Goal: Task Accomplishment & Management: Manage account settings

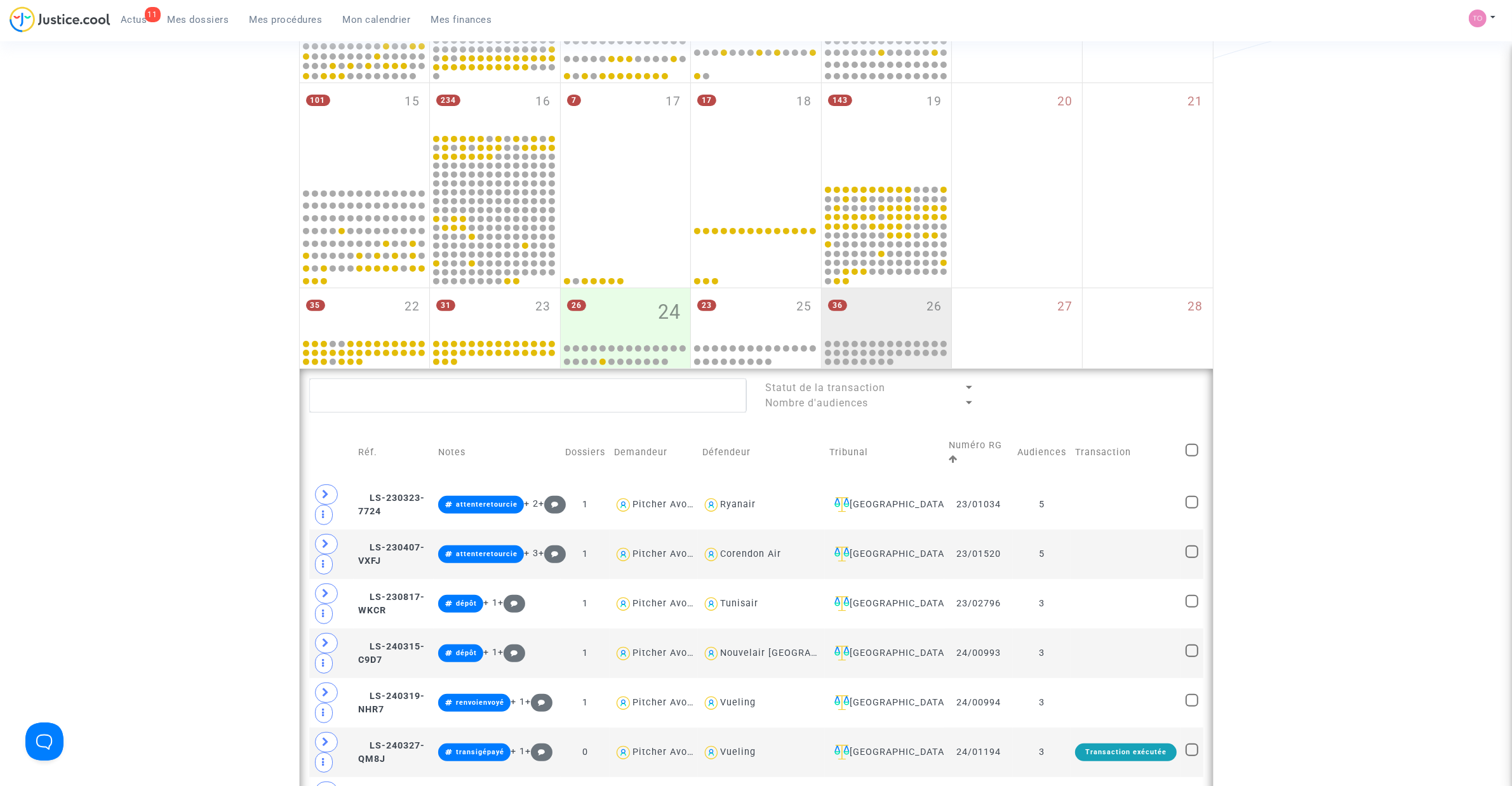
scroll to position [451, 0]
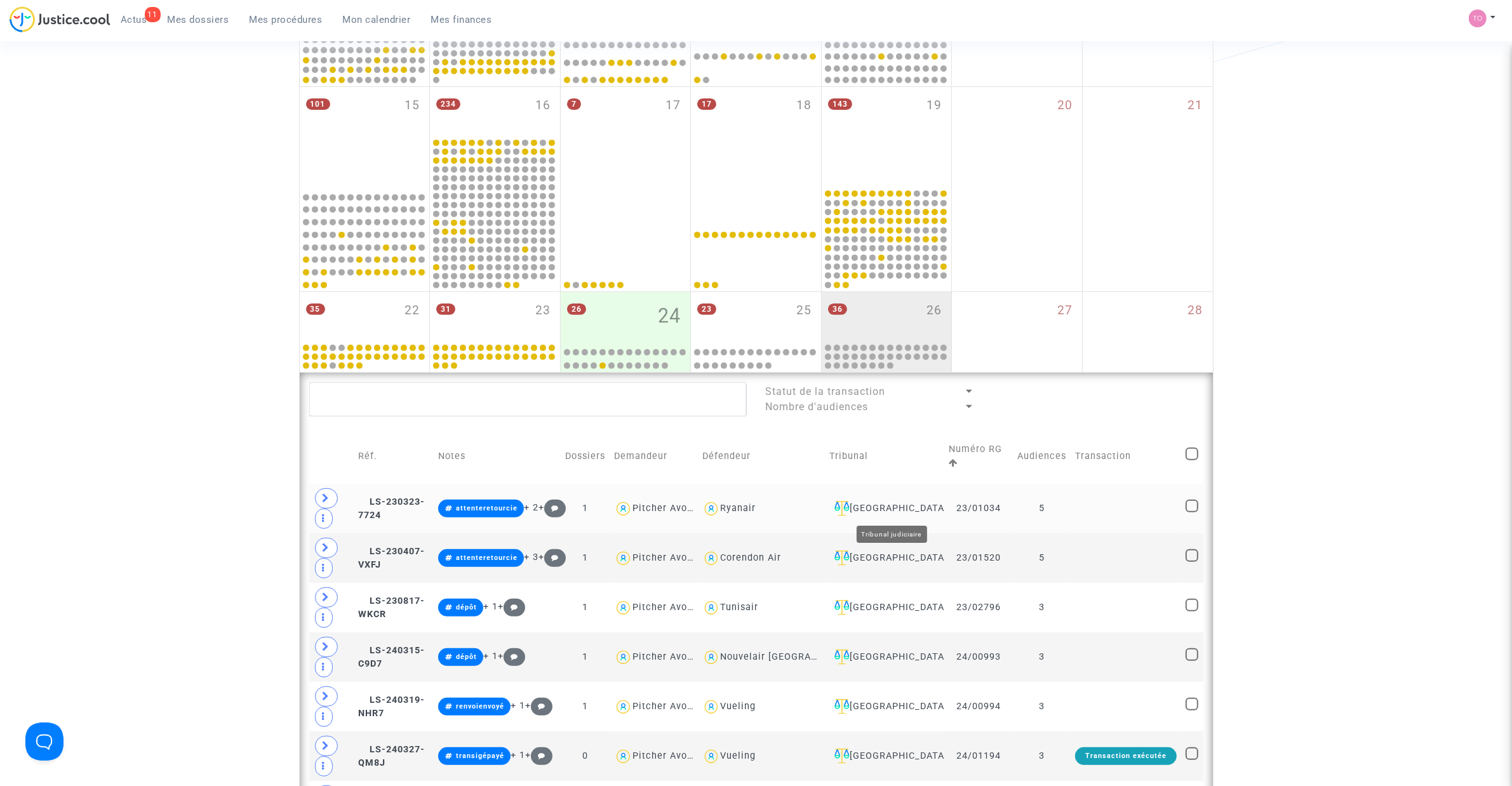
click at [903, 507] on div "Nantes" at bounding box center [884, 508] width 110 height 15
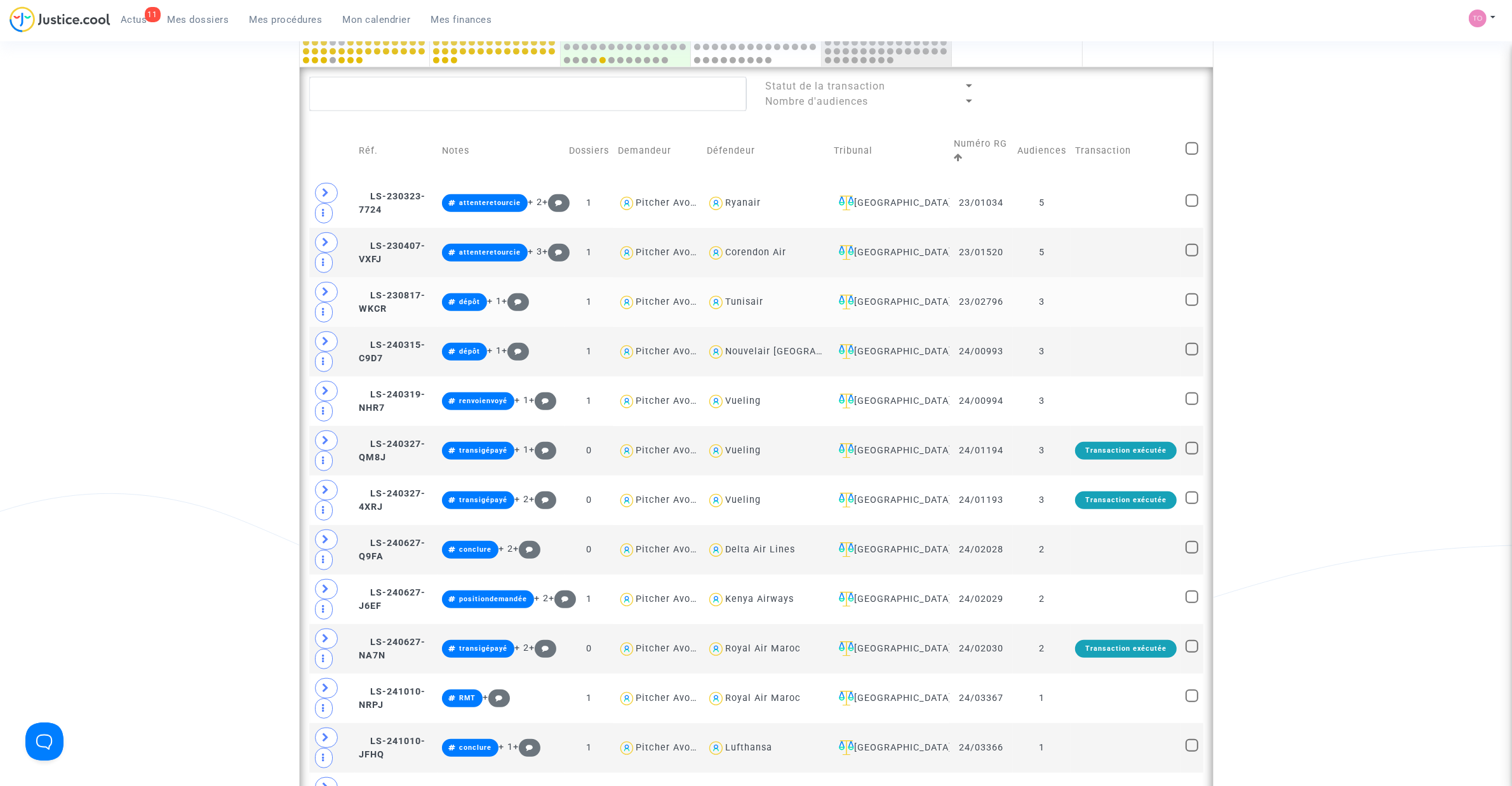
scroll to position [690, 0]
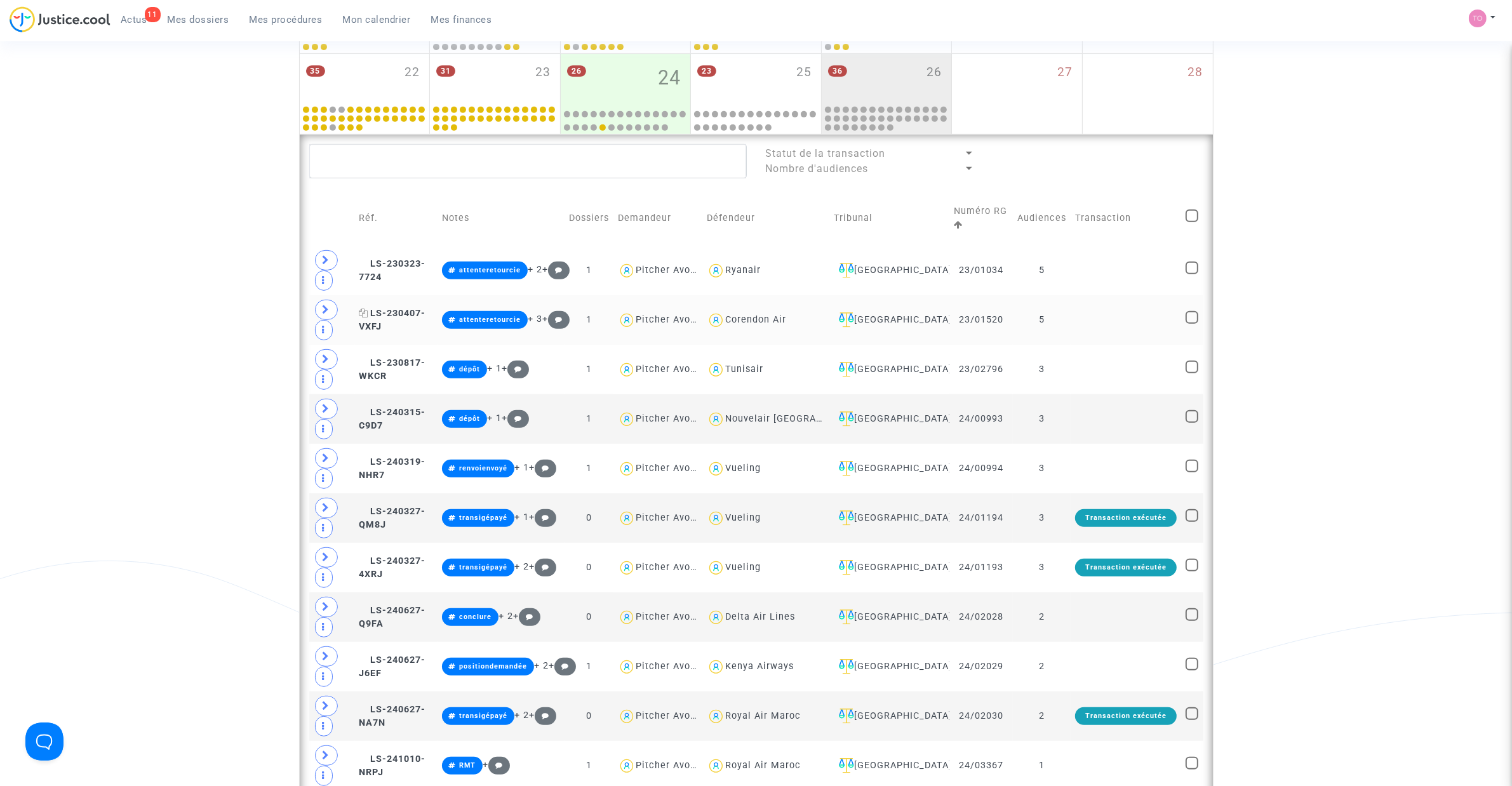
click at [420, 308] on span "LS-230407-VXFJ" at bounding box center [392, 320] width 66 height 25
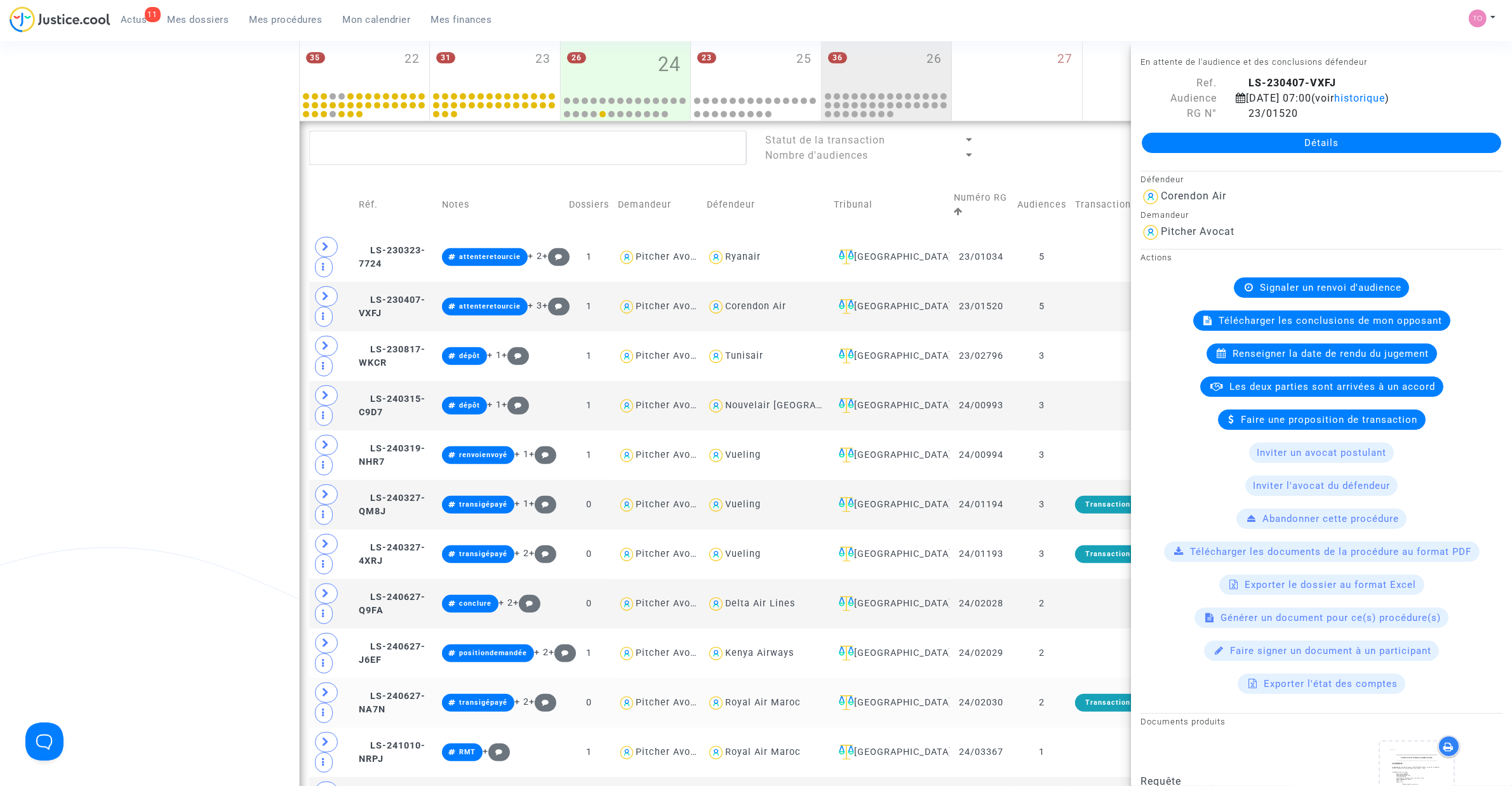
scroll to position [742, 0]
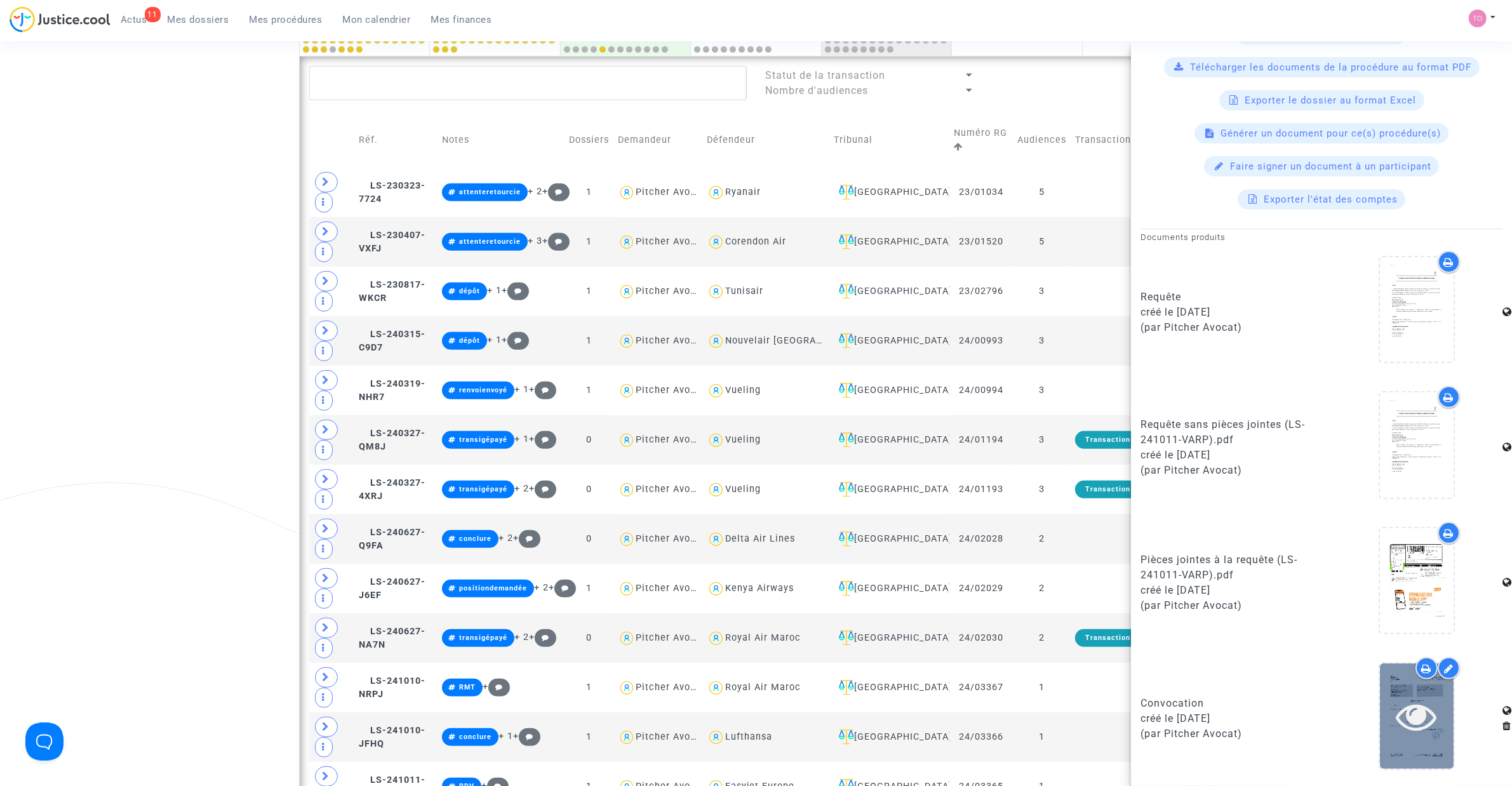
scroll to position [769, 0]
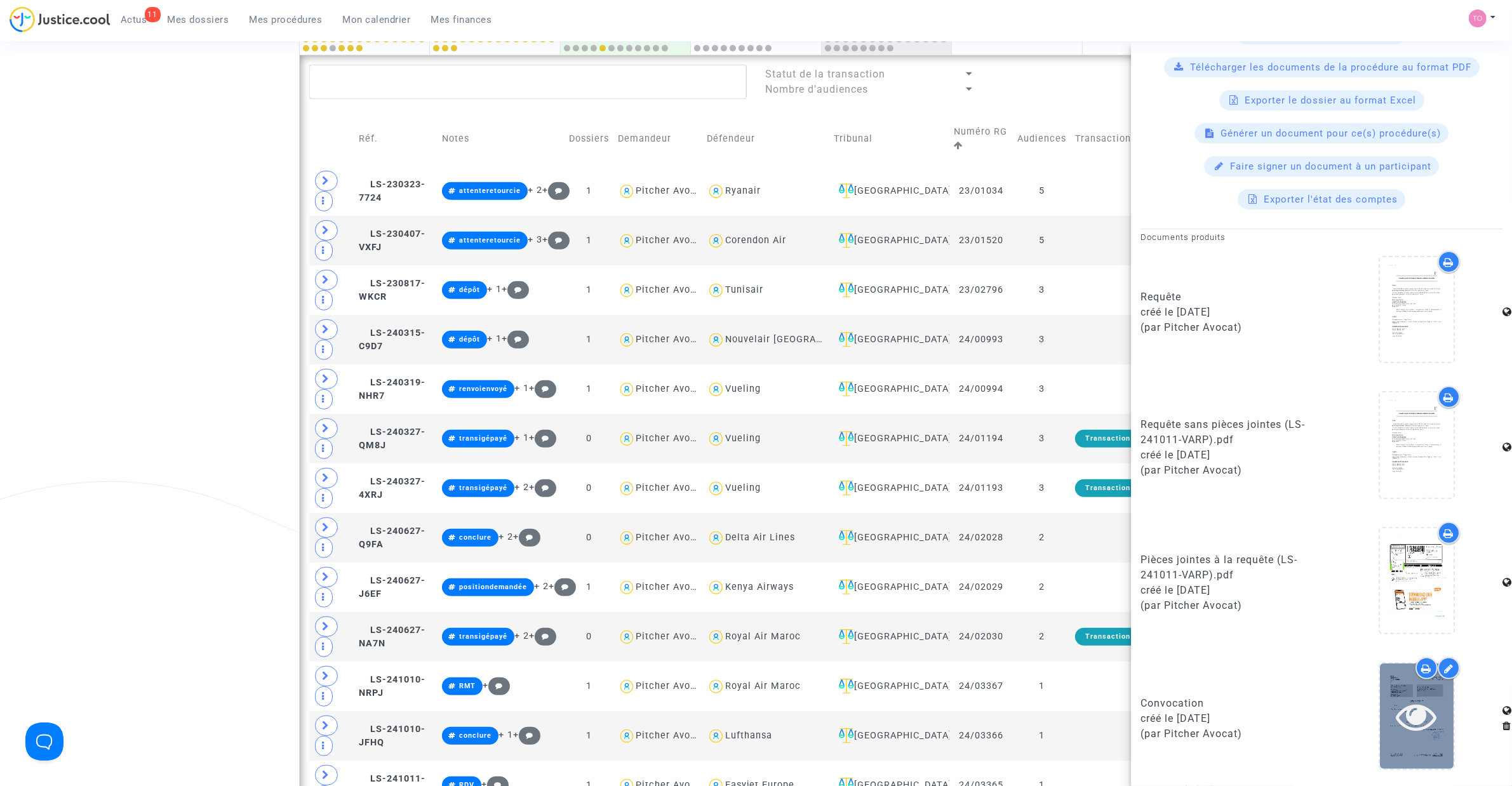
click at [1404, 675] on div at bounding box center [1417, 717] width 73 height 105
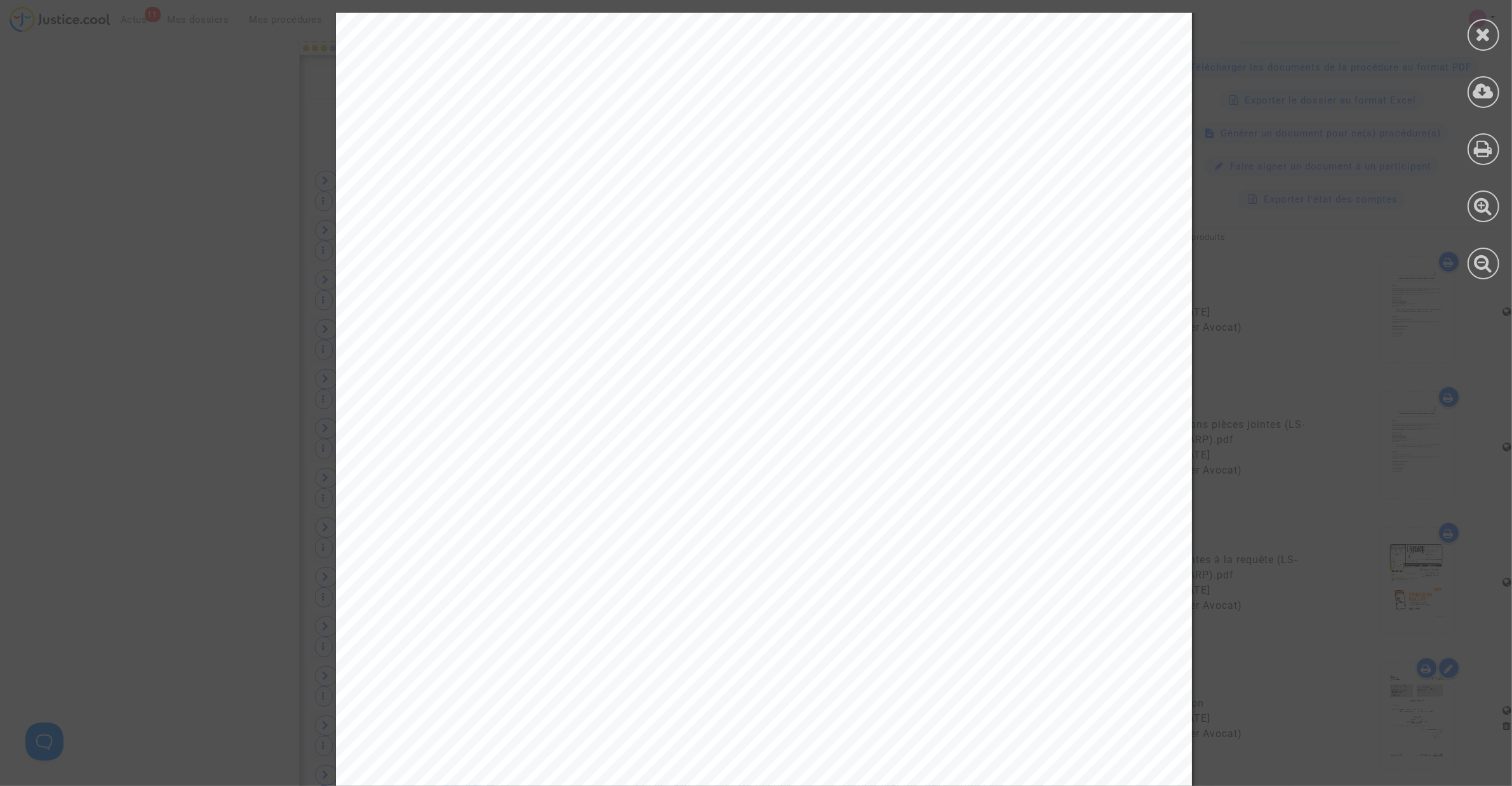
scroll to position [132, 0]
click at [1469, 33] on div at bounding box center [1483, 35] width 32 height 32
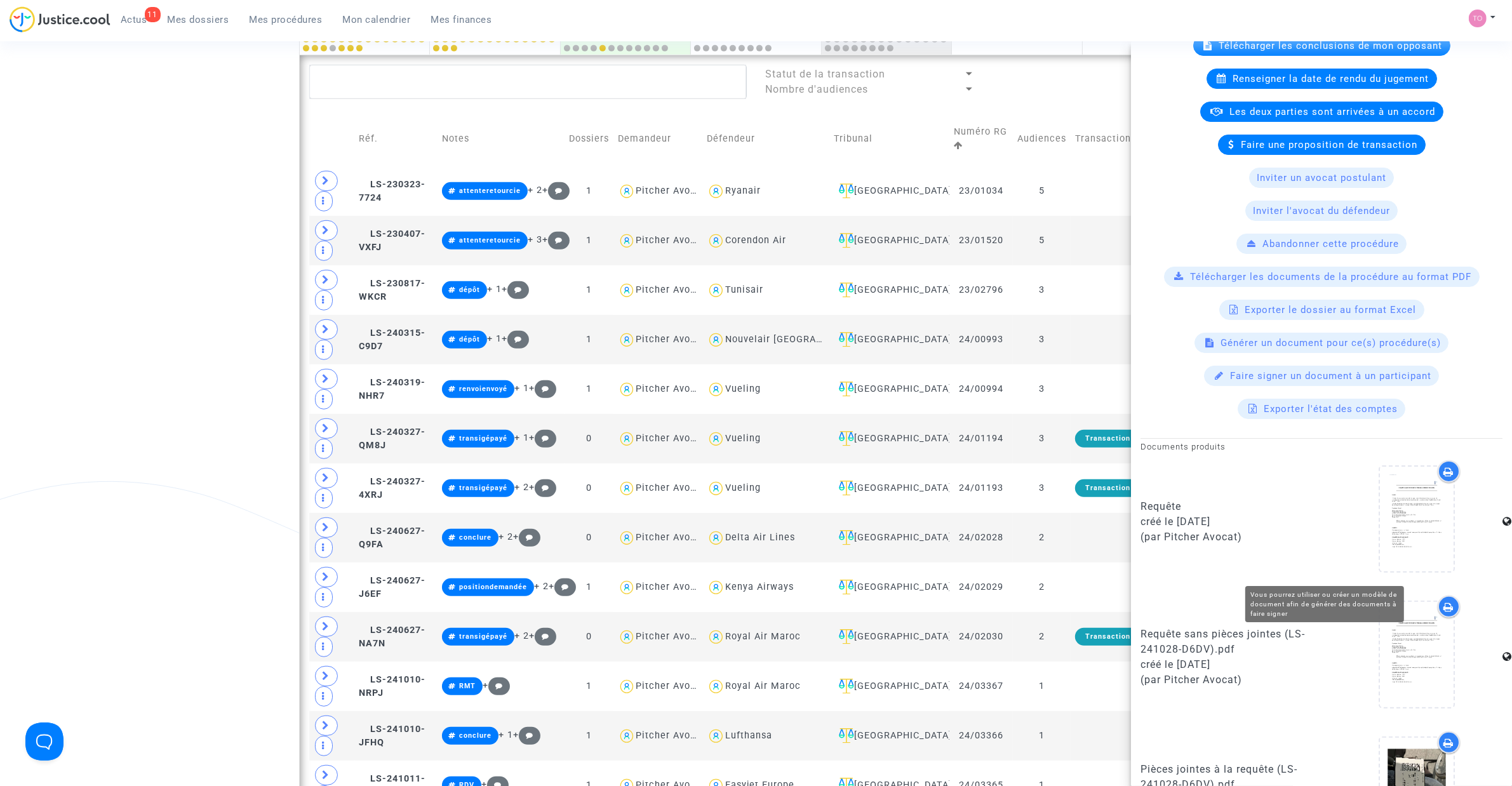
scroll to position [484, 0]
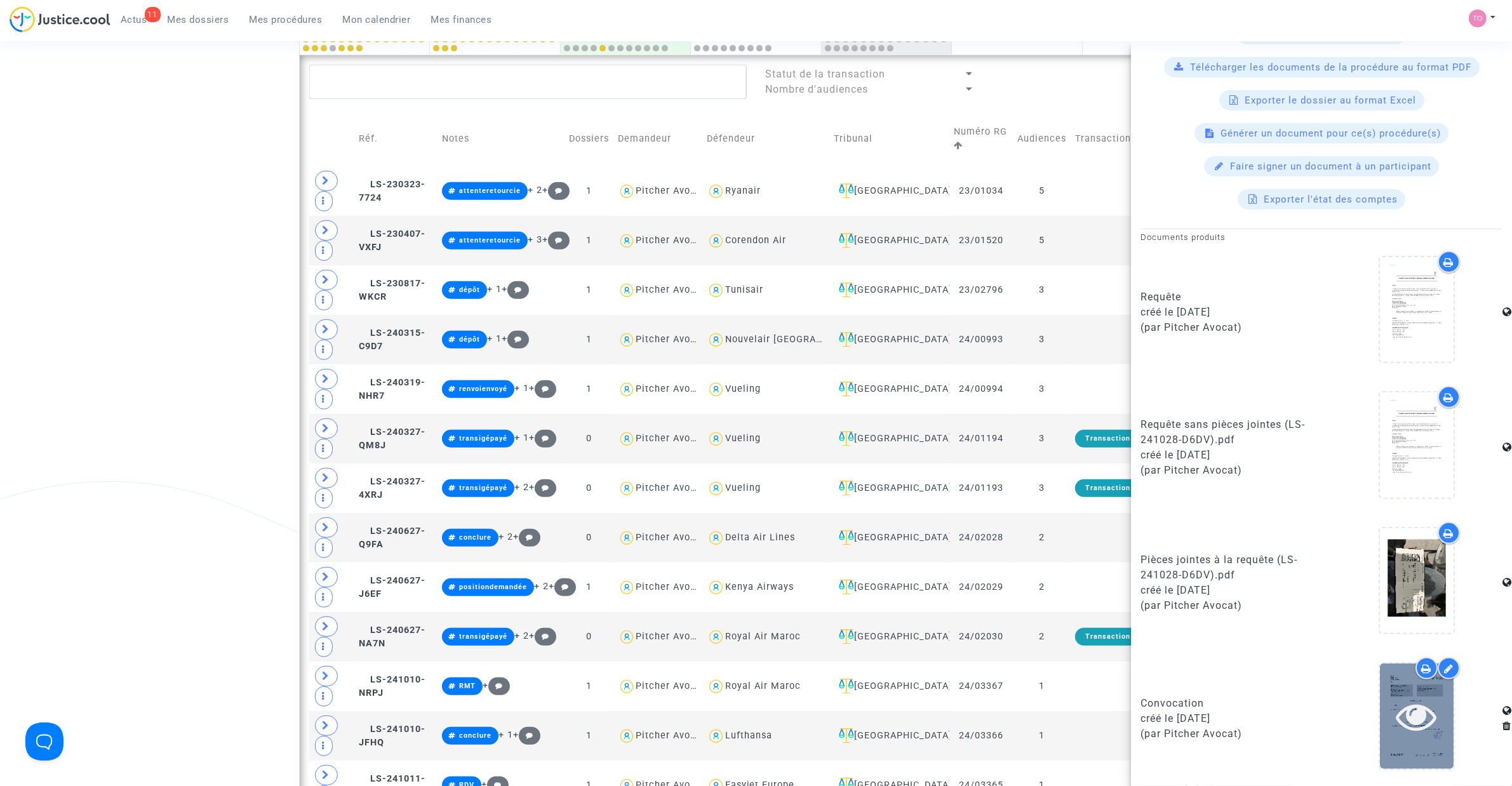
click at [1430, 688] on div at bounding box center [1417, 717] width 73 height 105
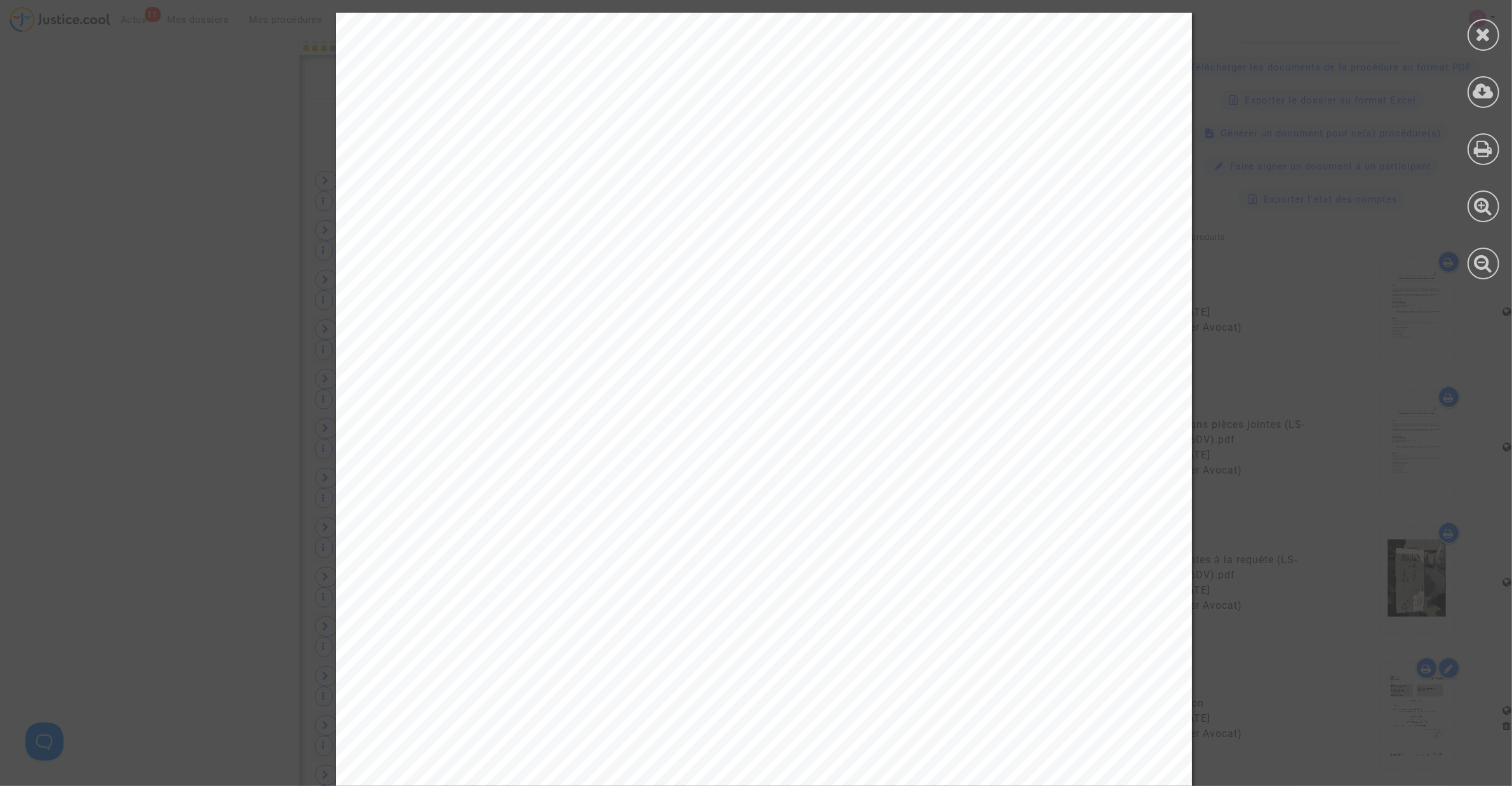
scroll to position [53, 0]
click at [1470, 33] on div at bounding box center [1483, 35] width 32 height 32
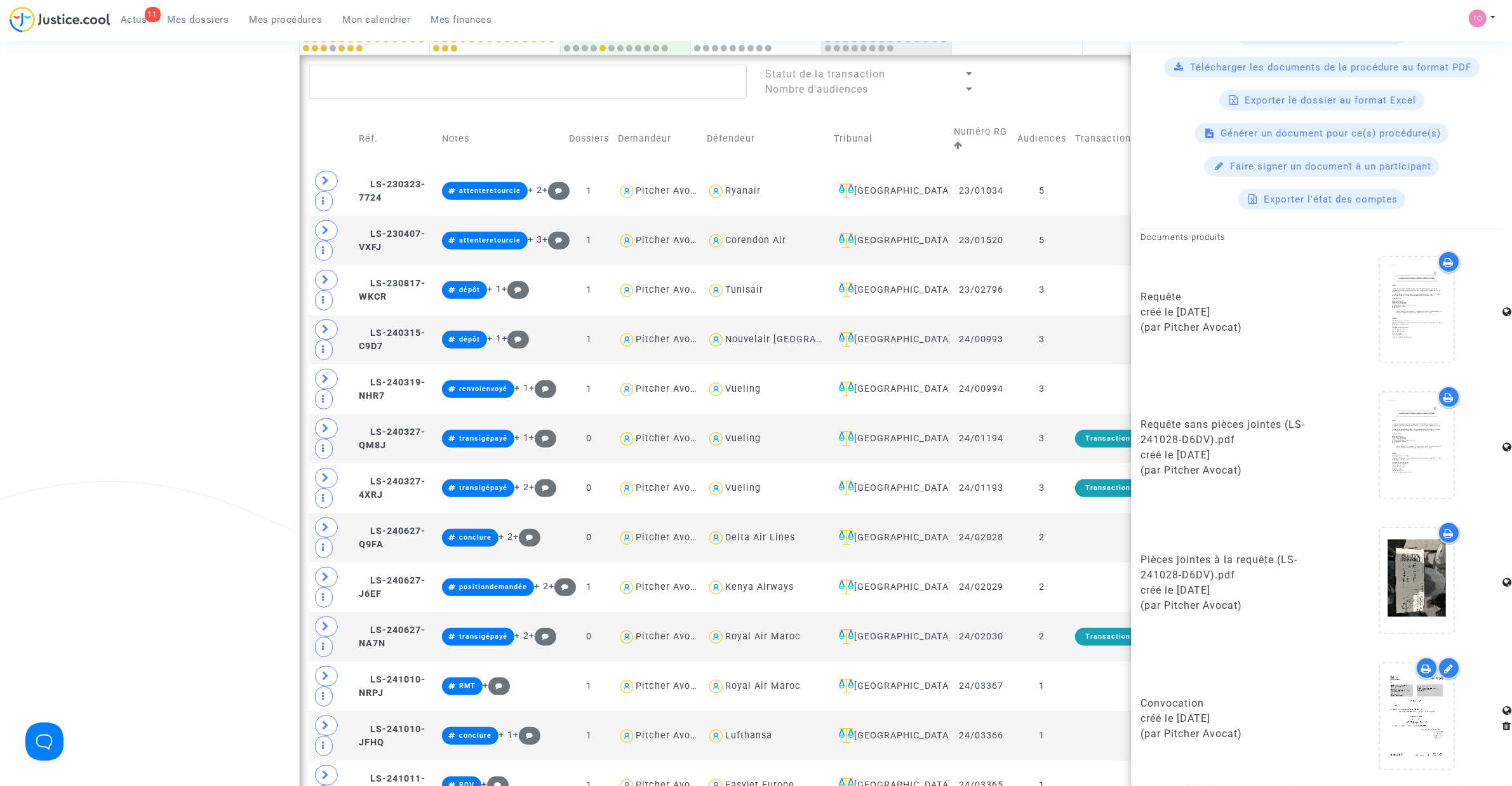
click at [181, 446] on div "Date de clôture d'instruction Date de conciliation Date d'audience Date de juge…" at bounding box center [756, 333] width 1512 height 2059
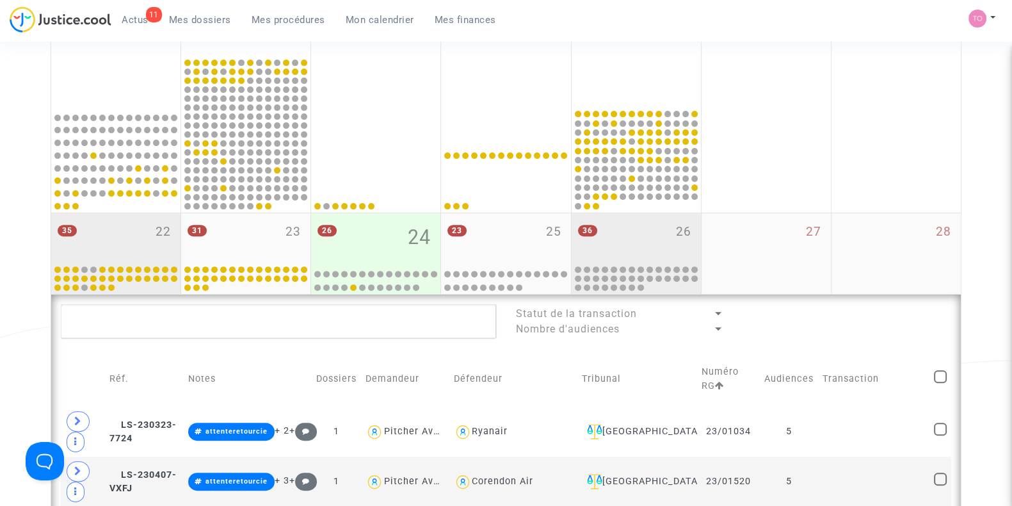
scroll to position [534, 0]
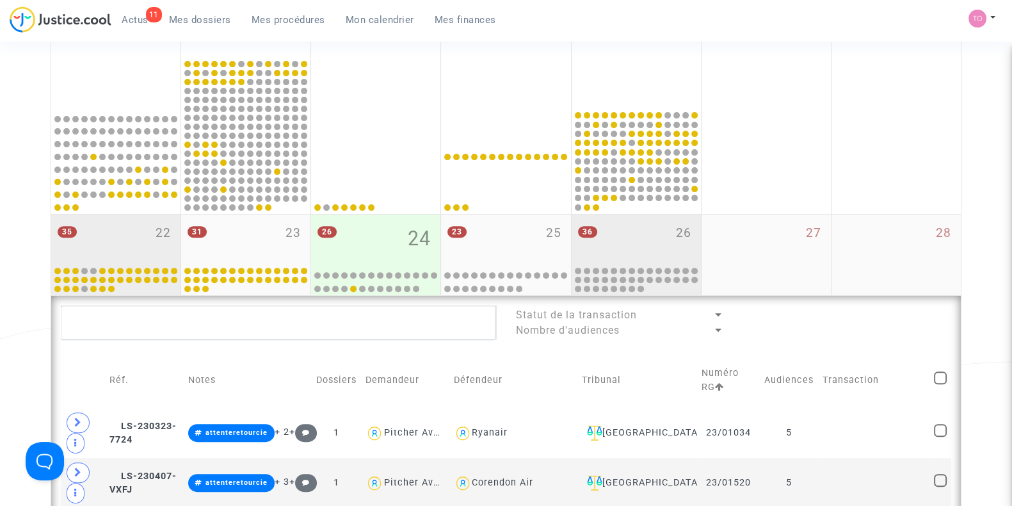
click at [125, 238] on div "35 22" at bounding box center [115, 239] width 129 height 50
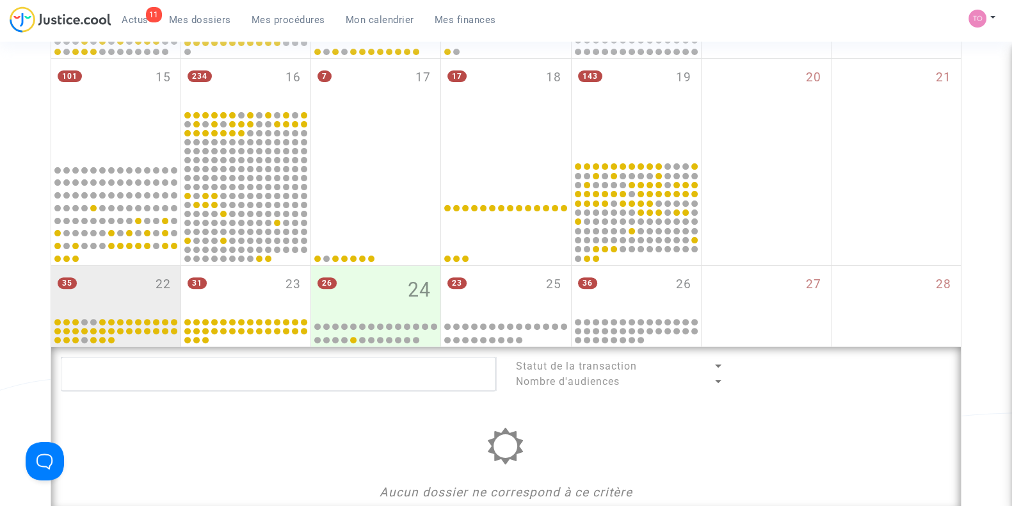
scroll to position [481, 0]
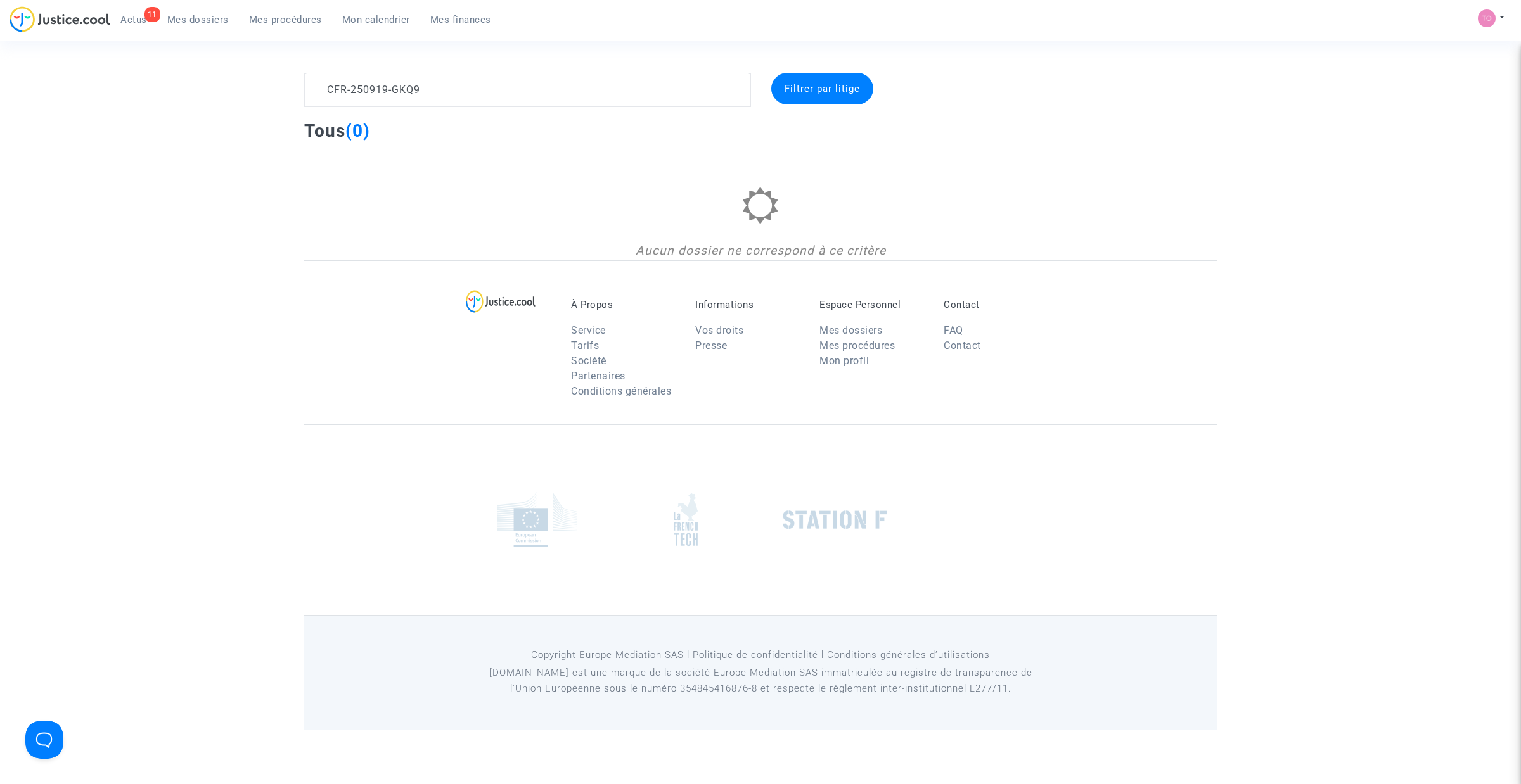
click at [330, 87] on textarea at bounding box center [527, 90] width 447 height 35
click at [330, 89] on textarea at bounding box center [527, 90] width 447 height 35
type textarea "CFR-250919-GKQ9"
click at [193, 21] on span "Mes dossiers" at bounding box center [198, 20] width 61 height 12
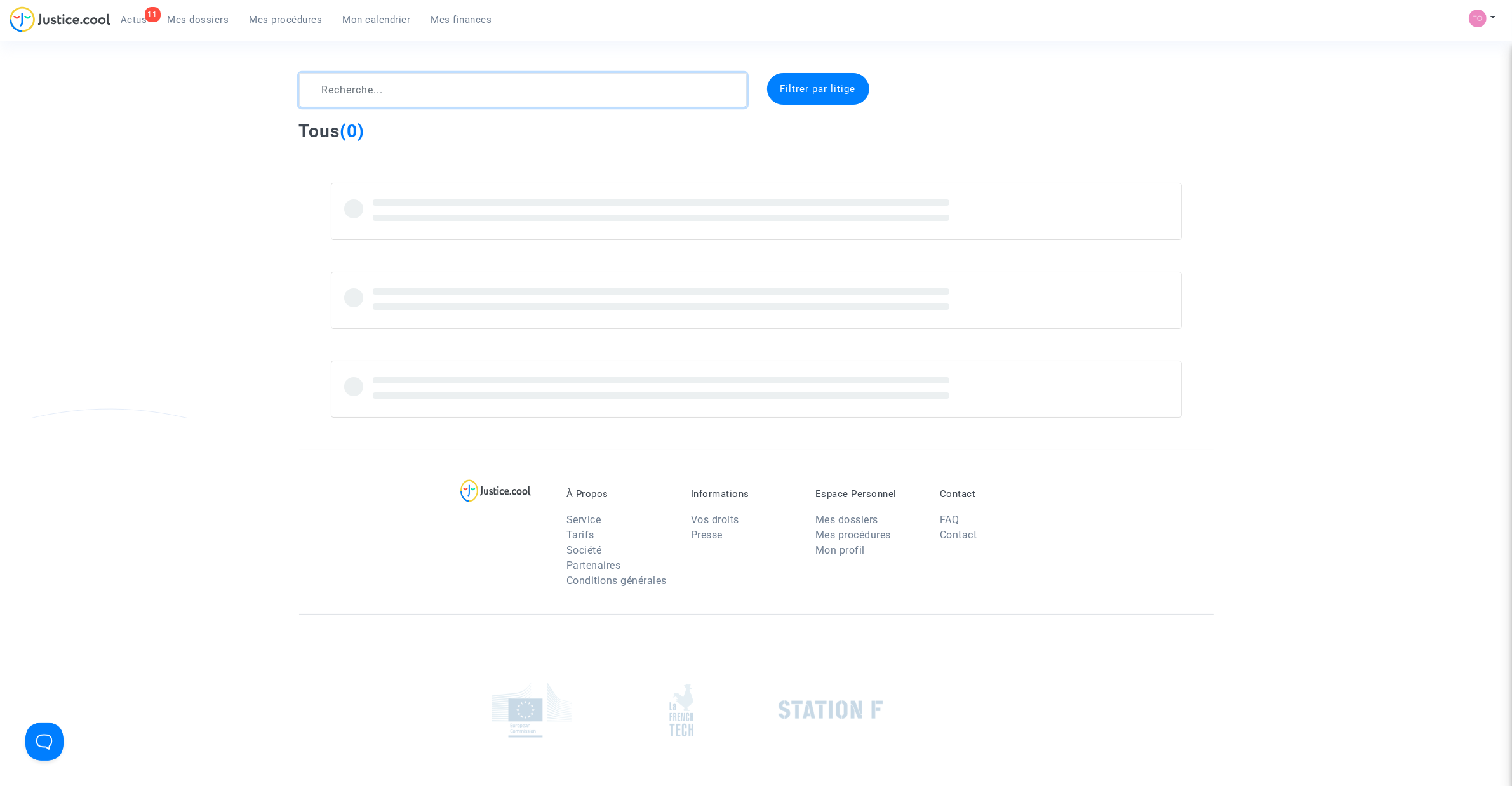
click at [386, 87] on textarea at bounding box center [522, 90] width 447 height 35
paste textarea "GKQ9"
type textarea "GKQ9"
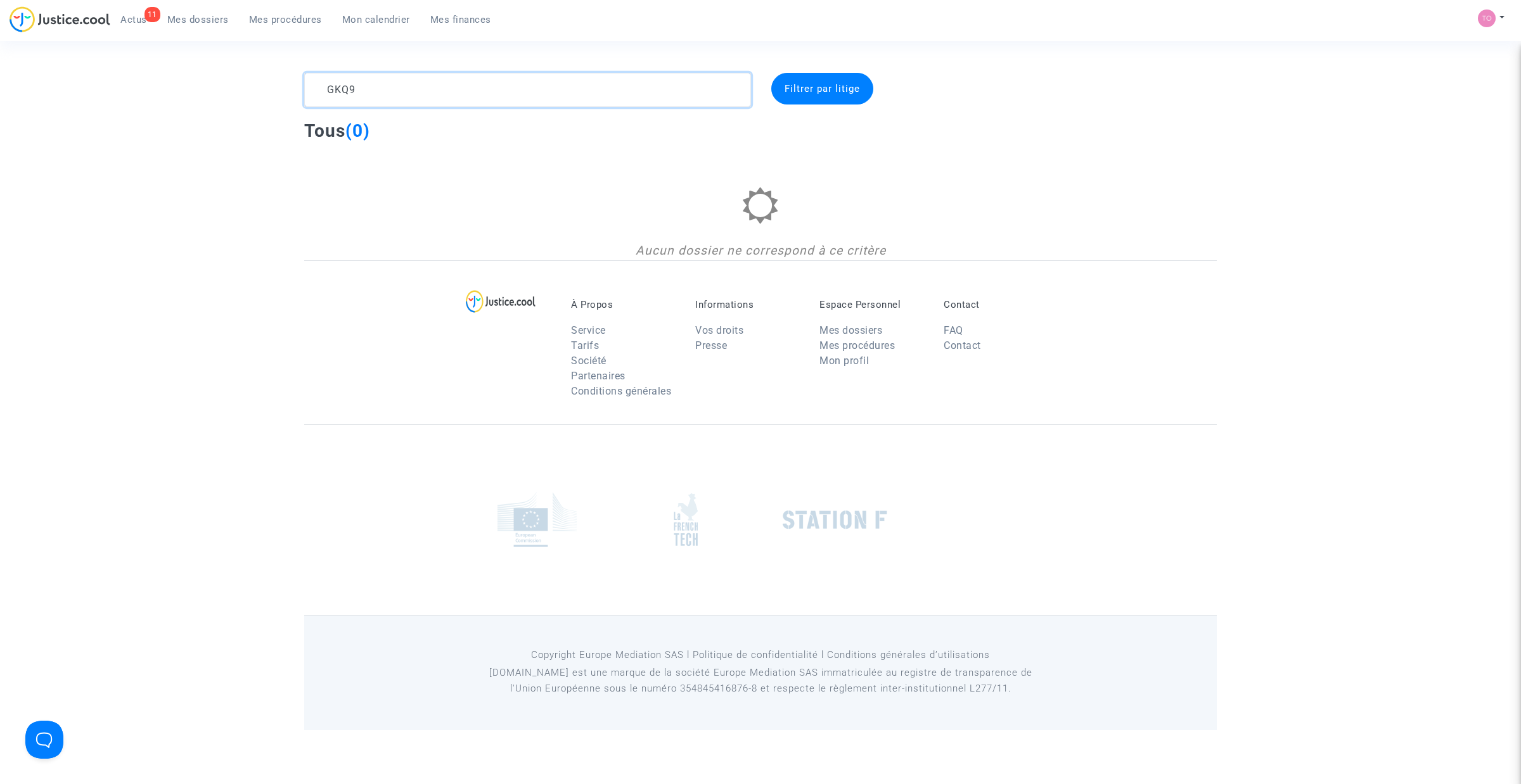
drag, startPoint x: 376, startPoint y: 87, endPoint x: 263, endPoint y: 96, distance: 113.4
click at [263, 96] on div "GKQ9 Filtrer par litige Tous (0) Aucun dossier ne correspond à ce critère" at bounding box center [760, 166] width 1521 height 187
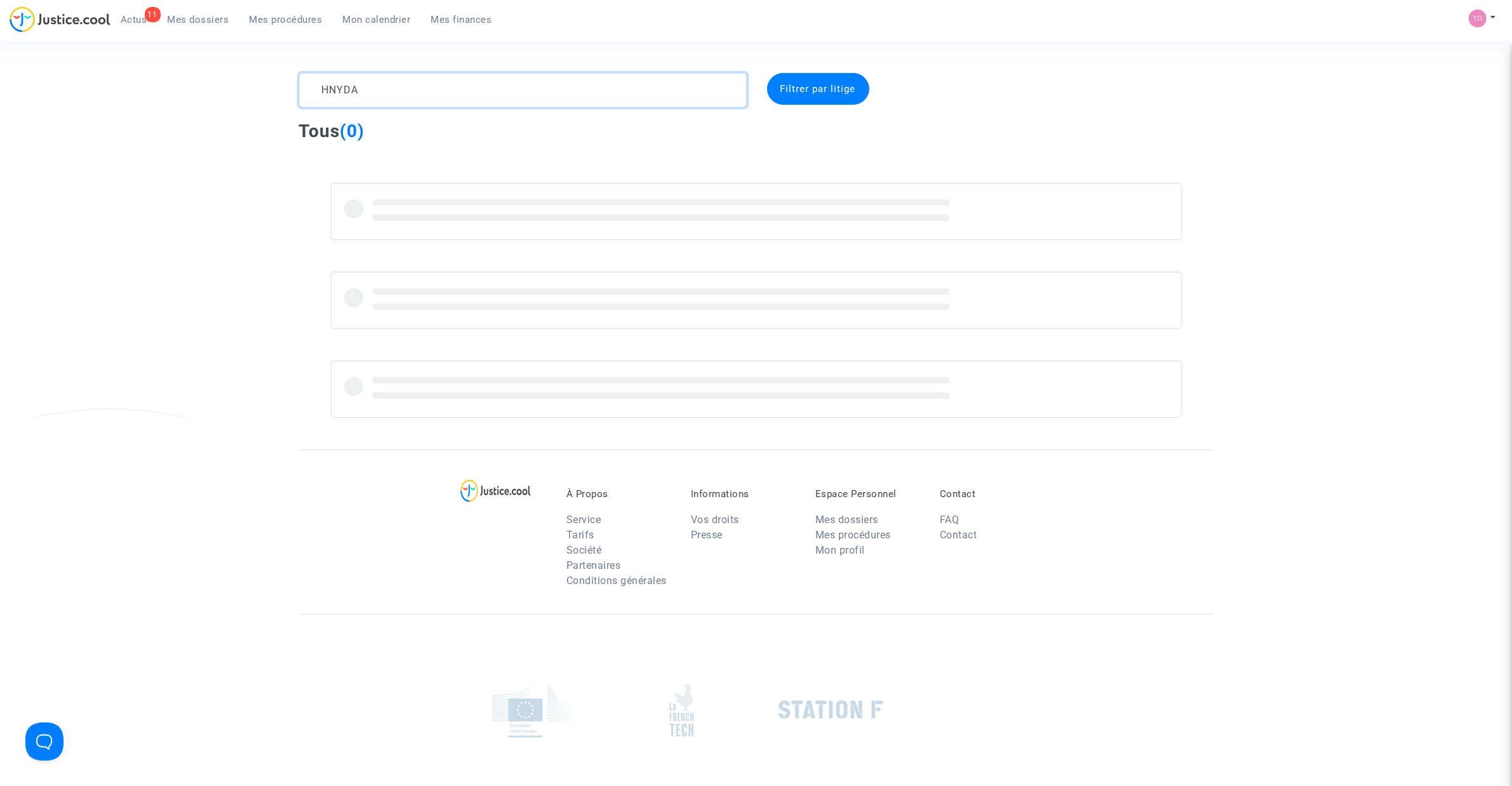
type textarea "HNYDA"
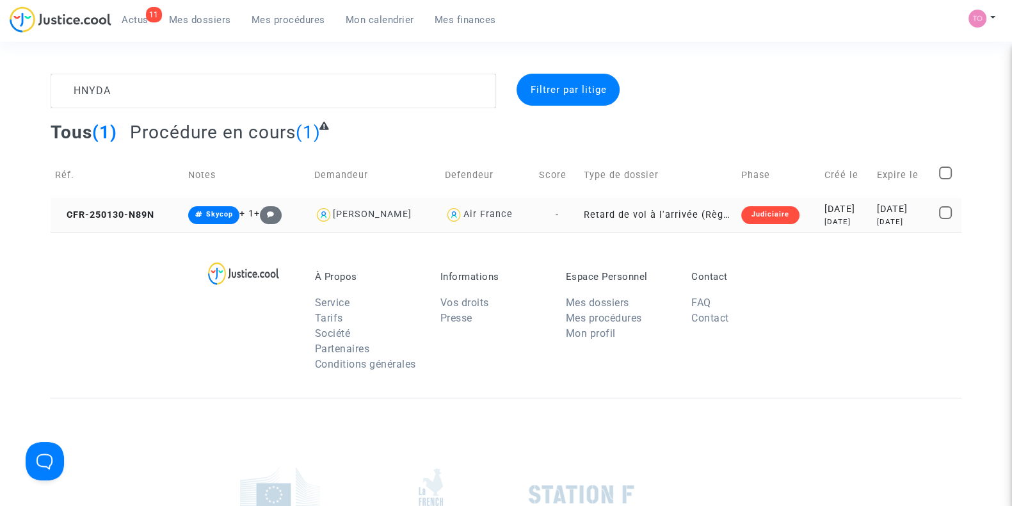
click at [842, 220] on div "8 months ago" at bounding box center [846, 221] width 44 height 11
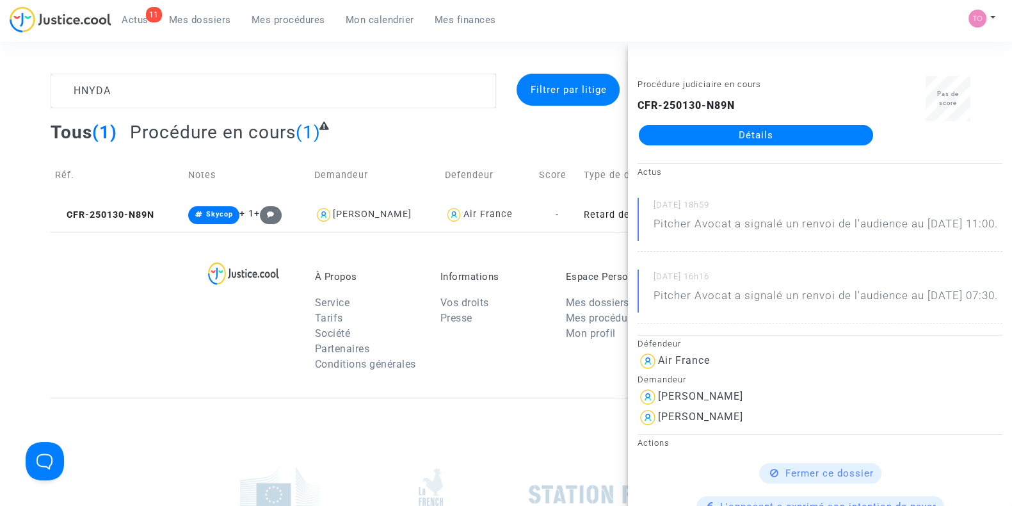
click at [730, 129] on link "Détails" at bounding box center [756, 135] width 234 height 20
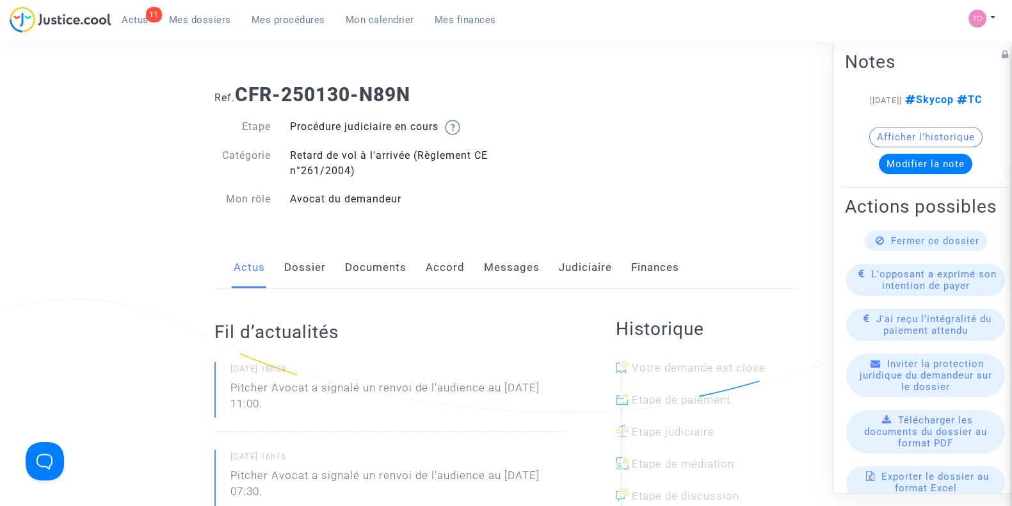
click at [307, 267] on link "Dossier" at bounding box center [305, 267] width 42 height 42
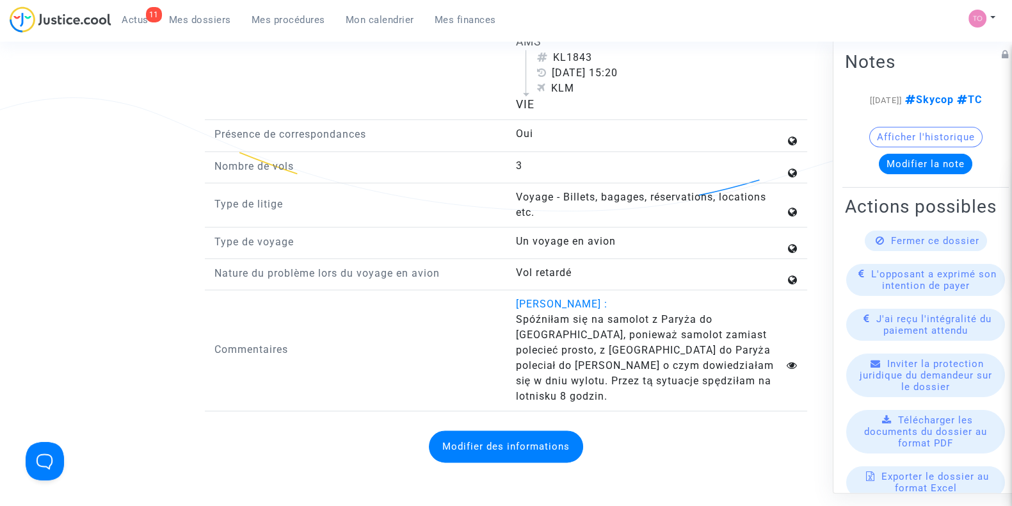
scroll to position [1920, 0]
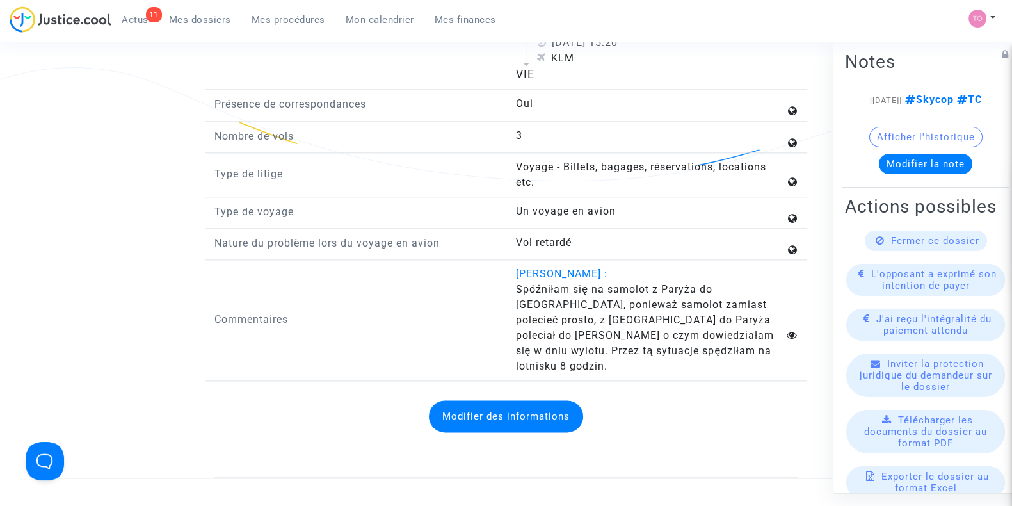
drag, startPoint x: 515, startPoint y: 280, endPoint x: 680, endPoint y: 348, distance: 178.3
click at [680, 348] on div "Marcjanna Kozner : Spóźniłam się na samolot z Paryża do Wiednia, ponieważ samol…" at bounding box center [656, 320] width 301 height 108
copy span "Spóźniłam się na samolot z Paryża do Wiednia, ponieważ samolot zamiast polecieć…"
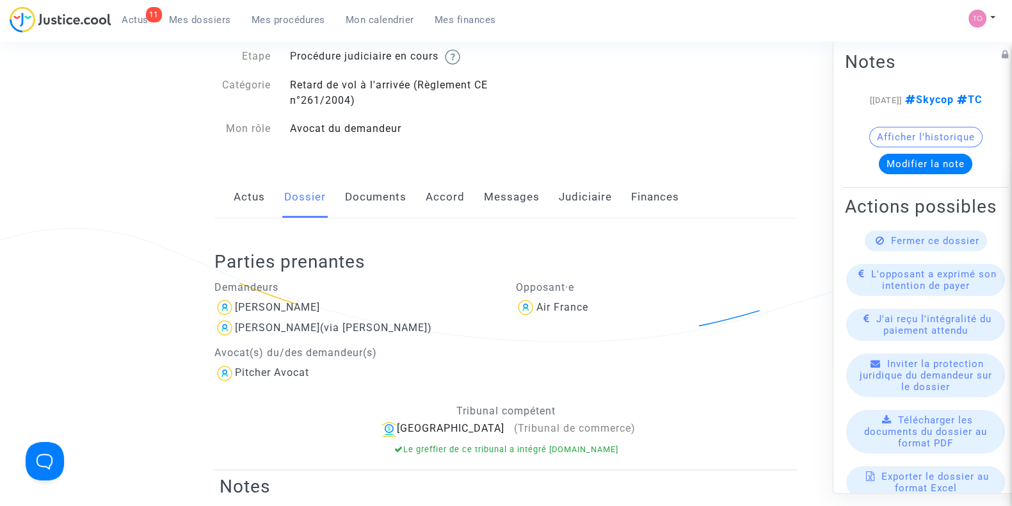
scroll to position [26, 0]
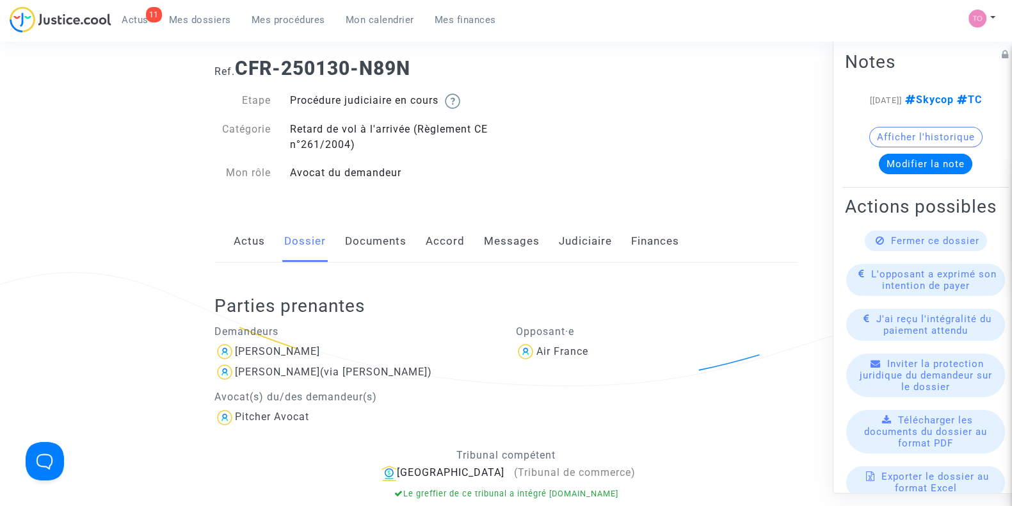
click at [502, 245] on link "Messages" at bounding box center [512, 241] width 56 height 42
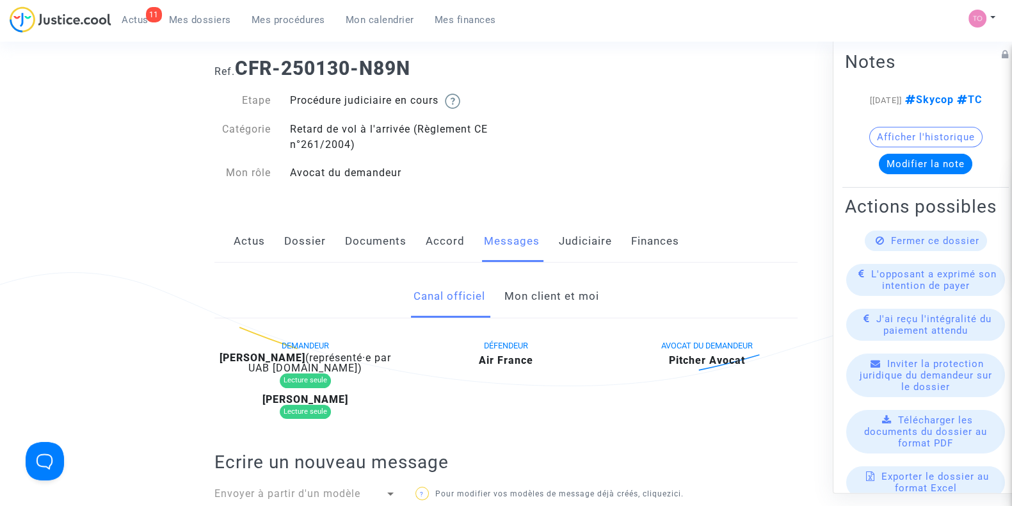
click at [549, 297] on link "Mon client et moi" at bounding box center [551, 296] width 95 height 42
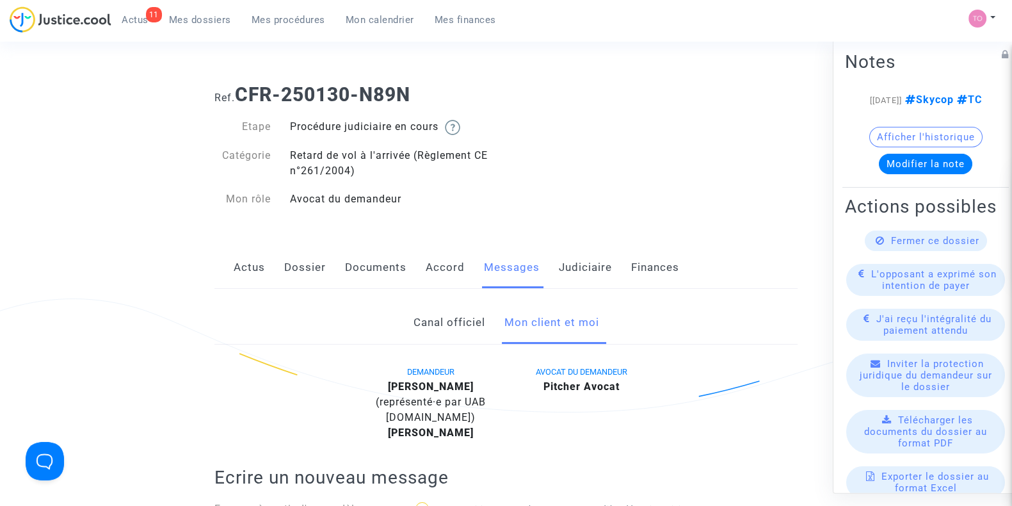
drag, startPoint x: 412, startPoint y: 99, endPoint x: 241, endPoint y: 99, distance: 170.9
click at [241, 99] on h1 "Ref. CFR-250130-N89N" at bounding box center [505, 94] width 583 height 23
copy b "CFR-250130-N89N"
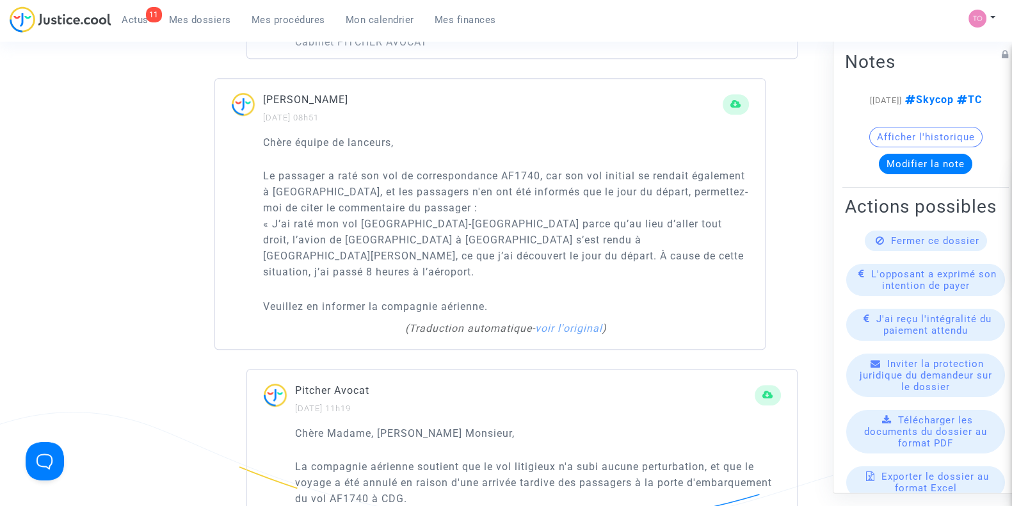
scroll to position [1013, 0]
drag, startPoint x: 352, startPoint y: 220, endPoint x: 507, endPoint y: 222, distance: 154.9
click at [506, 222] on p "Le passager a raté son vol de correspondance AF1740, car son vol initial se ren…" at bounding box center [506, 231] width 486 height 128
drag, startPoint x: 535, startPoint y: 224, endPoint x: 595, endPoint y: 222, distance: 60.2
click at [590, 222] on p "Le passager a raté son vol de correspondance AF1740, car son vol initial se ren…" at bounding box center [506, 231] width 486 height 128
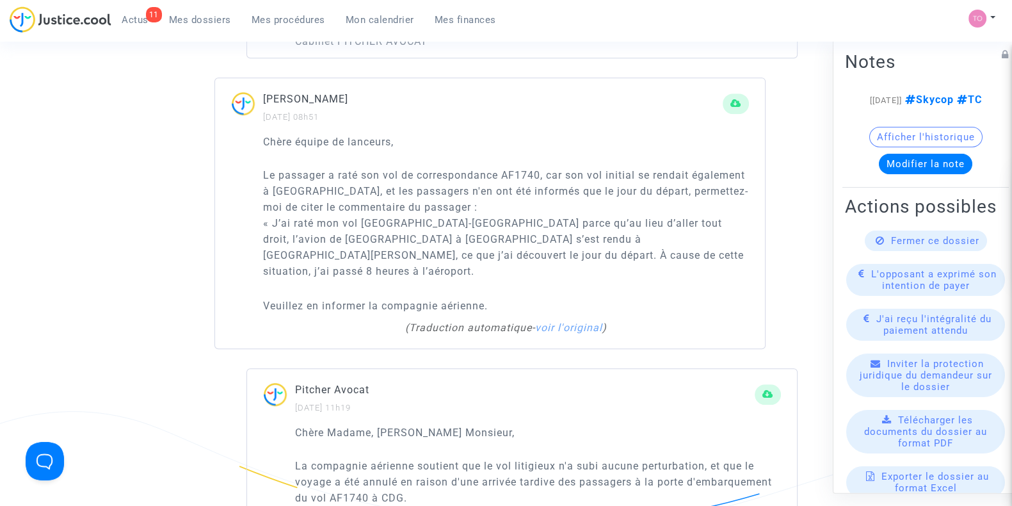
drag, startPoint x: 624, startPoint y: 220, endPoint x: 684, endPoint y: 220, distance: 59.5
click at [685, 220] on p "Le passager a raté son vol de correspondance AF1740, car son vol initial se ren…" at bounding box center [506, 231] width 486 height 128
drag, startPoint x: 356, startPoint y: 236, endPoint x: 419, endPoint y: 236, distance: 63.4
click at [419, 236] on p "Le passager a raté son vol de correspondance AF1740, car son vol initial se ren…" at bounding box center [506, 231] width 486 height 128
drag, startPoint x: 472, startPoint y: 235, endPoint x: 624, endPoint y: 236, distance: 152.3
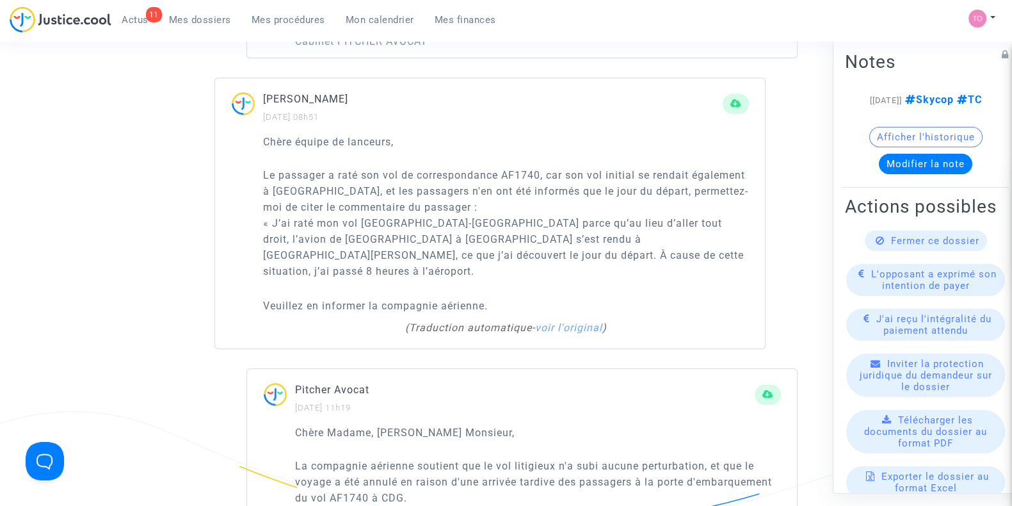
click at [624, 236] on p "Le passager a raté son vol de correspondance AF1740, car son vol initial se ren…" at bounding box center [506, 231] width 486 height 128
drag, startPoint x: 668, startPoint y: 235, endPoint x: 703, endPoint y: 235, distance: 35.2
click at [704, 235] on p "Le passager a raté son vol de correspondance AF1740, car son vol initial se ren…" at bounding box center [506, 231] width 486 height 128
drag, startPoint x: 302, startPoint y: 248, endPoint x: 418, endPoint y: 246, distance: 115.9
click at [418, 246] on p "Le passager a raté son vol de correspondance AF1740, car son vol initial se ren…" at bounding box center [506, 231] width 486 height 128
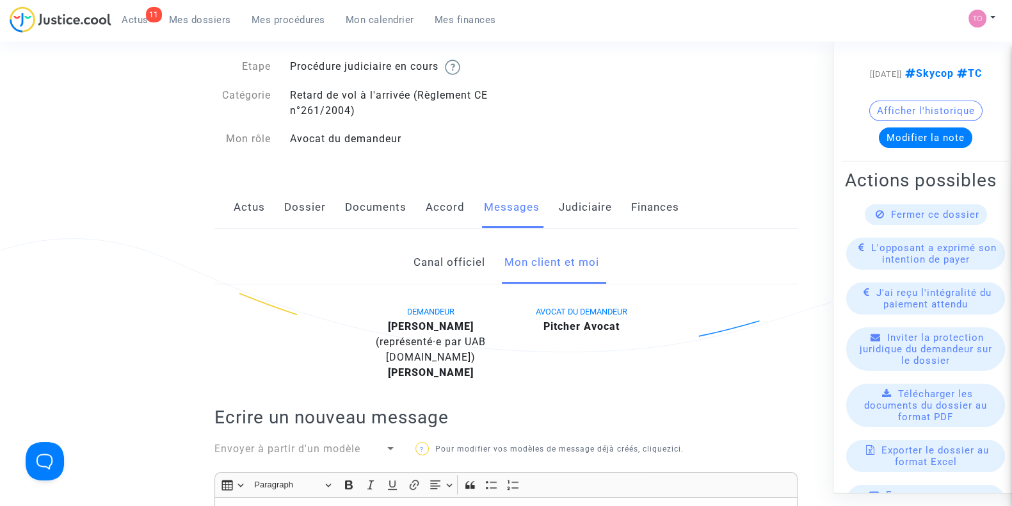
scroll to position [26, 0]
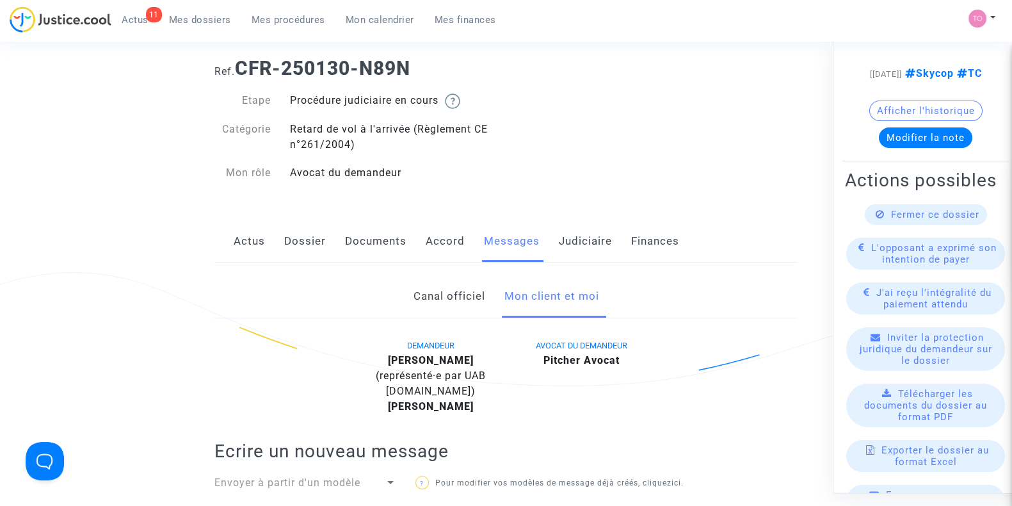
click at [319, 241] on link "Dossier" at bounding box center [305, 241] width 42 height 42
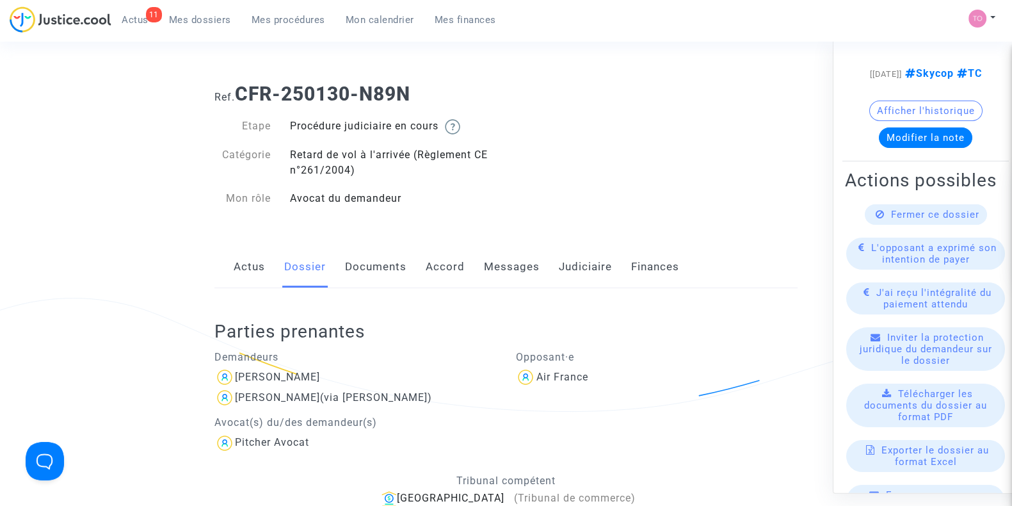
click at [365, 271] on link "Documents" at bounding box center [375, 267] width 61 height 42
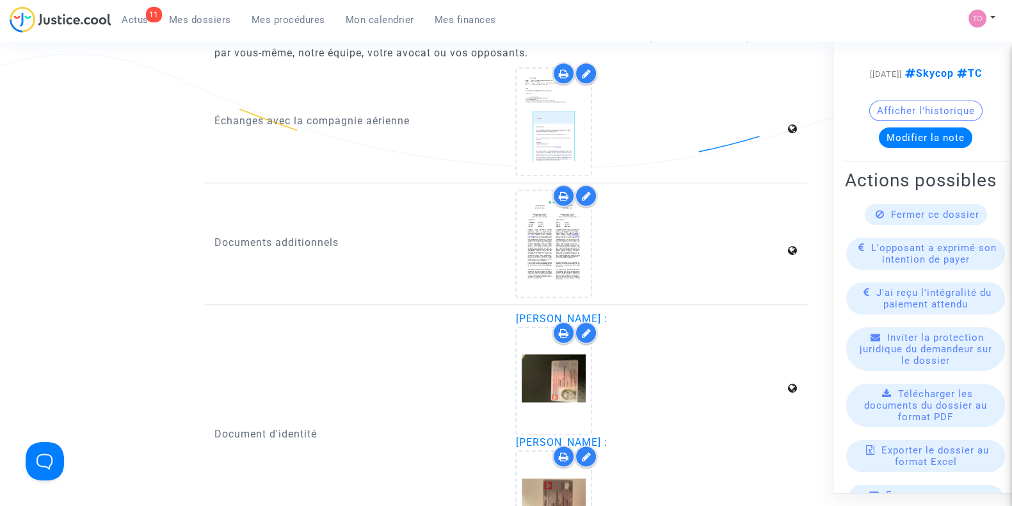
scroll to position [1921, 0]
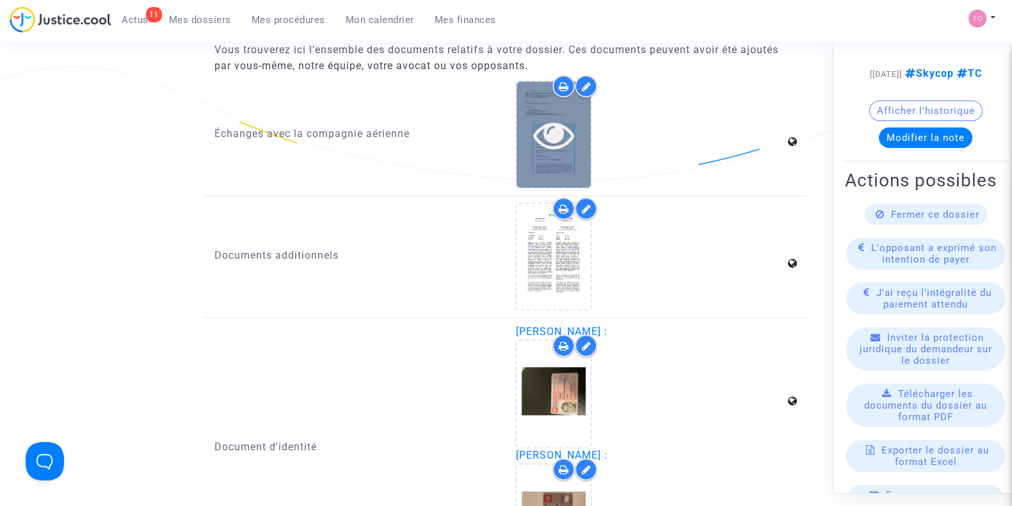
click at [563, 116] on icon at bounding box center [554, 134] width 42 height 41
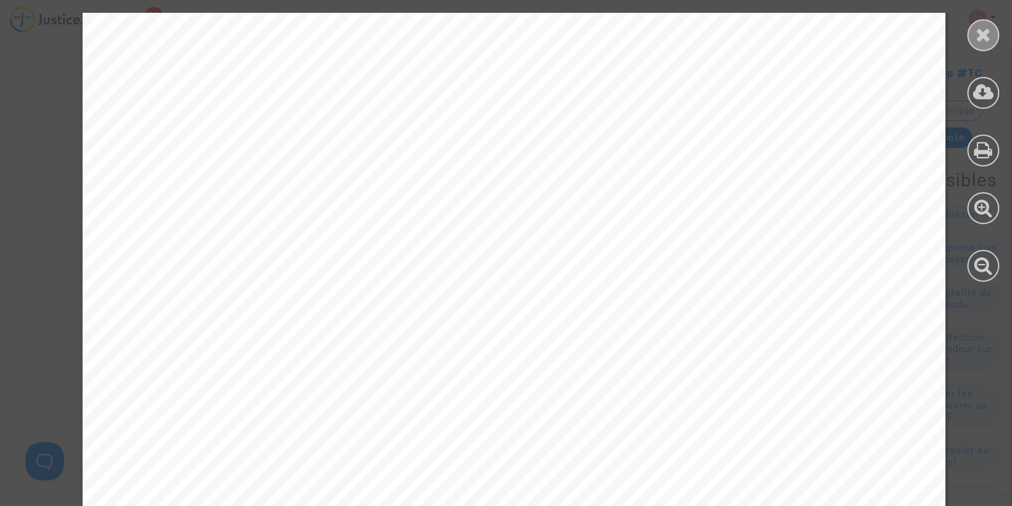
scroll to position [21475, 0]
click at [977, 38] on icon at bounding box center [984, 34] width 16 height 19
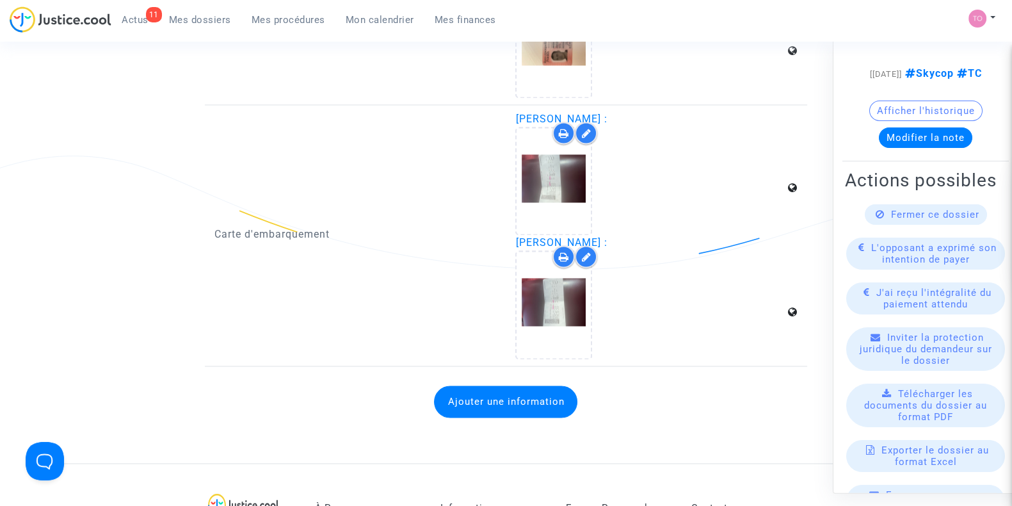
scroll to position [2388, 0]
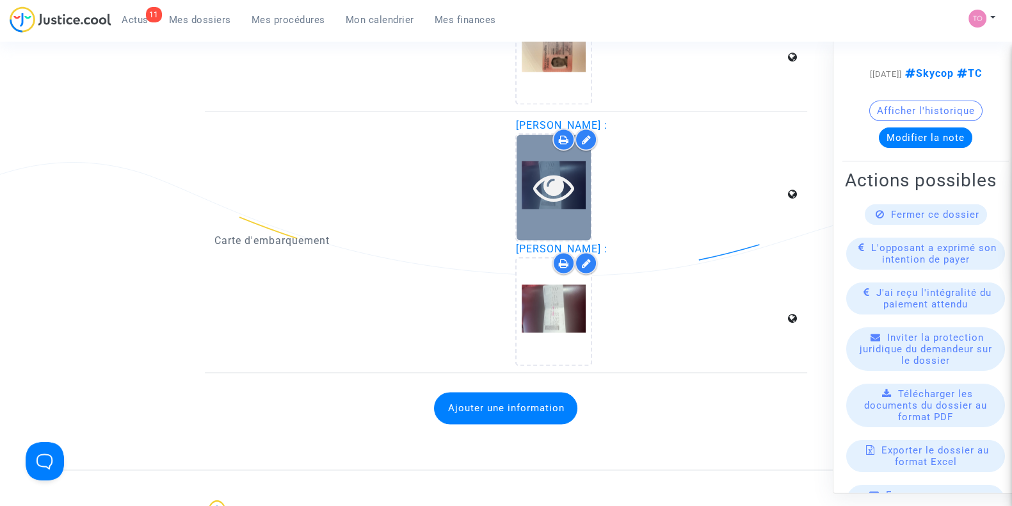
click at [537, 189] on icon at bounding box center [554, 186] width 42 height 41
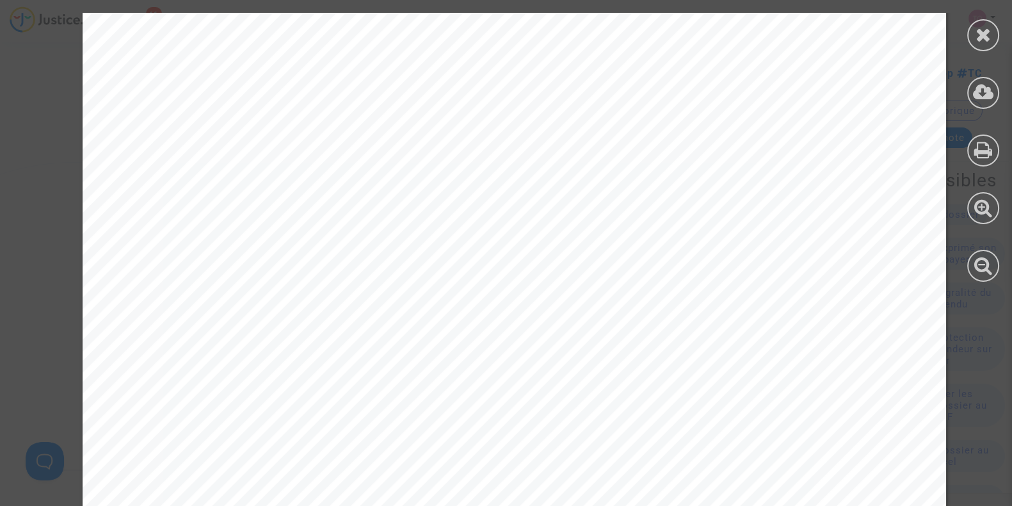
scroll to position [186, 0]
click at [964, 36] on div at bounding box center [983, 147] width 58 height 294
click at [999, 24] on div at bounding box center [983, 147] width 58 height 294
click at [991, 28] on div at bounding box center [983, 35] width 32 height 32
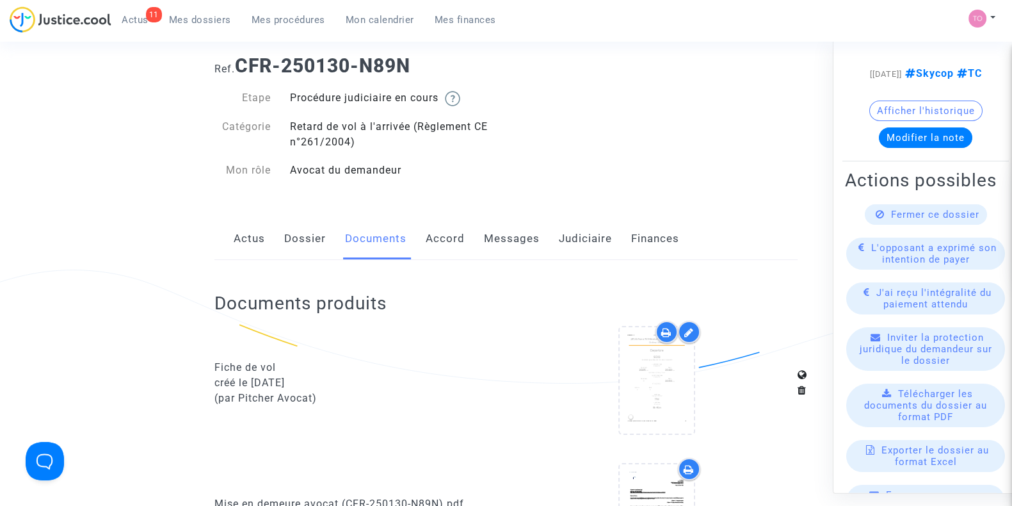
scroll to position [0, 0]
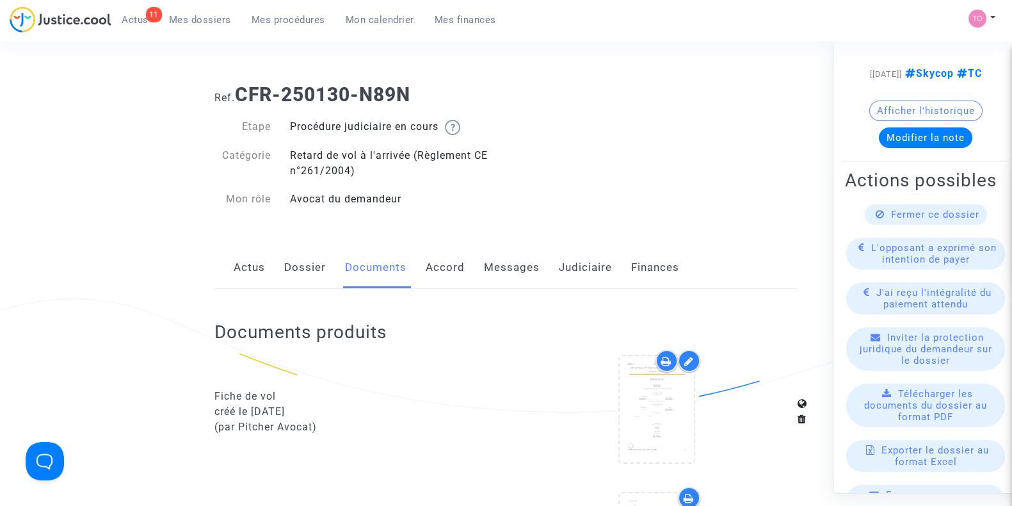
click at [587, 263] on link "Judiciaire" at bounding box center [585, 267] width 53 height 42
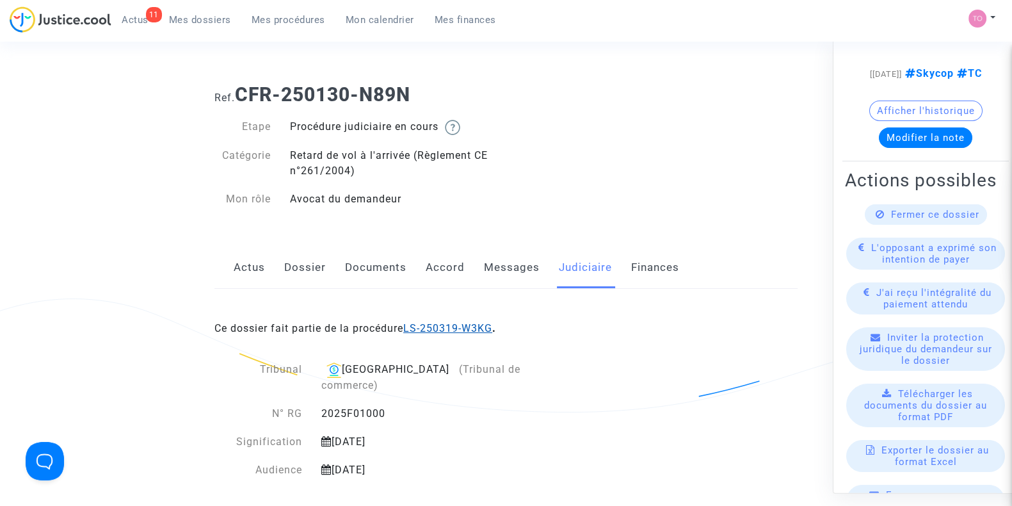
click at [488, 325] on link "LS-250319-W3KG" at bounding box center [447, 328] width 89 height 12
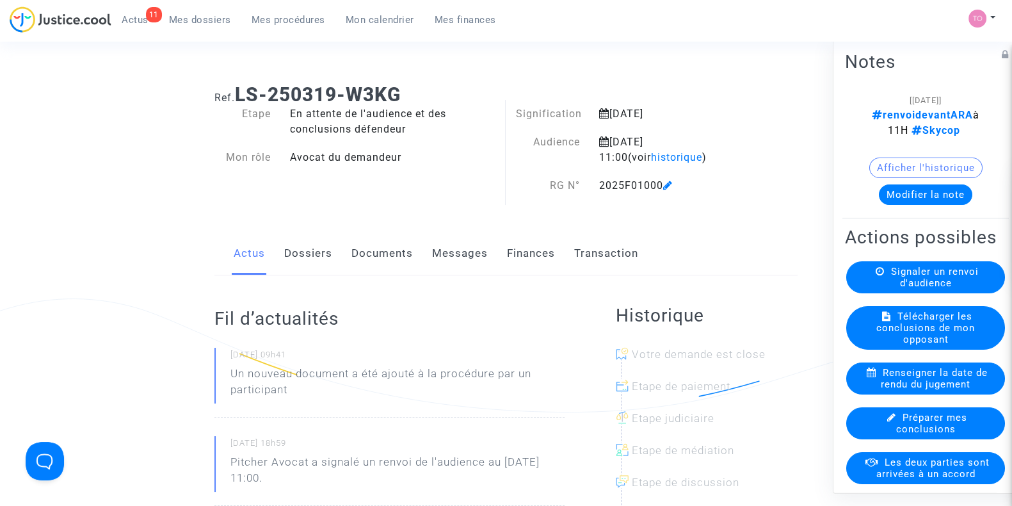
click at [928, 189] on button "Modifier la note" at bounding box center [925, 194] width 93 height 20
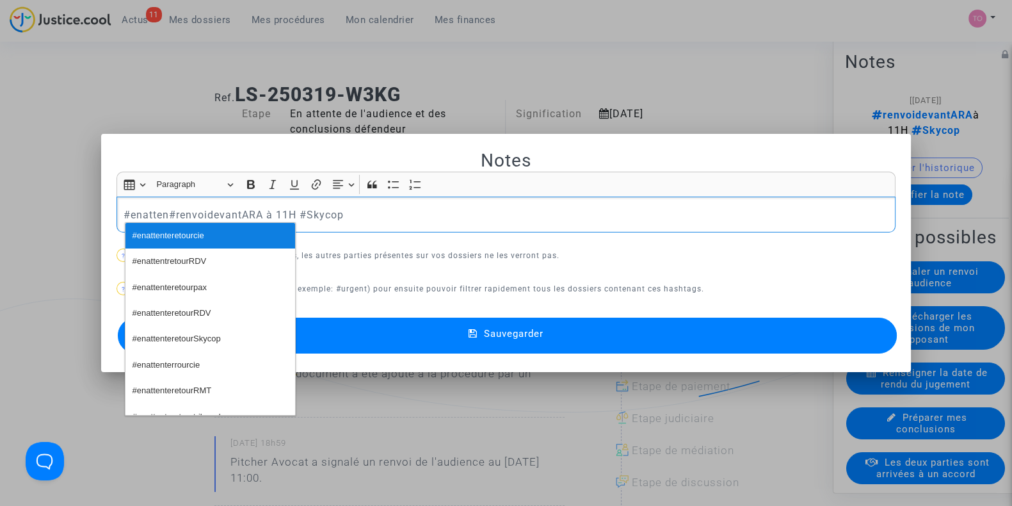
click at [187, 231] on span "#enattenteretourcie" at bounding box center [169, 236] width 72 height 19
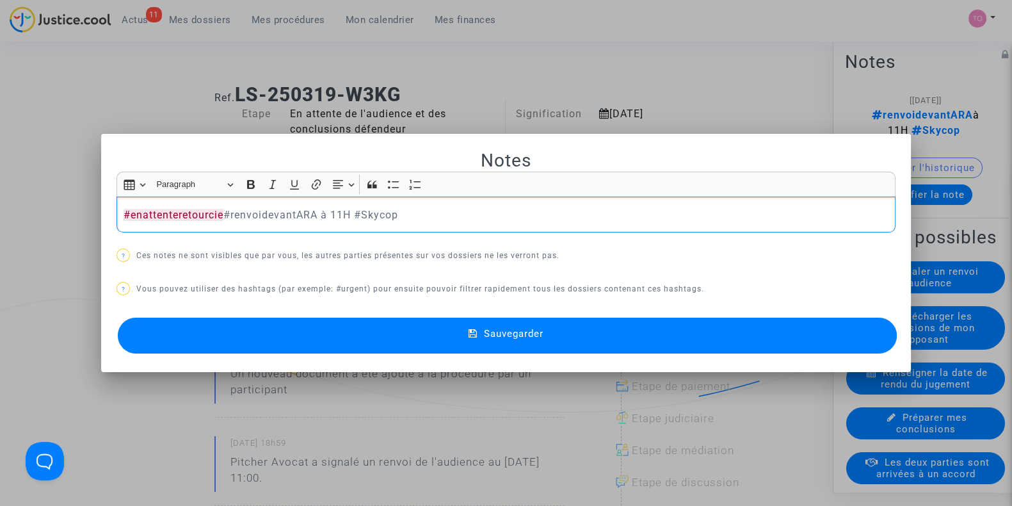
click at [338, 331] on button "Sauvegarder" at bounding box center [507, 335] width 779 height 36
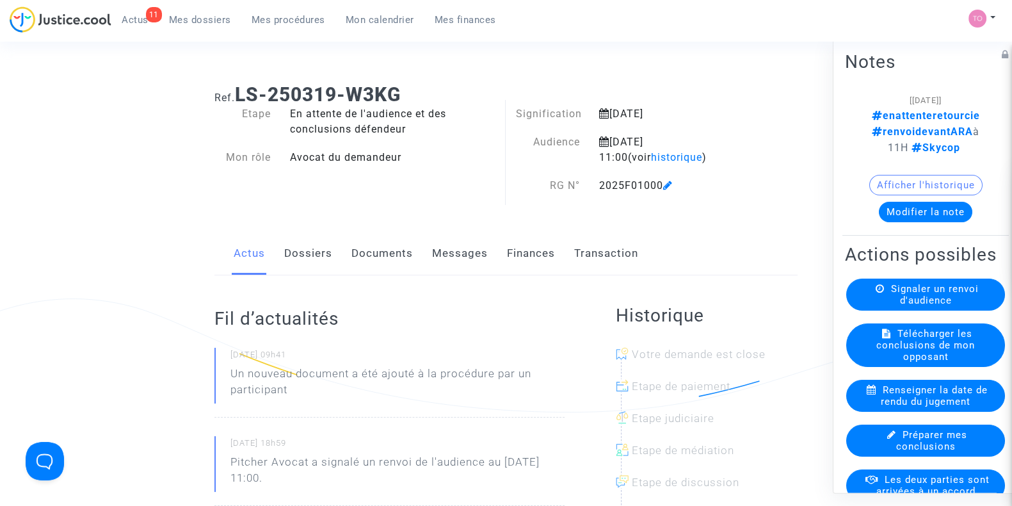
click at [200, 12] on link "Mes dossiers" at bounding box center [200, 19] width 83 height 19
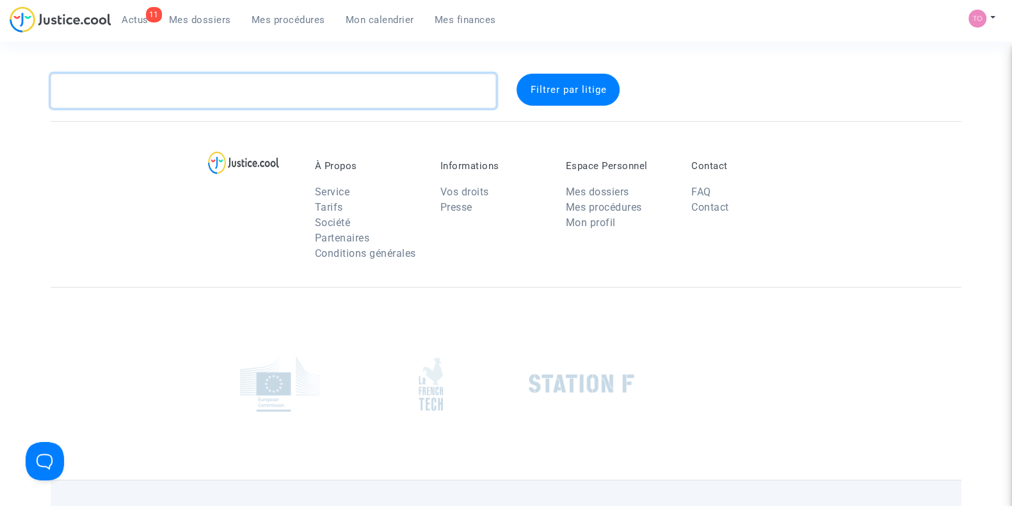
click at [153, 97] on textarea at bounding box center [274, 91] width 446 height 35
paste textarea "DESCAMPS"
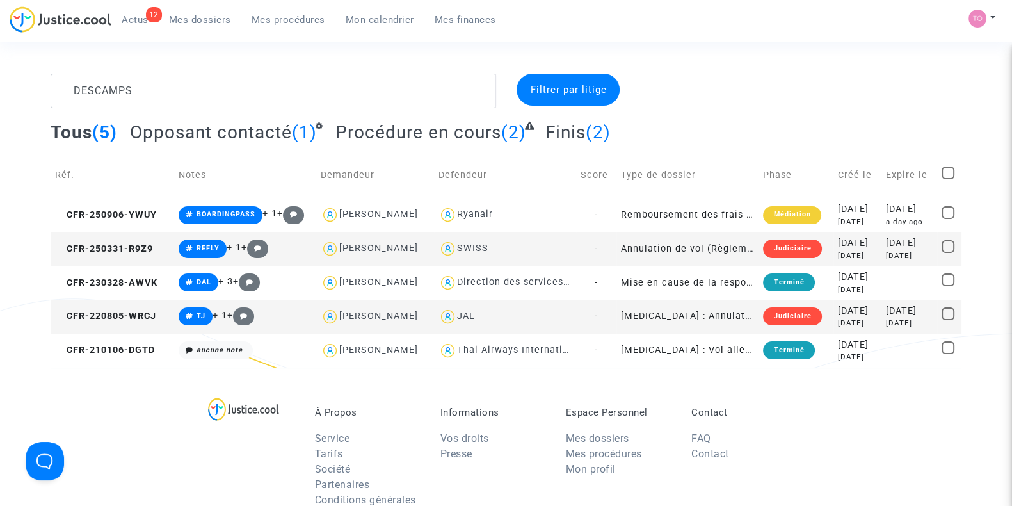
click at [467, 248] on div "SWISS" at bounding box center [472, 248] width 31 height 11
type textarea "DESCAMPS @SWISS"
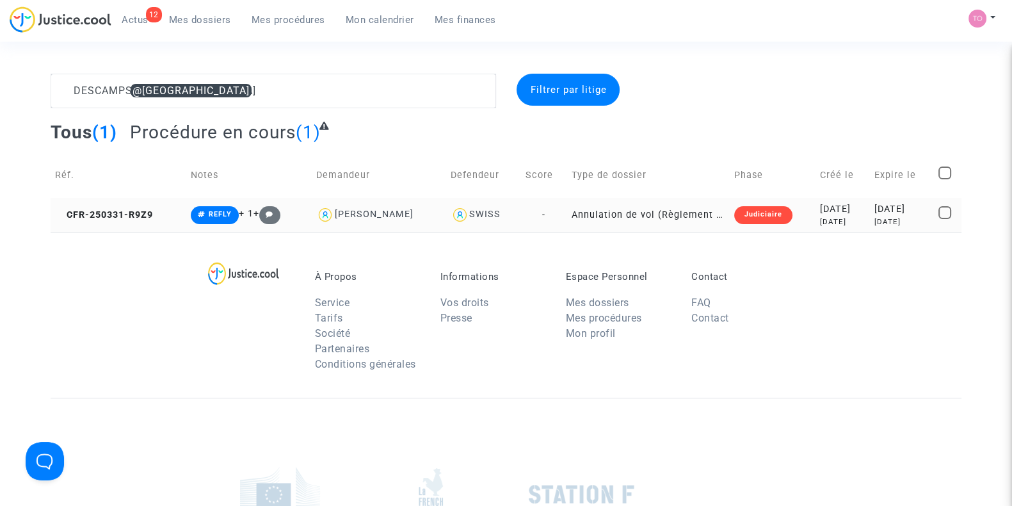
click at [845, 211] on div "2025-03-31" at bounding box center [841, 209] width 45 height 14
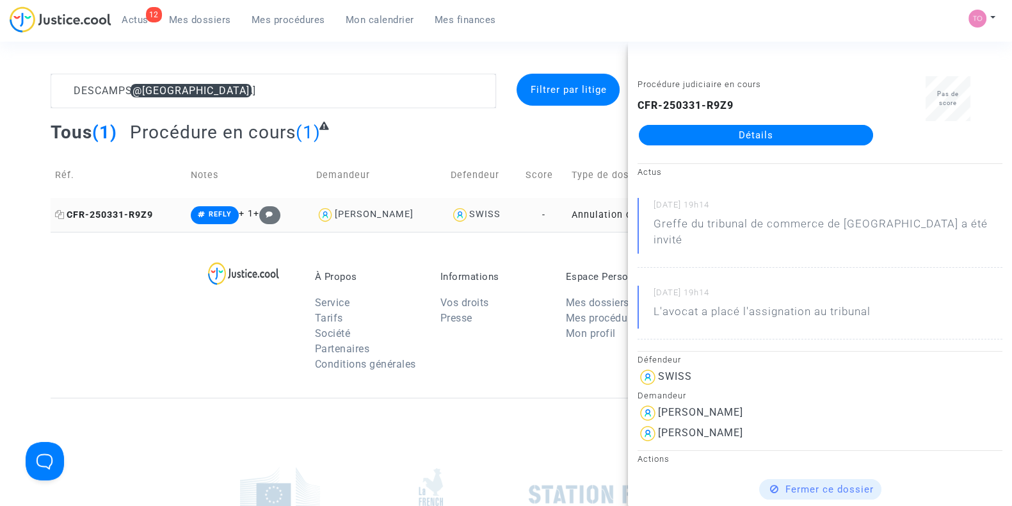
click at [111, 218] on span "CFR-250331-R9Z9" at bounding box center [104, 214] width 98 height 11
click at [695, 133] on link "Détails" at bounding box center [756, 135] width 234 height 20
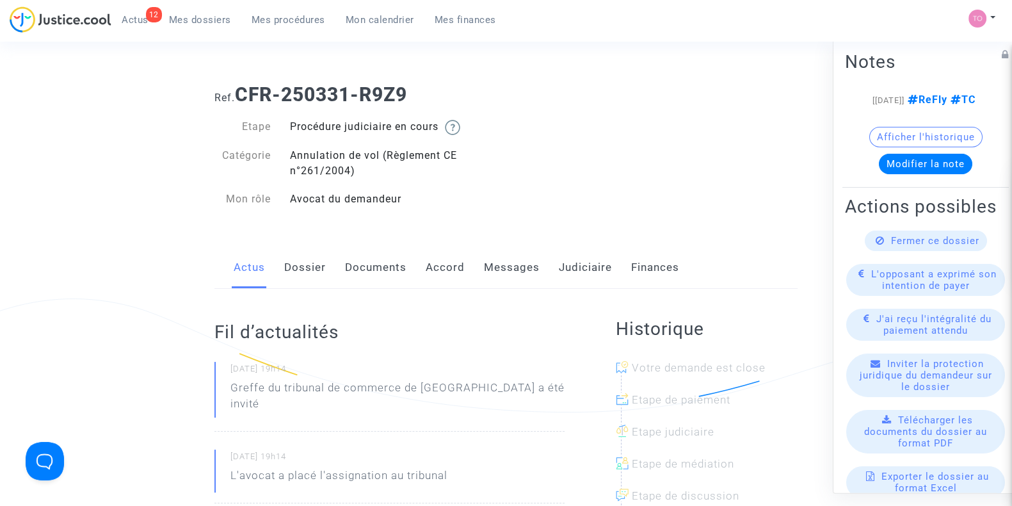
click at [573, 262] on link "Judiciaire" at bounding box center [585, 267] width 53 height 42
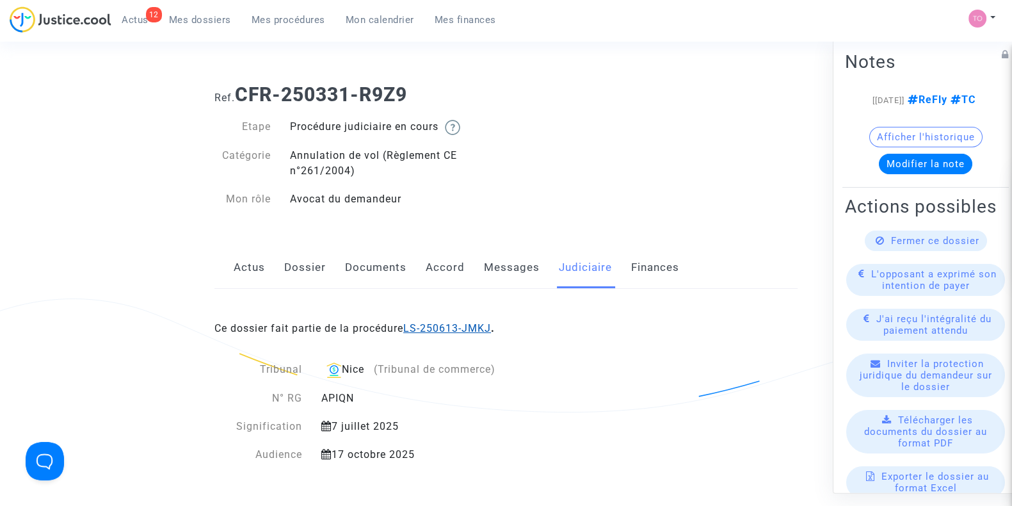
click at [479, 326] on link "LS-250613-JMKJ" at bounding box center [447, 328] width 88 height 12
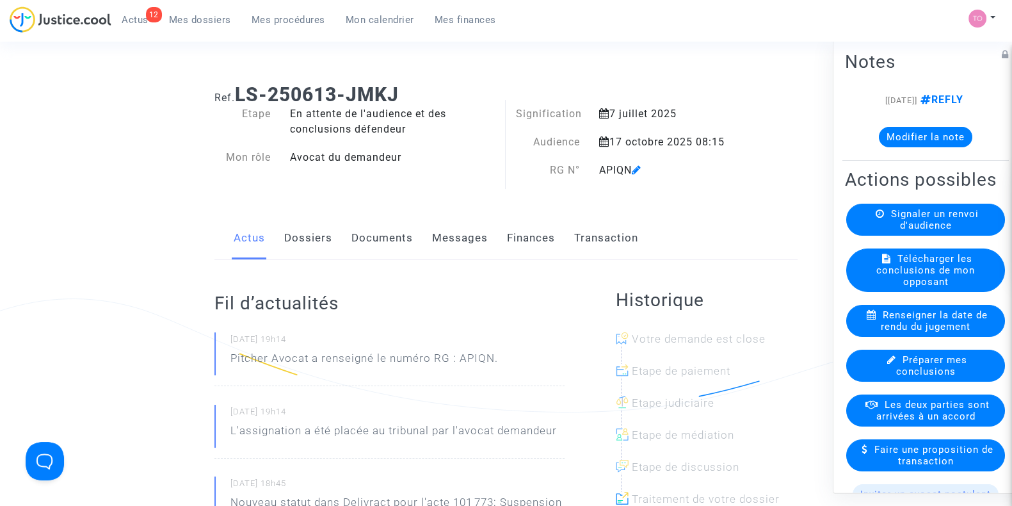
click at [397, 237] on link "Documents" at bounding box center [381, 238] width 61 height 42
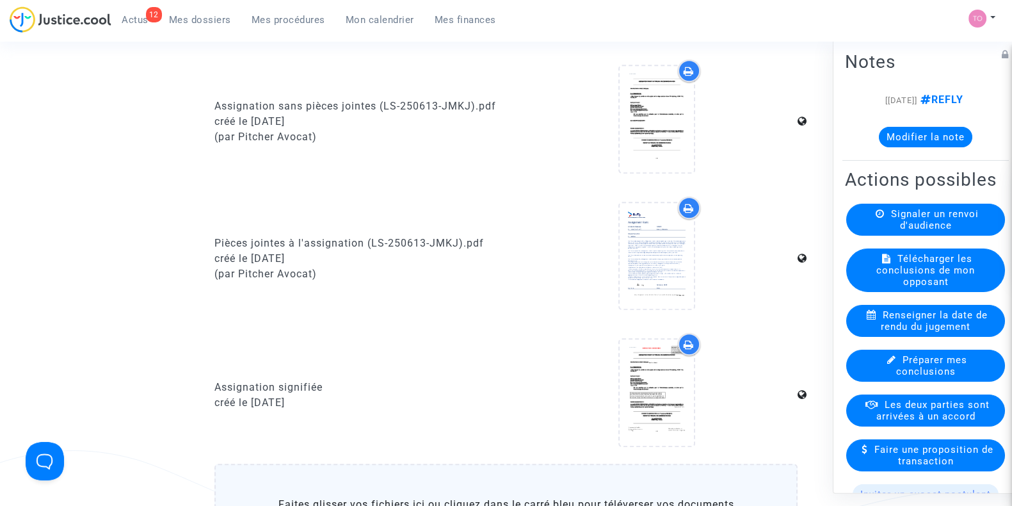
scroll to position [960, 0]
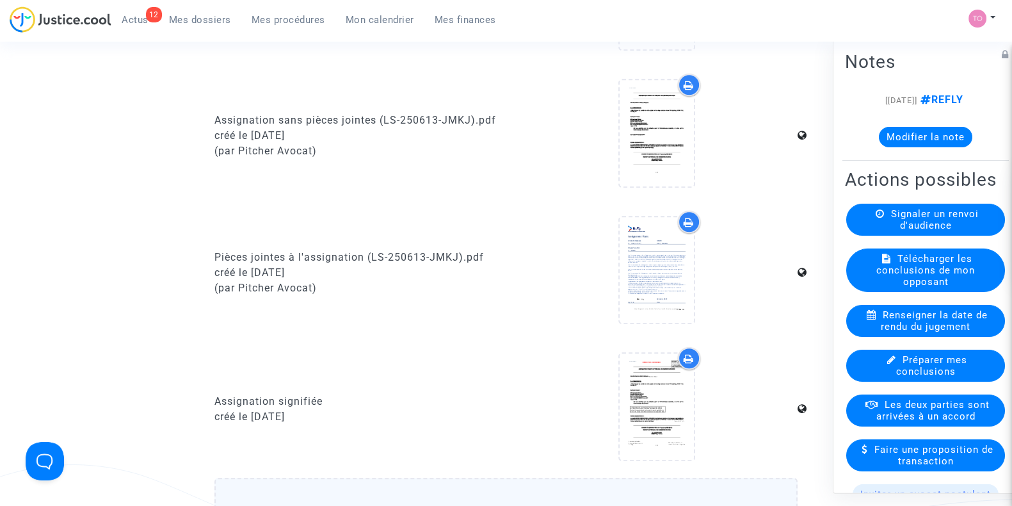
click at [684, 355] on icon at bounding box center [689, 358] width 10 height 10
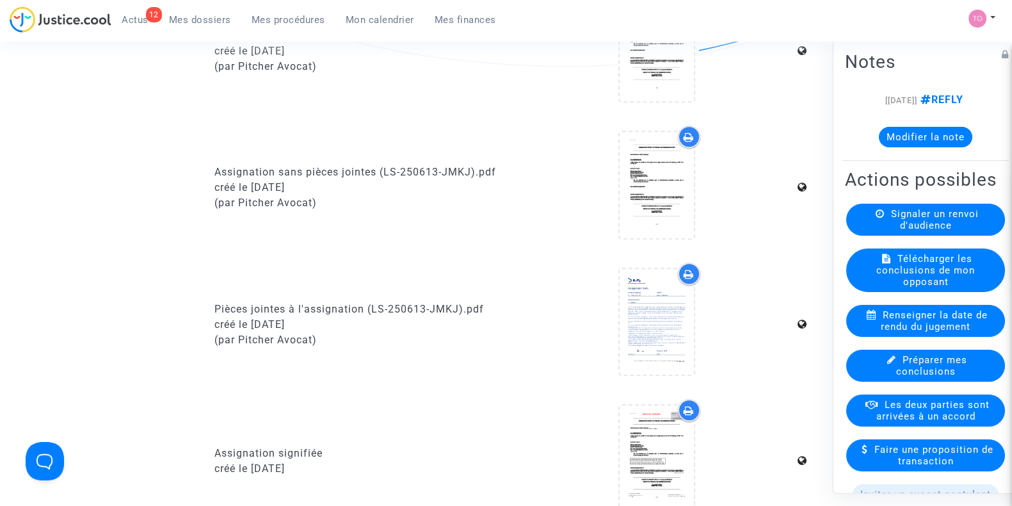
scroll to position [880, 0]
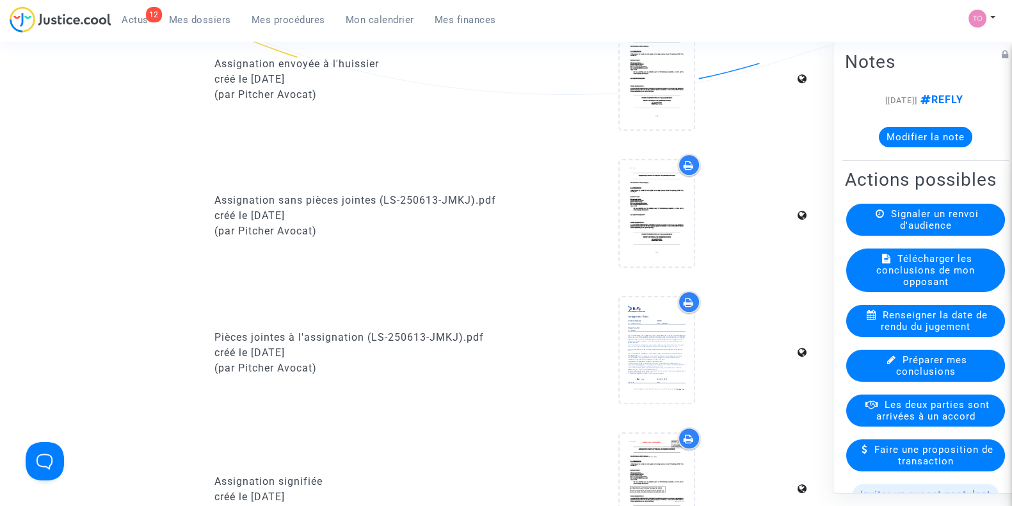
click at [690, 299] on icon at bounding box center [689, 302] width 10 height 10
click at [188, 20] on span "Mes dossiers" at bounding box center [200, 20] width 62 height 12
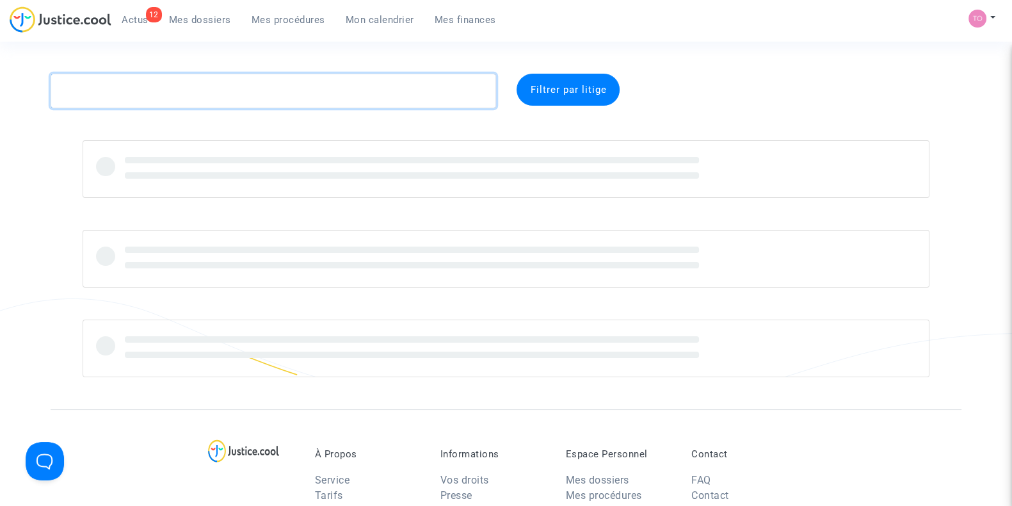
click at [227, 88] on textarea at bounding box center [274, 91] width 446 height 35
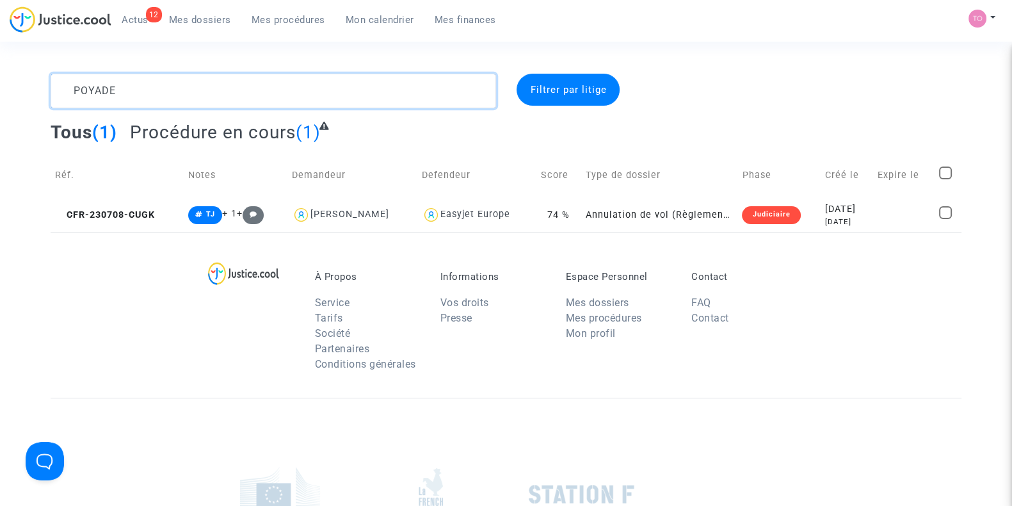
drag, startPoint x: 150, startPoint y: 93, endPoint x: 0, endPoint y: 92, distance: 150.4
click at [0, 92] on div "POYADE Filtrer par litige Tous (1) Procédure en cours (1) Réf. Notes Demandeur …" at bounding box center [506, 153] width 1012 height 158
paste textarea "IAN"
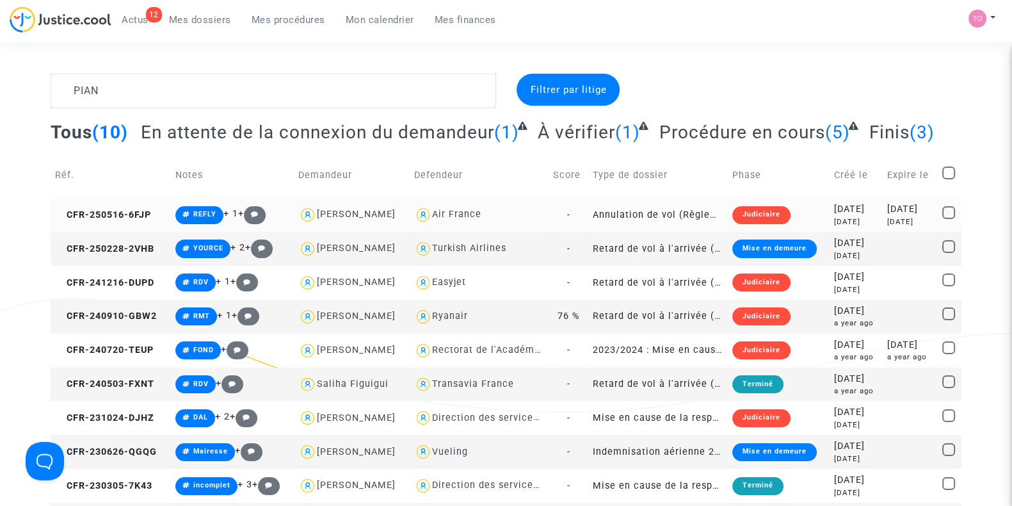
click at [459, 215] on div "Air France" at bounding box center [456, 214] width 49 height 11
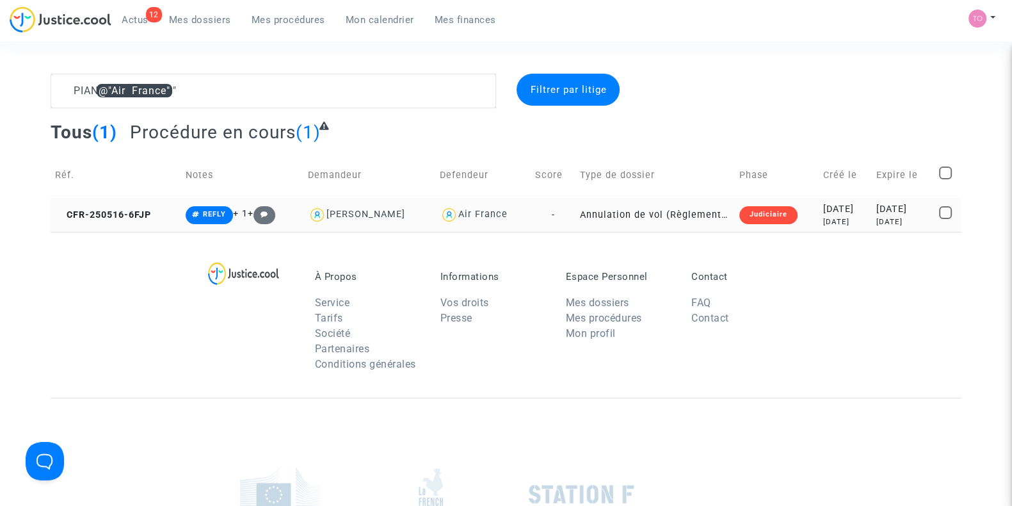
click at [828, 222] on div "4 months ago" at bounding box center [845, 221] width 44 height 11
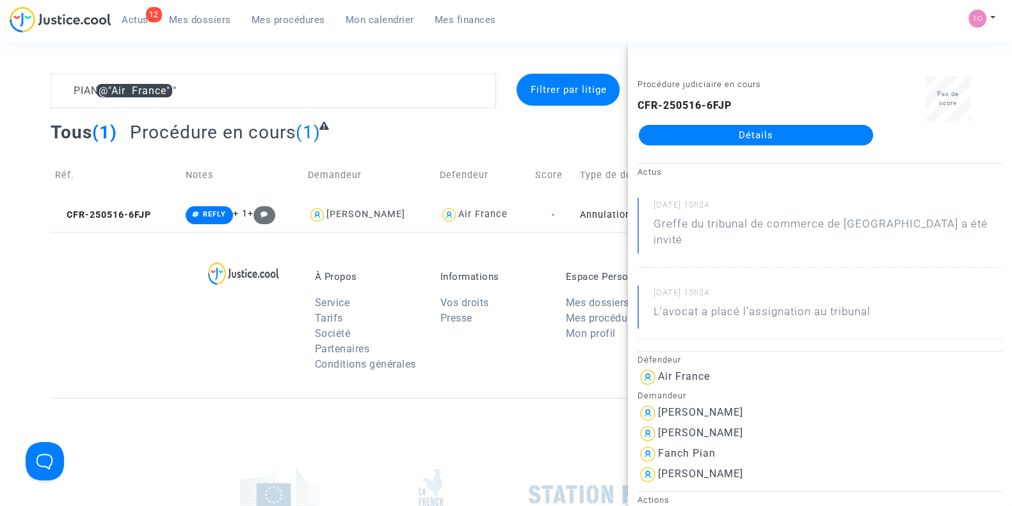
drag, startPoint x: 778, startPoint y: 131, endPoint x: 755, endPoint y: 147, distance: 27.9
click at [812, 146] on div "Procédure judiciaire en cours CFR-250516-6FJP Détails" at bounding box center [756, 116] width 256 height 81
drag, startPoint x: 170, startPoint y: 90, endPoint x: 0, endPoint y: 72, distance: 171.2
click at [0, 72] on section "PIAN @"Air France" Filtrer par litige Tous (1) Procédure en cours (1) Réf. Note…" at bounding box center [506, 353] width 1012 height 707
paste textarea "BERADEI"
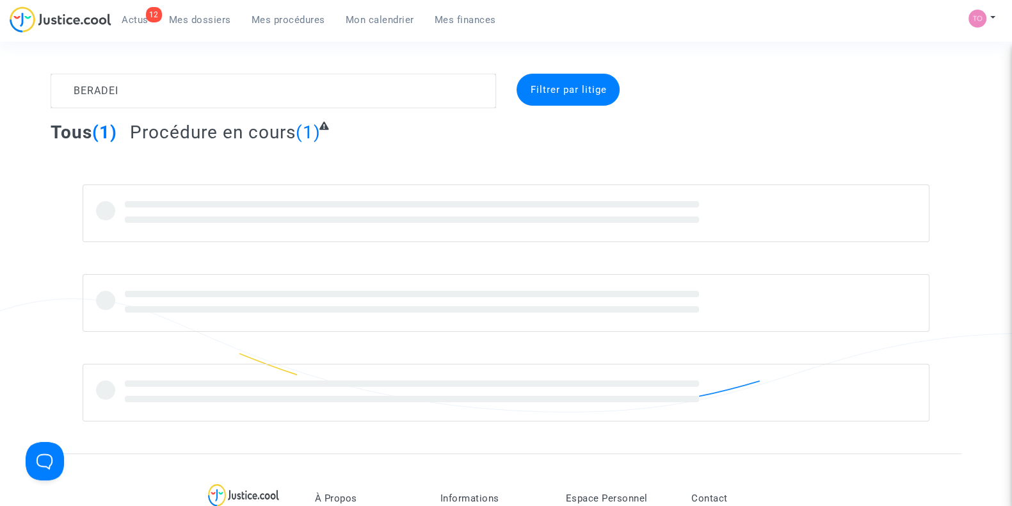
click at [1, 72] on section "BERADEI Filtrer par litige Tous (1) Procédure en cours (1) À Propos Service Tar…" at bounding box center [506, 464] width 1012 height 928
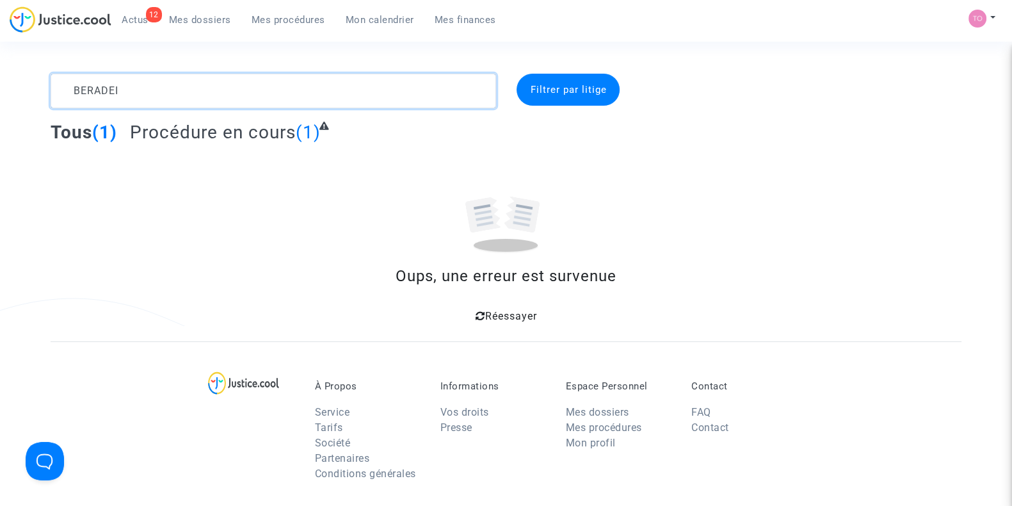
click at [115, 90] on textarea at bounding box center [274, 91] width 446 height 35
click at [123, 90] on textarea at bounding box center [274, 91] width 446 height 35
click at [124, 85] on textarea at bounding box center [274, 91] width 446 height 35
click at [381, 20] on span "Mon calendrier" at bounding box center [380, 20] width 68 height 12
click at [371, 17] on span "Mon calendrier" at bounding box center [380, 20] width 68 height 12
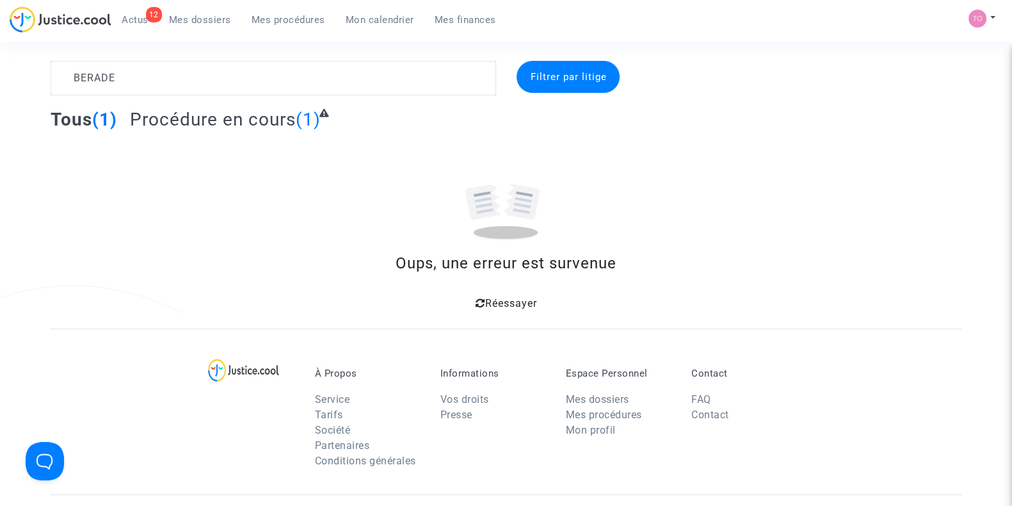
drag, startPoint x: 652, startPoint y: 201, endPoint x: 650, endPoint y: 212, distance: 11.0
click at [652, 201] on div "Oups, une erreur est survenue Réessayer" at bounding box center [506, 226] width 911 height 173
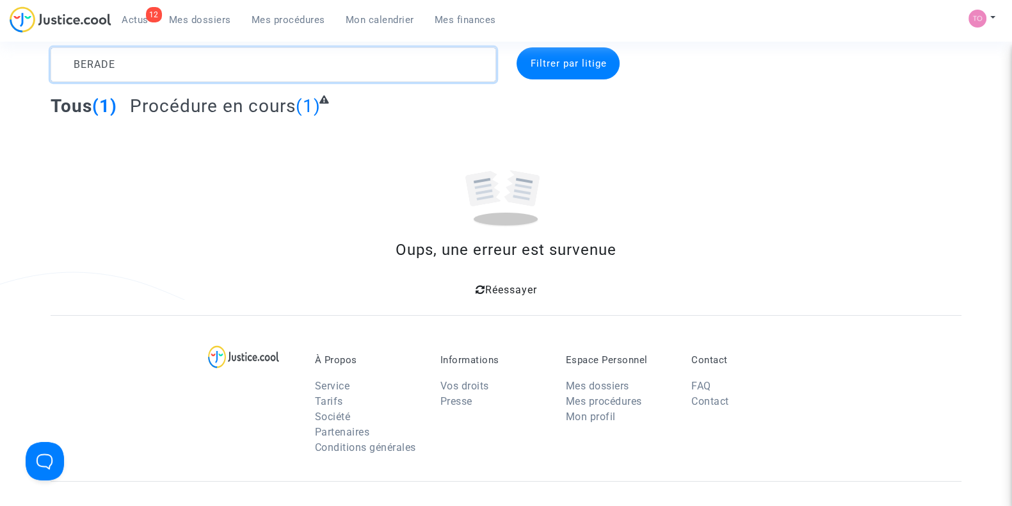
drag, startPoint x: 163, startPoint y: 49, endPoint x: 44, endPoint y: 52, distance: 119.7
click at [44, 52] on div "BERADE" at bounding box center [273, 64] width 465 height 35
paste textarea "PIAN"
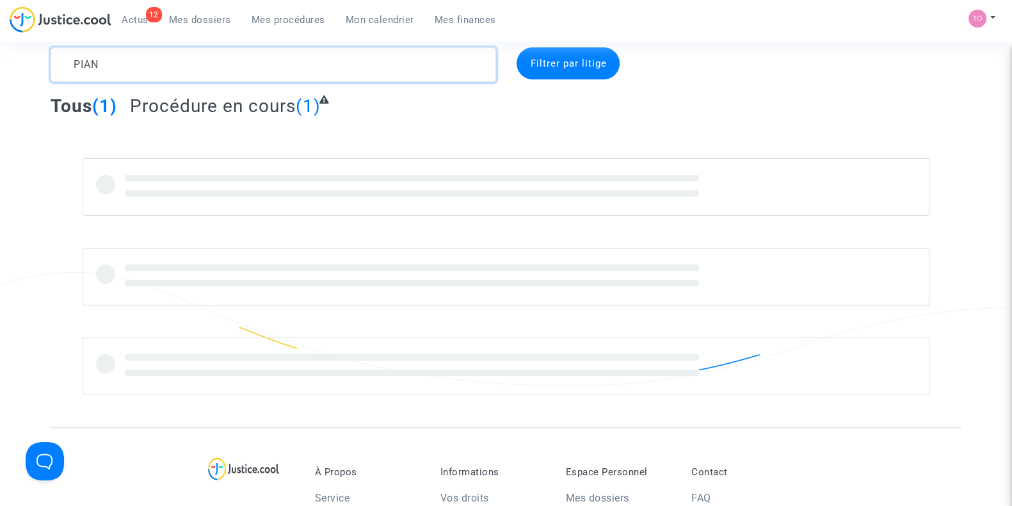
type textarea "PIAN"
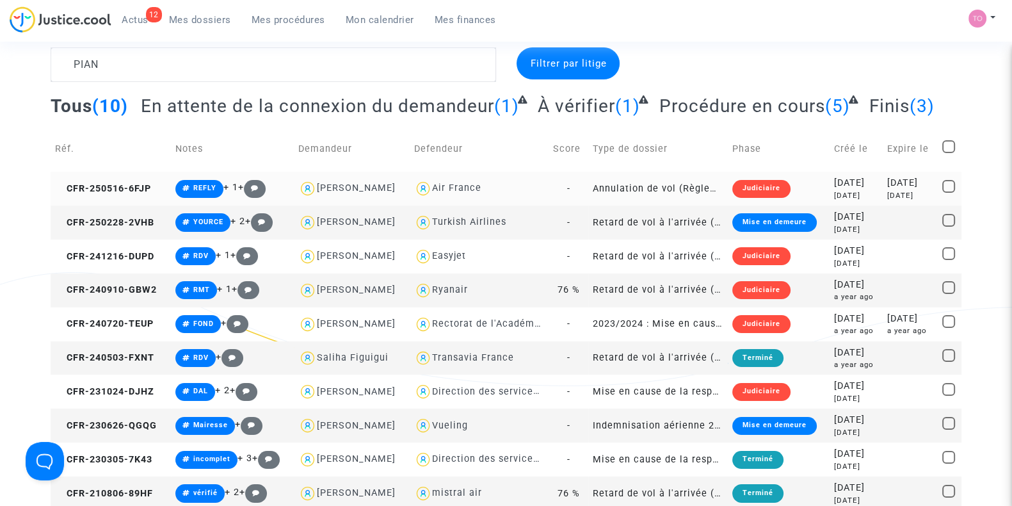
click at [846, 181] on div "2025-05-16" at bounding box center [856, 183] width 44 height 14
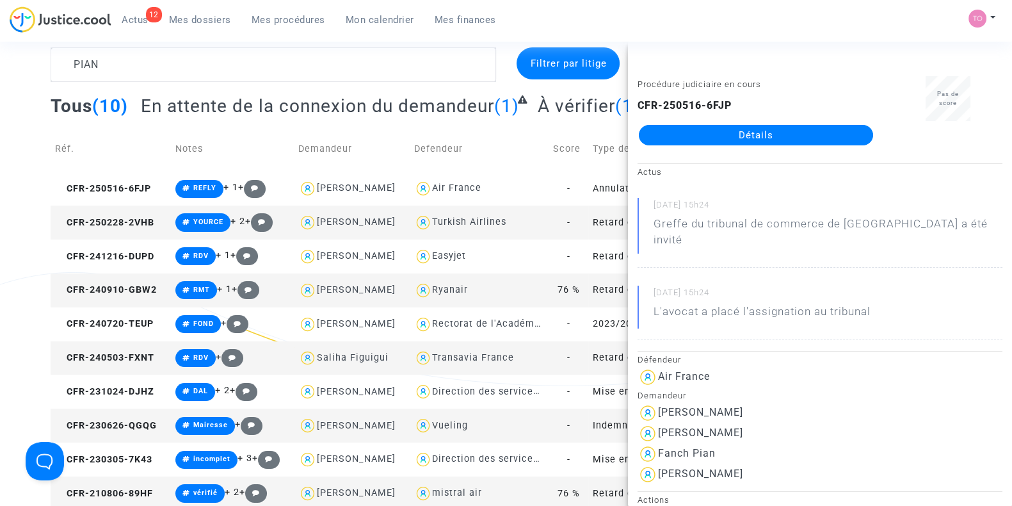
click at [741, 136] on link "Détails" at bounding box center [756, 135] width 234 height 20
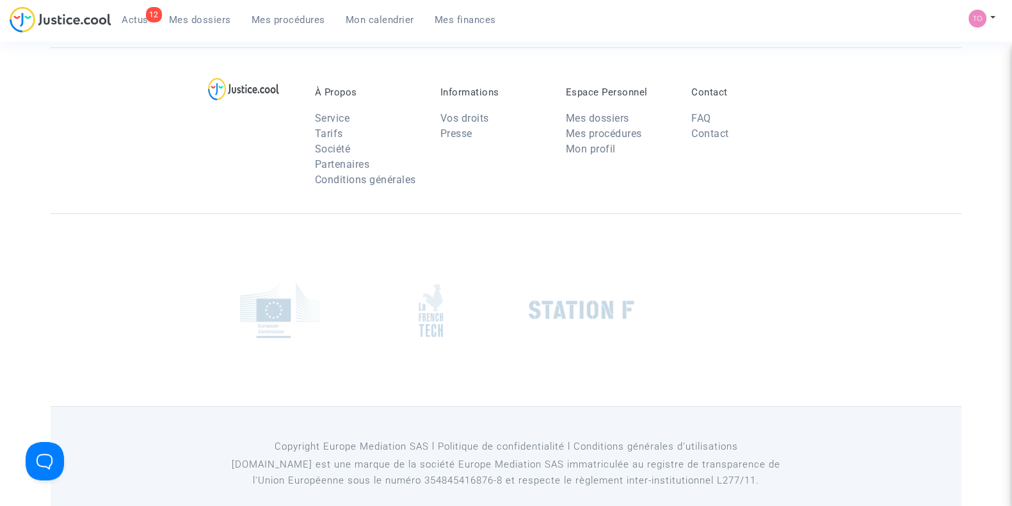
scroll to position [26, 0]
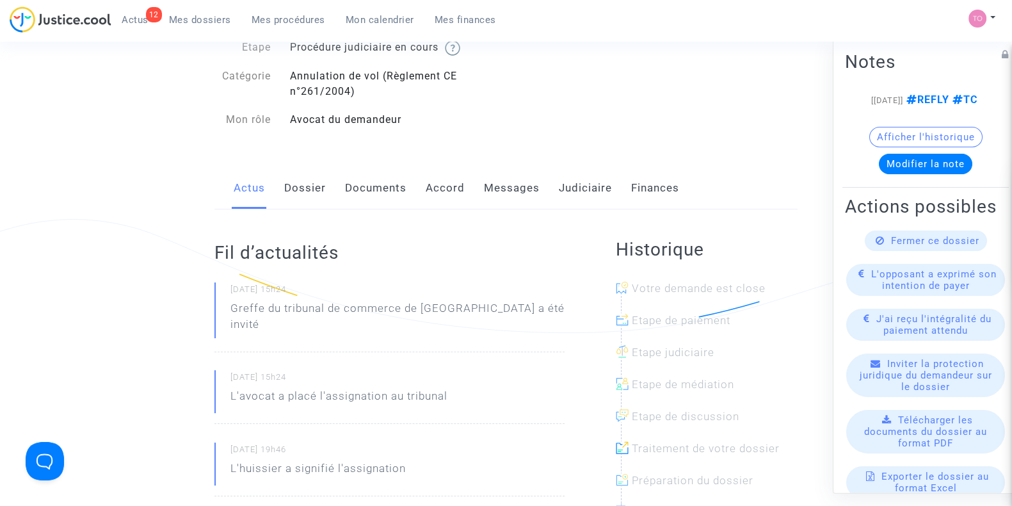
click at [304, 200] on link "Dossier" at bounding box center [305, 188] width 42 height 42
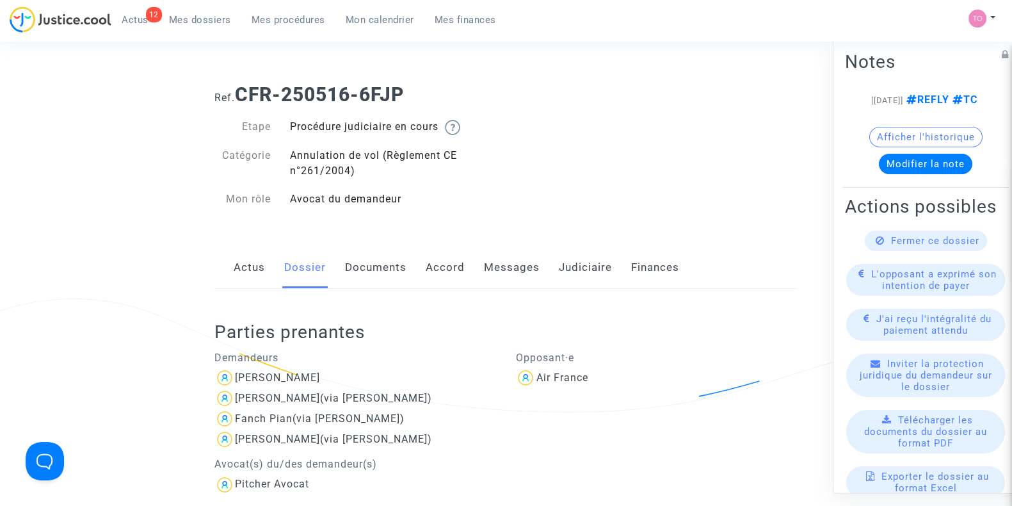
scroll to position [26, 0]
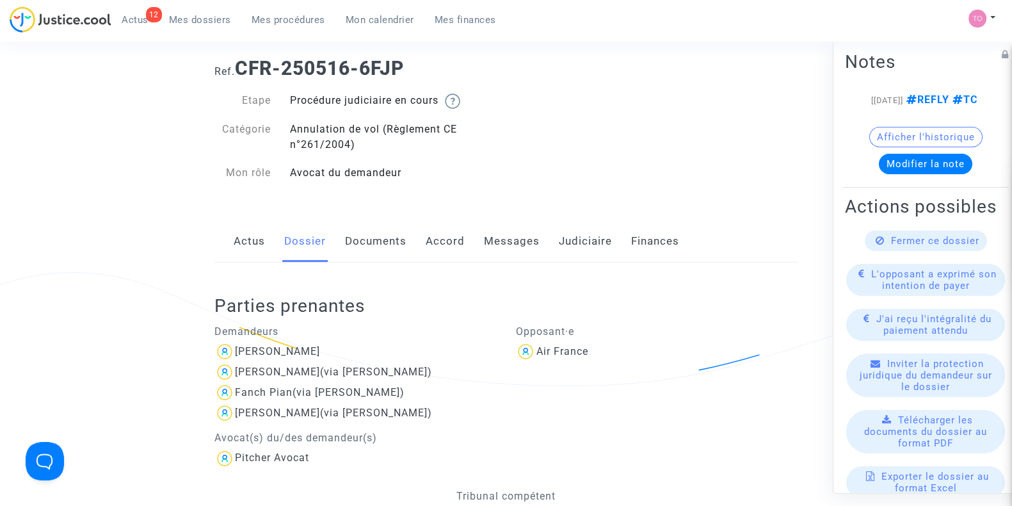
click at [502, 234] on link "Messages" at bounding box center [512, 241] width 56 height 42
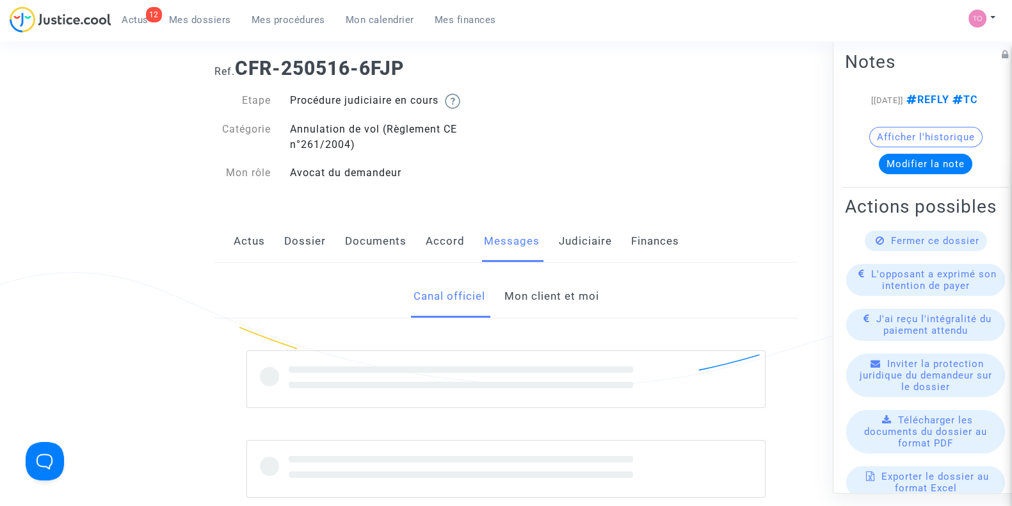
click at [540, 296] on link "Mon client et moi" at bounding box center [551, 296] width 95 height 42
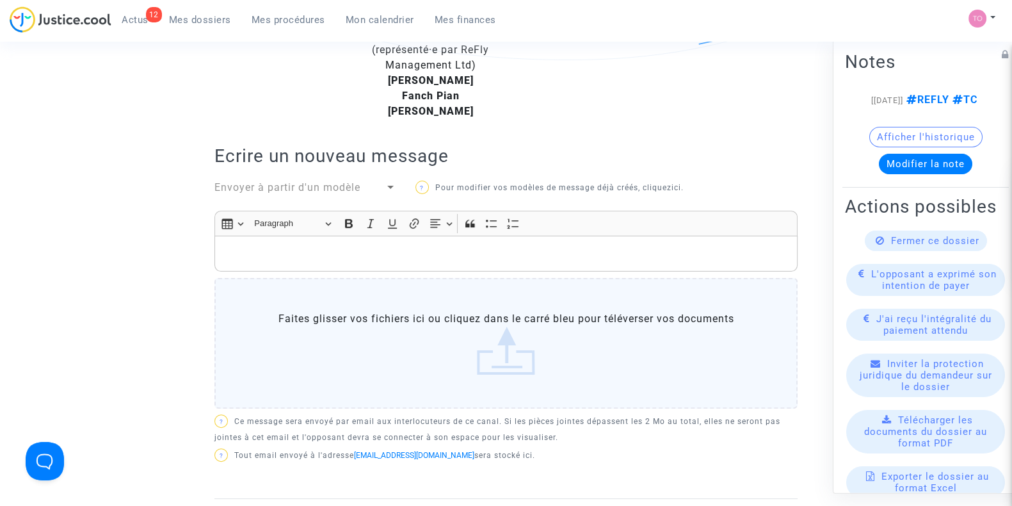
scroll to position [325, 0]
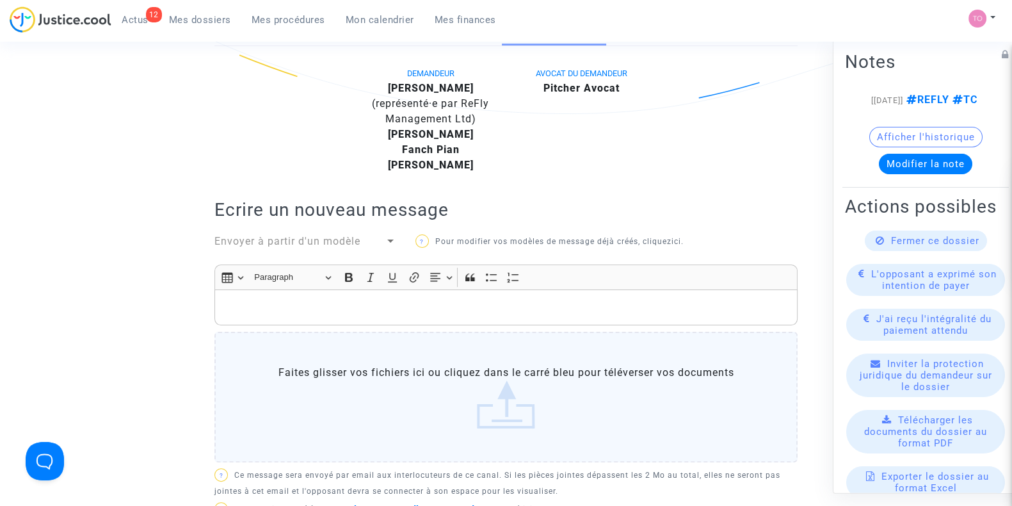
click at [204, 8] on ul "12 Actus Mes dossiers Mes procédures Mon calendrier Mes finances" at bounding box center [308, 17] width 395 height 23
click at [204, 27] on link "Mes dossiers" at bounding box center [200, 19] width 83 height 19
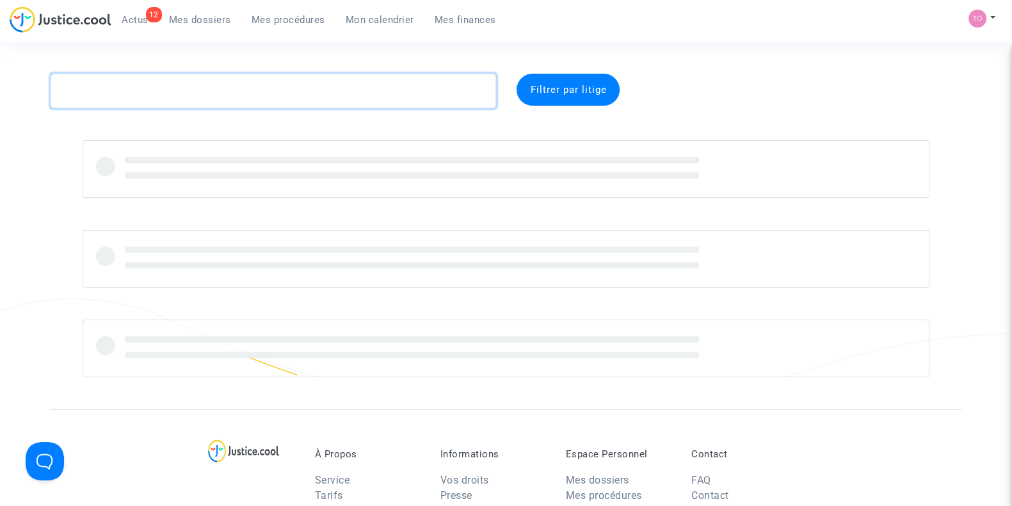
click at [109, 78] on textarea at bounding box center [274, 91] width 446 height 35
paste textarea "HNYDA"
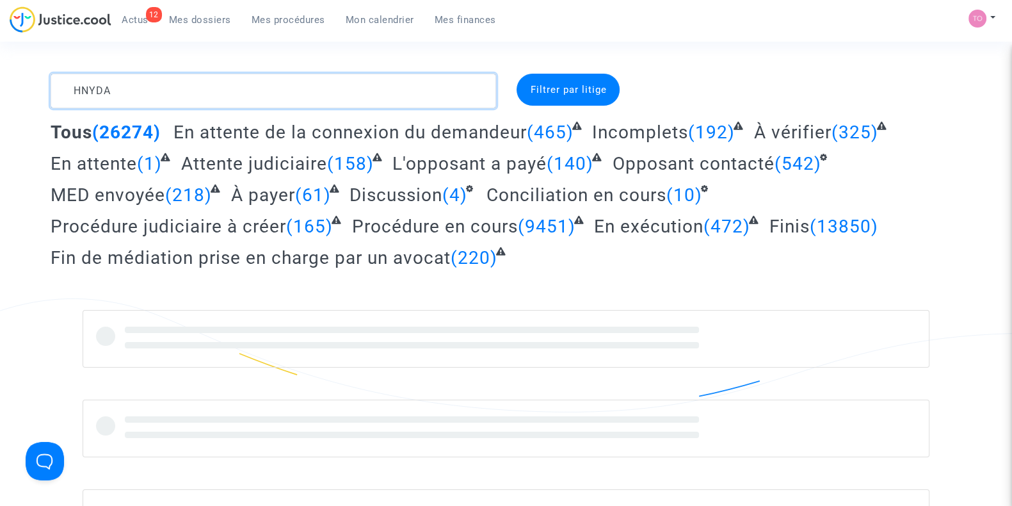
type textarea "HNYDA"
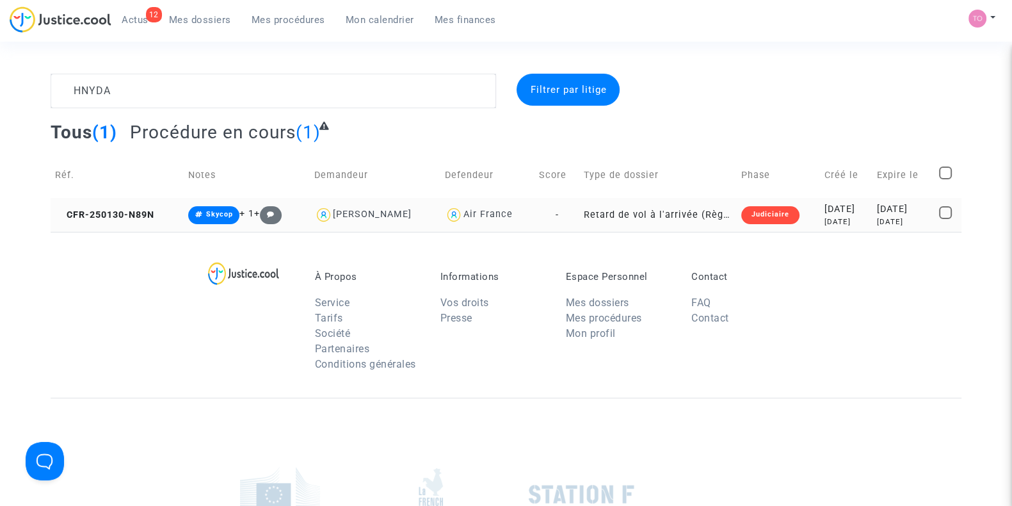
click at [785, 222] on td "Judiciaire" at bounding box center [778, 215] width 83 height 34
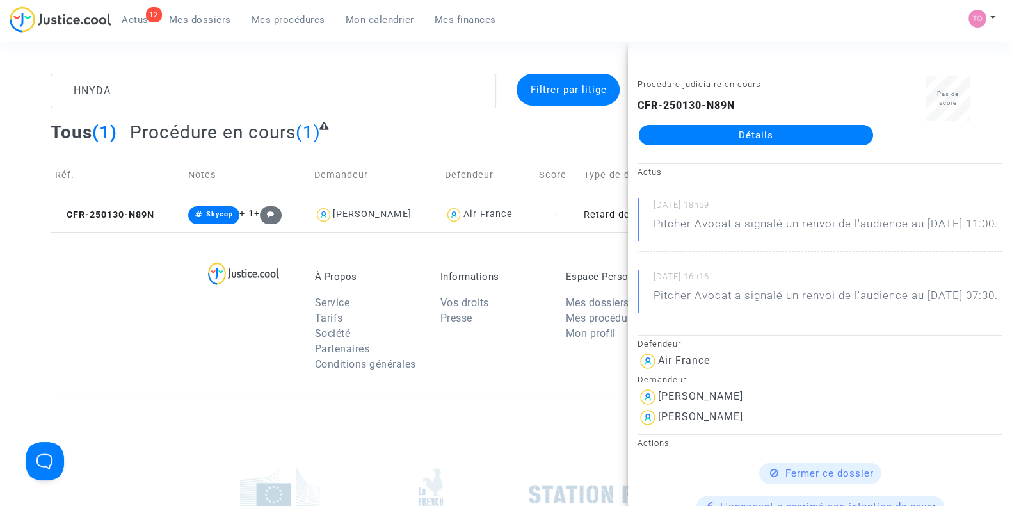
click at [733, 116] on div "CFR-250130-N89N Détails" at bounding box center [756, 121] width 237 height 47
click at [730, 129] on link "Détails" at bounding box center [756, 135] width 234 height 20
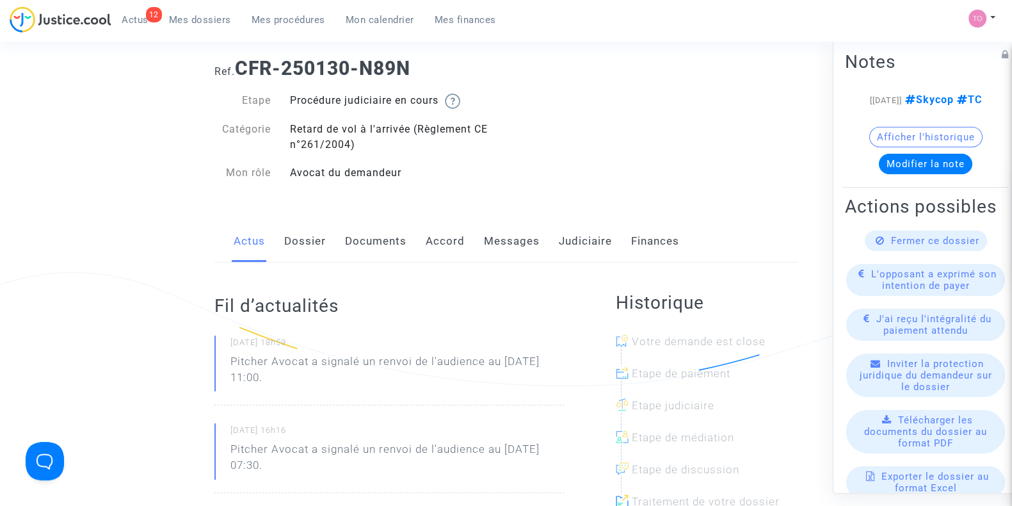
click at [316, 246] on link "Dossier" at bounding box center [305, 241] width 42 height 42
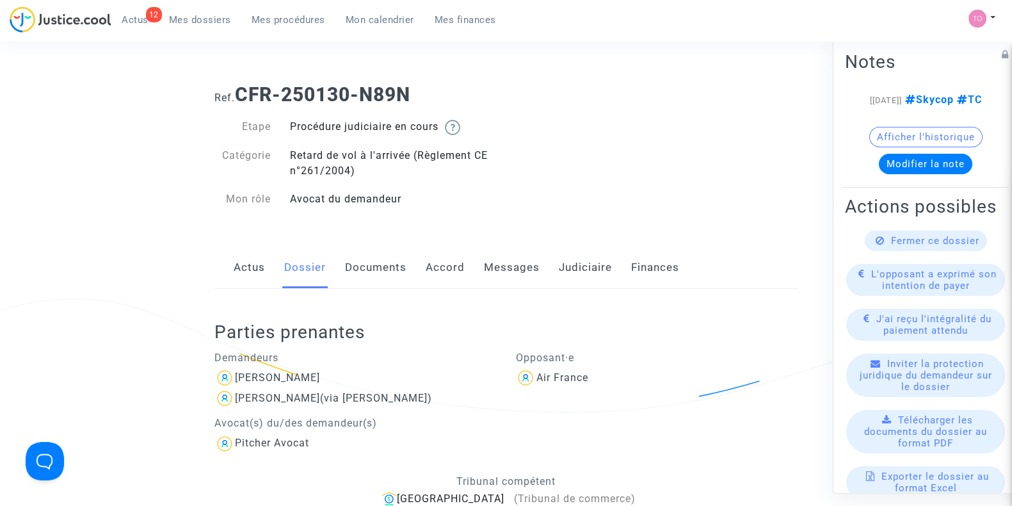
click at [353, 270] on link "Documents" at bounding box center [375, 267] width 61 height 42
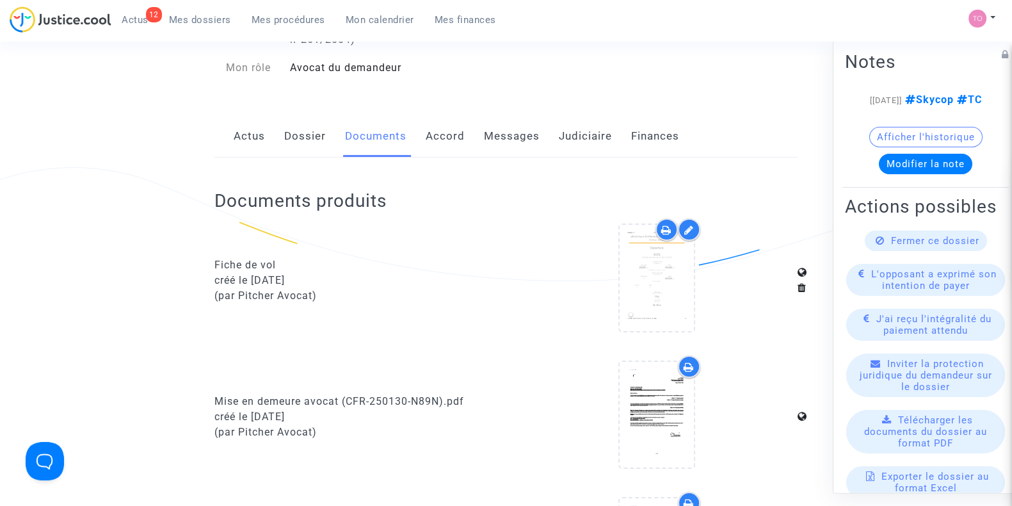
scroll to position [133, 0]
click at [293, 131] on link "Dossier" at bounding box center [305, 134] width 42 height 42
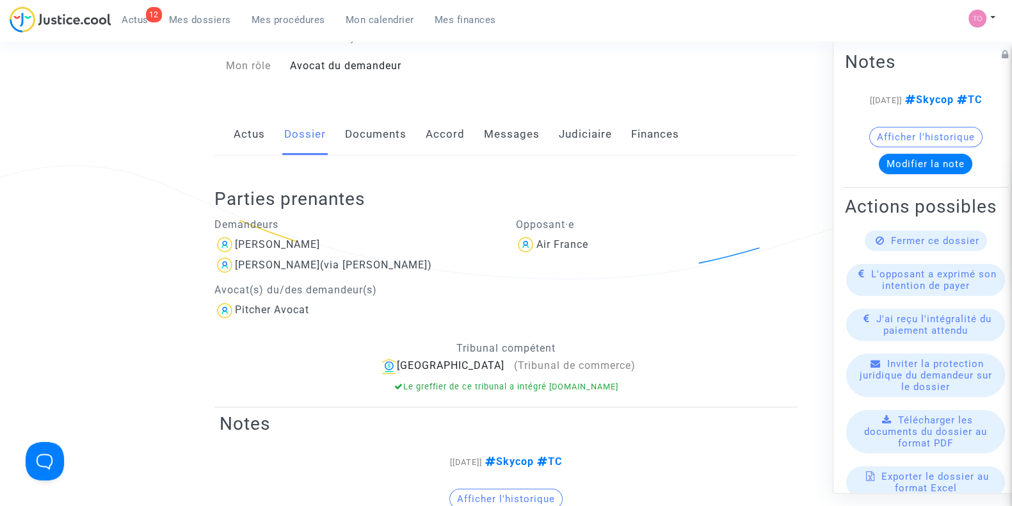
click at [354, 142] on link "Documents" at bounding box center [375, 134] width 61 height 42
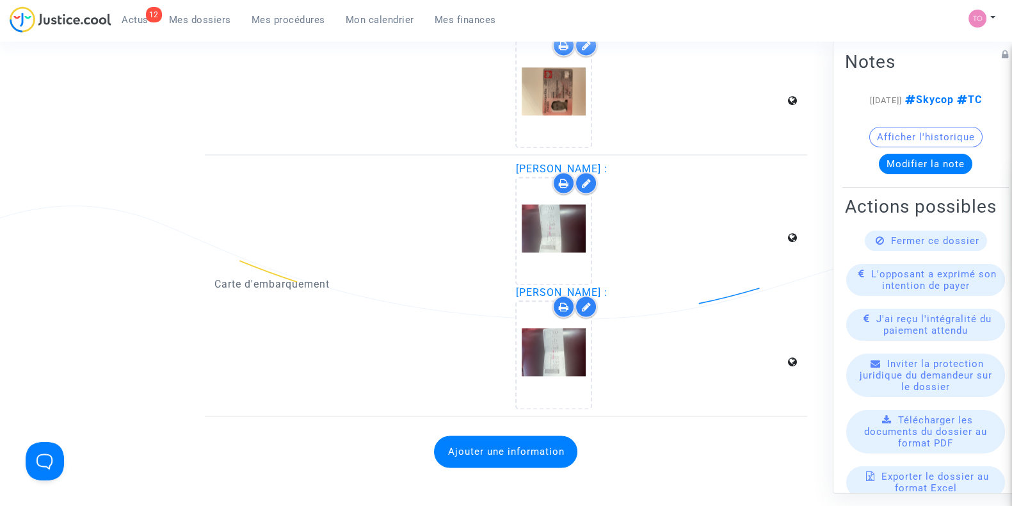
scroll to position [2400, 0]
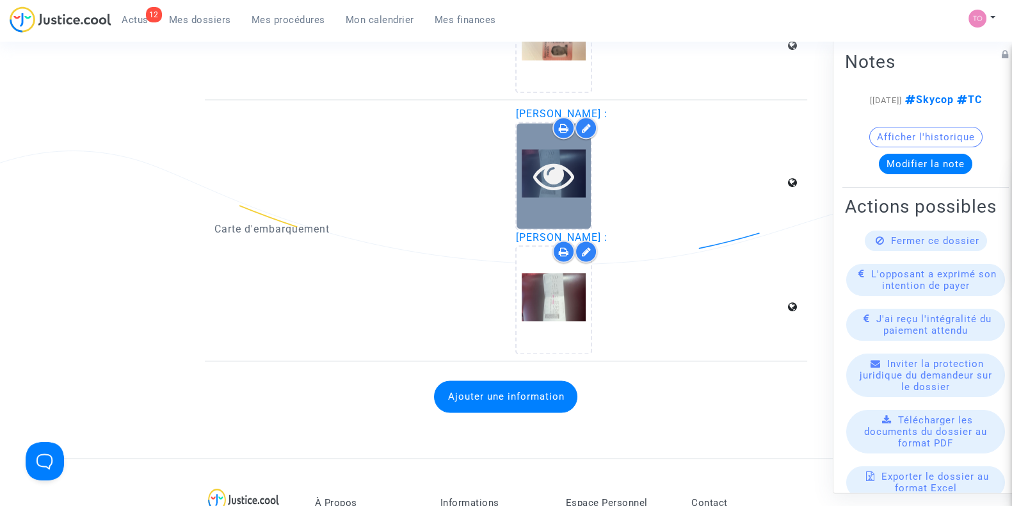
click at [547, 194] on div at bounding box center [554, 176] width 74 height 106
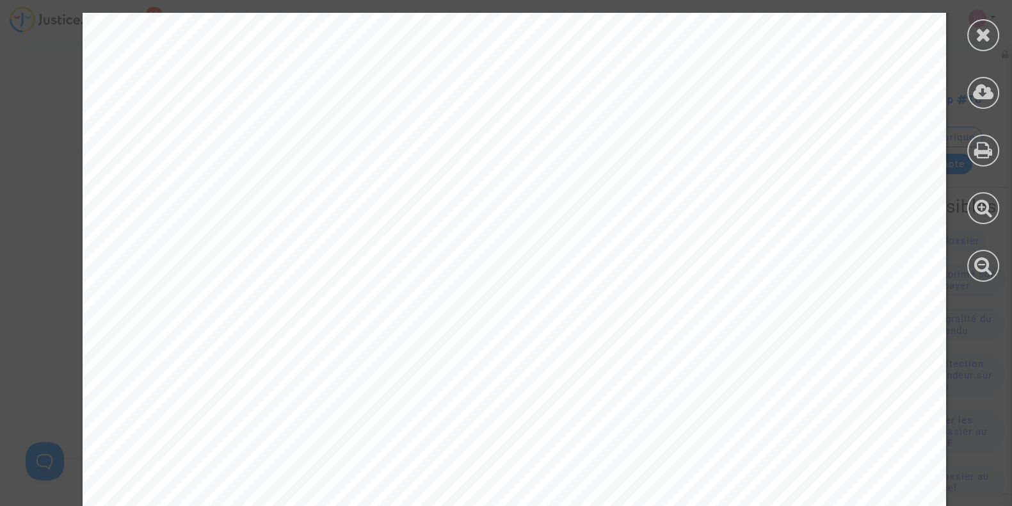
scroll to position [106, 0]
click at [973, 38] on div at bounding box center [983, 35] width 32 height 32
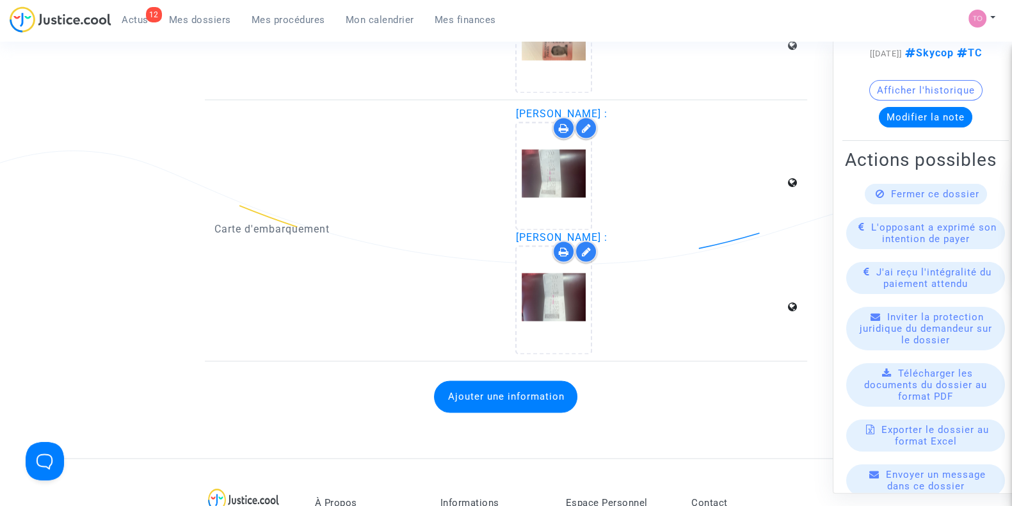
scroll to position [0, 0]
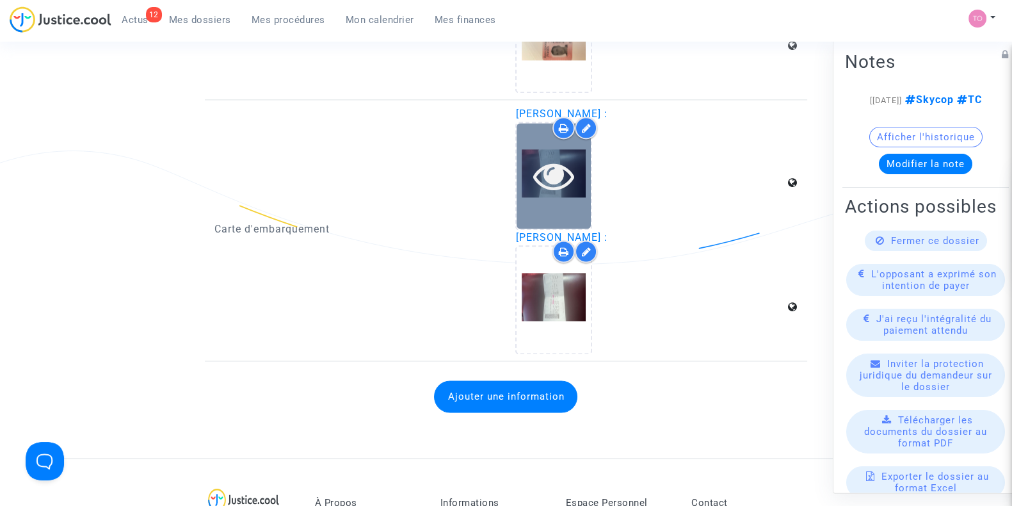
click at [531, 175] on div at bounding box center [554, 175] width 74 height 41
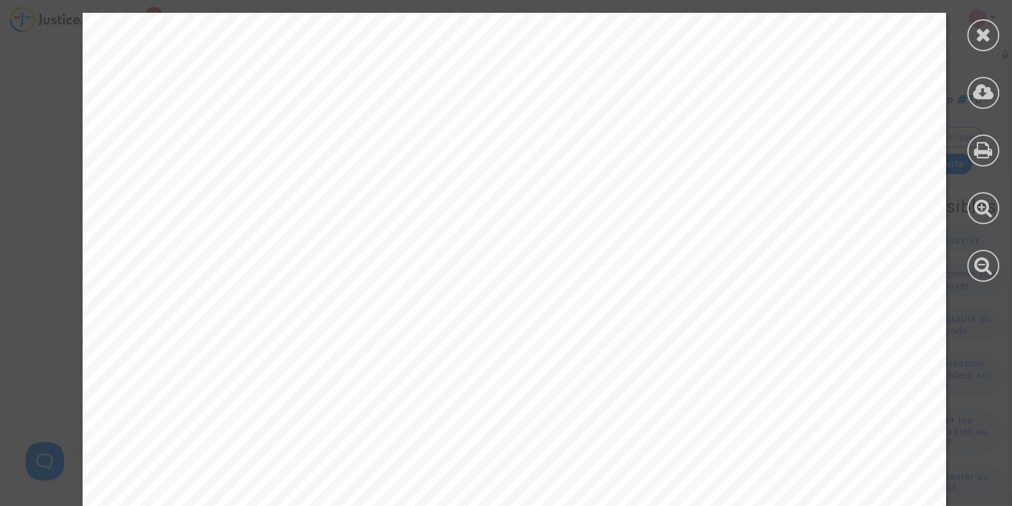
scroll to position [2400, 0]
click at [980, 37] on icon at bounding box center [984, 34] width 16 height 19
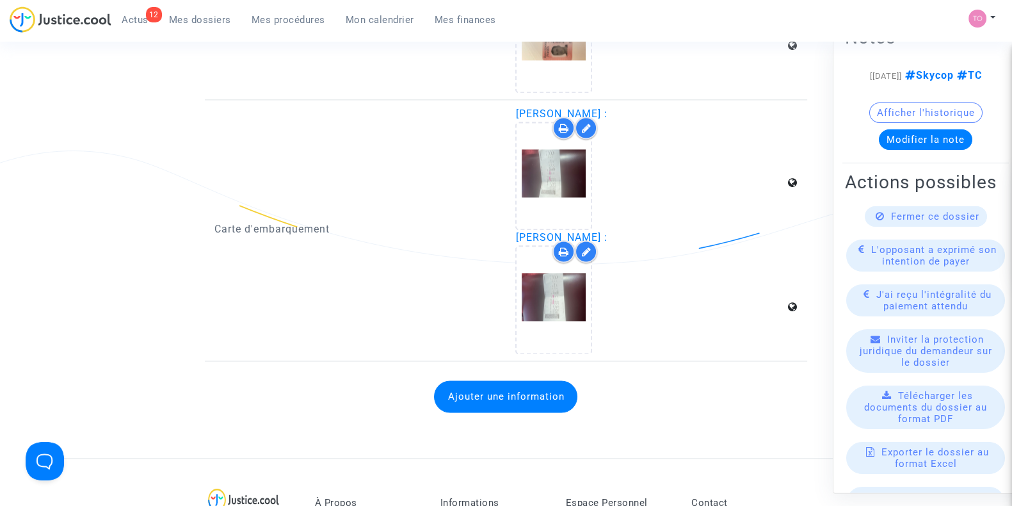
scroll to position [26, 0]
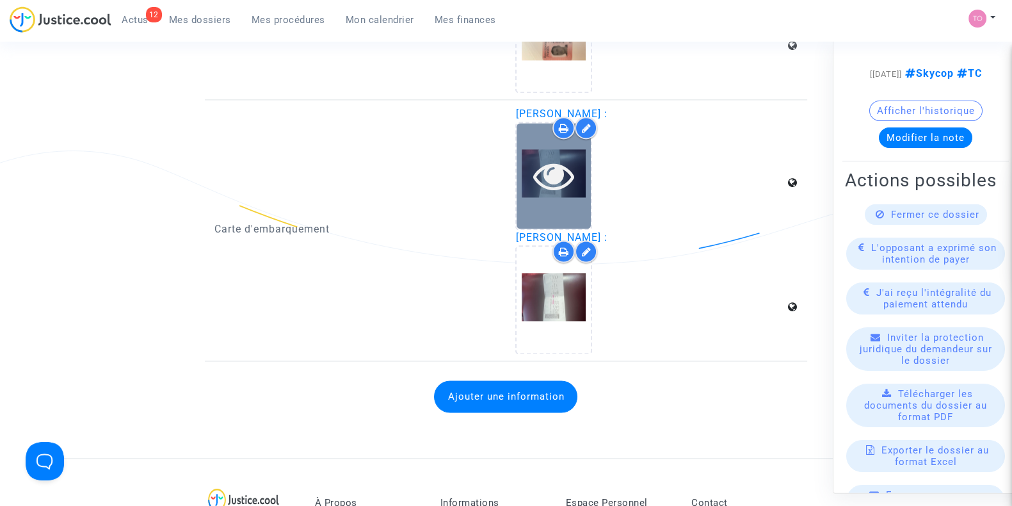
click at [554, 158] on icon at bounding box center [554, 175] width 42 height 41
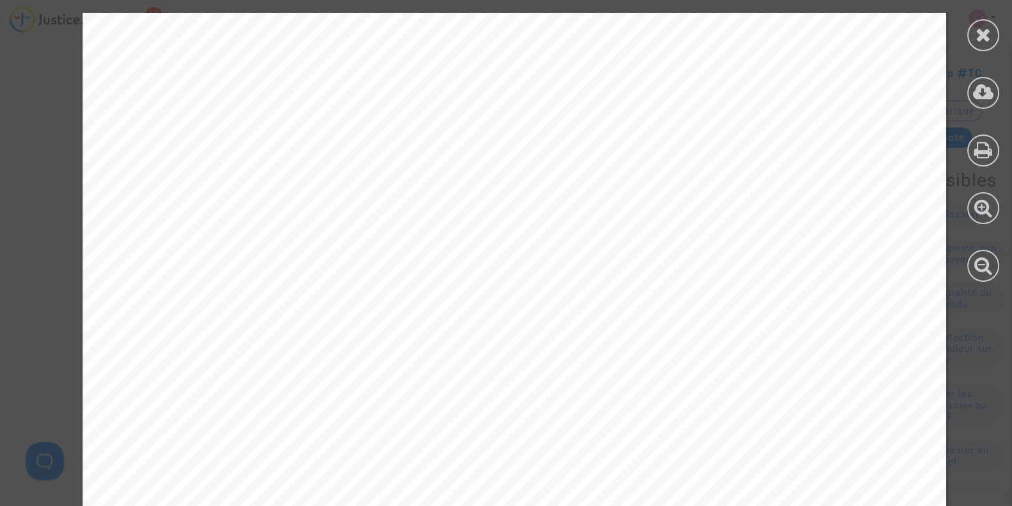
scroll to position [159, 0]
click at [990, 36] on icon at bounding box center [984, 34] width 16 height 19
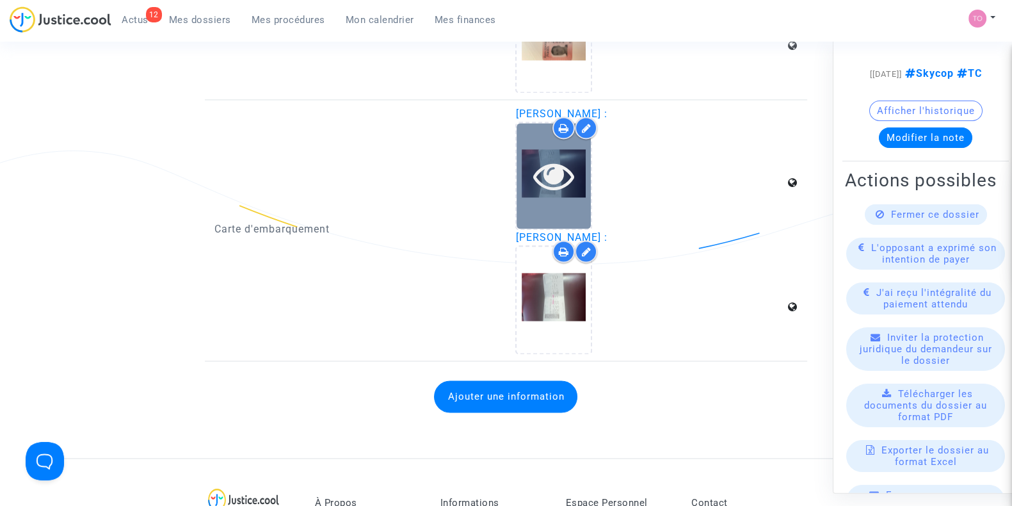
click at [554, 184] on icon at bounding box center [554, 175] width 42 height 41
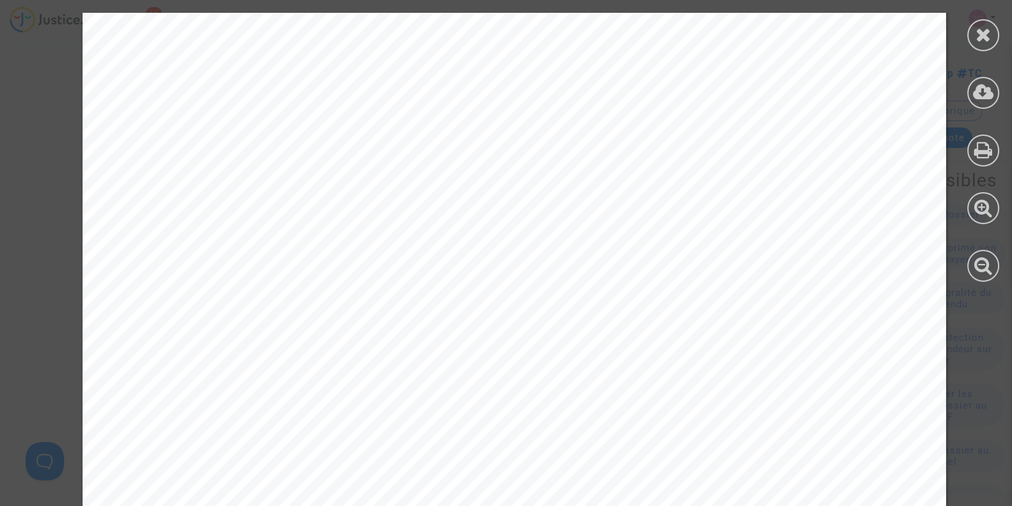
scroll to position [53, 0]
click at [977, 45] on div at bounding box center [983, 35] width 32 height 32
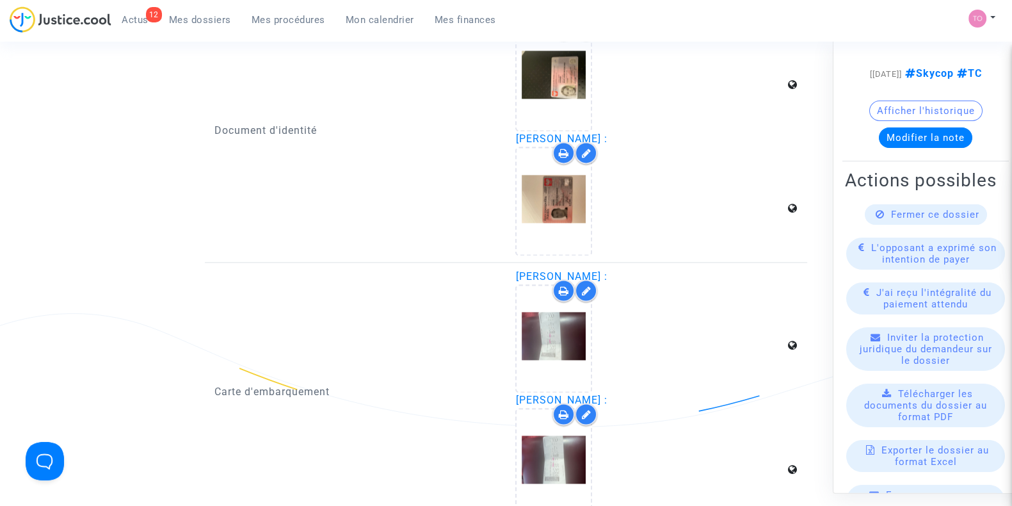
scroll to position [2187, 0]
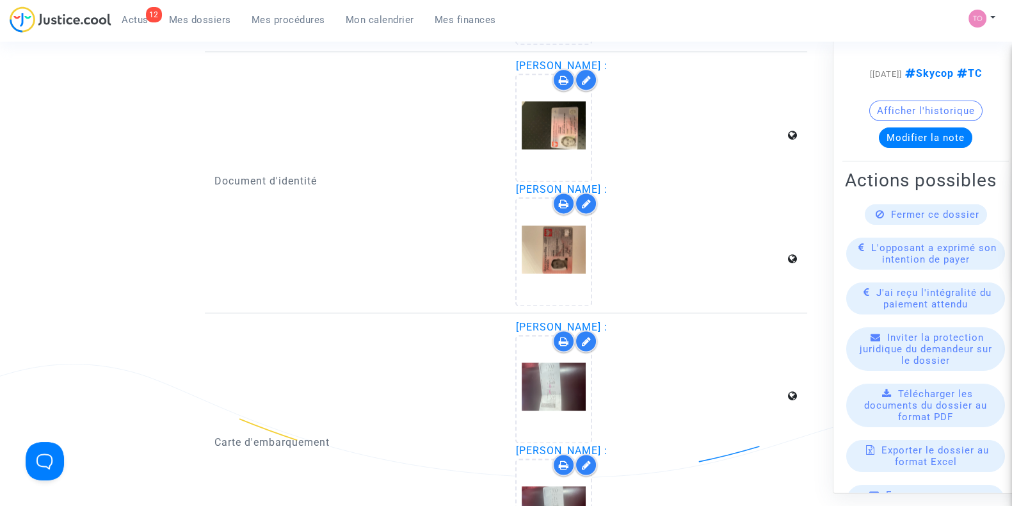
drag, startPoint x: 560, startPoint y: 331, endPoint x: 434, endPoint y: 350, distance: 127.6
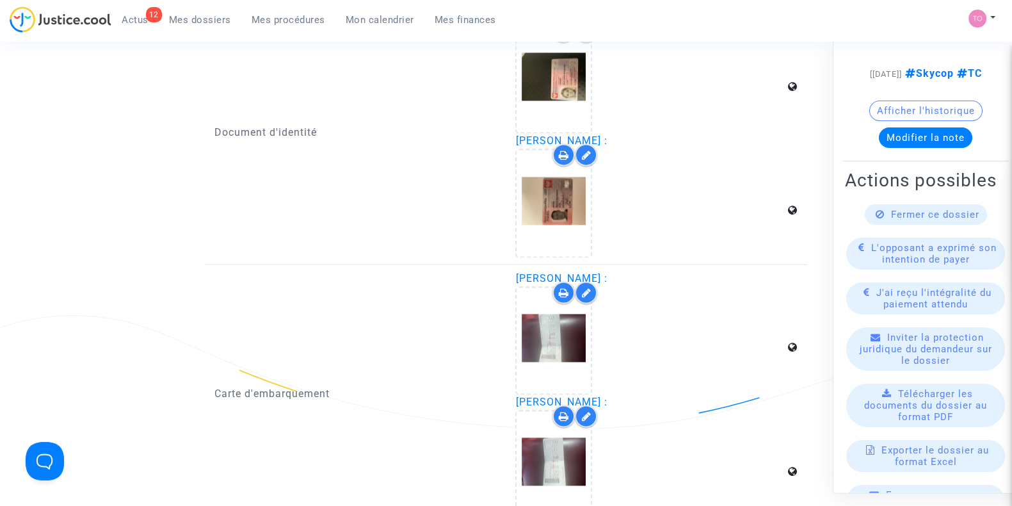
scroll to position [2240, 0]
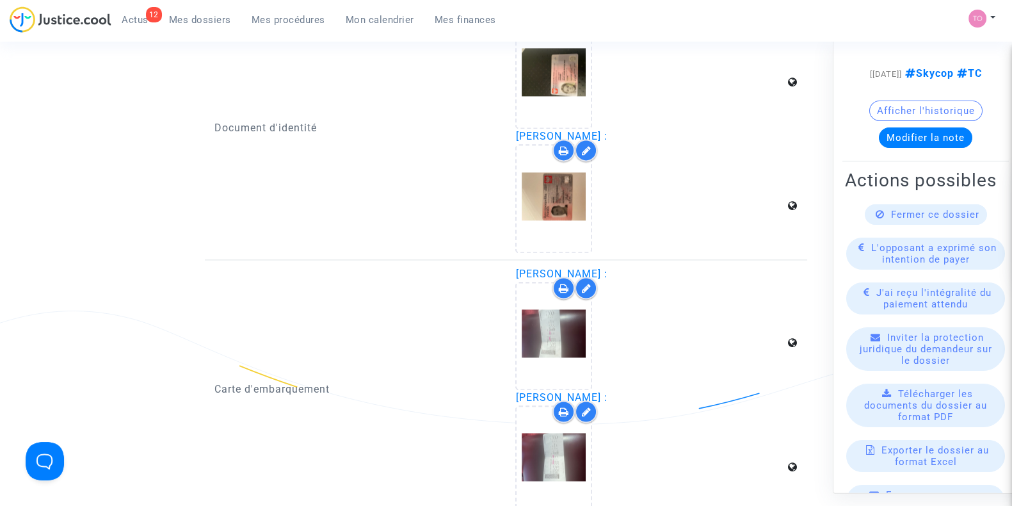
click at [566, 283] on icon at bounding box center [564, 288] width 10 height 10
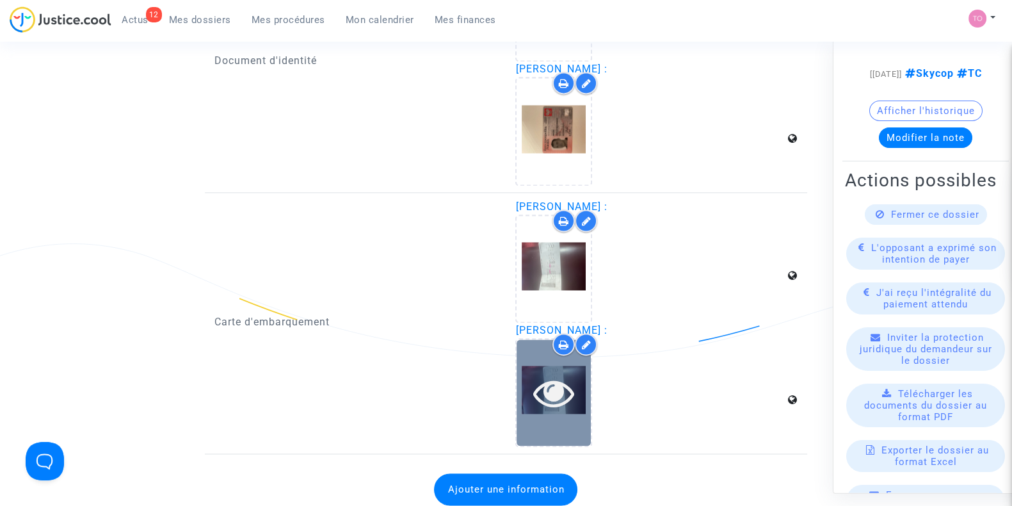
scroll to position [2320, 0]
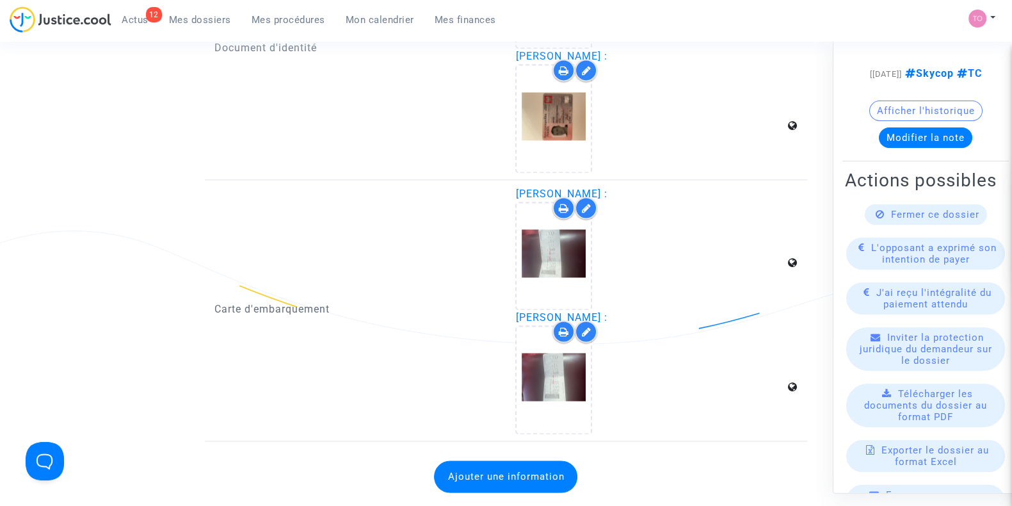
click at [570, 321] on div at bounding box center [563, 331] width 22 height 22
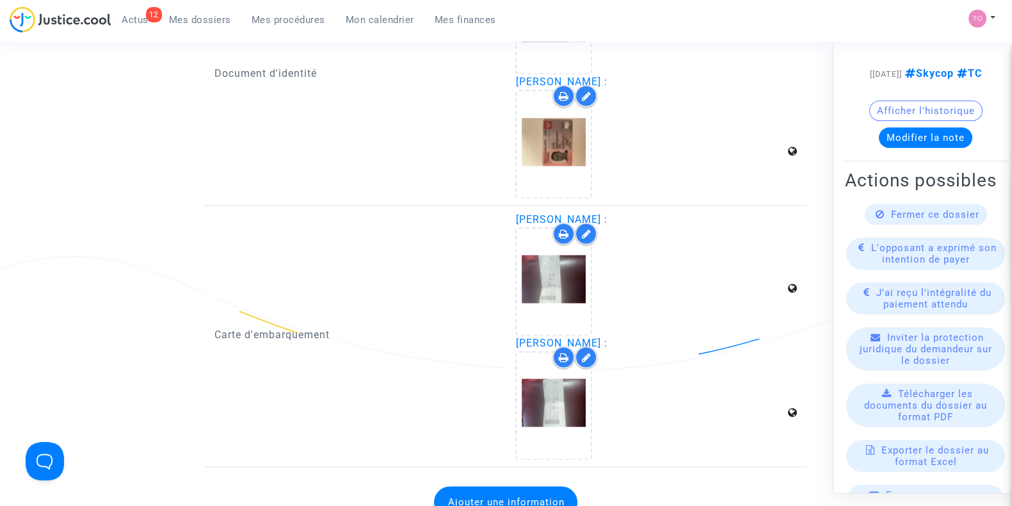
scroll to position [2293, 0]
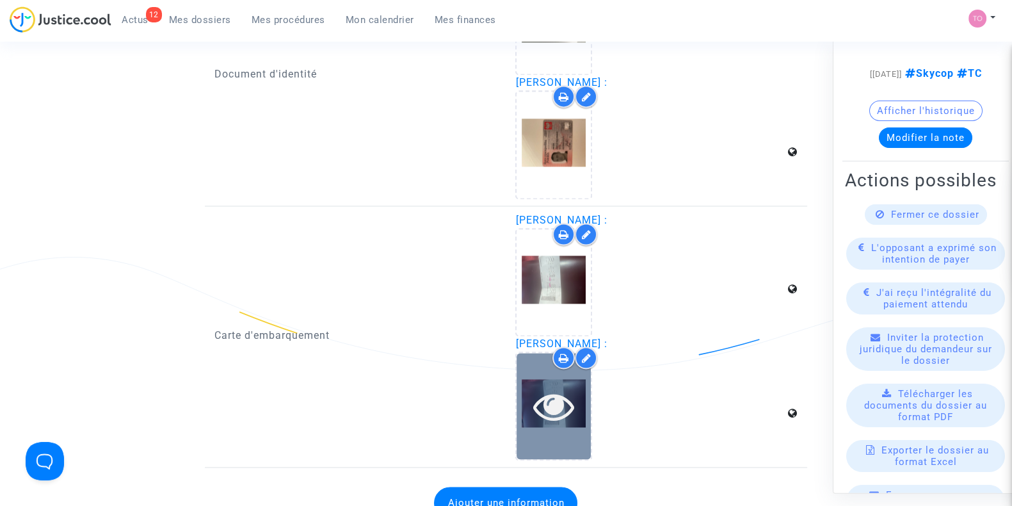
click at [534, 385] on icon at bounding box center [554, 405] width 42 height 41
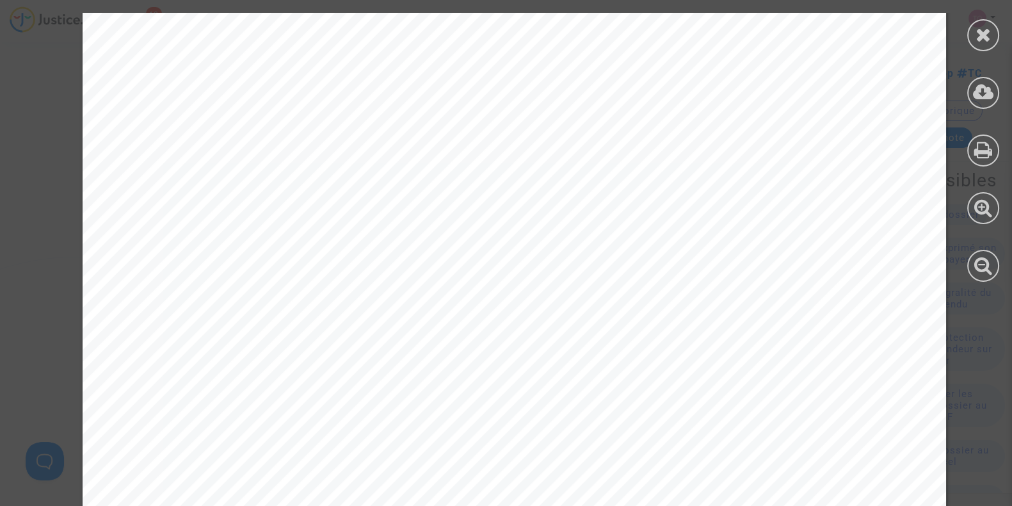
scroll to position [106, 0]
click at [980, 39] on icon at bounding box center [984, 34] width 16 height 19
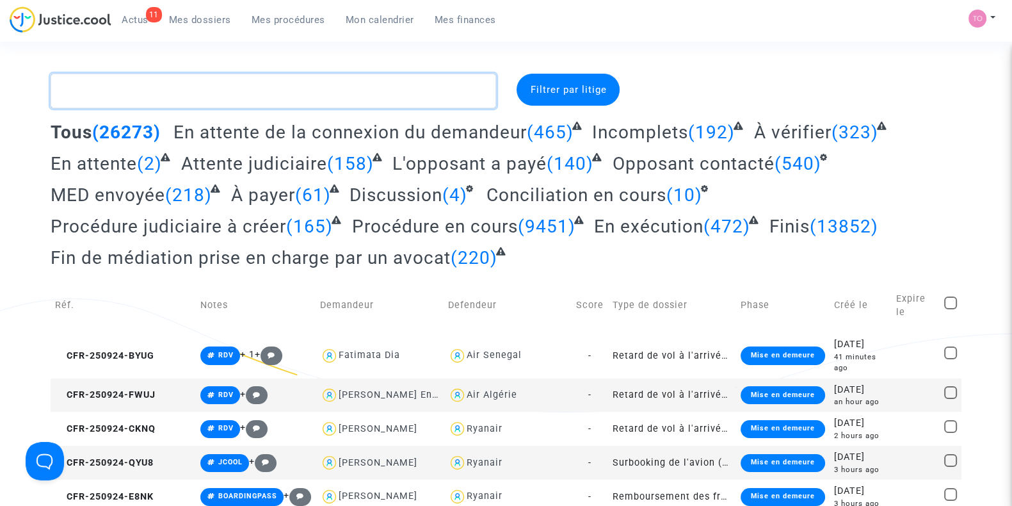
click at [198, 94] on textarea at bounding box center [274, 91] width 446 height 35
paste textarea "CFR-250130-N89N"
type textarea "CFR-250130-N89N"
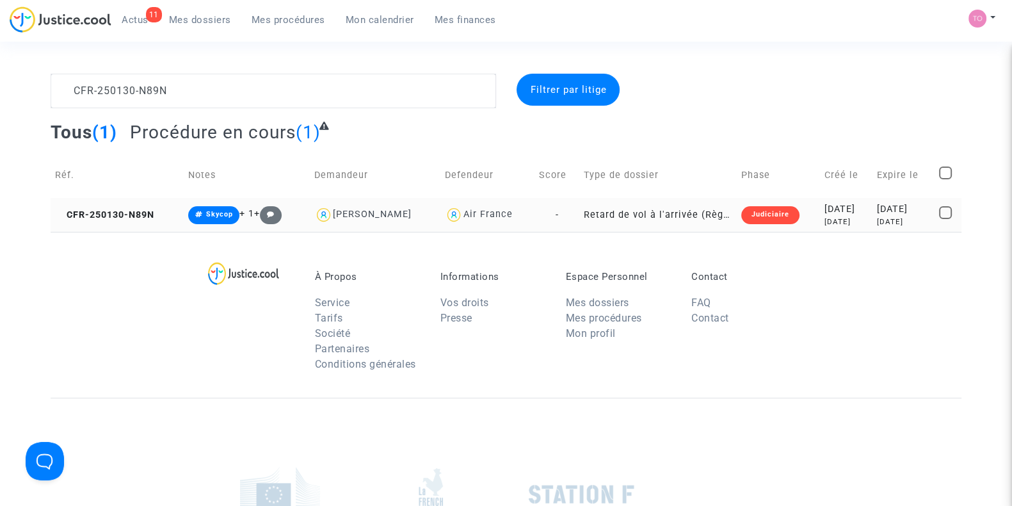
click at [882, 198] on td "2025-02-21 7 months ago" at bounding box center [903, 215] width 62 height 34
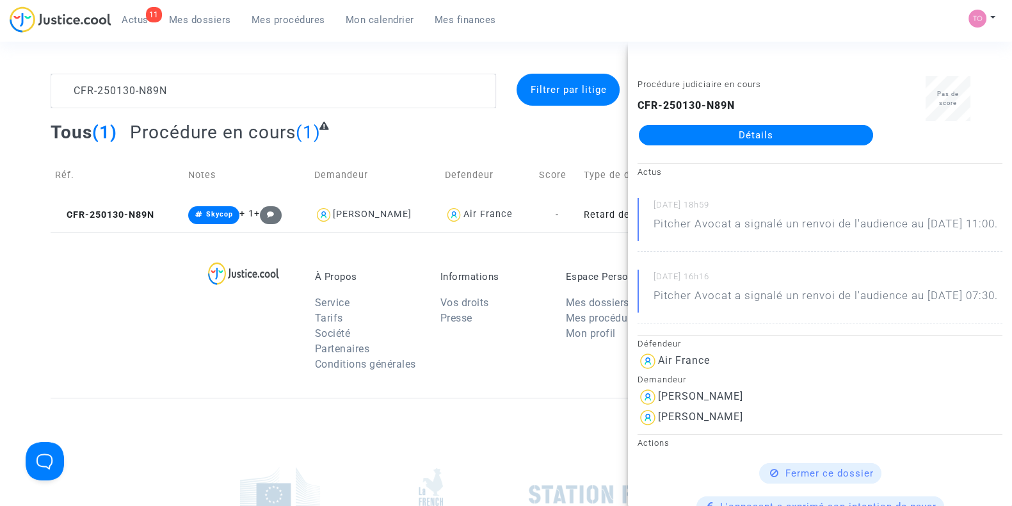
click at [712, 131] on link "Détails" at bounding box center [756, 135] width 234 height 20
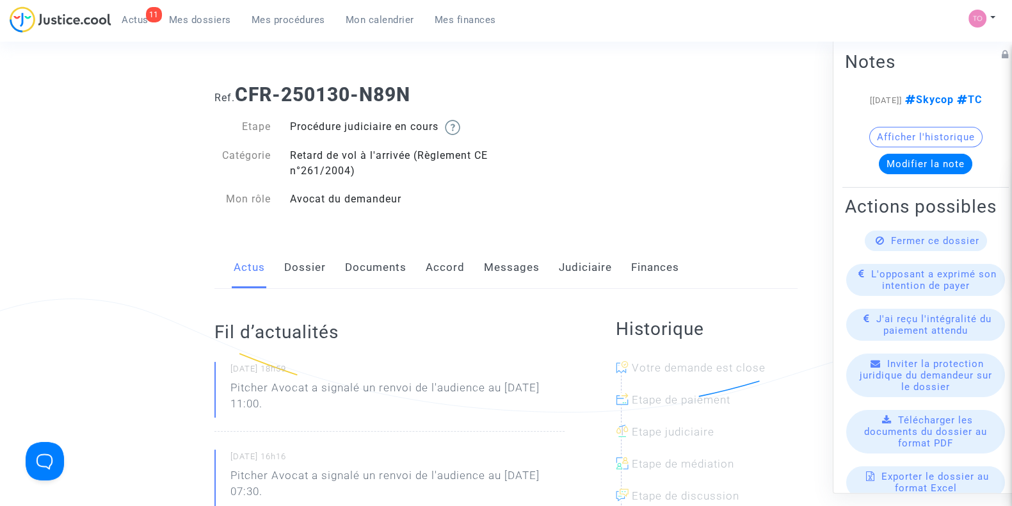
click at [316, 274] on link "Dossier" at bounding box center [305, 267] width 42 height 42
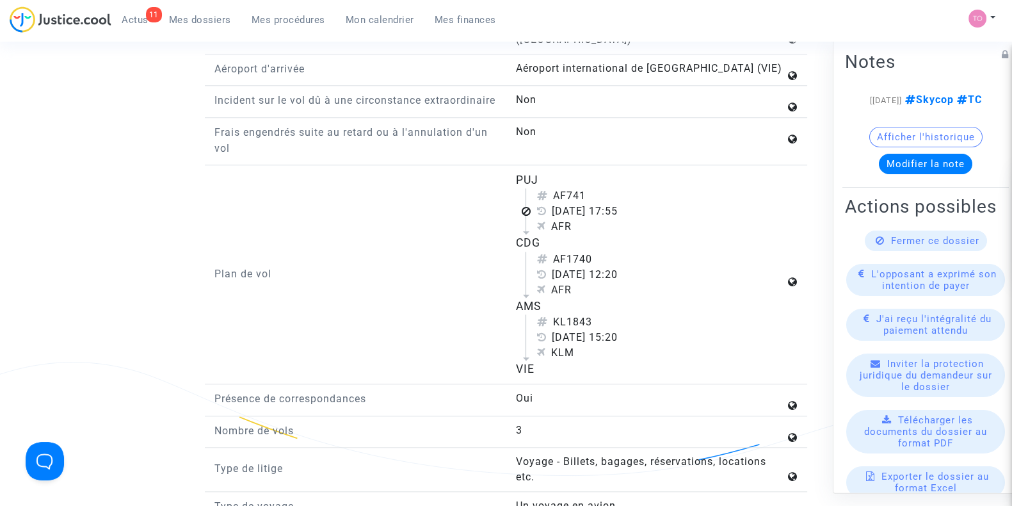
scroll to position [1626, 0]
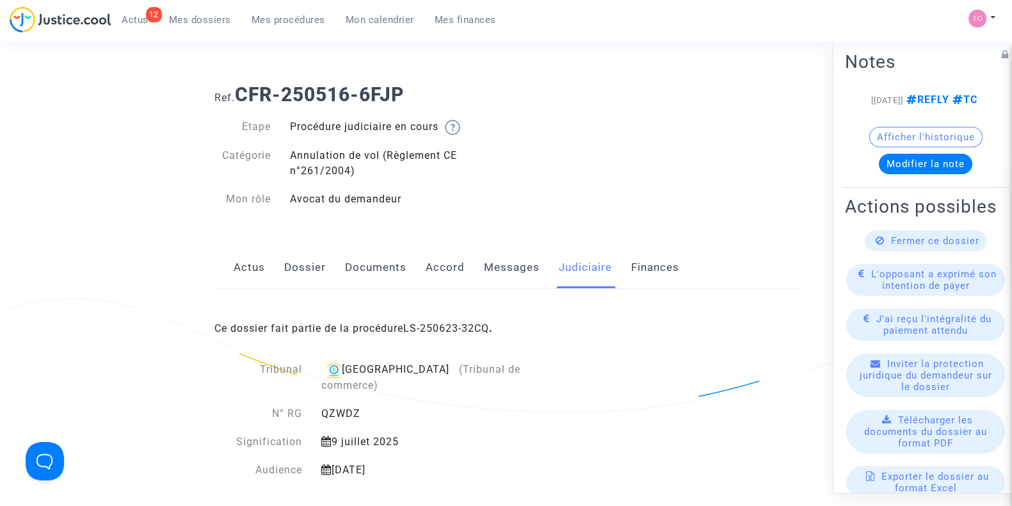
click at [294, 261] on link "Dossier" at bounding box center [305, 267] width 42 height 42
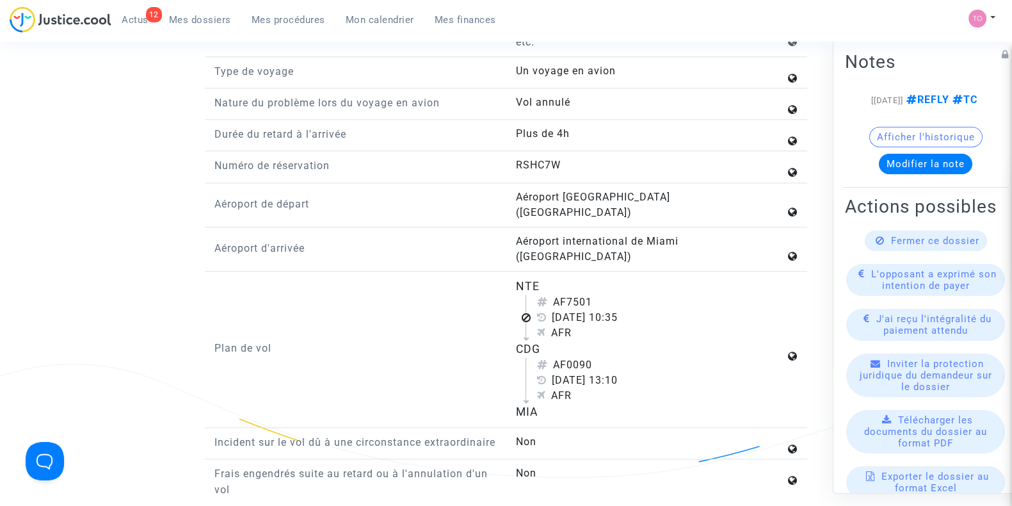
scroll to position [1653, 0]
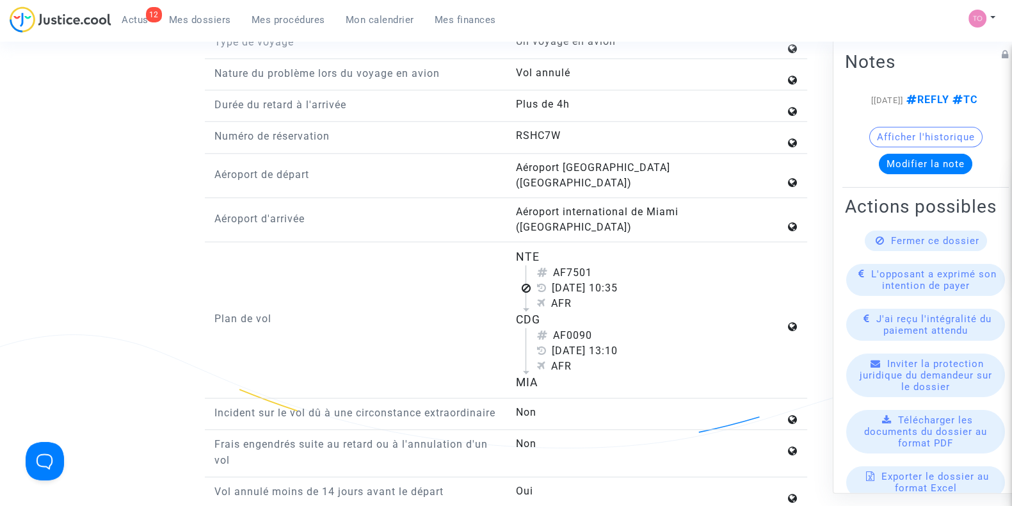
drag, startPoint x: 508, startPoint y: 220, endPoint x: 581, endPoint y: 346, distance: 146.2
click at [581, 346] on div "NTE AF7501 18 décembre 2024 10:35 AFR CDG AF0090 18 décembre 2024 13:10 AFR MIA" at bounding box center [656, 319] width 301 height 143
copy flight-plan "NTE AF7501 18 décembre 2024 10:35 AFR CDG AF0090 18 décembre 2024 13:10 AFR MIA"
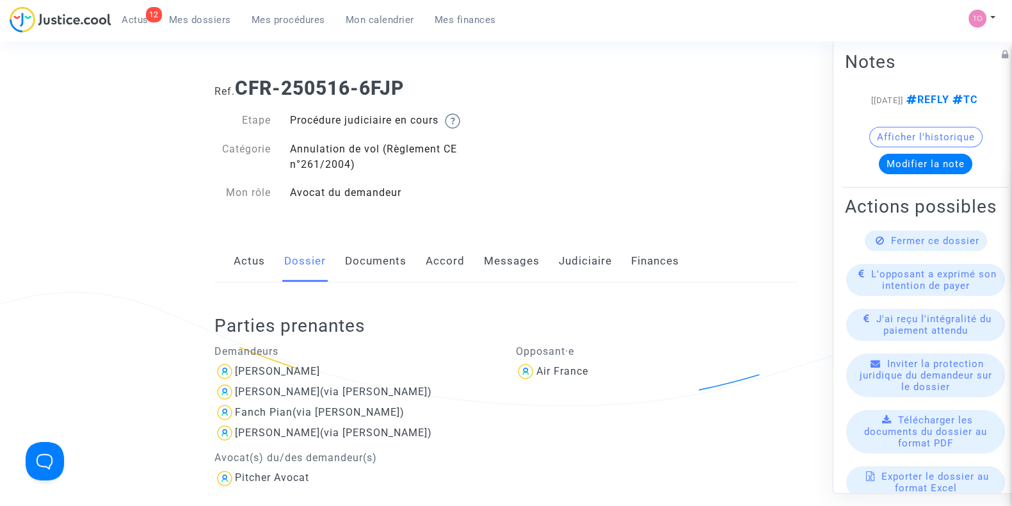
scroll to position [0, 0]
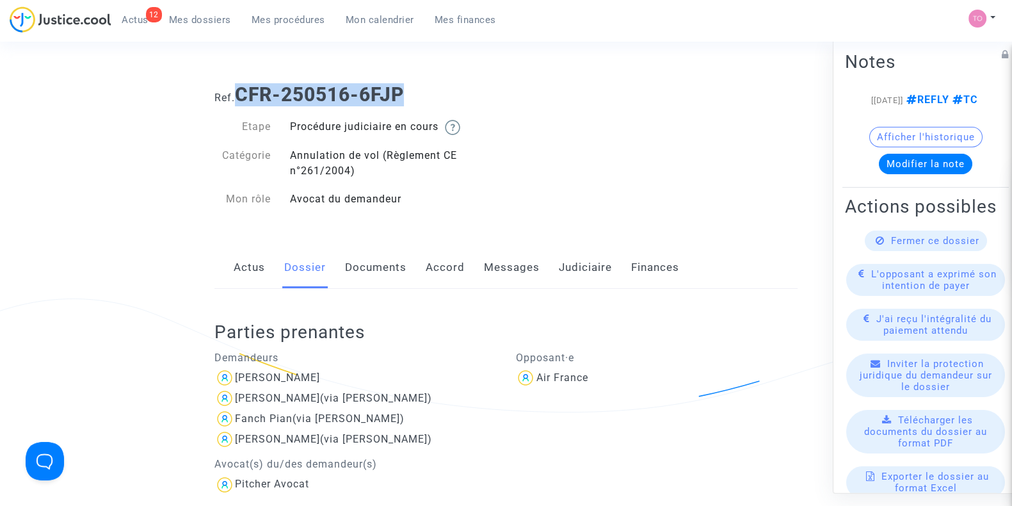
drag, startPoint x: 411, startPoint y: 91, endPoint x: 241, endPoint y: 86, distance: 169.7
click at [241, 86] on h1 "Ref. CFR-250516-6FJP" at bounding box center [505, 94] width 583 height 23
copy b "CFR-250516-6FJP"
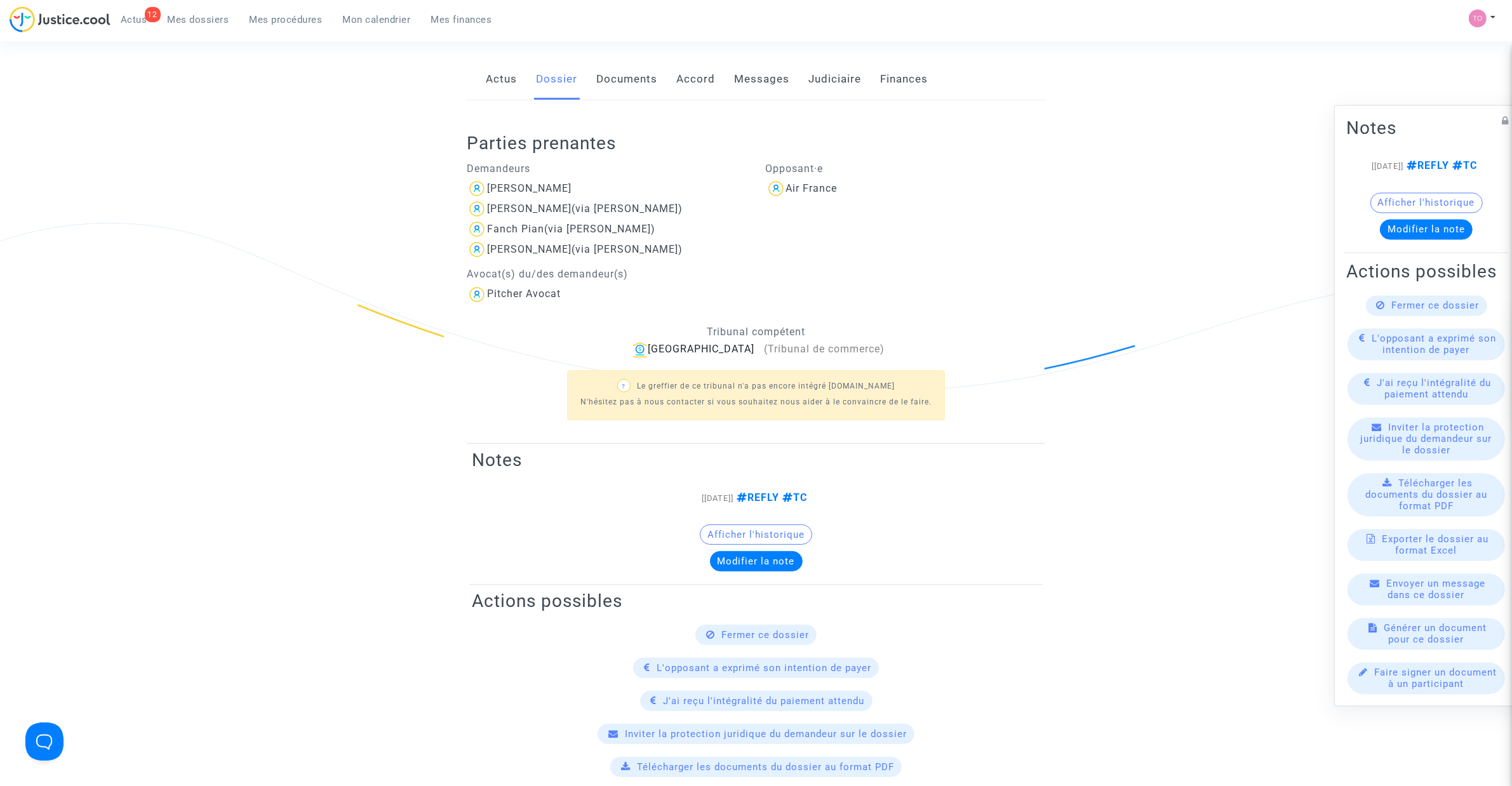
scroll to position [132, 0]
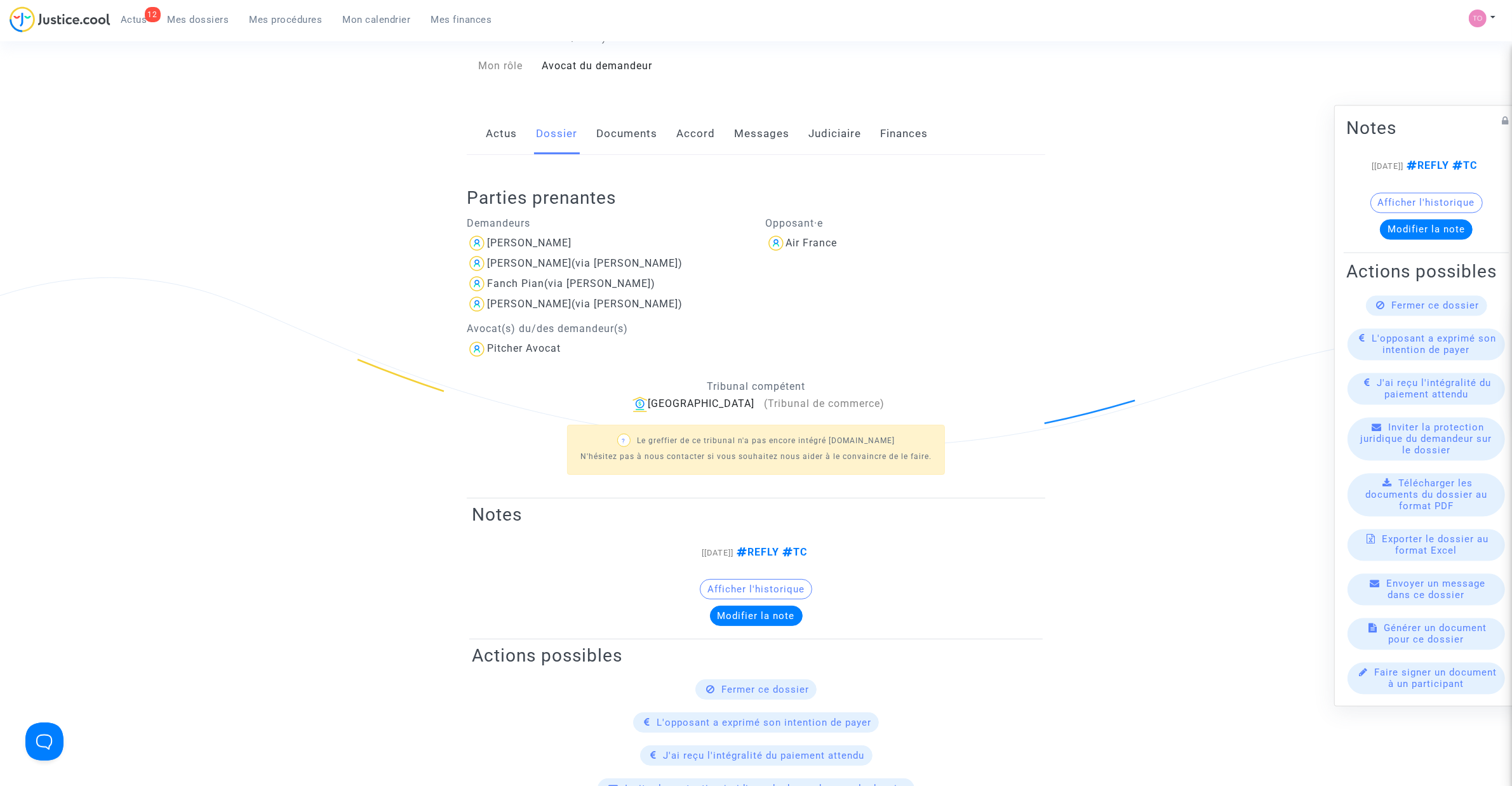
click at [828, 135] on link "Judiciaire" at bounding box center [834, 134] width 53 height 42
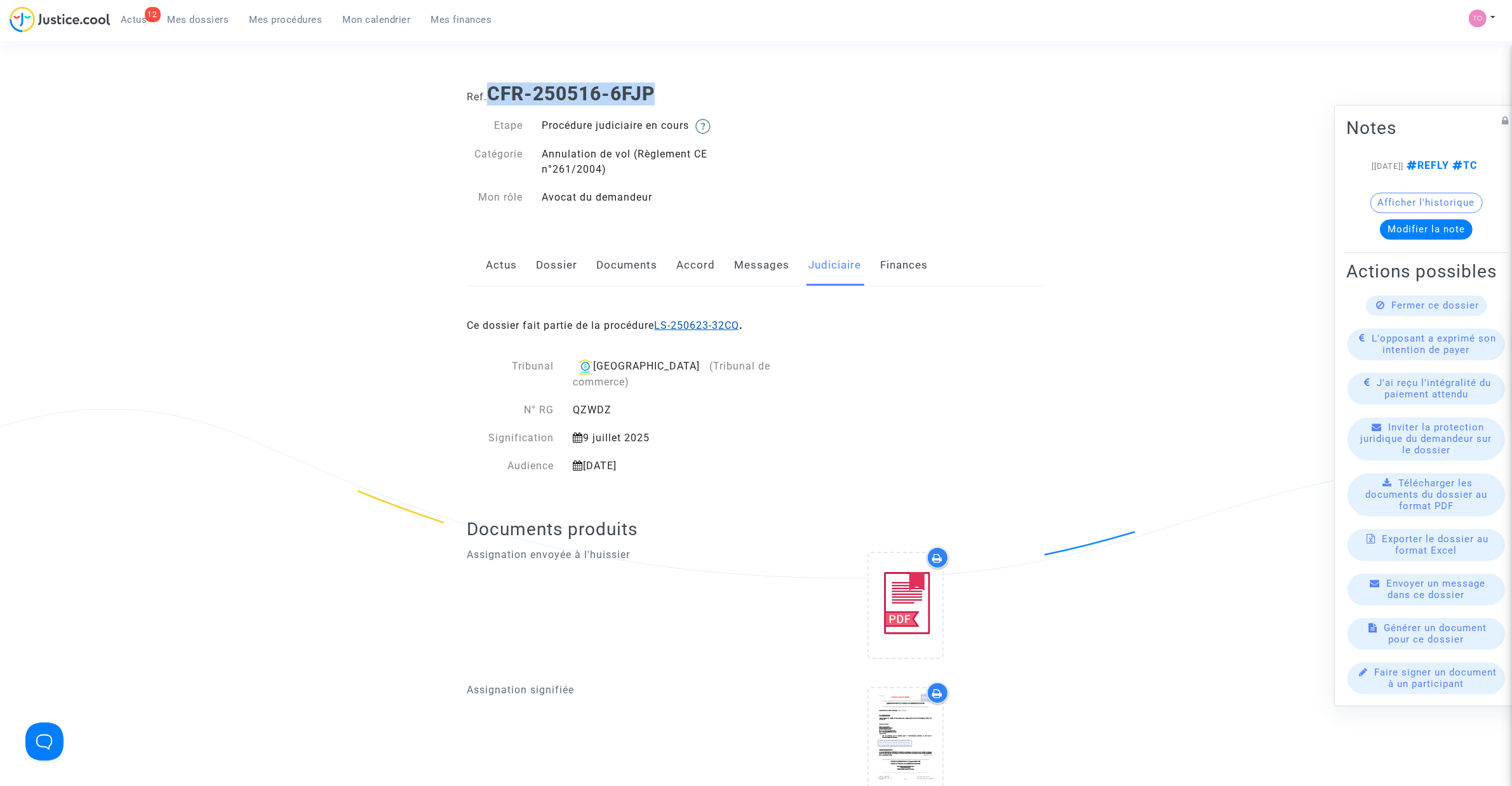
click at [715, 324] on link "LS-250623-32CQ" at bounding box center [696, 326] width 85 height 12
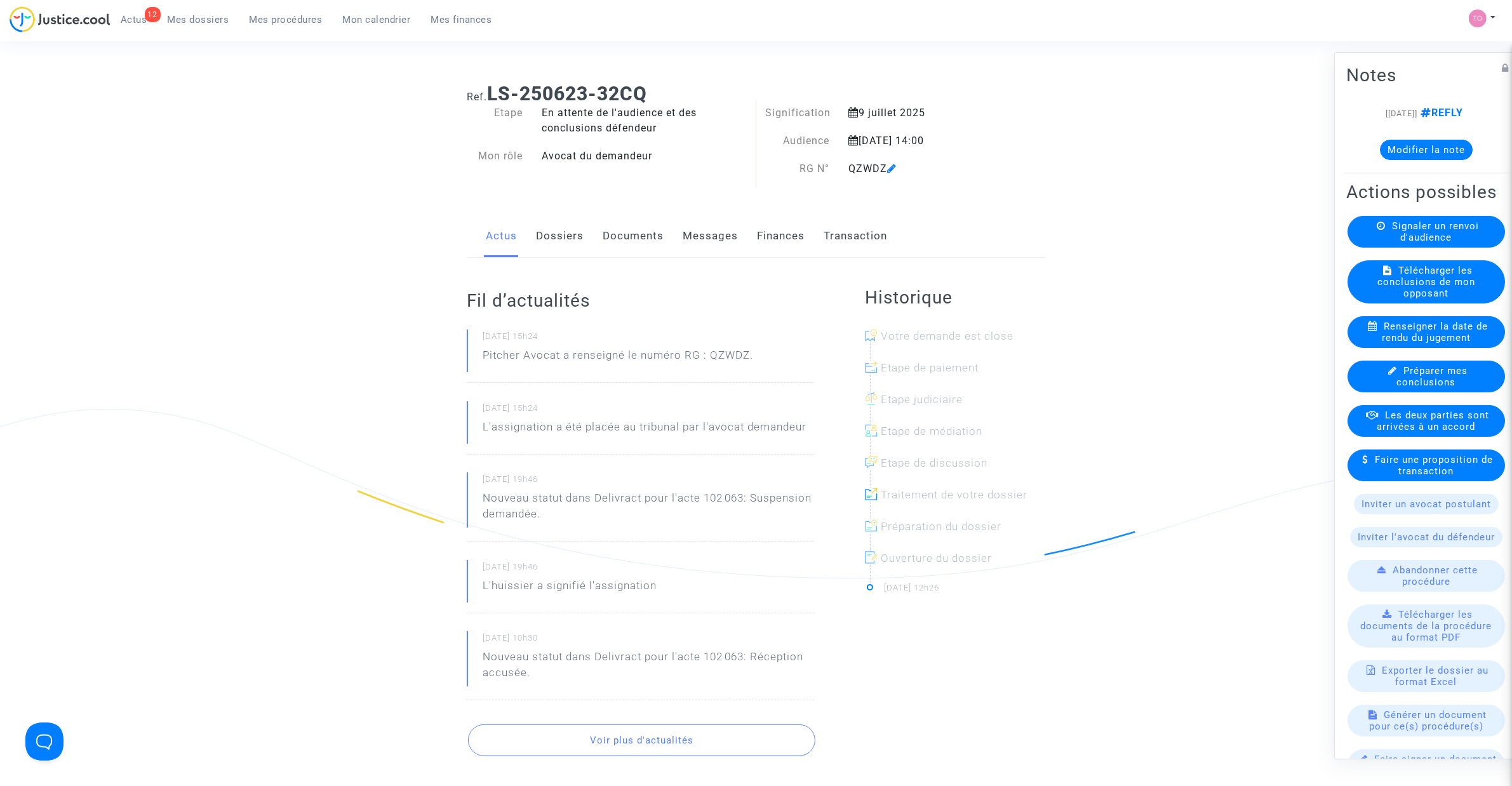
click at [1003, 150] on button "Modifier la note" at bounding box center [1426, 150] width 92 height 20
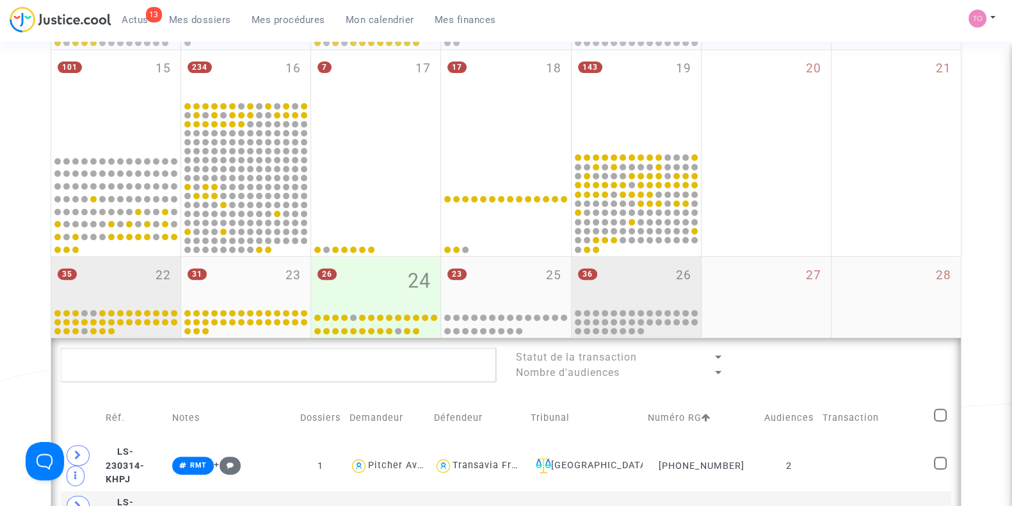
scroll to position [470, 0]
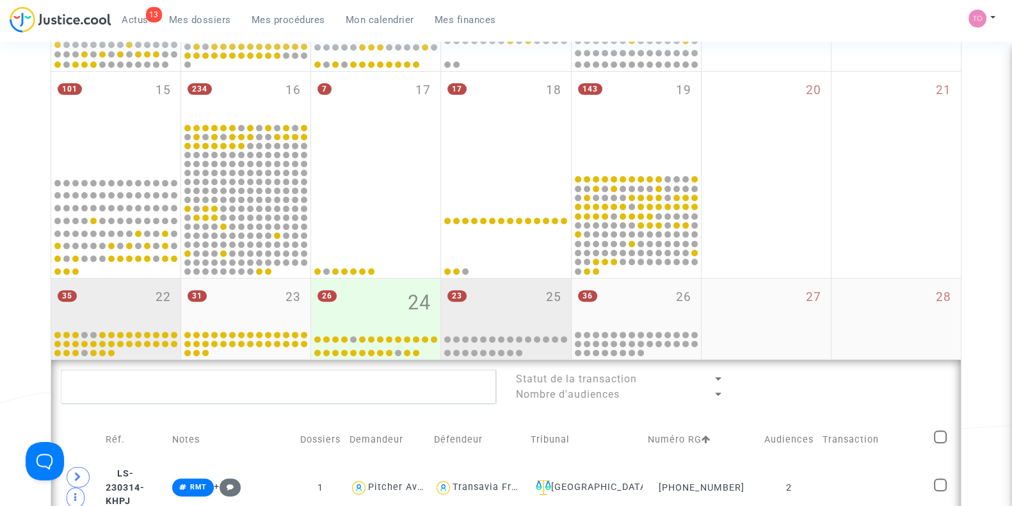
click at [447, 314] on div "23 25" at bounding box center [505, 303] width 129 height 50
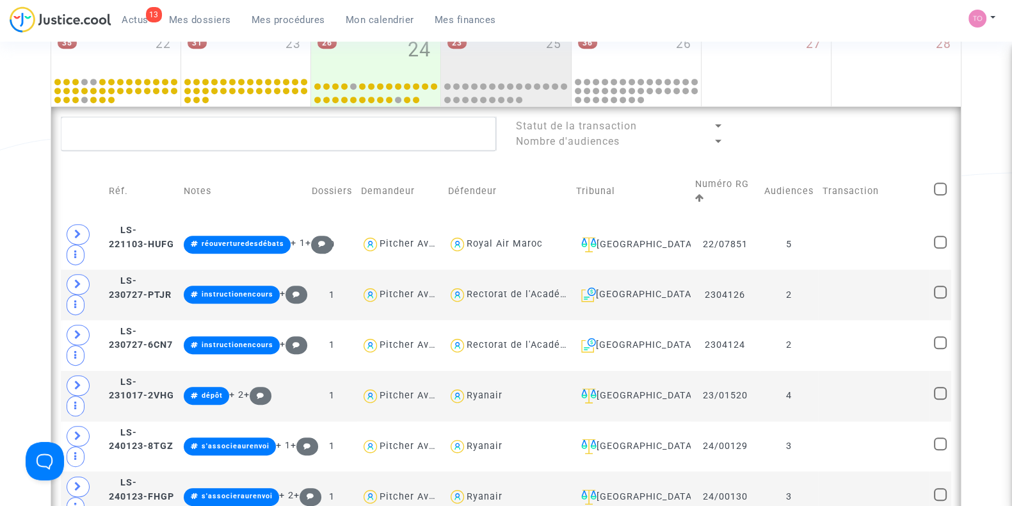
scroll to position [764, 0]
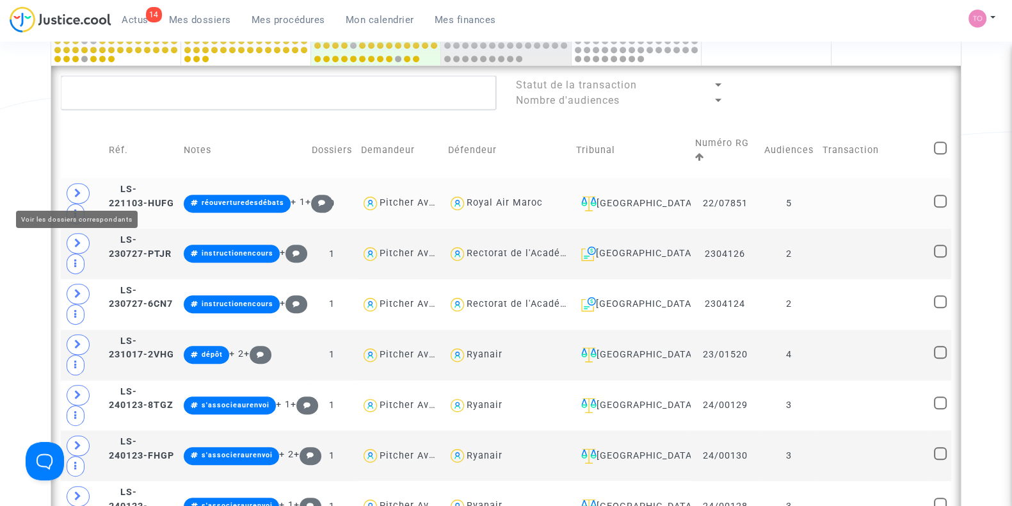
click at [72, 189] on span at bounding box center [78, 193] width 23 height 20
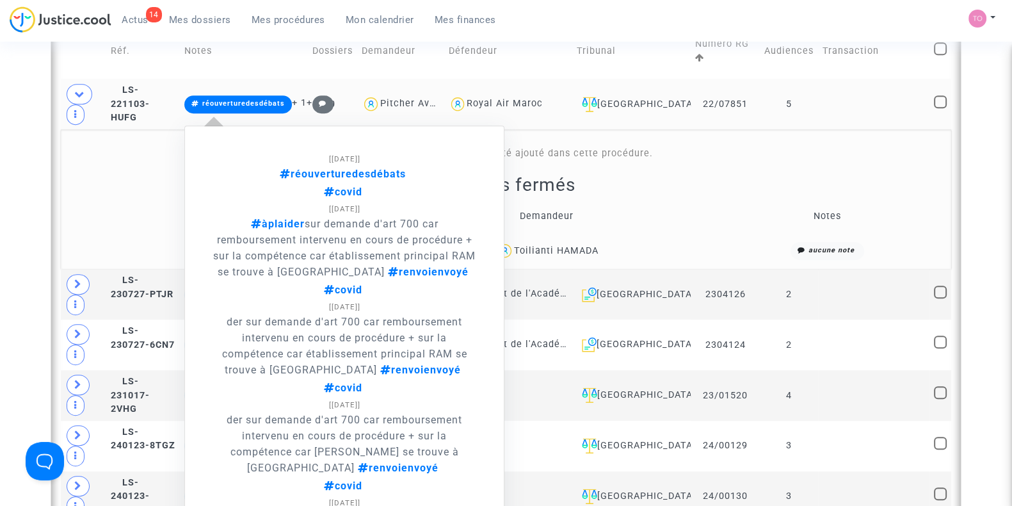
scroll to position [844, 0]
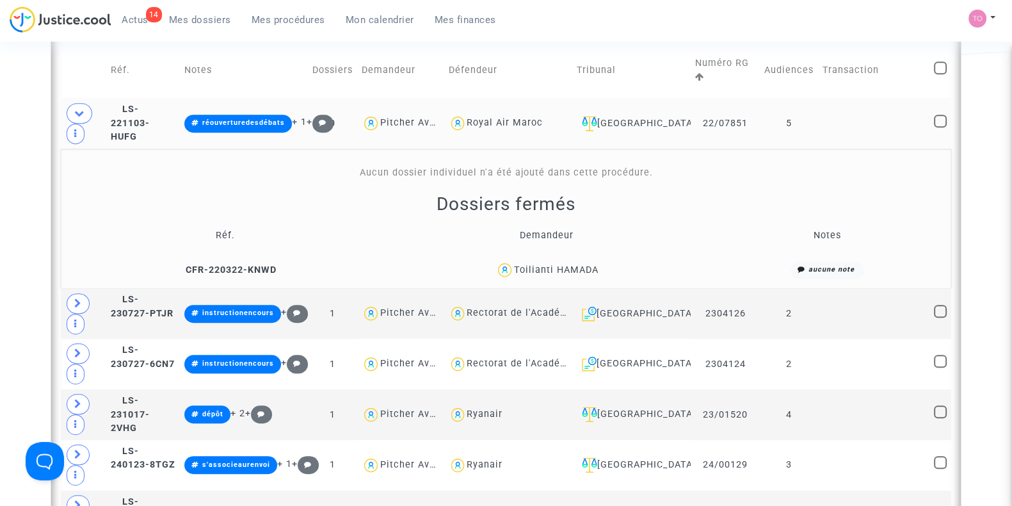
click at [4, 175] on div "Date de clôture d'instruction Date de conciliation Date d'audience Date de juge…" at bounding box center [506, 417] width 1012 height 2376
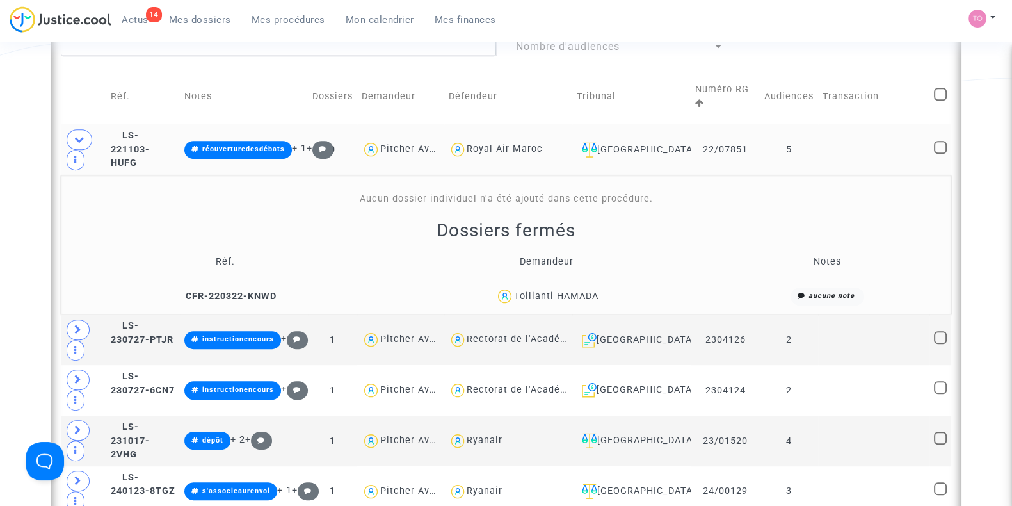
scroll to position [817, 0]
click at [552, 291] on div "Toilianti HAMADA" at bounding box center [556, 296] width 84 height 11
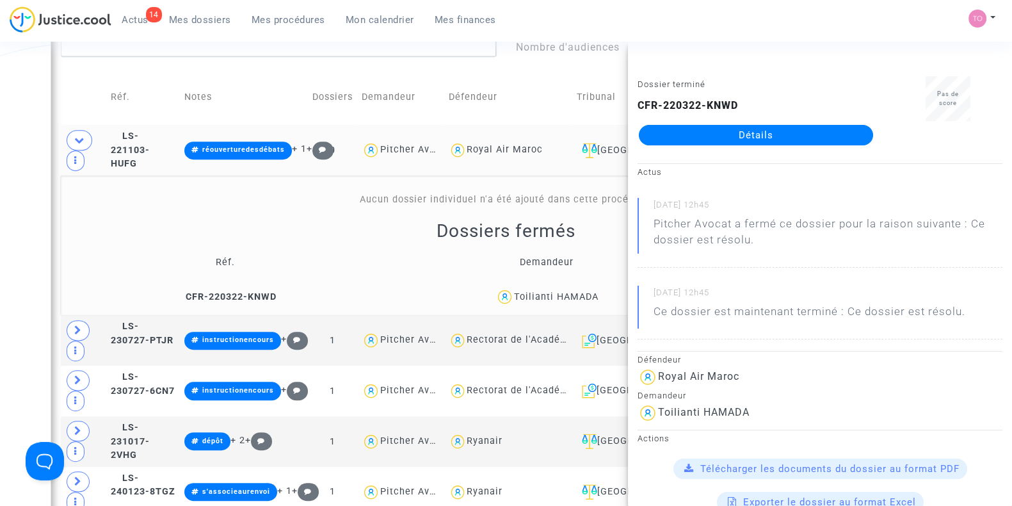
click at [574, 294] on div "Toilianti HAMADA" at bounding box center [556, 296] width 84 height 11
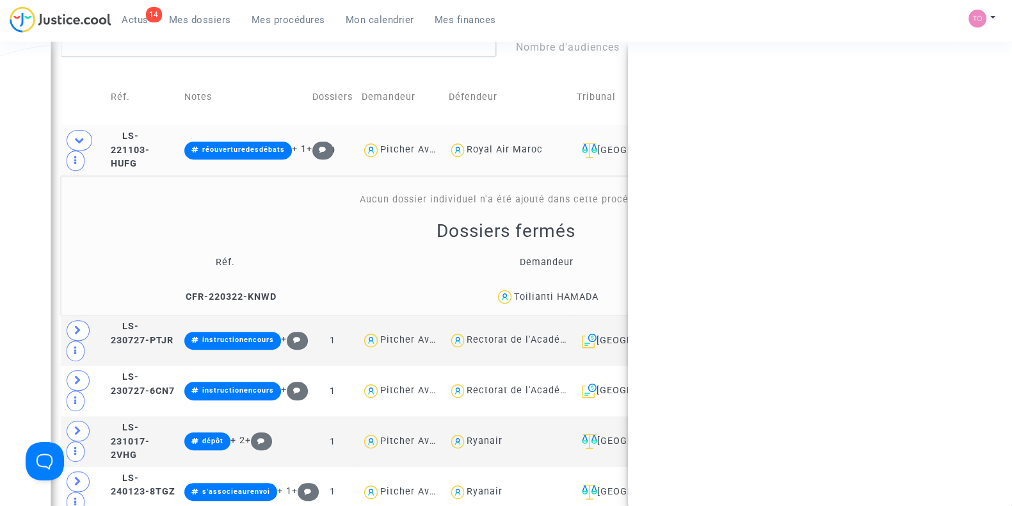
click at [574, 294] on div "Toilianti HAMADA" at bounding box center [556, 296] width 84 height 11
copy div "HAMADA"
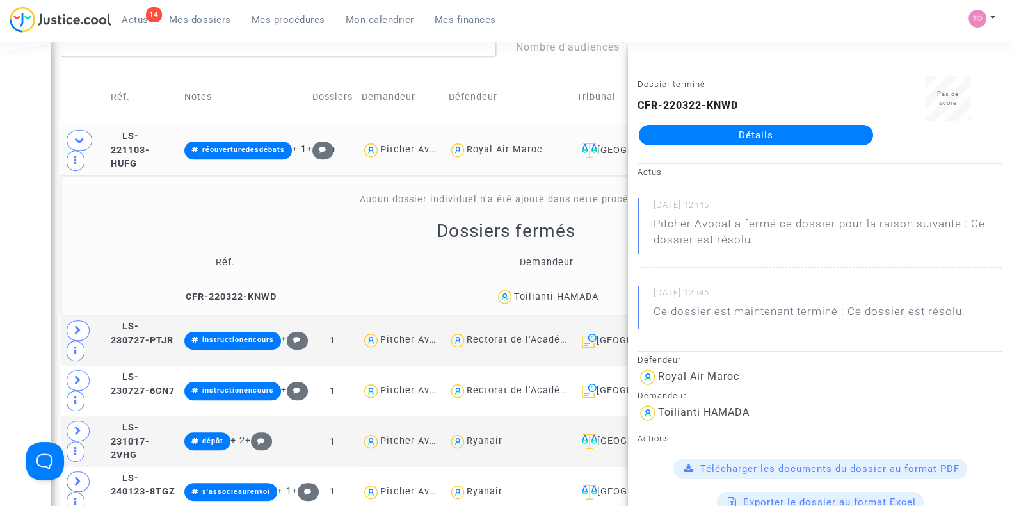
click at [6, 299] on div "Date de clôture d'instruction Date de conciliation Date d'audience Date de juge…" at bounding box center [506, 444] width 1012 height 2376
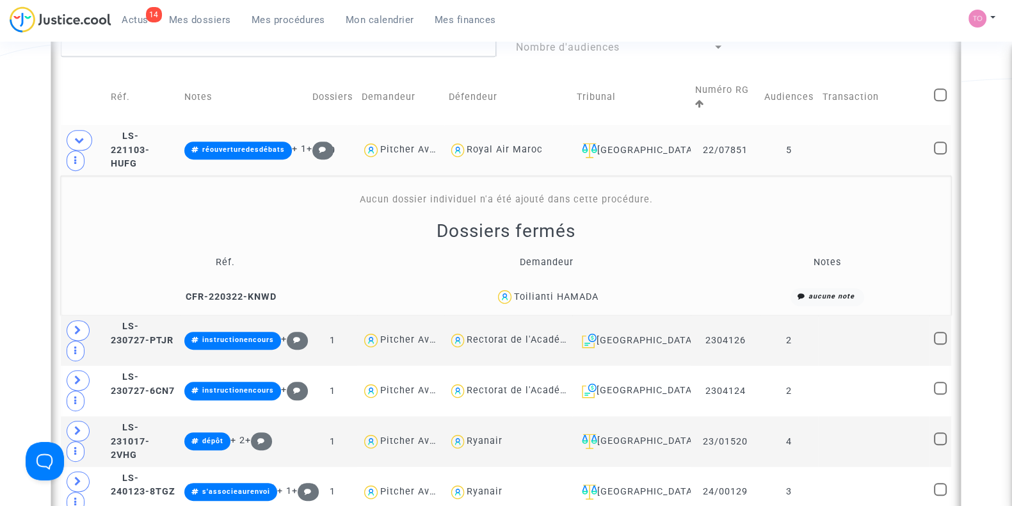
click at [166, 17] on link "Mes dossiers" at bounding box center [200, 19] width 83 height 19
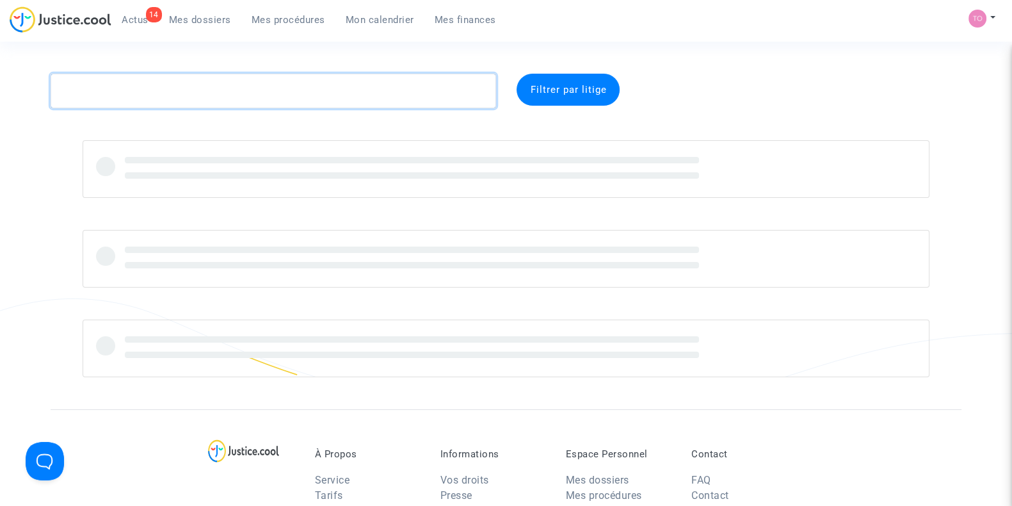
click at [133, 81] on textarea at bounding box center [274, 91] width 446 height 35
paste textarea "NOLLIN"
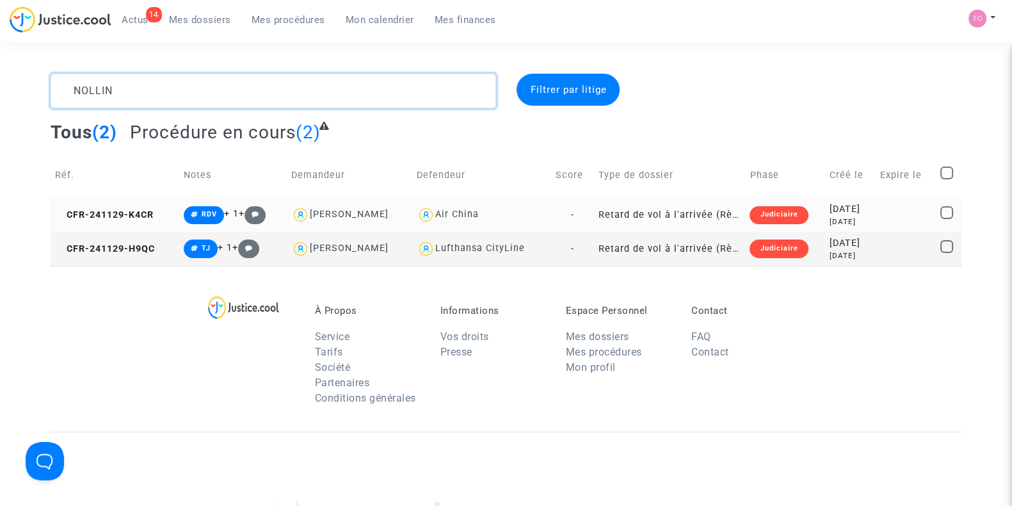
type textarea "NOLLIN"
click at [830, 214] on div "[DATE]" at bounding box center [851, 209] width 42 height 14
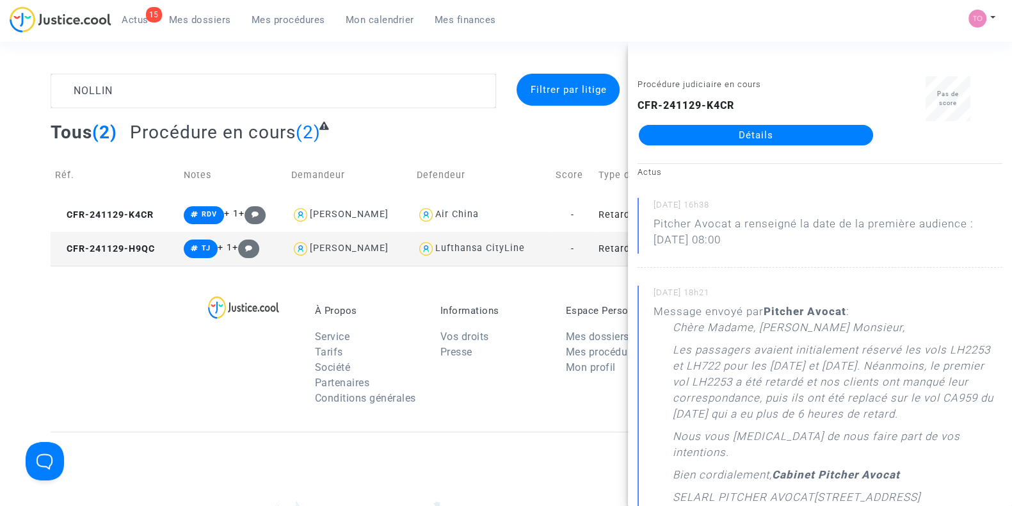
click at [349, 20] on span "Mon calendrier" at bounding box center [380, 20] width 68 height 12
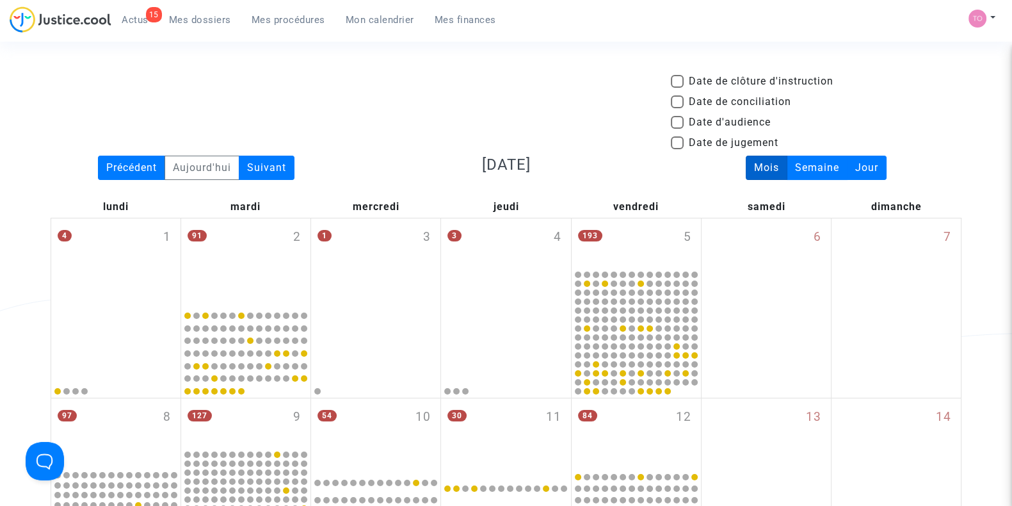
click at [670, 122] on div "Date de clôture d'instruction Date de conciliation Date d'audience Date de juge…" at bounding box center [816, 115] width 310 height 82
click at [677, 120] on span at bounding box center [677, 122] width 13 height 13
click at [677, 129] on input "Date d'audience" at bounding box center [677, 129] width 1 height 1
checkbox input "true"
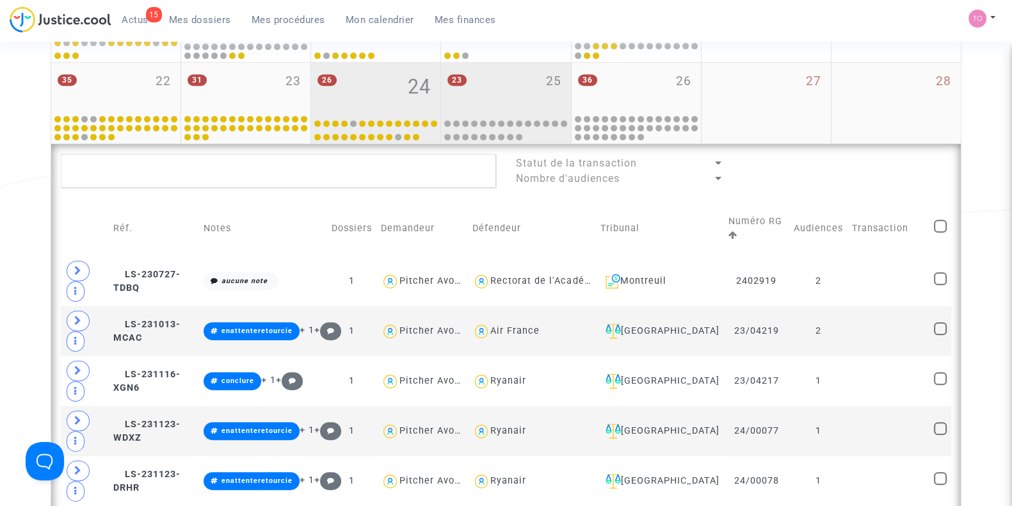
scroll to position [693, 0]
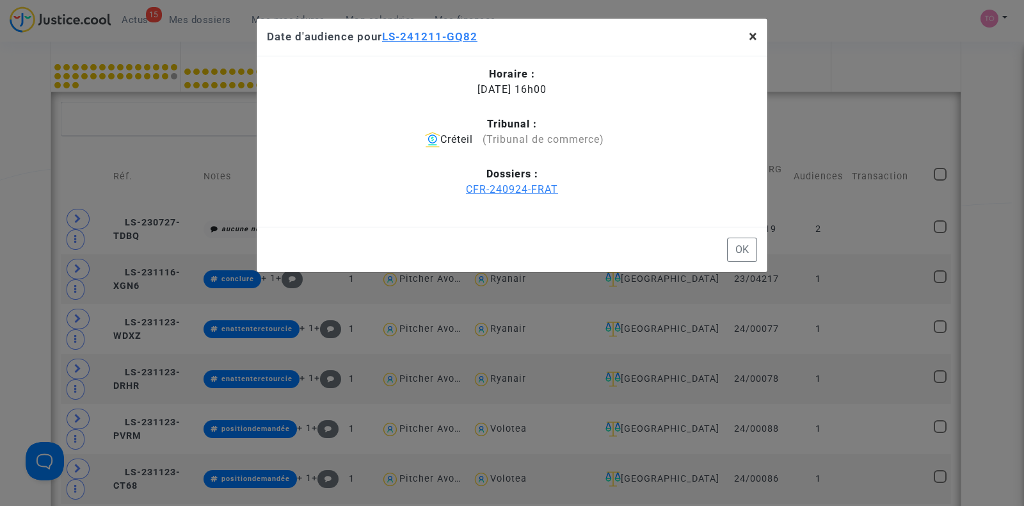
click at [757, 37] on button "×" at bounding box center [753, 37] width 29 height 36
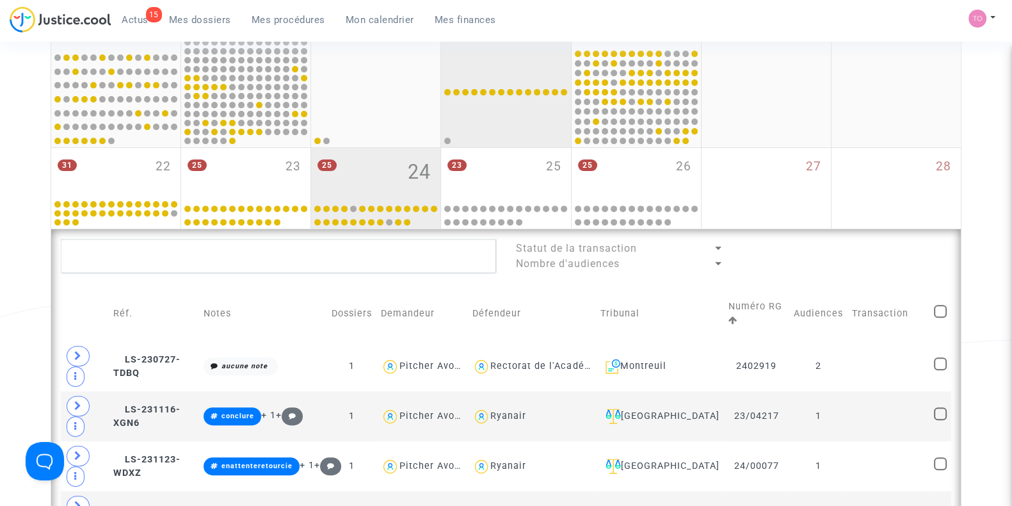
scroll to position [533, 0]
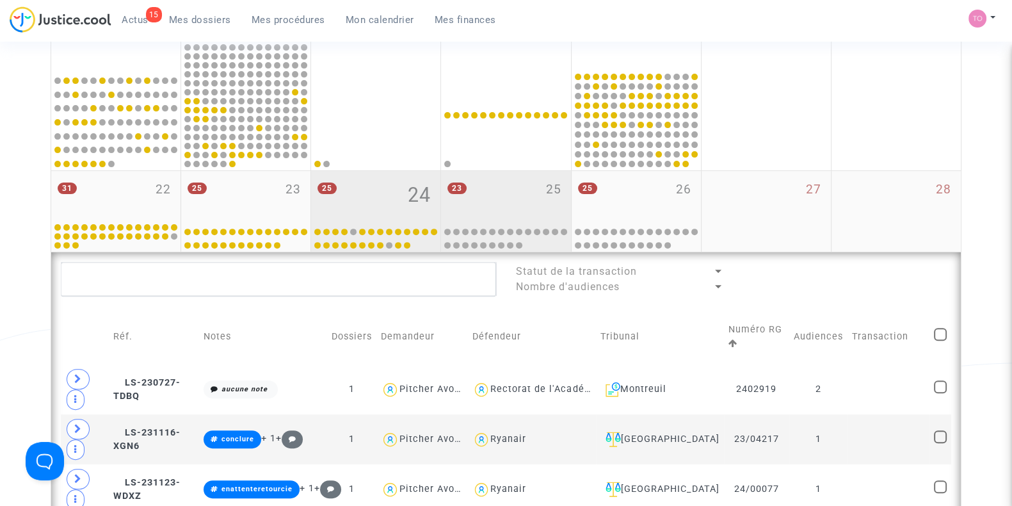
click at [514, 194] on div "23 25" at bounding box center [505, 196] width 129 height 50
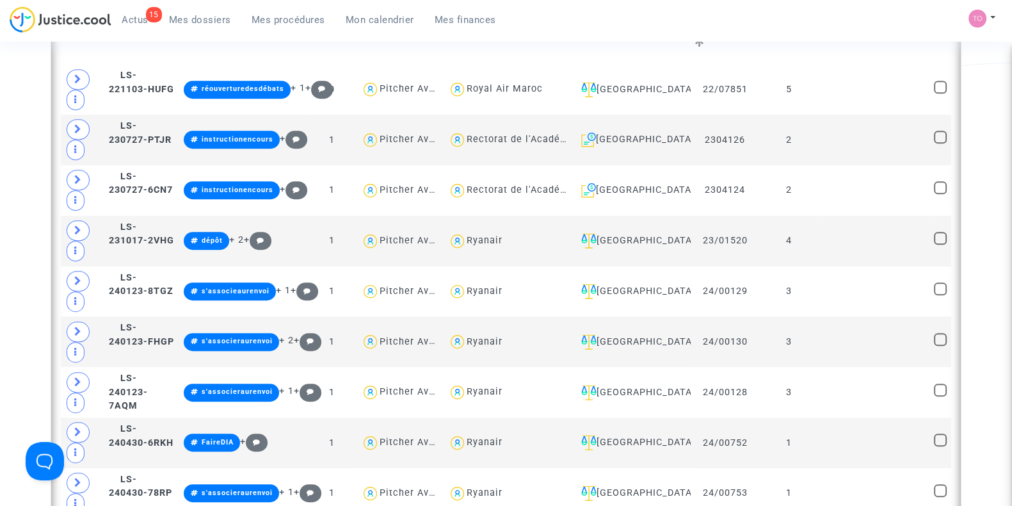
scroll to position [880, 0]
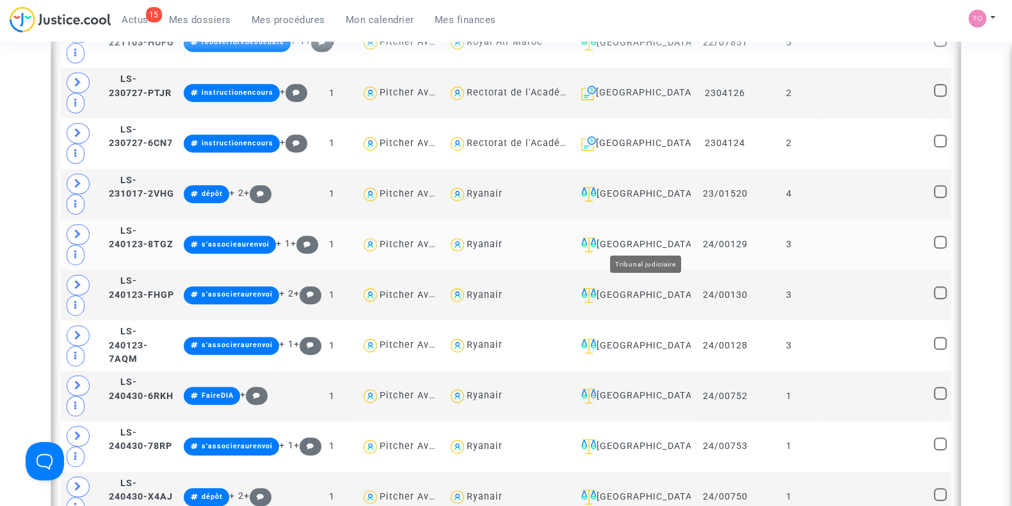
click at [666, 241] on div "[GEOGRAPHIC_DATA]" at bounding box center [631, 244] width 110 height 15
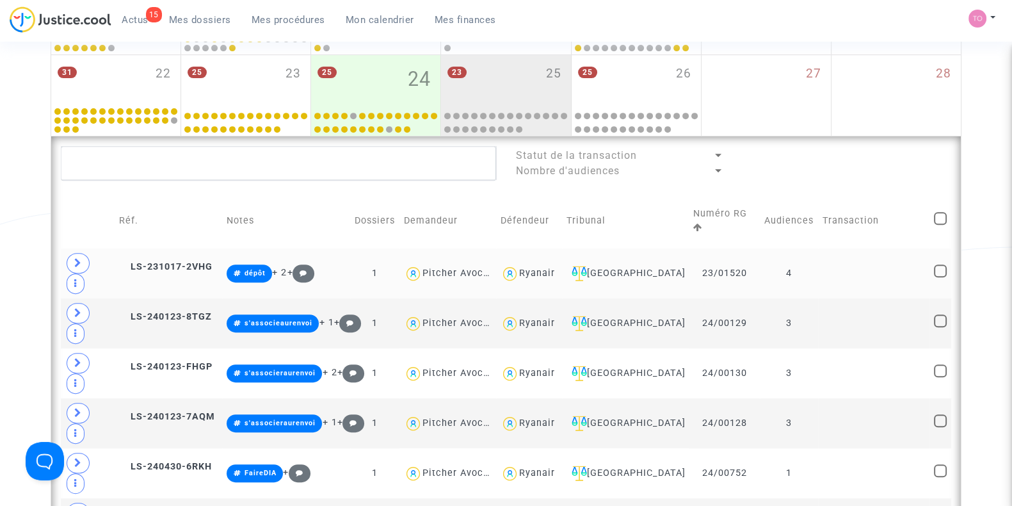
scroll to position [639, 0]
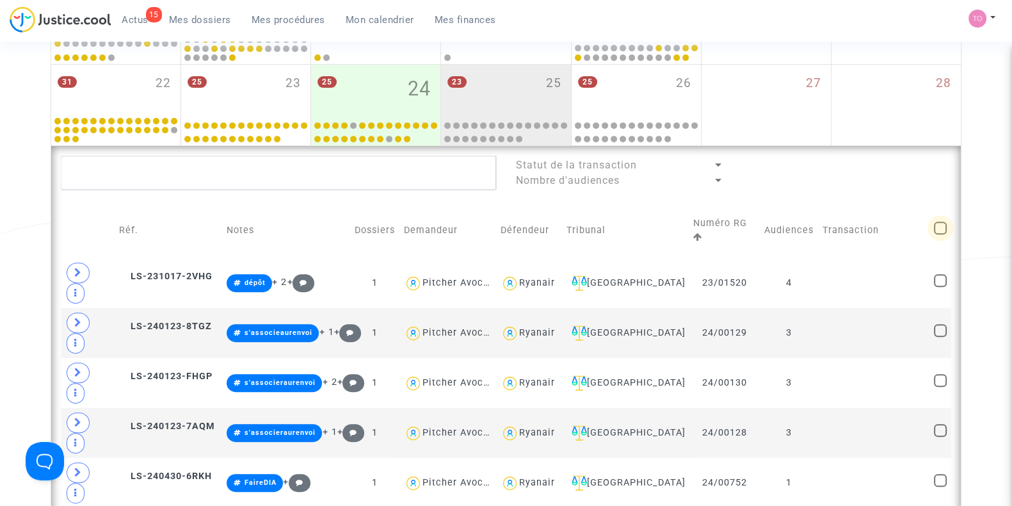
click at [935, 221] on span at bounding box center [940, 227] width 13 height 13
click at [940, 234] on input "checkbox" at bounding box center [940, 234] width 1 height 1
checkbox input "true"
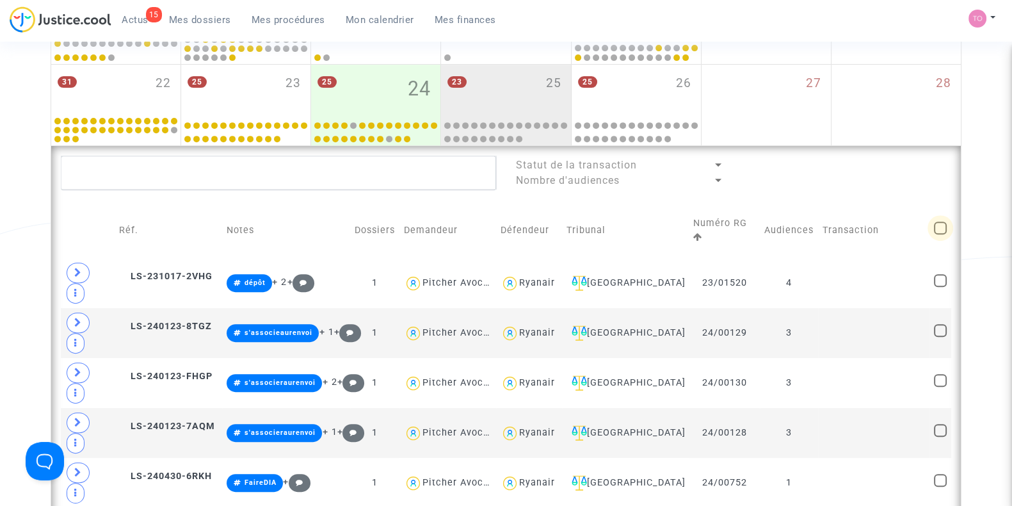
checkbox input "true"
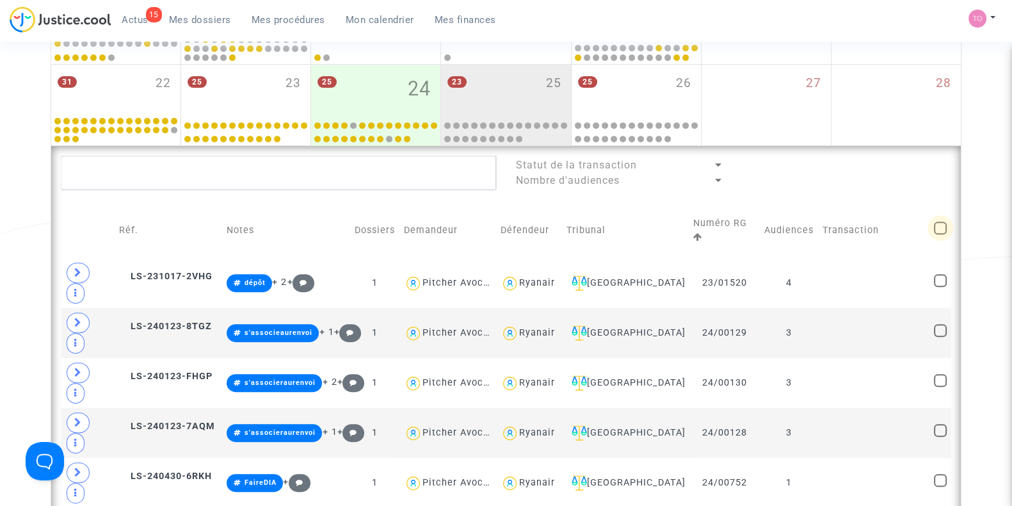
checkbox input "true"
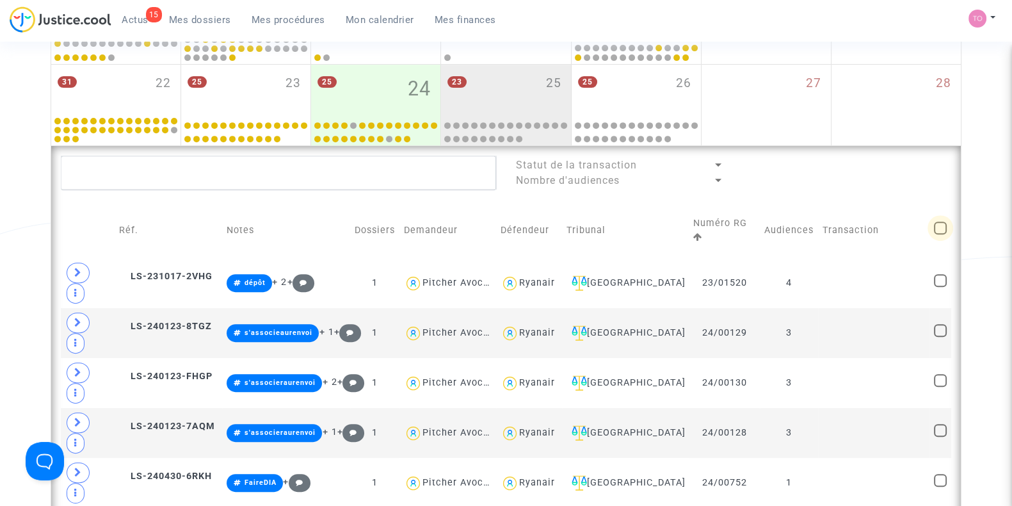
checkbox input "true"
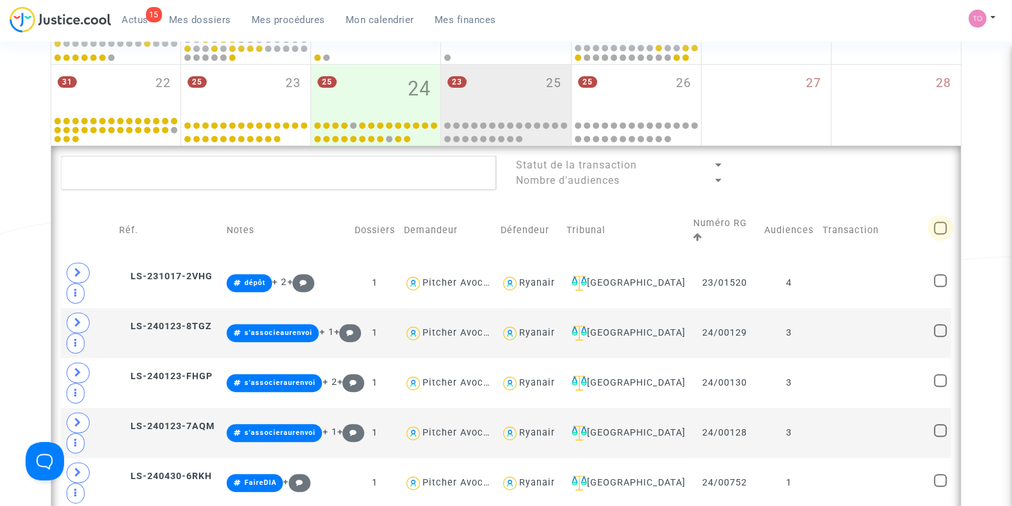
checkbox input "true"
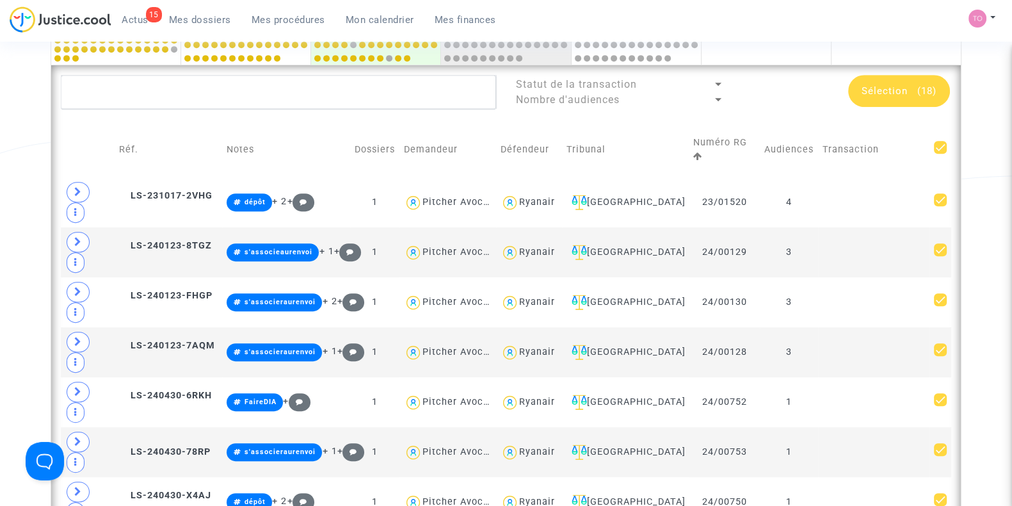
scroll to position [666, 0]
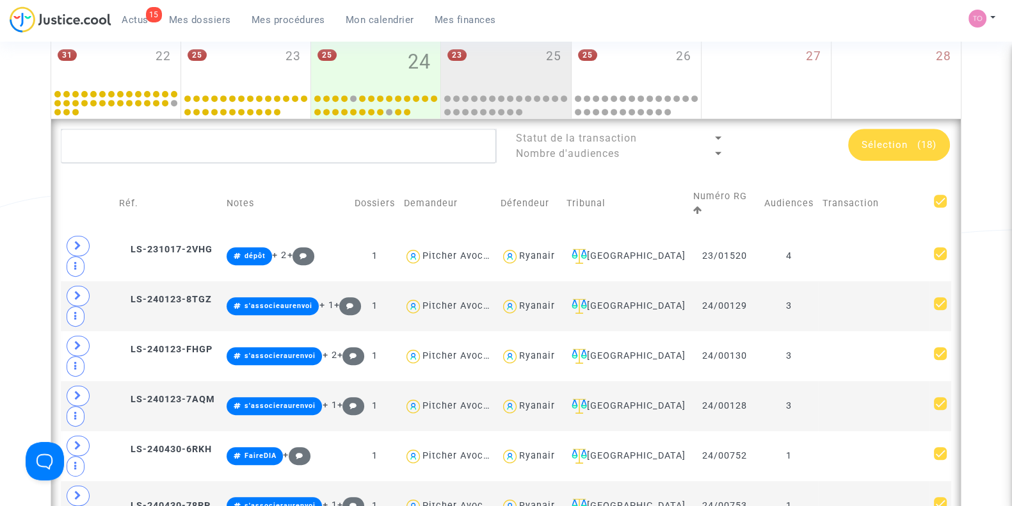
click at [905, 146] on span "Sélection" at bounding box center [885, 145] width 46 height 12
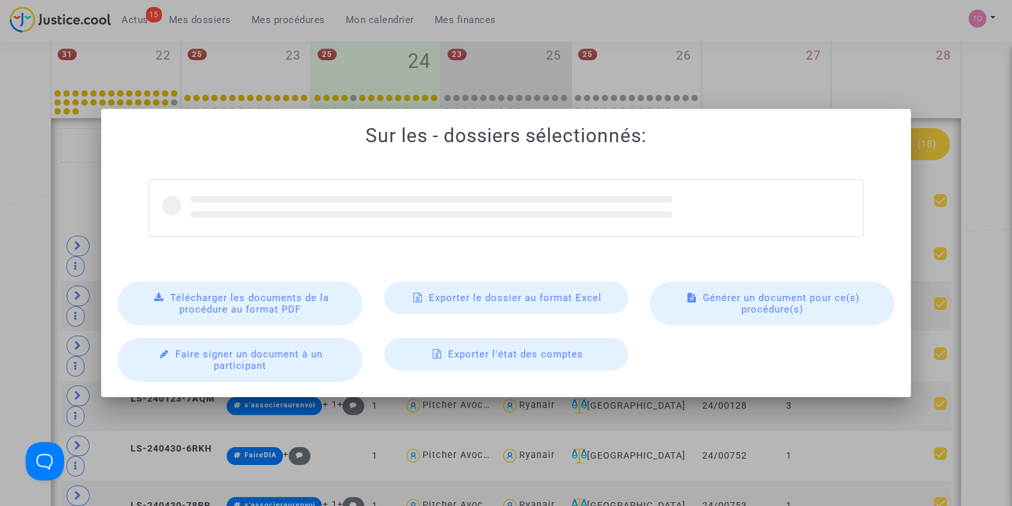
scroll to position [0, 0]
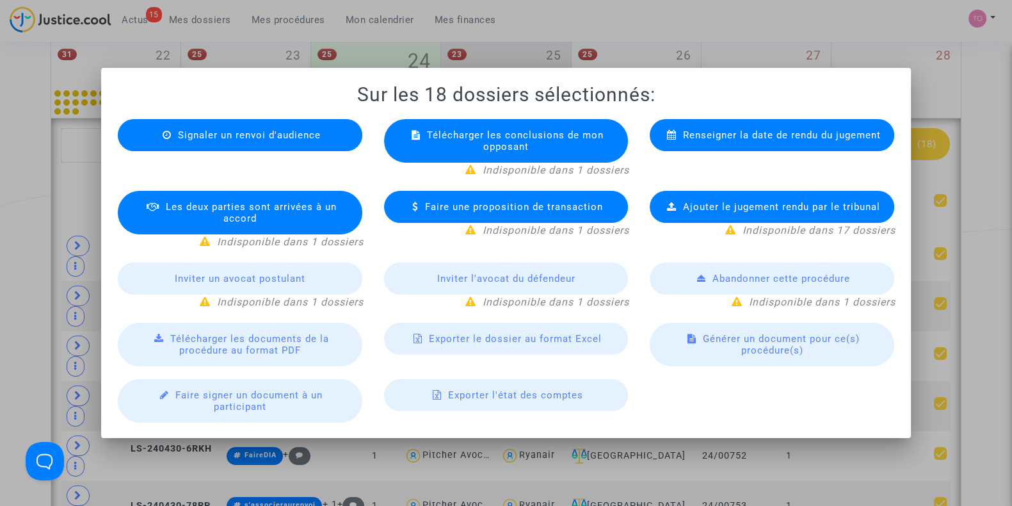
click at [520, 340] on span "Exporter le dossier au format Excel" at bounding box center [515, 339] width 173 height 12
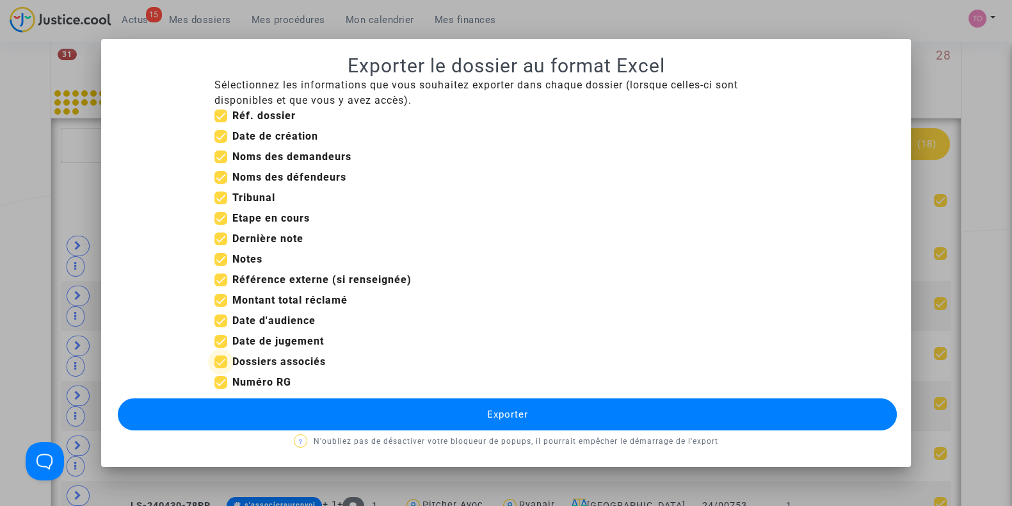
click at [221, 361] on span at bounding box center [220, 361] width 13 height 13
click at [221, 368] on input "Dossiers associés" at bounding box center [220, 368] width 1 height 1
click at [221, 360] on span at bounding box center [220, 361] width 13 height 13
click at [221, 368] on input "Dossiers associés" at bounding box center [220, 368] width 1 height 1
click at [221, 362] on span at bounding box center [220, 361] width 13 height 13
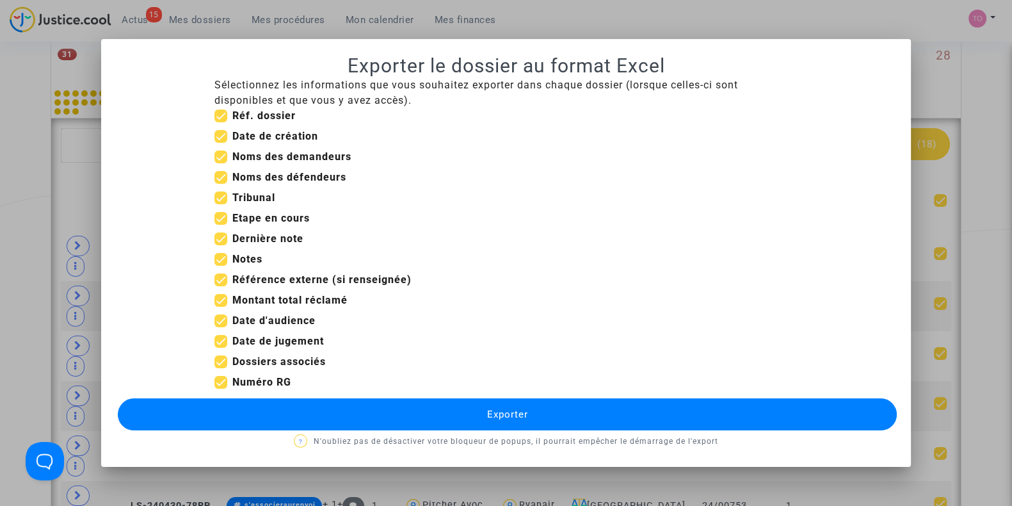
click at [221, 368] on input "Dossiers associés" at bounding box center [220, 368] width 1 height 1
checkbox input "false"
click at [219, 341] on span at bounding box center [220, 341] width 13 height 13
click at [220, 348] on input "Date de jugement" at bounding box center [220, 348] width 1 height 1
checkbox input "false"
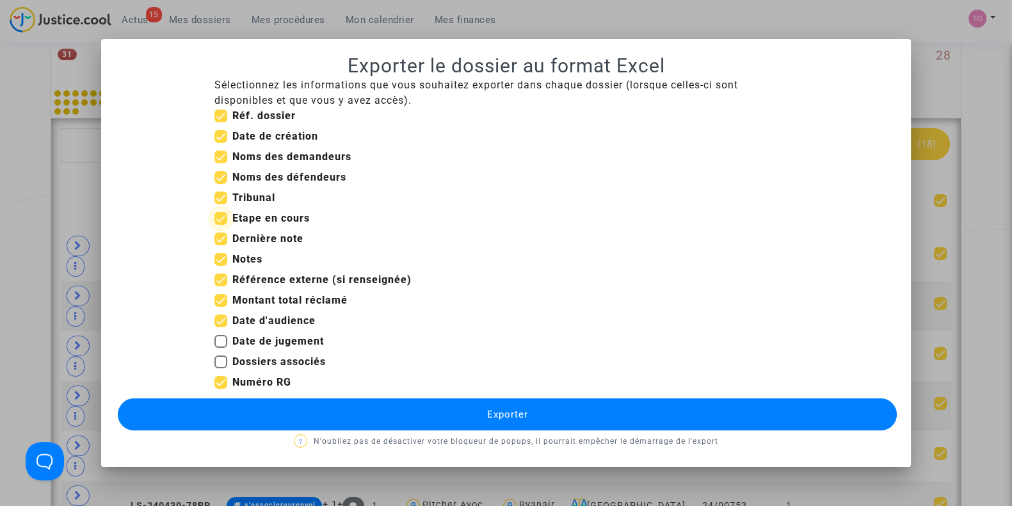
click at [221, 216] on span at bounding box center [220, 218] width 13 height 13
click at [221, 225] on input "Etape en cours" at bounding box center [220, 225] width 1 height 1
checkbox input "false"
click at [225, 138] on span at bounding box center [220, 136] width 13 height 13
click at [221, 143] on input "Date de création" at bounding box center [220, 143] width 1 height 1
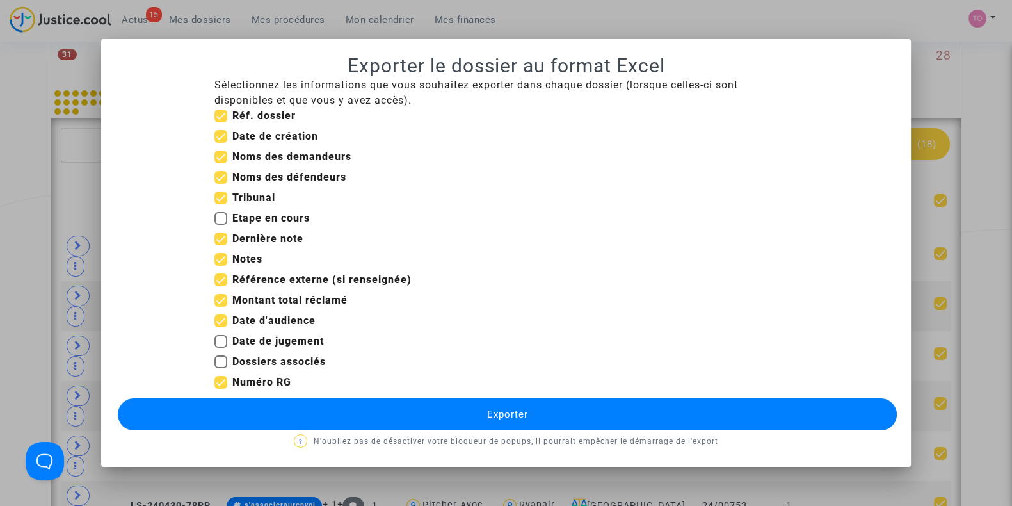
checkbox input "false"
click at [221, 298] on span at bounding box center [220, 300] width 13 height 13
click at [221, 307] on input "Montant total réclamé" at bounding box center [220, 307] width 1 height 1
checkbox input "false"
click at [413, 414] on button "Exporter" at bounding box center [507, 414] width 779 height 32
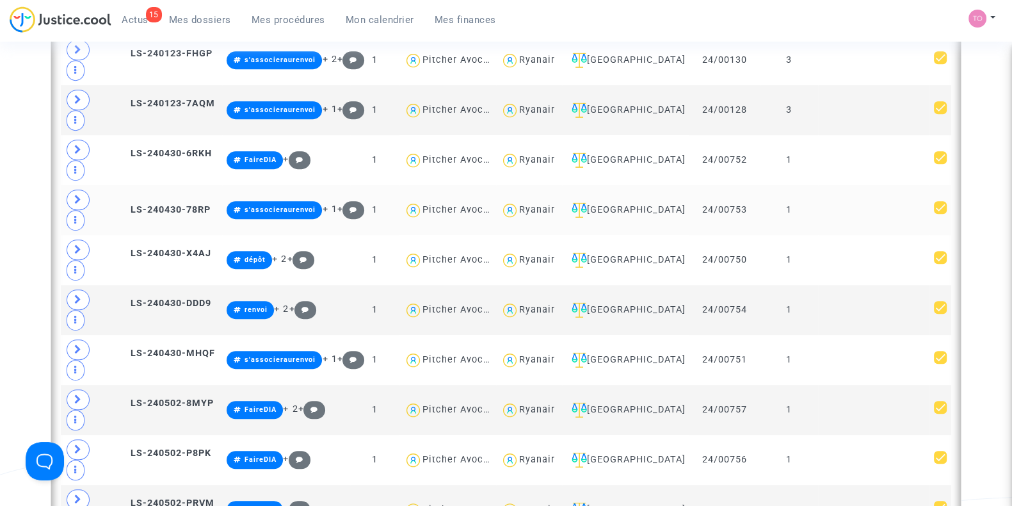
scroll to position [986, 0]
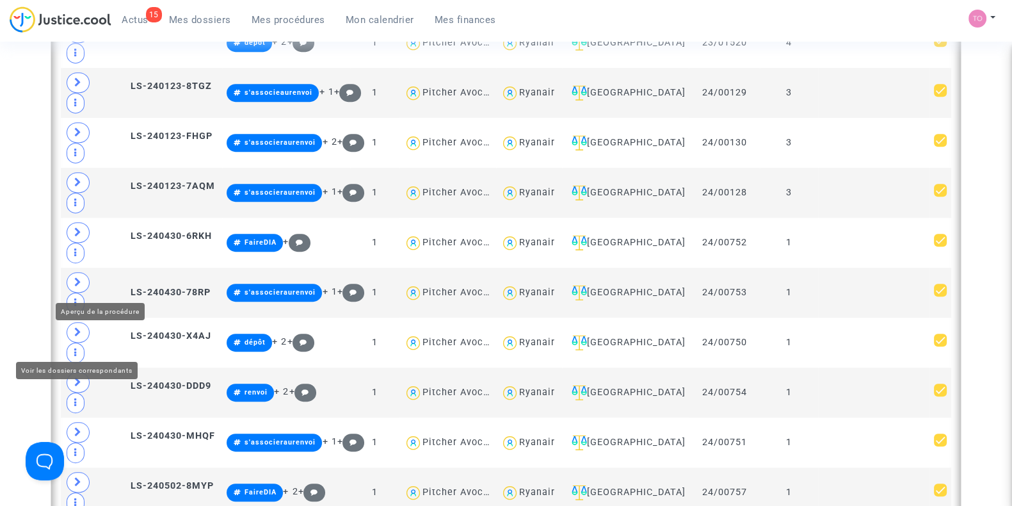
scroll to position [880, 0]
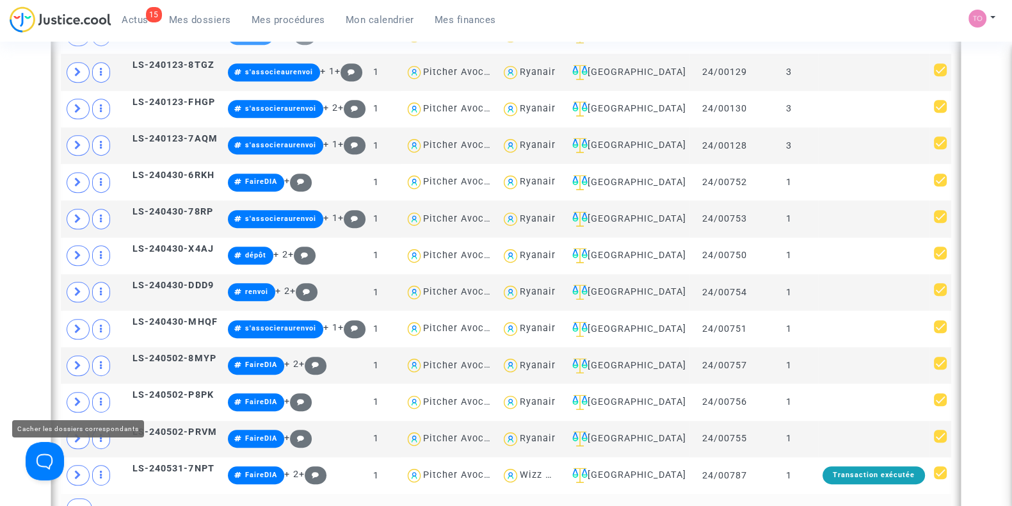
click at [72, 498] on span at bounding box center [80, 508] width 26 height 20
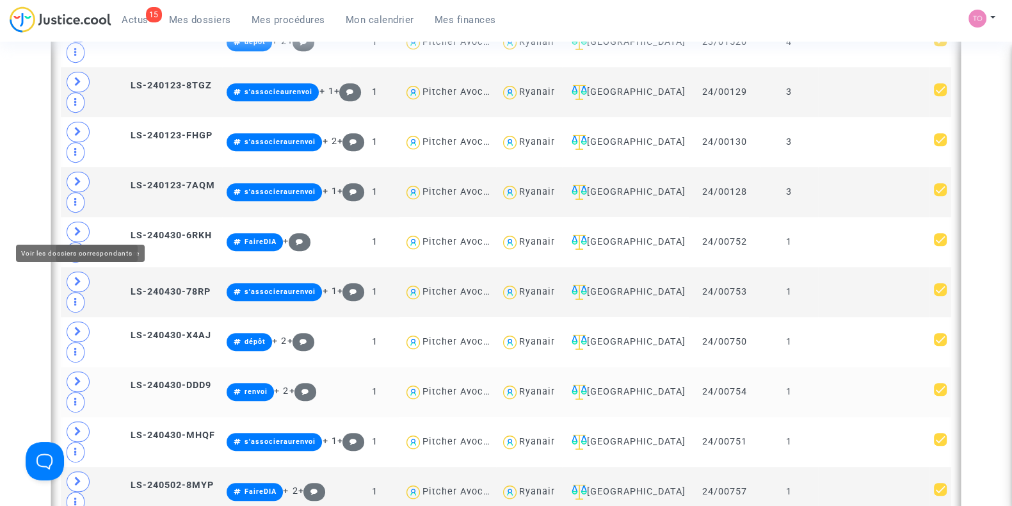
click at [84, 371] on span at bounding box center [78, 381] width 23 height 20
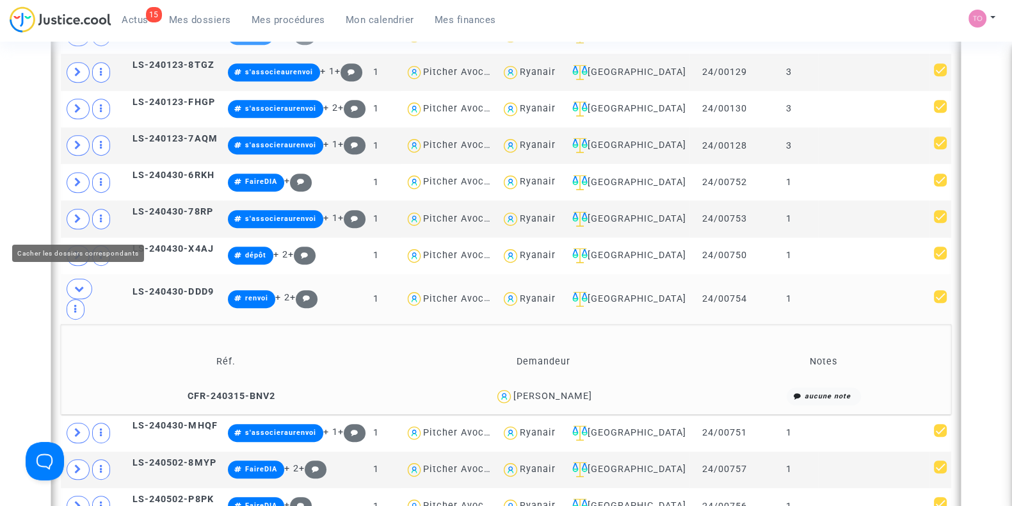
click at [84, 278] on span at bounding box center [80, 288] width 26 height 20
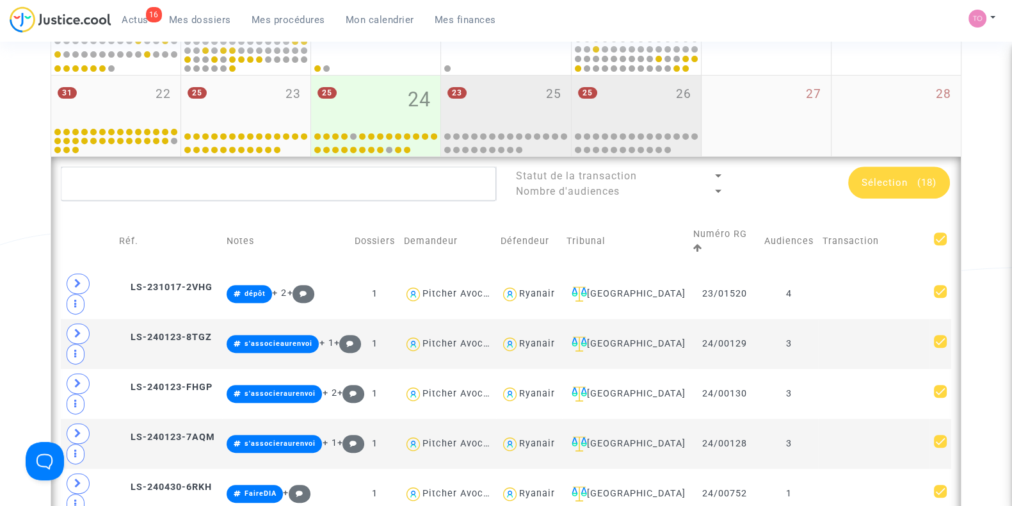
scroll to position [613, 0]
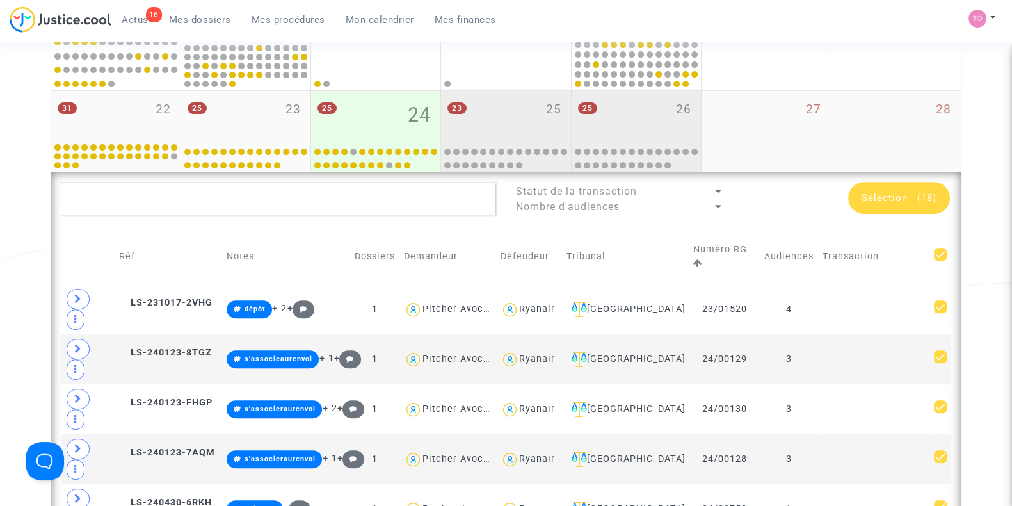
click at [603, 93] on div "25 26" at bounding box center [636, 116] width 129 height 50
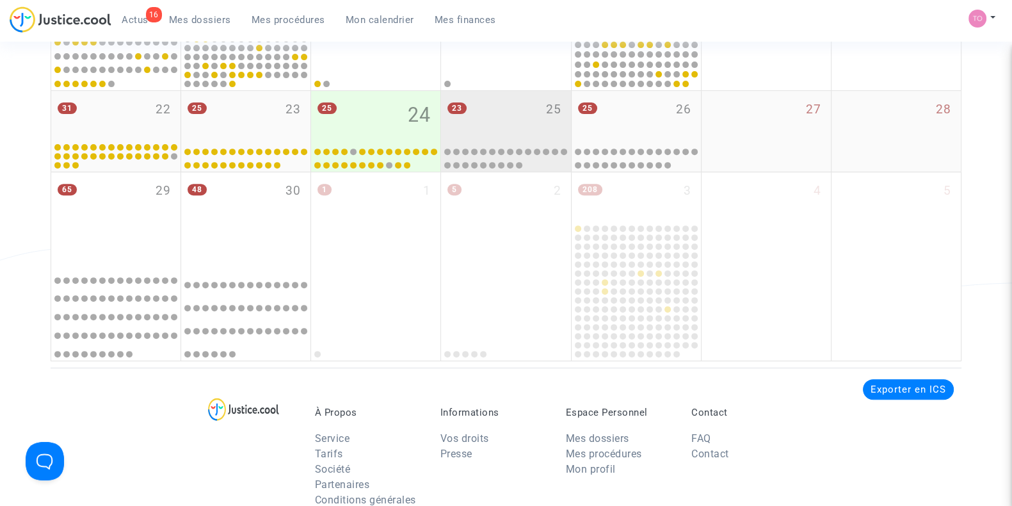
click at [531, 106] on div "23 25" at bounding box center [505, 116] width 129 height 50
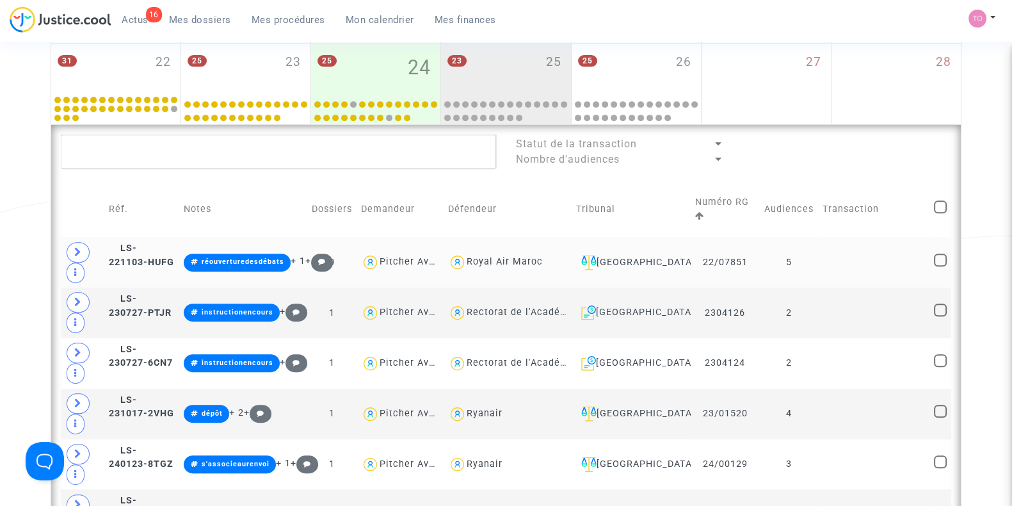
scroll to position [666, 0]
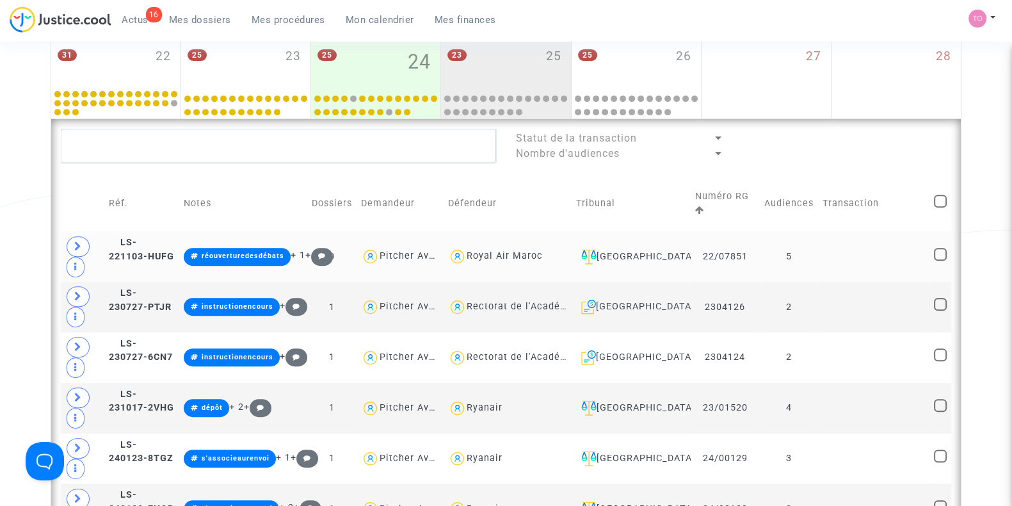
click at [86, 239] on span at bounding box center [78, 246] width 23 height 20
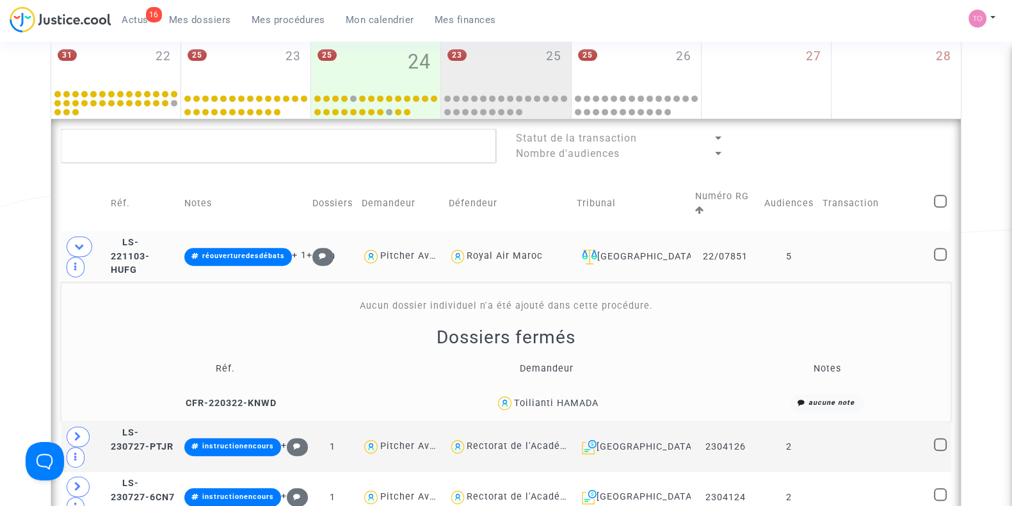
click at [577, 401] on div "Toilianti HAMADA" at bounding box center [556, 403] width 84 height 11
copy div "HAMADA"
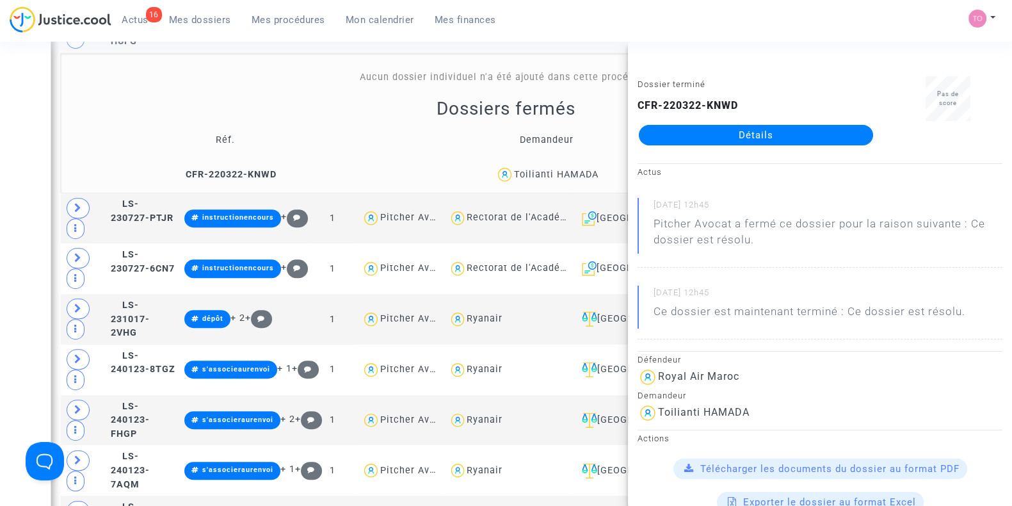
scroll to position [880, 0]
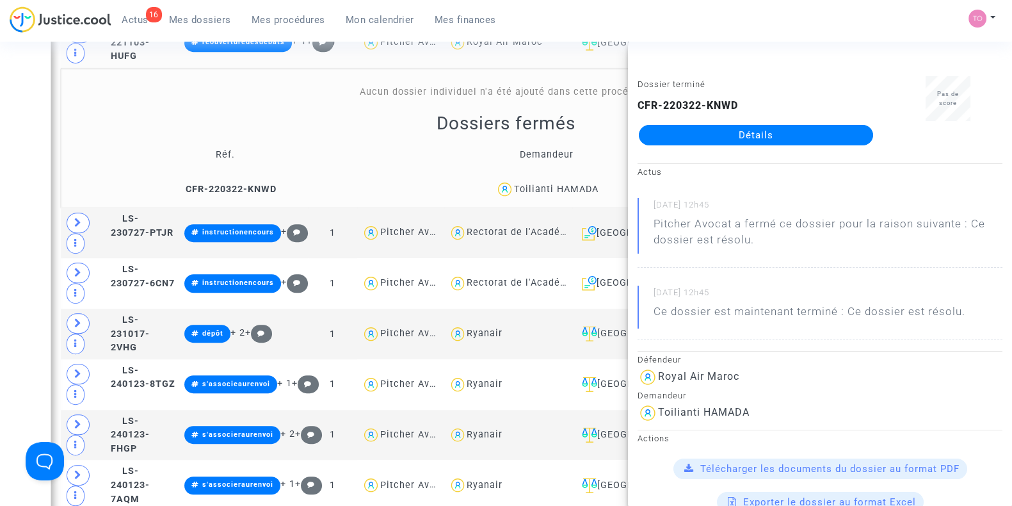
drag, startPoint x: 0, startPoint y: 77, endPoint x: 86, endPoint y: 143, distance: 109.1
click at [0, 77] on div "Date de clôture d'instruction Date de conciliation Date d'audience Date de juge…" at bounding box center [506, 354] width 1012 height 2322
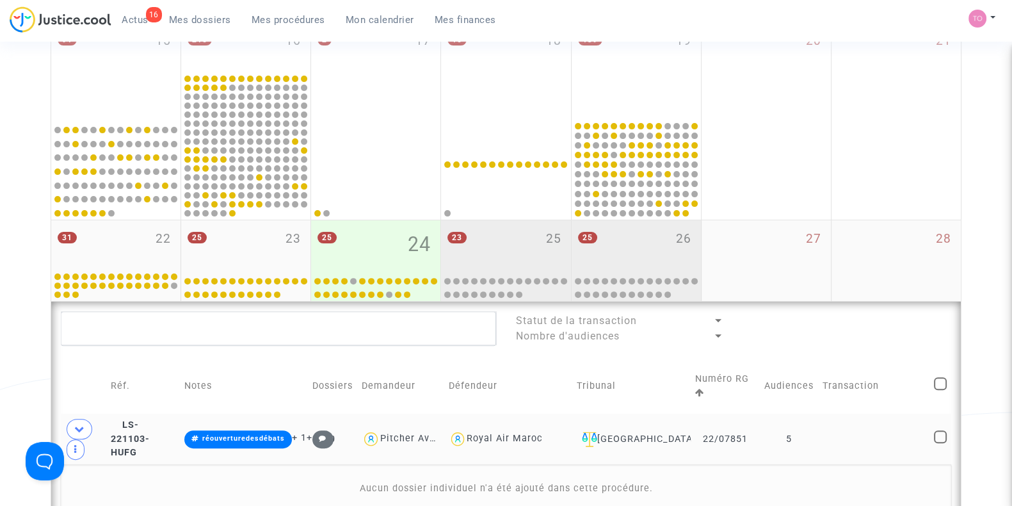
scroll to position [480, 0]
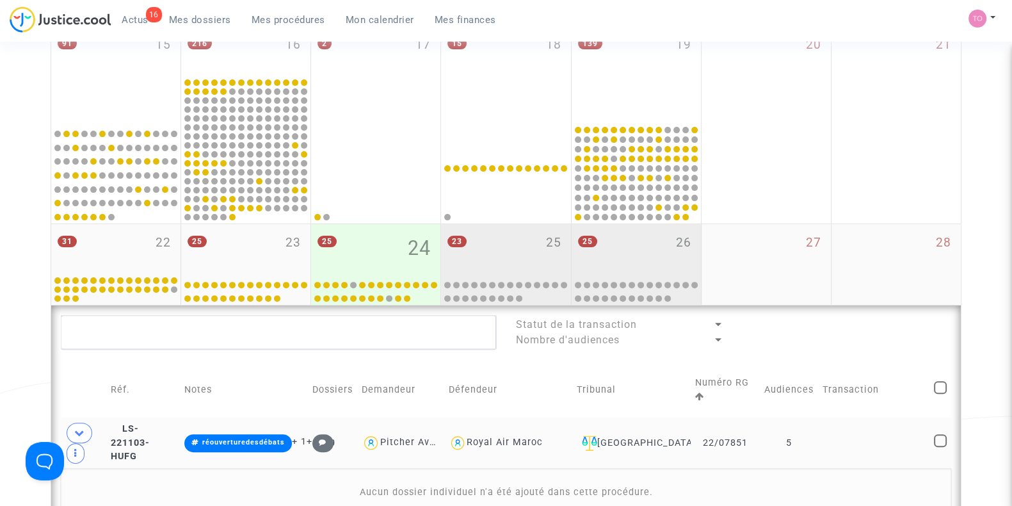
click at [631, 251] on div "25 26" at bounding box center [636, 249] width 129 height 50
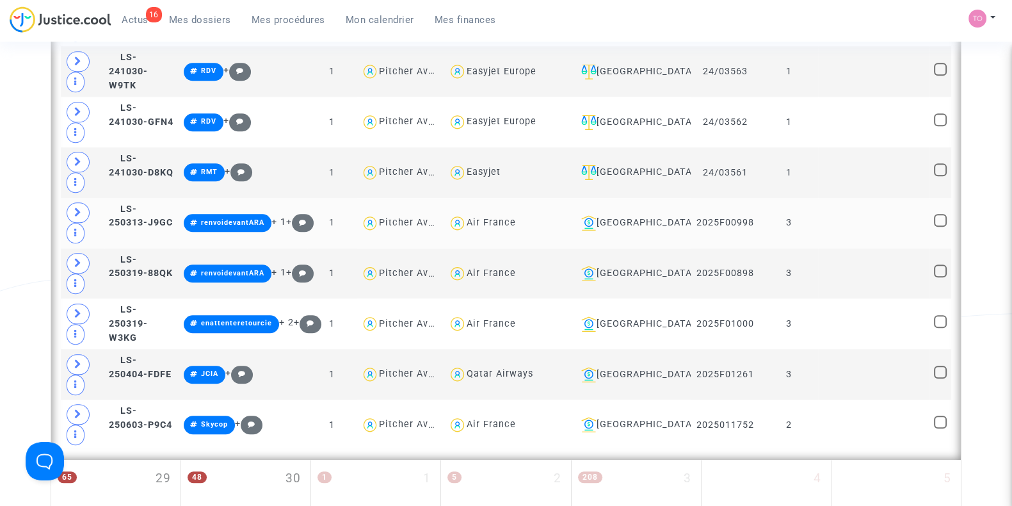
scroll to position [1760, 0]
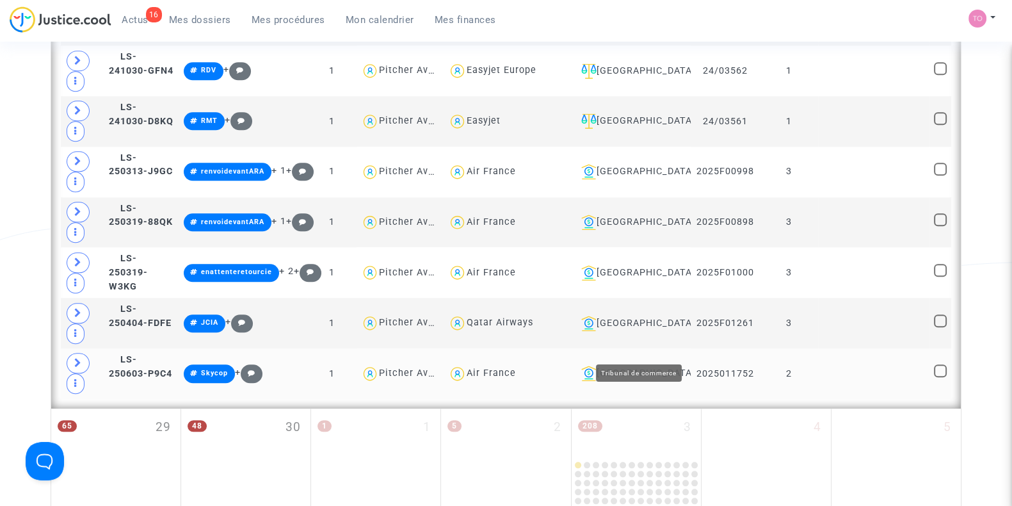
click at [646, 365] on div "Montpellier" at bounding box center [631, 372] width 110 height 15
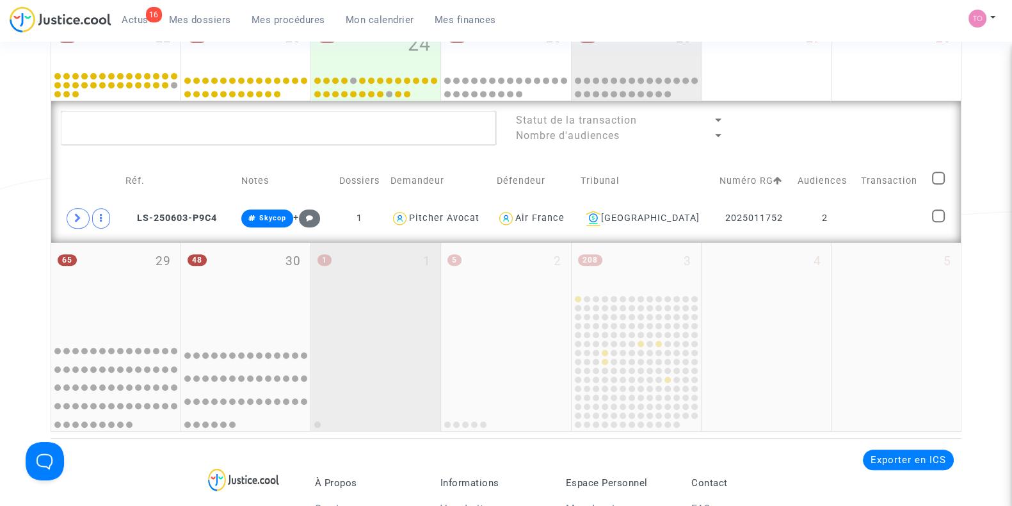
scroll to position [635, 0]
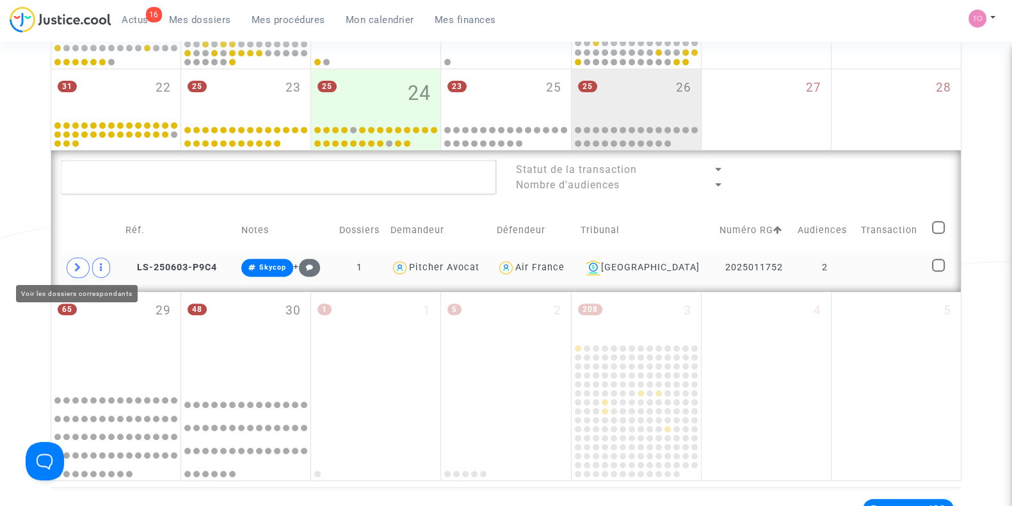
click at [72, 264] on span at bounding box center [78, 267] width 23 height 20
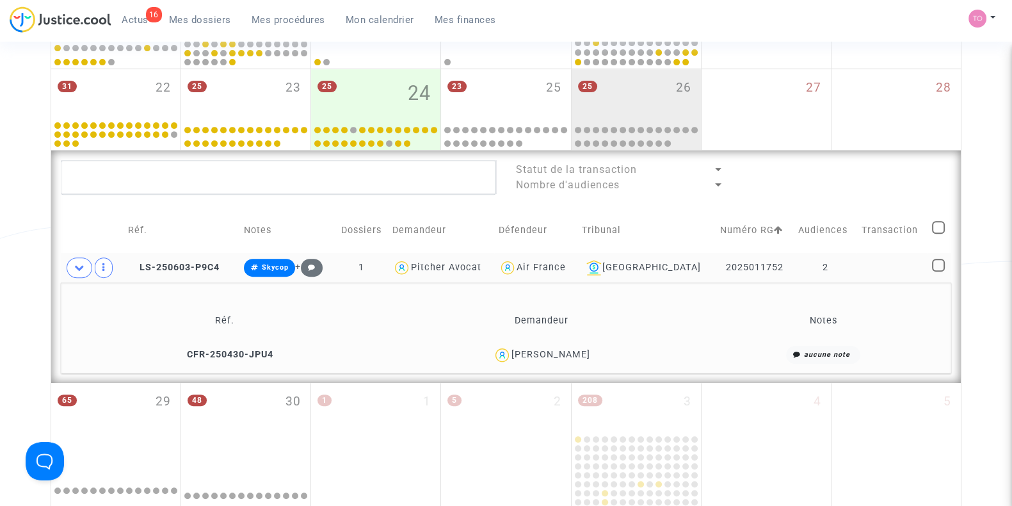
click at [574, 352] on div "Natalia Ball" at bounding box center [550, 354] width 79 height 11
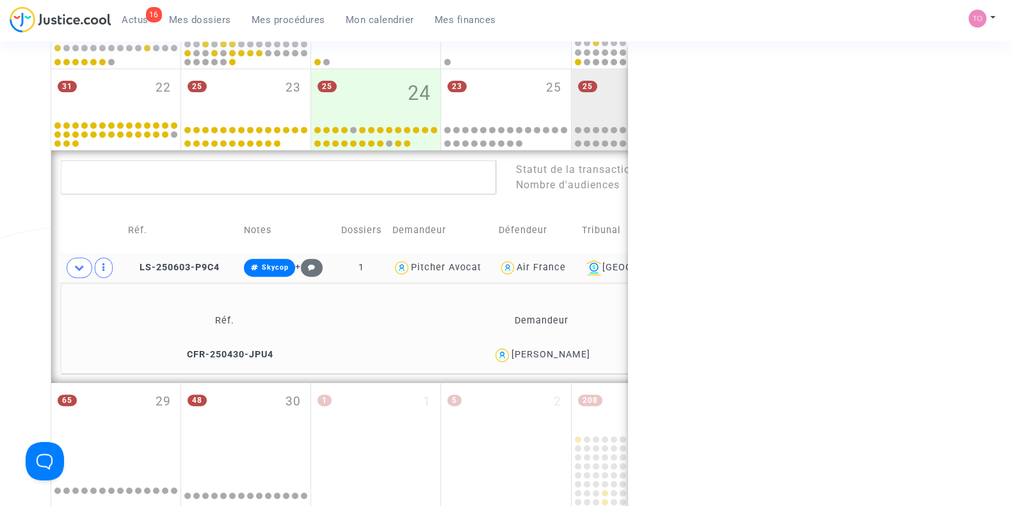
click at [574, 352] on div "Natalia Ball" at bounding box center [550, 354] width 79 height 11
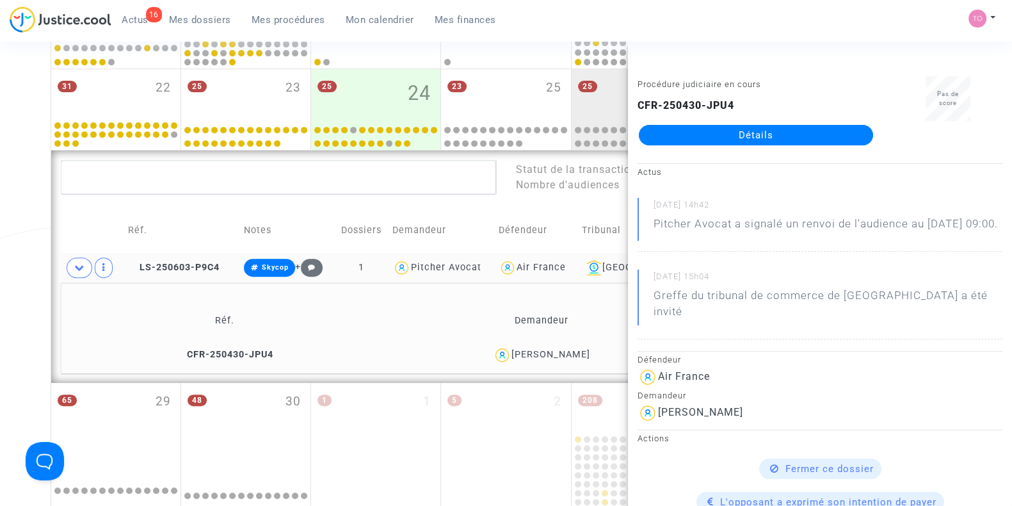
copy div "Ball"
drag, startPoint x: 28, startPoint y: 250, endPoint x: 36, endPoint y: 248, distance: 8.7
click at [28, 251] on div "Date de clôture d'instruction Date de conciliation Date d'audience Date de juge…" at bounding box center [506, 5] width 1012 height 1133
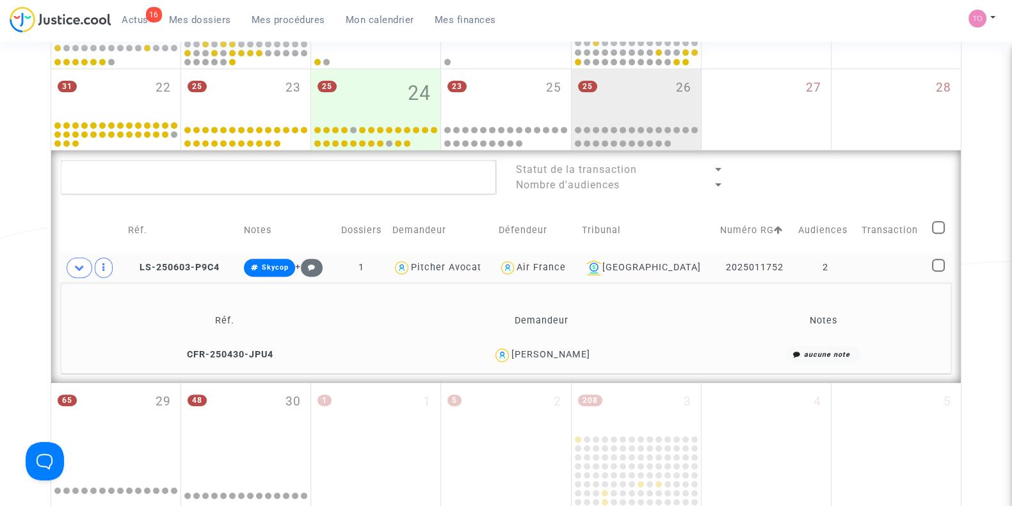
click at [582, 352] on div "Natalia Ball" at bounding box center [541, 355] width 307 height 19
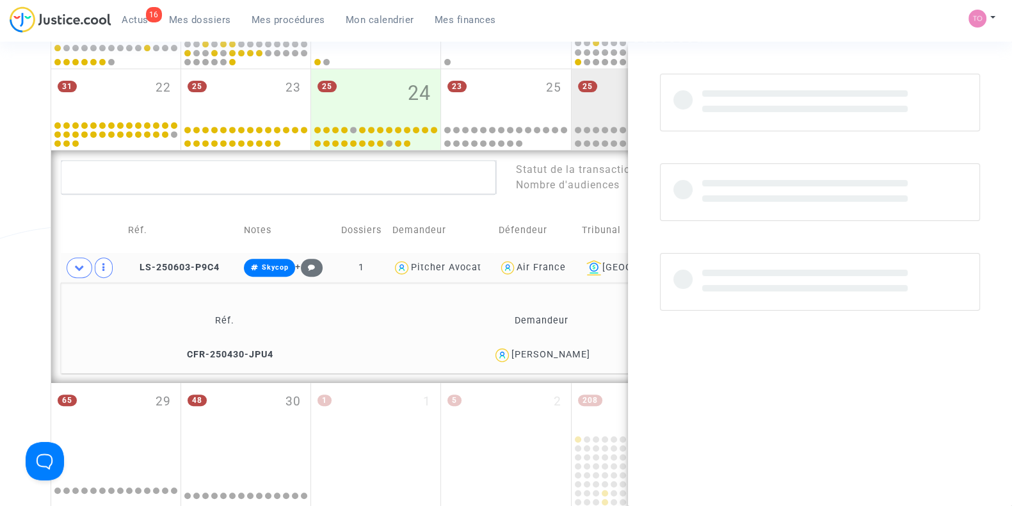
click at [582, 352] on div "Natalia Ball" at bounding box center [541, 355] width 307 height 19
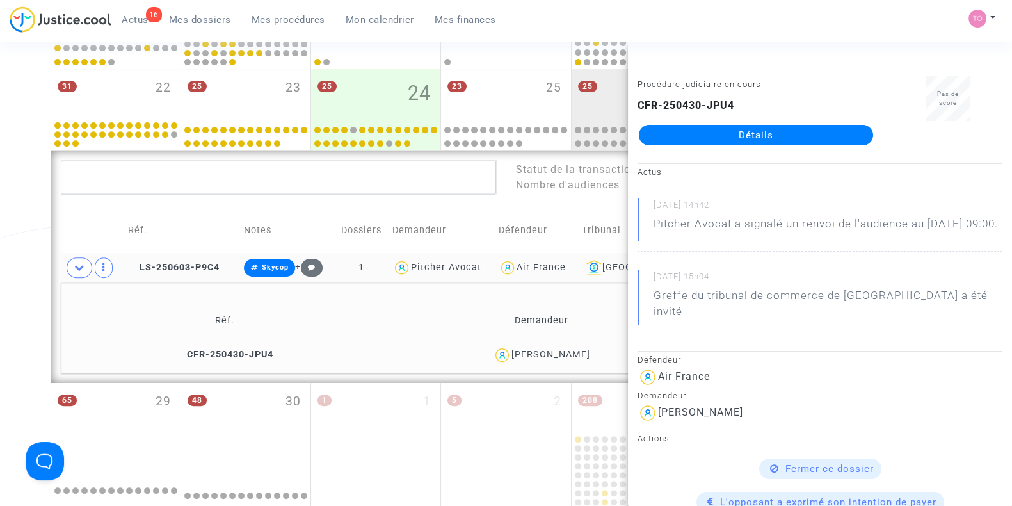
click at [577, 352] on div "Natalia Ball" at bounding box center [550, 354] width 79 height 11
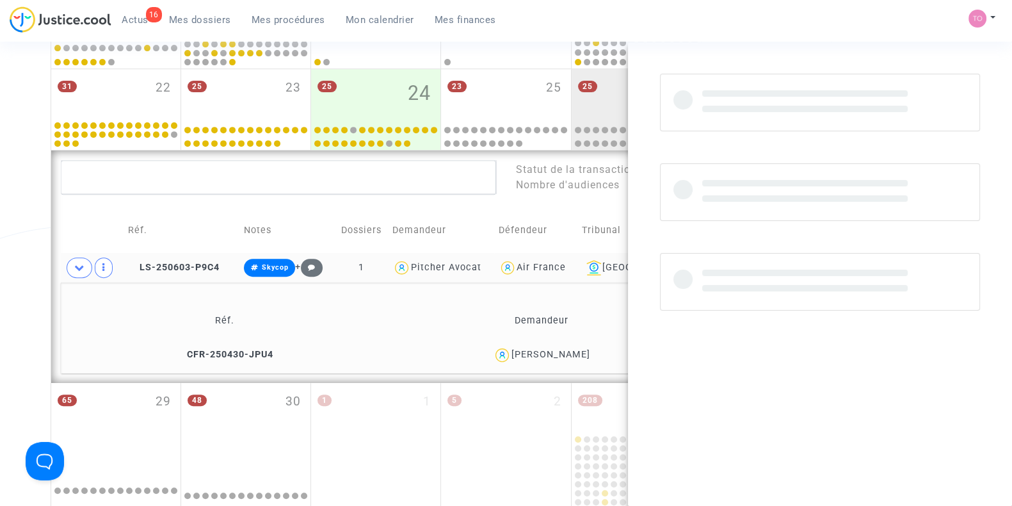
click at [577, 352] on div "Natalia Ball" at bounding box center [550, 354] width 79 height 11
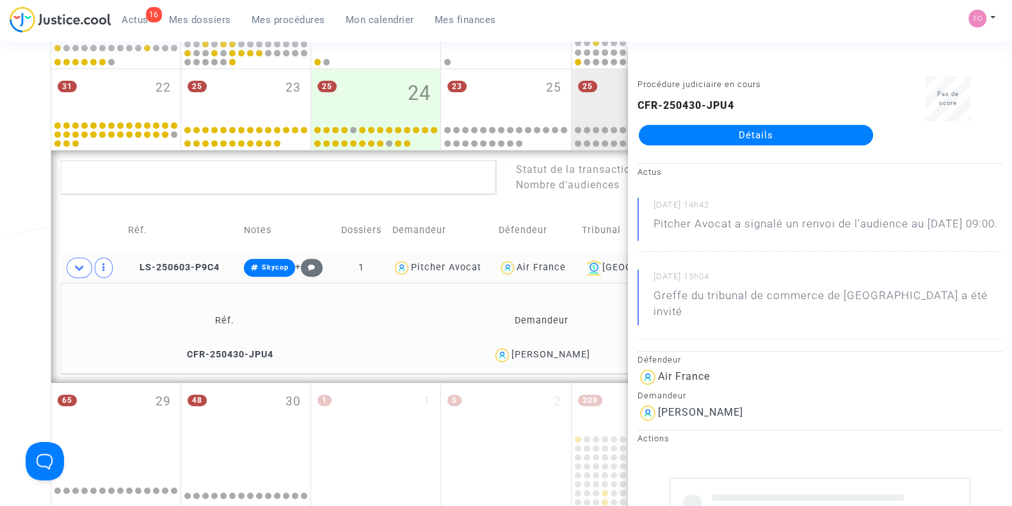
copy div "Ball"
click at [0, 273] on div "Date de clôture d'instruction Date de conciliation Date d'audience Date de juge…" at bounding box center [506, 5] width 1012 height 1133
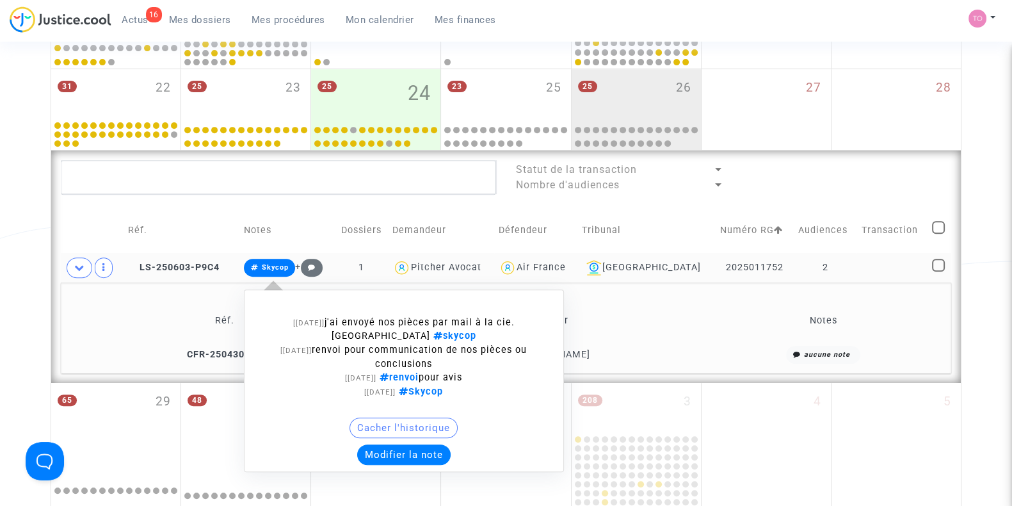
click at [403, 451] on button "Modifier la note" at bounding box center [403, 454] width 93 height 20
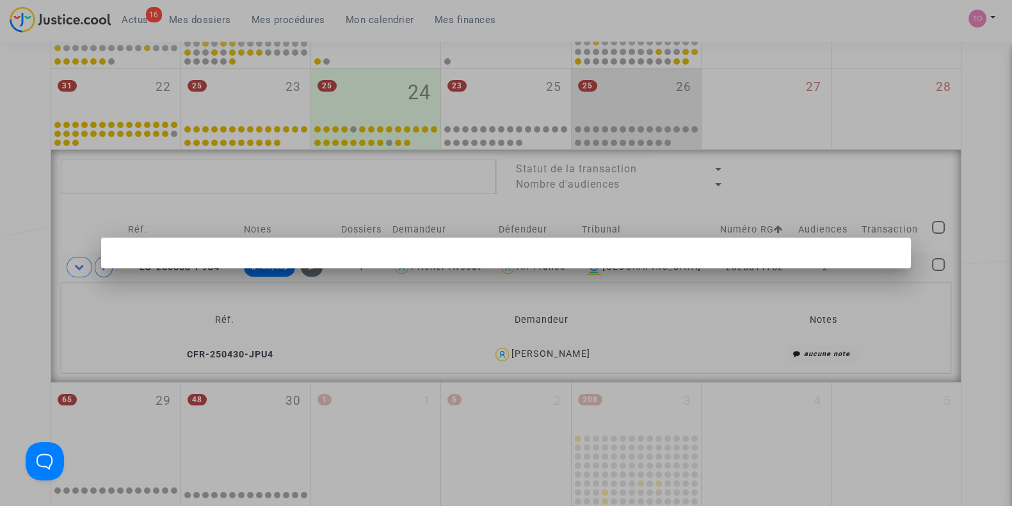
scroll to position [0, 0]
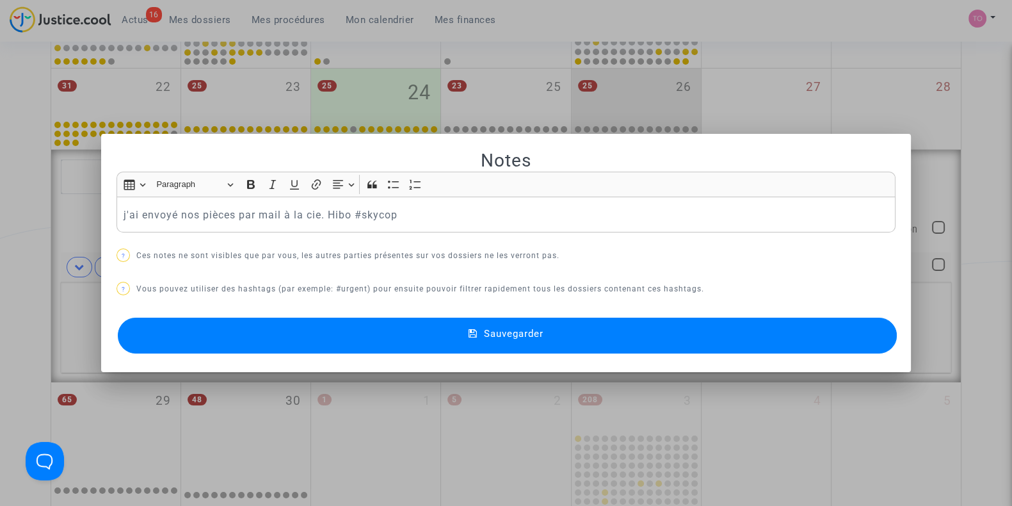
click at [116, 216] on div "j'ai envoyé nos pièces par mail à la cie. Hibo #skycop" at bounding box center [505, 215] width 779 height 36
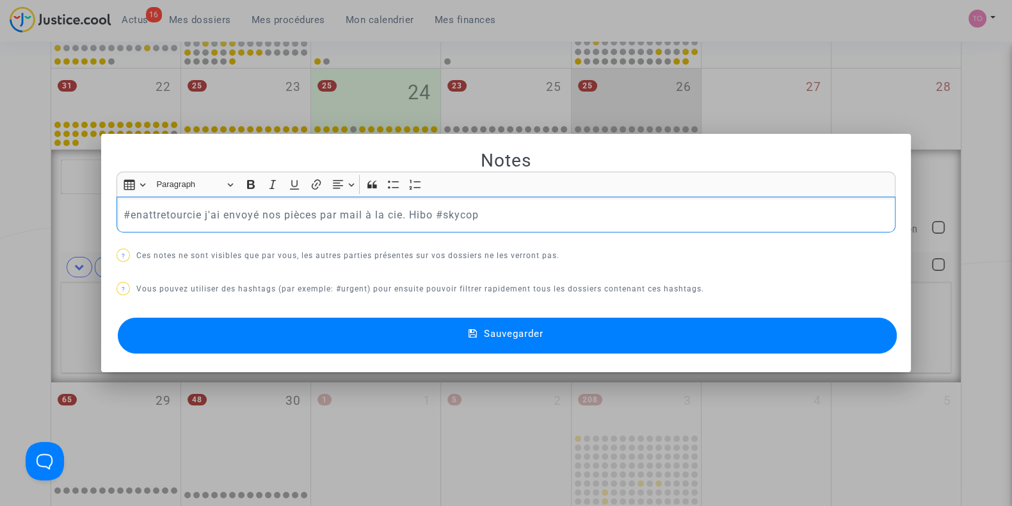
drag, startPoint x: 197, startPoint y: 214, endPoint x: 126, endPoint y: 218, distance: 70.6
click at [126, 218] on p "#enattretourcie j'ai envoyé nos pièces par mail à la cie. Hibo #skycop" at bounding box center [507, 215] width 766 height 16
click at [323, 324] on button "Sauvegarder" at bounding box center [507, 335] width 779 height 36
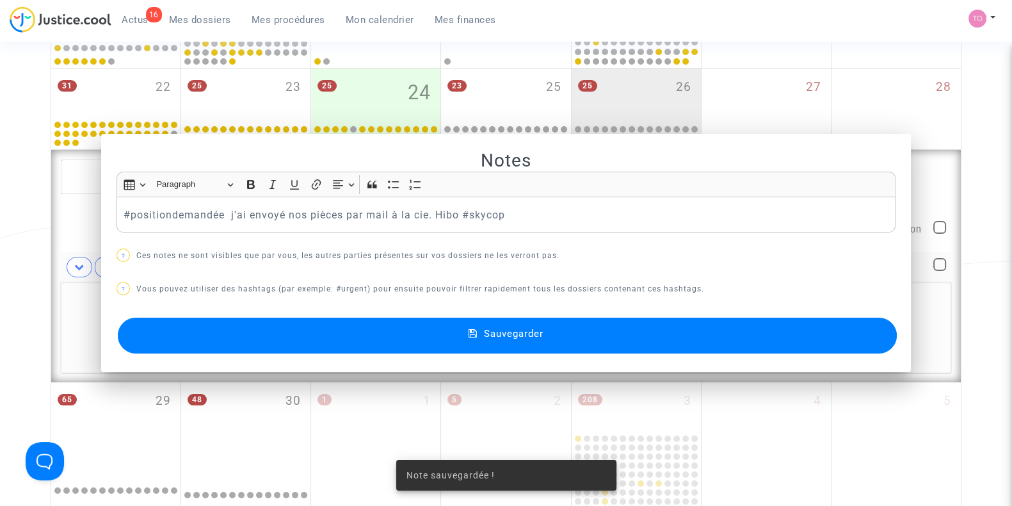
scroll to position [635, 0]
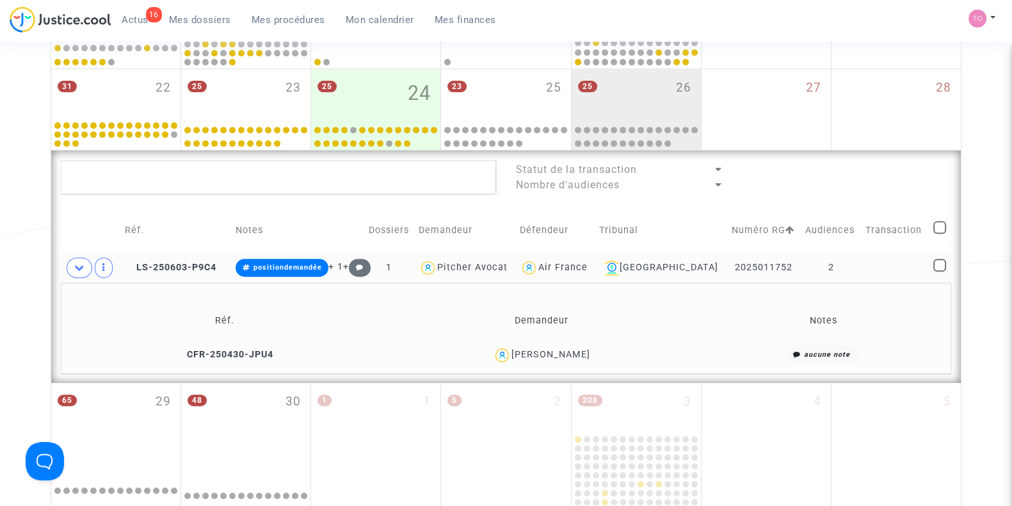
drag, startPoint x: 781, startPoint y: 262, endPoint x: 725, endPoint y: 265, distance: 55.8
click at [727, 265] on td "2025011752" at bounding box center [764, 267] width 74 height 29
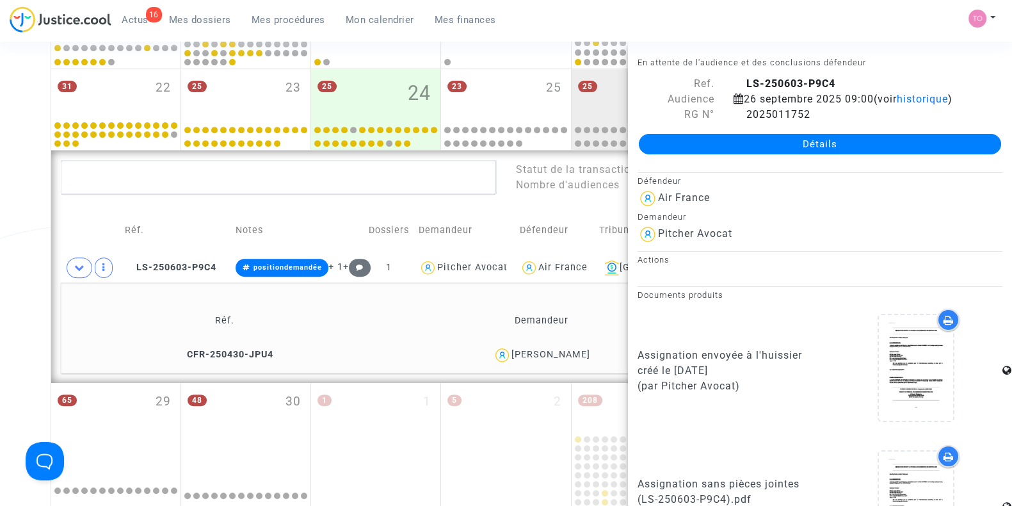
copy td "2025011752"
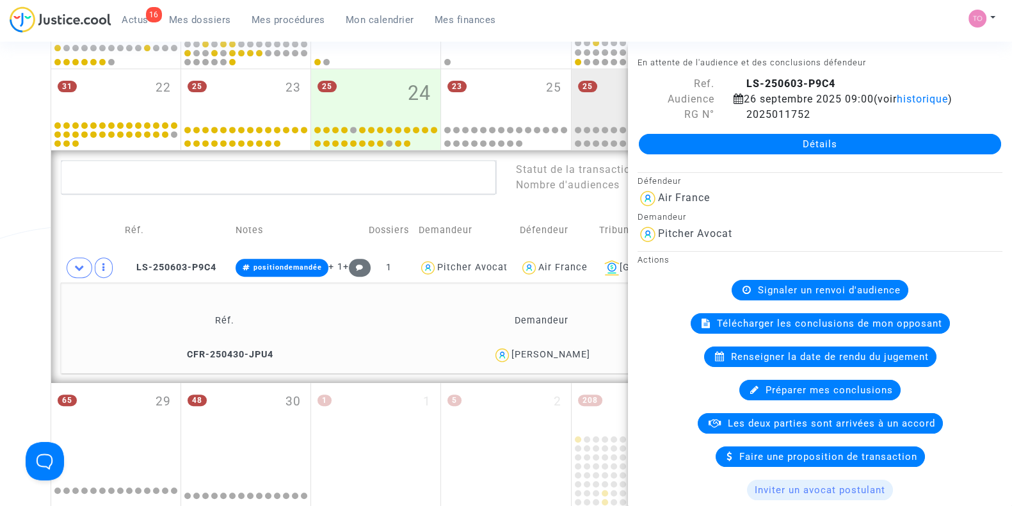
click at [16, 270] on div "Date de clôture d'instruction Date de conciliation Date d'audience Date de juge…" at bounding box center [506, 5] width 1012 height 1133
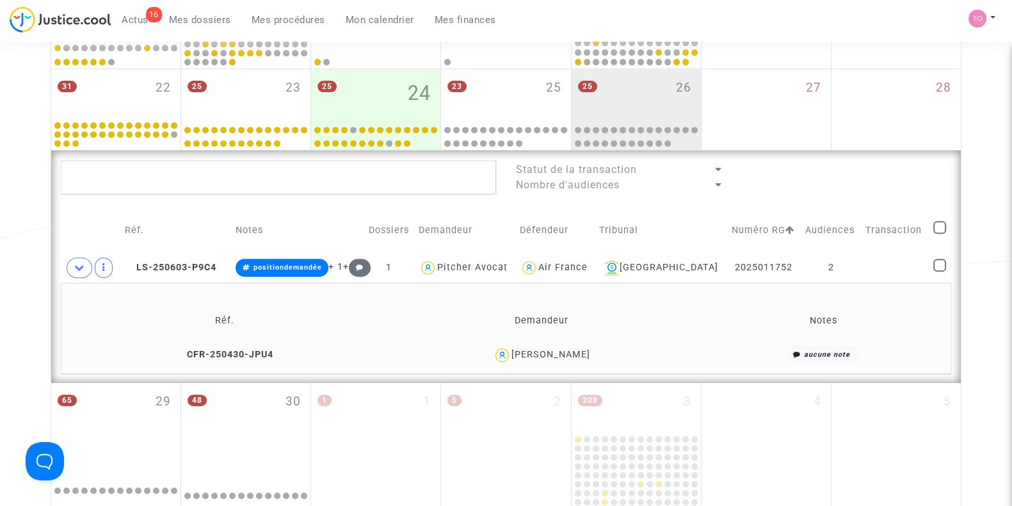
click at [539, 354] on div "Natalia Ball" at bounding box center [550, 354] width 79 height 11
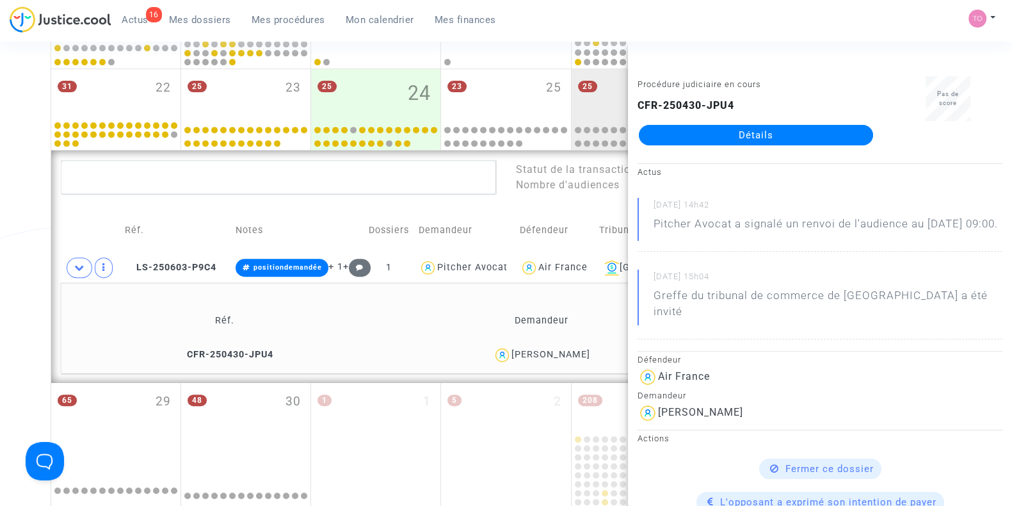
click at [548, 351] on div "Natalia Ball" at bounding box center [550, 354] width 79 height 11
click at [0, 261] on div "Date de clôture d'instruction Date de conciliation Date d'audience Date de juge…" at bounding box center [506, 5] width 1012 height 1133
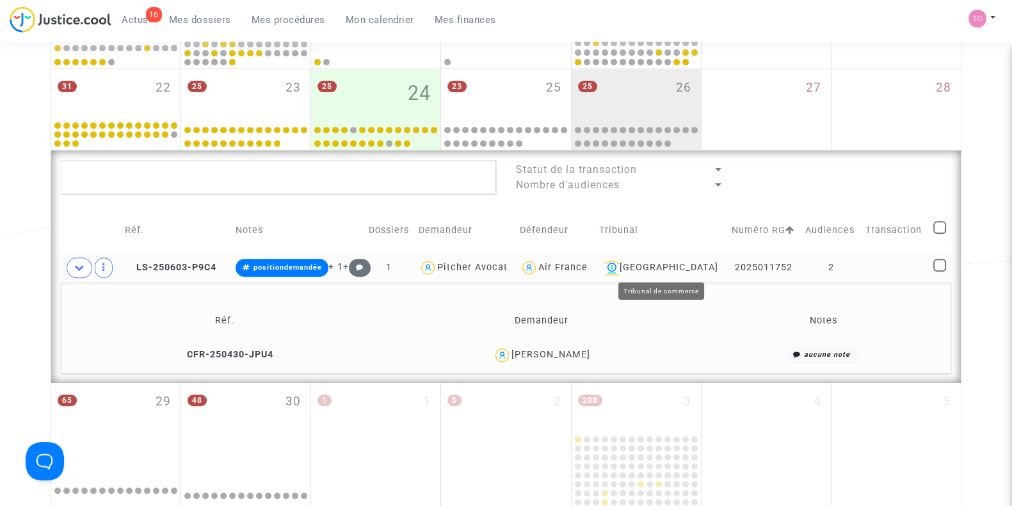
click at [662, 260] on div "Montpellier" at bounding box center [661, 267] width 124 height 15
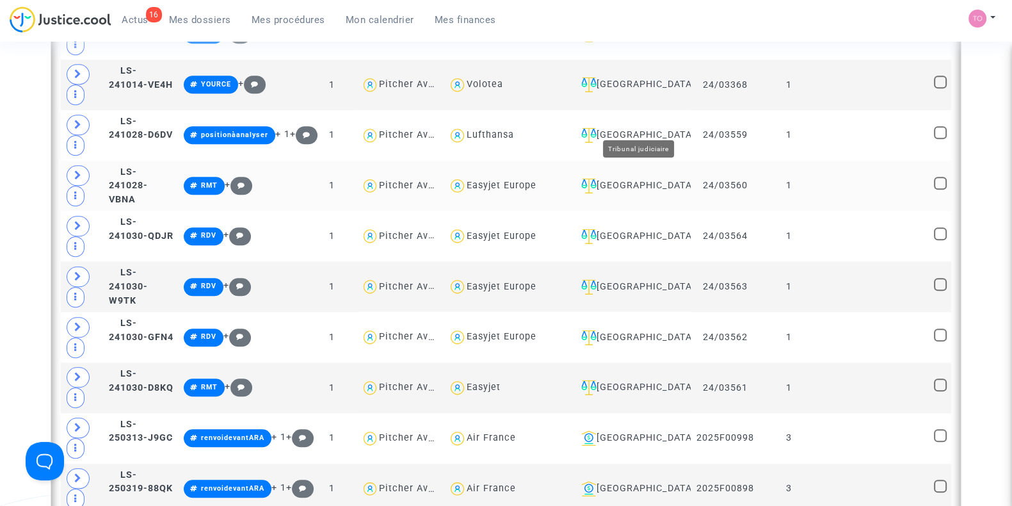
scroll to position [1648, 0]
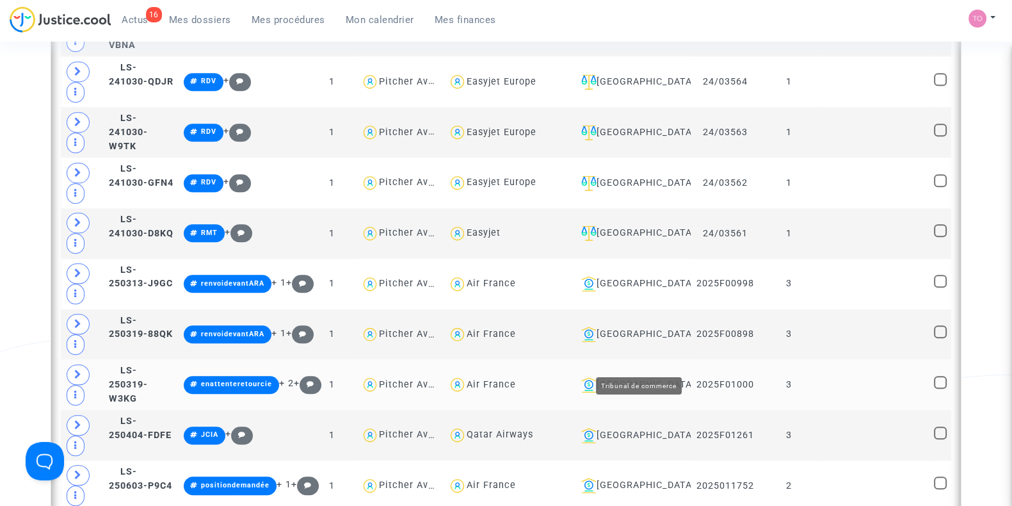
click at [651, 377] on div "[GEOGRAPHIC_DATA]" at bounding box center [631, 384] width 110 height 15
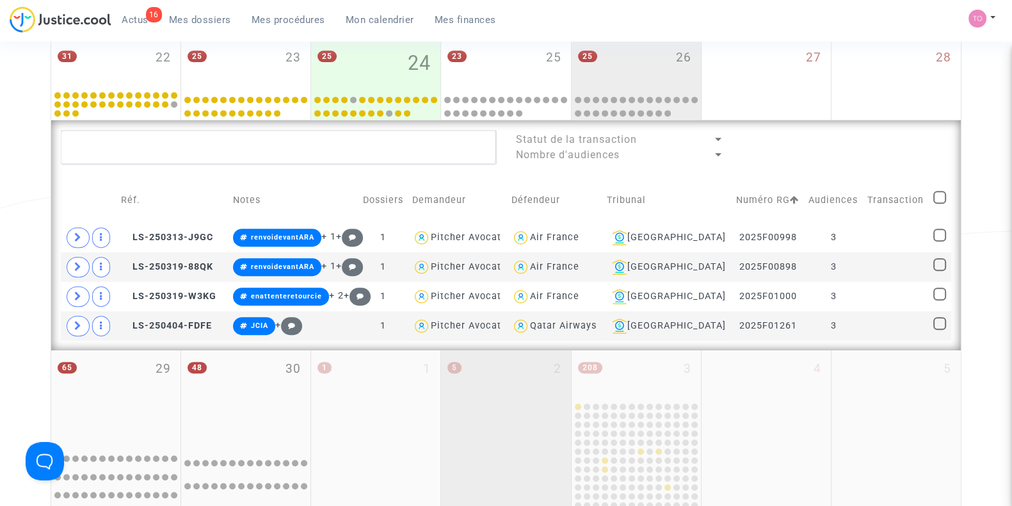
scroll to position [643, 0]
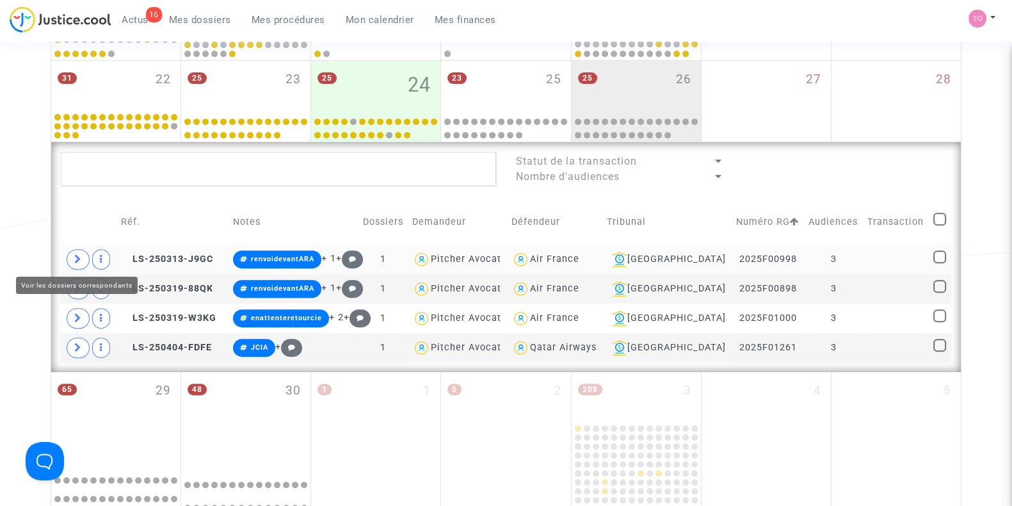
click at [76, 254] on icon at bounding box center [78, 259] width 8 height 10
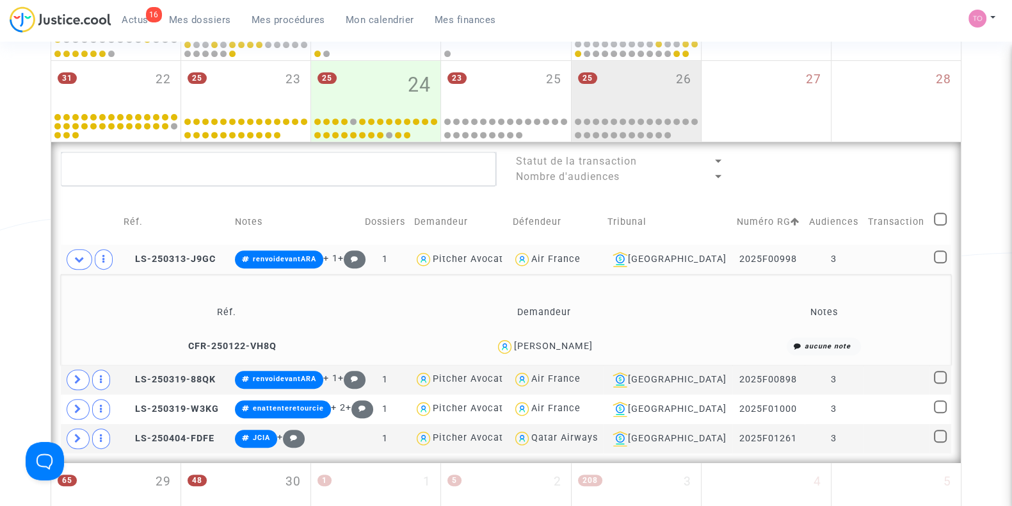
click at [564, 342] on div "Mateusz Bereziewicz" at bounding box center [553, 346] width 79 height 11
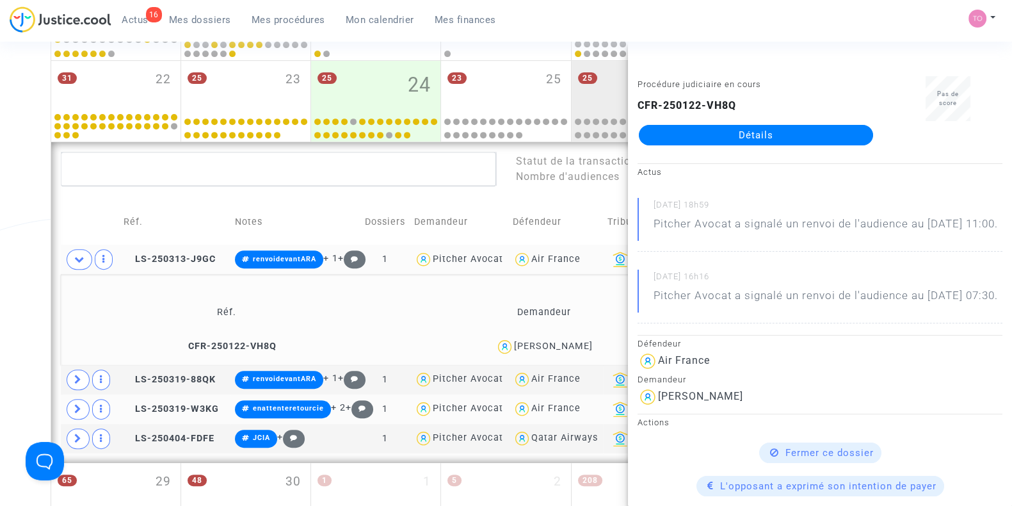
copy div "Bereziewicz"
click at [0, 243] on div "Date de clôture d'instruction Date de conciliation Date d'audience Date de juge…" at bounding box center [506, 40] width 1012 height 1221
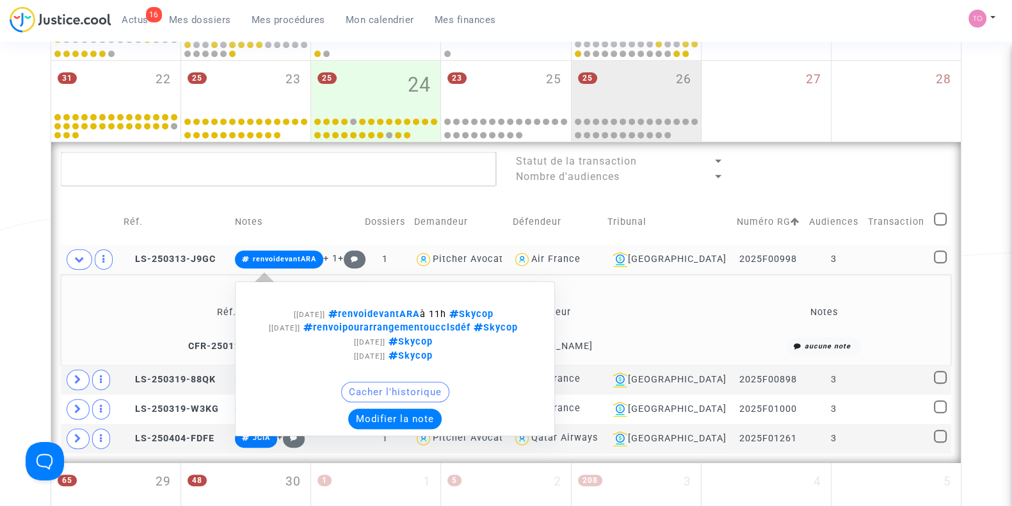
click at [390, 429] on button "Modifier la note" at bounding box center [394, 418] width 93 height 20
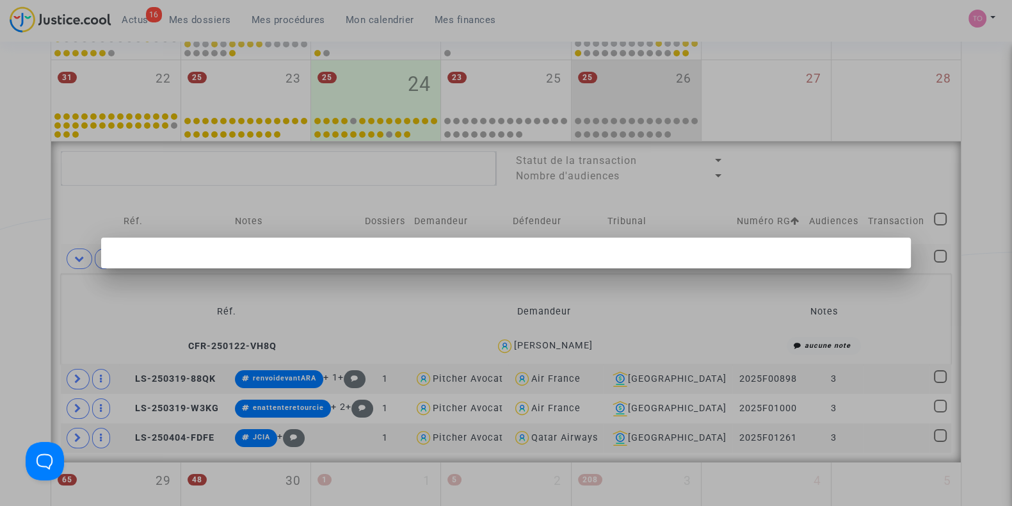
scroll to position [0, 0]
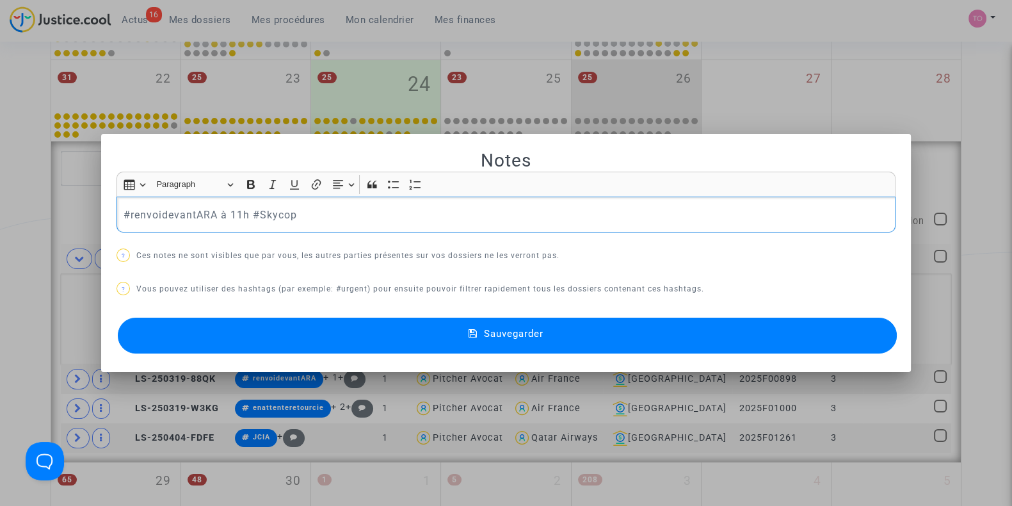
click at [29, 285] on div at bounding box center [506, 253] width 1012 height 506
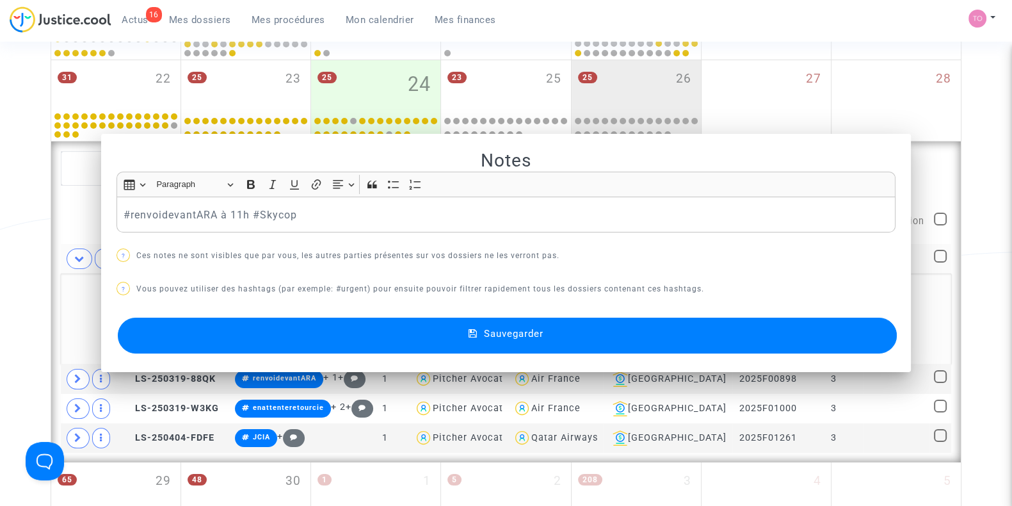
scroll to position [643, 0]
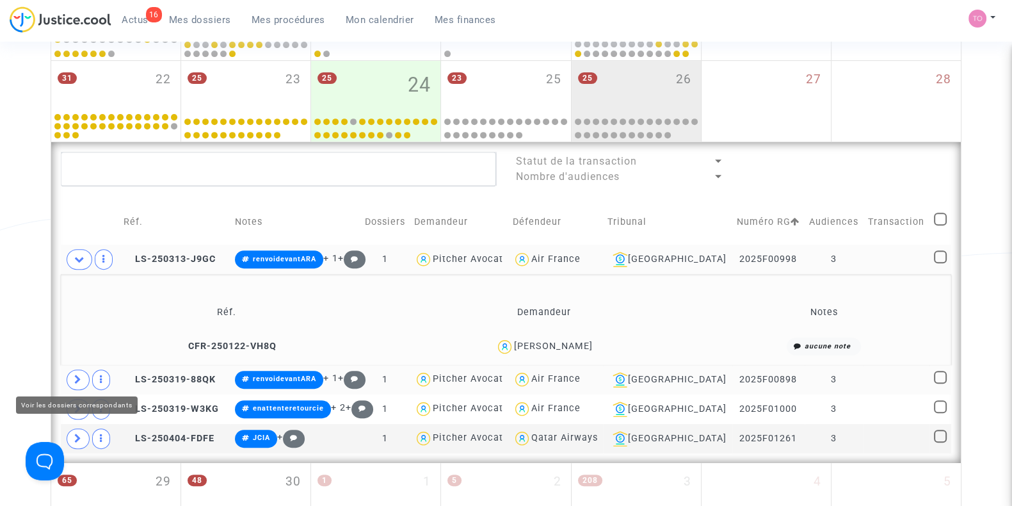
click at [79, 374] on icon at bounding box center [78, 379] width 8 height 10
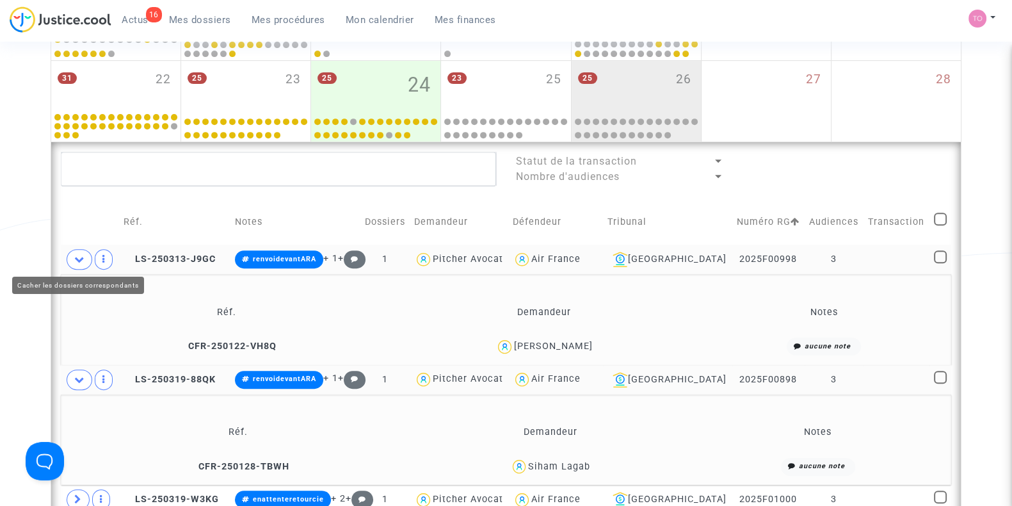
click at [83, 261] on icon at bounding box center [79, 259] width 10 height 10
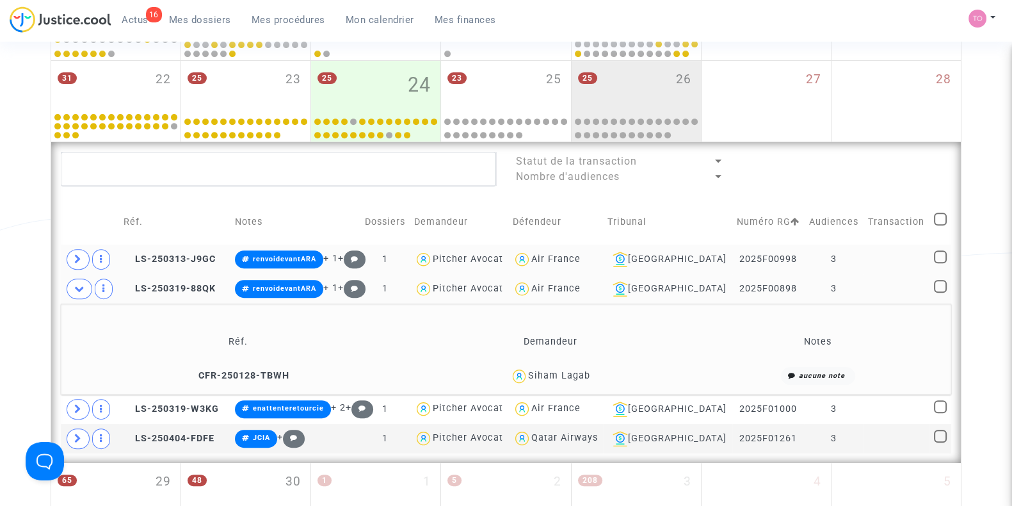
click at [579, 373] on div "Siham Lagab" at bounding box center [559, 375] width 62 height 11
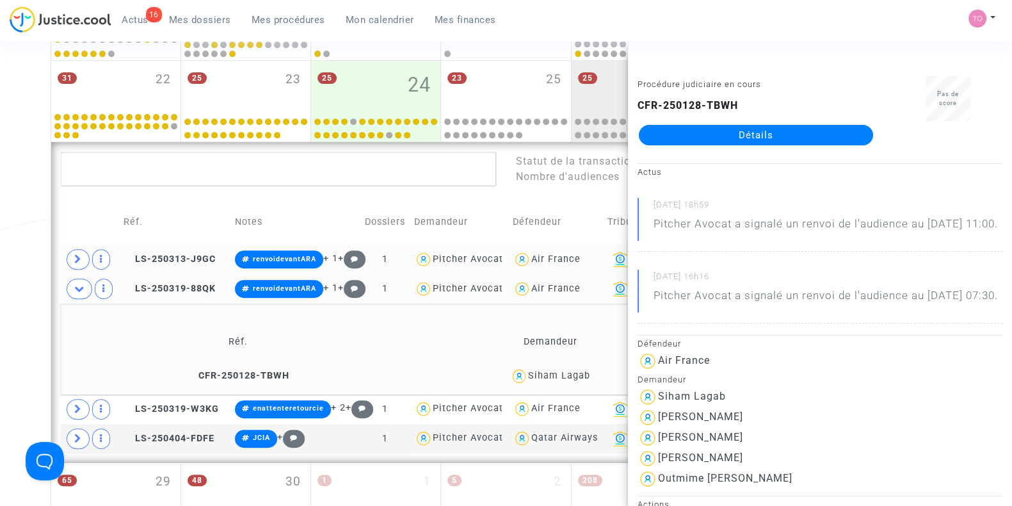
copy div "Lagab"
click at [81, 404] on icon at bounding box center [78, 409] width 8 height 10
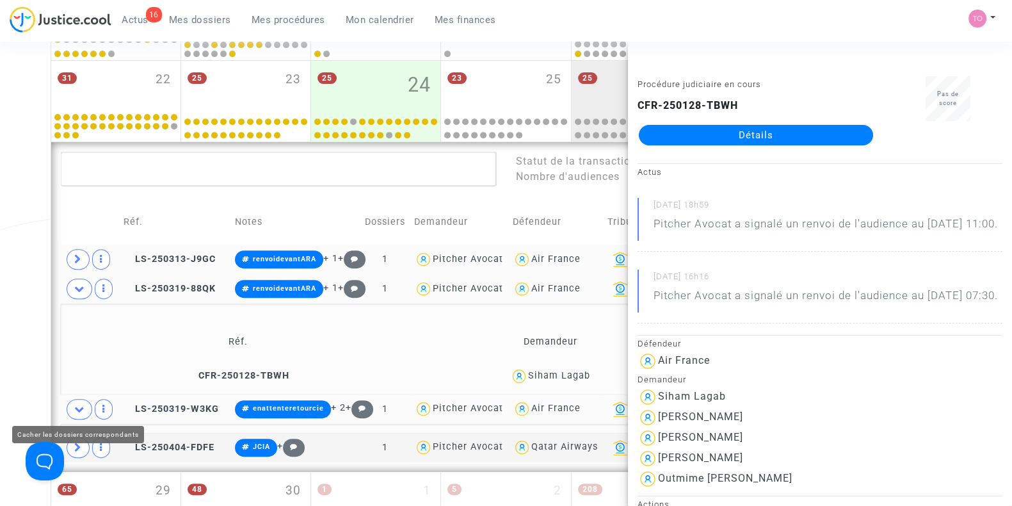
click at [45, 330] on div "Date de clôture d'instruction Date de conciliation Date d'audience Date de juge…" at bounding box center [506, 45] width 1012 height 1230
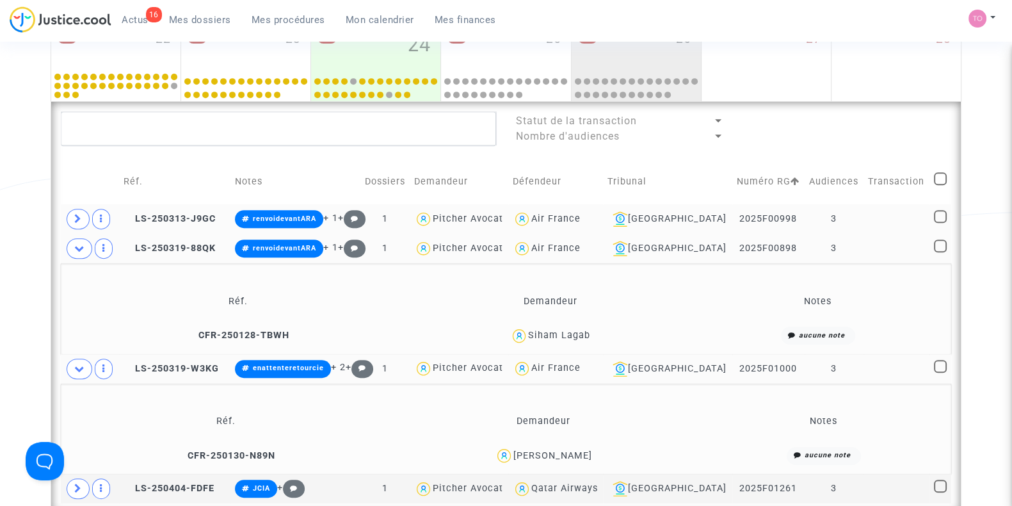
scroll to position [697, 0]
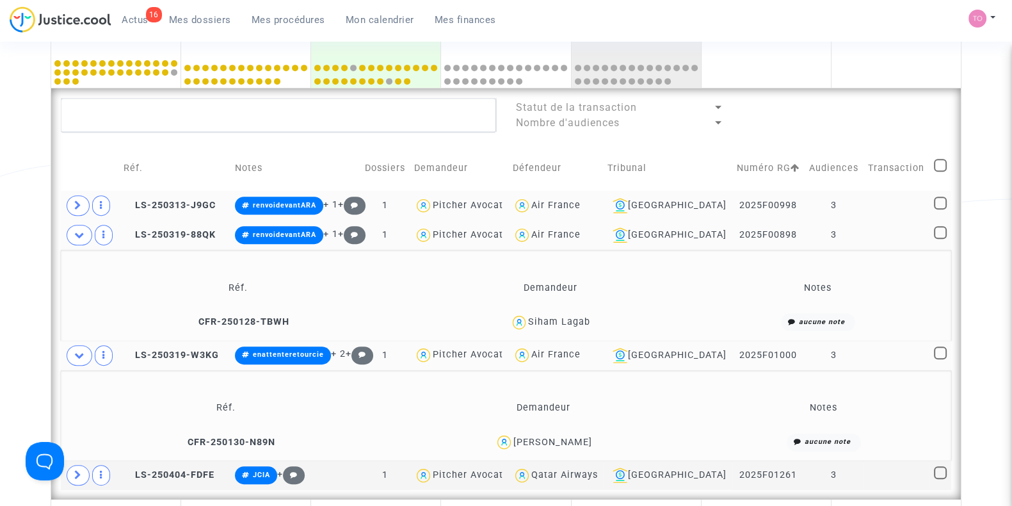
click at [573, 433] on span "Adrian Hnyda" at bounding box center [552, 405] width 79 height 84
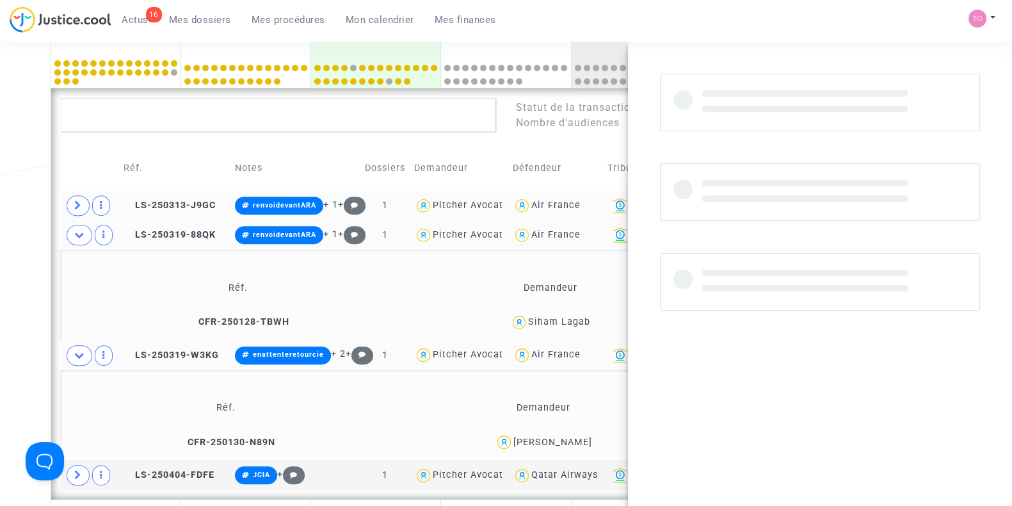
click at [573, 433] on span "Adrian Hnyda" at bounding box center [552, 405] width 79 height 84
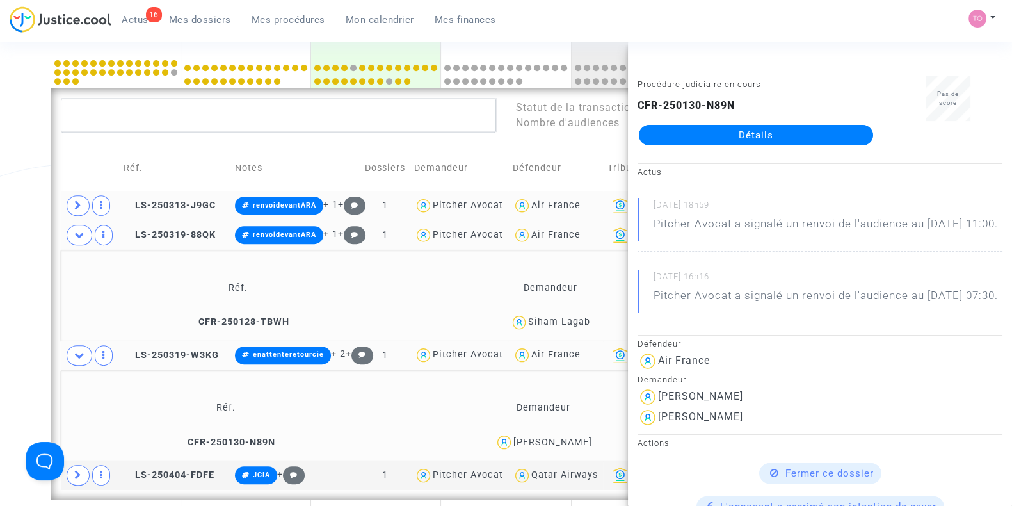
copy div "Hnyda"
click at [40, 203] on div "Date de clôture d'instruction Date de conciliation Date d'audience Date de juge…" at bounding box center [506, 33] width 1012 height 1312
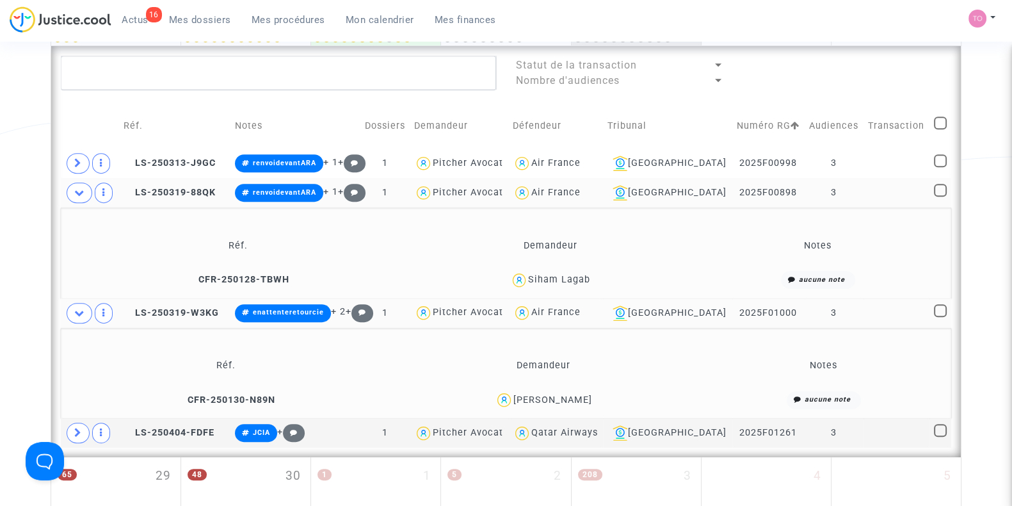
scroll to position [777, 0]
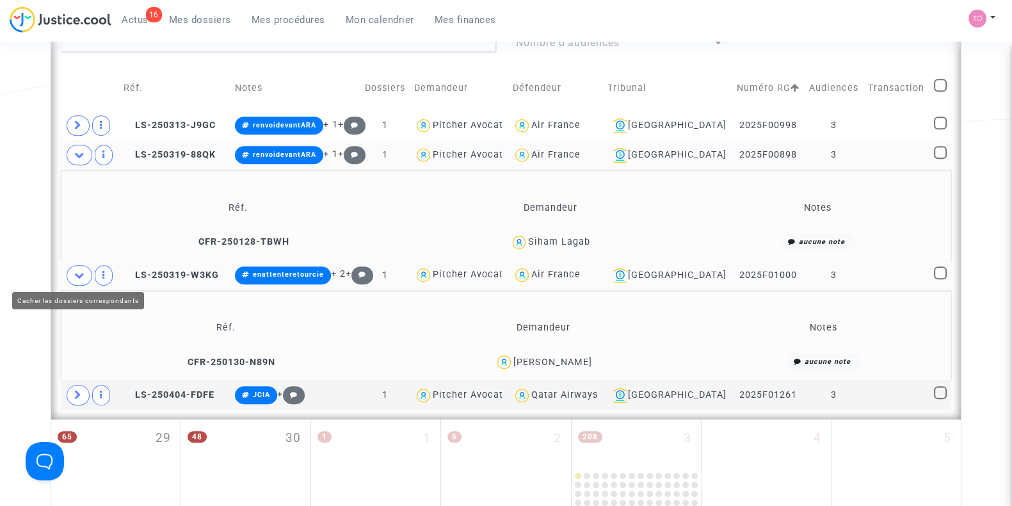
click at [72, 270] on span at bounding box center [80, 275] width 26 height 20
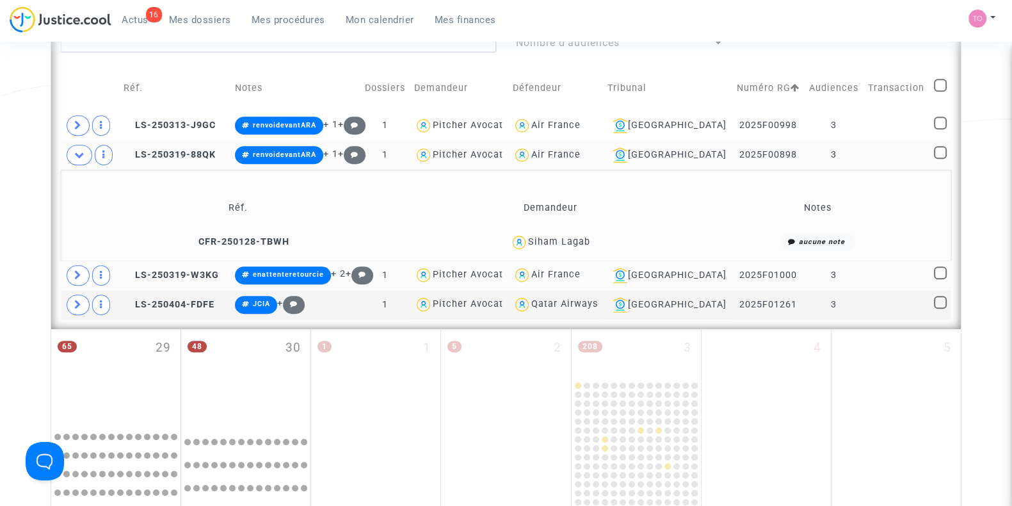
click at [83, 152] on icon at bounding box center [79, 155] width 10 height 10
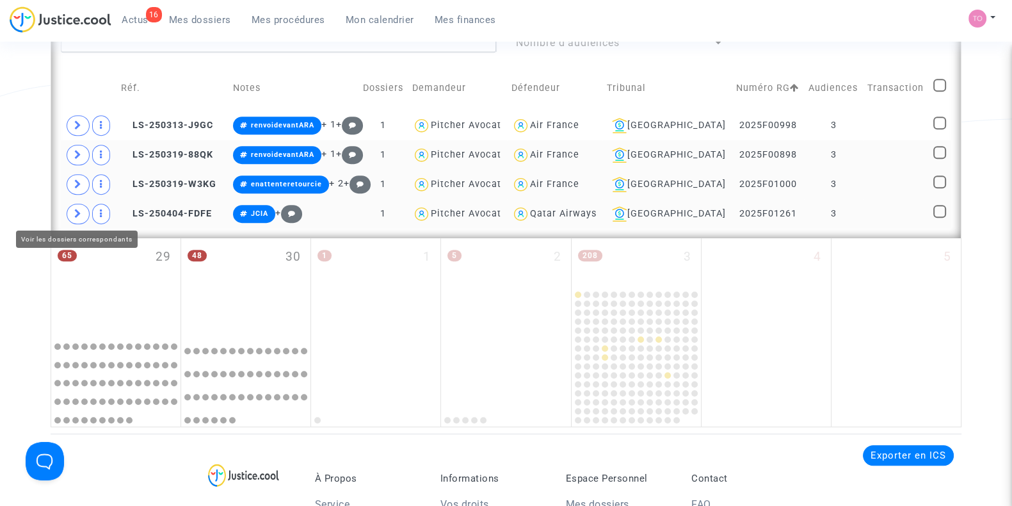
click at [79, 213] on icon at bounding box center [78, 214] width 8 height 10
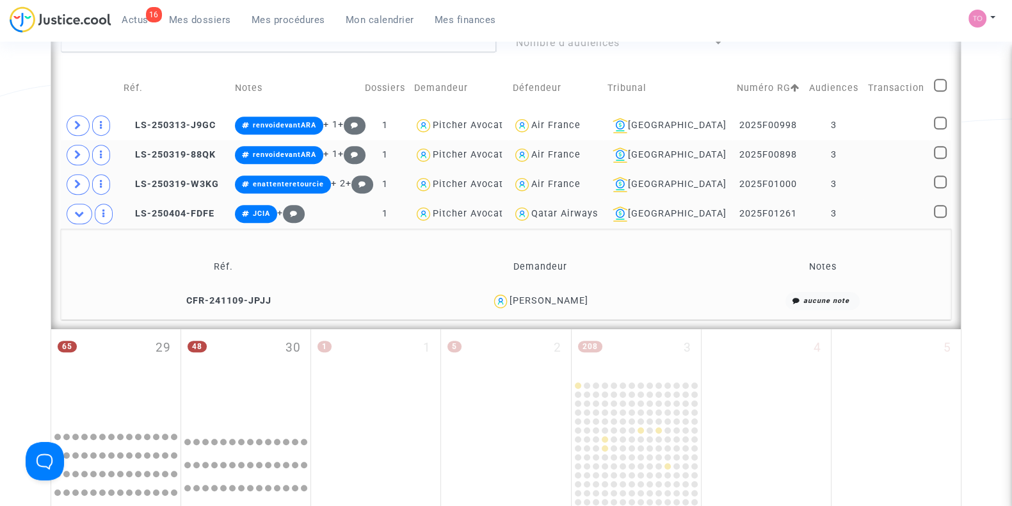
click at [559, 295] on div "Marie Cahot" at bounding box center [549, 300] width 79 height 11
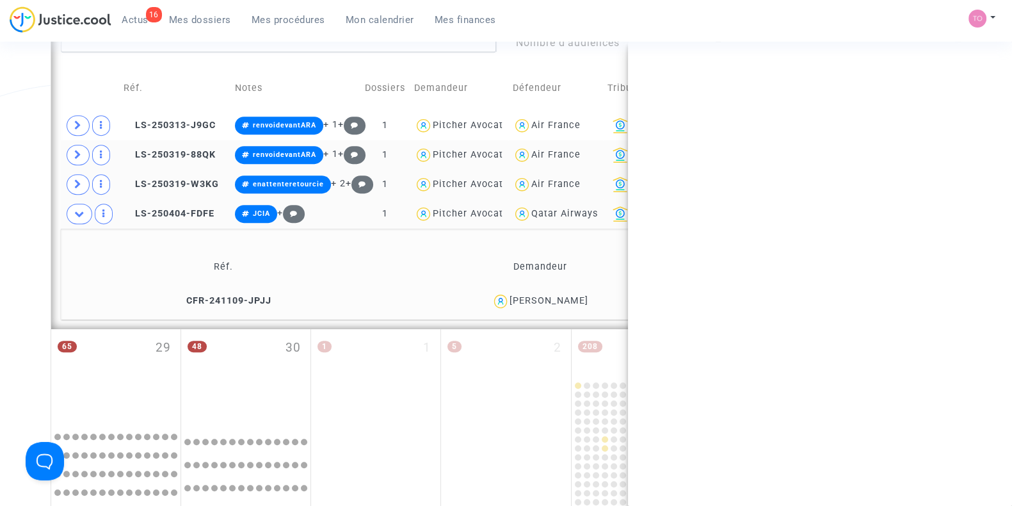
click at [559, 295] on div "Marie Cahot" at bounding box center [549, 300] width 79 height 11
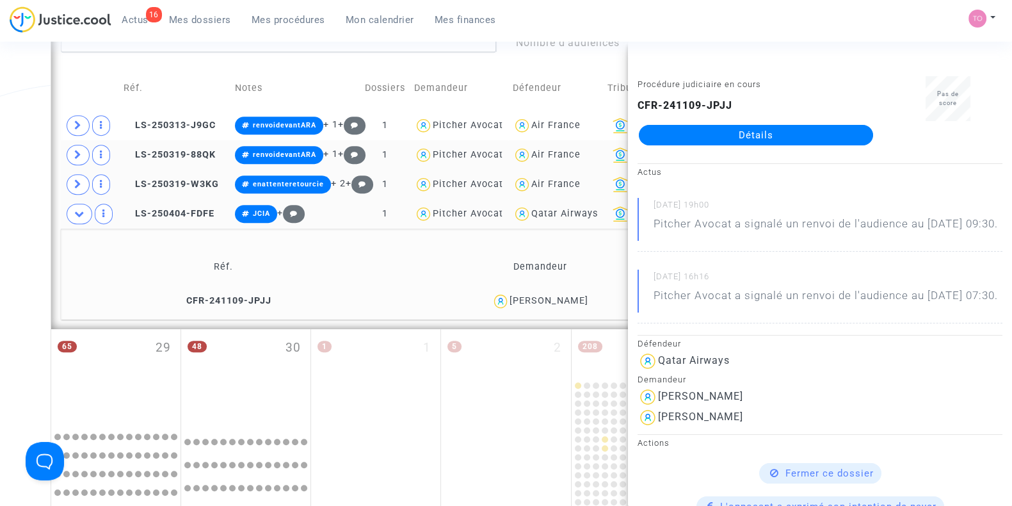
copy div "Cahot"
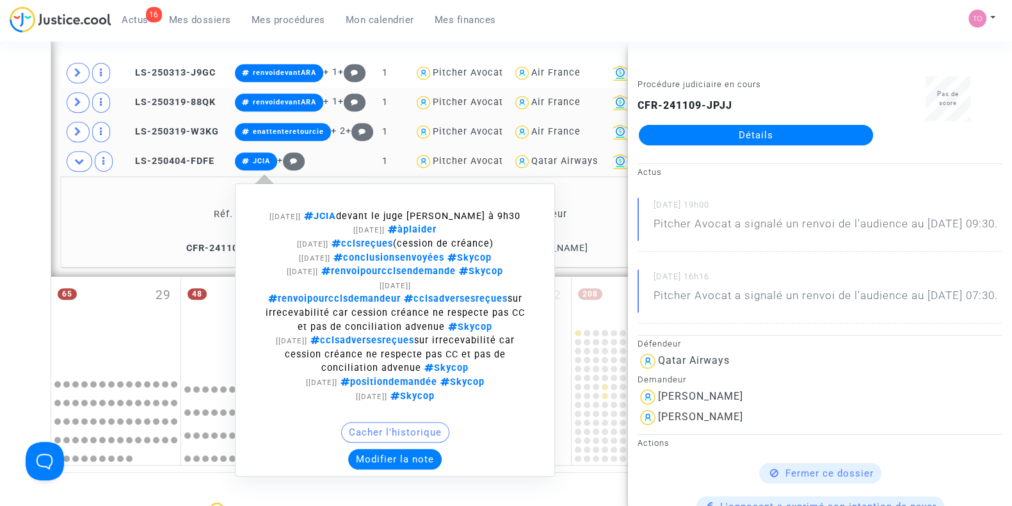
scroll to position [830, 0]
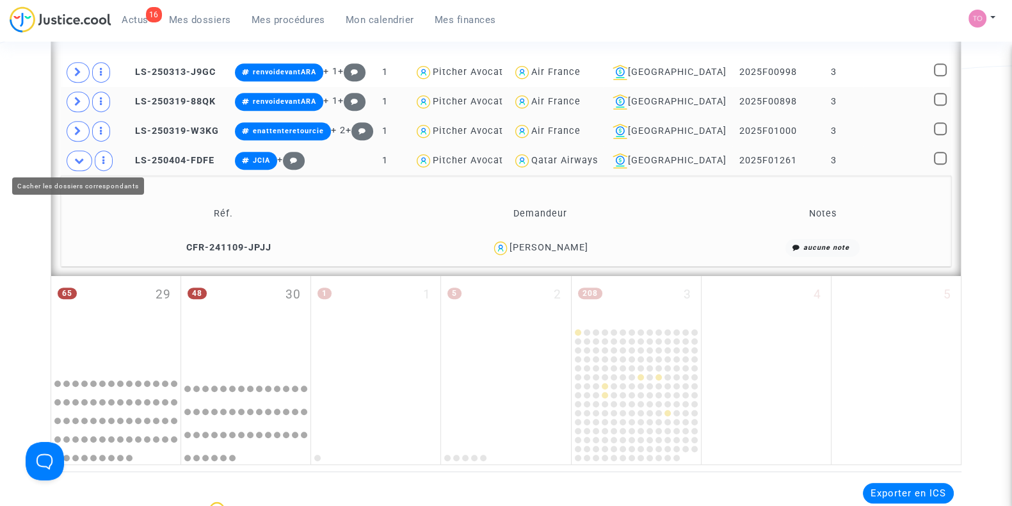
click at [84, 163] on span at bounding box center [80, 160] width 26 height 20
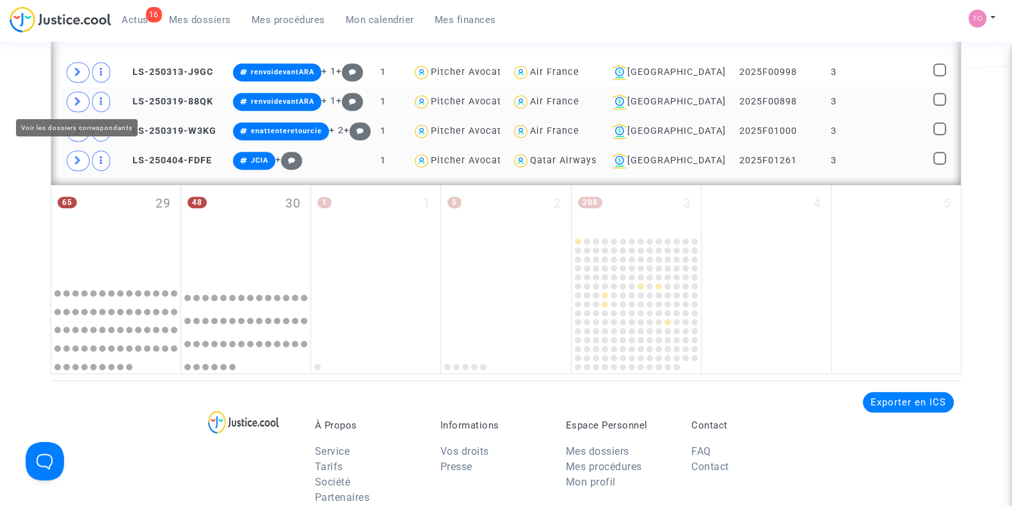
click at [77, 105] on span at bounding box center [78, 102] width 23 height 20
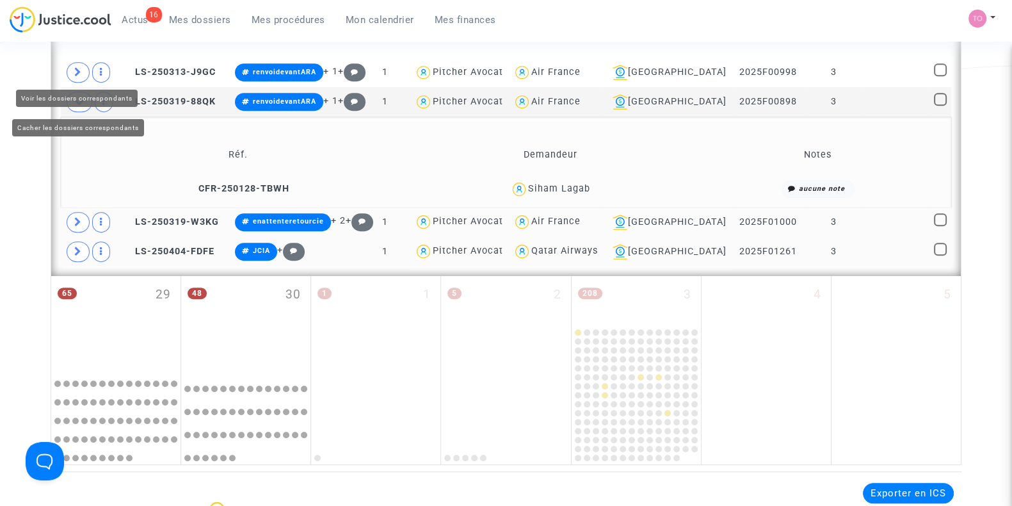
click at [76, 77] on span at bounding box center [78, 72] width 23 height 20
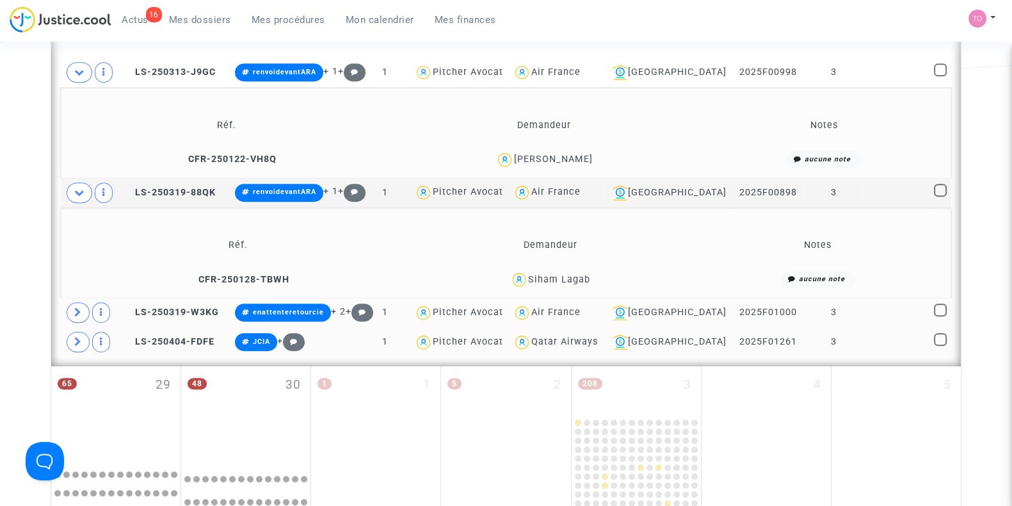
drag, startPoint x: 550, startPoint y: 157, endPoint x: 499, endPoint y: 161, distance: 51.9
click at [499, 161] on div "Mateusz Bereziewicz" at bounding box center [544, 159] width 305 height 19
copy div "Mateusz Bereziewicz"
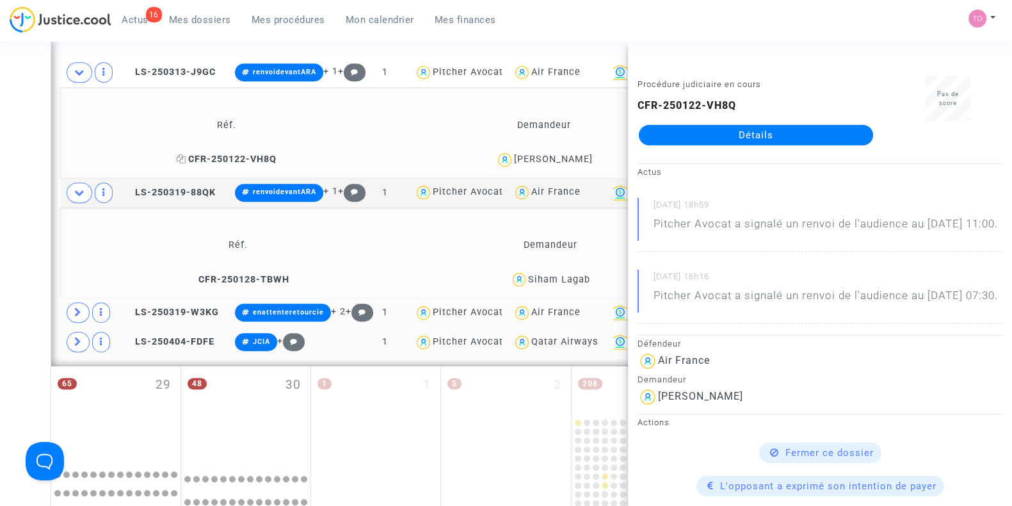
click at [177, 154] on icon at bounding box center [182, 158] width 10 height 9
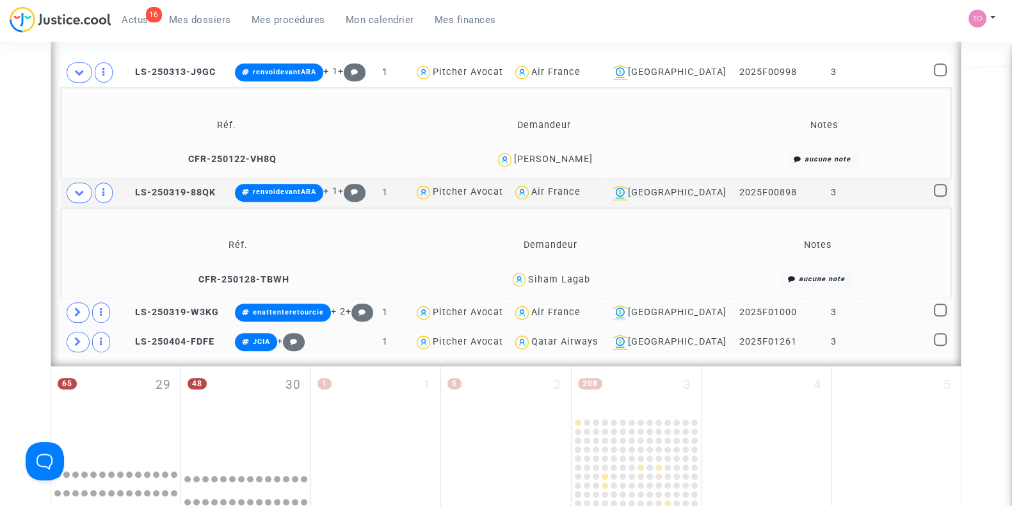
drag, startPoint x: 584, startPoint y: 278, endPoint x: 529, endPoint y: 282, distance: 54.6
click at [529, 282] on div "Siham Lagab" at bounding box center [549, 279] width 269 height 19
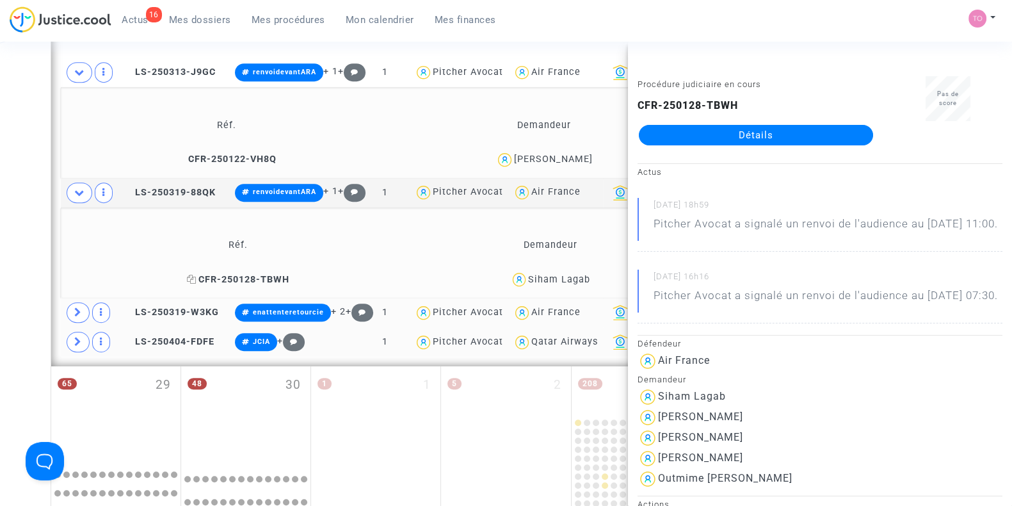
click at [193, 277] on icon at bounding box center [192, 279] width 10 height 9
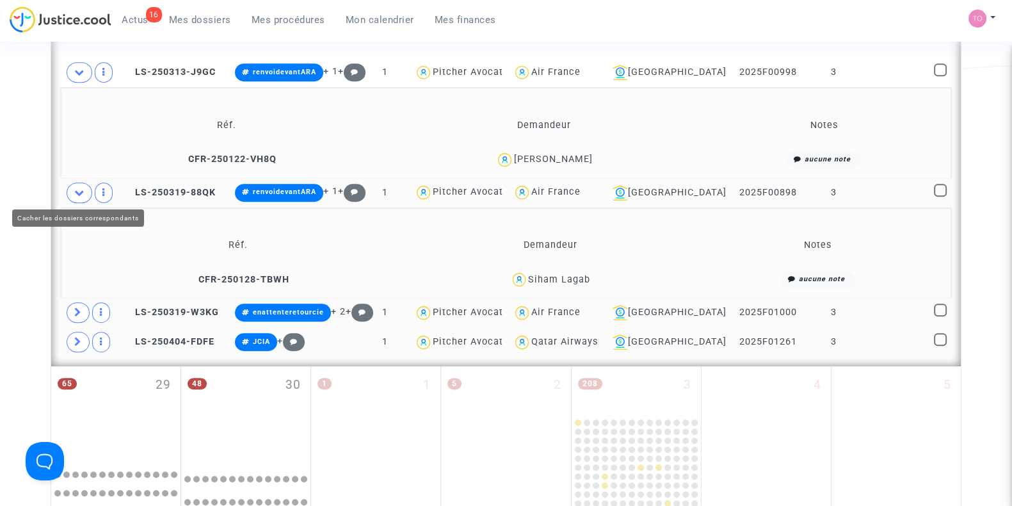
click at [75, 188] on icon at bounding box center [79, 193] width 10 height 10
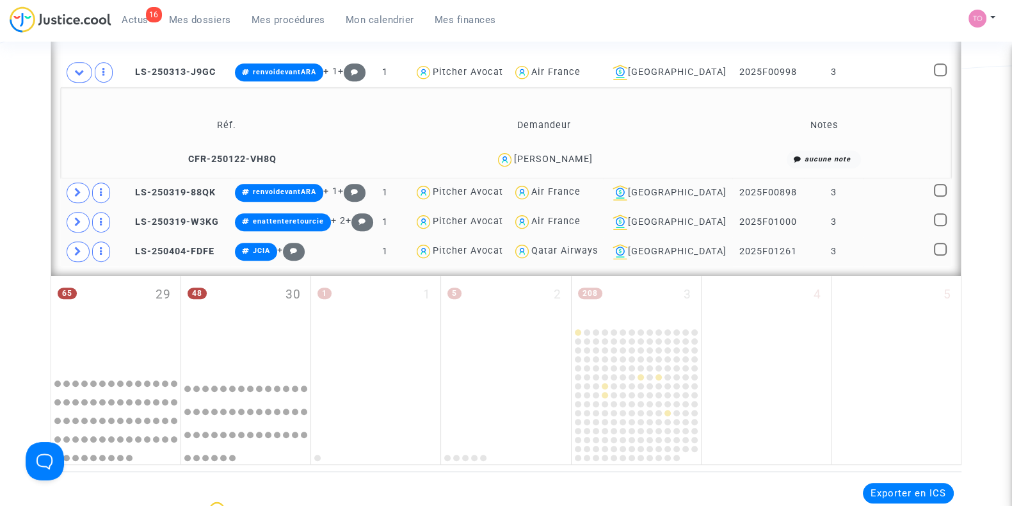
click at [81, 87] on td "Réf. Demandeur Notes CFR-250122-VH8Q Mateusz Bereziewicz aucune note" at bounding box center [506, 132] width 890 height 91
click at [82, 83] on td at bounding box center [90, 72] width 58 height 29
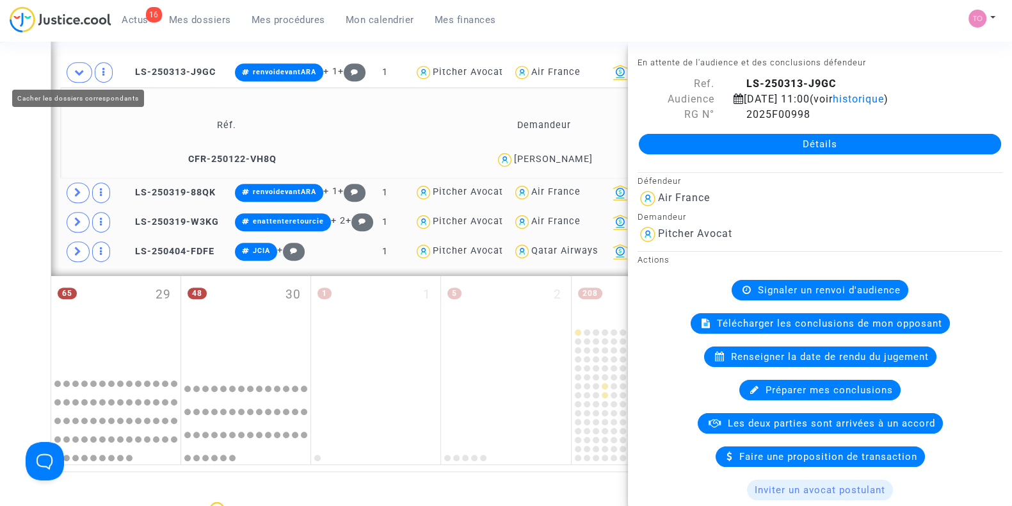
click at [82, 77] on span at bounding box center [80, 72] width 26 height 20
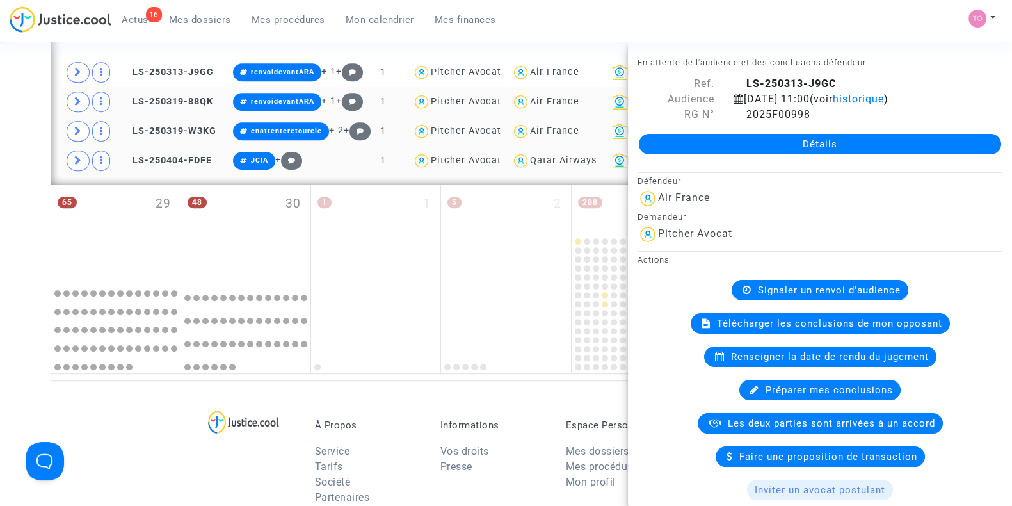
drag, startPoint x: 37, startPoint y: 77, endPoint x: 100, endPoint y: 117, distance: 75.1
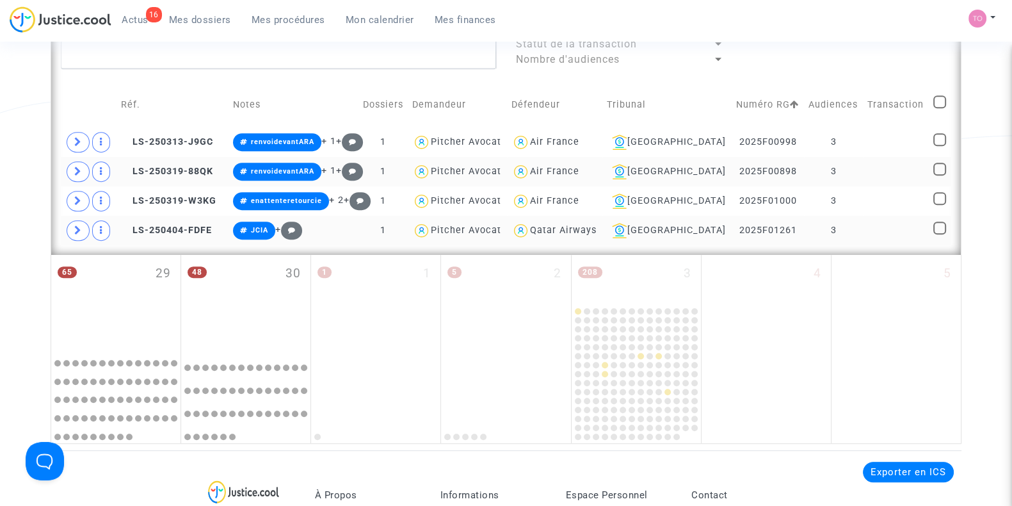
scroll to position [723, 0]
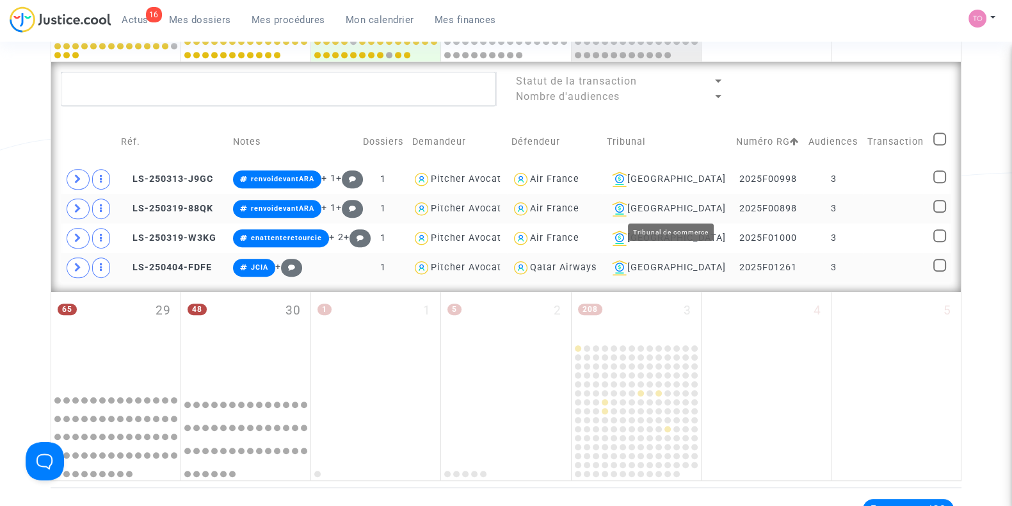
click at [679, 201] on div "Bobigny" at bounding box center [667, 208] width 120 height 15
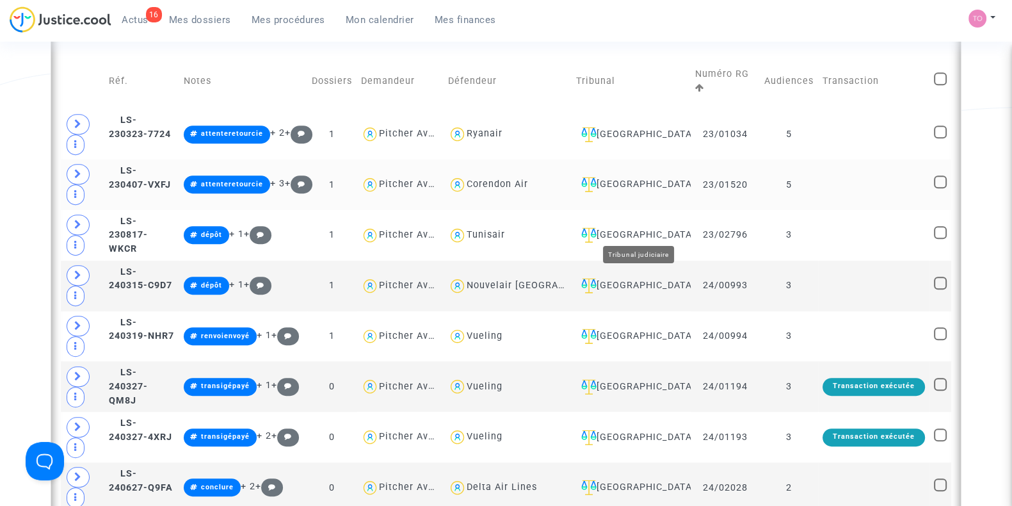
scroll to position [803, 0]
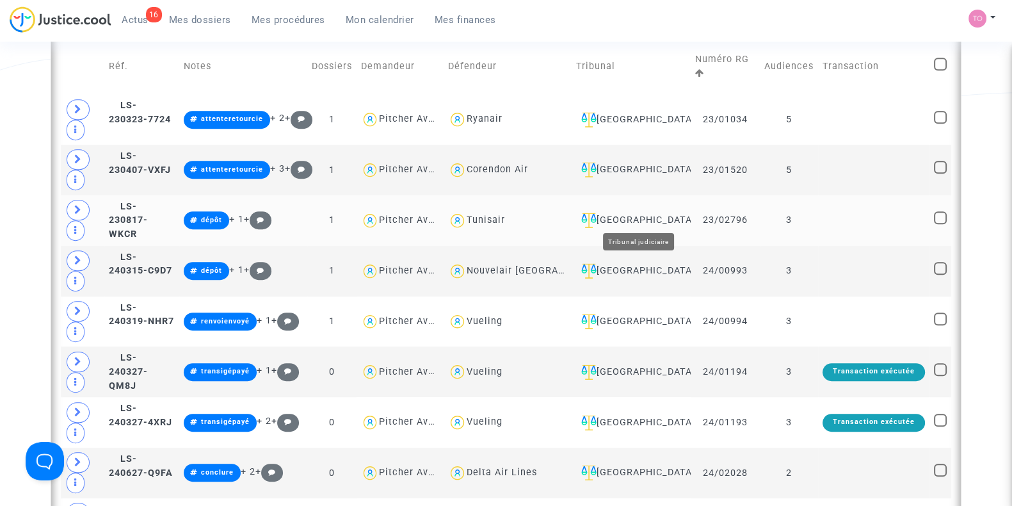
click at [646, 217] on div "Nantes" at bounding box center [631, 220] width 110 height 15
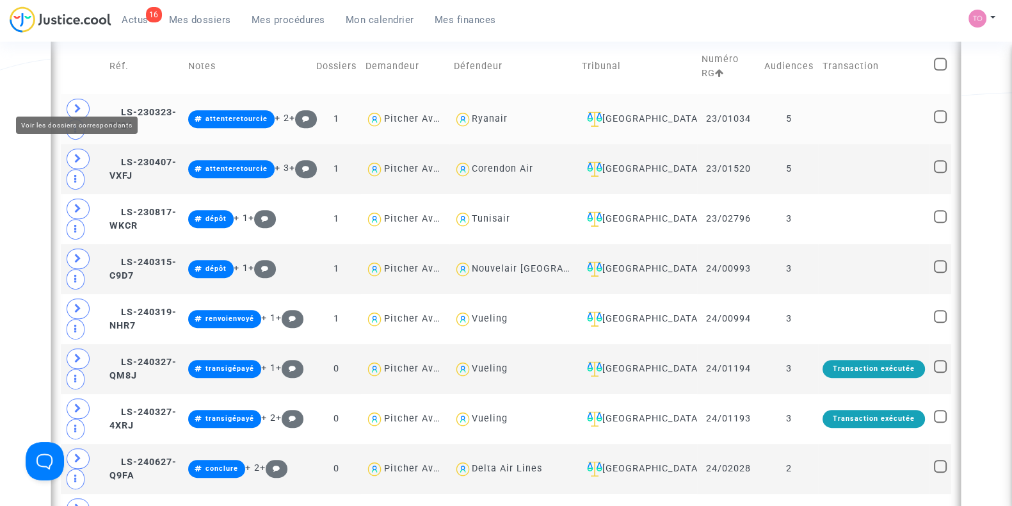
click at [83, 99] on span at bounding box center [78, 109] width 23 height 20
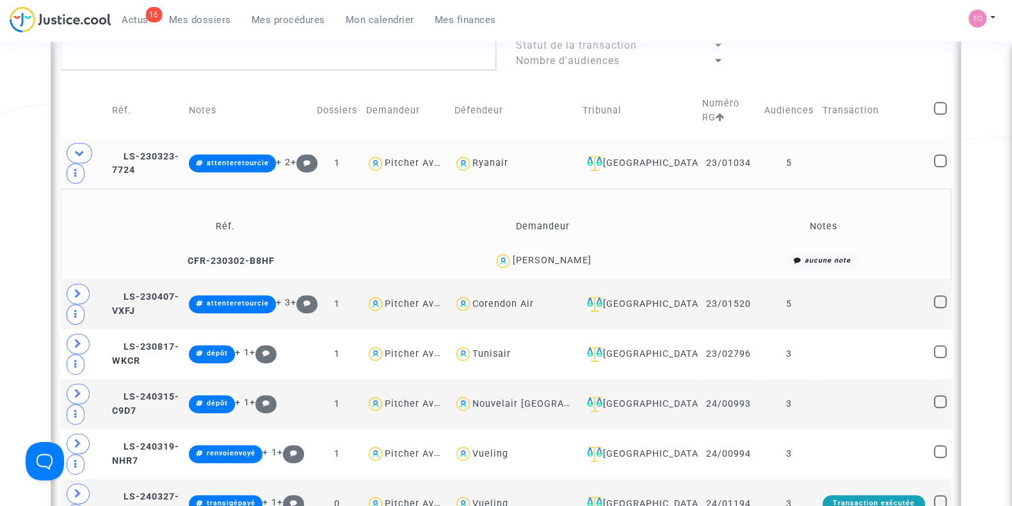
scroll to position [750, 0]
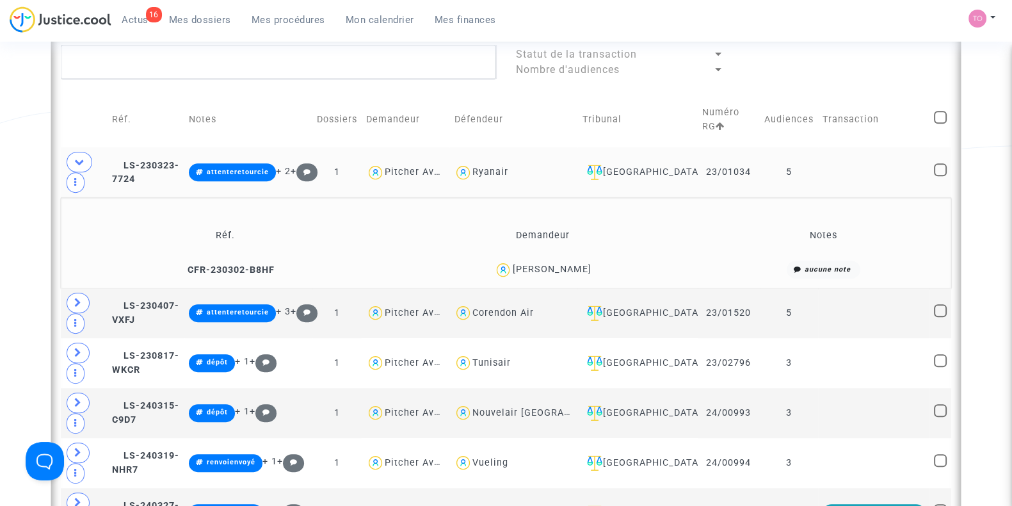
click at [555, 267] on div "claire briand" at bounding box center [551, 269] width 79 height 11
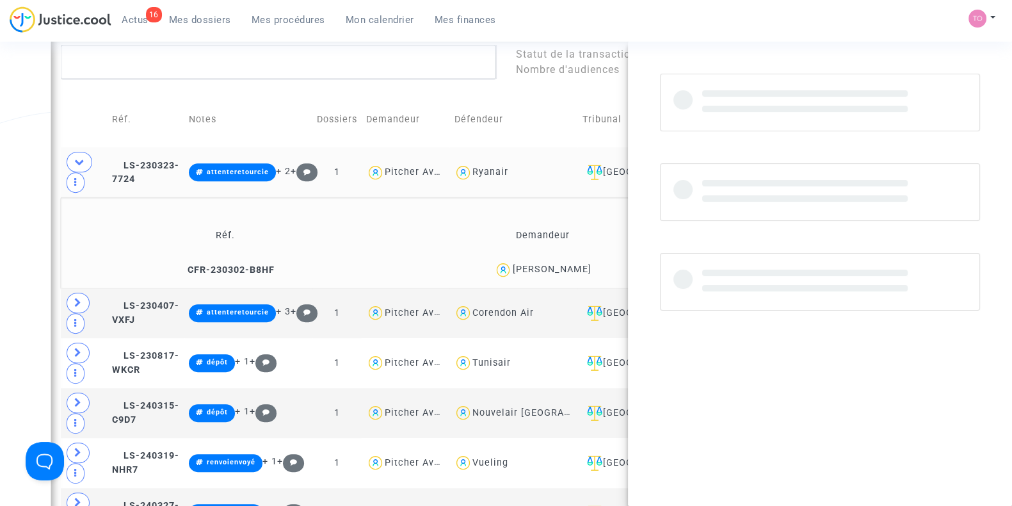
click at [558, 266] on div "claire briand" at bounding box center [551, 269] width 79 height 11
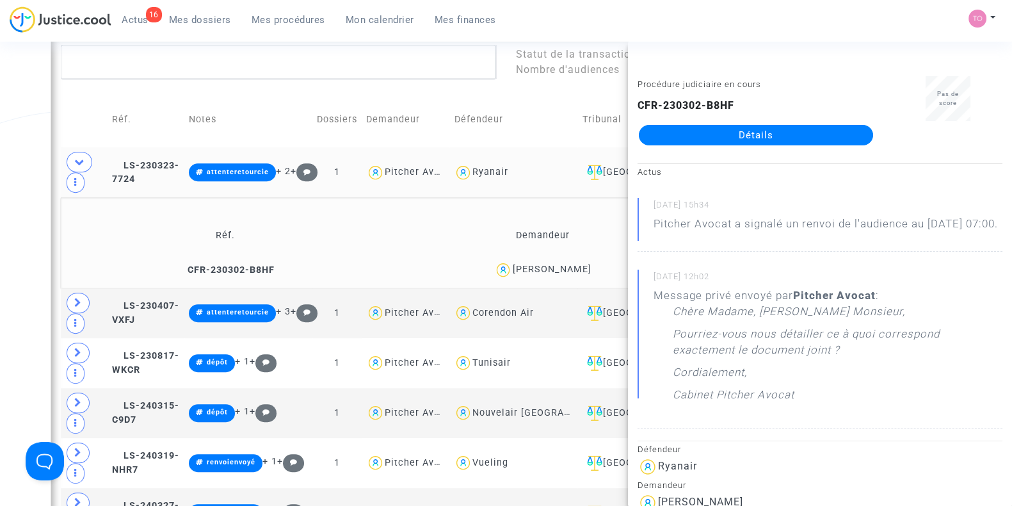
click at [563, 266] on div "claire briand" at bounding box center [551, 269] width 79 height 11
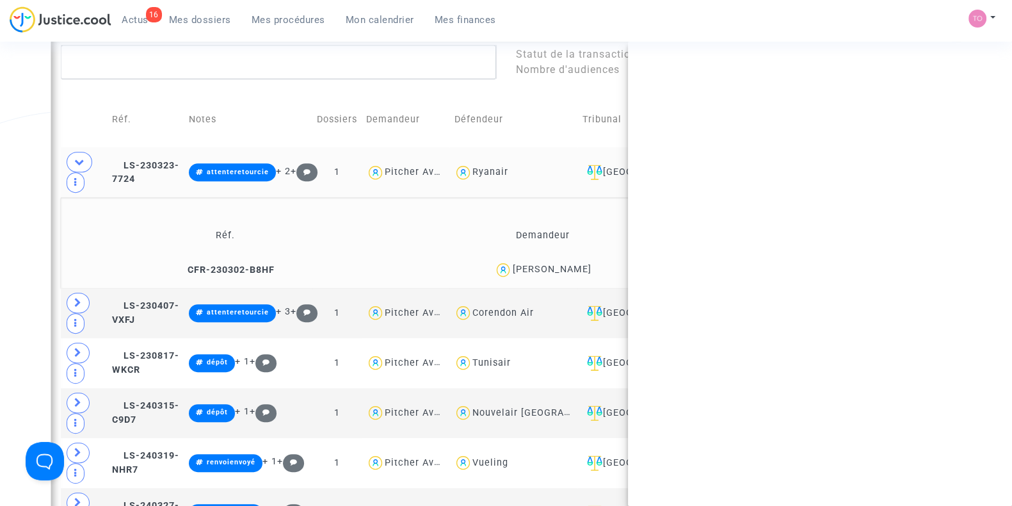
click at [563, 266] on div "claire briand" at bounding box center [551, 269] width 79 height 11
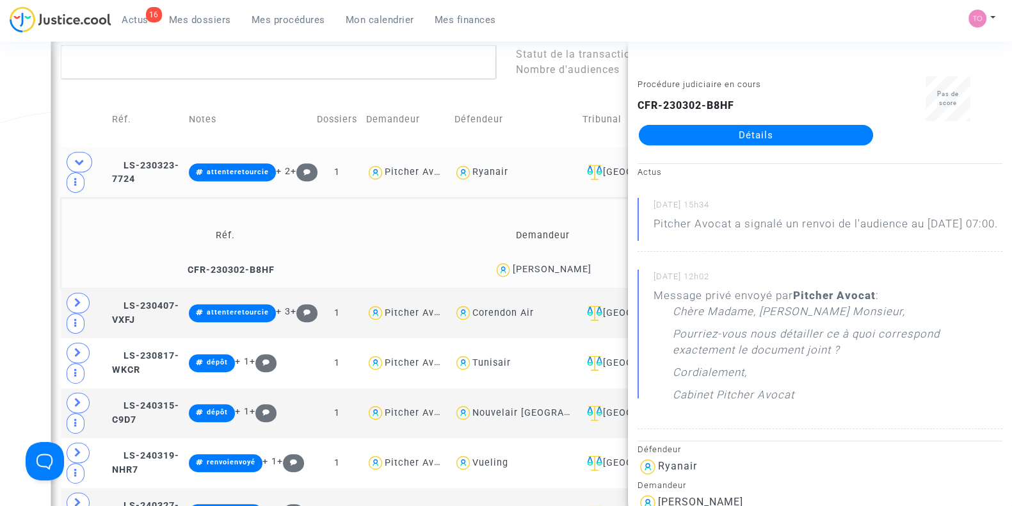
click at [45, 254] on div "Date de clôture d'instruction Date de conciliation Date d'audience Date de juge…" at bounding box center [506, 379] width 1012 height 2112
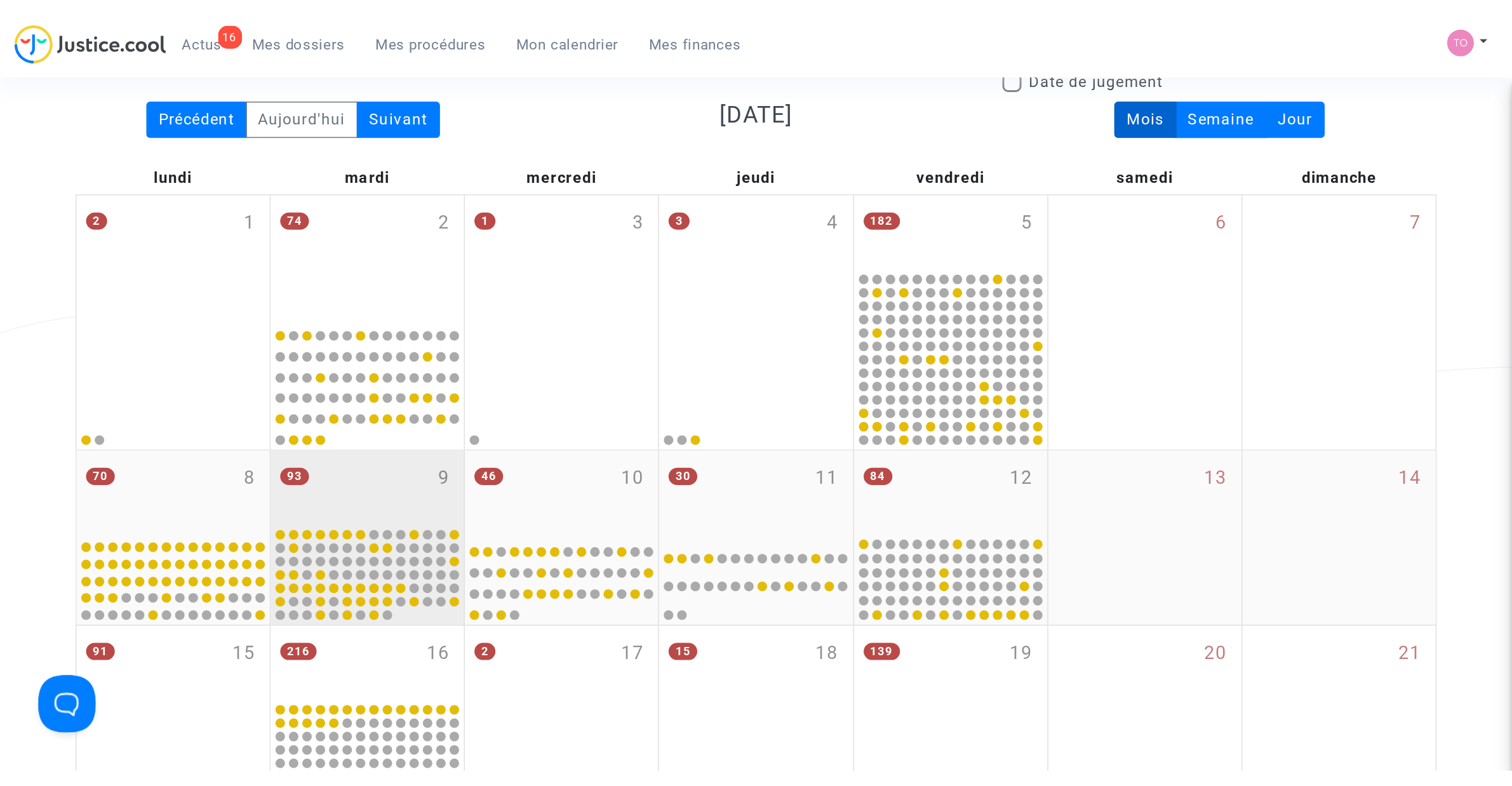
scroll to position [0, 0]
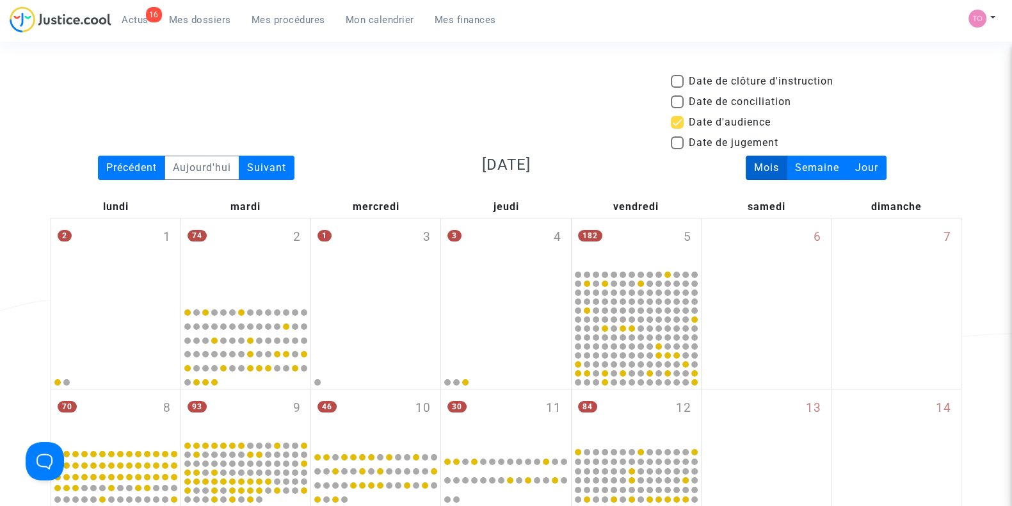
click at [190, 28] on link "Mes dossiers" at bounding box center [200, 19] width 83 height 19
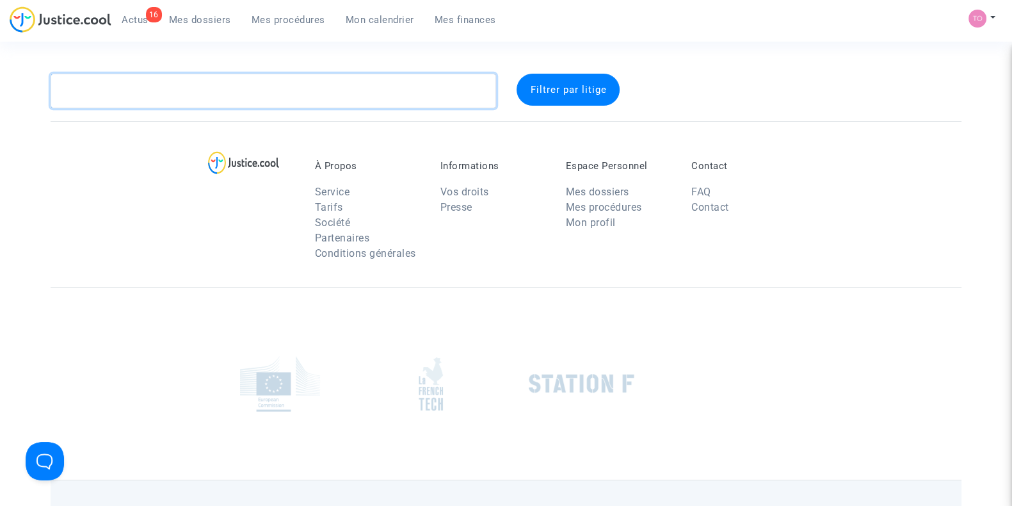
click at [162, 100] on textarea at bounding box center [274, 91] width 446 height 35
paste textarea "Cadirvele"
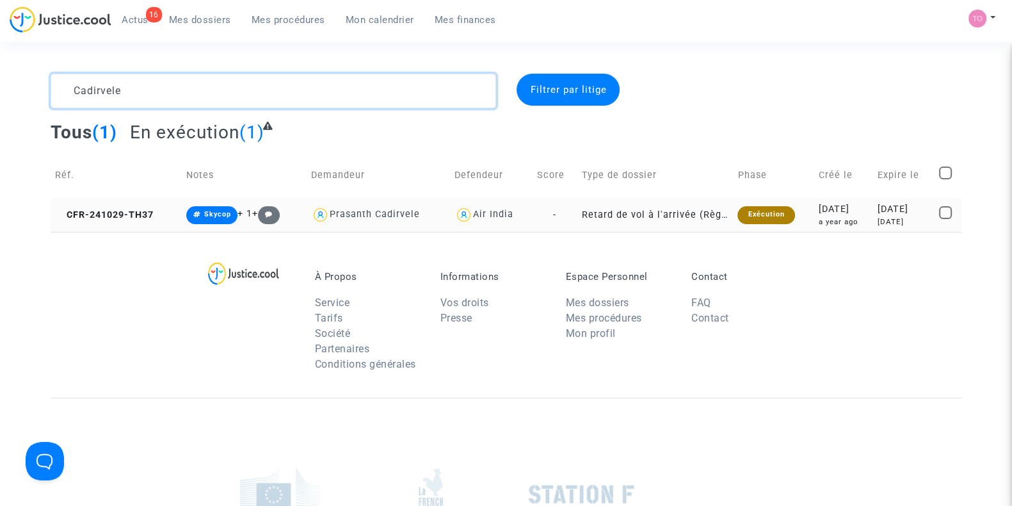
type textarea "Cadirvele"
click at [814, 229] on td "2024-10-29 a year ago" at bounding box center [844, 215] width 60 height 34
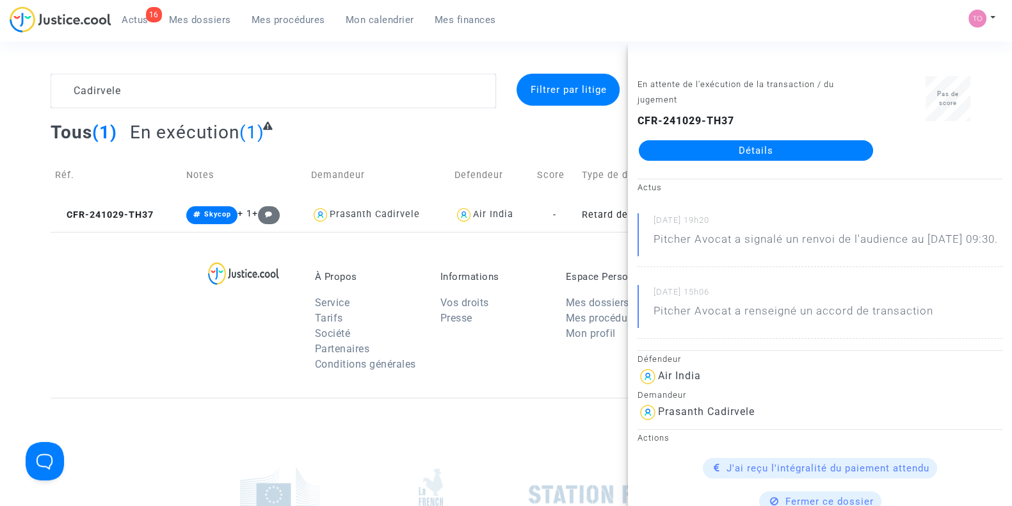
click at [746, 154] on link "Détails" at bounding box center [756, 150] width 234 height 20
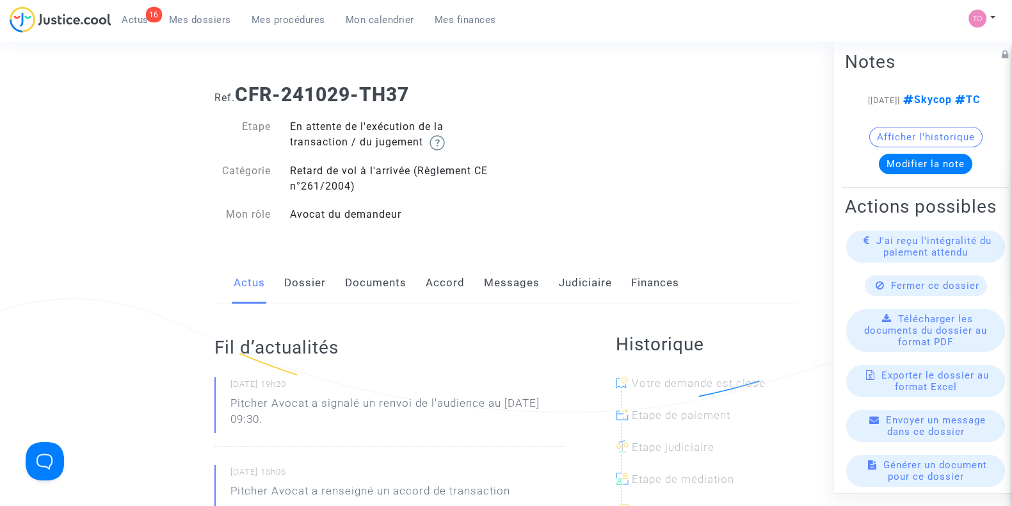
click at [575, 281] on link "Judiciaire" at bounding box center [585, 283] width 53 height 42
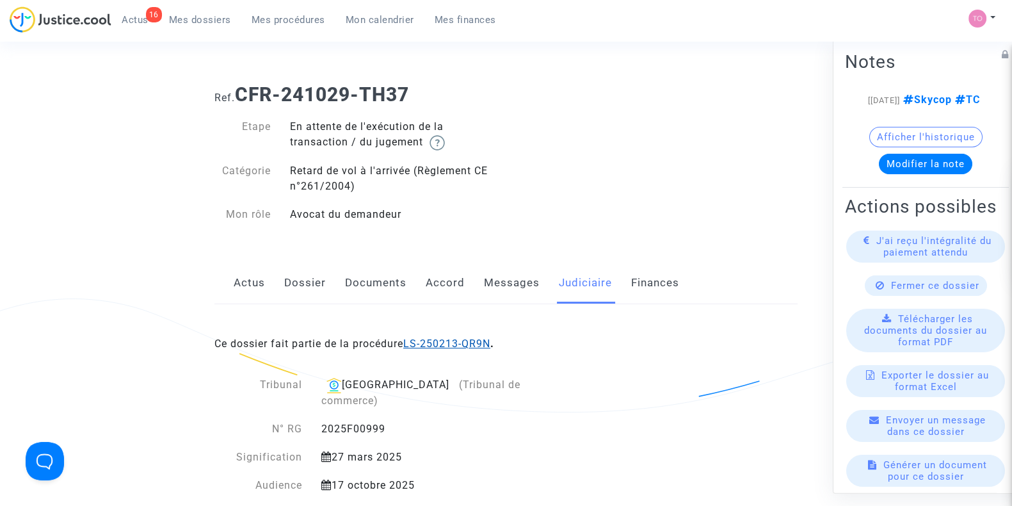
click at [457, 339] on link "LS-250213-QR9N" at bounding box center [446, 343] width 87 height 12
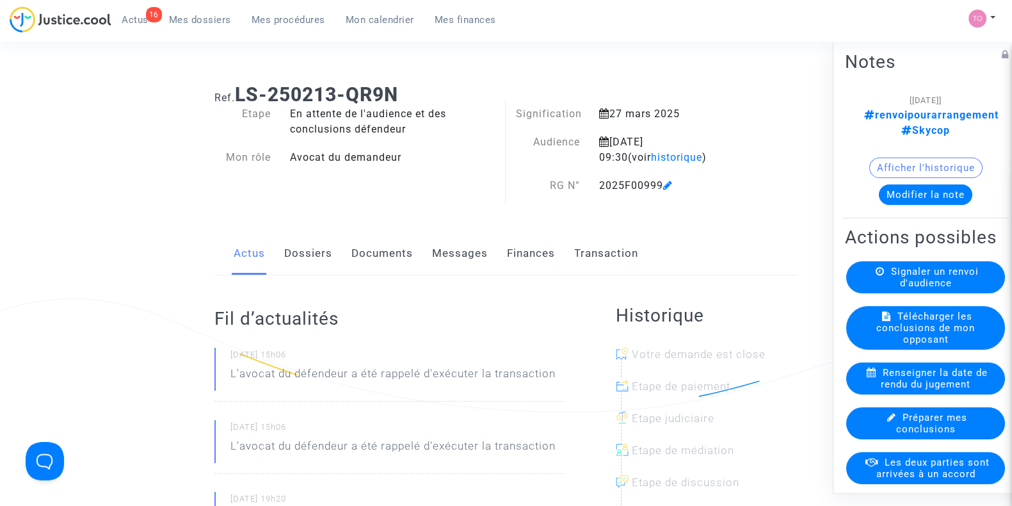
click at [889, 157] on button "Afficher l'historique" at bounding box center [925, 167] width 113 height 20
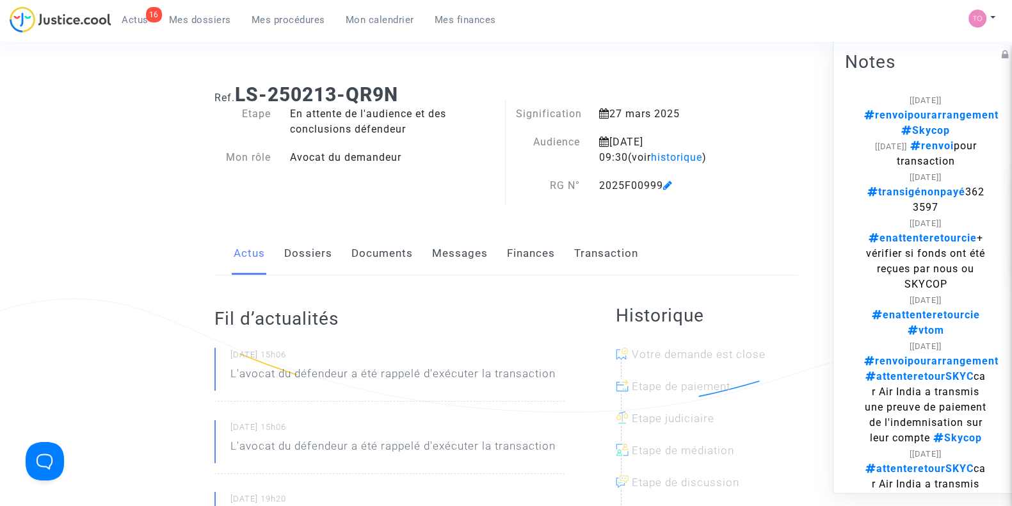
click at [922, 191] on span "transigénonpayé 3623597" at bounding box center [925, 200] width 117 height 28
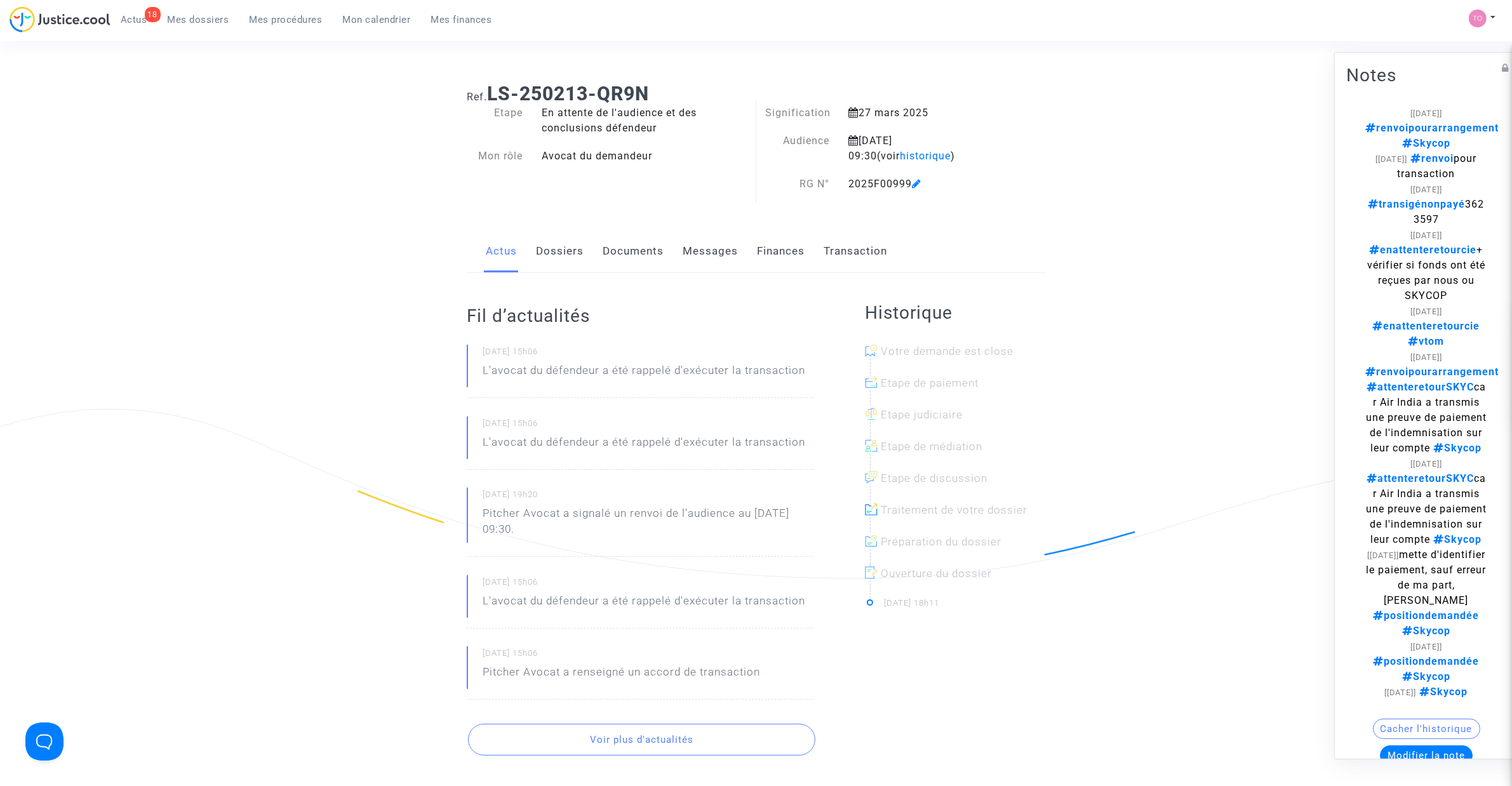
click at [540, 254] on link "Dossiers" at bounding box center [560, 251] width 48 height 42
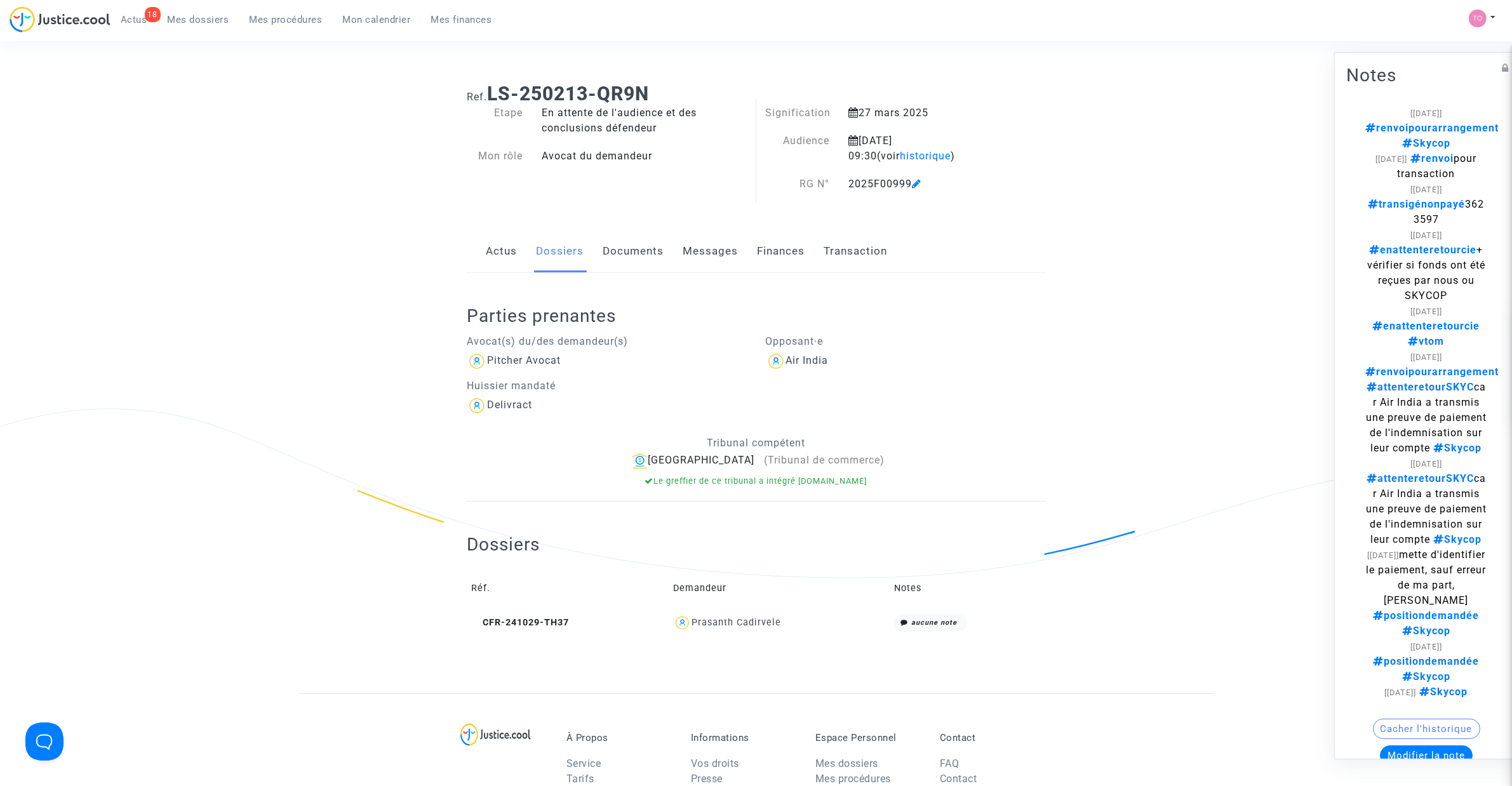
click at [188, 19] on span "Mes dossiers" at bounding box center [198, 20] width 62 height 12
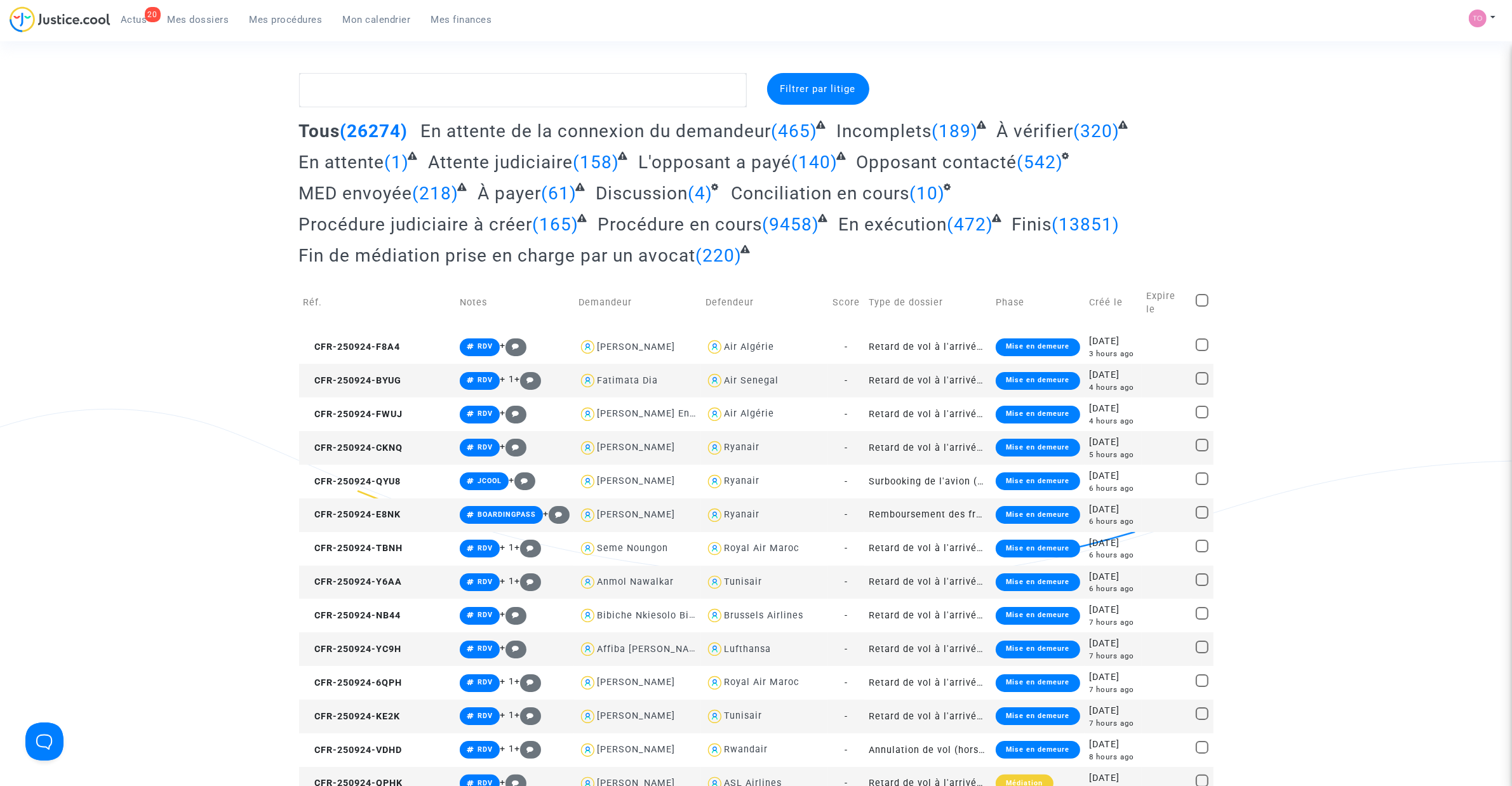
click at [378, 14] on span "Mon calendrier" at bounding box center [377, 20] width 67 height 12
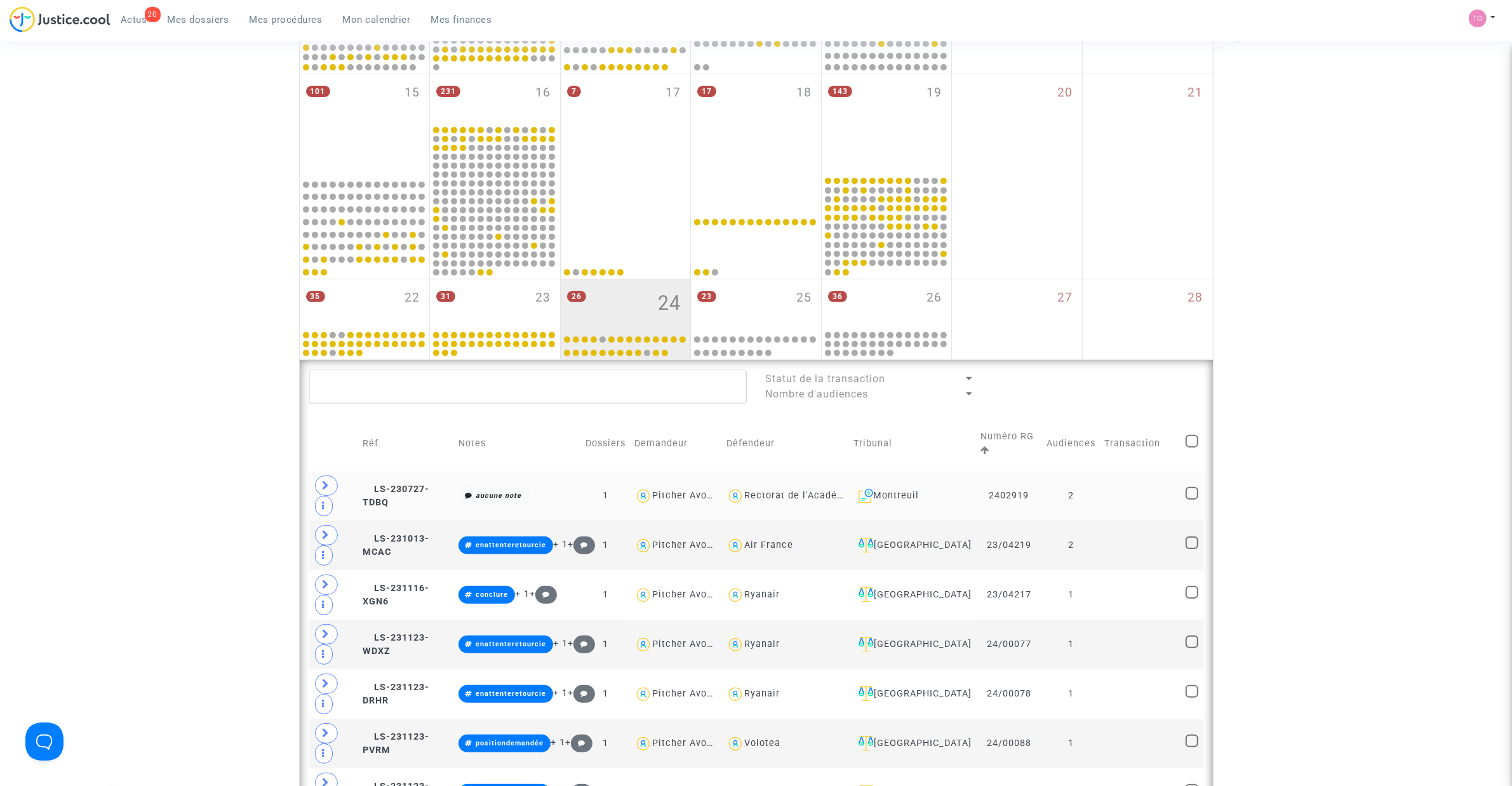
scroll to position [476, 0]
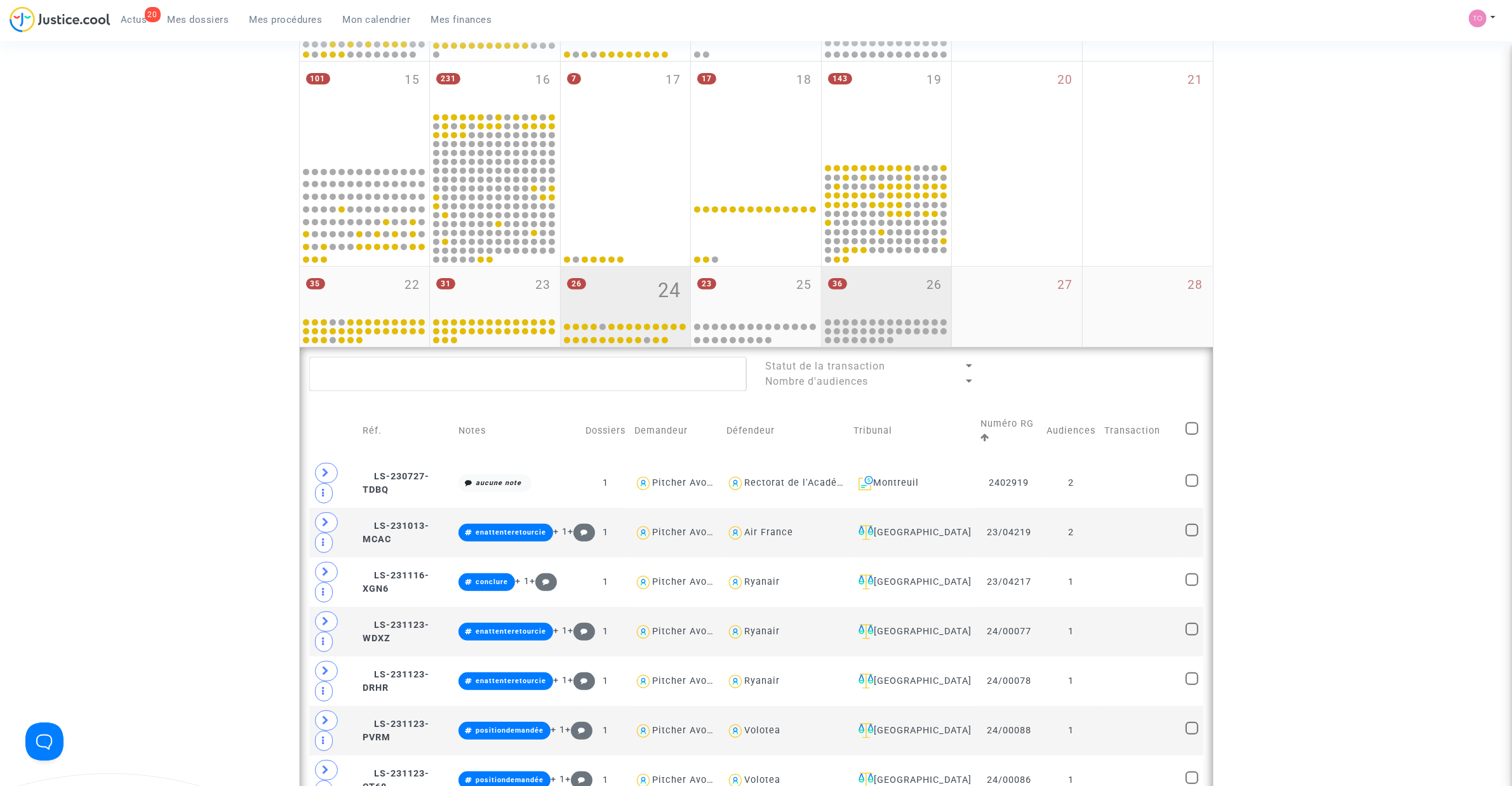
click at [883, 285] on div "36 26" at bounding box center [886, 292] width 130 height 50
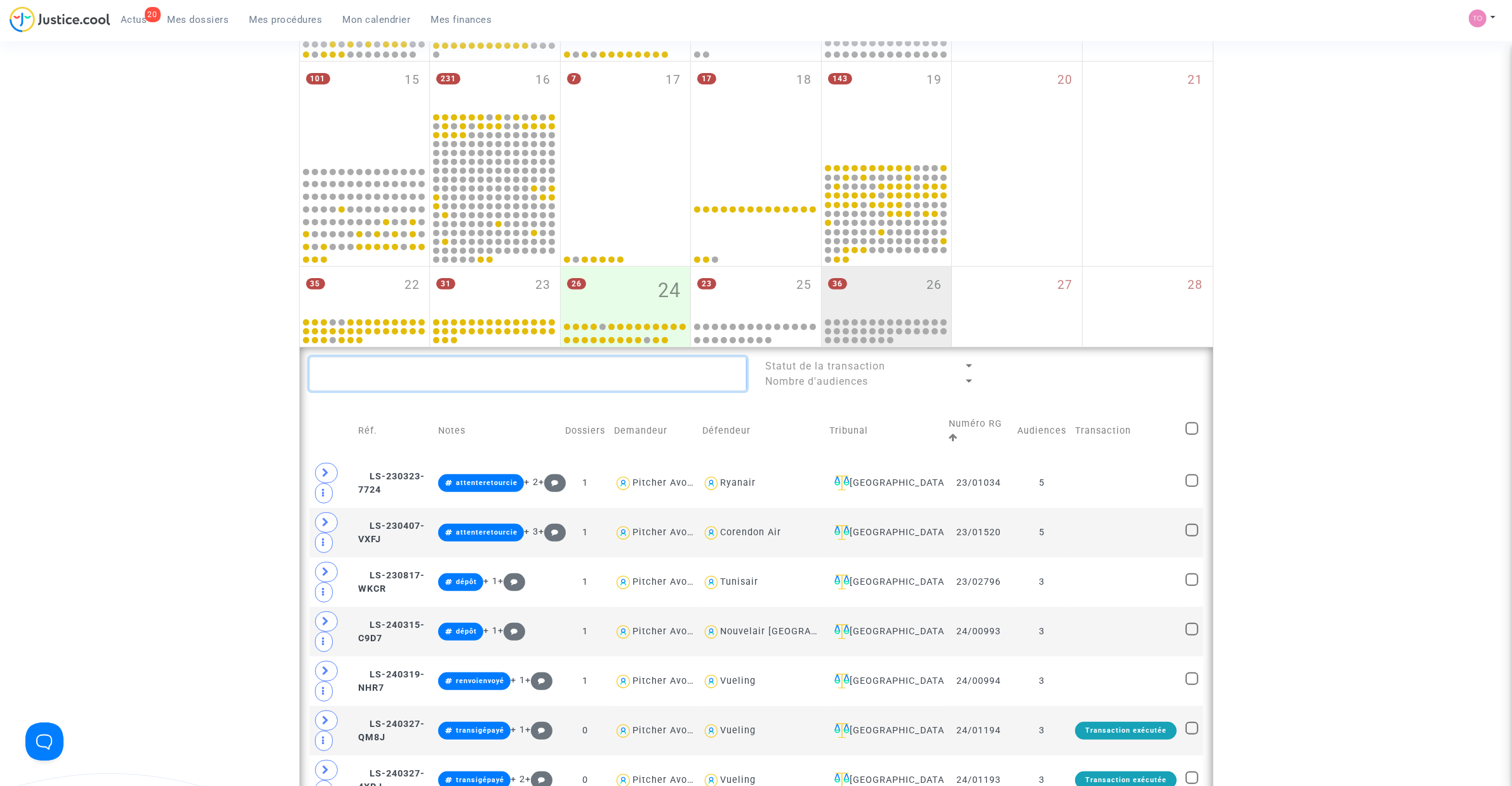
click at [370, 382] on textarea at bounding box center [528, 374] width 438 height 35
paste textarea "PETRARIU"
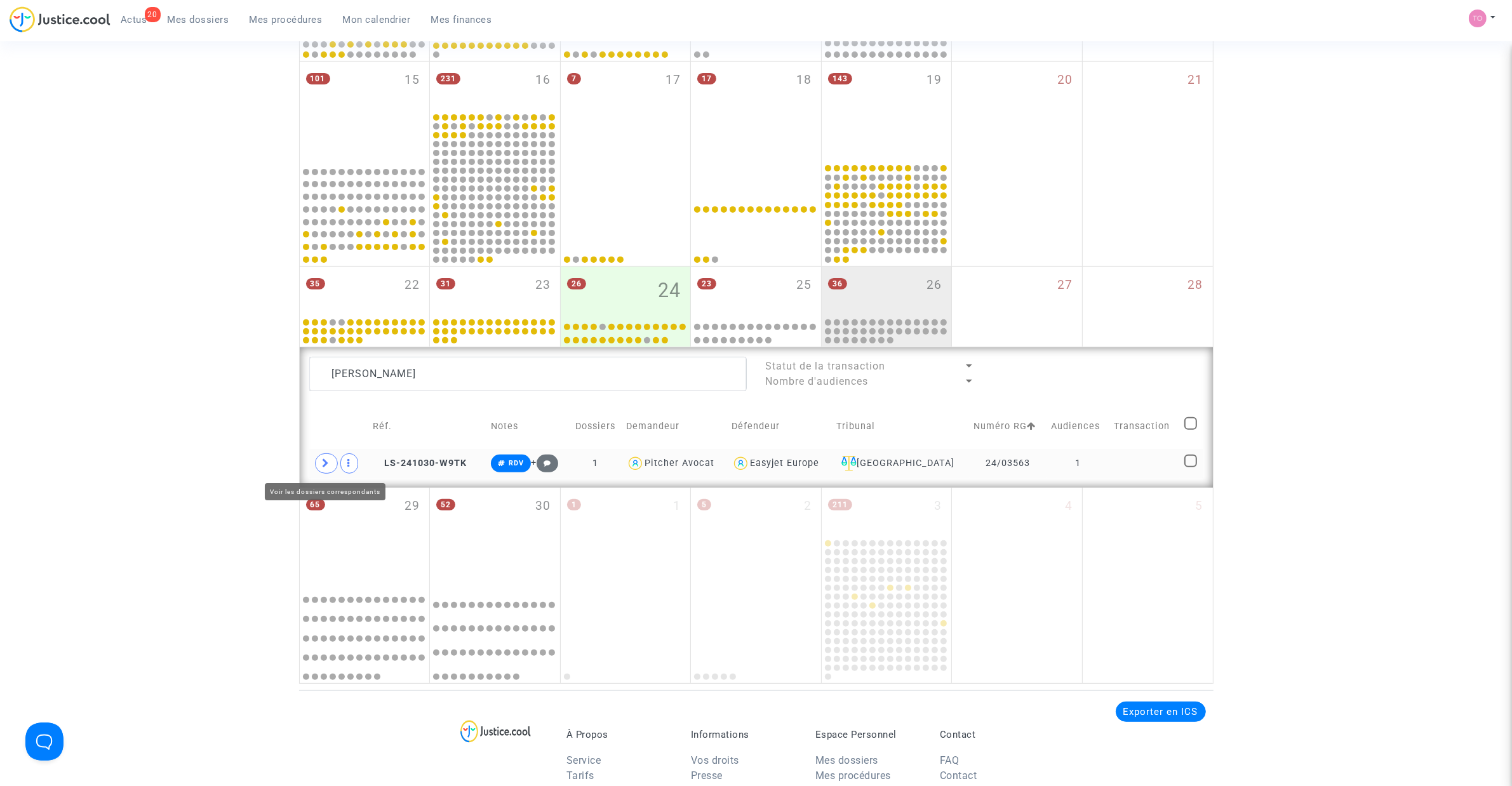
click at [325, 462] on icon at bounding box center [326, 463] width 8 height 10
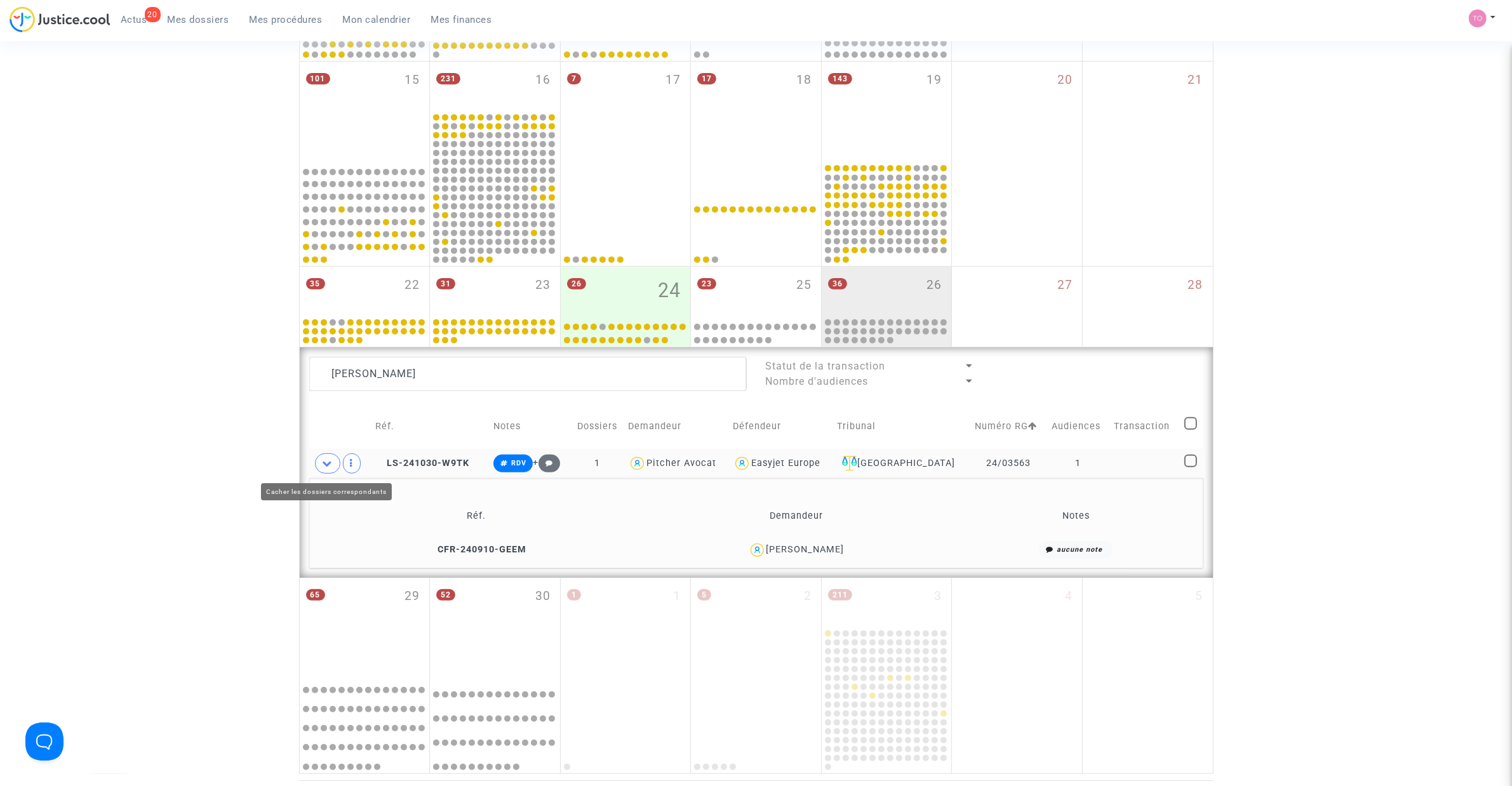
click at [214, 434] on div "Date de clôture d'instruction Date de conciliation Date d'audience Date de juge…" at bounding box center [756, 186] width 1512 height 1178
click at [839, 501] on div "Manuela Petronela Petrariu" at bounding box center [806, 550] width 78 height 11
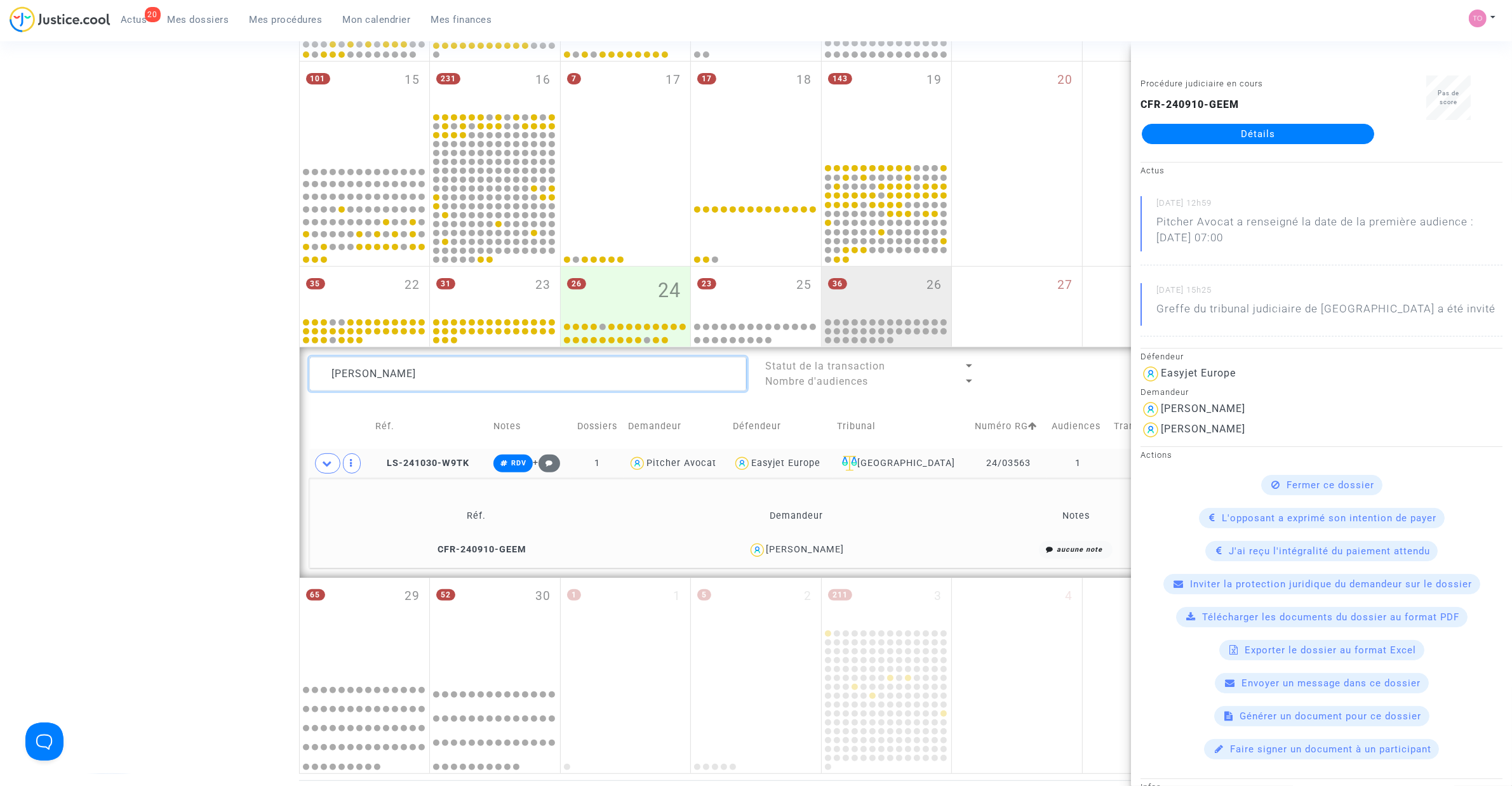
click at [414, 375] on textarea at bounding box center [528, 374] width 438 height 35
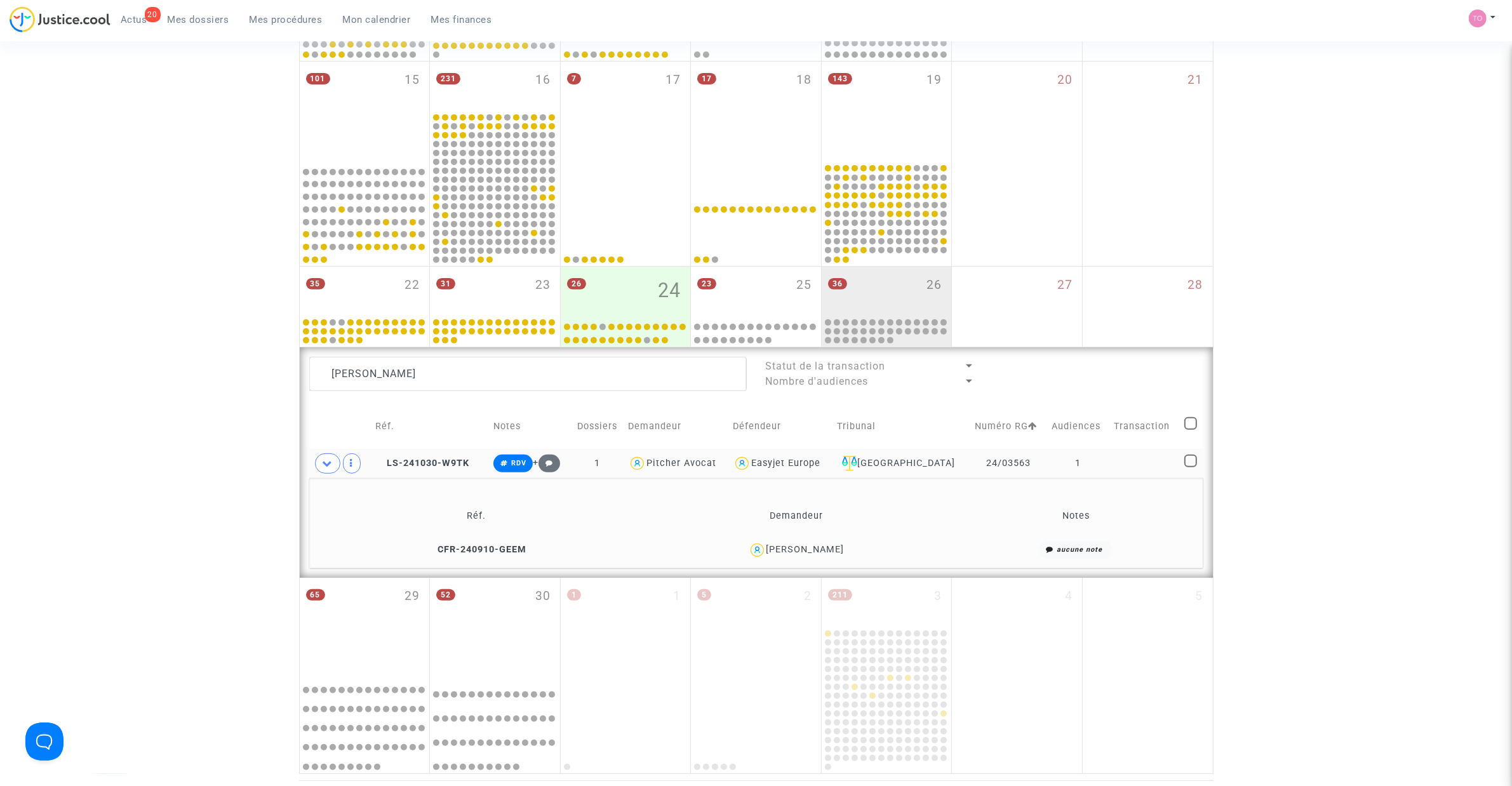
click at [821, 501] on div "Manuela Petronela Petrariu" at bounding box center [806, 550] width 78 height 11
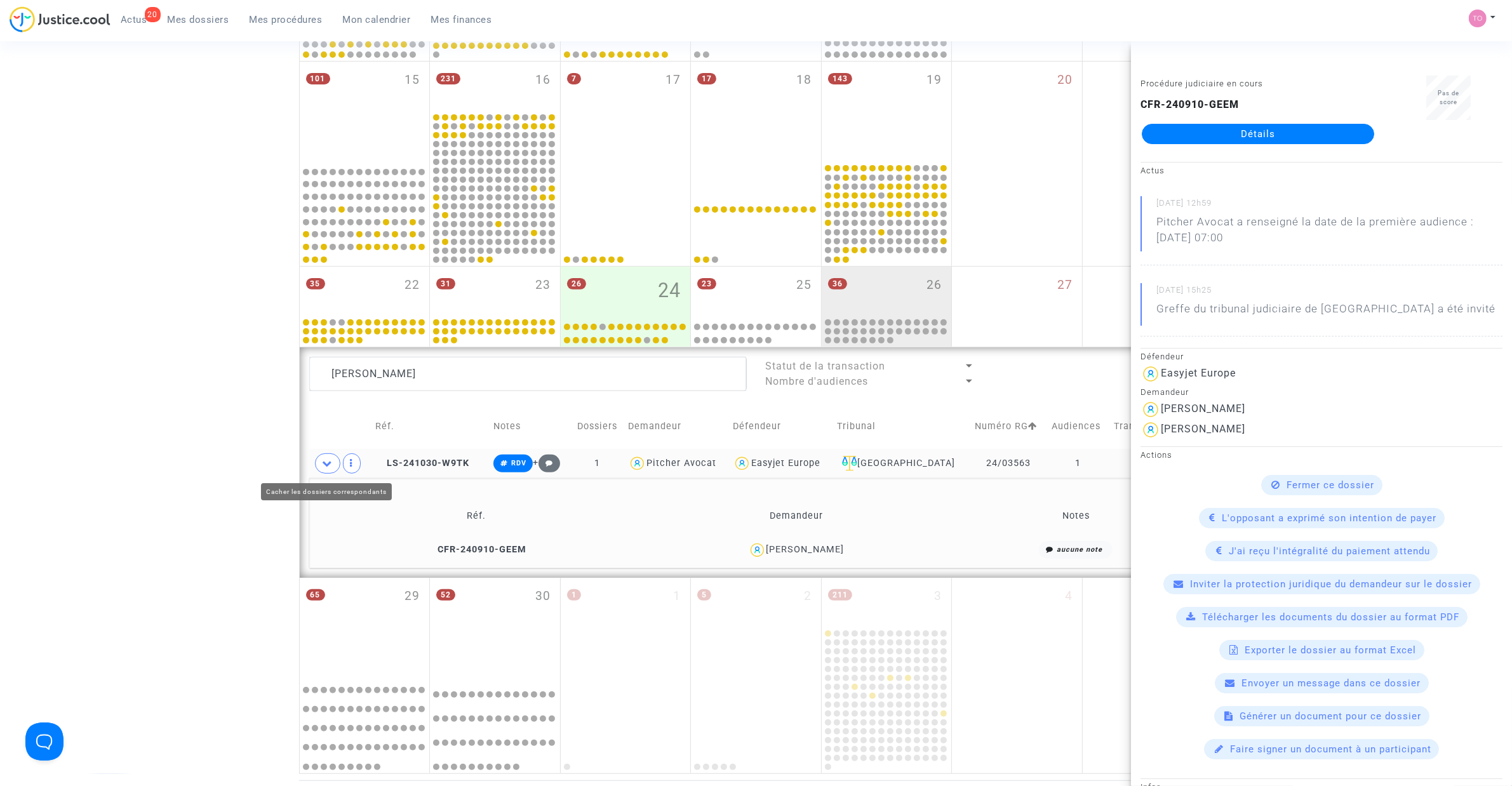
click at [218, 439] on div "Date de clôture d'instruction Date de conciliation Date d'audience Date de juge…" at bounding box center [756, 186] width 1512 height 1178
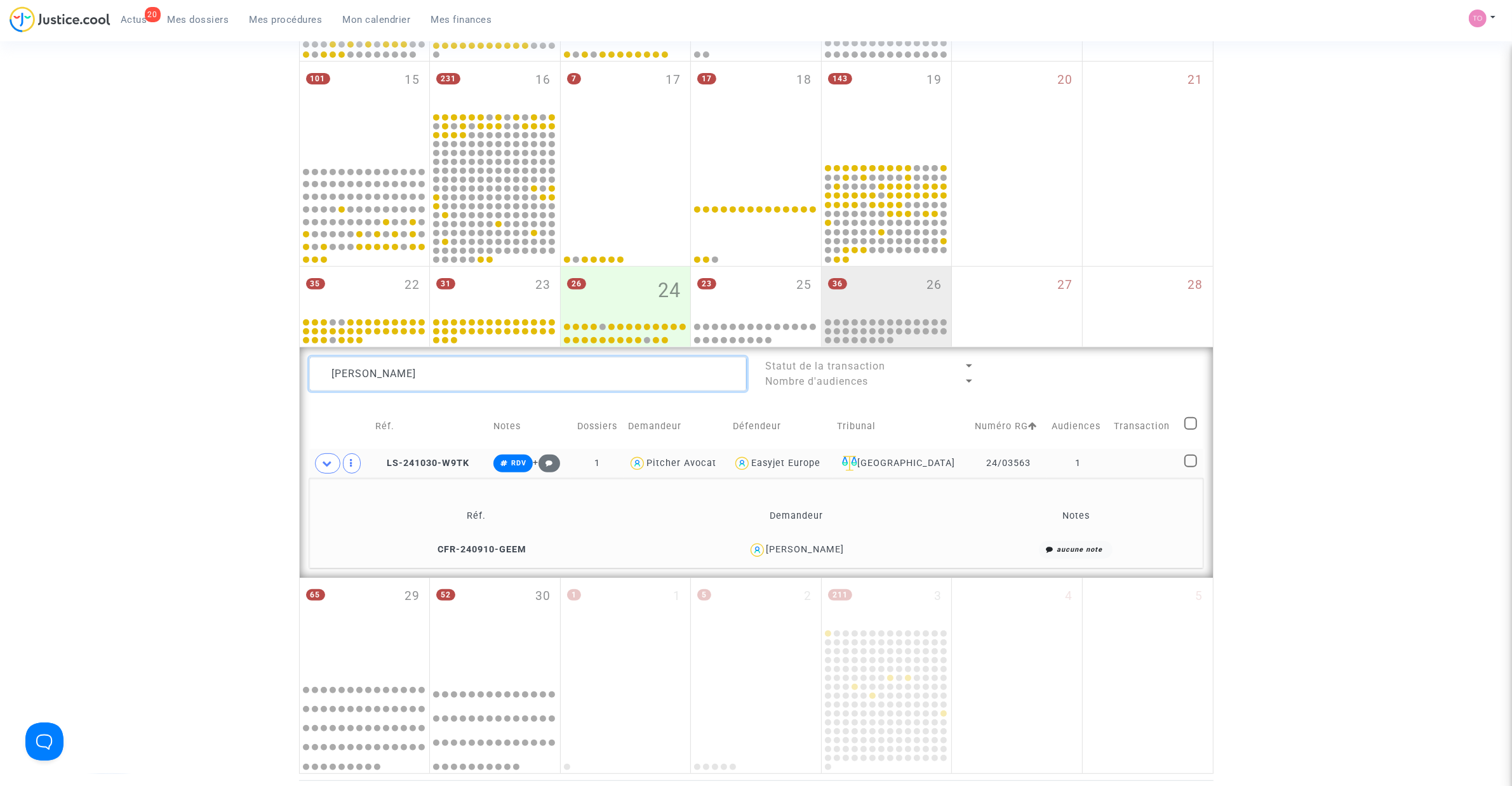
drag, startPoint x: 395, startPoint y: 373, endPoint x: 189, endPoint y: 376, distance: 206.0
click at [191, 376] on div "Date de clôture d'instruction Date de conciliation Date d'audience Date de juge…" at bounding box center [756, 186] width 1512 height 1178
paste textarea "CHAMPOT DA SILVA"
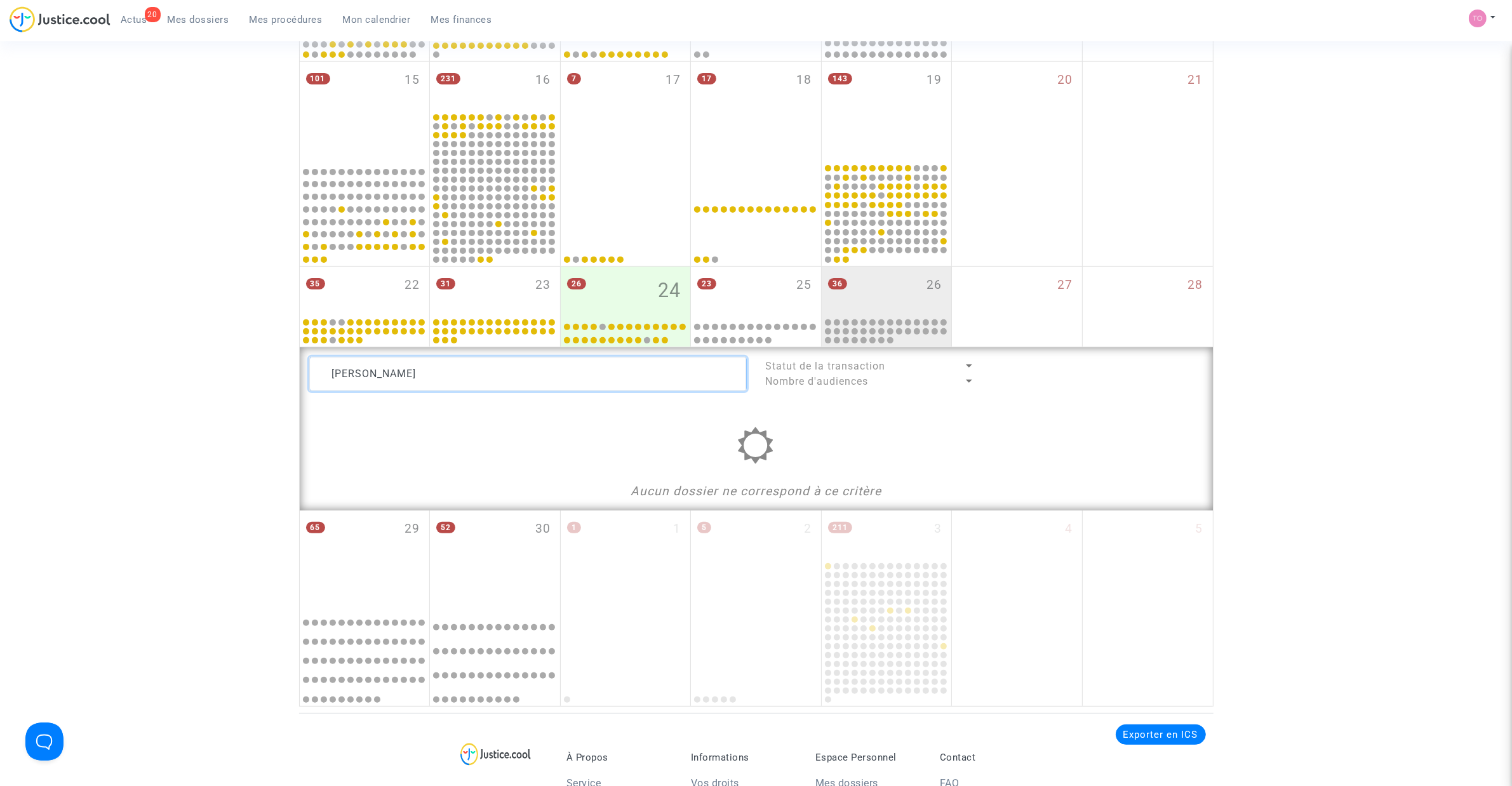
drag, startPoint x: 391, startPoint y: 372, endPoint x: 245, endPoint y: 375, distance: 146.0
click at [245, 375] on div "Date de clôture d'instruction Date de conciliation Date d'audience Date de juge…" at bounding box center [756, 152] width 1512 height 1111
drag, startPoint x: 353, startPoint y: 372, endPoint x: 245, endPoint y: 375, distance: 108.0
click at [245, 375] on div "Date de clôture d'instruction Date de conciliation Date d'audience Date de juge…" at bounding box center [756, 152] width 1512 height 1111
drag, startPoint x: 298, startPoint y: 373, endPoint x: 239, endPoint y: 373, distance: 59.0
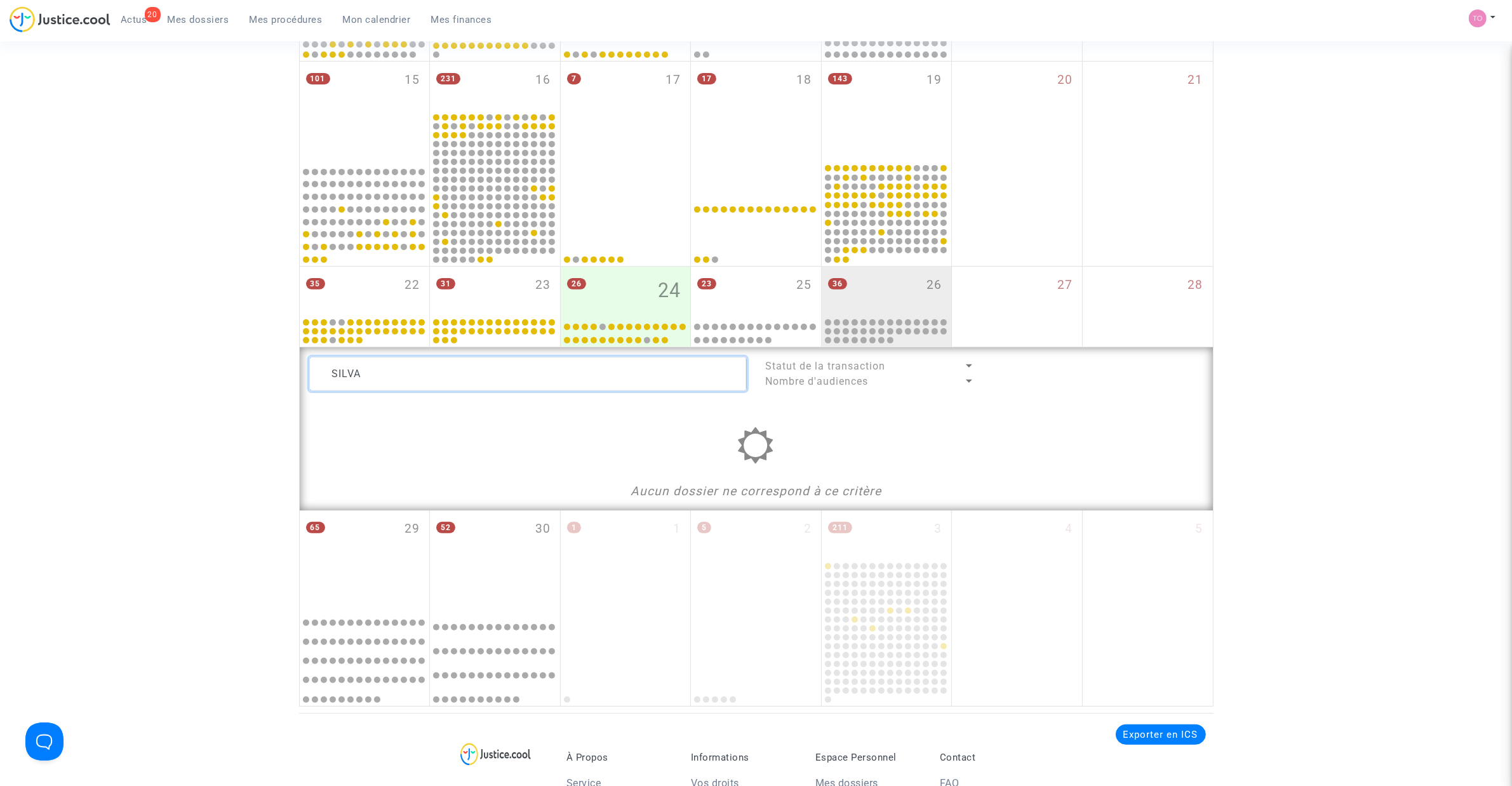
click at [239, 373] on div "Date de clôture d'instruction Date de conciliation Date d'audience Date de juge…" at bounding box center [756, 152] width 1512 height 1111
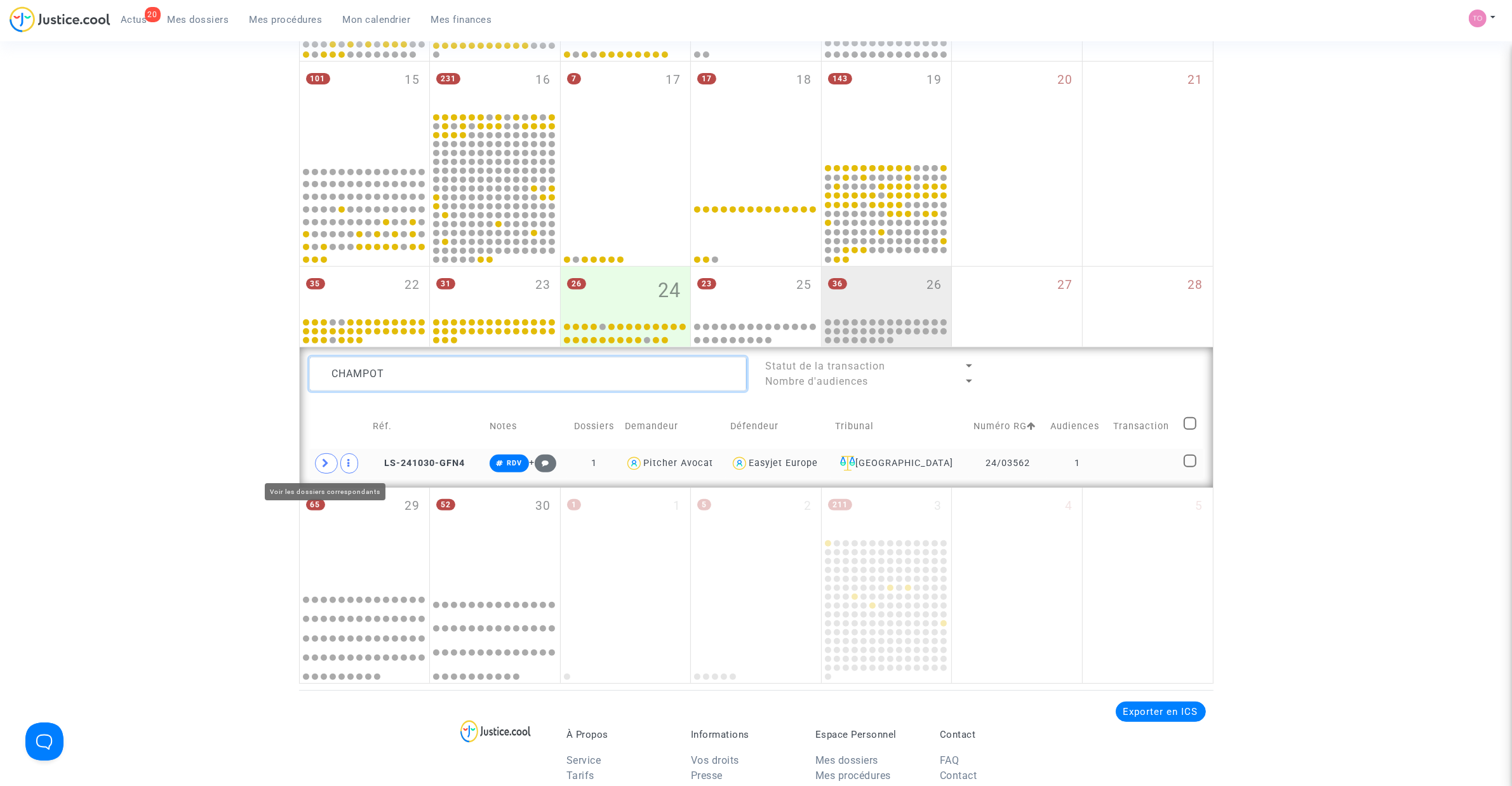
type textarea "CHAMPOT"
click at [332, 466] on span at bounding box center [325, 463] width 23 height 20
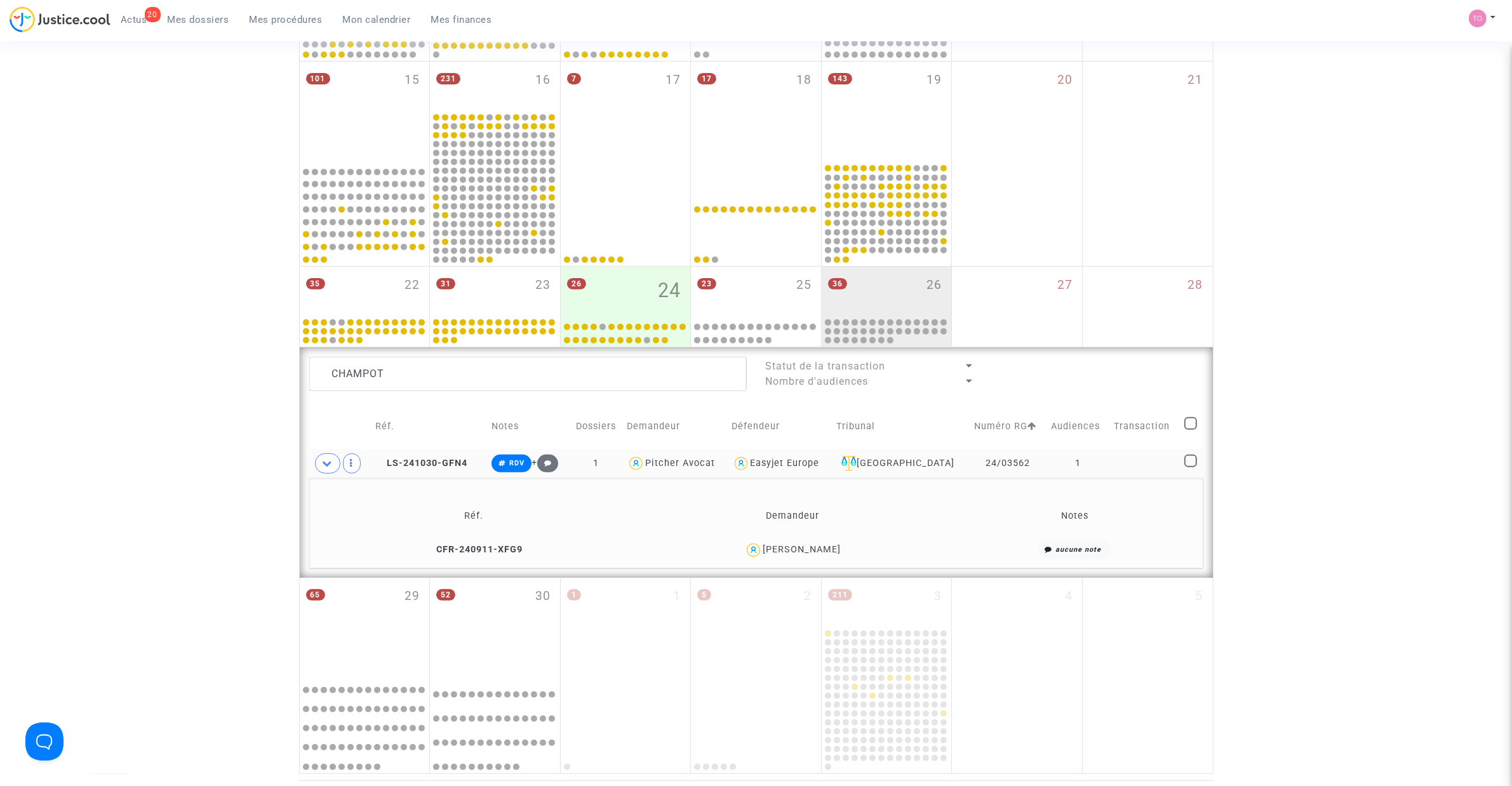
click at [262, 455] on div "Date de clôture d'instruction Date de conciliation Date d'audience Date de juge…" at bounding box center [756, 186] width 1512 height 1178
click at [817, 501] on div "Marc Champot" at bounding box center [802, 550] width 78 height 11
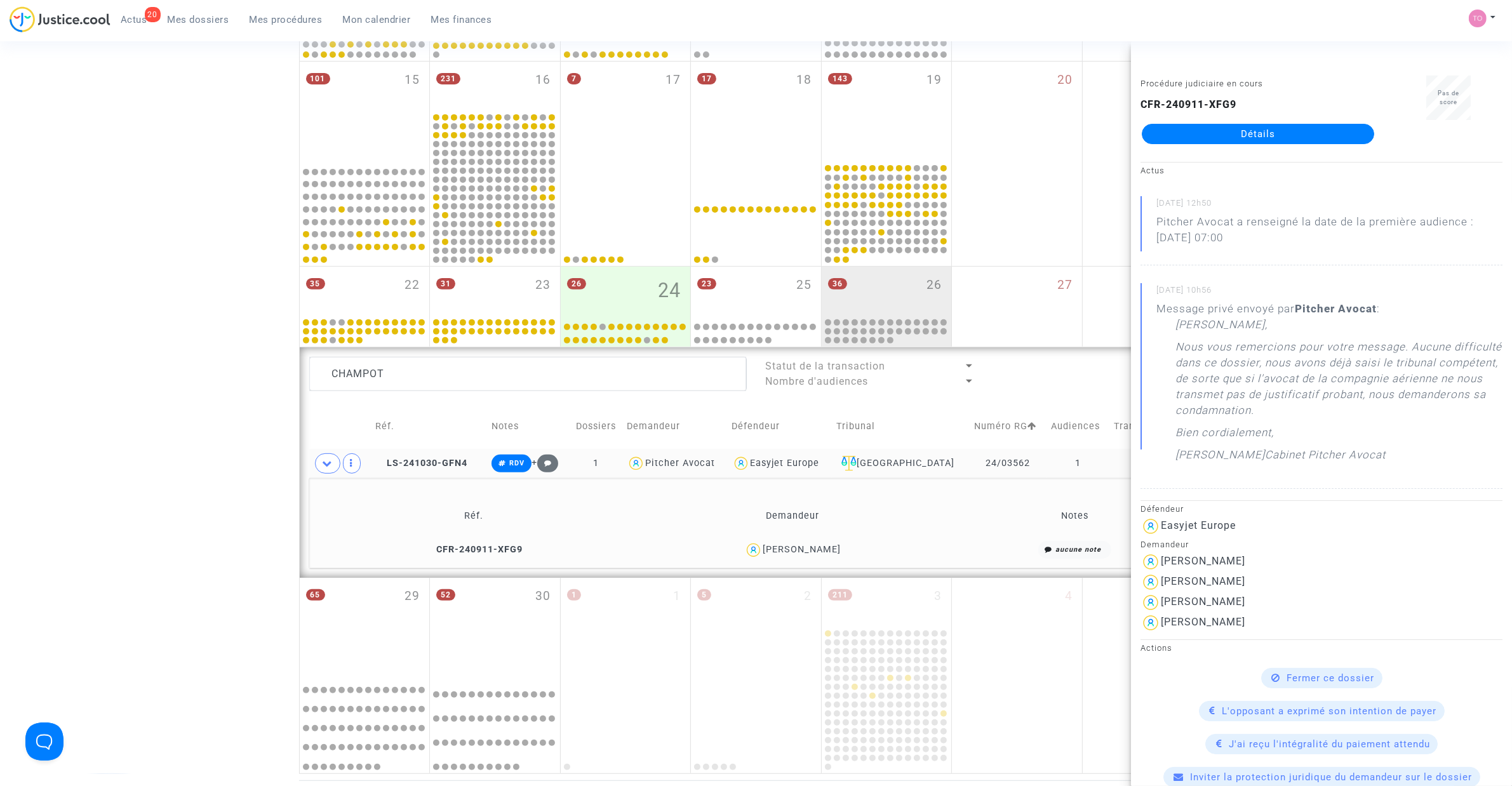
drag, startPoint x: 1220, startPoint y: 365, endPoint x: 1431, endPoint y: 362, distance: 211.0
click at [1003, 362] on p "Nous vous remercions pour votre message. Aucune difficulté dans ce dossier, nou…" at bounding box center [1339, 382] width 327 height 85
drag, startPoint x: 1230, startPoint y: 391, endPoint x: 1374, endPoint y: 388, distance: 144.0
click at [1003, 388] on p "Nous vous remercions pour votre message. Aucune difficulté dans ce dossier, nou…" at bounding box center [1339, 382] width 327 height 85
click at [1003, 394] on p "Nous vous remercions pour votre message. Aucune difficulté dans ce dossier, nou…" at bounding box center [1339, 382] width 327 height 85
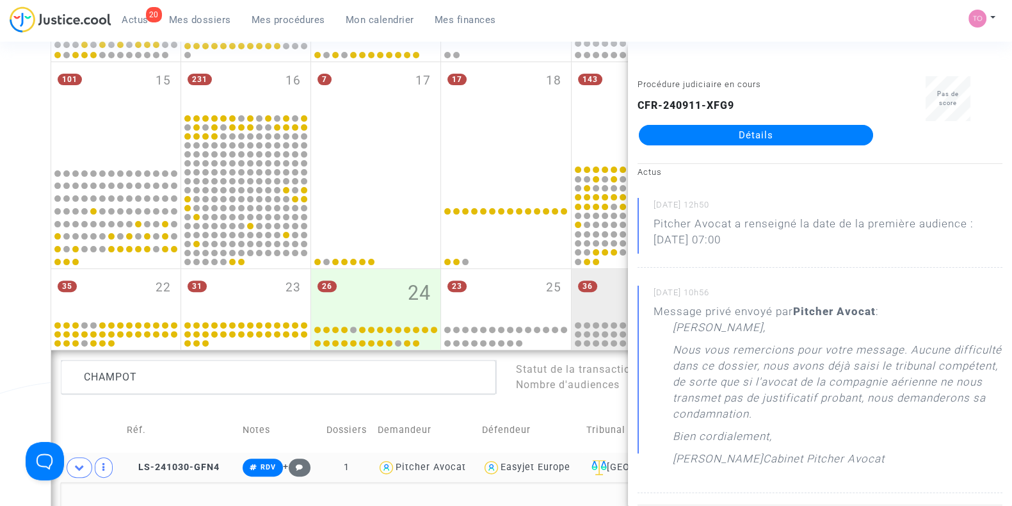
click at [0, 245] on div "Date de clôture d'instruction Date de conciliation Date d'audience Date de juge…" at bounding box center [506, 187] width 1012 height 1187
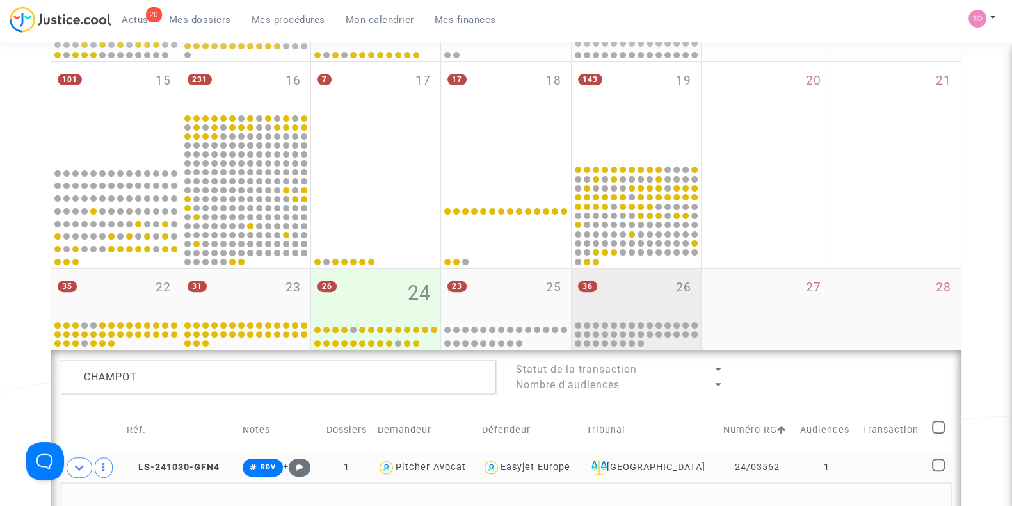
click at [661, 303] on div "36 26" at bounding box center [636, 294] width 129 height 50
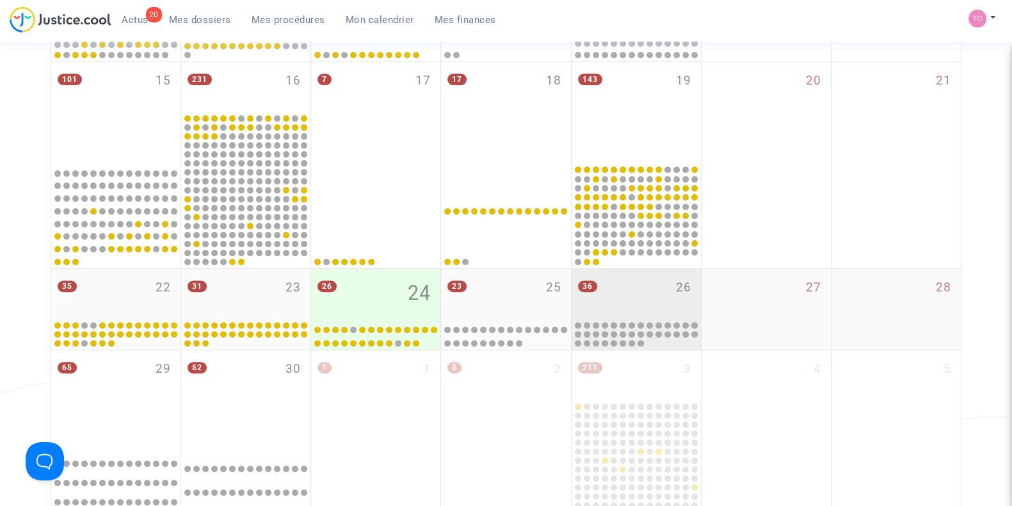
click at [628, 281] on div "36 26" at bounding box center [636, 294] width 129 height 50
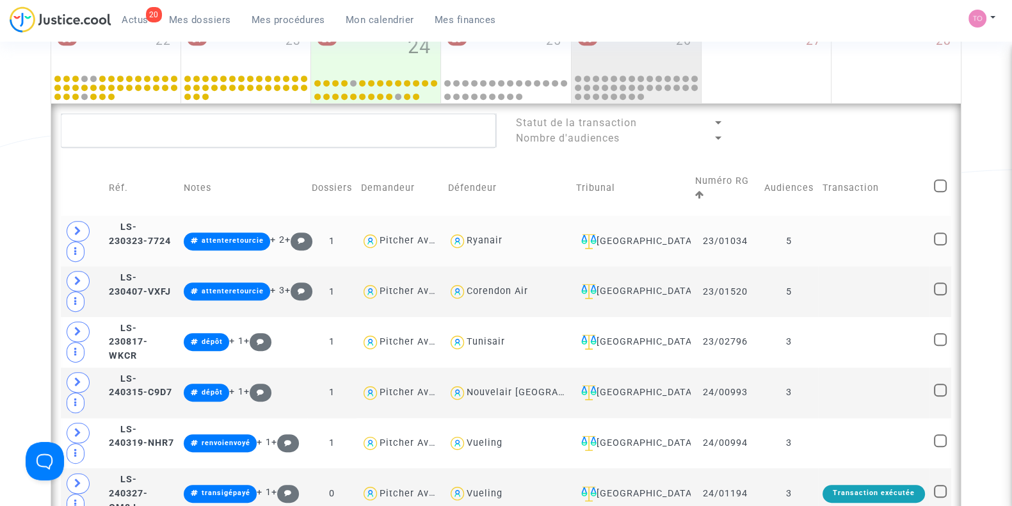
scroll to position [746, 0]
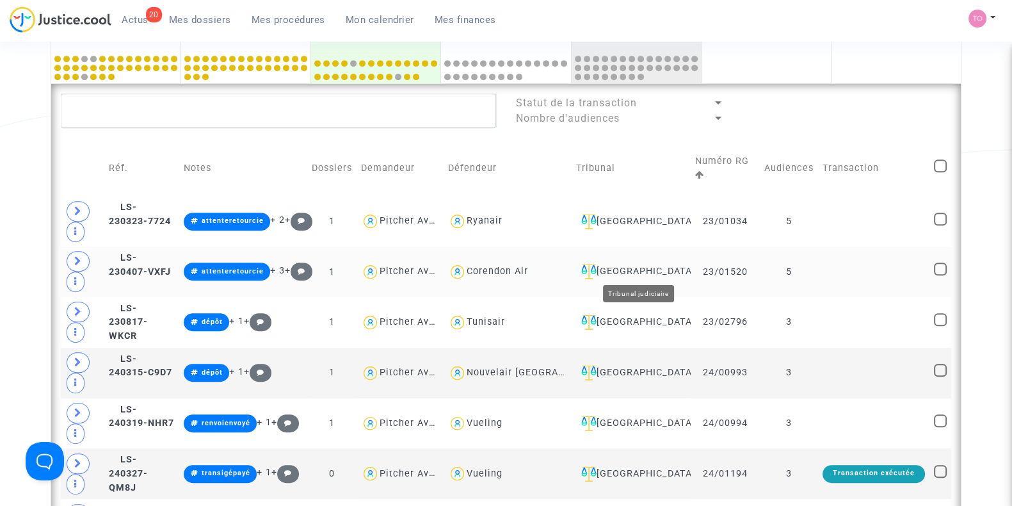
click at [639, 268] on div "Nantes" at bounding box center [631, 271] width 110 height 15
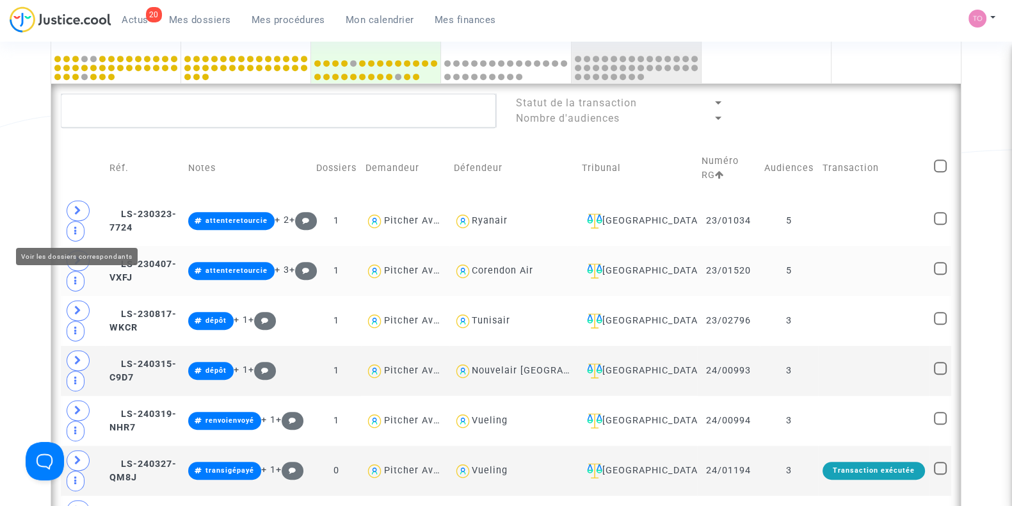
click at [86, 250] on span at bounding box center [78, 260] width 23 height 20
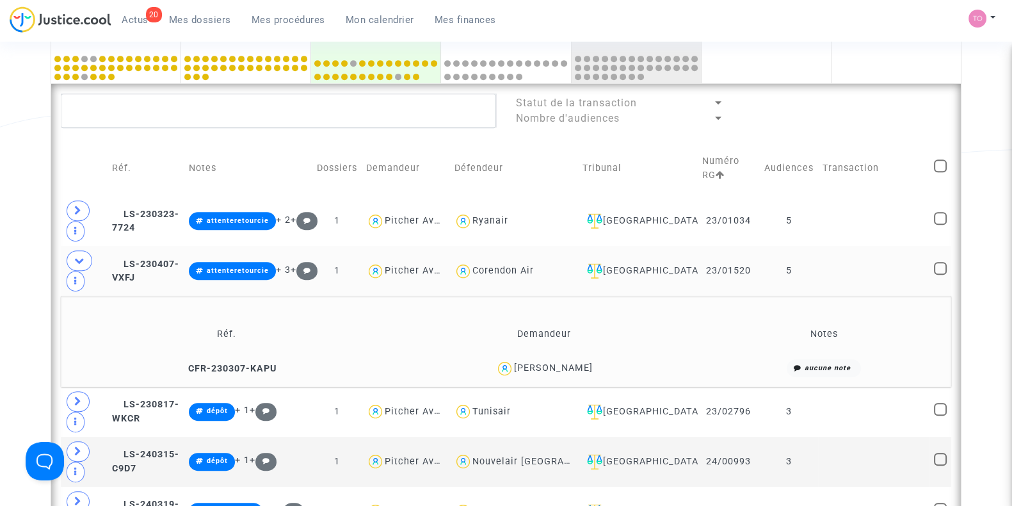
click at [568, 362] on div "aysen taner" at bounding box center [553, 367] width 79 height 11
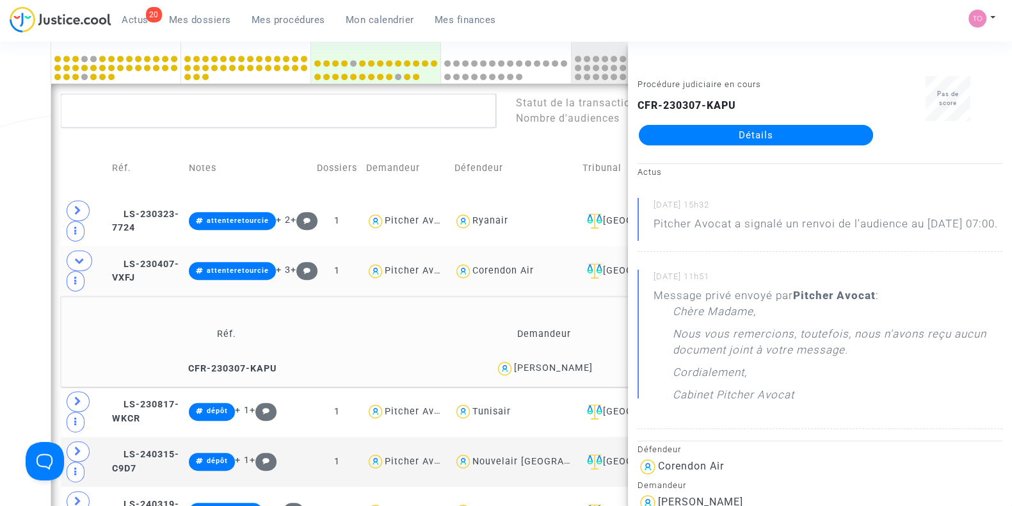
click at [74, 255] on icon at bounding box center [79, 260] width 10 height 10
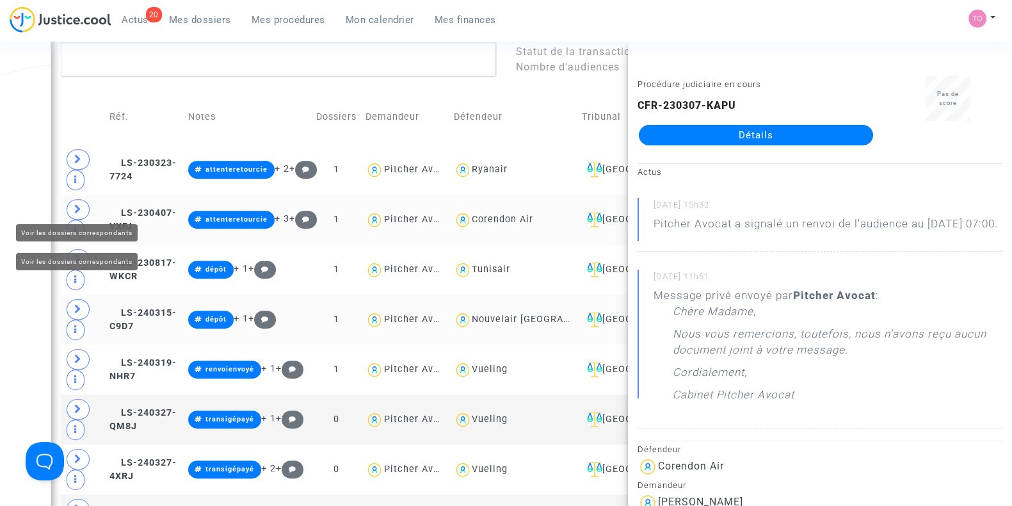
scroll to position [800, 0]
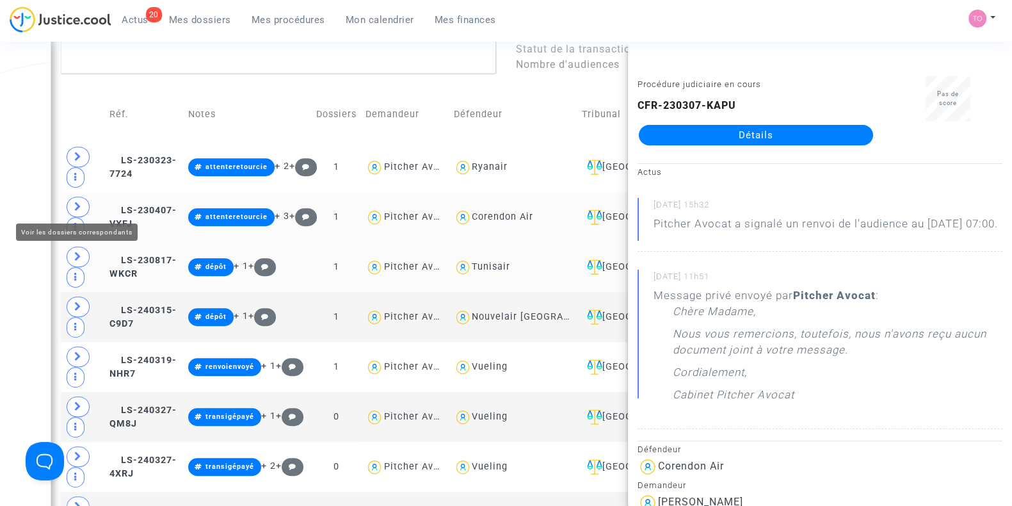
click at [79, 252] on icon at bounding box center [78, 257] width 8 height 10
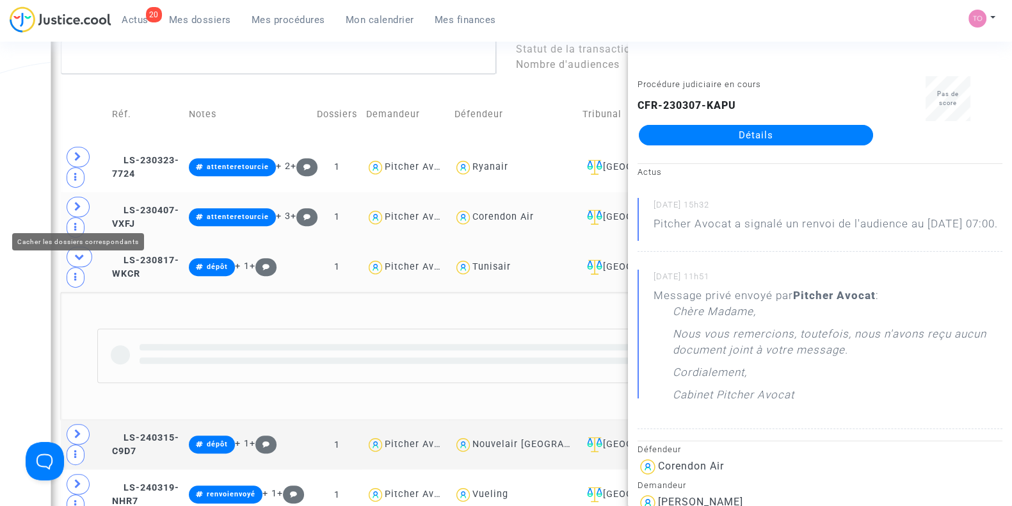
click at [28, 184] on div "Date de clôture d'instruction Date de conciliation Date d'audience Date de juge…" at bounding box center [506, 374] width 1012 height 2202
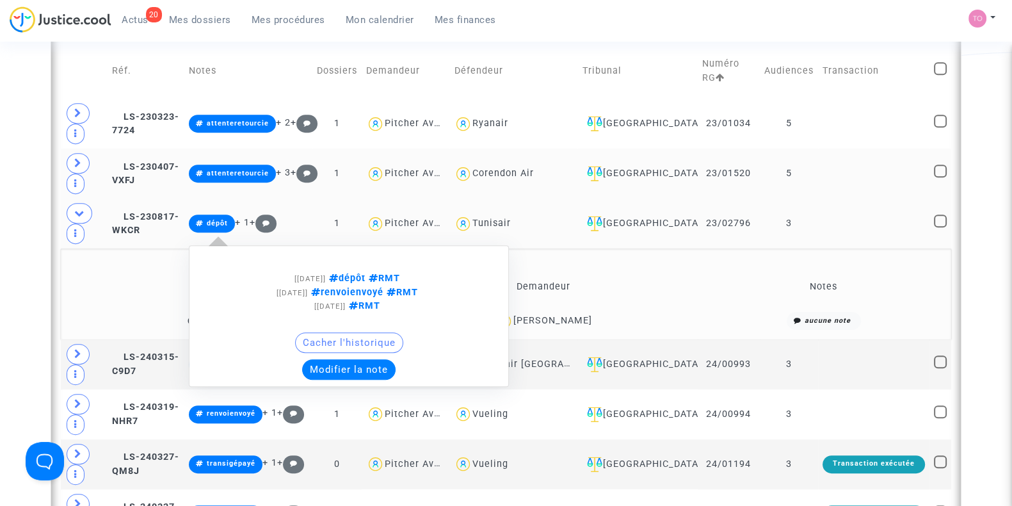
scroll to position [853, 0]
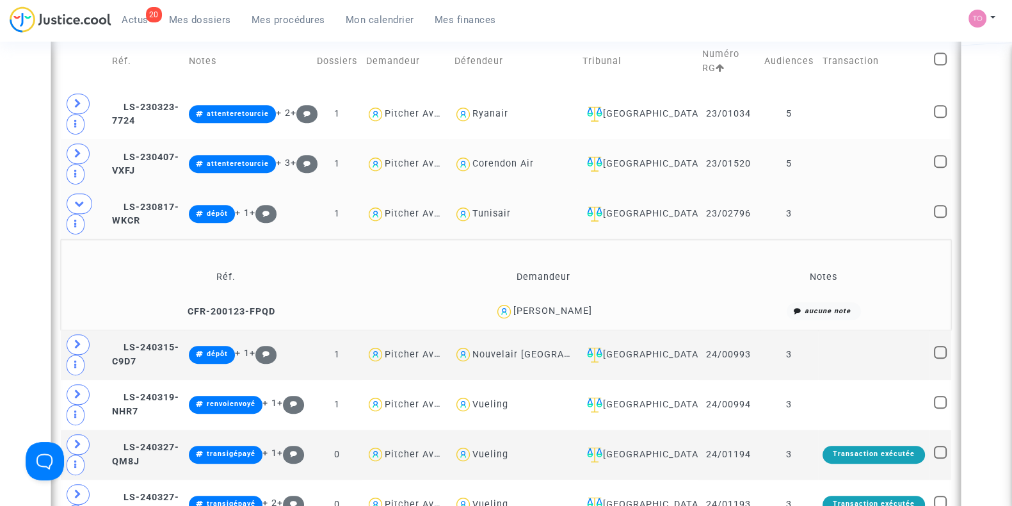
click at [573, 305] on div "Corinne Métier" at bounding box center [552, 310] width 79 height 11
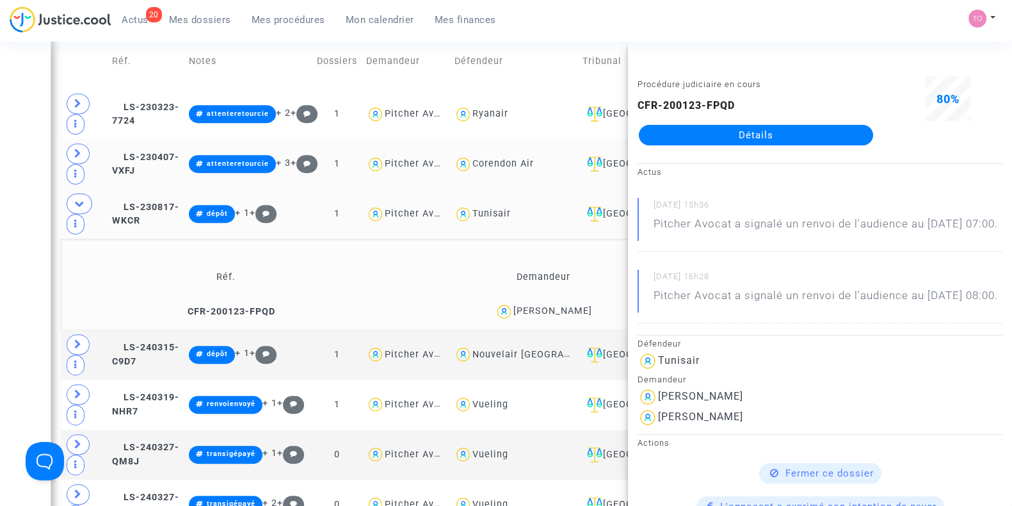
drag, startPoint x: 168, startPoint y: 14, endPoint x: 176, endPoint y: 17, distance: 8.1
click at [169, 14] on span "Mes dossiers" at bounding box center [200, 20] width 62 height 12
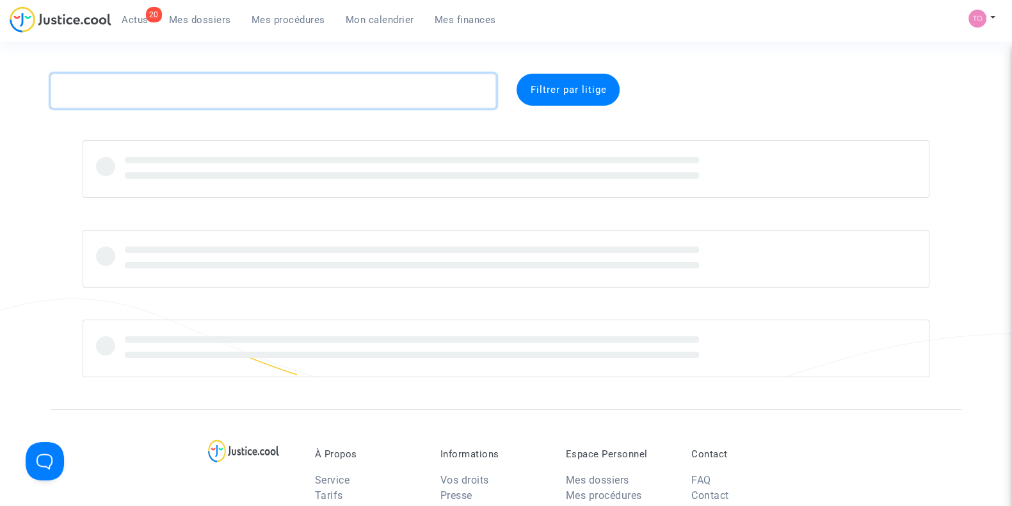
click at [131, 92] on textarea at bounding box center [274, 91] width 446 height 35
paste textarea "HNYDA"
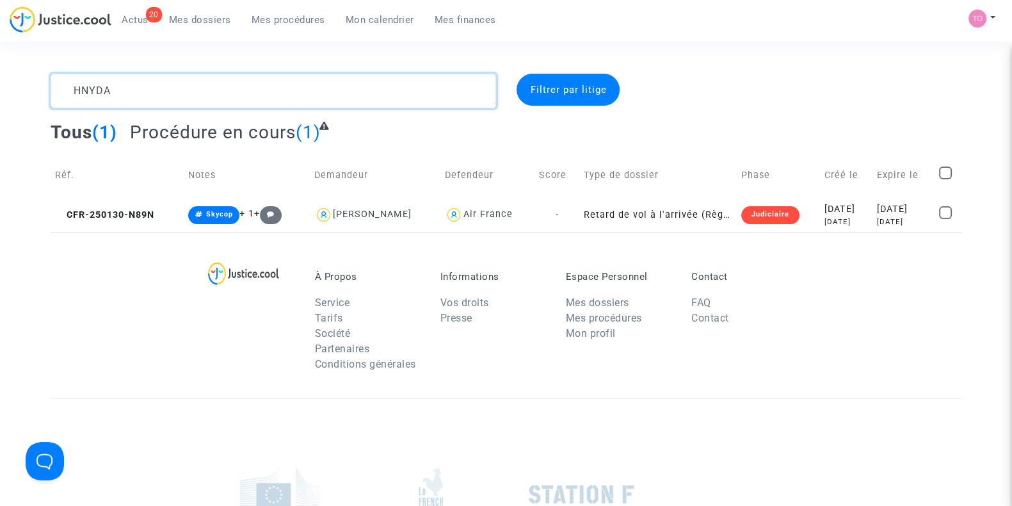
type textarea "HNYDA"
click at [844, 213] on div "2025-01-30" at bounding box center [846, 209] width 44 height 14
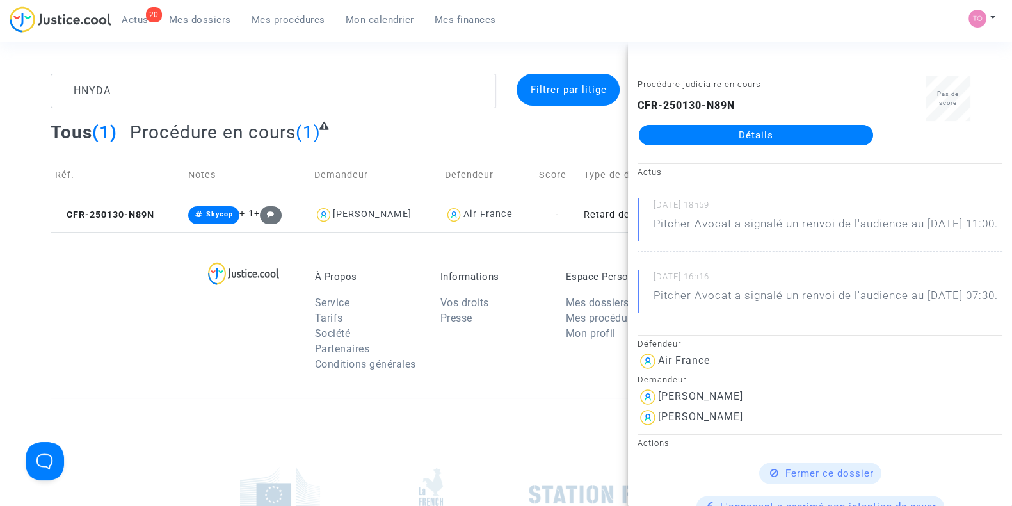
click at [757, 136] on link "Détails" at bounding box center [756, 135] width 234 height 20
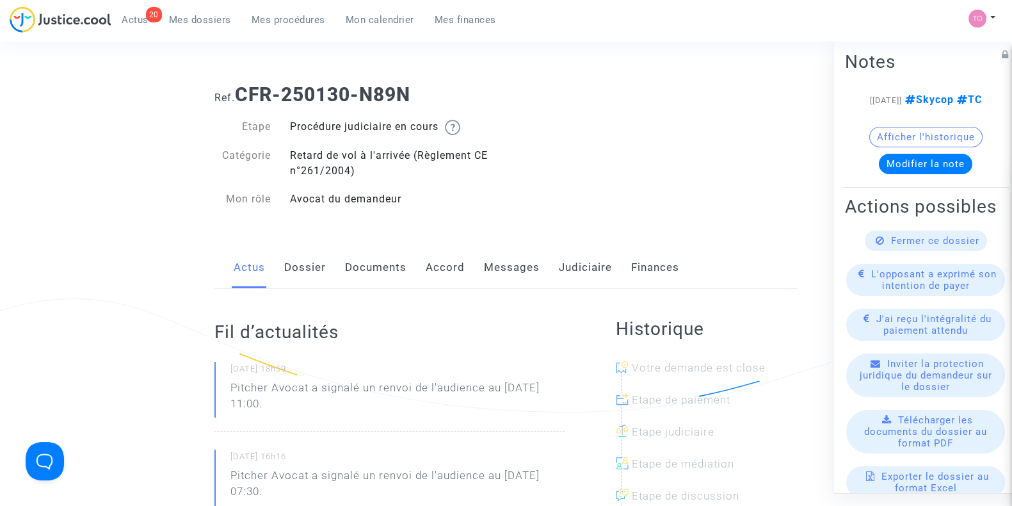
click at [505, 267] on link "Messages" at bounding box center [512, 267] width 56 height 42
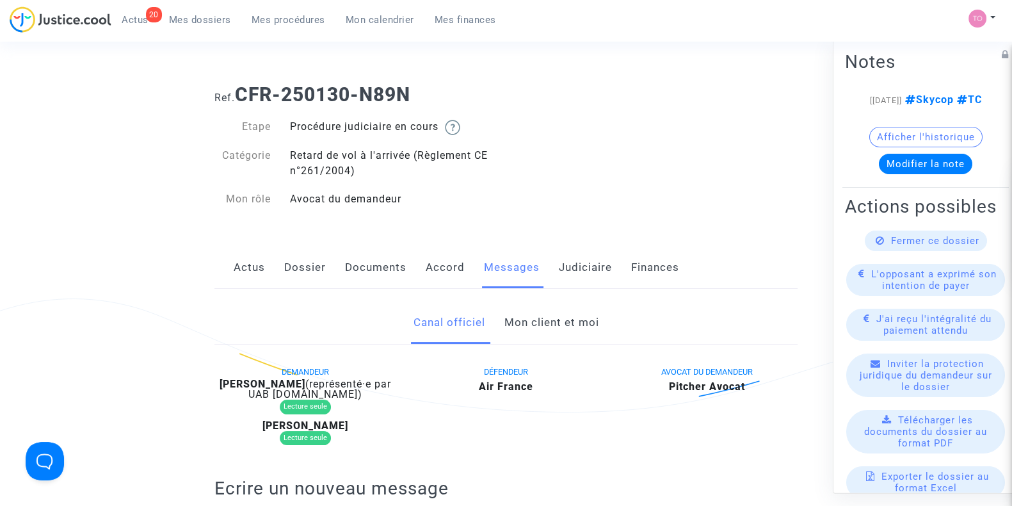
click at [538, 326] on link "Mon client et moi" at bounding box center [551, 322] width 95 height 42
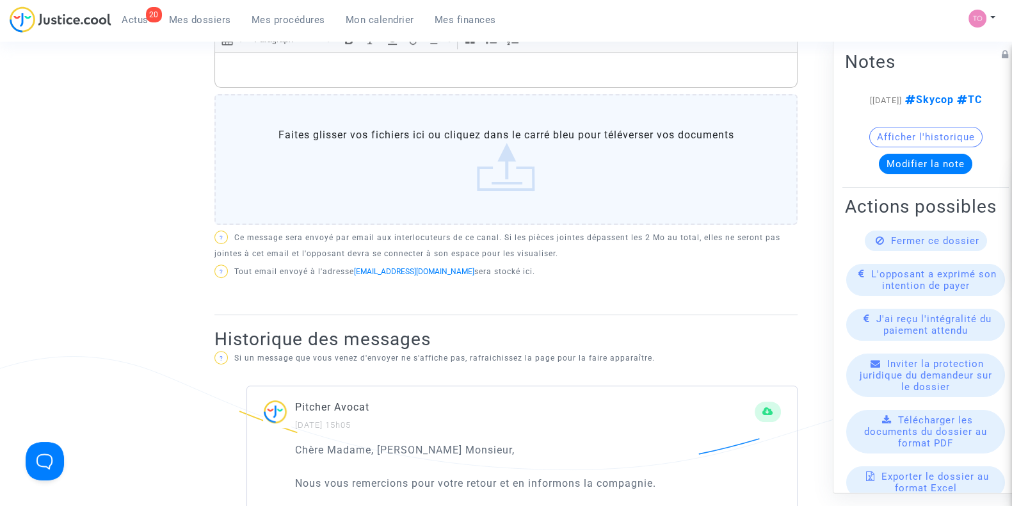
scroll to position [373, 0]
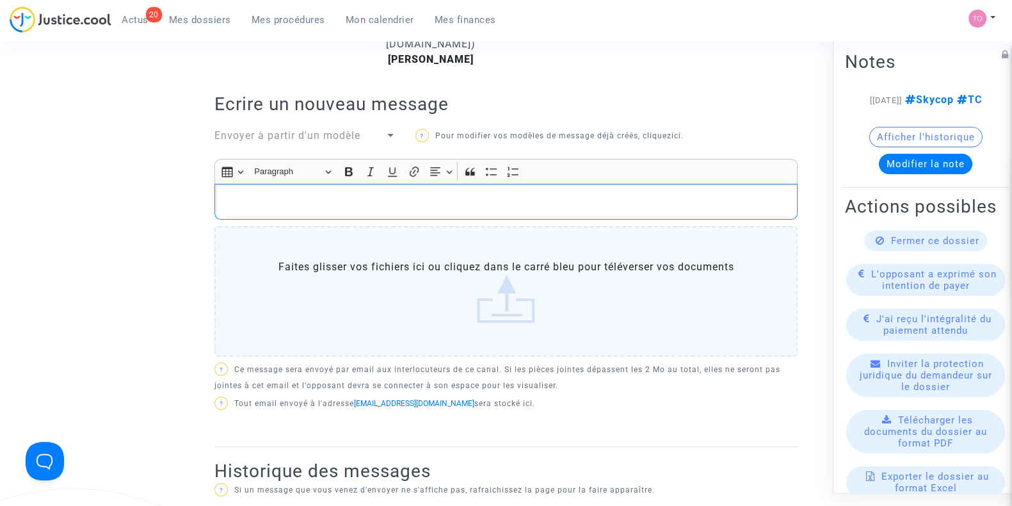
click at [306, 197] on p "Rich Text Editor, main" at bounding box center [506, 202] width 570 height 16
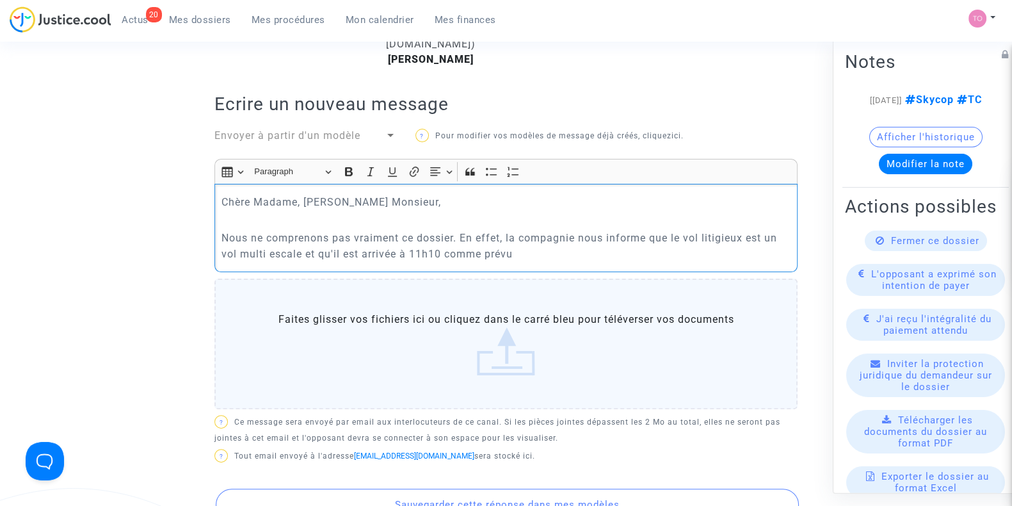
click at [301, 253] on p "Nous ne comprenons pas vraiment ce dossier. En effet, la compagnie nous informe…" at bounding box center [506, 246] width 570 height 32
click at [465, 252] on p "Nous ne comprenons pas vraiment ce dossier. En effet, la compagnie nous informe…" at bounding box center [506, 246] width 570 height 32
click at [512, 253] on p "Nous ne comprenons pas vraiment ce dossier. En effet, la compagnie nous informe…" at bounding box center [506, 246] width 570 height 32
drag, startPoint x: 242, startPoint y: 253, endPoint x: 413, endPoint y: 254, distance: 170.9
click at [413, 254] on p "Nous ne comprenons pas vraiment ce dossier. En effet, la compagnie nous informe…" at bounding box center [506, 246] width 570 height 32
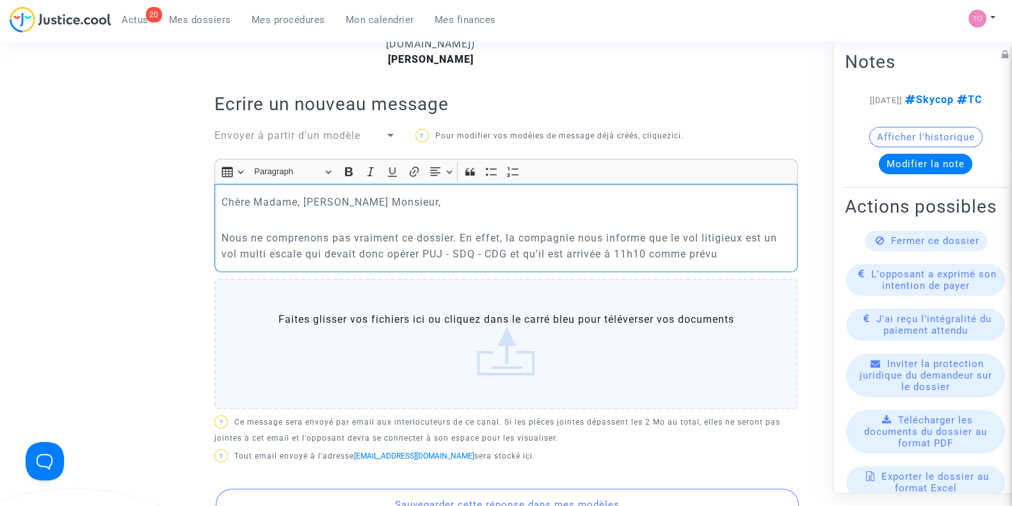
drag, startPoint x: 444, startPoint y: 251, endPoint x: 502, endPoint y: 250, distance: 58.9
click at [502, 250] on p "Nous ne comprenons pas vraiment ce dossier. En effet, la compagnie nous informe…" at bounding box center [506, 246] width 570 height 32
drag, startPoint x: 524, startPoint y: 250, endPoint x: 691, endPoint y: 248, distance: 166.4
click at [691, 248] on p "Nous ne comprenons pas vraiment ce dossier. En effet, la compagnie nous informe…" at bounding box center [506, 246] width 570 height 32
drag, startPoint x: 474, startPoint y: 230, endPoint x: 721, endPoint y: 232, distance: 247.1
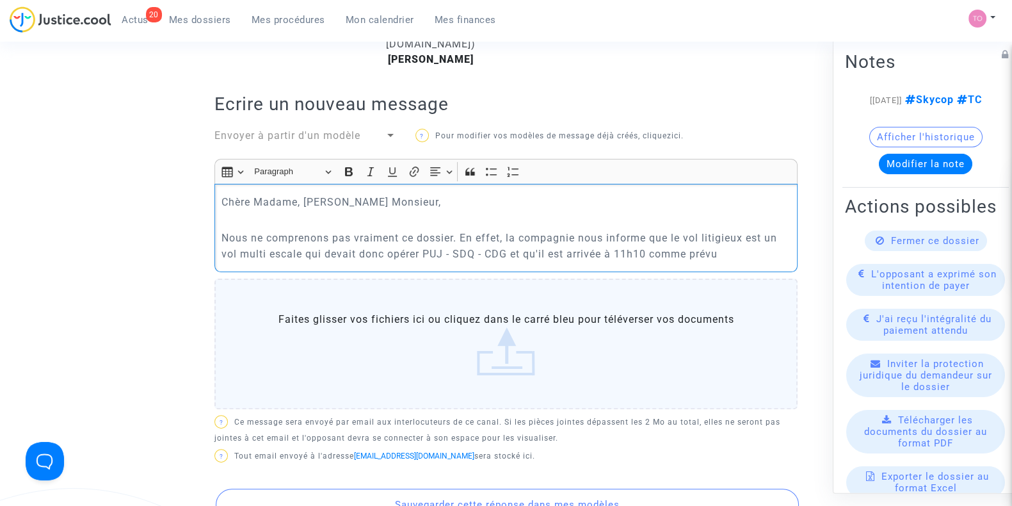
click at [721, 232] on p "Nous ne comprenons pas vraiment ce dossier. En effet, la compagnie nous informe…" at bounding box center [506, 246] width 570 height 32
drag, startPoint x: 265, startPoint y: 249, endPoint x: 508, endPoint y: 246, distance: 242.6
click at [508, 246] on p "Nous ne comprenons pas vraiment ce dossier. En effet, la compagnie nous informe…" at bounding box center [506, 246] width 570 height 32
drag, startPoint x: 523, startPoint y: 247, endPoint x: 696, endPoint y: 253, distance: 172.9
click at [680, 252] on p "Nous ne comprenons pas vraiment ce dossier. En effet, la compagnie nous informe…" at bounding box center [506, 246] width 570 height 32
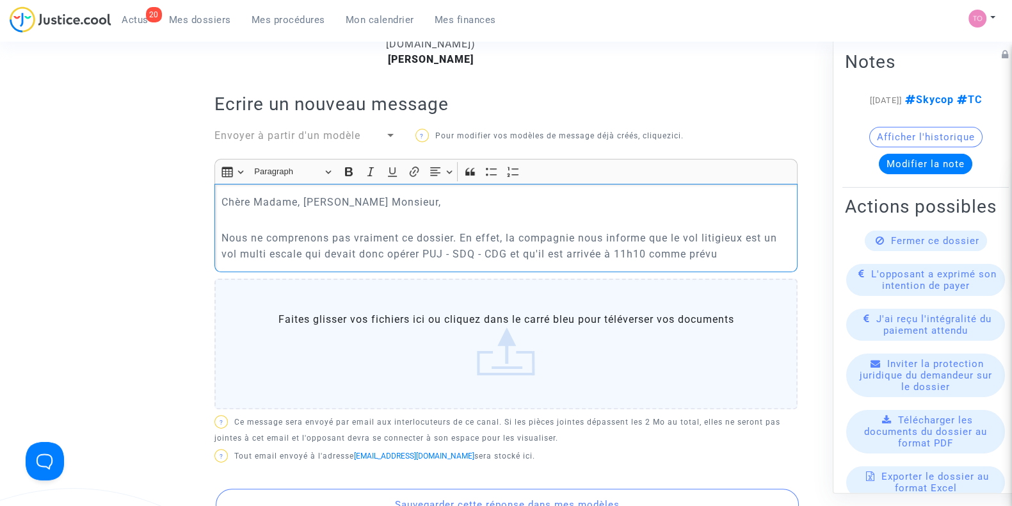
click at [724, 253] on p "Nous ne comprenons pas vraiment ce dossier. En effet, la compagnie nous informe…" at bounding box center [506, 246] width 570 height 32
drag, startPoint x: 526, startPoint y: 232, endPoint x: 748, endPoint y: 242, distance: 222.3
click at [748, 242] on p "Nous ne comprenons pas vraiment ce dossier. En effet, la compagnie nous informe…" at bounding box center [506, 246] width 570 height 32
drag, startPoint x: 267, startPoint y: 257, endPoint x: 627, endPoint y: 261, distance: 360.4
click at [627, 261] on p "Nous ne comprenons pas vraiment ce dossier. En effet, la compagnie nous informe…" at bounding box center [506, 246] width 570 height 32
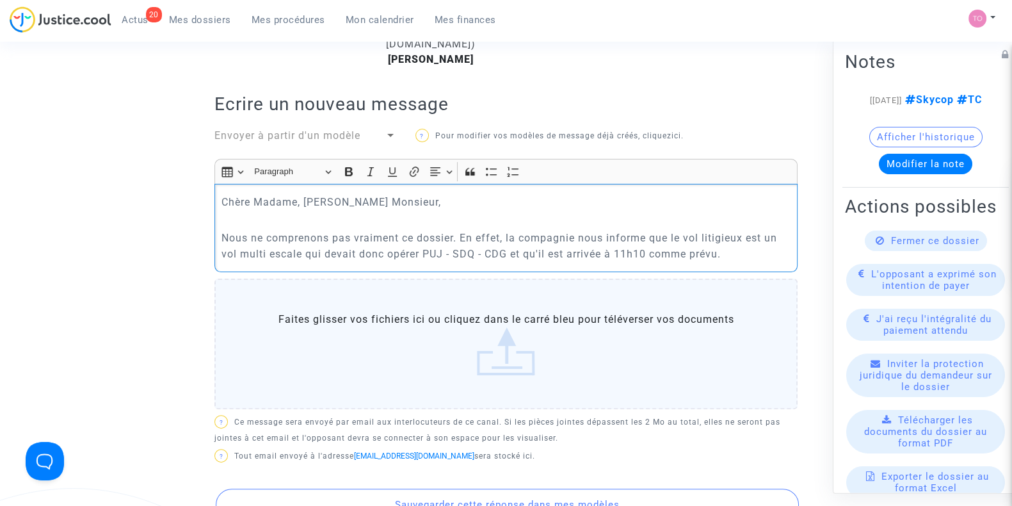
click at [725, 254] on p "Nous ne comprenons pas vraiment ce dossier. En effet, la compagnie nous informe…" at bounding box center [506, 246] width 570 height 32
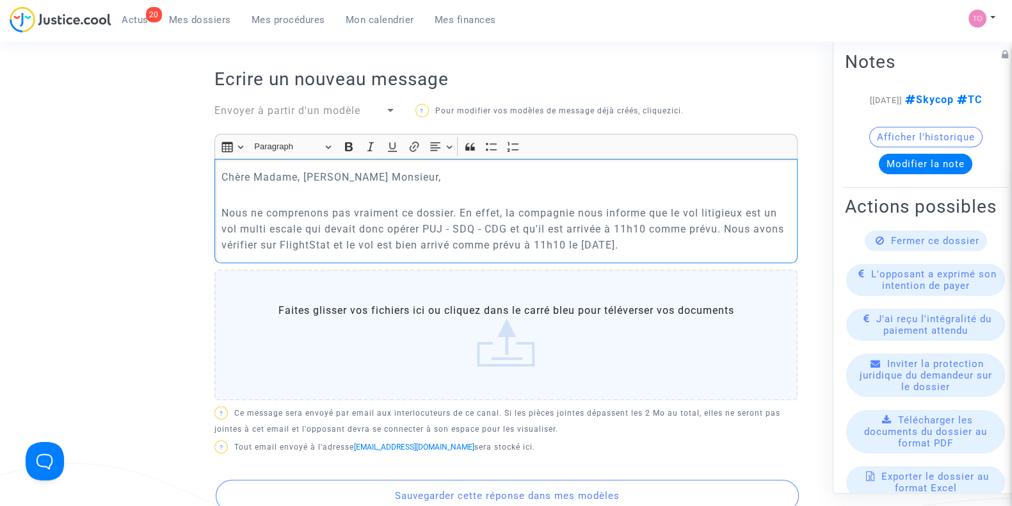
scroll to position [400, 0]
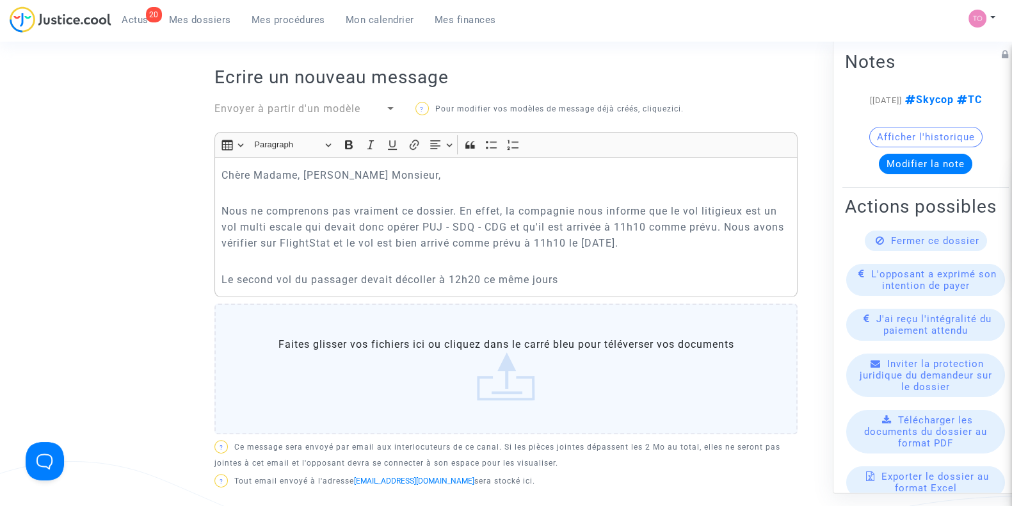
click at [582, 280] on p "Le second vol du passager devait décoller à 12h20 ce même jours" at bounding box center [506, 279] width 570 height 16
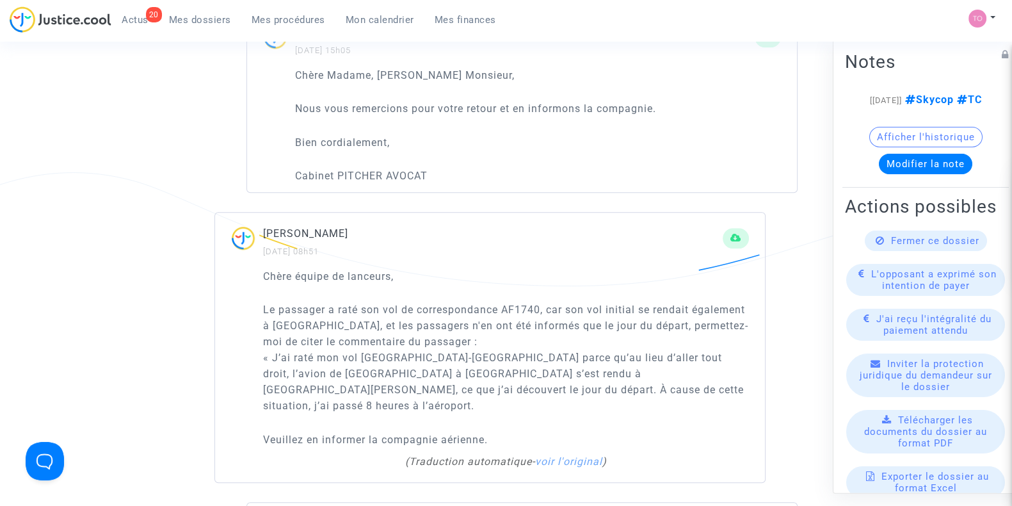
scroll to position [1333, 0]
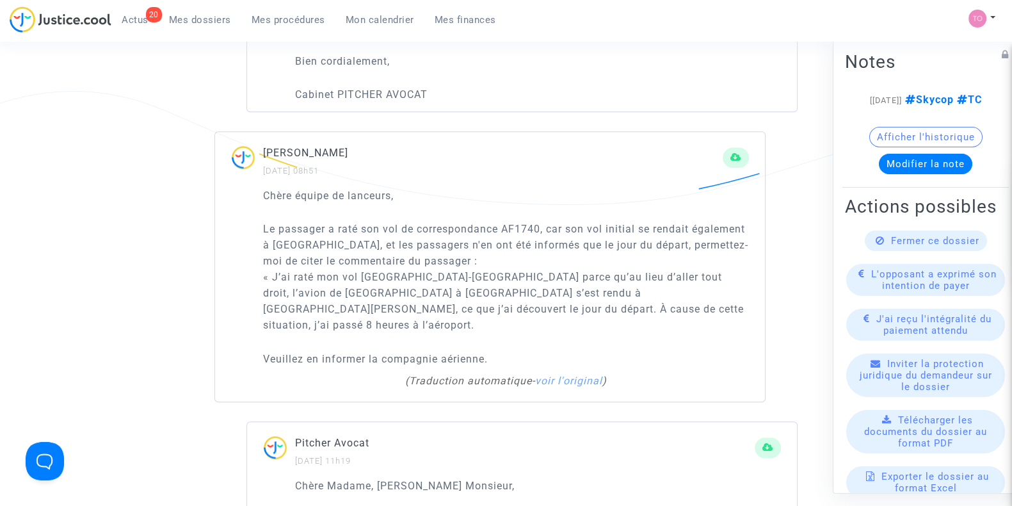
drag, startPoint x: 388, startPoint y: 229, endPoint x: 534, endPoint y: 232, distance: 146.6
click at [534, 232] on p "Le passager a raté son vol de correspondance AF1740, car son vol initial se ren…" at bounding box center [506, 285] width 486 height 128
click at [559, 232] on p "Le passager a raté son vol de correspondance AF1740, car son vol initial se ren…" at bounding box center [506, 285] width 486 height 128
drag, startPoint x: 556, startPoint y: 223, endPoint x: 653, endPoint y: 235, distance: 97.4
click at [700, 230] on p "Le passager a raté son vol de correspondance AF1740, car son vol initial se ren…" at bounding box center [506, 285] width 486 height 128
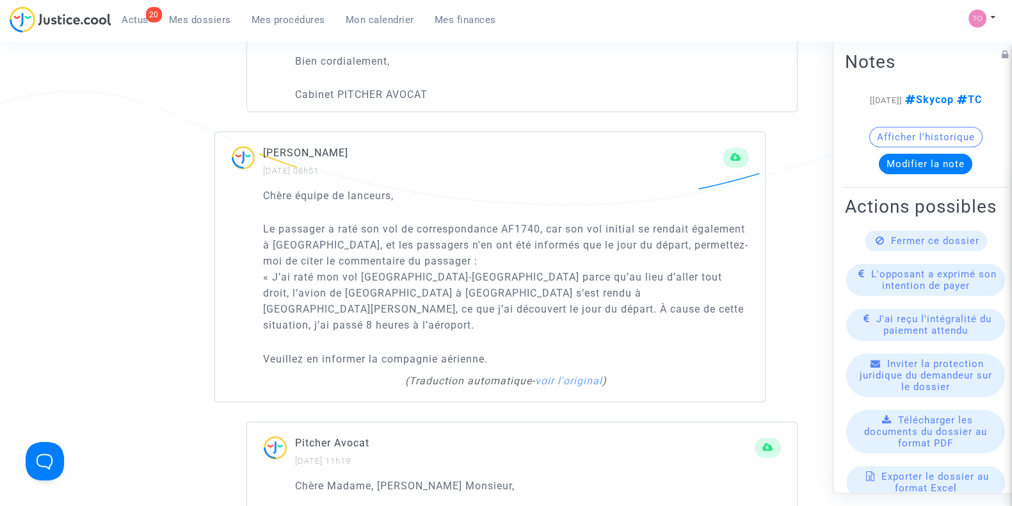
drag, startPoint x: 284, startPoint y: 241, endPoint x: 319, endPoint y: 241, distance: 35.2
click at [319, 241] on p "Le passager a raté son vol de correspondance AF1740, car son vol initial se ren…" at bounding box center [506, 285] width 486 height 128
drag, startPoint x: 382, startPoint y: 239, endPoint x: 674, endPoint y: 244, distance: 291.9
click at [674, 244] on p "Le passager a raté son vol de correspondance AF1740, car son vol initial se ren…" at bounding box center [506, 285] width 486 height 128
drag, startPoint x: 300, startPoint y: 261, endPoint x: 403, endPoint y: 256, distance: 103.2
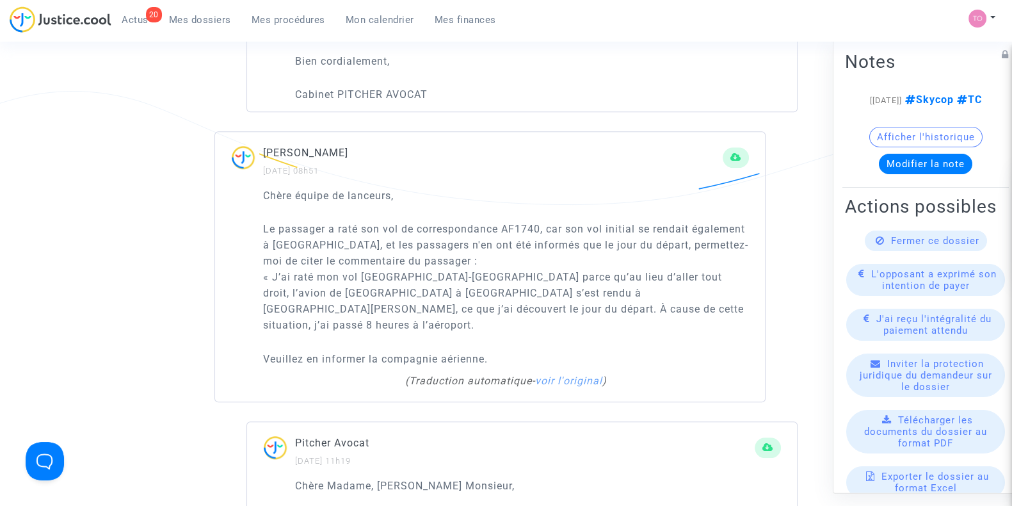
click at [403, 256] on p "Le passager a raté son vol de correspondance AF1740, car son vol initial se ren…" at bounding box center [506, 285] width 486 height 128
drag, startPoint x: 296, startPoint y: 271, endPoint x: 442, endPoint y: 271, distance: 145.3
click at [442, 271] on p "Le passager a raté son vol de correspondance AF1740, car son vol initial se ren…" at bounding box center [506, 285] width 486 height 128
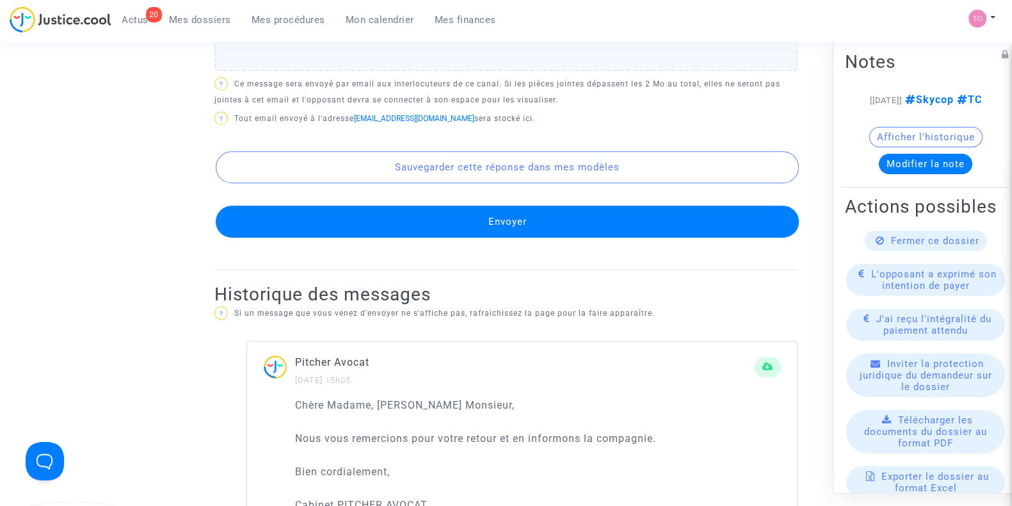
scroll to position [1280, 0]
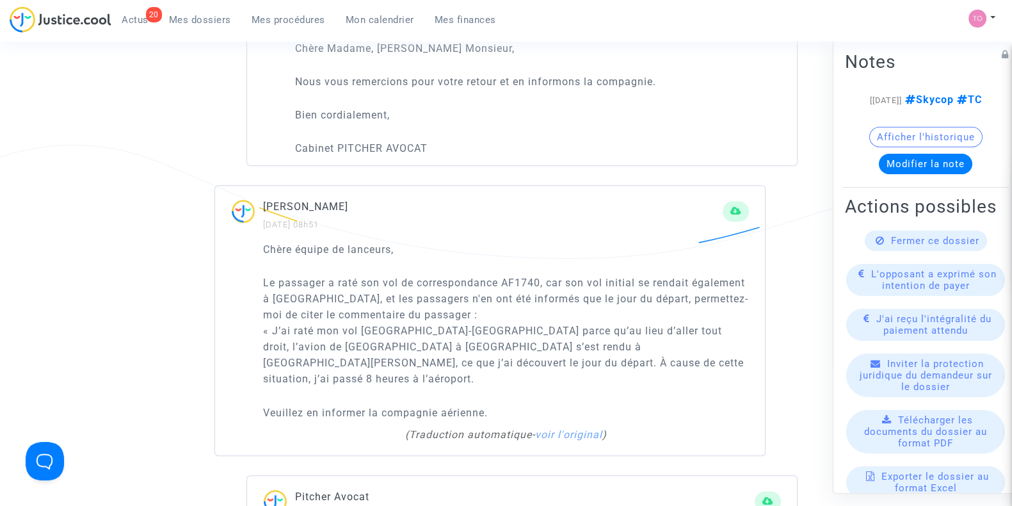
drag, startPoint x: 462, startPoint y: 322, endPoint x: 682, endPoint y: 326, distance: 220.2
click at [682, 326] on p "Le passager a raté son vol de correspondance AF1740, car son vol initial se ren…" at bounding box center [506, 339] width 486 height 128
drag, startPoint x: 272, startPoint y: 342, endPoint x: 424, endPoint y: 342, distance: 151.7
click at [424, 342] on p "Le passager a raté son vol de correspondance AF1740, car son vol initial se ren…" at bounding box center [506, 339] width 486 height 128
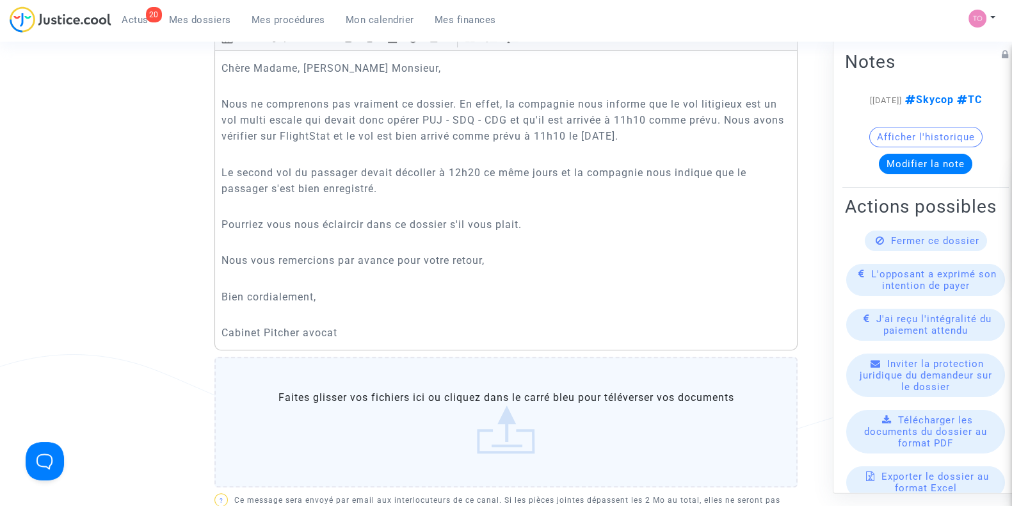
scroll to position [506, 0]
click at [520, 221] on p "Pourriez vous nous éclaircir dans ce dossier s'il vous plait." at bounding box center [506, 225] width 570 height 16
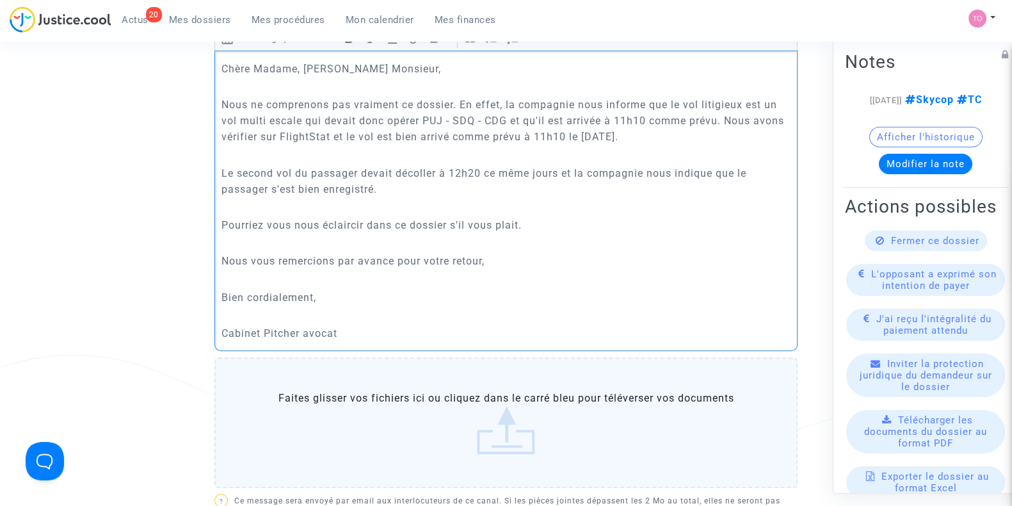
drag, startPoint x: 368, startPoint y: 222, endPoint x: 453, endPoint y: 222, distance: 84.5
click at [453, 222] on p "Pourriez vous nous éclaircir dans ce dossier s'il vous plait." at bounding box center [506, 225] width 570 height 16
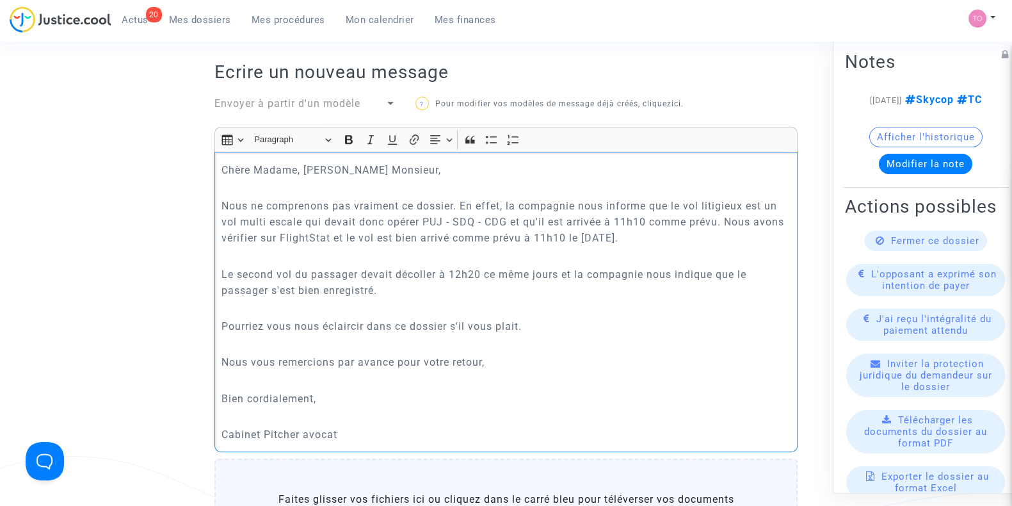
scroll to position [400, 0]
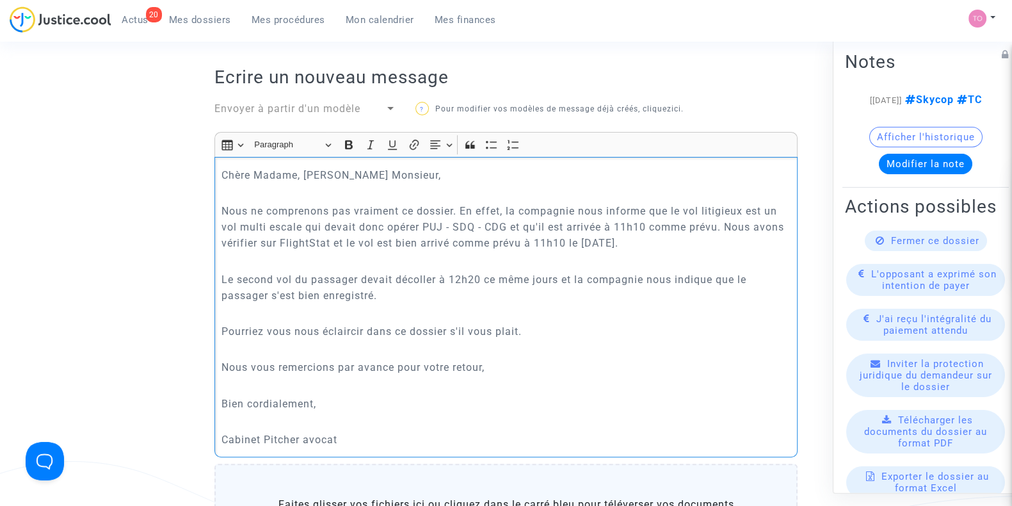
click at [550, 330] on p "Pourriez vous nous éclaircir dans ce dossier s'il vous plait." at bounding box center [506, 331] width 570 height 16
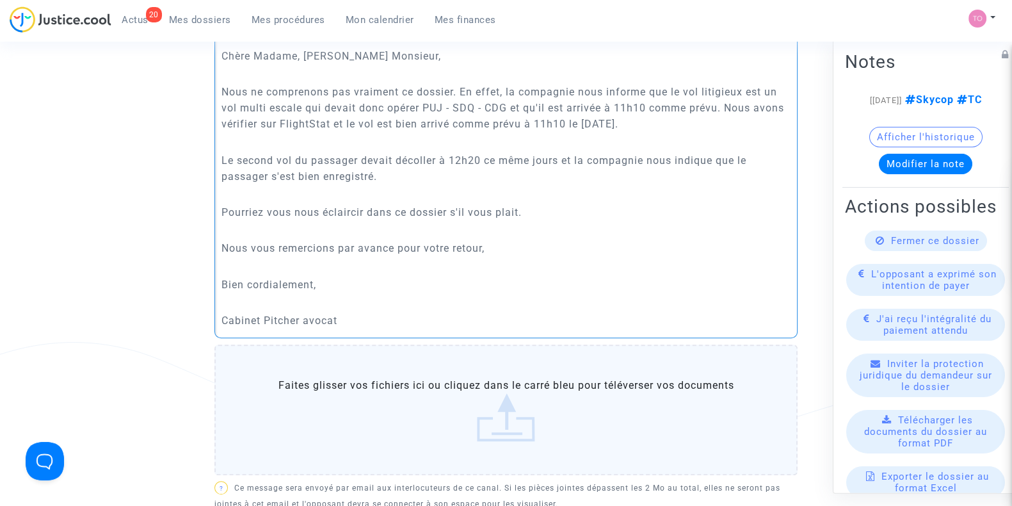
scroll to position [506, 0]
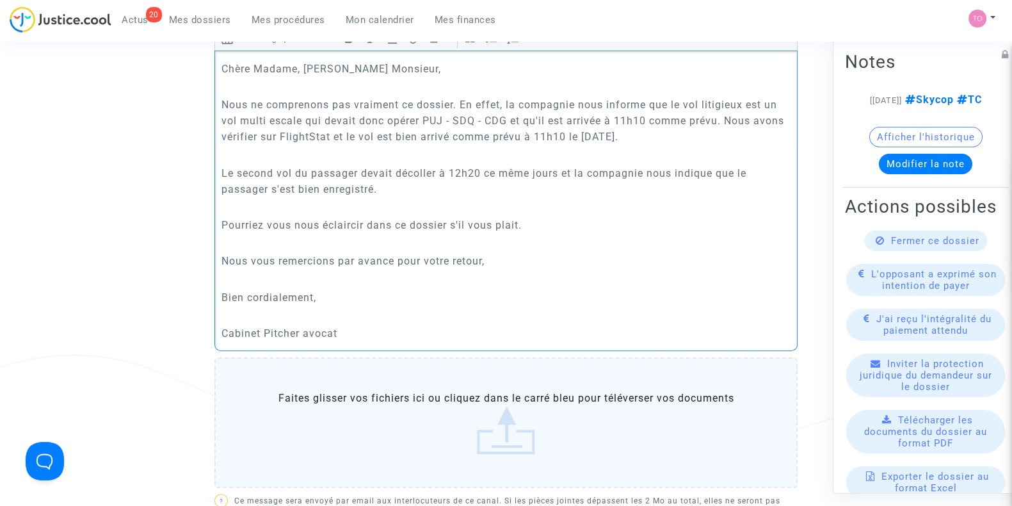
drag, startPoint x: 585, startPoint y: 95, endPoint x: 706, endPoint y: 100, distance: 121.1
click at [711, 97] on p "Nous ne comprenons pas vraiment ce dossier. En effet, la compagnie nous informe…" at bounding box center [506, 121] width 570 height 48
drag, startPoint x: 259, startPoint y: 120, endPoint x: 508, endPoint y: 119, distance: 249.0
click at [508, 119] on p "Nous ne comprenons pas vraiment ce dossier. En effet, la compagnie nous informe…" at bounding box center [506, 121] width 570 height 48
drag, startPoint x: 532, startPoint y: 120, endPoint x: 704, endPoint y: 123, distance: 172.2
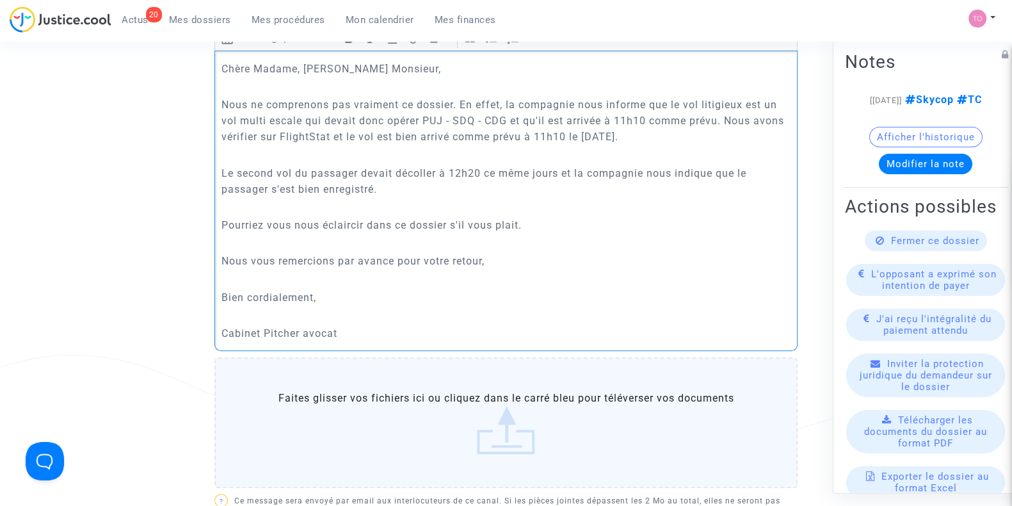
click at [704, 123] on p "Nous ne comprenons pas vraiment ce dossier. En effet, la compagnie nous informe…" at bounding box center [506, 121] width 570 height 48
drag, startPoint x: 240, startPoint y: 131, endPoint x: 655, endPoint y: 139, distance: 415.5
click at [655, 139] on p "Nous ne comprenons pas vraiment ce dossier. En effet, la compagnie nous informe…" at bounding box center [506, 121] width 570 height 48
drag, startPoint x: 274, startPoint y: 168, endPoint x: 623, endPoint y: 172, distance: 348.9
click at [709, 165] on p "Le second vol du passager devait décoller à 12h20 ce même jours et la compagnie…" at bounding box center [506, 181] width 570 height 32
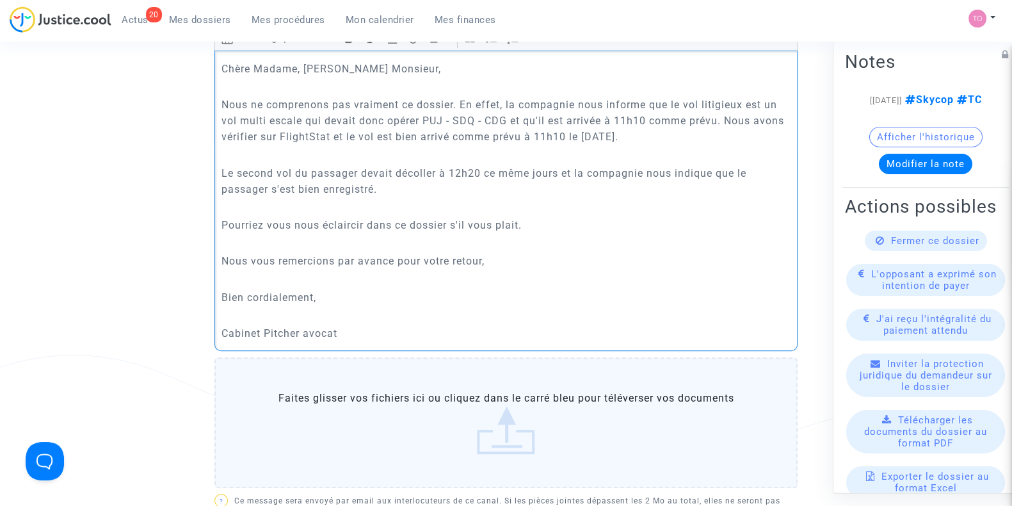
drag, startPoint x: 250, startPoint y: 184, endPoint x: 326, endPoint y: 183, distance: 76.8
click at [326, 183] on p "Le second vol du passager devait décoller à 12h20 ce même jours et la compagnie…" at bounding box center [506, 181] width 570 height 32
click at [534, 222] on p "Pourriez vous nous éclaircir dans ce dossier s'il vous plait." at bounding box center [506, 225] width 570 height 16
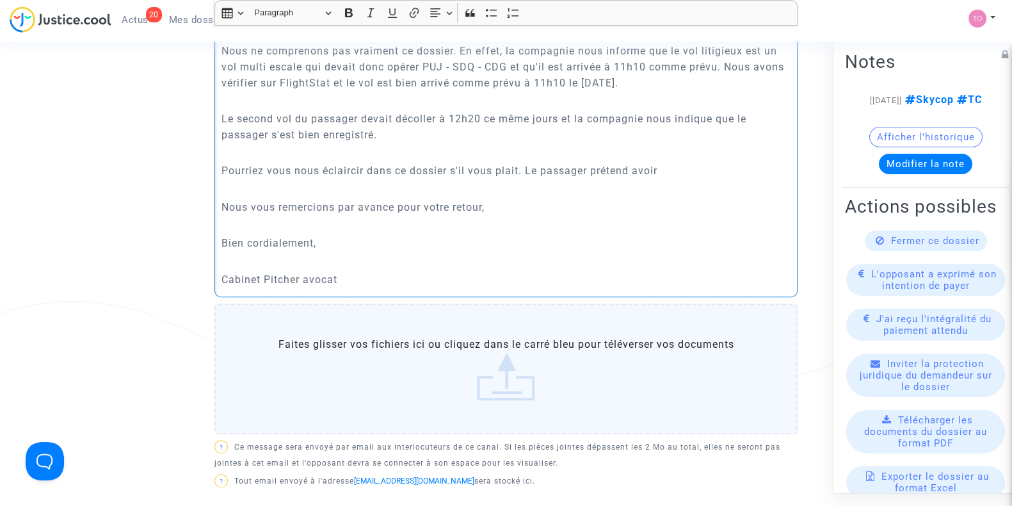
scroll to position [533, 0]
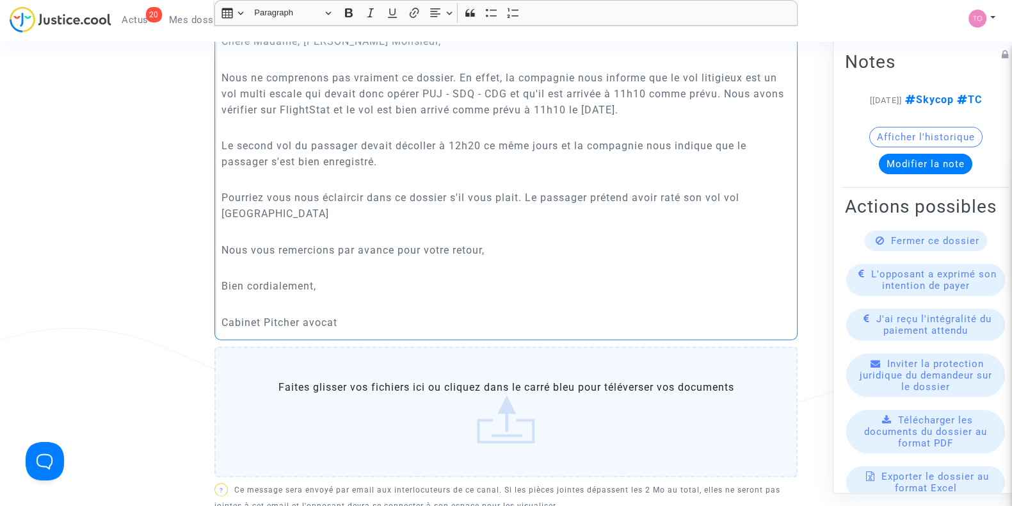
click at [740, 193] on p "Pourriez vous nous éclaircir dans ce dossier s'il vous plait. Le passager préte…" at bounding box center [506, 205] width 570 height 32
click at [266, 209] on p "Pourriez vous nous éclaircir dans ce dossier s'il vous plait. Le passager préte…" at bounding box center [506, 205] width 570 height 32
drag, startPoint x: 246, startPoint y: 213, endPoint x: 525, endPoint y: 193, distance: 279.1
click at [525, 193] on p "Pourriez vous nous éclaircir dans ce dossier s'il vous plait. Le passager préte…" at bounding box center [506, 205] width 570 height 32
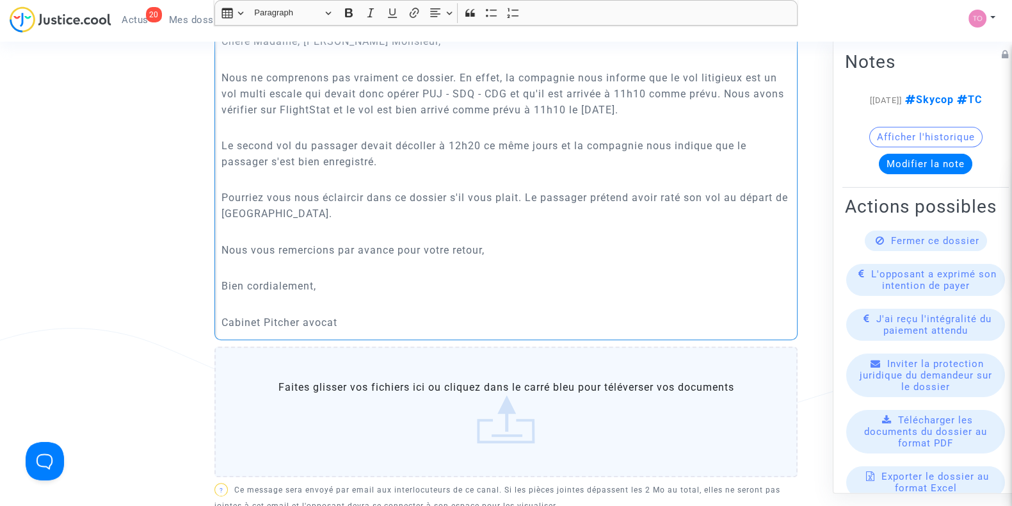
click at [522, 193] on p "Pourriez vous nous éclaircir dans ce dossier s'il vous plait. Le passager préte…" at bounding box center [506, 205] width 570 height 32
click at [294, 209] on p "Pourriez vous nous éclaircir dans ce dossier s'il vous plait ? Le passager prét…" at bounding box center [506, 205] width 570 height 32
drag, startPoint x: 285, startPoint y: 214, endPoint x: 537, endPoint y: 193, distance: 252.4
click at [535, 193] on p "Pourriez vous nous éclaircir dans ce dossier s'il vous plait ? Le passager prét…" at bounding box center [506, 205] width 570 height 32
click at [570, 217] on p "Pourriez vous nous éclaircir dans ce dossier s'il vous plait ? Le passager prét…" at bounding box center [506, 205] width 570 height 32
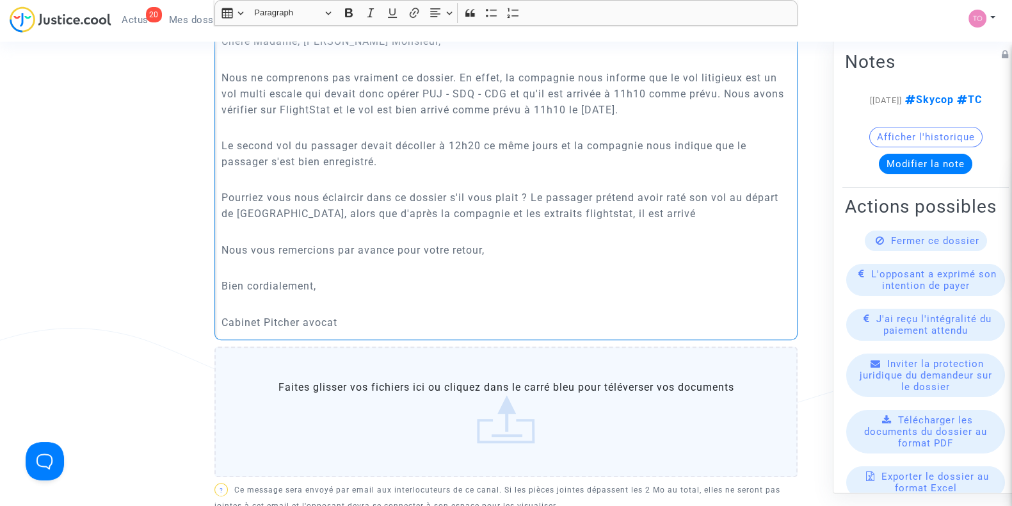
click at [552, 213] on p "Pourriez vous nous éclaircir dans ce dossier s'il vous plait ? Le passager prét…" at bounding box center [506, 205] width 570 height 32
click at [632, 209] on p "Pourriez vous nous éclaircir dans ce dossier s'il vous plait ? Le passager prét…" at bounding box center [506, 205] width 570 height 32
drag, startPoint x: 531, startPoint y: 193, endPoint x: 205, endPoint y: 193, distance: 325.8
click at [400, 207] on p "Le passager prétend avoir raté son vol au départ de Paris, alors que d'après la…" at bounding box center [506, 205] width 570 height 32
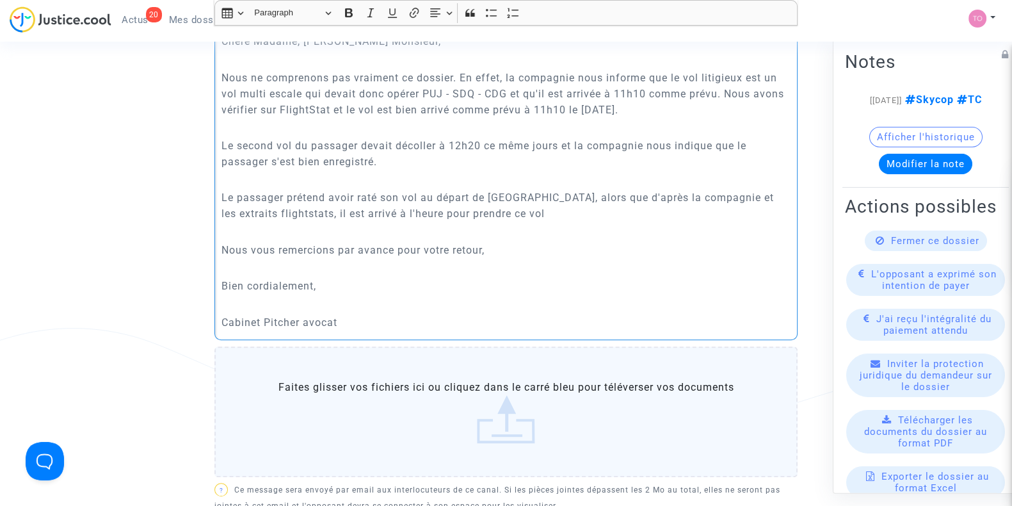
drag, startPoint x: 243, startPoint y: 197, endPoint x: 714, endPoint y: 196, distance: 471.1
click at [714, 196] on p "Le passager prétend avoir raté son vol au départ de Paris, alors que d'après la…" at bounding box center [506, 205] width 570 height 32
drag, startPoint x: 255, startPoint y: 213, endPoint x: 422, endPoint y: 208, distance: 167.1
click at [422, 208] on p "Le passager prétend avoir raté son vol au départ de Paris, alors que d'après la…" at bounding box center [506, 205] width 570 height 32
click at [510, 213] on p "Le passager prétend avoir raté son vol au départ de Paris, alors que d'après la…" at bounding box center [506, 205] width 570 height 32
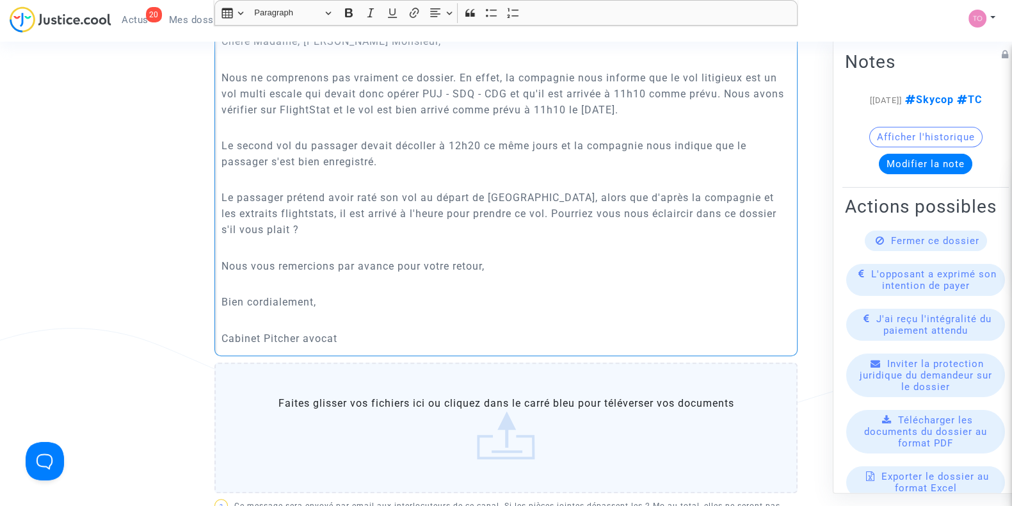
drag, startPoint x: 604, startPoint y: 213, endPoint x: 705, endPoint y: 213, distance: 101.8
click at [705, 213] on p "Le passager prétend avoir raté son vol au départ de Paris, alors que d'après la…" at bounding box center [506, 213] width 570 height 48
click at [565, 211] on p "Le passager prétend avoir raté son vol au départ de Paris, alors que d'après la…" at bounding box center [506, 213] width 570 height 48
click at [643, 255] on div "Chère Madame, Cher Monsieur, Nous ne comprenons pas vraiment ce dossier. En eff…" at bounding box center [505, 190] width 583 height 332
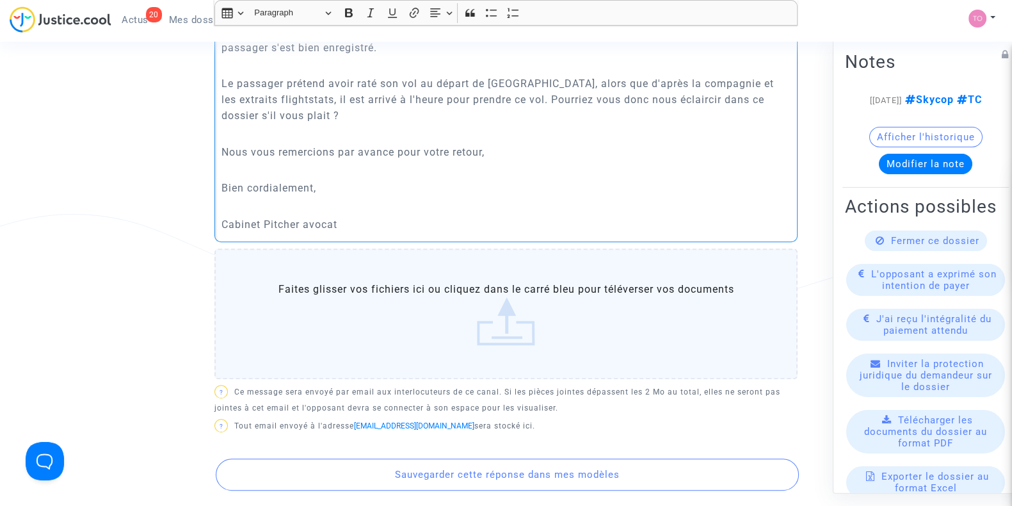
scroll to position [800, 0]
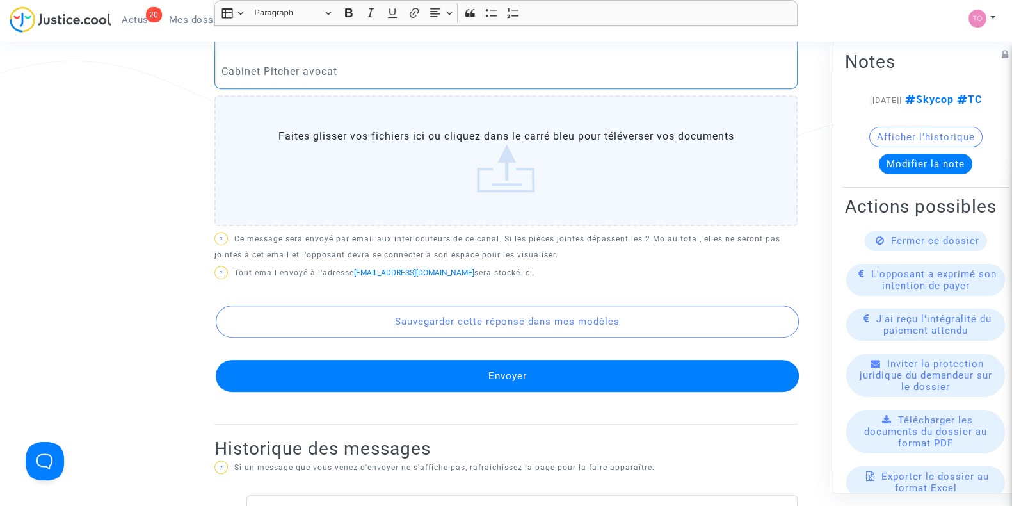
click at [480, 375] on button "Envoyer" at bounding box center [507, 376] width 583 height 32
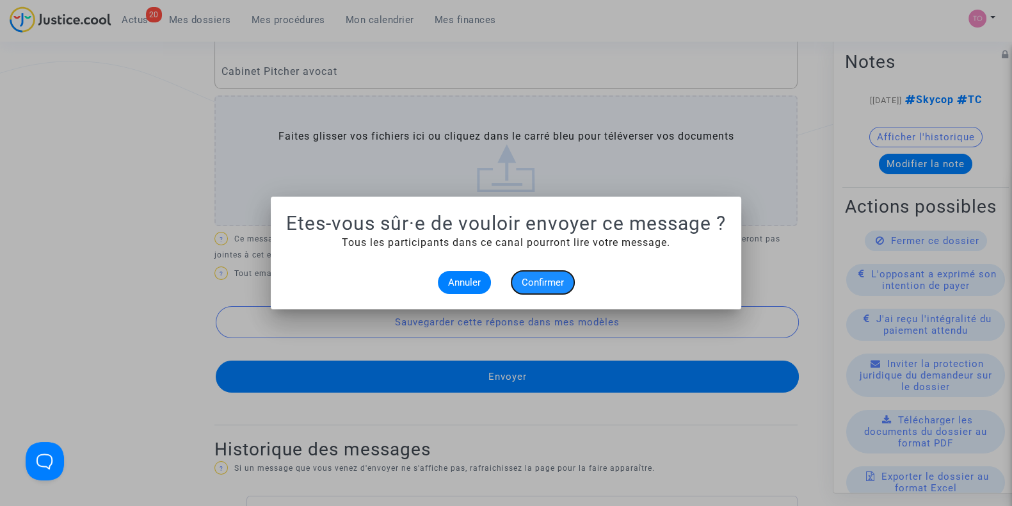
click at [554, 282] on span "Confirmer" at bounding box center [543, 283] width 42 height 12
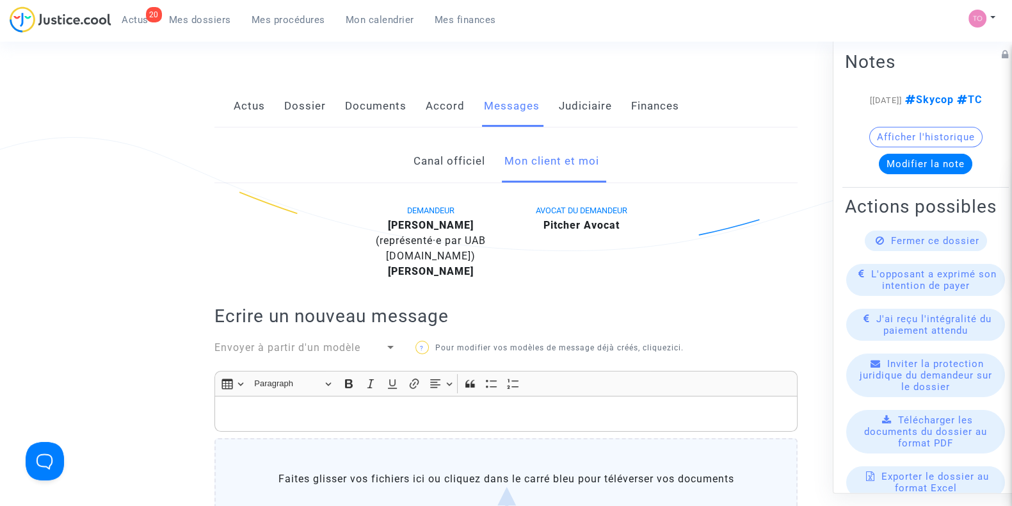
scroll to position [159, 0]
click at [571, 114] on link "Judiciaire" at bounding box center [585, 108] width 53 height 42
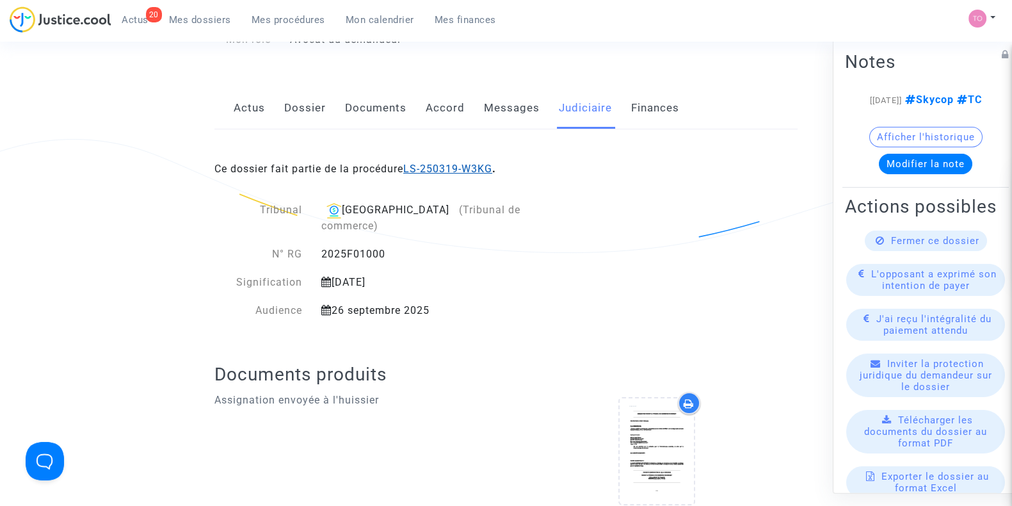
click at [463, 165] on link "LS-250319-W3KG" at bounding box center [447, 169] width 89 height 12
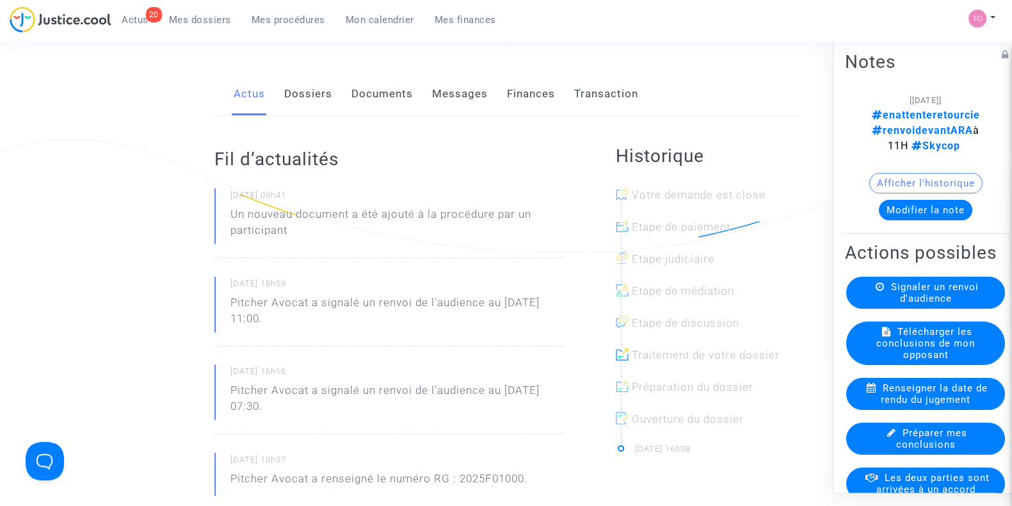
click at [911, 181] on div "Afficher l'historique" at bounding box center [925, 186] width 161 height 27
click at [906, 200] on button "Modifier la note" at bounding box center [925, 210] width 93 height 20
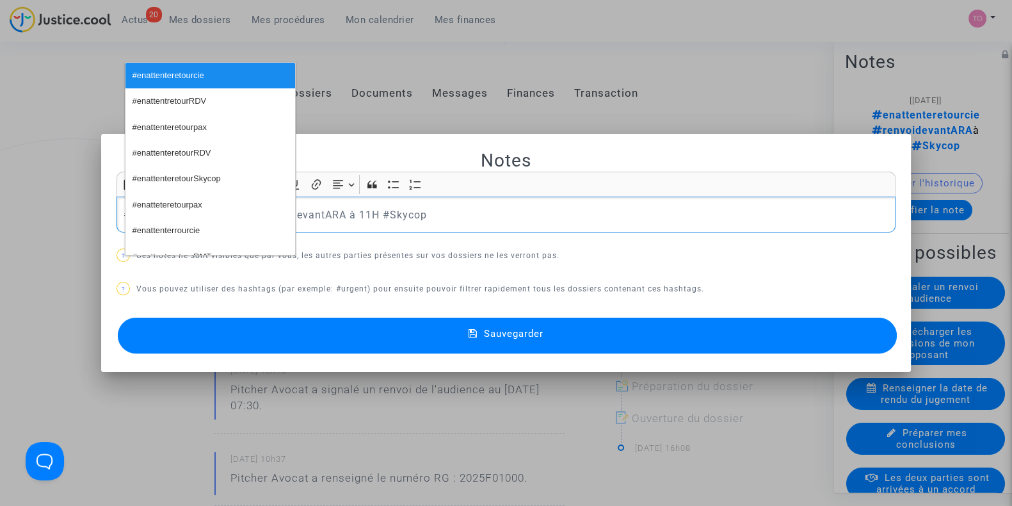
click at [208, 178] on span "#enattenteretourSkycop" at bounding box center [177, 179] width 88 height 19
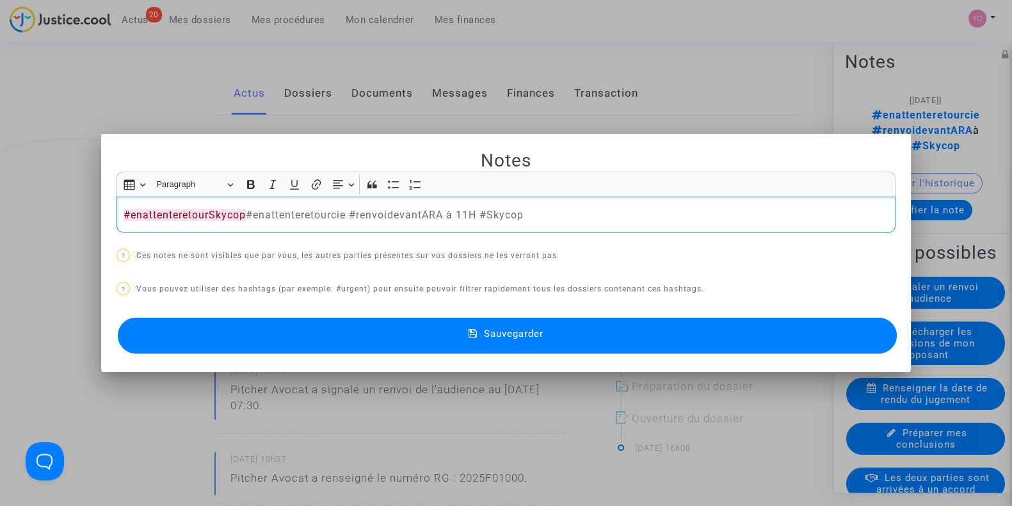
drag, startPoint x: 243, startPoint y: 211, endPoint x: 346, endPoint y: 213, distance: 102.4
click at [346, 213] on p "#enattenteretourSkycop #enattenteretourcie #renvoidevantARA à 11H #Skycop" at bounding box center [507, 215] width 766 height 16
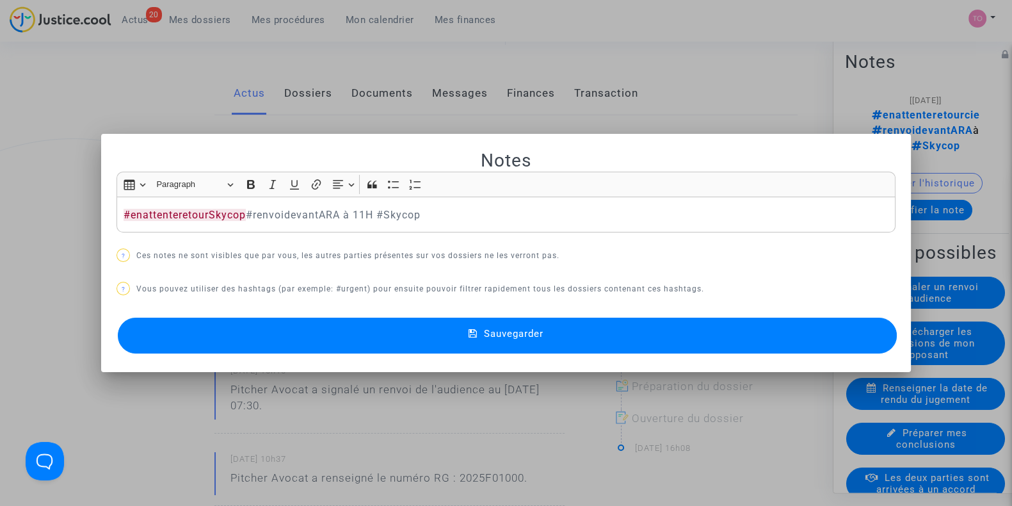
click at [303, 333] on button "Sauvegarder" at bounding box center [507, 335] width 779 height 36
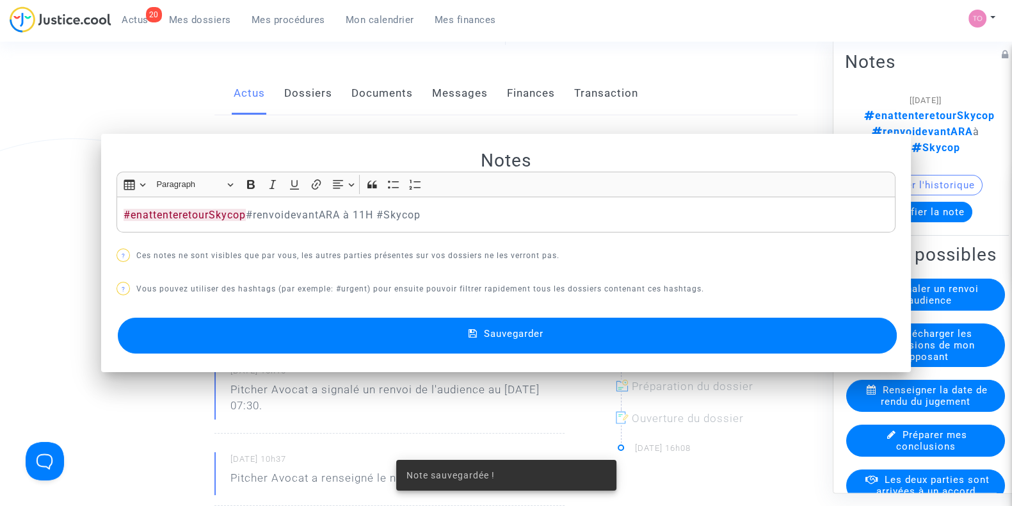
scroll to position [159, 0]
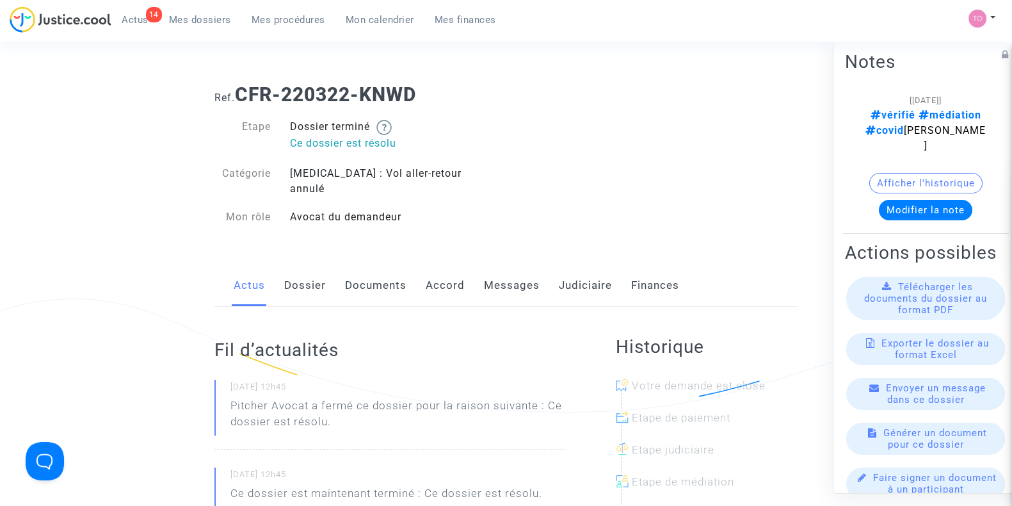
click at [306, 272] on link "Dossier" at bounding box center [305, 285] width 42 height 42
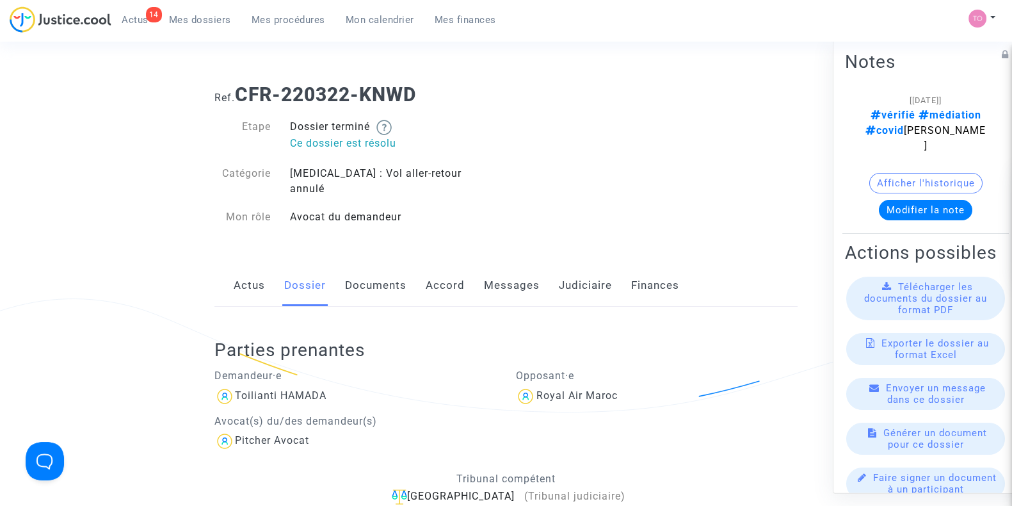
click at [261, 277] on link "Actus" at bounding box center [249, 285] width 31 height 42
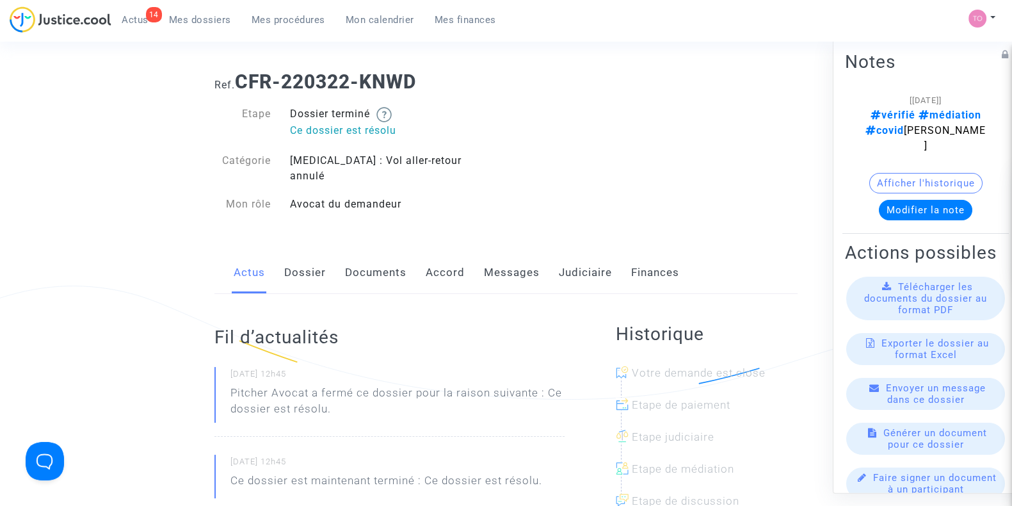
scroll to position [26, 0]
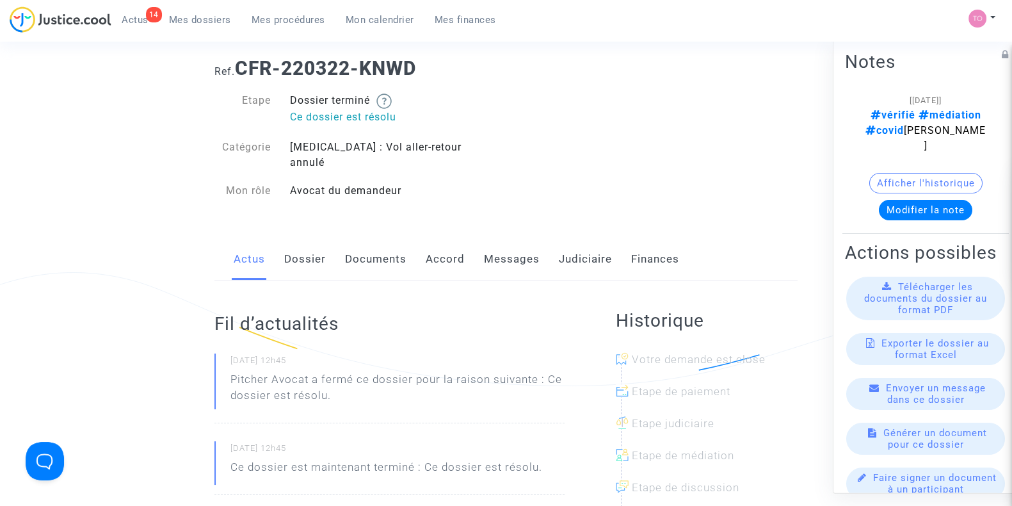
click at [302, 256] on link "Dossier" at bounding box center [305, 259] width 42 height 42
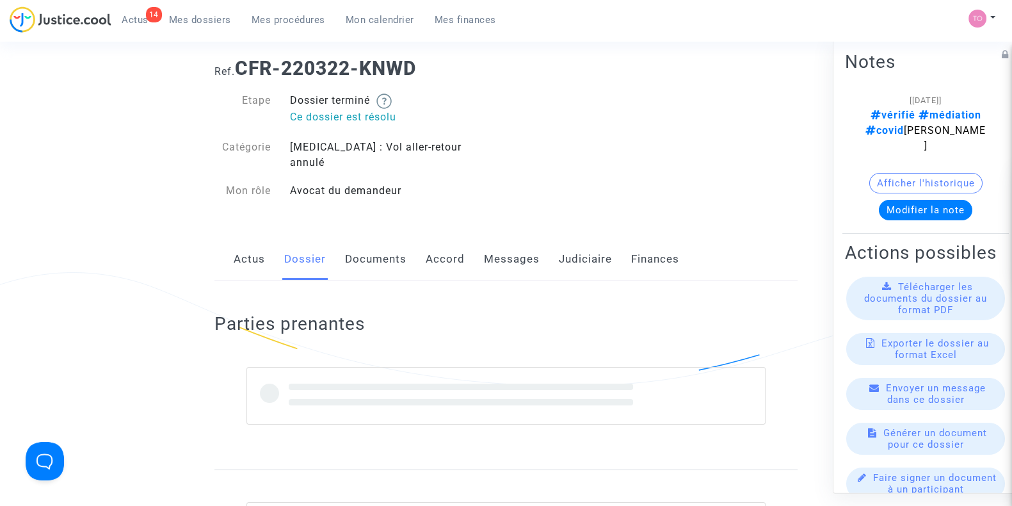
click at [392, 243] on link "Documents" at bounding box center [375, 259] width 61 height 42
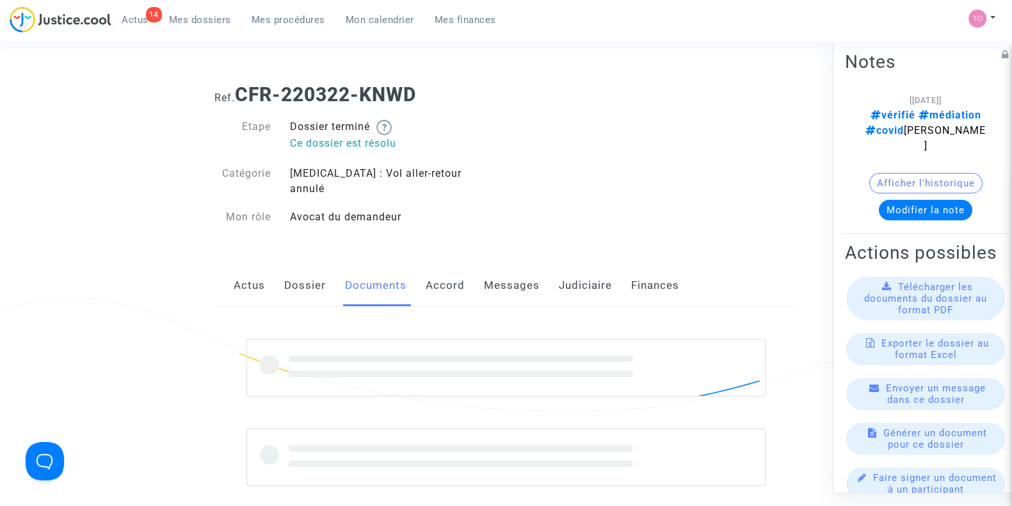
click at [441, 264] on link "Accord" at bounding box center [445, 285] width 39 height 42
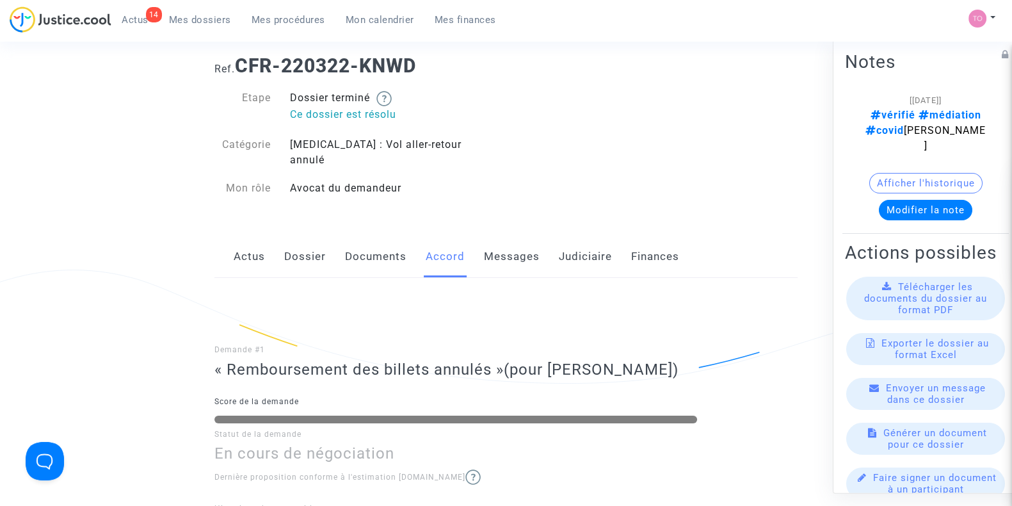
scroll to position [26, 0]
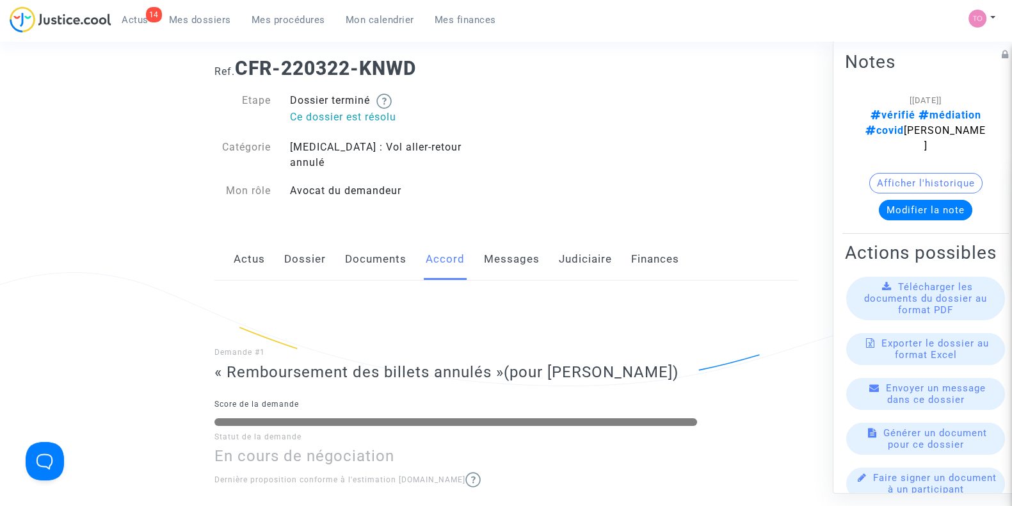
click at [341, 245] on div "Actus Dossier Documents Accord Messages Judiciaire Finances" at bounding box center [505, 259] width 583 height 43
click at [387, 252] on link "Documents" at bounding box center [375, 259] width 61 height 42
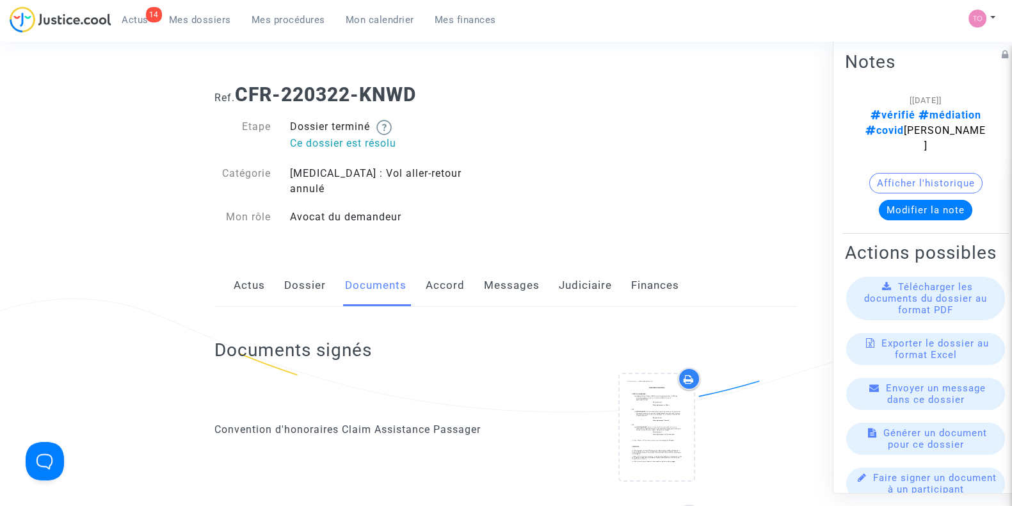
click at [521, 276] on link "Messages" at bounding box center [512, 285] width 56 height 42
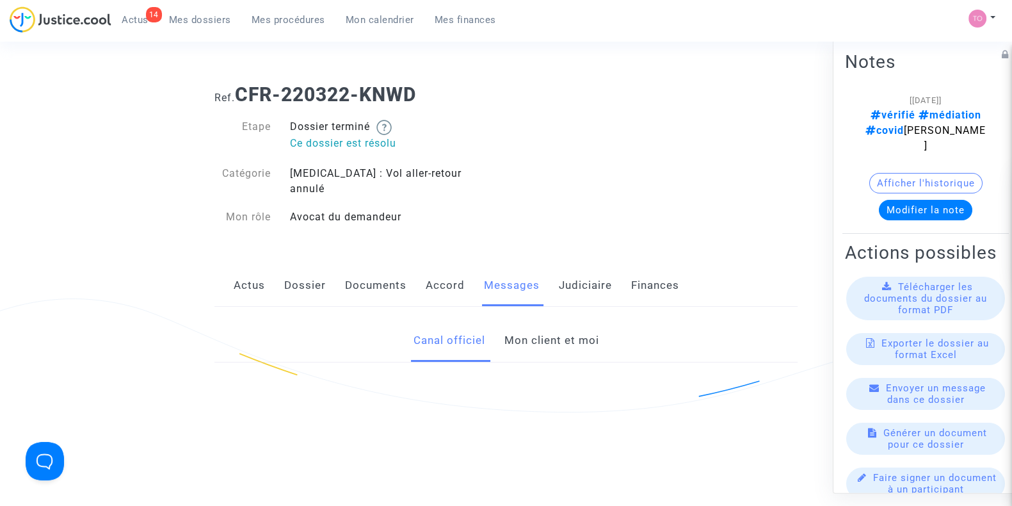
click at [559, 270] on link "Judiciaire" at bounding box center [585, 285] width 53 height 42
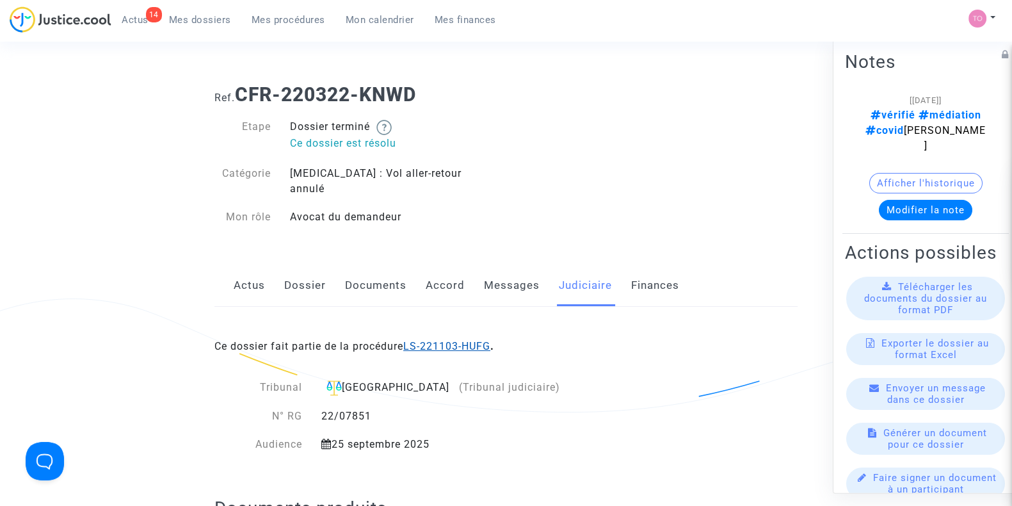
click at [442, 340] on link "LS-221103-HUFG" at bounding box center [446, 346] width 87 height 12
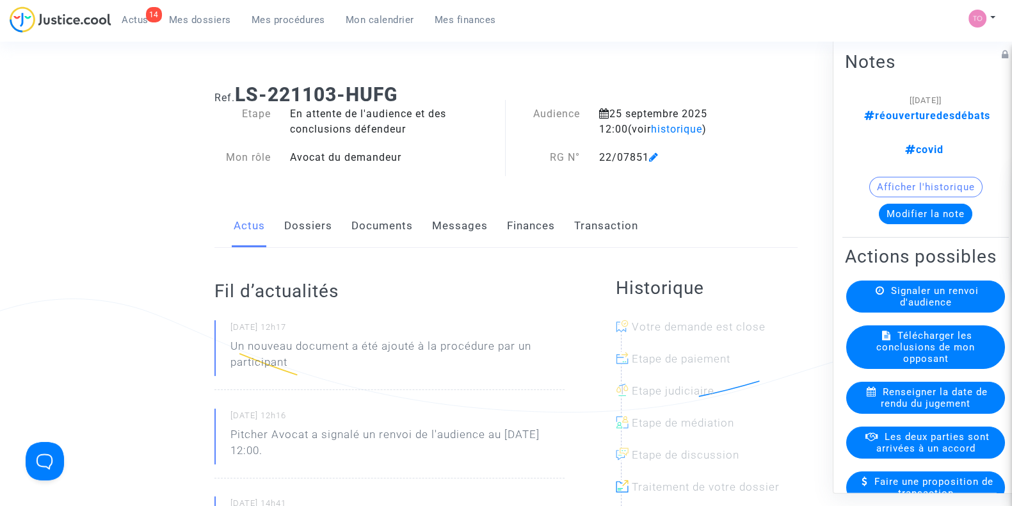
click at [375, 222] on link "Documents" at bounding box center [381, 226] width 61 height 42
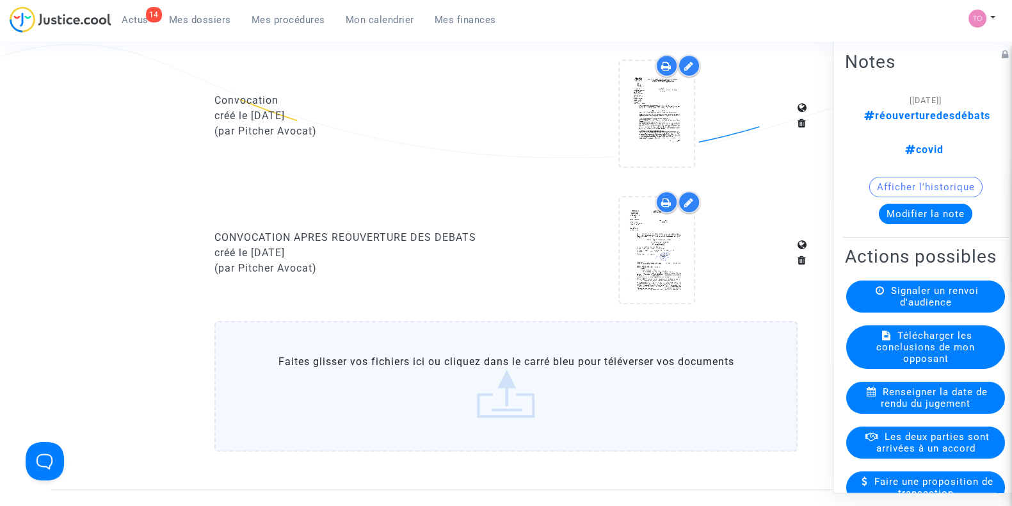
scroll to position [826, 0]
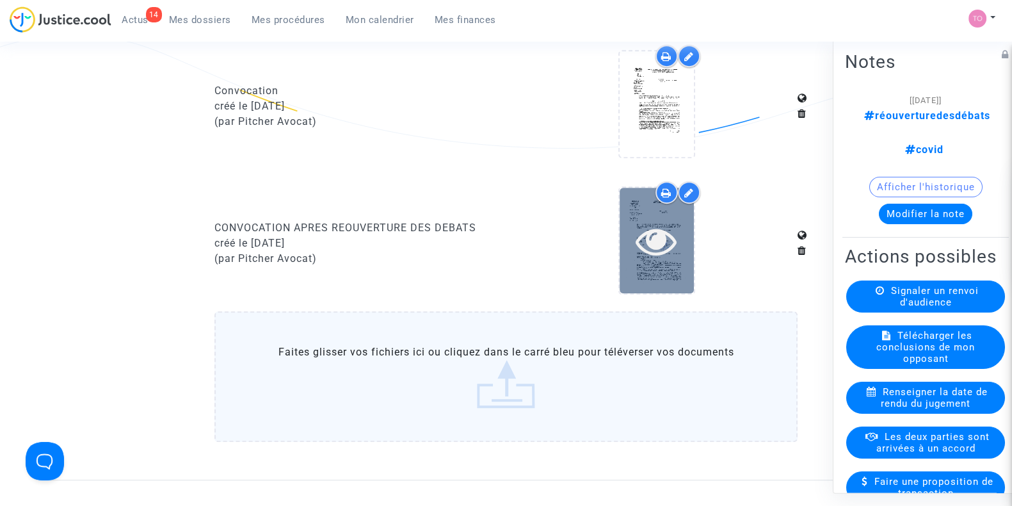
click at [673, 245] on icon at bounding box center [657, 240] width 42 height 41
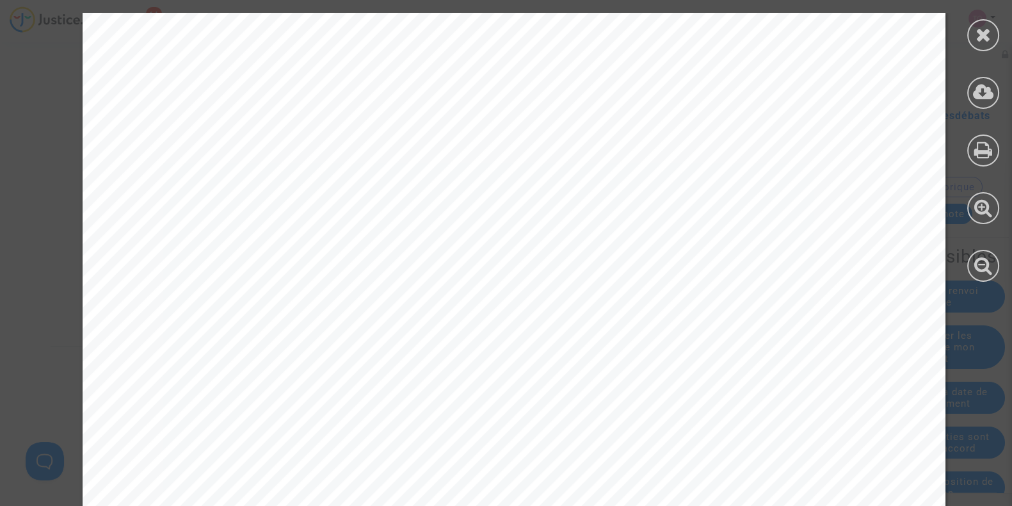
scroll to position [0, 0]
click at [1001, 30] on div at bounding box center [983, 147] width 58 height 294
click at [985, 33] on icon at bounding box center [984, 34] width 16 height 19
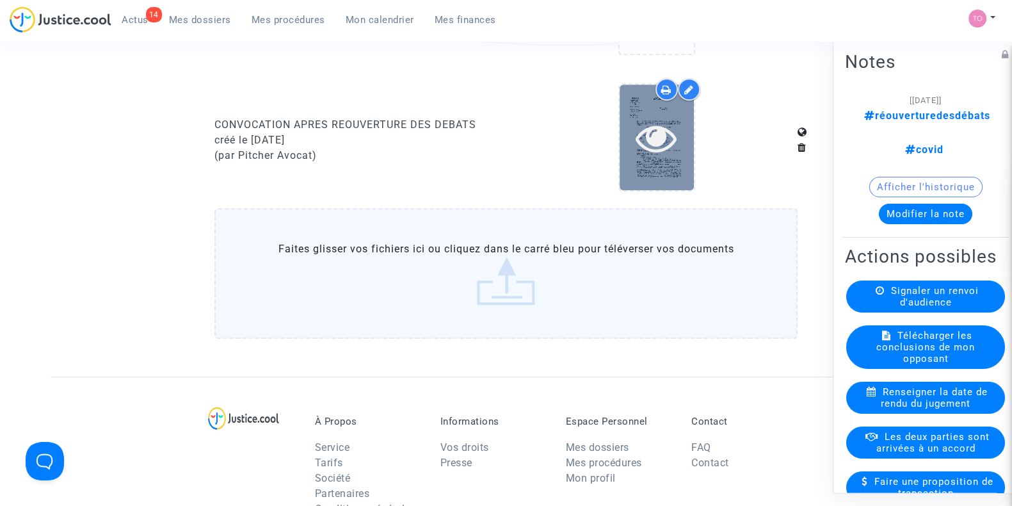
scroll to position [906, 0]
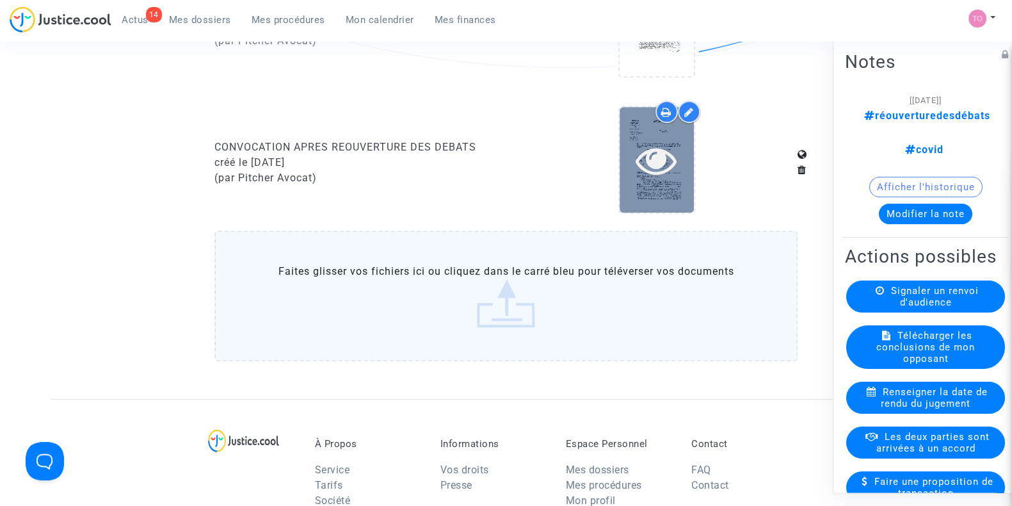
click at [646, 125] on div at bounding box center [657, 160] width 74 height 106
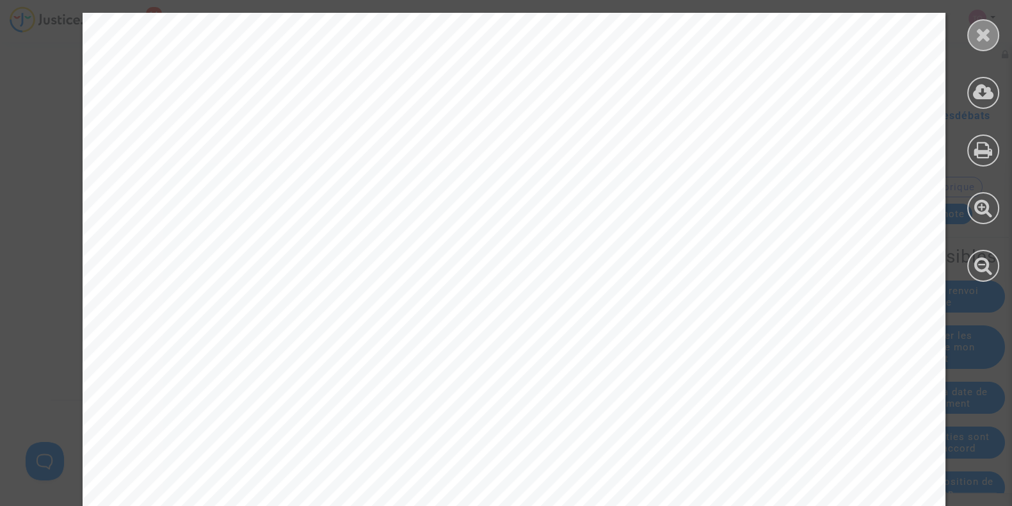
click at [969, 30] on div at bounding box center [983, 35] width 32 height 32
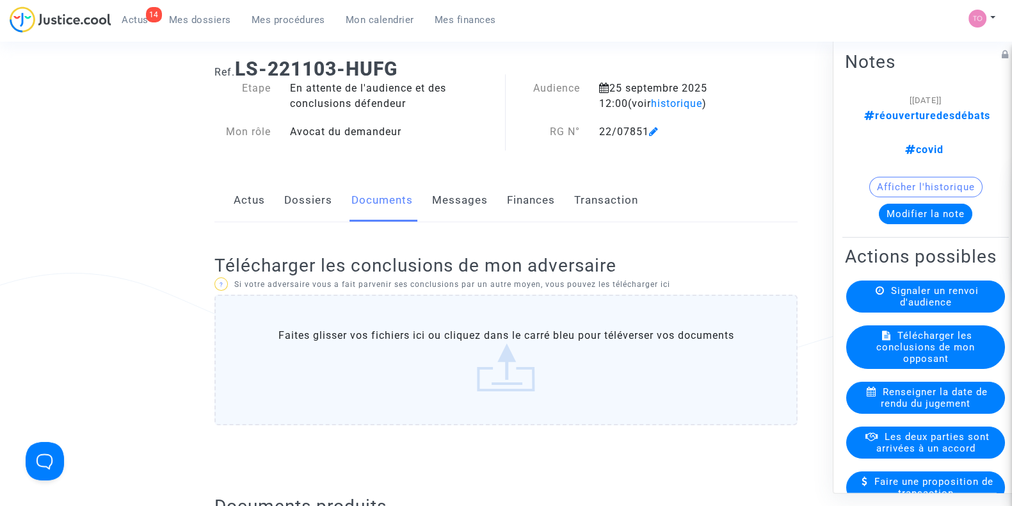
scroll to position [26, 0]
click at [286, 210] on link "Dossiers" at bounding box center [308, 200] width 48 height 42
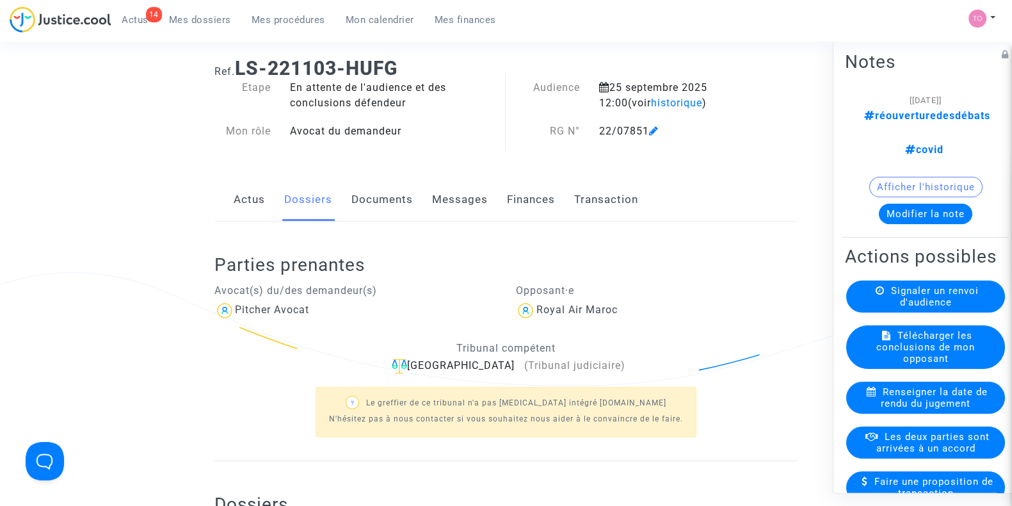
click at [460, 208] on link "Messages" at bounding box center [460, 200] width 56 height 42
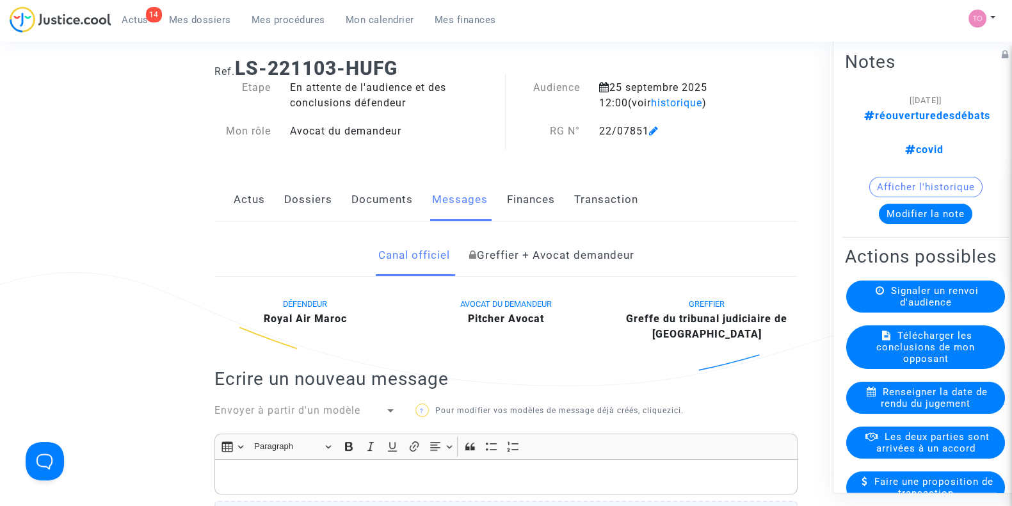
click at [291, 193] on link "Dossiers" at bounding box center [308, 200] width 48 height 42
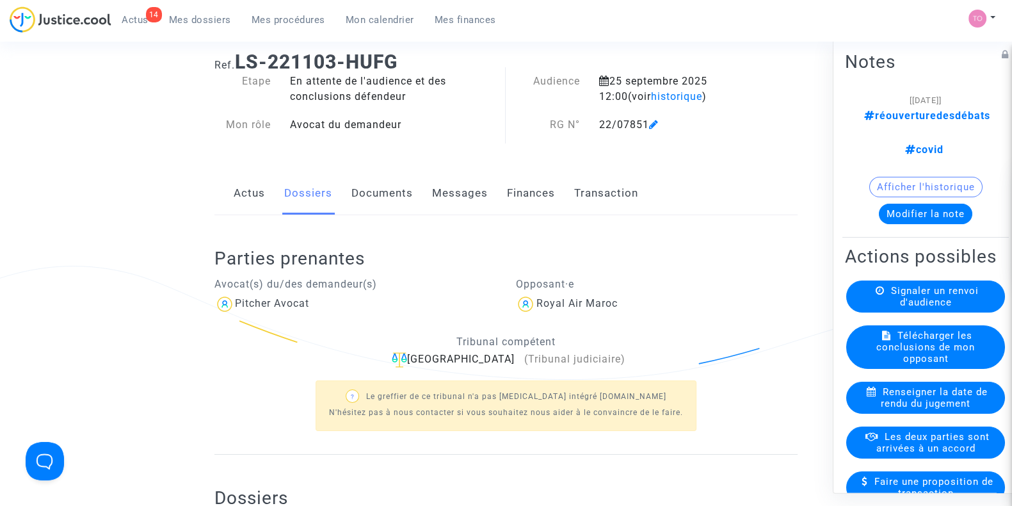
scroll to position [26, 0]
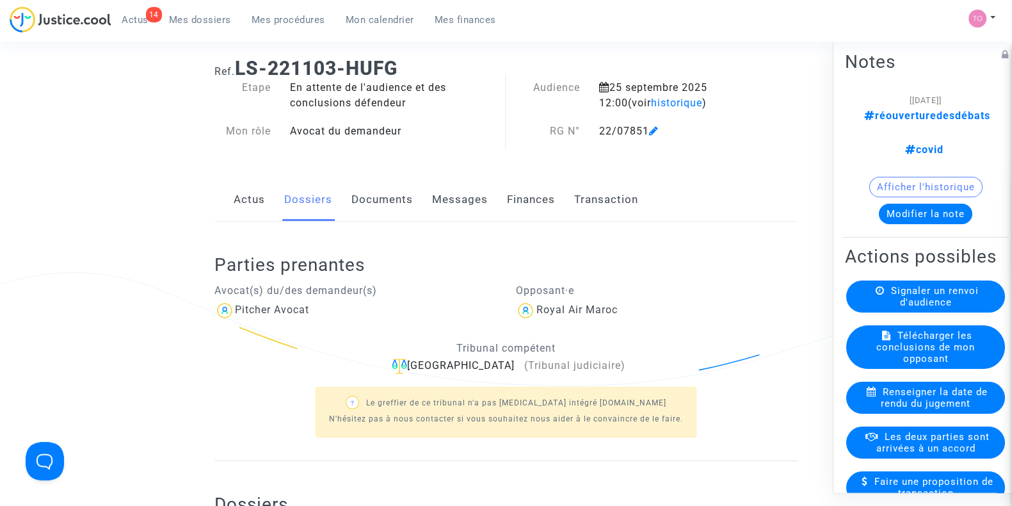
click at [360, 201] on link "Documents" at bounding box center [381, 200] width 61 height 42
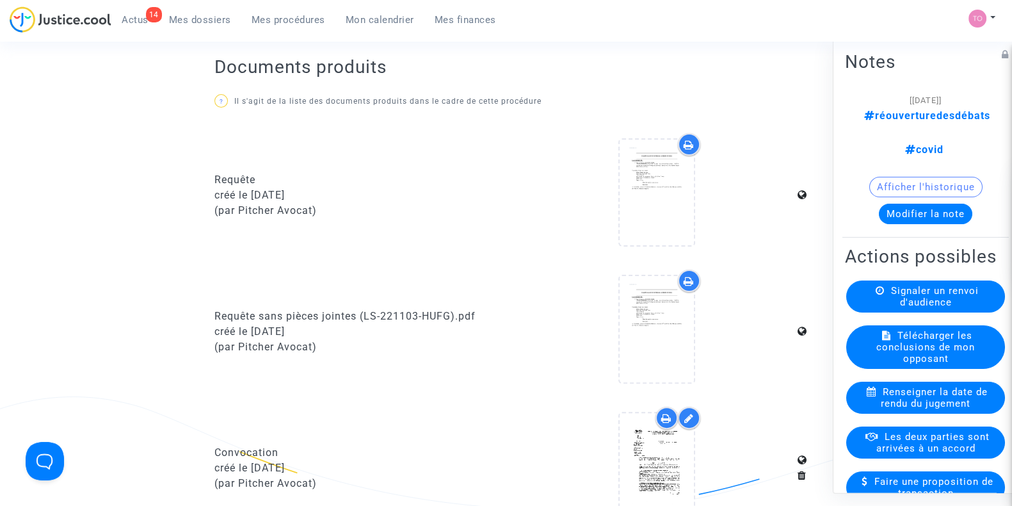
scroll to position [480, 0]
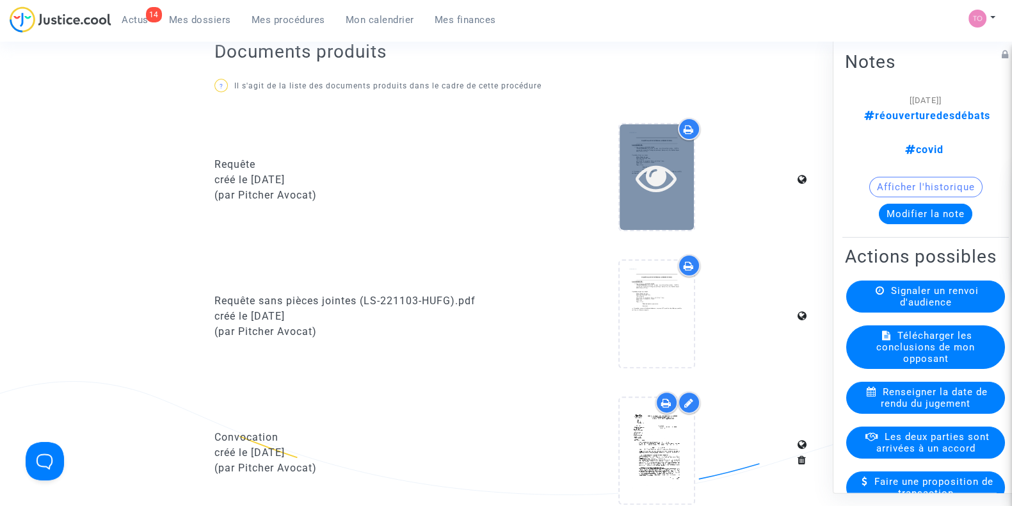
click at [652, 189] on icon at bounding box center [657, 177] width 42 height 41
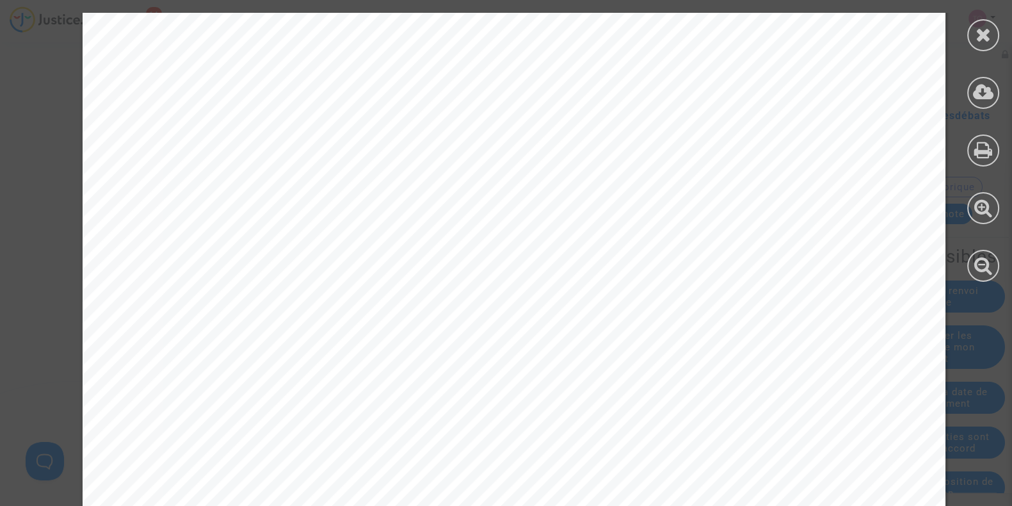
scroll to position [6534, 0]
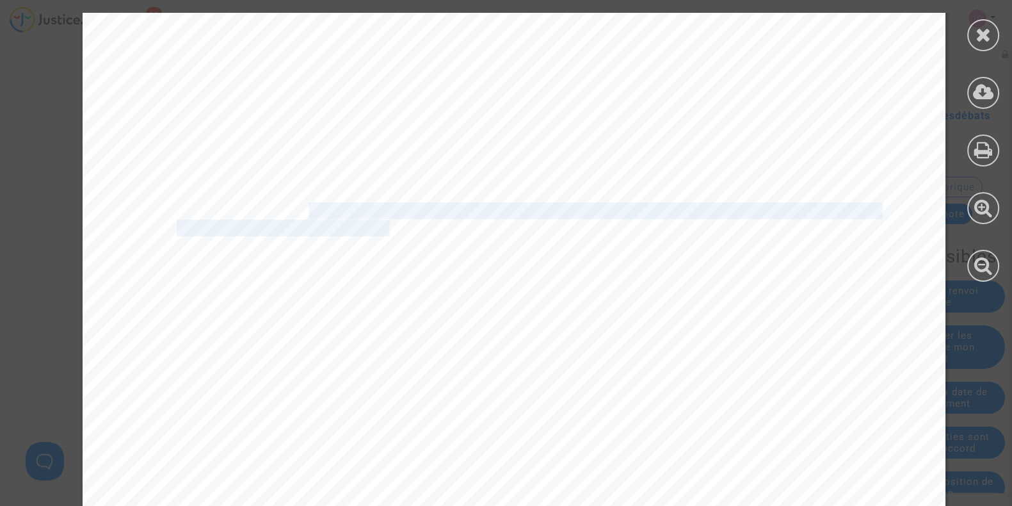
drag, startPoint x: 295, startPoint y: 218, endPoint x: 378, endPoint y: 220, distance: 82.6
click at [378, 220] on div "PAR CES MOTIFS Vu le Règlement CE n°261/2004 du [DATE] relatif aux droits des p…" at bounding box center [514, 227] width 863 height 1221
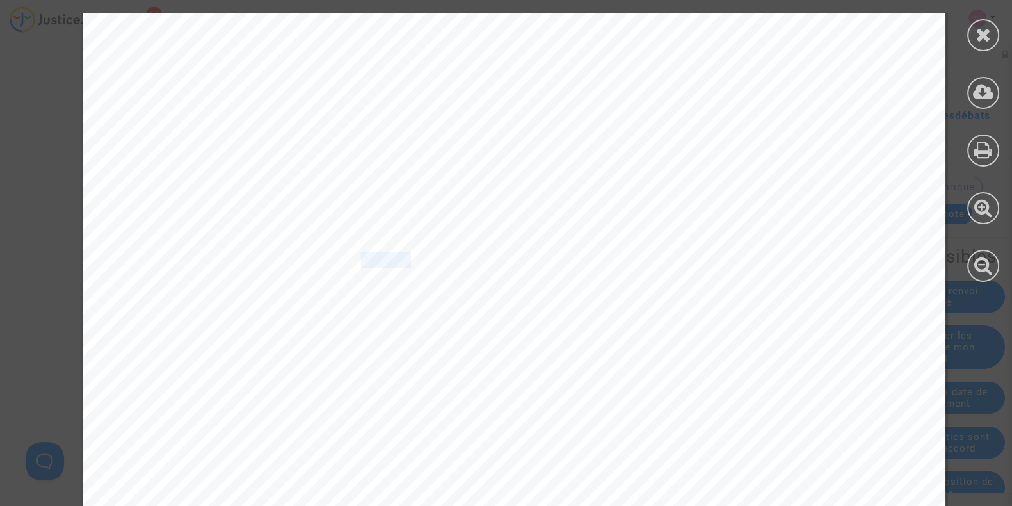
drag, startPoint x: 342, startPoint y: 261, endPoint x: 396, endPoint y: 264, distance: 54.5
click at [396, 264] on span "la société Royal Air Maroc à payer aux Demandeurs la somme de 36 euros au titre" at bounding box center [580, 260] width 615 height 15
click at [970, 31] on div at bounding box center [983, 35] width 32 height 32
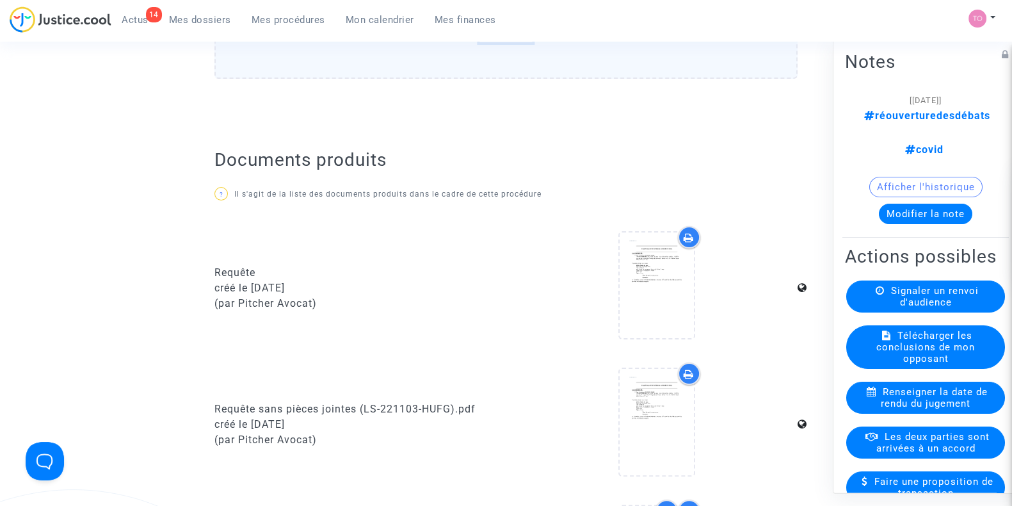
scroll to position [373, 0]
click at [916, 177] on button "Afficher l'historique" at bounding box center [925, 187] width 113 height 20
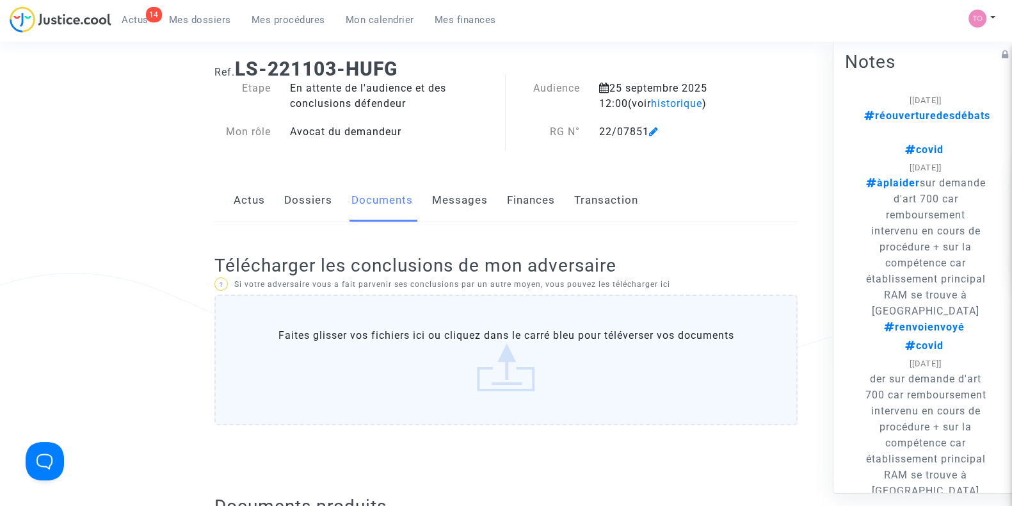
scroll to position [26, 0]
click at [461, 193] on link "Messages" at bounding box center [460, 200] width 56 height 42
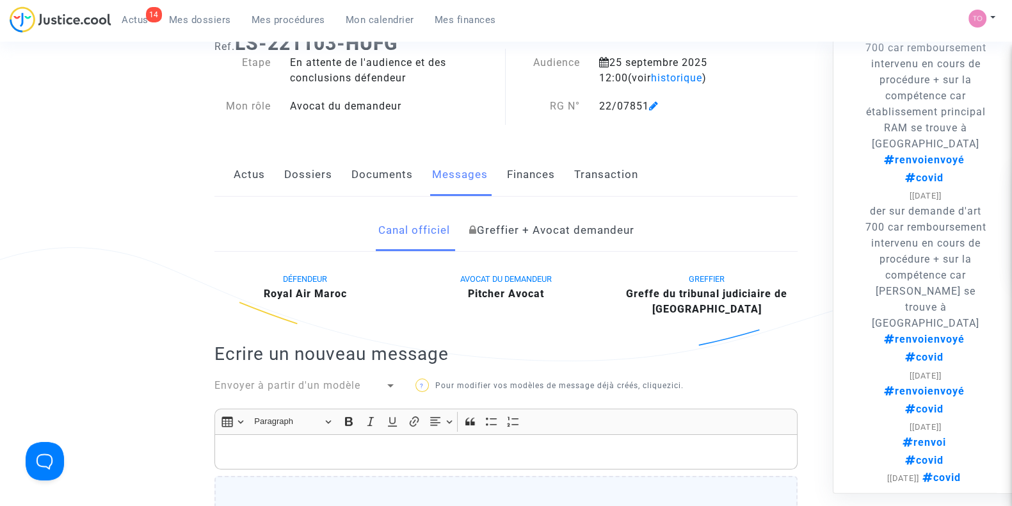
scroll to position [53, 0]
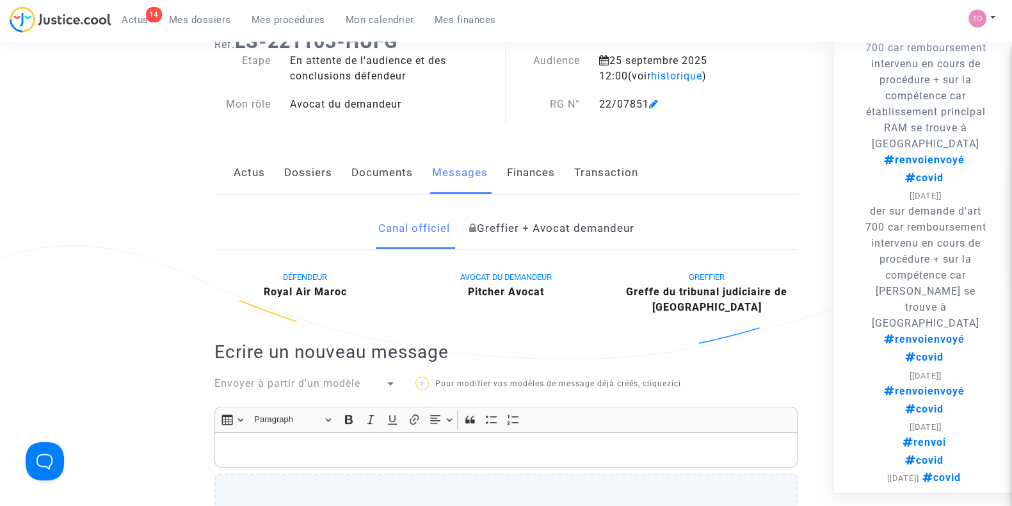
click at [389, 174] on link "Documents" at bounding box center [381, 173] width 61 height 42
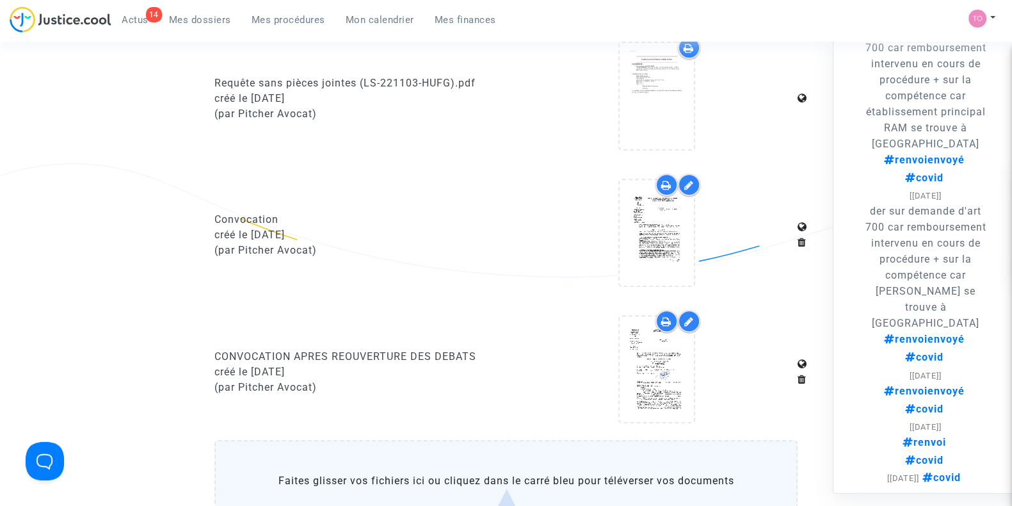
scroll to position [712, 0]
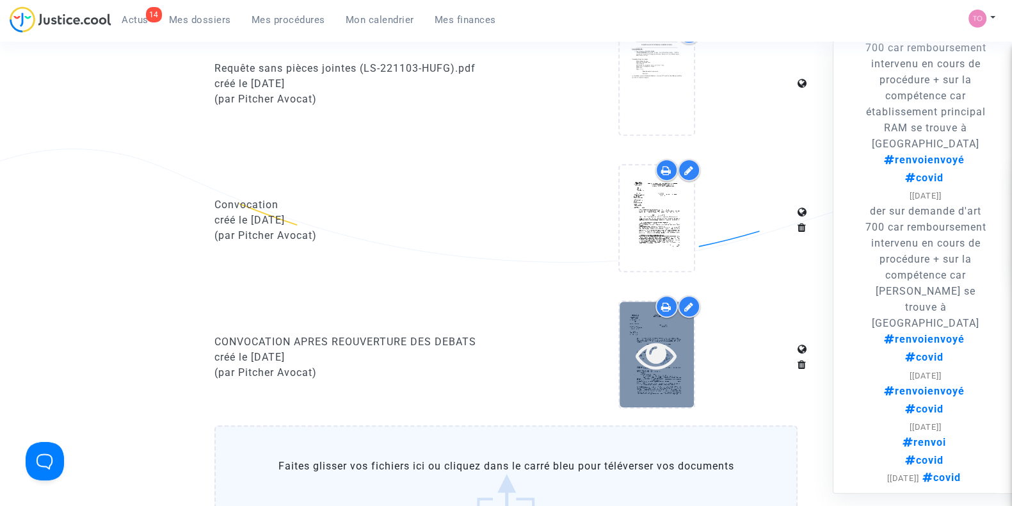
click at [652, 345] on icon at bounding box center [657, 354] width 42 height 41
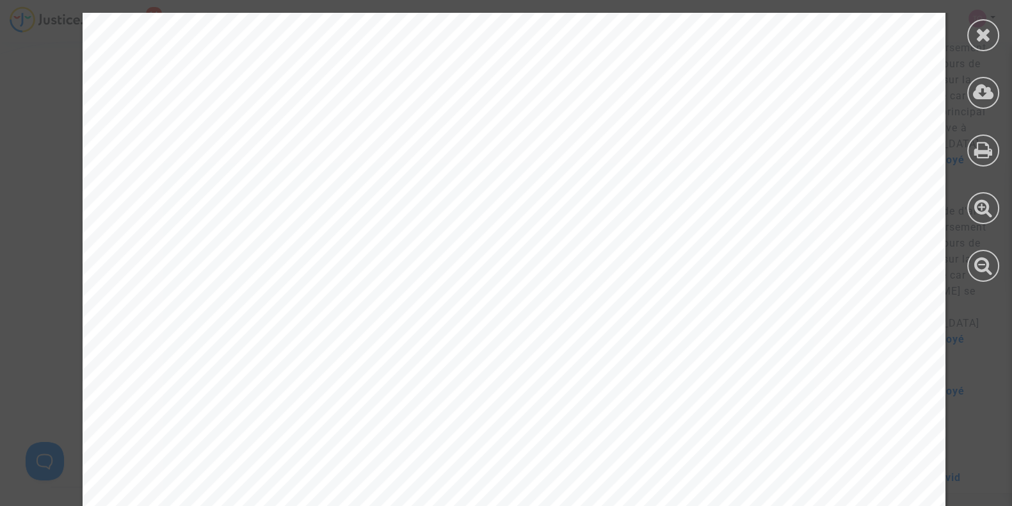
scroll to position [720, 0]
click at [988, 29] on icon at bounding box center [984, 34] width 16 height 19
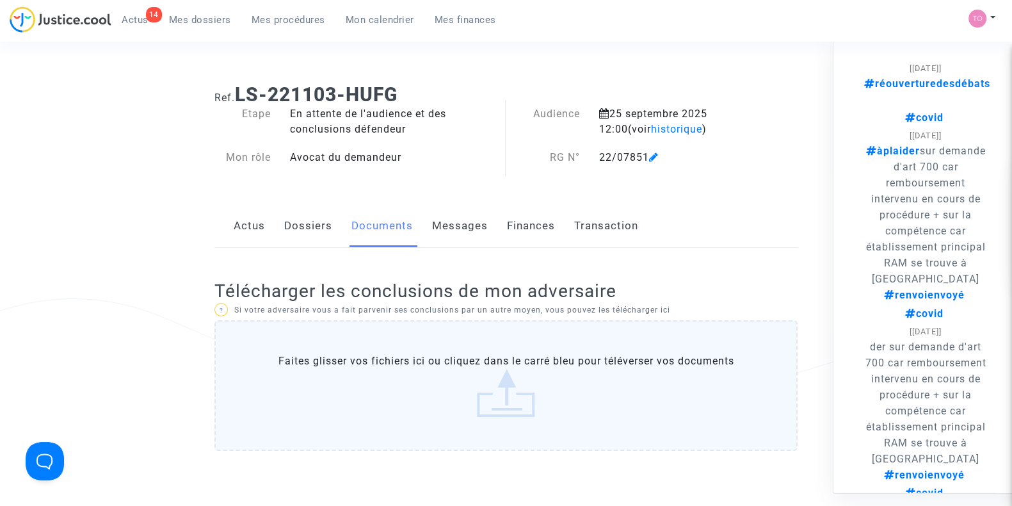
scroll to position [0, 0]
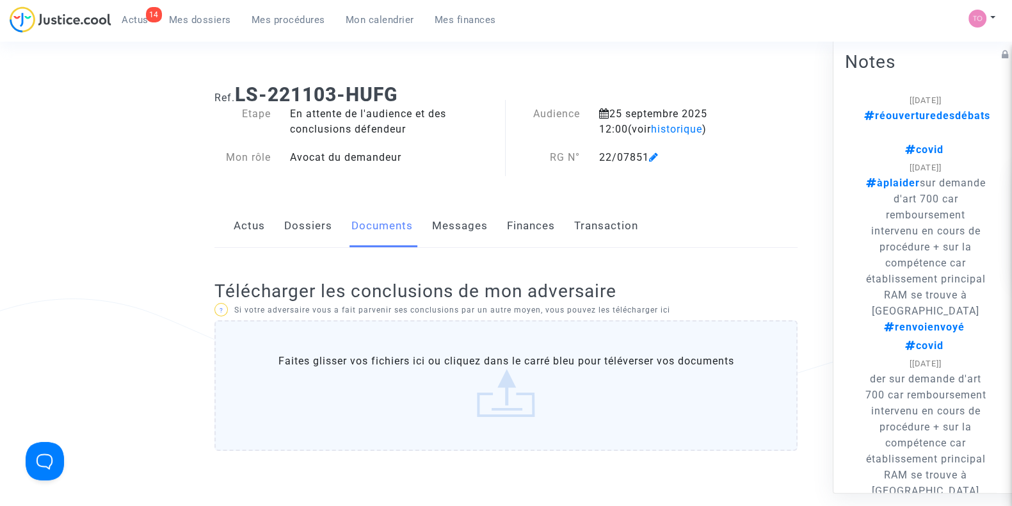
click at [663, 177] on div "Audience [DATE] 12:00 (voir historique ) RG N° 22/07851" at bounding box center [631, 142] width 251 height 72
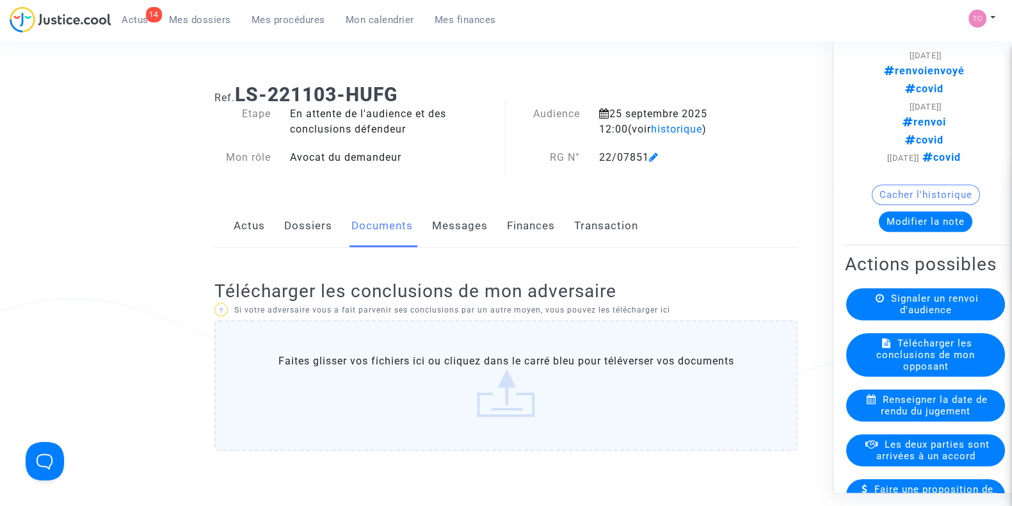
scroll to position [693, 0]
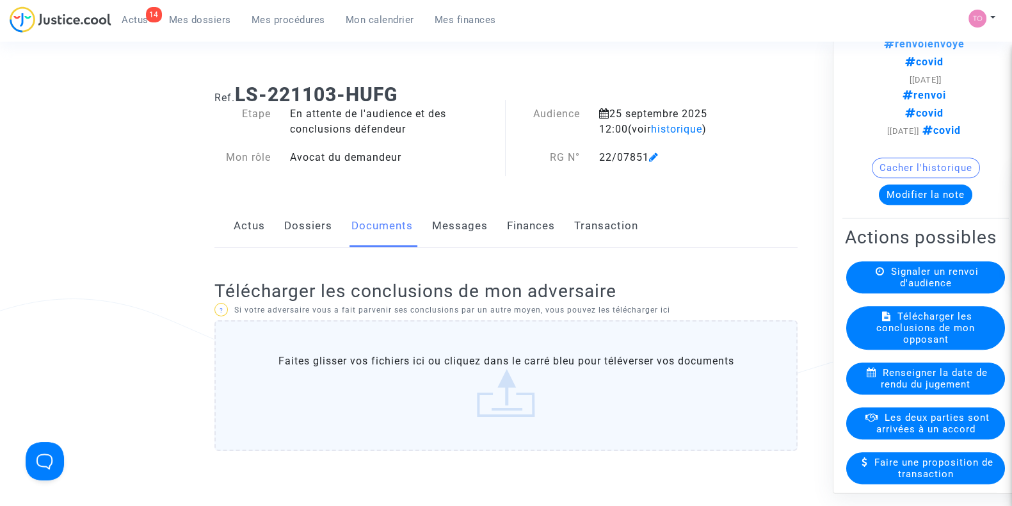
click at [905, 205] on button "Modifier la note" at bounding box center [925, 195] width 93 height 20
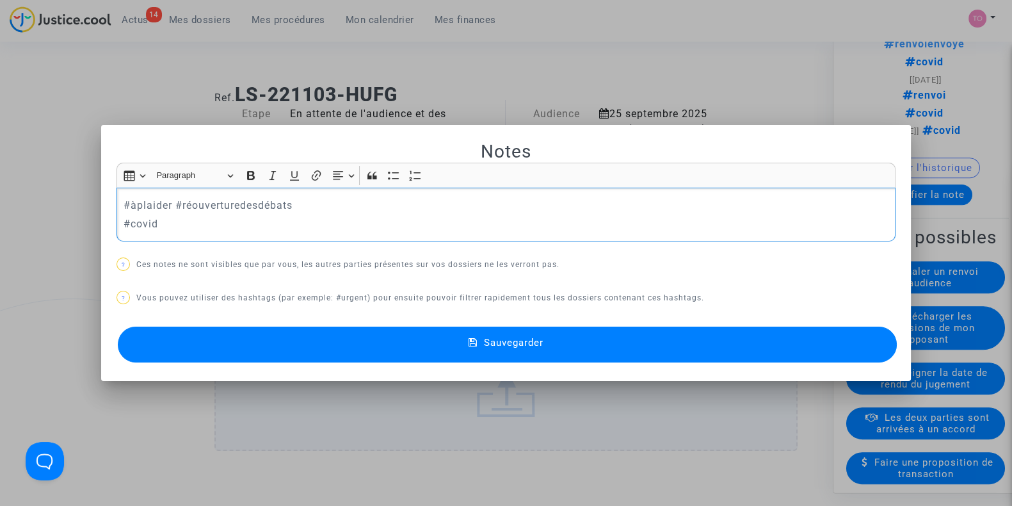
click at [481, 100] on div at bounding box center [506, 253] width 1012 height 506
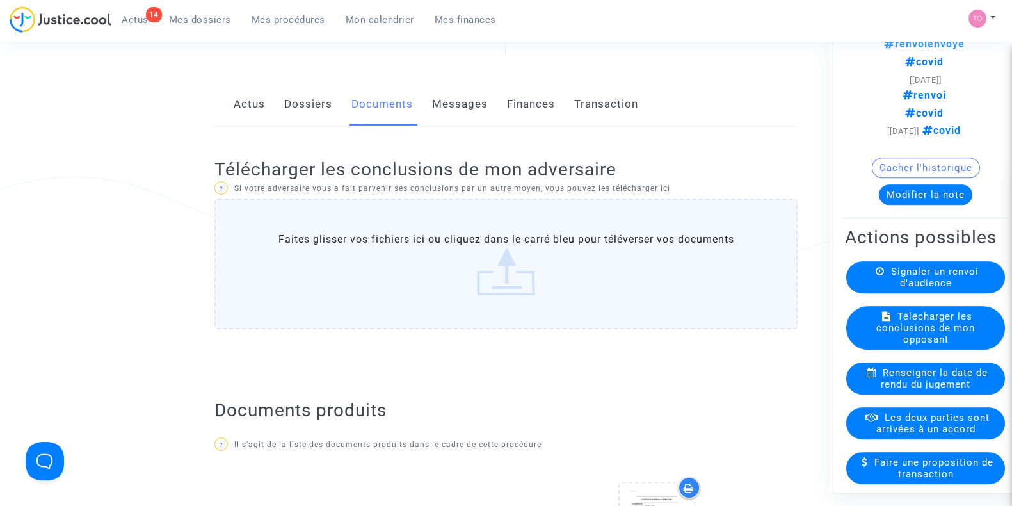
scroll to position [133, 0]
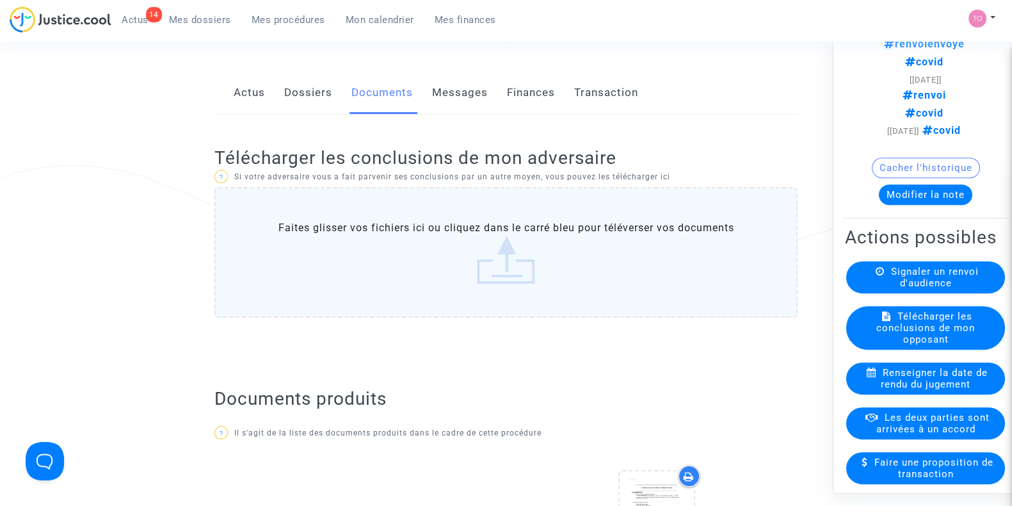
click at [890, 205] on button "Modifier la note" at bounding box center [925, 195] width 93 height 20
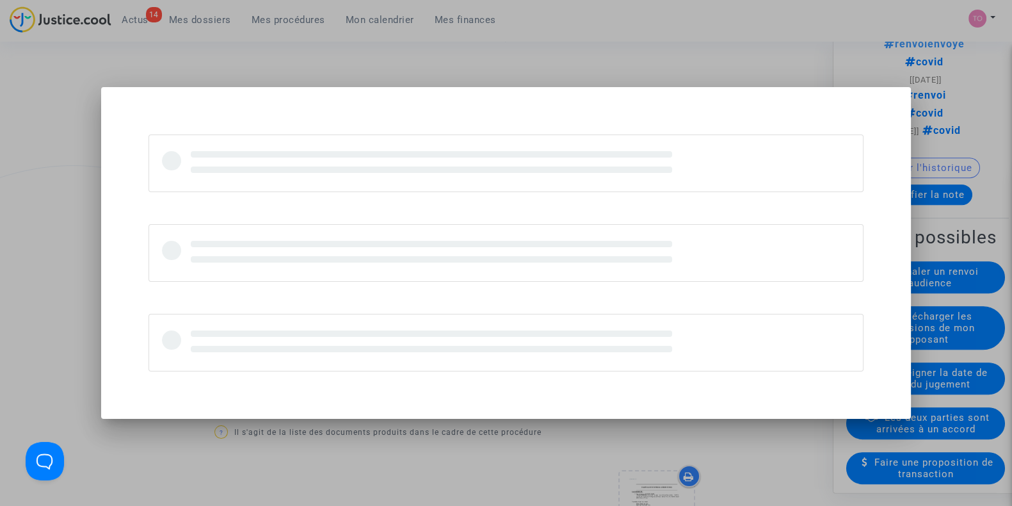
scroll to position [0, 0]
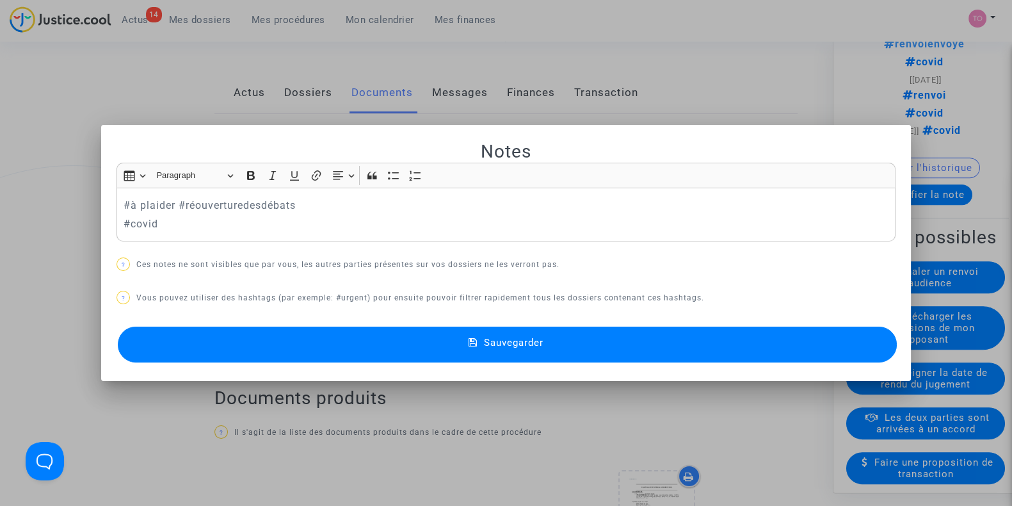
drag, startPoint x: 111, startPoint y: 200, endPoint x: 122, endPoint y: 200, distance: 10.3
click at [113, 200] on mat-dialog-container "Notes Rich Text Editor Insert table Insert table Heading Paragraph Paragraph He…" at bounding box center [506, 253] width 810 height 257
click at [124, 200] on p "#à plaider #réouverturedesdébats" at bounding box center [507, 205] width 766 height 16
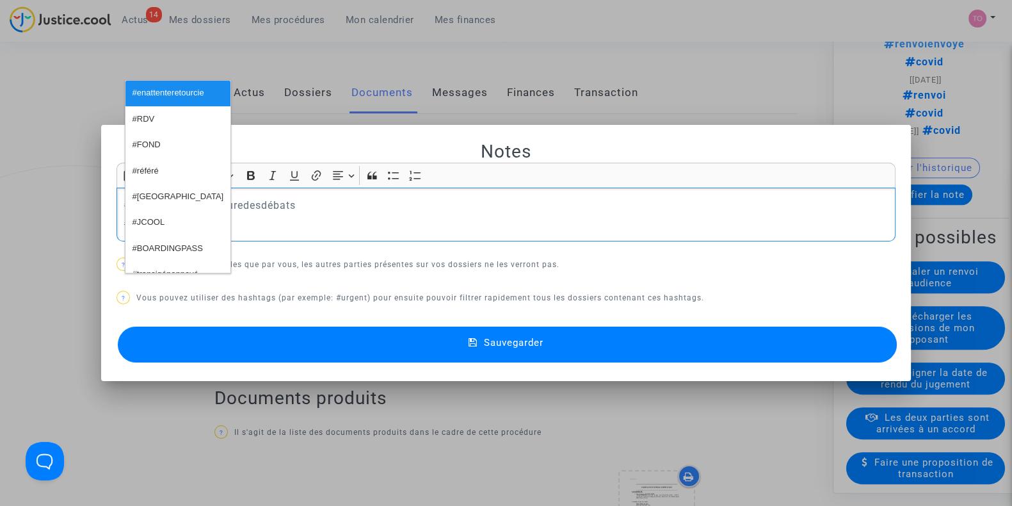
click at [124, 201] on p "#à plaider #réouverturedesdébats" at bounding box center [507, 205] width 766 height 16
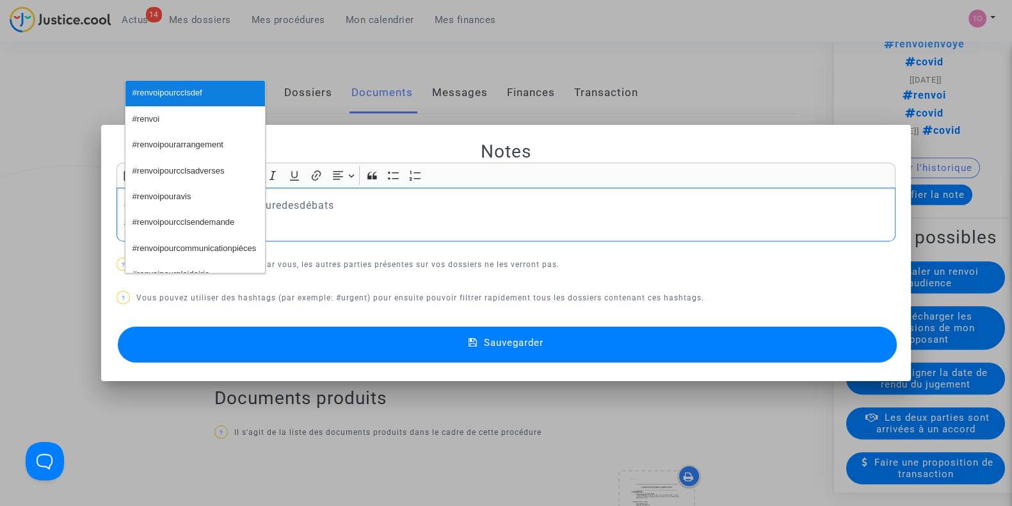
click at [193, 94] on span "#renvoipourcclsdef" at bounding box center [168, 93] width 70 height 19
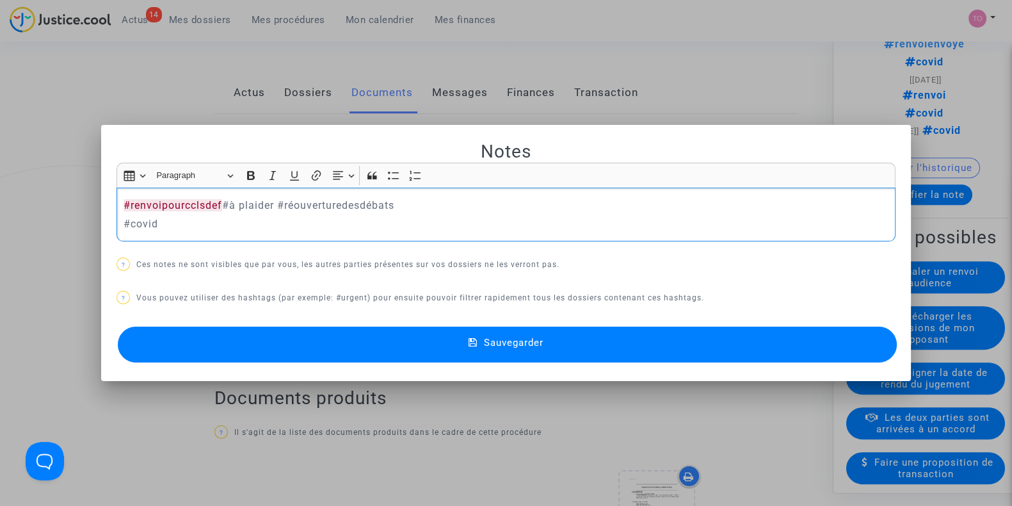
click at [13, 127] on div at bounding box center [506, 253] width 1012 height 506
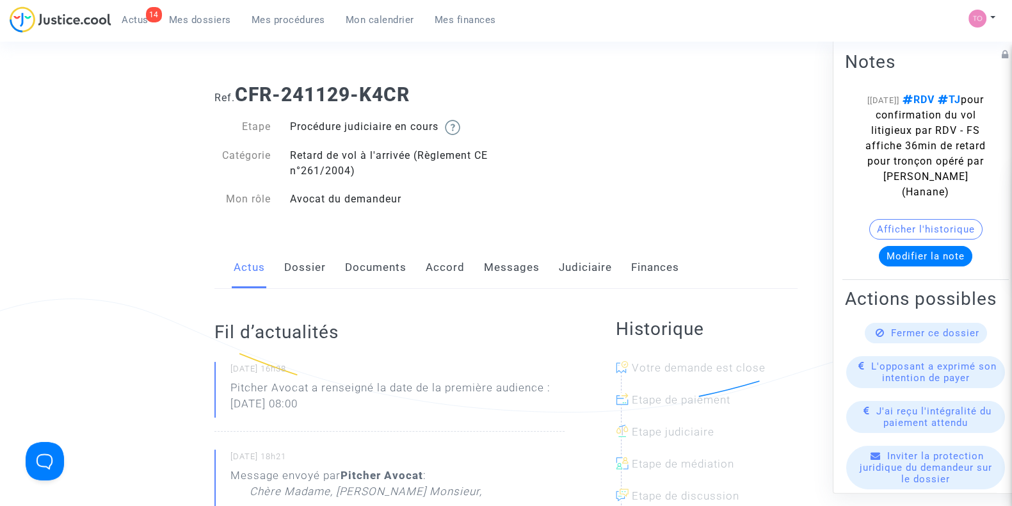
click at [579, 272] on link "Judiciaire" at bounding box center [585, 267] width 53 height 42
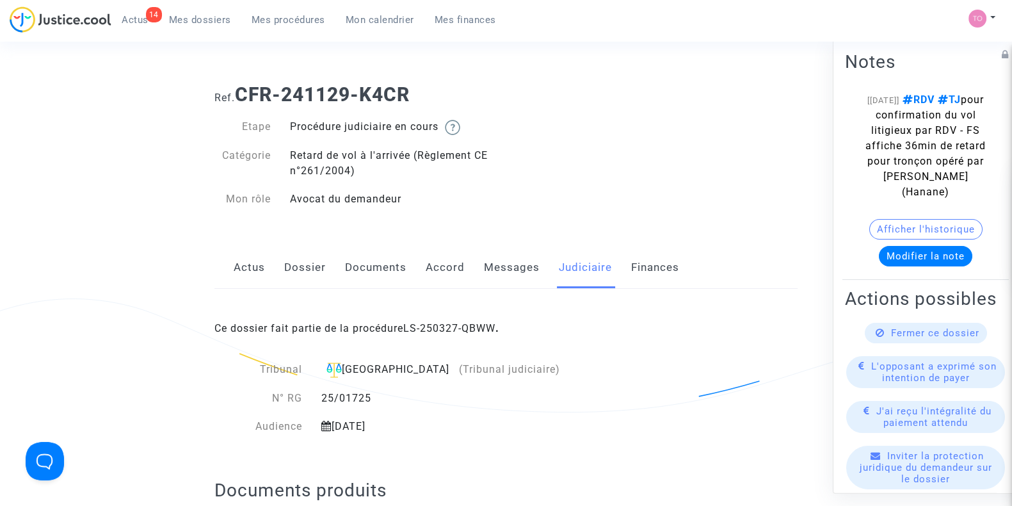
click at [256, 264] on link "Actus" at bounding box center [249, 267] width 31 height 42
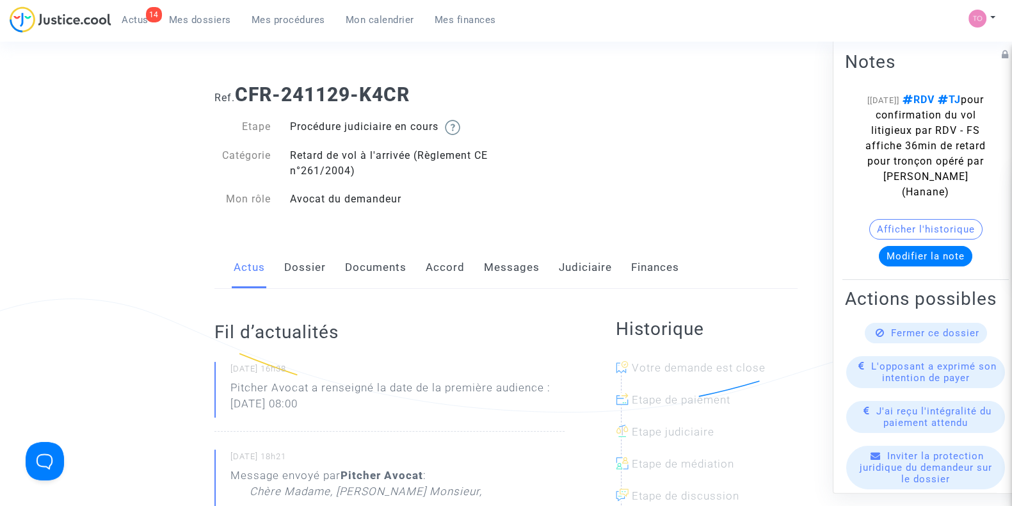
click at [304, 267] on link "Dossier" at bounding box center [305, 267] width 42 height 42
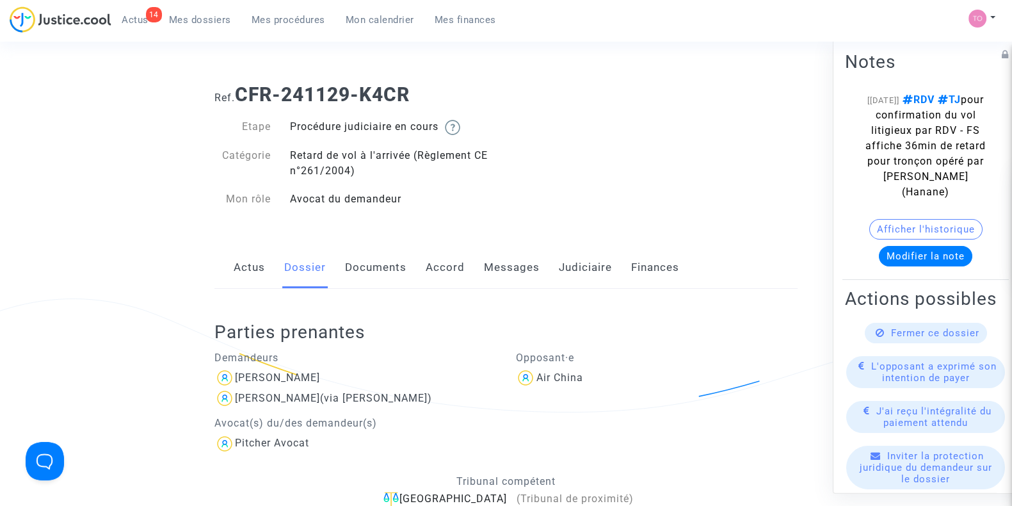
click at [577, 263] on link "Judiciaire" at bounding box center [585, 267] width 53 height 42
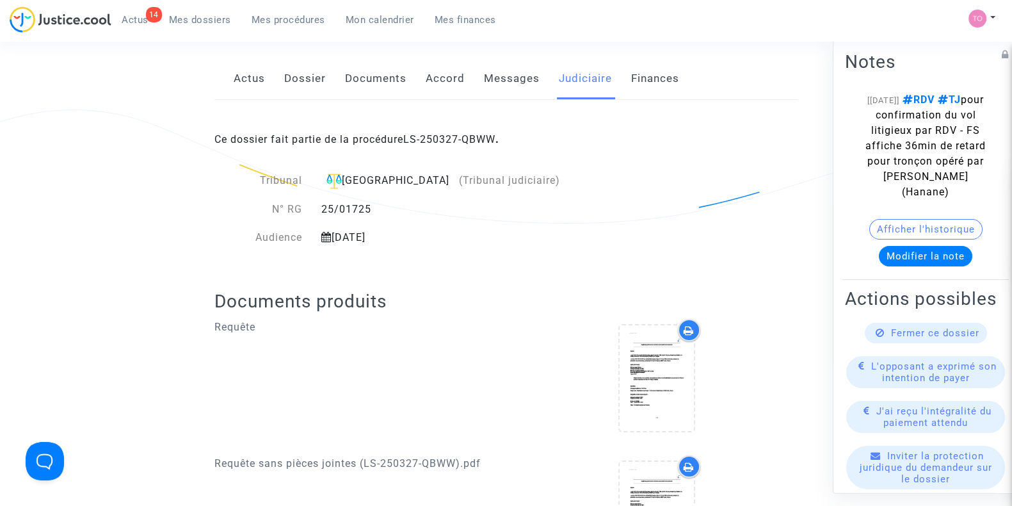
scroll to position [159, 0]
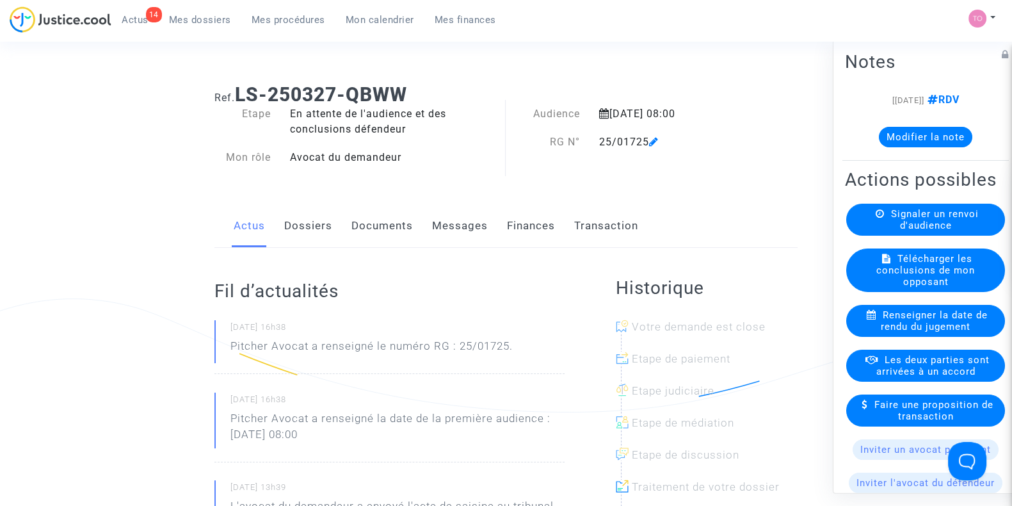
click at [917, 140] on button "Modifier la note" at bounding box center [925, 137] width 93 height 20
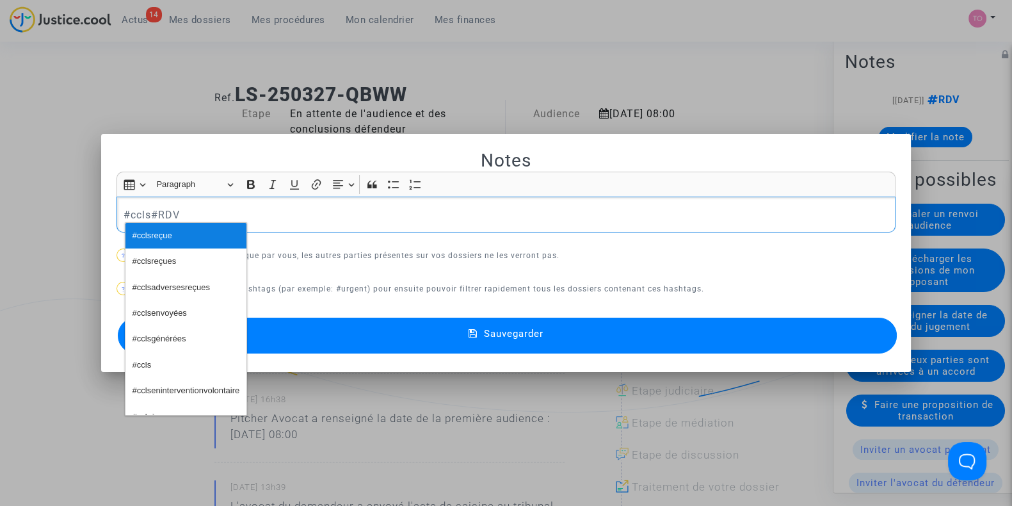
click at [154, 236] on span "#cclsreçue" at bounding box center [153, 236] width 40 height 19
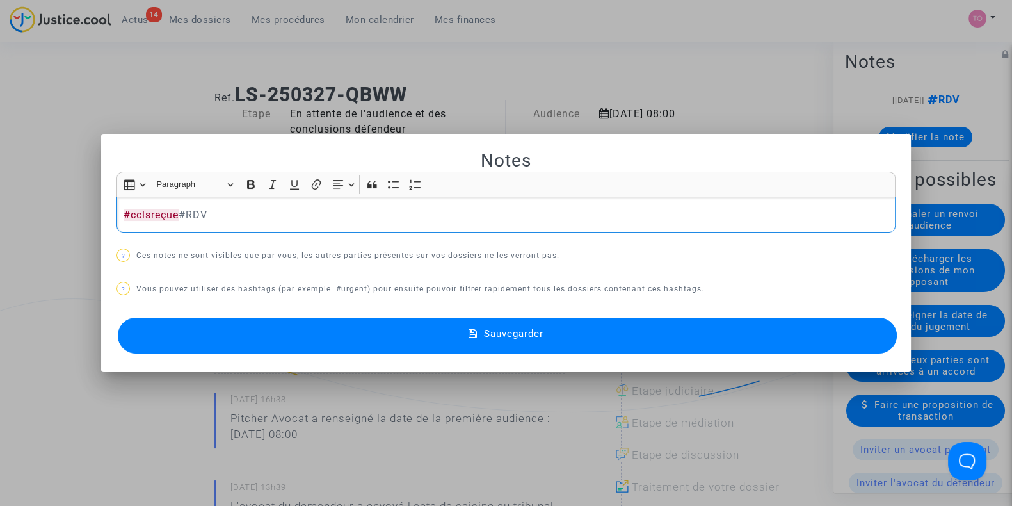
click at [303, 330] on button "Sauvegarder" at bounding box center [507, 335] width 779 height 36
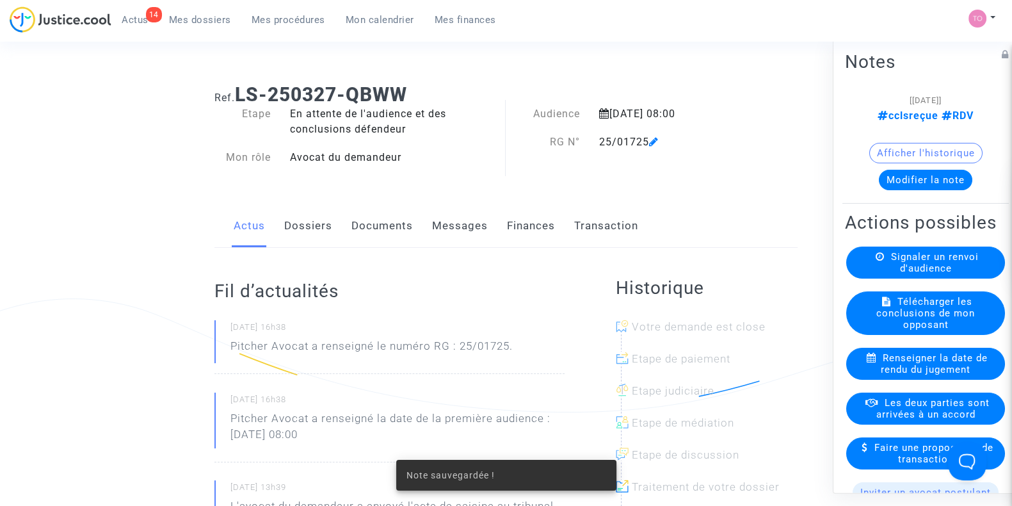
click at [363, 230] on link "Documents" at bounding box center [381, 226] width 61 height 42
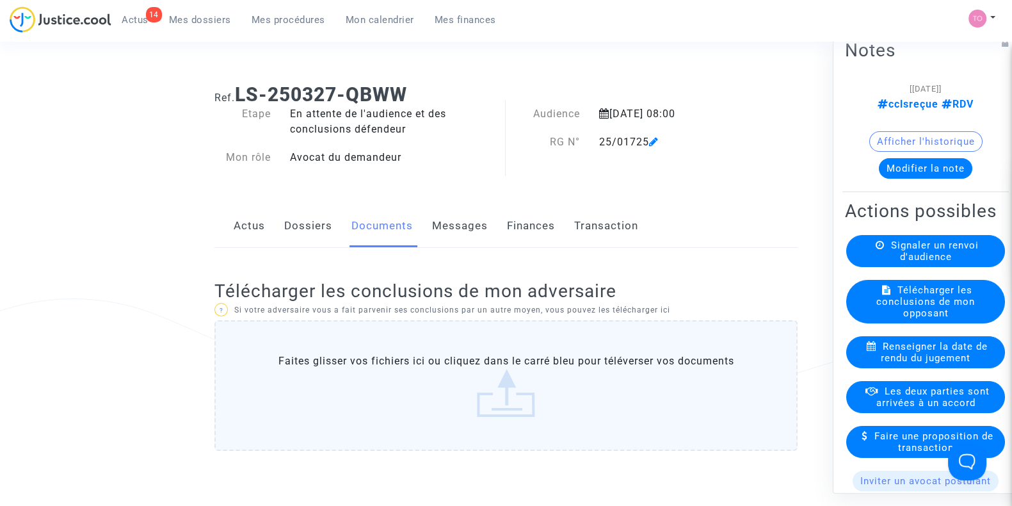
scroll to position [26, 0]
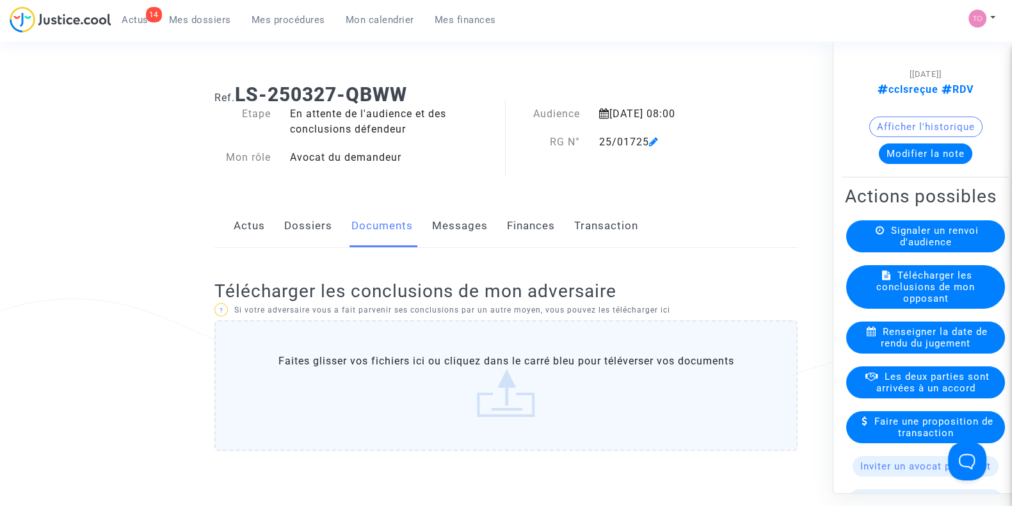
click at [476, 376] on label "Faites glisser vos fichiers ici ou cliquez dans le carré bleu pour téléverser v…" at bounding box center [505, 385] width 583 height 131
click at [0, 0] on input "Faites glisser vos fichiers ici ou cliquez dans le carré bleu pour téléverser v…" at bounding box center [0, 0] width 0 height 0
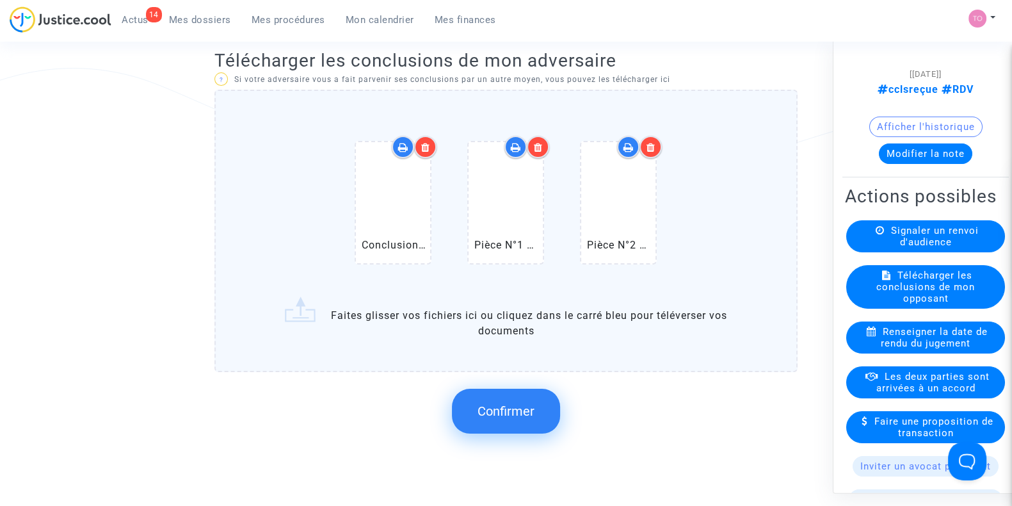
scroll to position [266, 0]
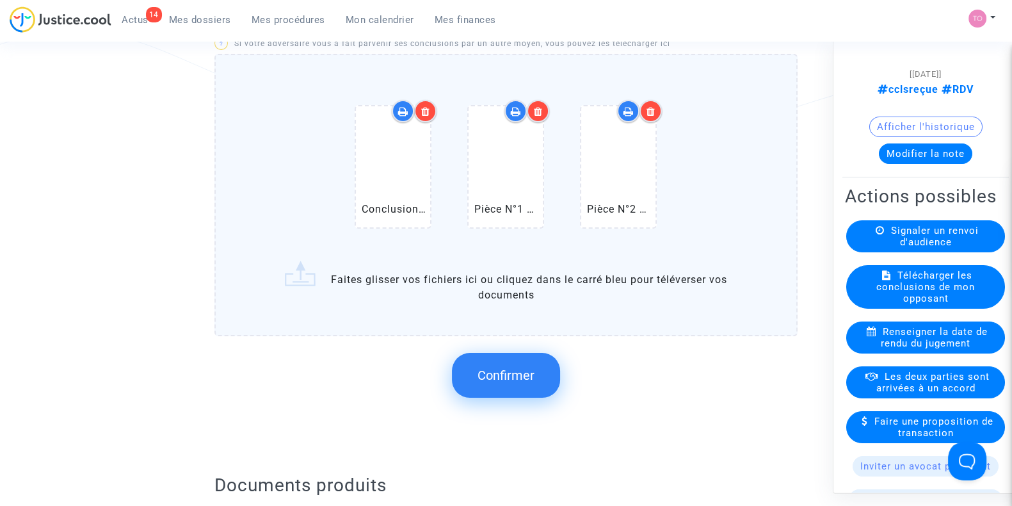
click at [511, 379] on span "Confirmer" at bounding box center [506, 374] width 57 height 15
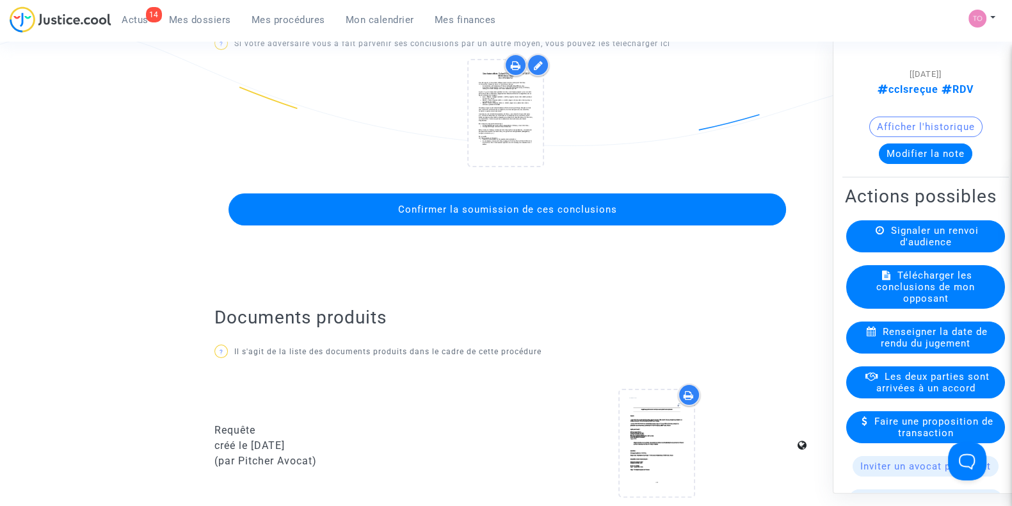
click at [533, 211] on span "Confirmer la soumission de ces conclusions" at bounding box center [507, 210] width 219 height 12
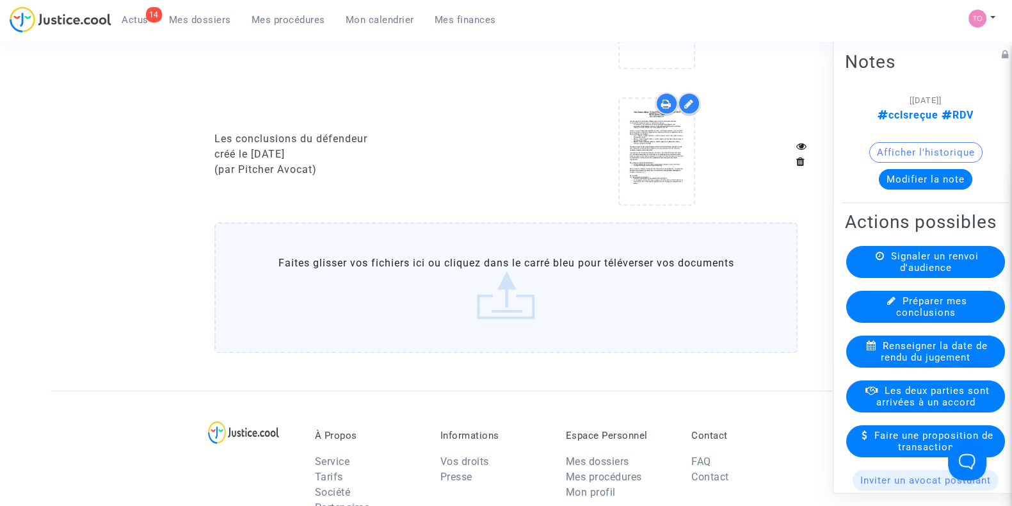
scroll to position [960, 0]
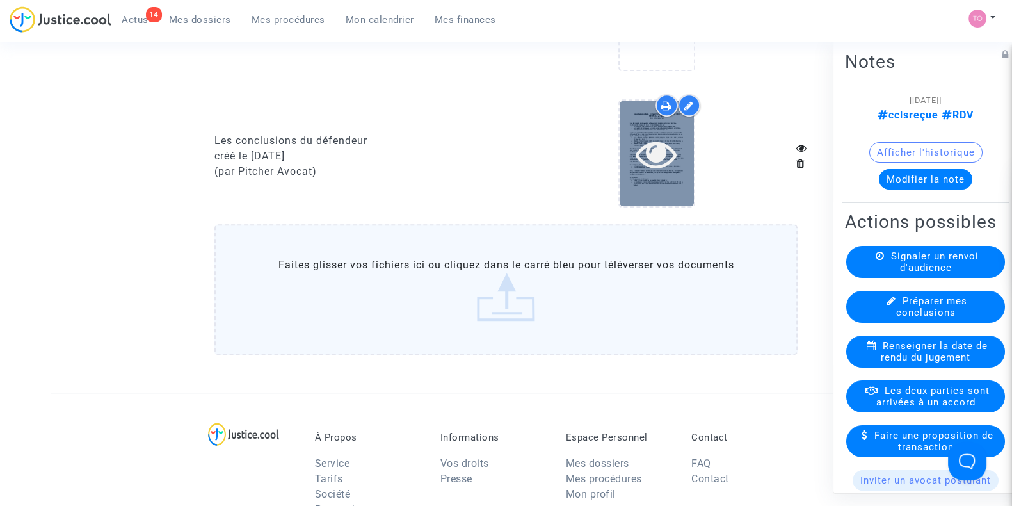
click at [675, 161] on icon at bounding box center [657, 153] width 42 height 41
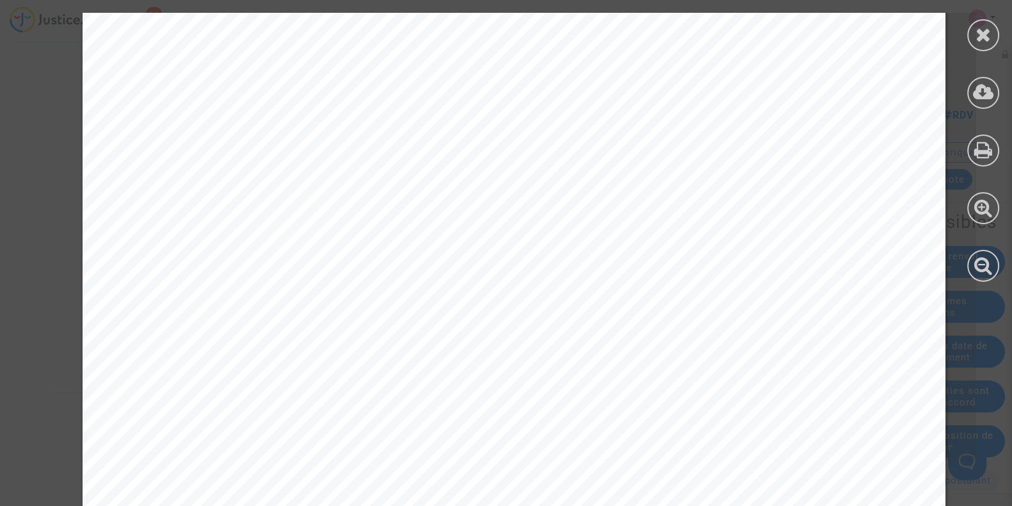
scroll to position [666, 0]
click at [990, 33] on icon at bounding box center [984, 34] width 16 height 19
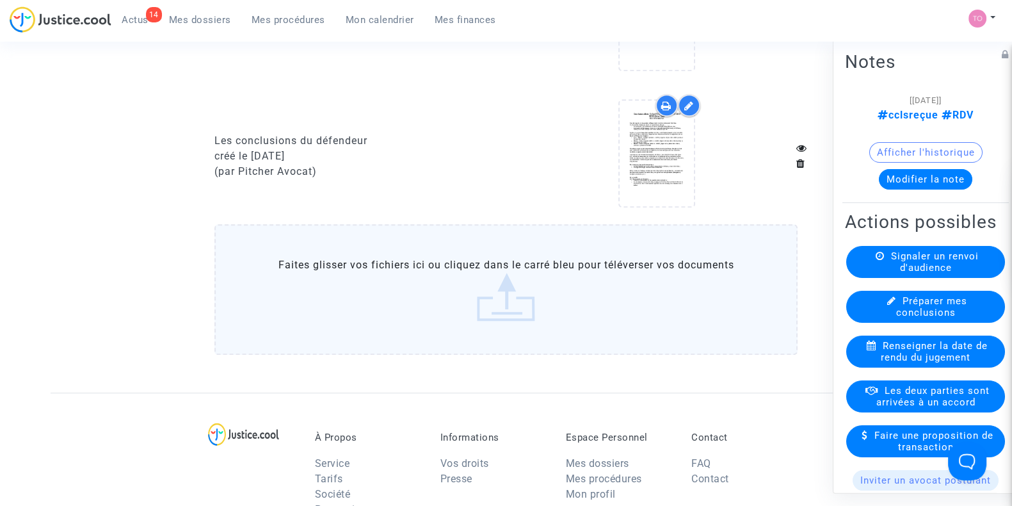
click at [907, 181] on button "Modifier la note" at bounding box center [925, 179] width 93 height 20
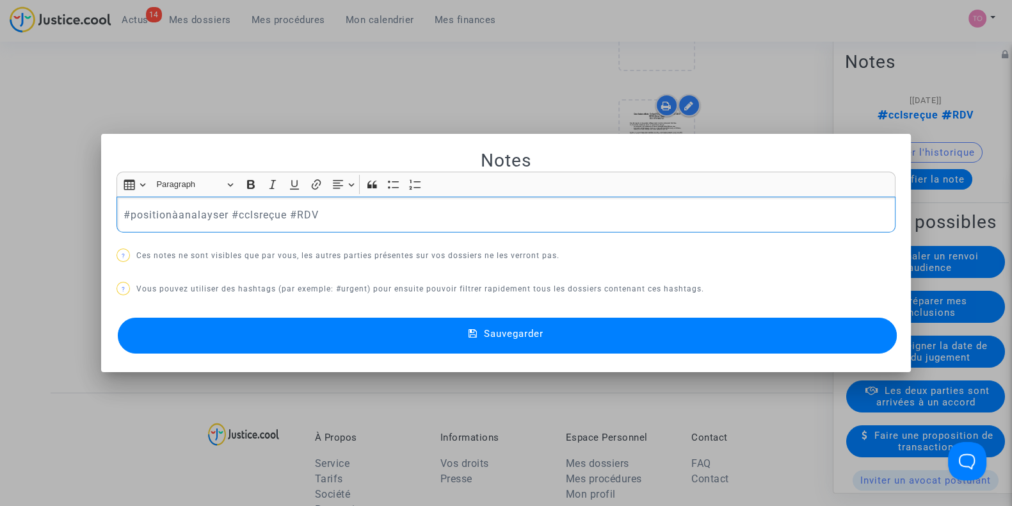
click at [283, 331] on button "Sauvegarder" at bounding box center [507, 335] width 779 height 36
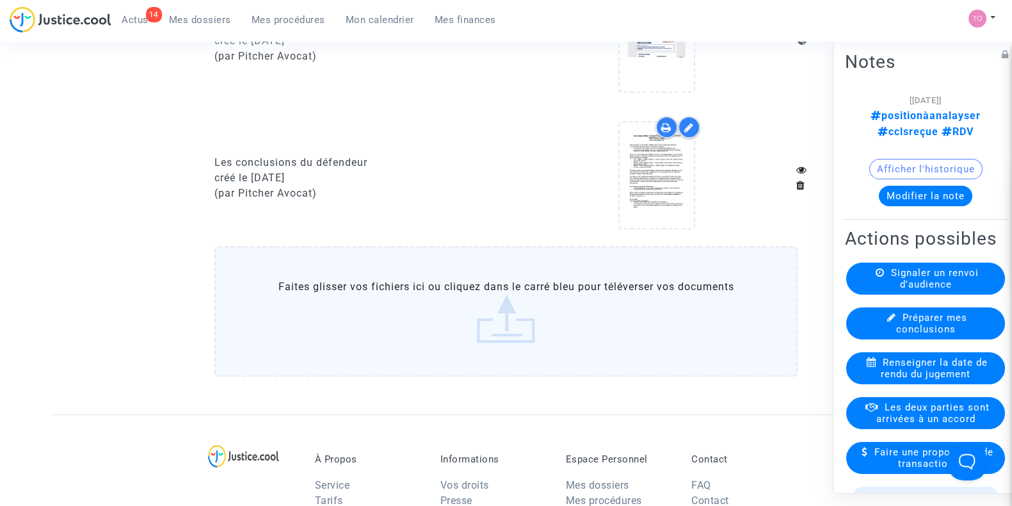
scroll to position [880, 0]
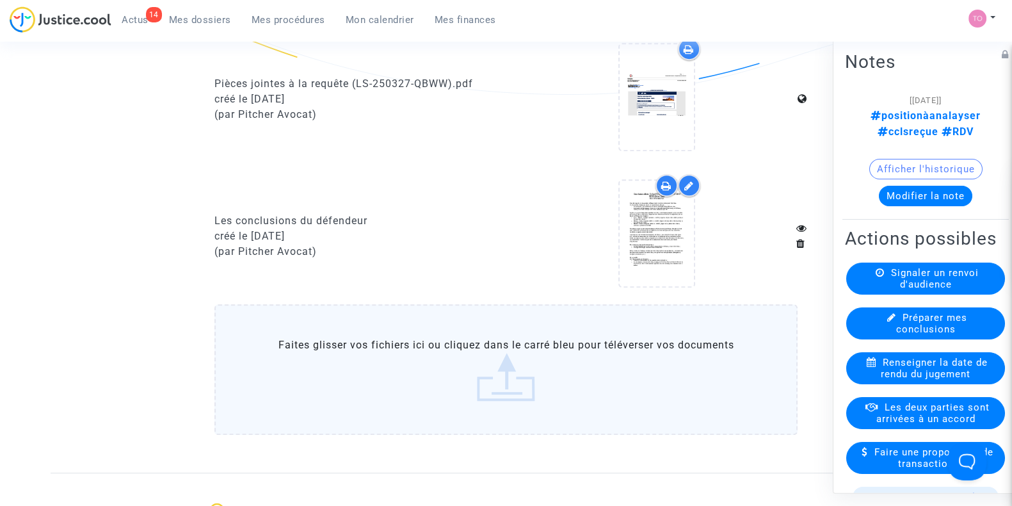
click at [876, 159] on button "Afficher l'historique" at bounding box center [925, 169] width 113 height 20
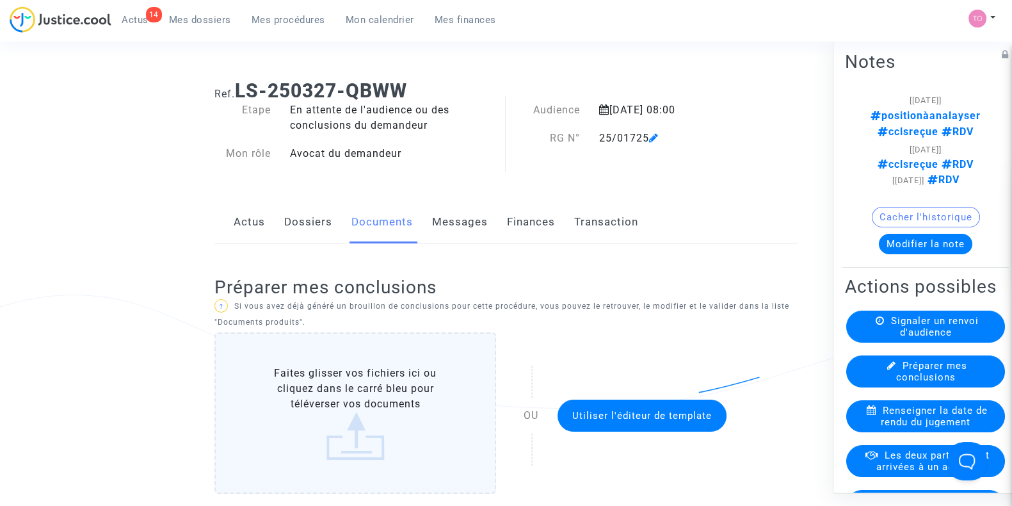
scroll to position [0, 0]
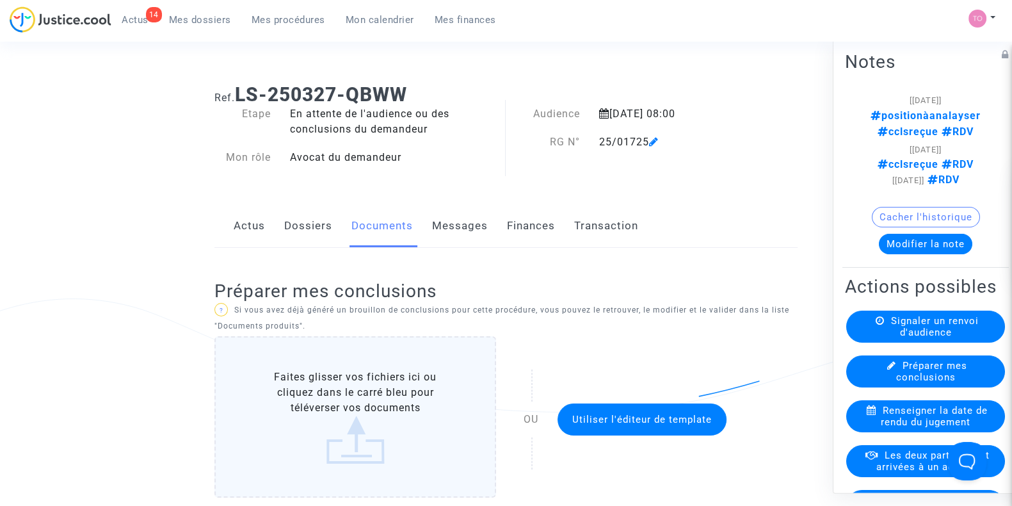
click at [537, 227] on link "Finances" at bounding box center [531, 226] width 48 height 42
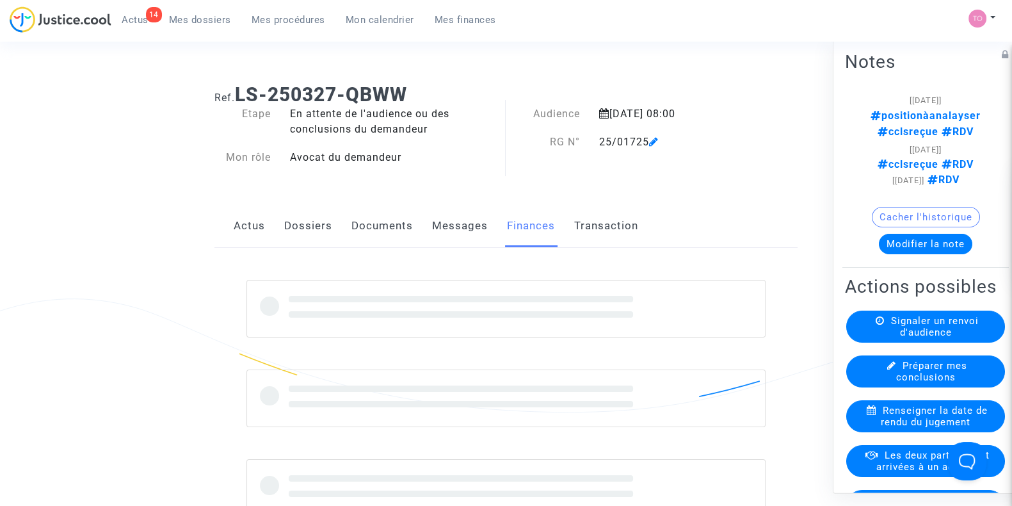
click at [312, 224] on link "Dossiers" at bounding box center [308, 226] width 48 height 42
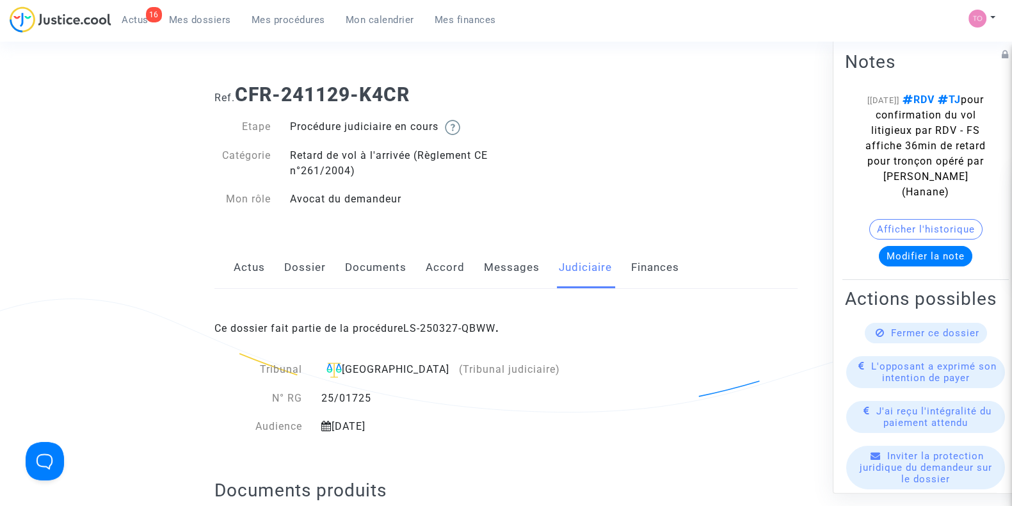
click at [314, 273] on link "Dossier" at bounding box center [305, 267] width 42 height 42
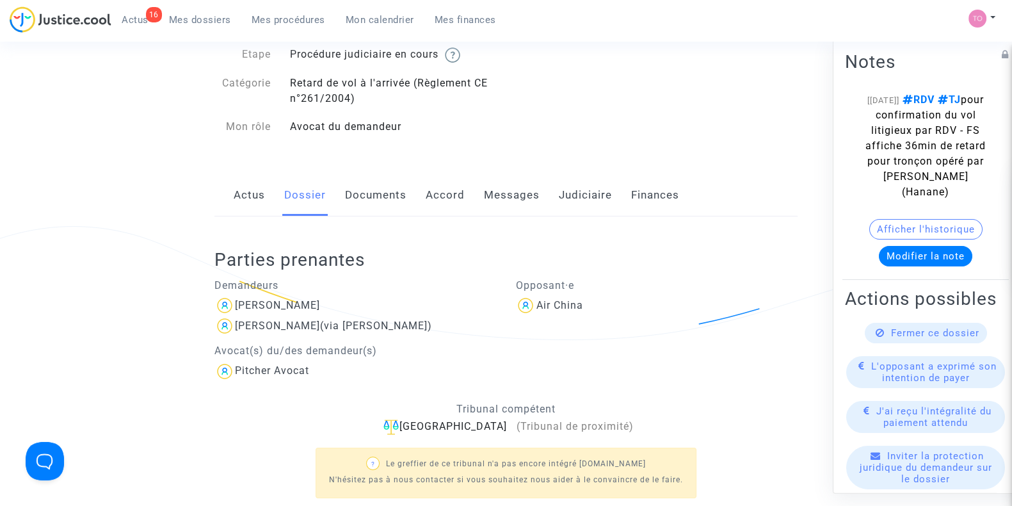
scroll to position [79, 0]
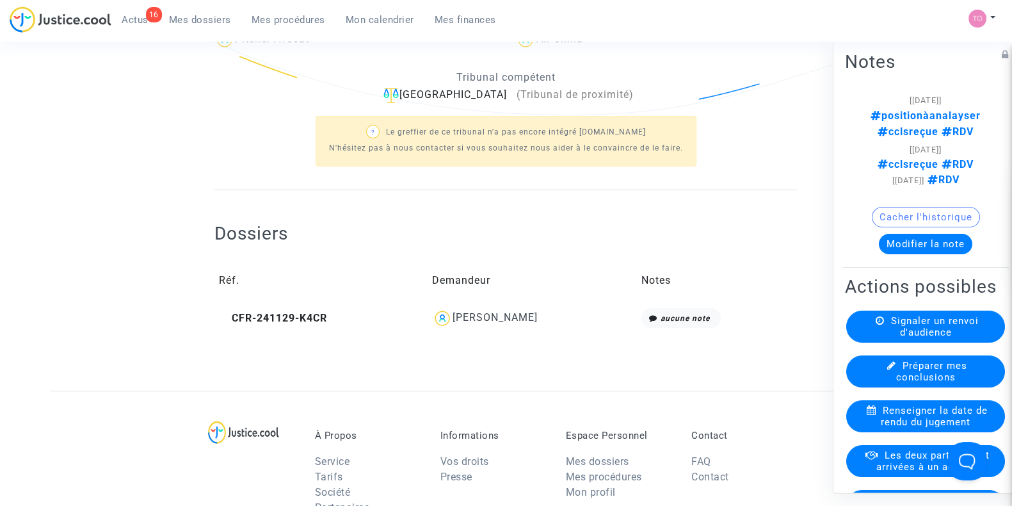
scroll to position [319, 0]
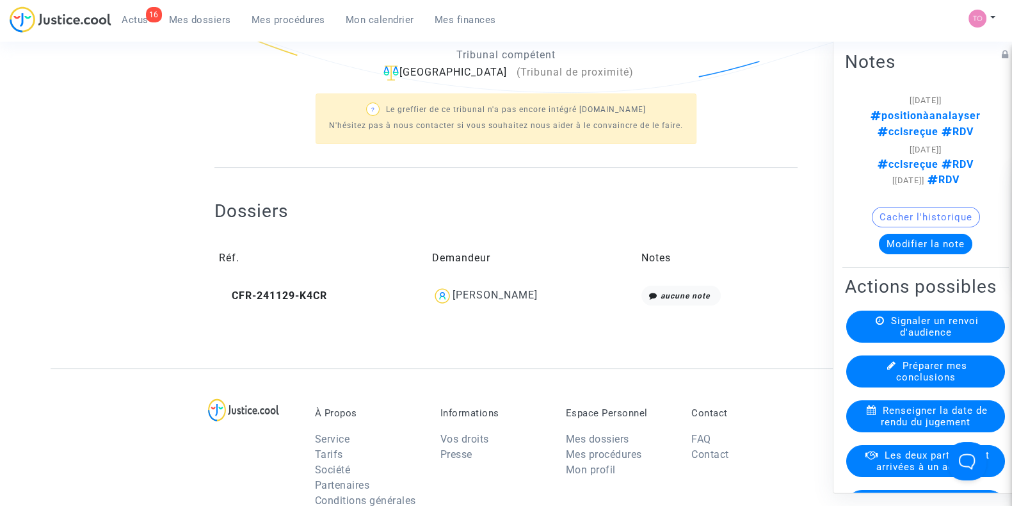
click at [185, 20] on span "Mes dossiers" at bounding box center [200, 20] width 62 height 12
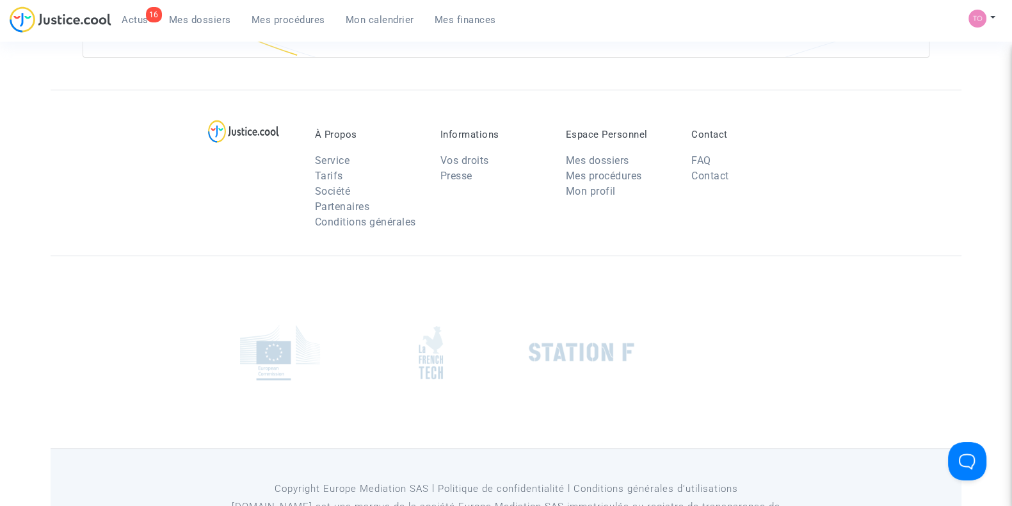
scroll to position [319, 0]
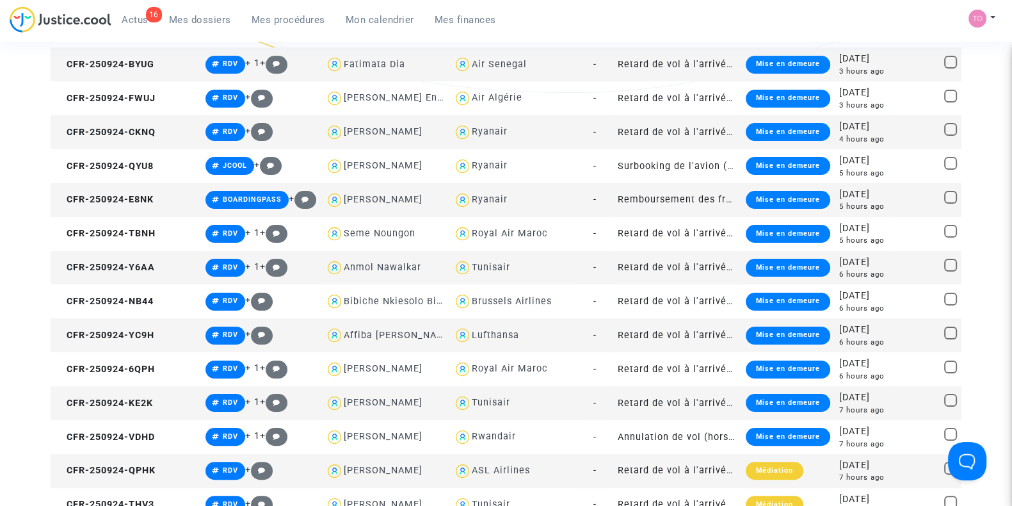
drag, startPoint x: 195, startPoint y: 11, endPoint x: 189, endPoint y: 79, distance: 68.2
click at [195, 11] on link "Mes dossiers" at bounding box center [200, 19] width 83 height 19
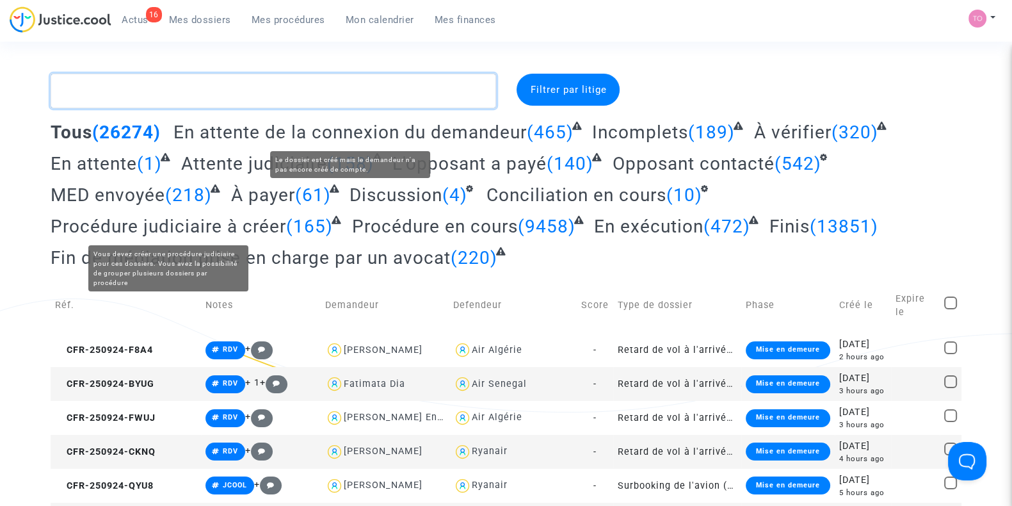
click at [142, 102] on textarea at bounding box center [274, 91] width 446 height 35
paste textarea "Cadirvele"
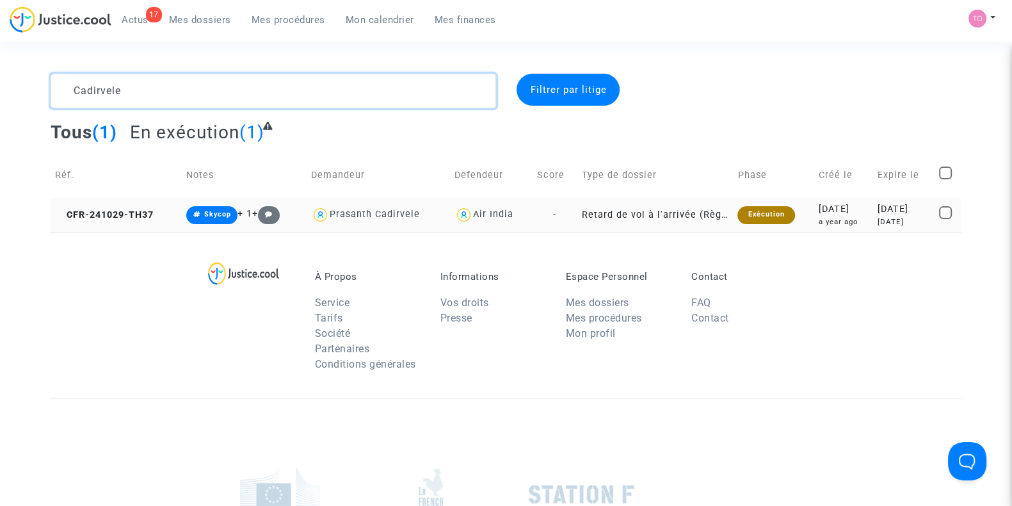
type textarea "Cadirvele"
click at [817, 199] on td "[DATE] a year ago" at bounding box center [844, 215] width 60 height 34
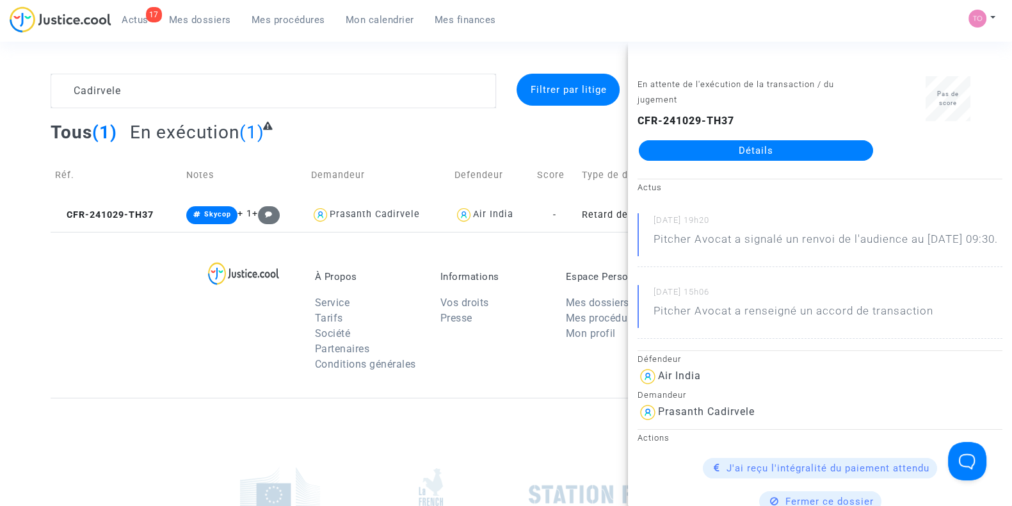
click at [755, 156] on link "Détails" at bounding box center [756, 150] width 234 height 20
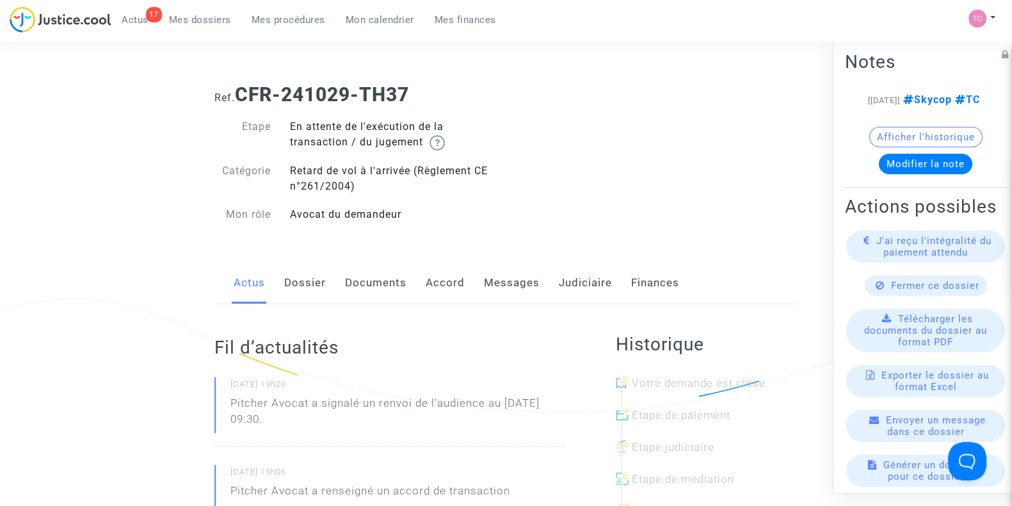
click at [520, 283] on link "Messages" at bounding box center [512, 283] width 56 height 42
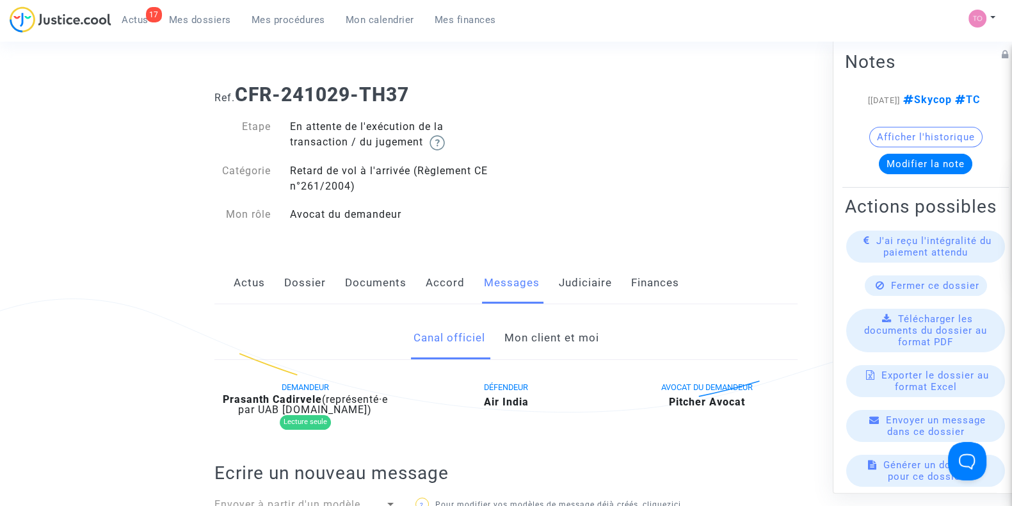
click at [527, 349] on link "Mon client et moi" at bounding box center [551, 338] width 95 height 42
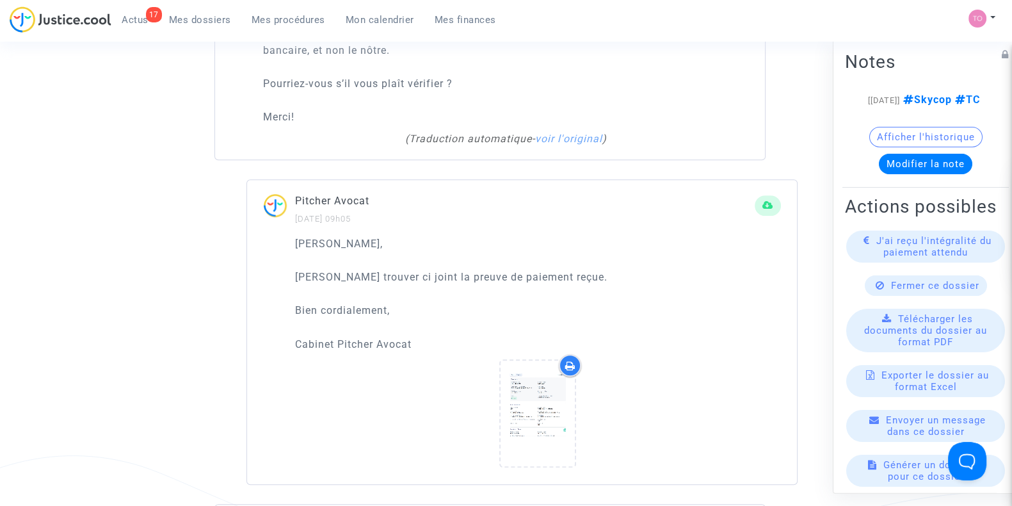
scroll to position [986, 0]
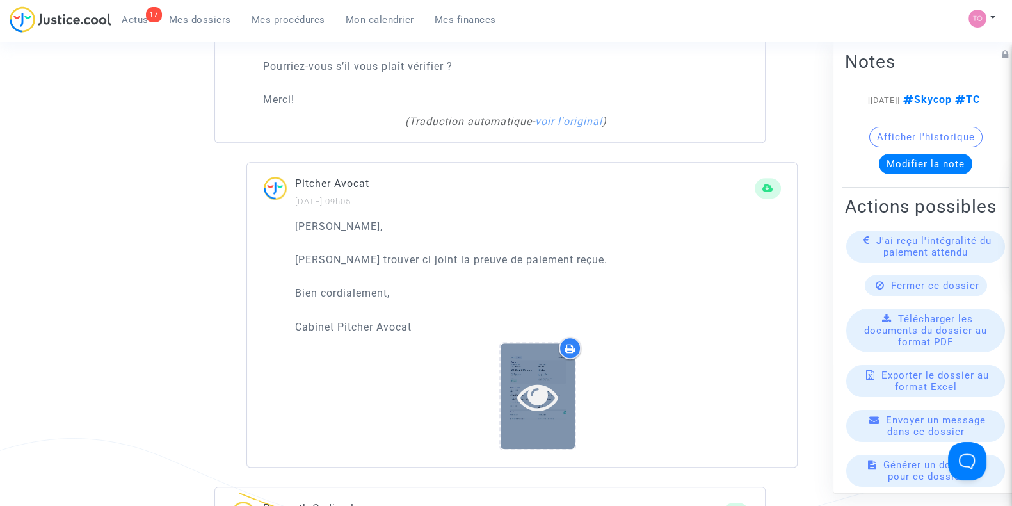
click at [534, 350] on div at bounding box center [538, 396] width 74 height 106
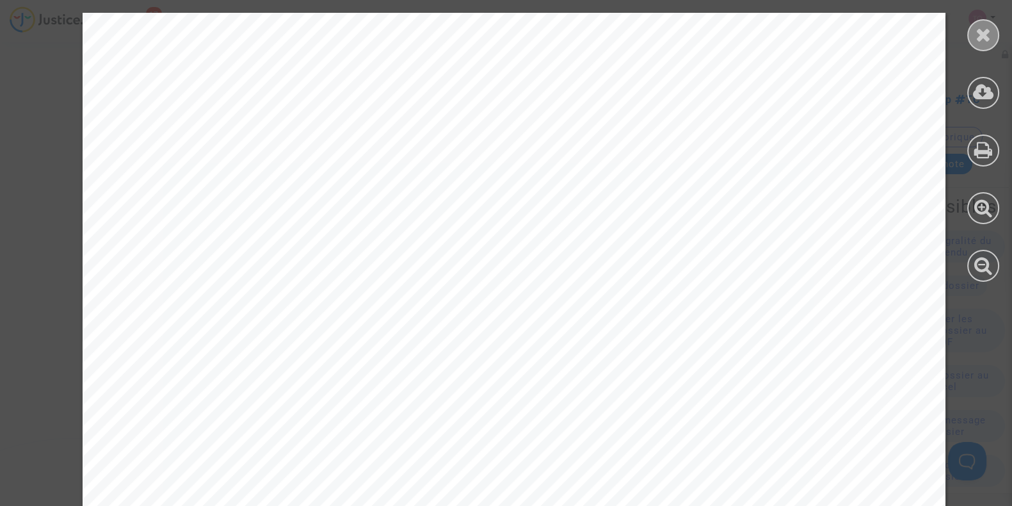
click at [981, 39] on icon at bounding box center [984, 34] width 16 height 19
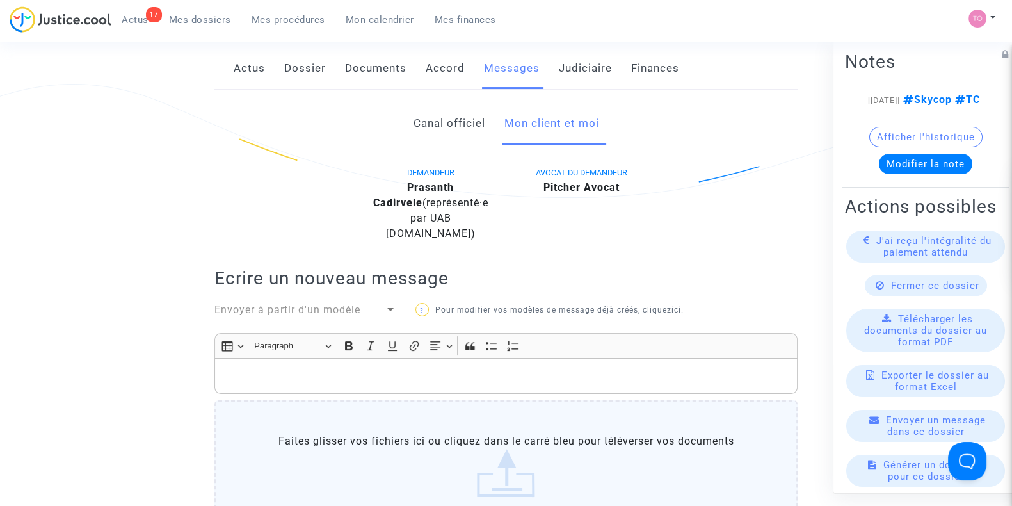
scroll to position [186, 0]
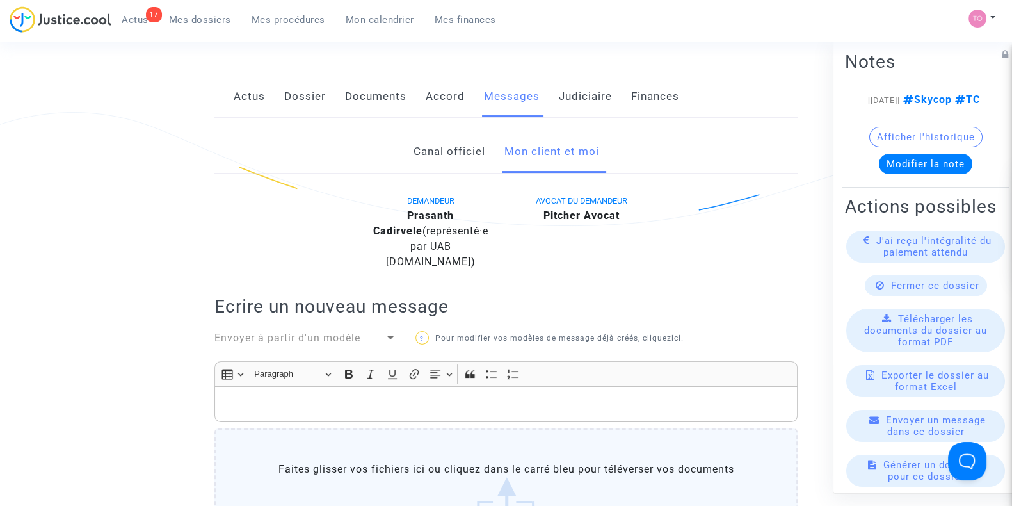
click at [310, 102] on link "Dossier" at bounding box center [305, 97] width 42 height 42
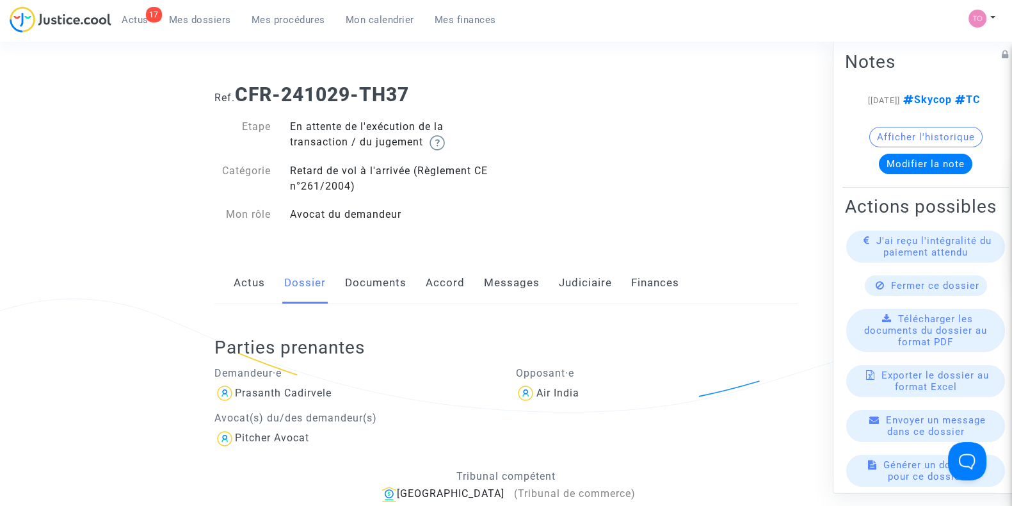
click at [387, 277] on link "Documents" at bounding box center [375, 283] width 61 height 42
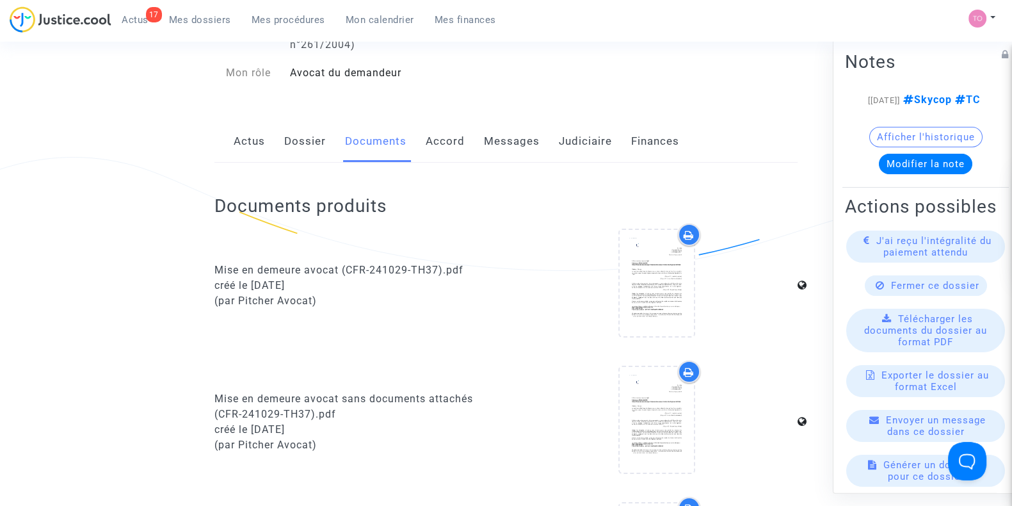
scroll to position [159, 0]
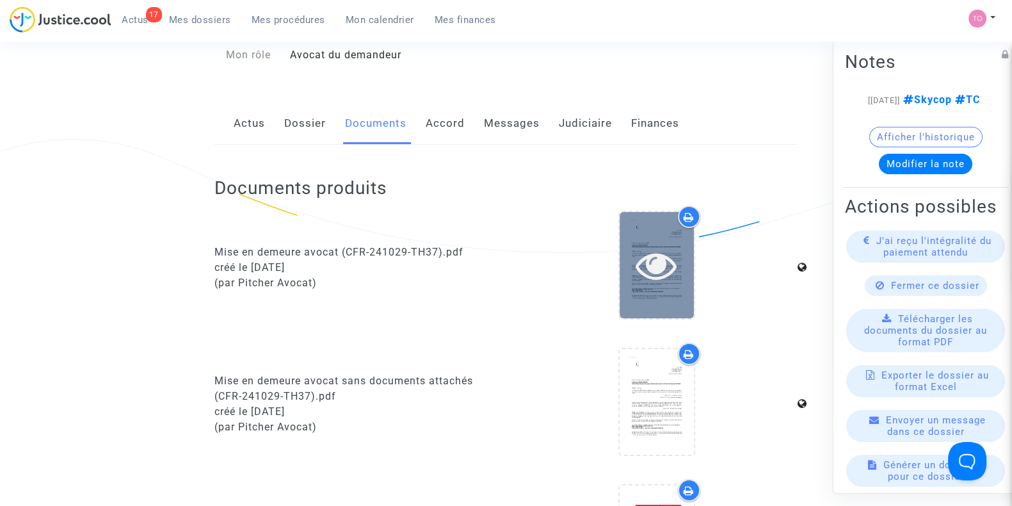
click at [648, 255] on icon at bounding box center [657, 265] width 42 height 41
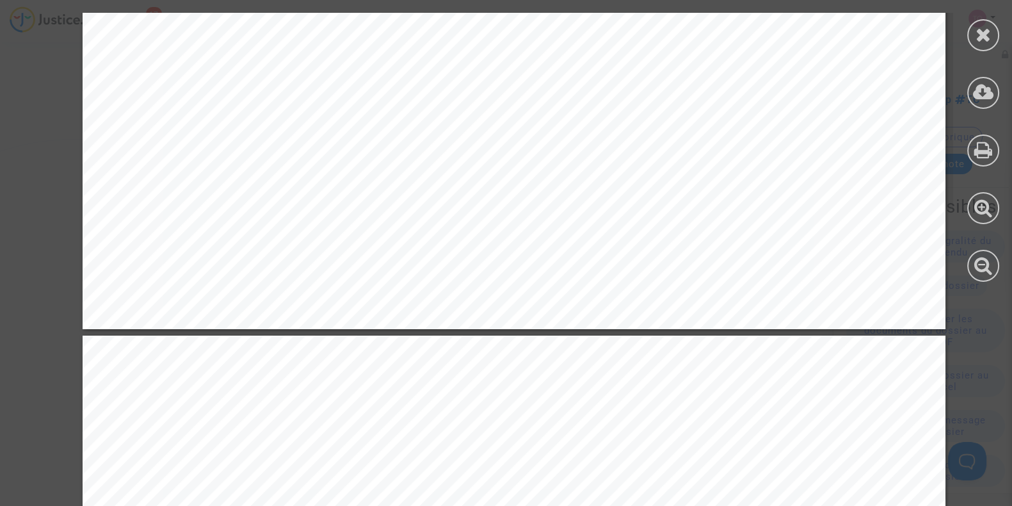
scroll to position [906, 0]
click at [983, 29] on icon at bounding box center [984, 34] width 16 height 19
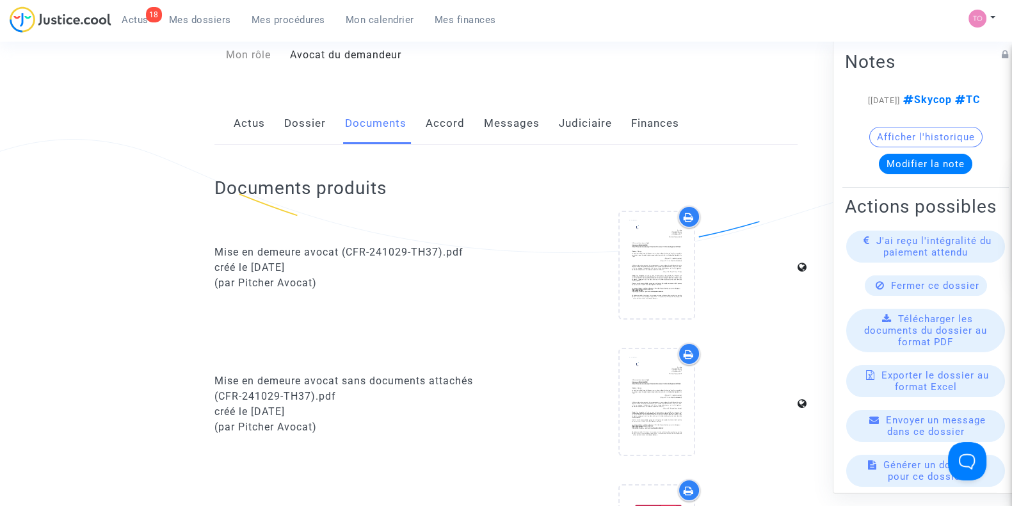
click at [448, 126] on link "Accord" at bounding box center [445, 123] width 39 height 42
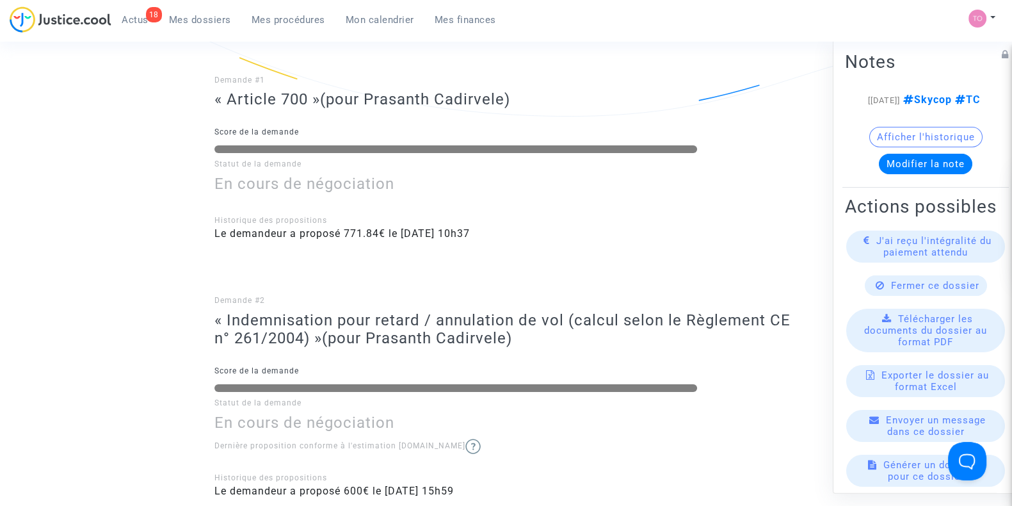
scroll to position [293, 0]
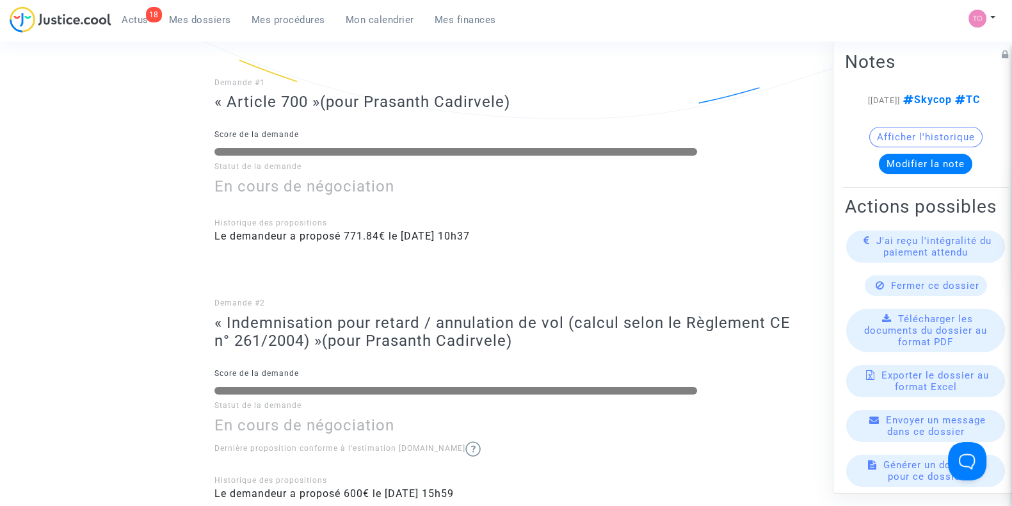
click at [200, 19] on span "Mes dossiers" at bounding box center [200, 20] width 62 height 12
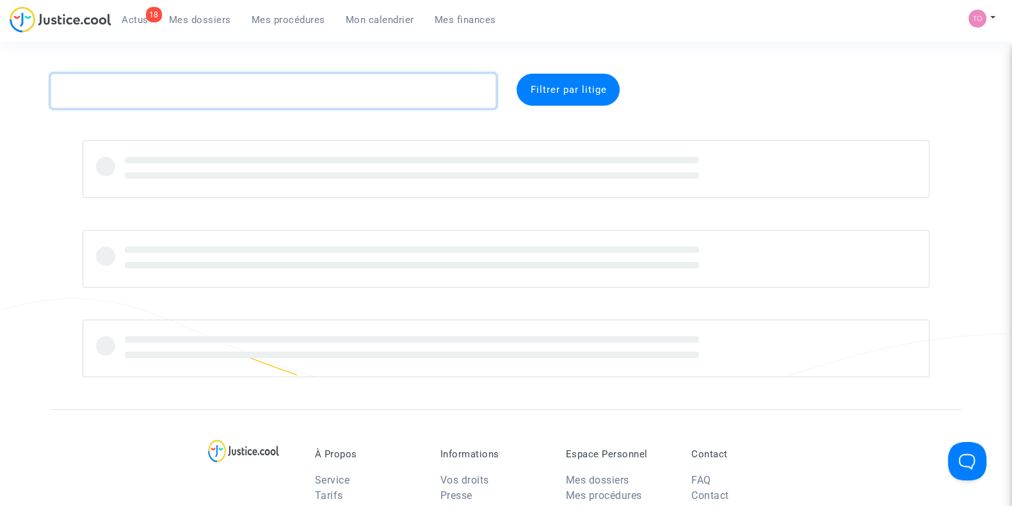
click at [209, 84] on textarea at bounding box center [274, 91] width 446 height 35
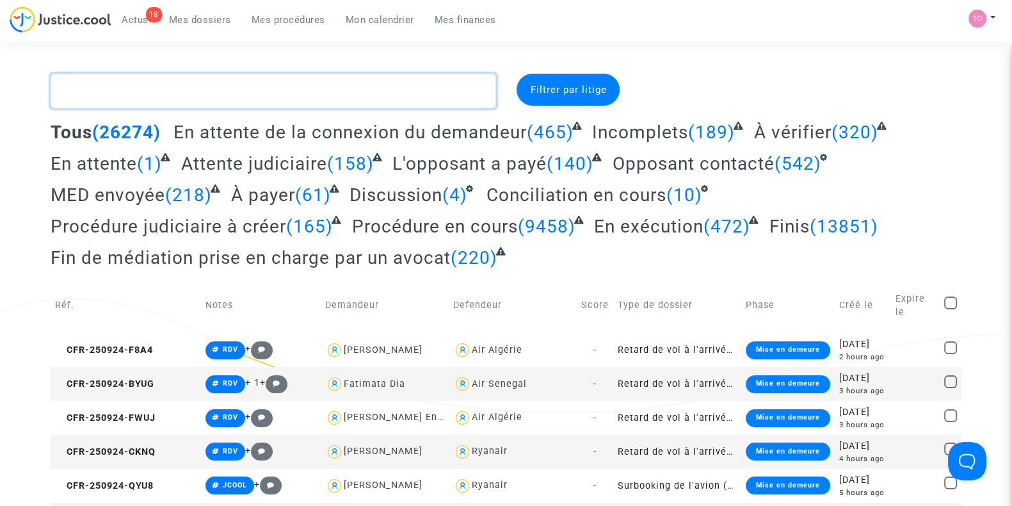
paste textarea "BELLEDENT"
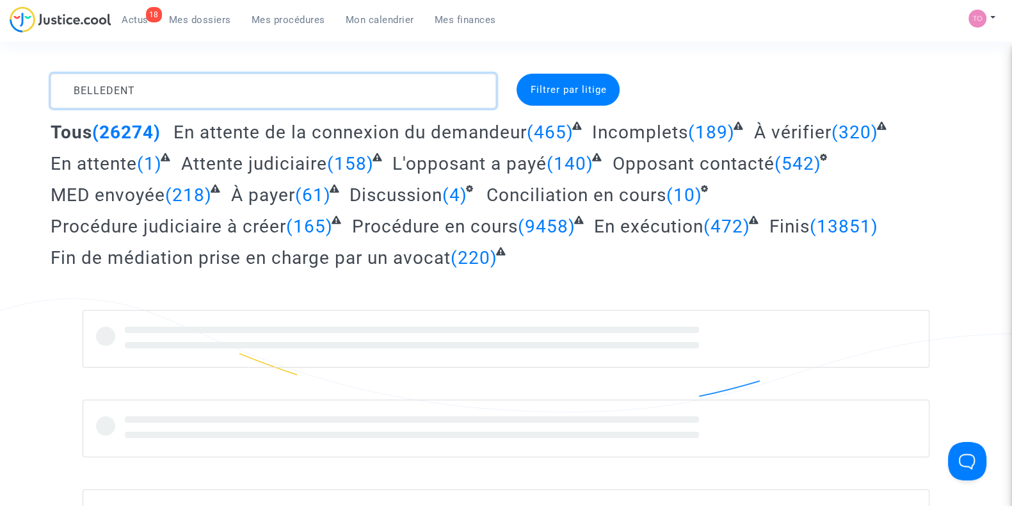
type textarea "BELLEDENT"
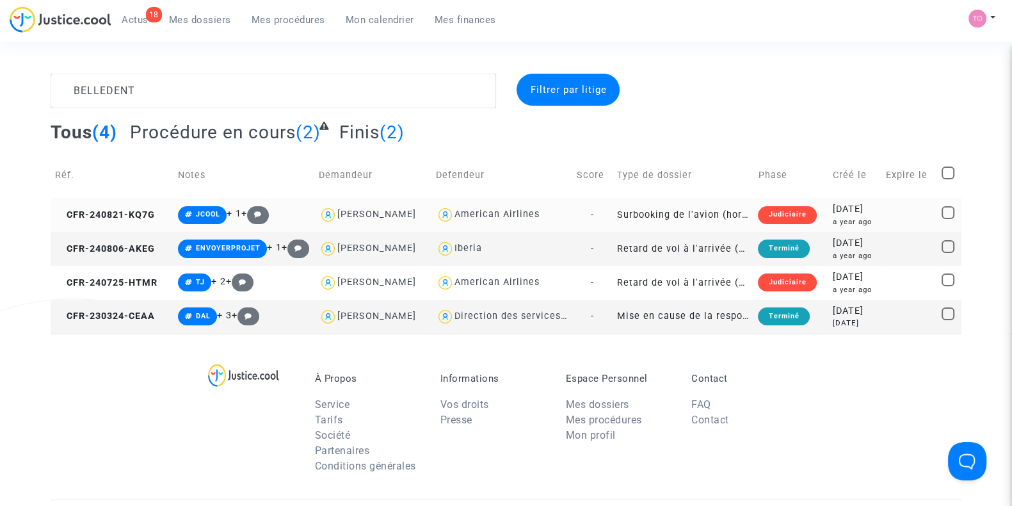
click at [881, 210] on td "[DATE] a year ago" at bounding box center [855, 215] width 54 height 34
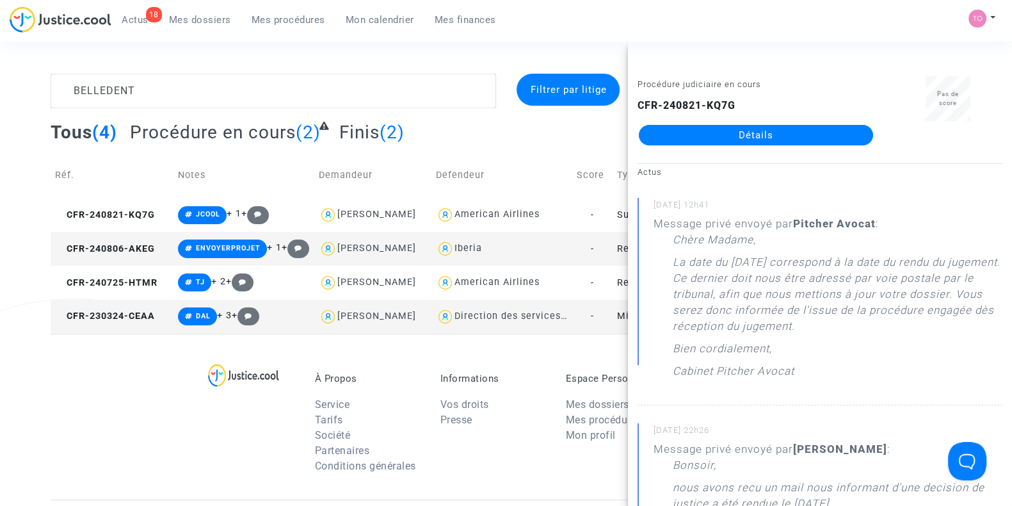
click at [718, 136] on link "Détails" at bounding box center [756, 135] width 234 height 20
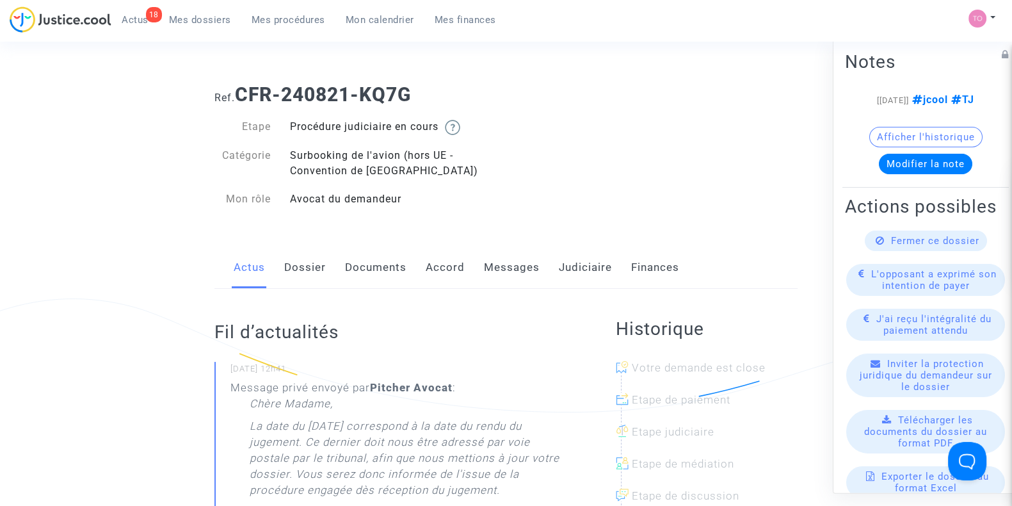
click at [574, 276] on link "Judiciaire" at bounding box center [585, 267] width 53 height 42
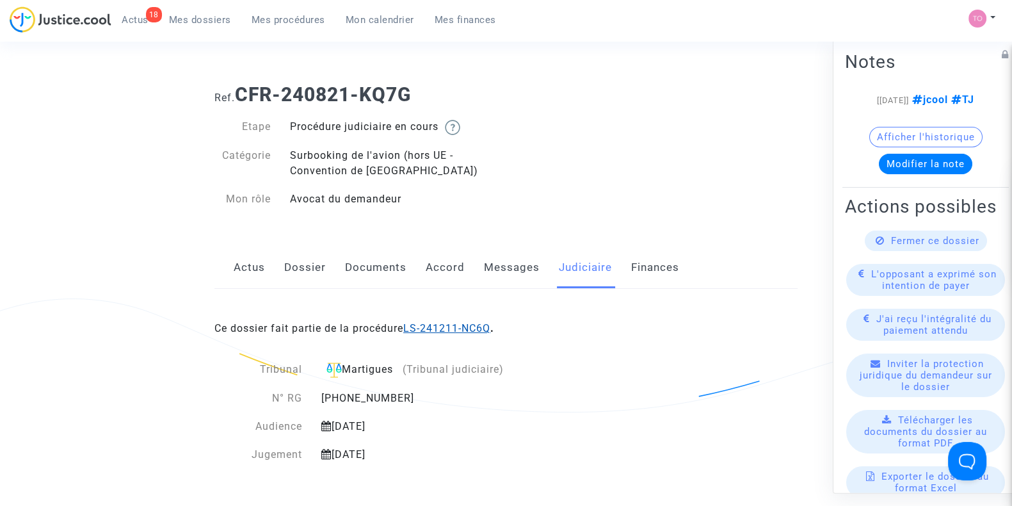
click at [456, 325] on link "LS-241211-NC6Q" at bounding box center [446, 328] width 87 height 12
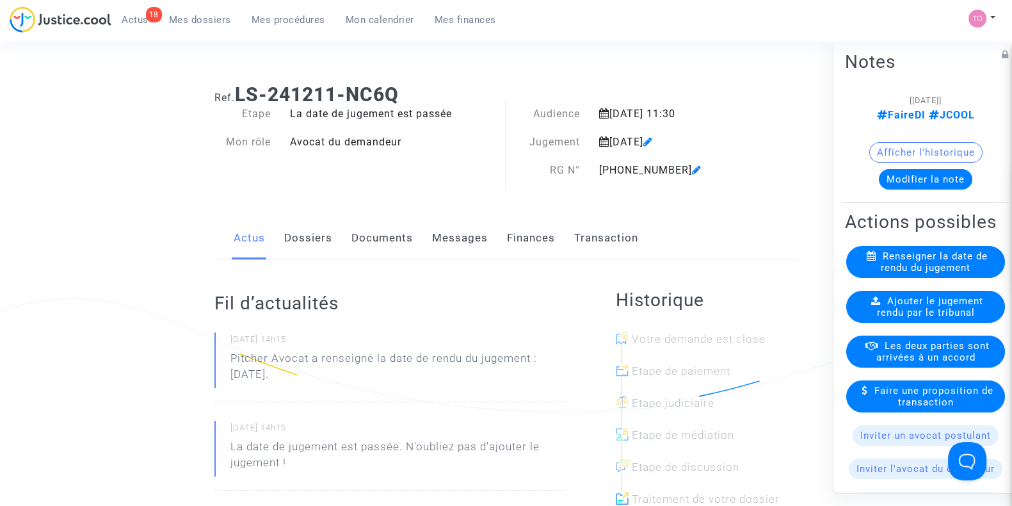
drag, startPoint x: 606, startPoint y: 143, endPoint x: 717, endPoint y: 146, distance: 110.8
click at [710, 145] on div "[DATE]" at bounding box center [673, 141] width 167 height 15
drag, startPoint x: 746, startPoint y: 157, endPoint x: 747, endPoint y: 173, distance: 16.7
click at [748, 164] on div "Audience [DATE] 11:30 Jugement [DATE] RG N° [PHONE_NUMBER]" at bounding box center [631, 148] width 251 height 84
click at [911, 147] on button "Afficher l'historique" at bounding box center [925, 152] width 113 height 20
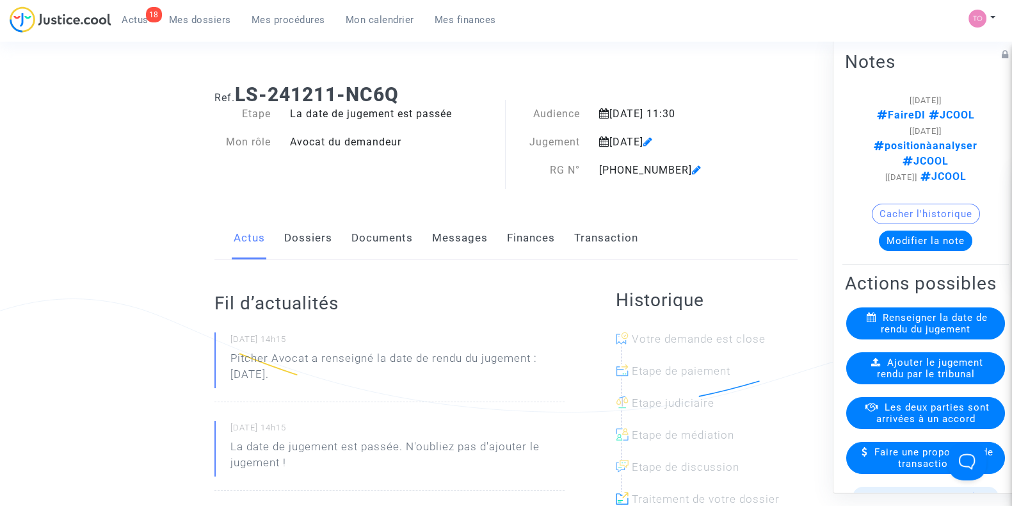
click at [900, 204] on button "Cacher l'historique" at bounding box center [926, 214] width 108 height 20
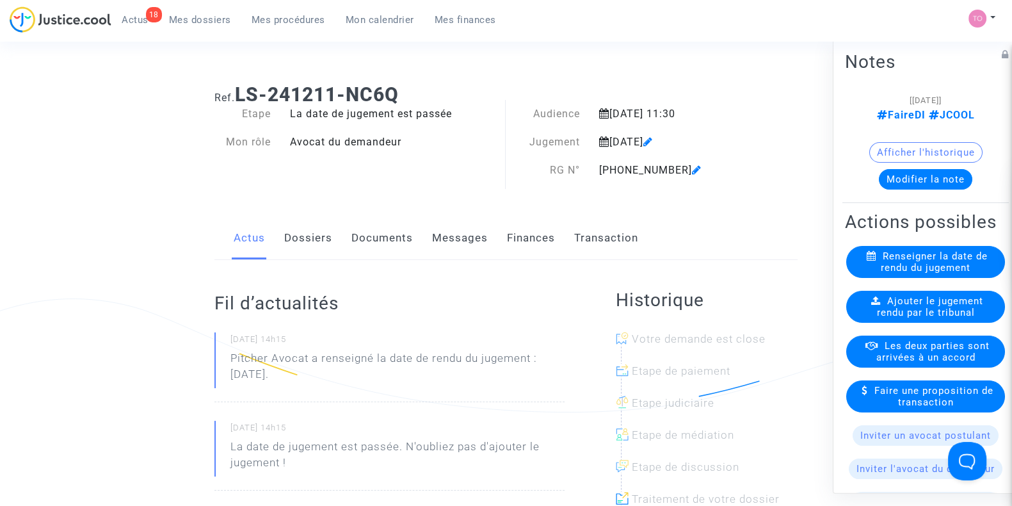
click at [397, 312] on h2 "Fil d’actualités" at bounding box center [389, 303] width 350 height 22
click at [194, 19] on span "Mes dossiers" at bounding box center [200, 20] width 62 height 12
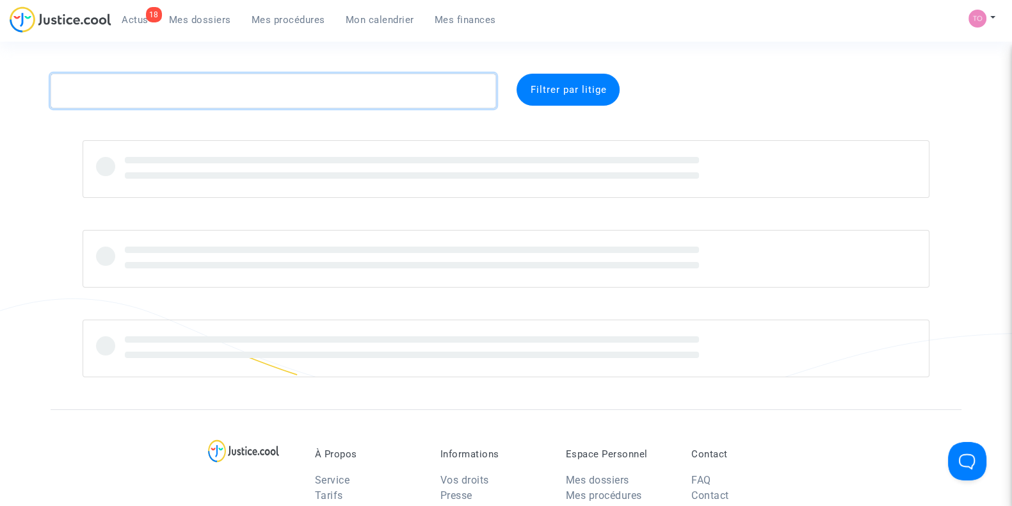
click at [111, 88] on textarea at bounding box center [274, 91] width 446 height 35
paste textarea "CALUSER"
type textarea "CALUSER"
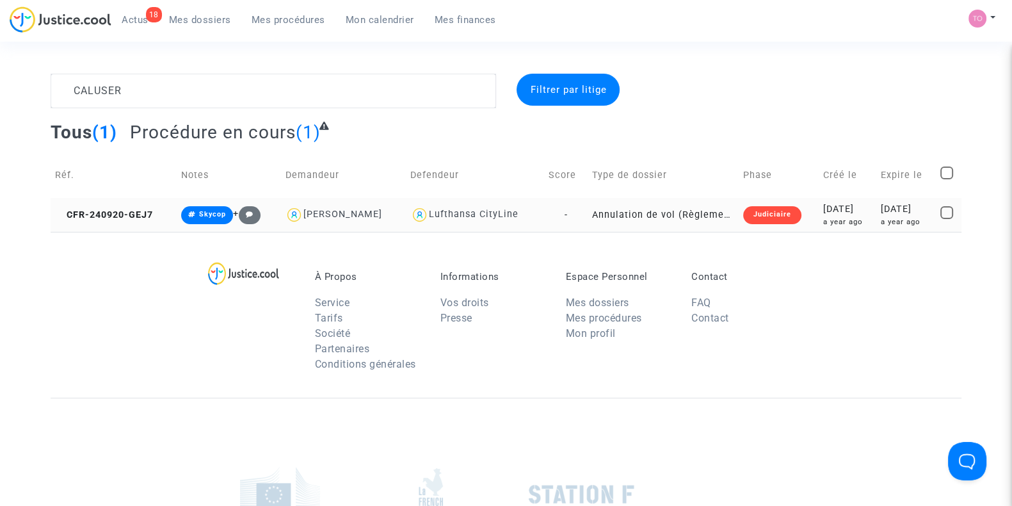
click at [823, 224] on div "a year ago" at bounding box center [847, 221] width 49 height 11
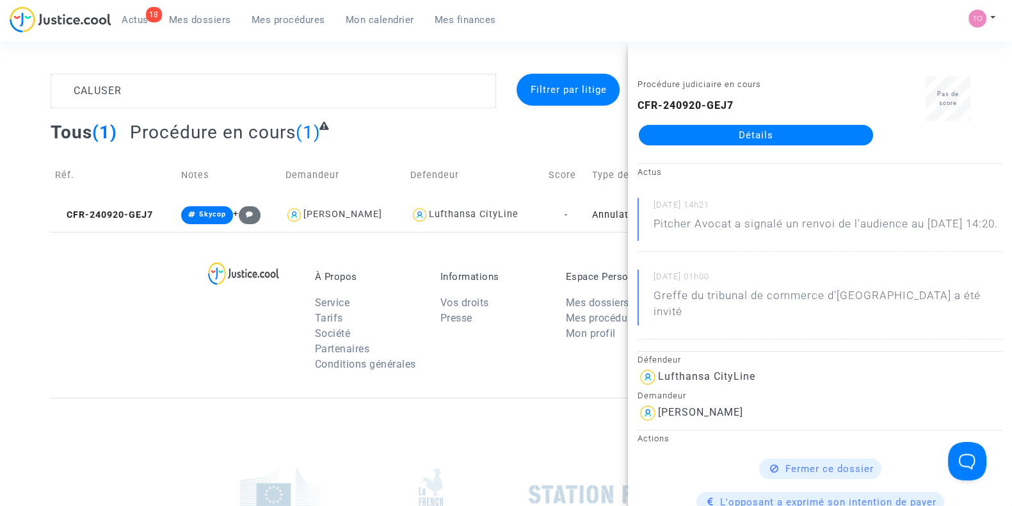
click at [755, 136] on link "Détails" at bounding box center [756, 135] width 234 height 20
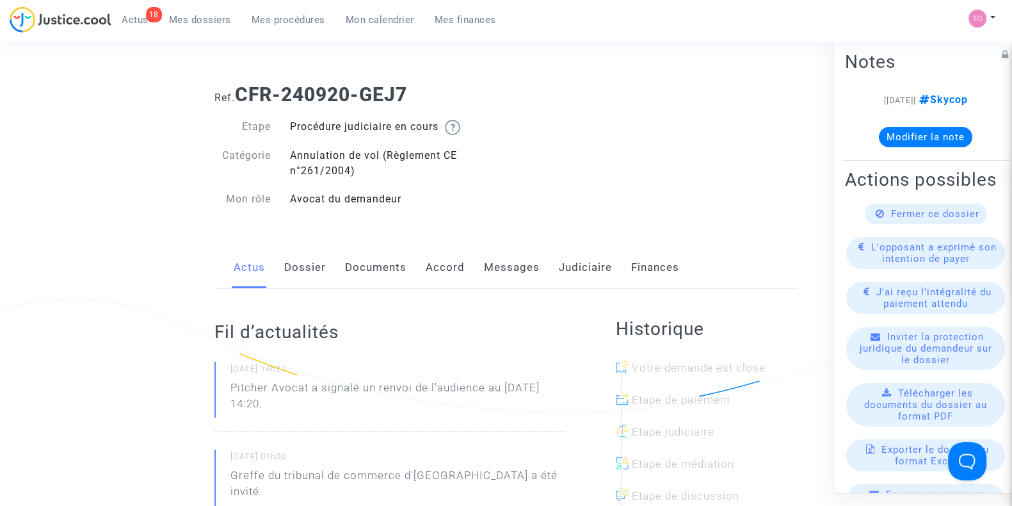
click at [309, 262] on link "Dossier" at bounding box center [305, 267] width 42 height 42
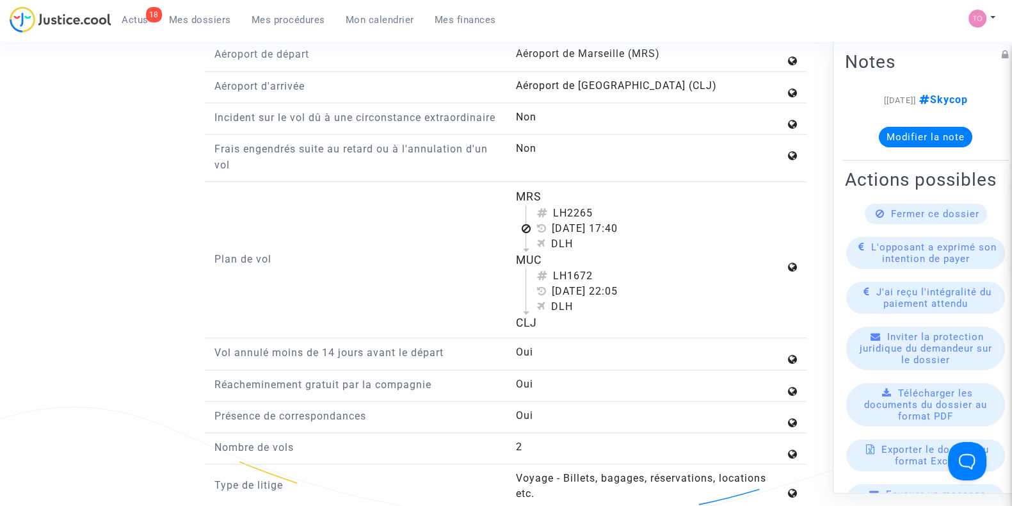
scroll to position [1600, 0]
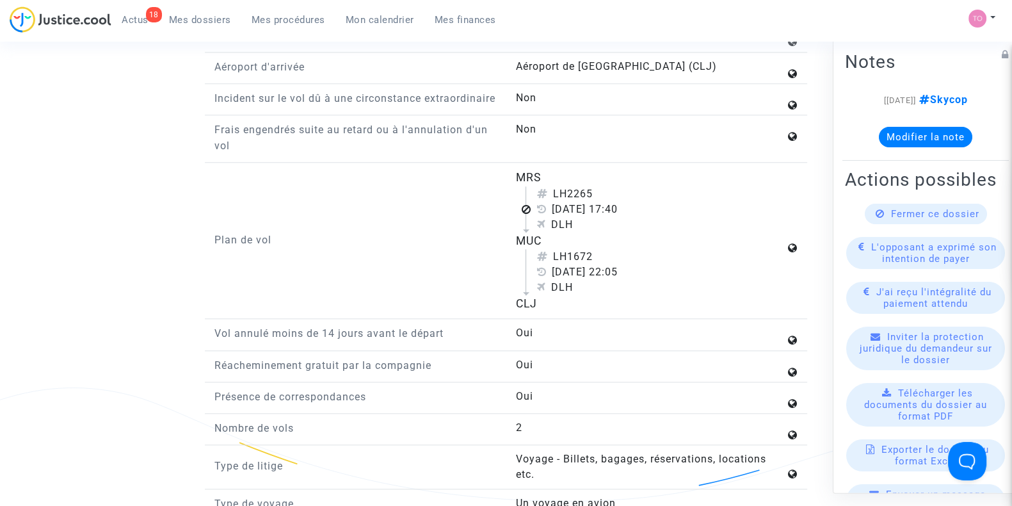
drag, startPoint x: 509, startPoint y: 185, endPoint x: 584, endPoint y: 316, distance: 150.5
click at [584, 312] on div "MRS LH2265 [DATE] 17:40 DLH MUC LH1672 [DATE] 22:05 DLH CLJ" at bounding box center [656, 240] width 301 height 143
copy flight-plan "MRS LH2265 [DATE] 17:40 DLH MUC LH1672 [DATE] 22:05 DLH CLJ"
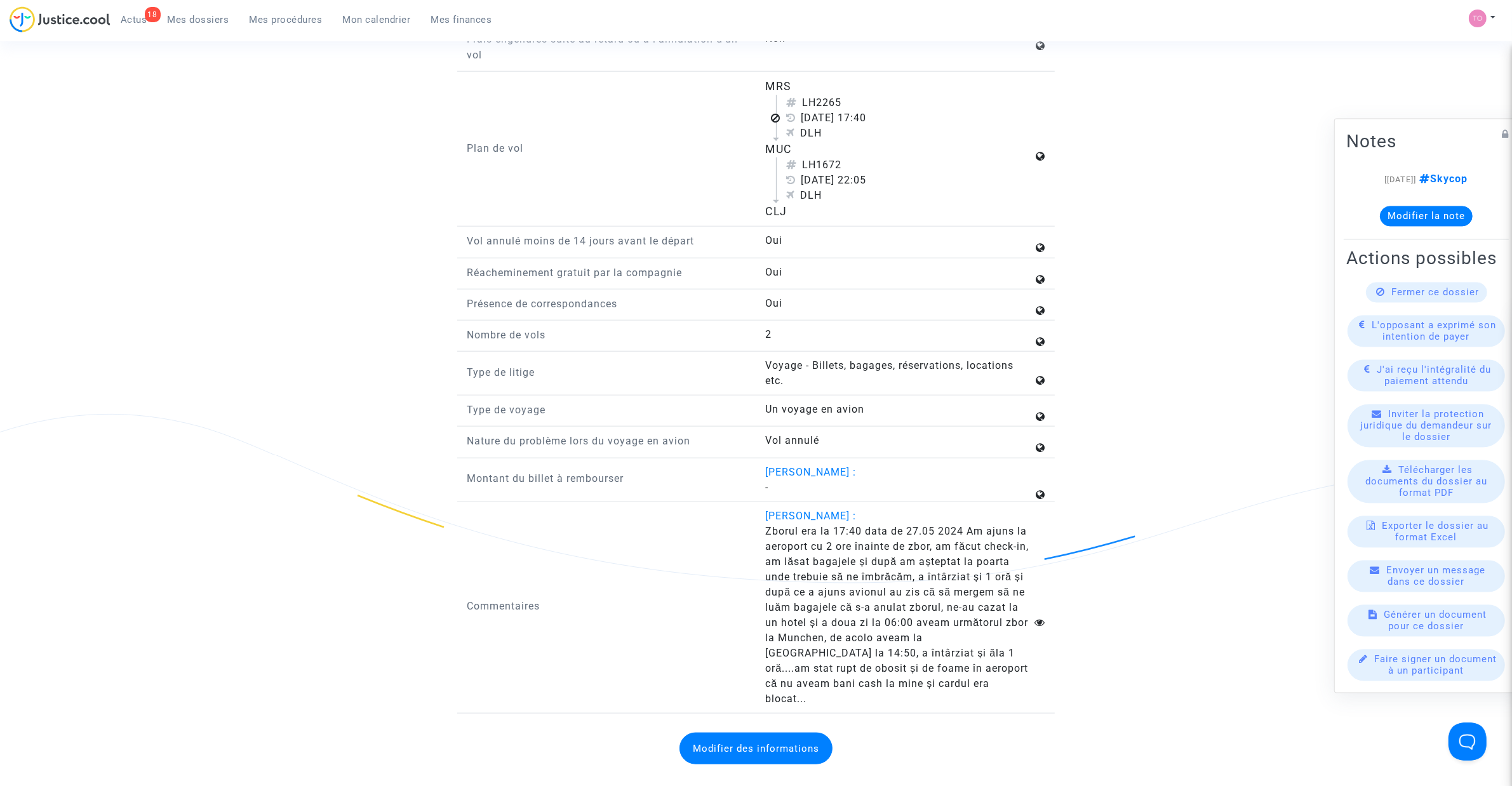
scroll to position [1694, 0]
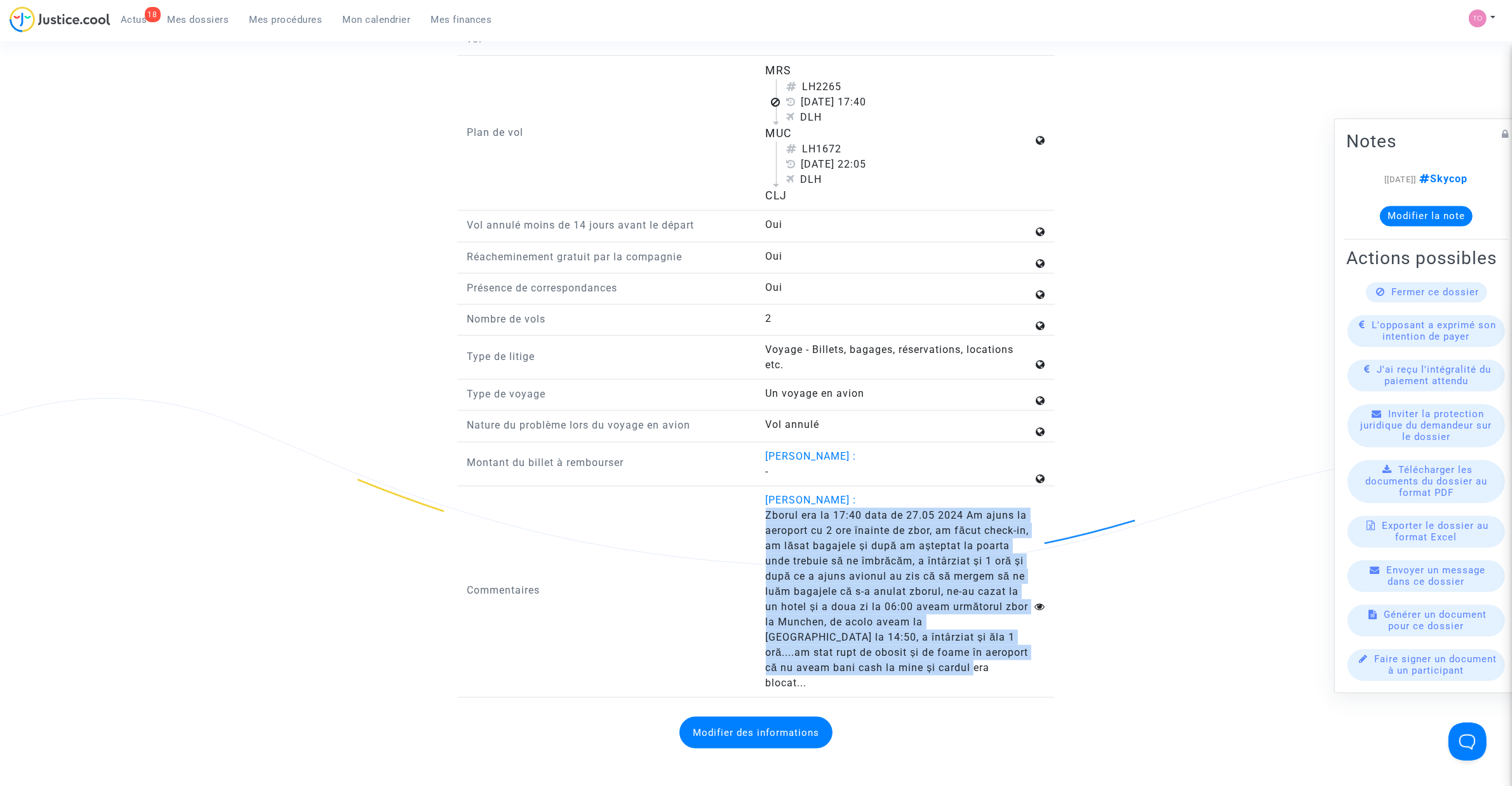
drag, startPoint x: 759, startPoint y: 535, endPoint x: 901, endPoint y: 684, distance: 205.8
click at [901, 501] on div "[PERSON_NAME] : Zborul era la 17:40 data de 27.05 2024 Am ajuns la aeroport cu …" at bounding box center [905, 592] width 299 height 198
copy span "Zborul era la 17:40 data de 27.05 2024 Am ajuns la aeroport cu 2 ore înainte de…"
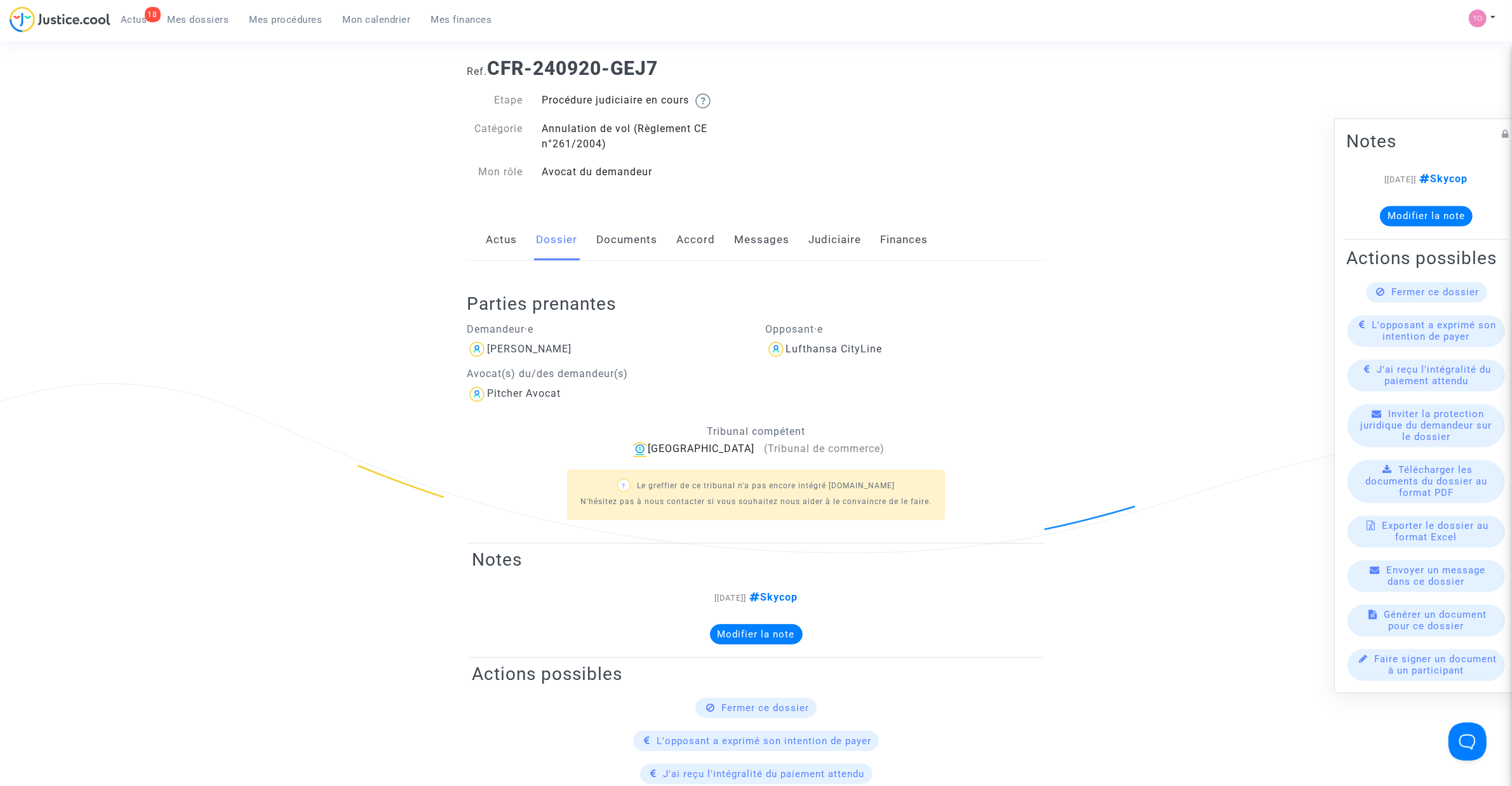
scroll to position [0, 0]
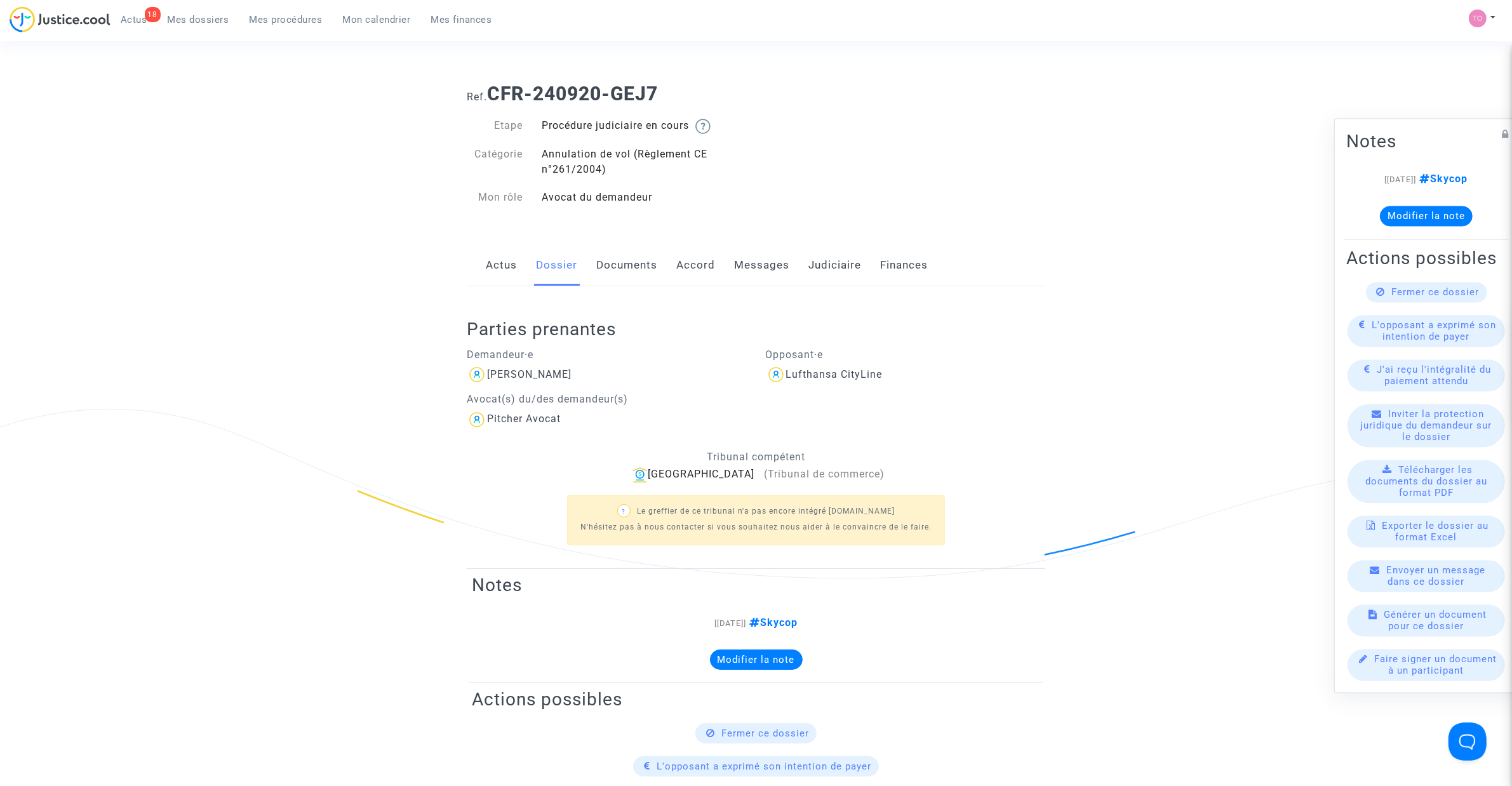
click at [614, 268] on link "Documents" at bounding box center [626, 265] width 61 height 42
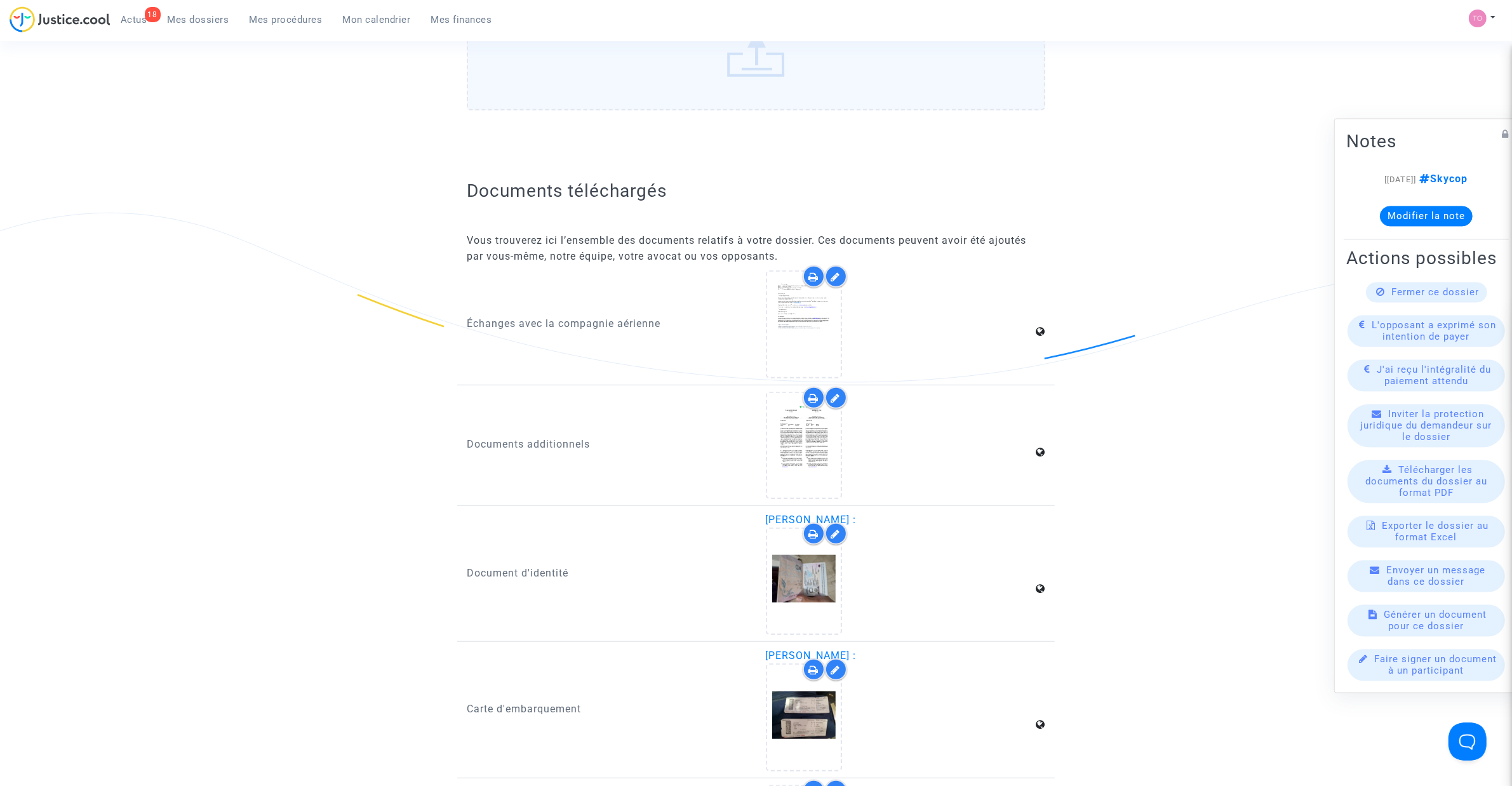
scroll to position [1217, 0]
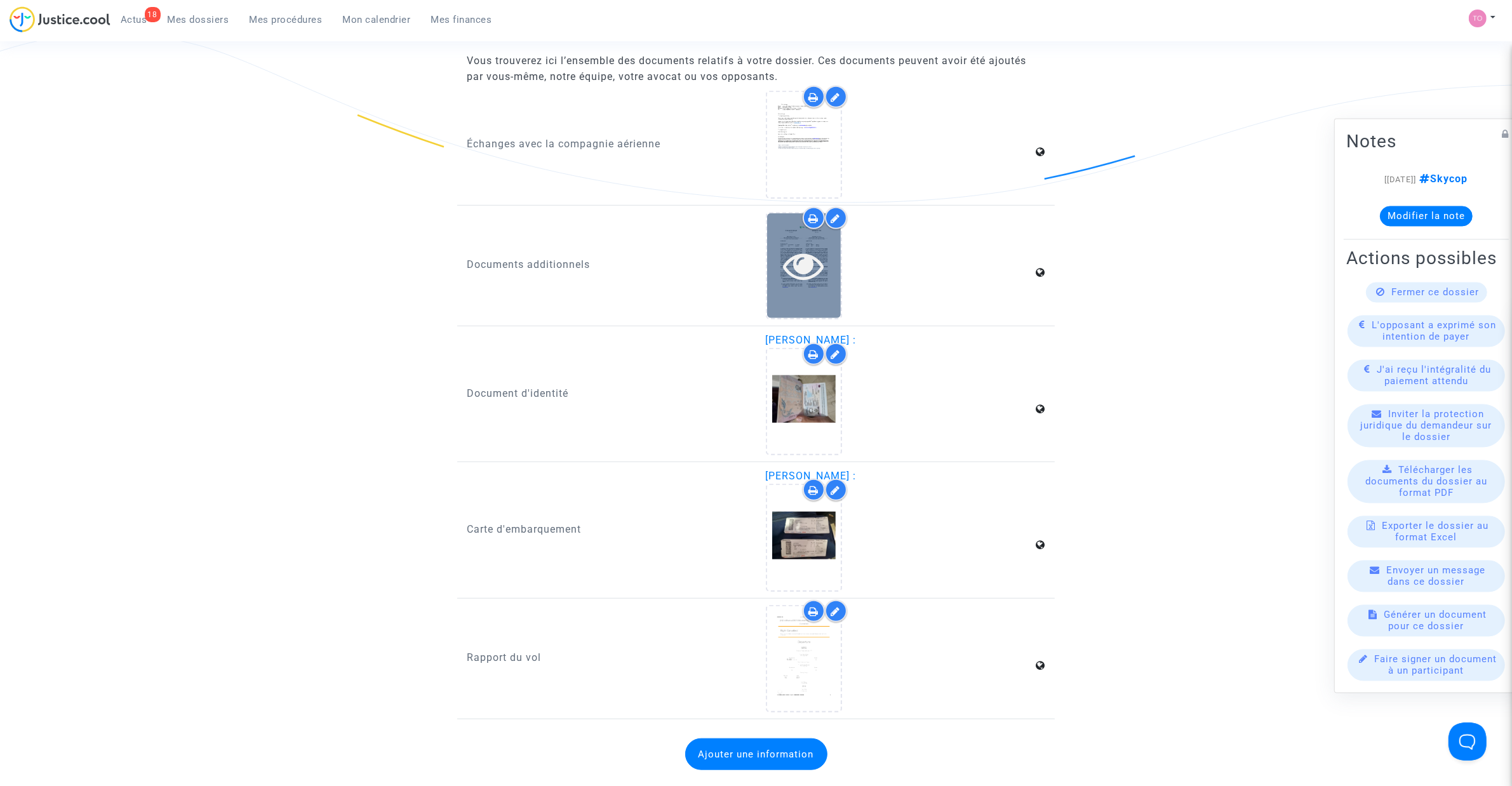
click at [822, 257] on icon at bounding box center [804, 265] width 42 height 41
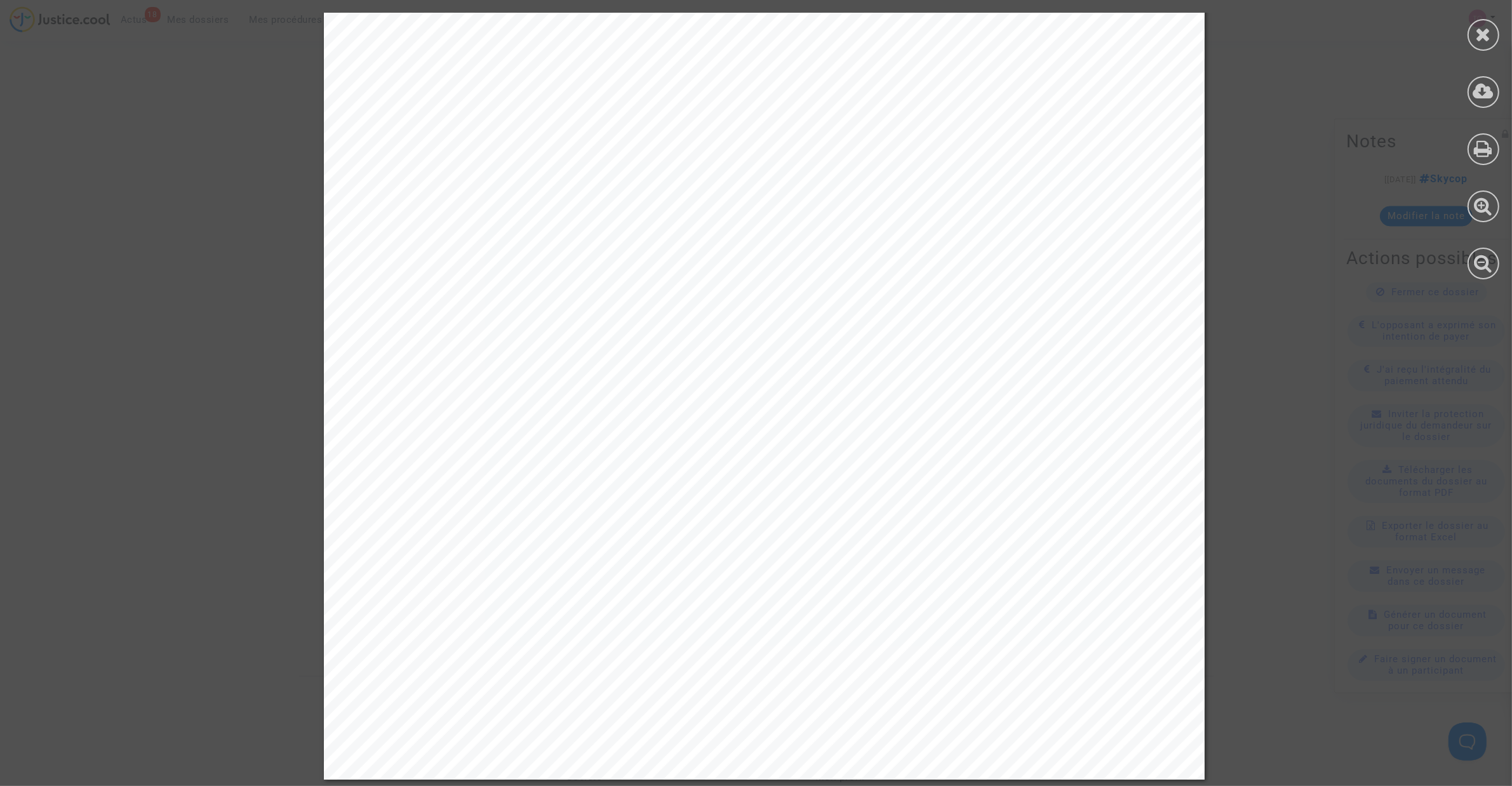
scroll to position [1704, 0]
click at [1003, 29] on div at bounding box center [1483, 35] width 32 height 32
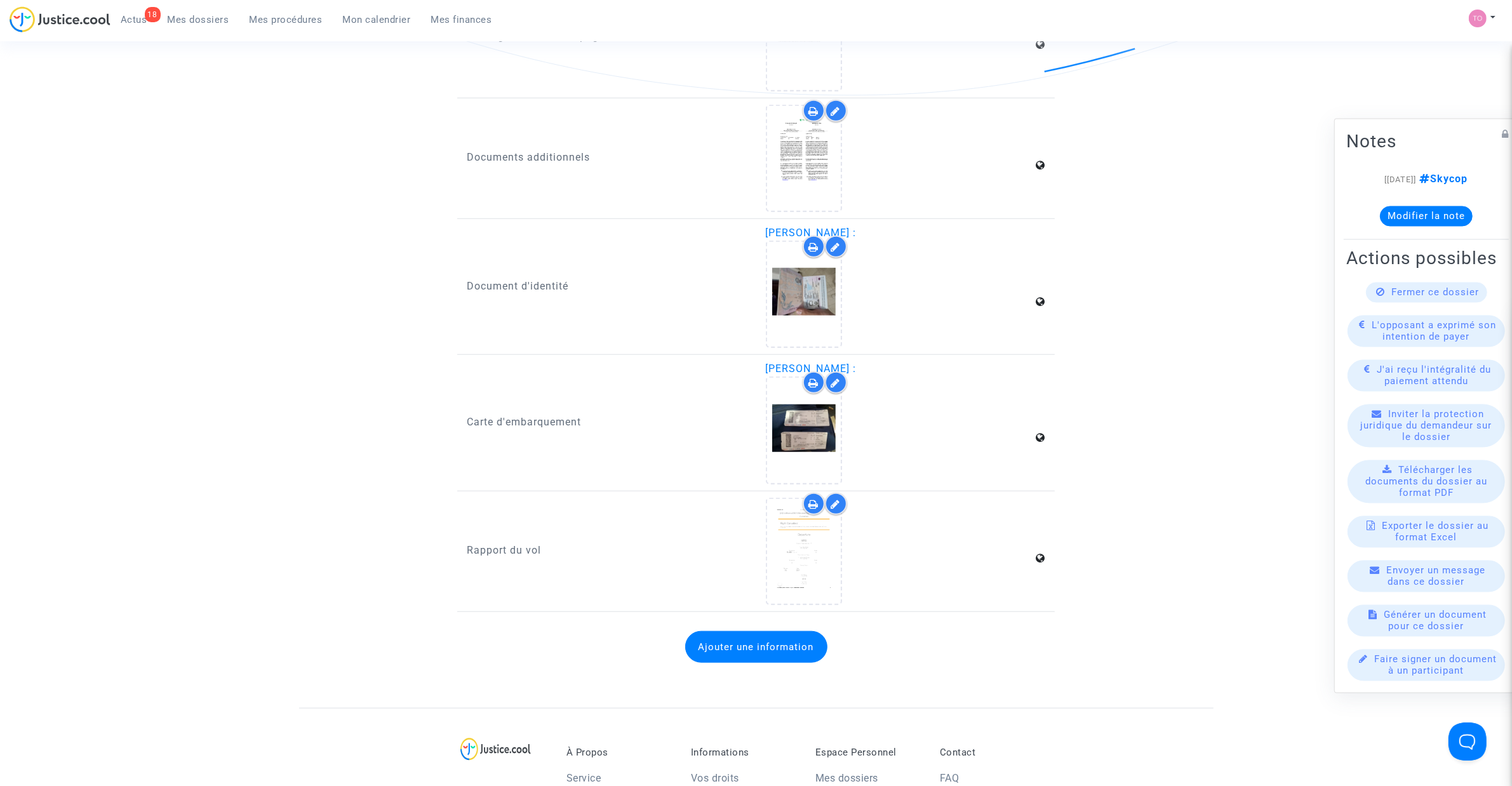
scroll to position [1333, 0]
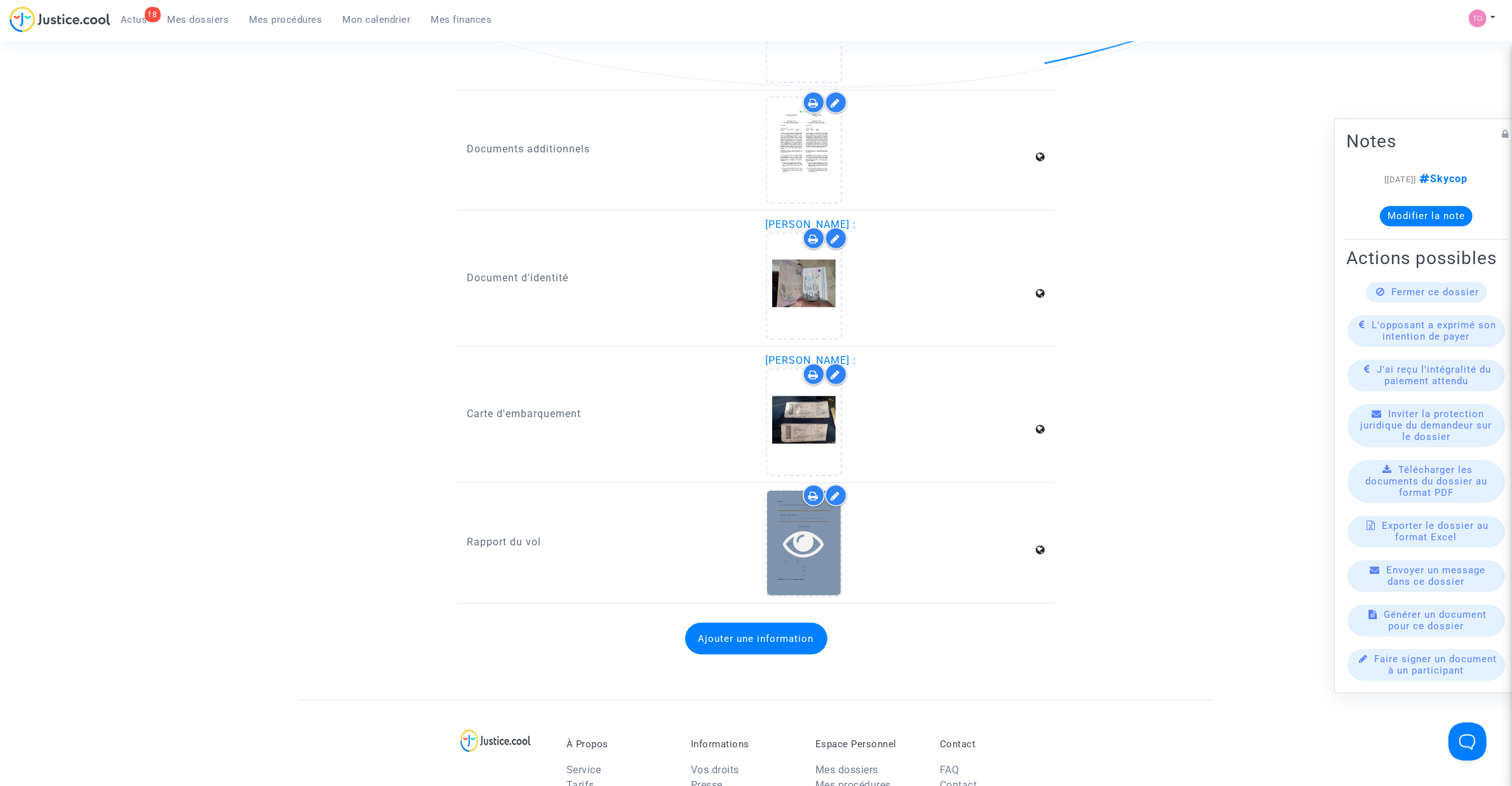
click at [794, 501] on icon at bounding box center [804, 543] width 42 height 41
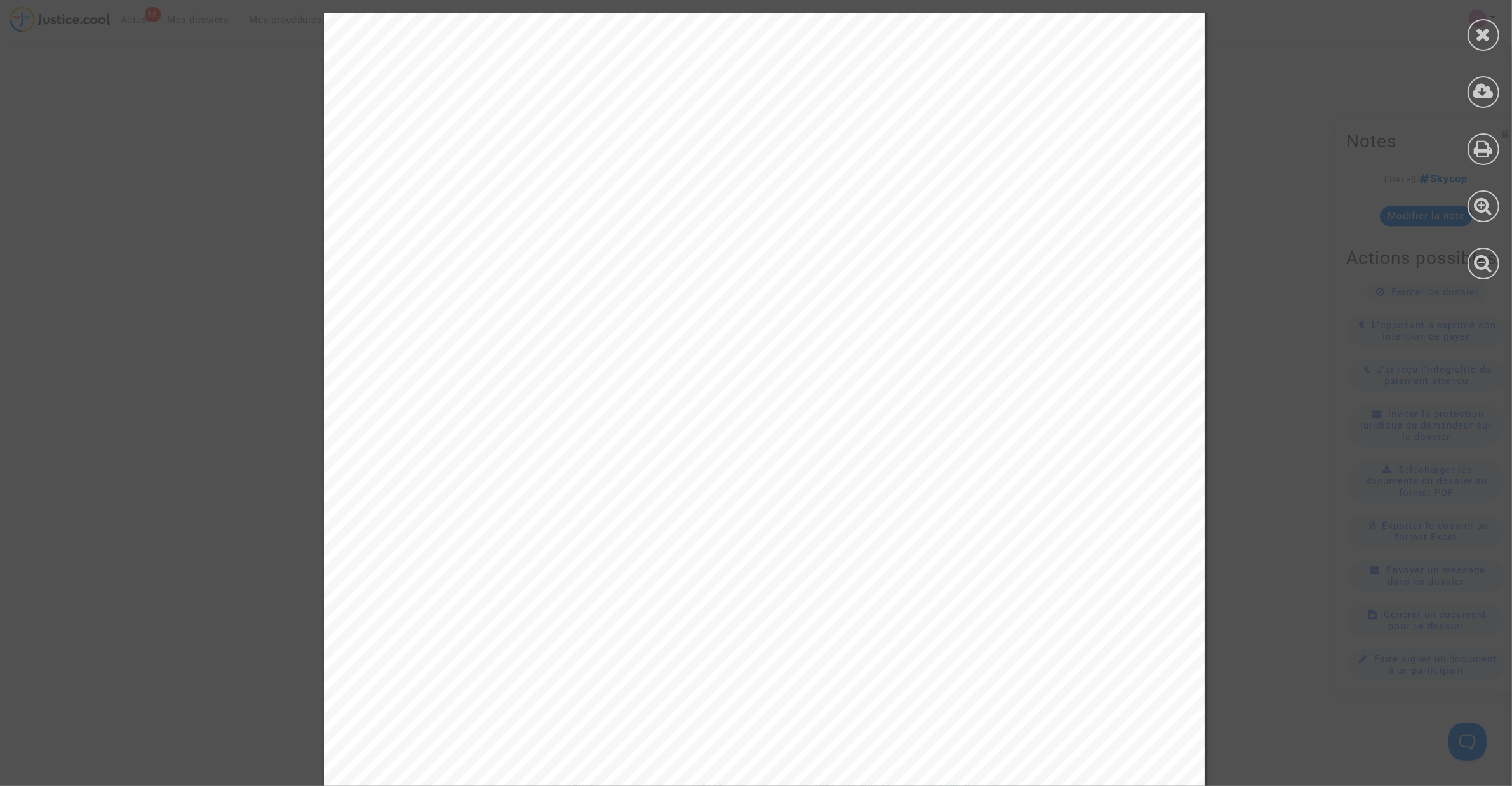
scroll to position [79, 0]
click at [1003, 32] on div at bounding box center [1483, 35] width 32 height 32
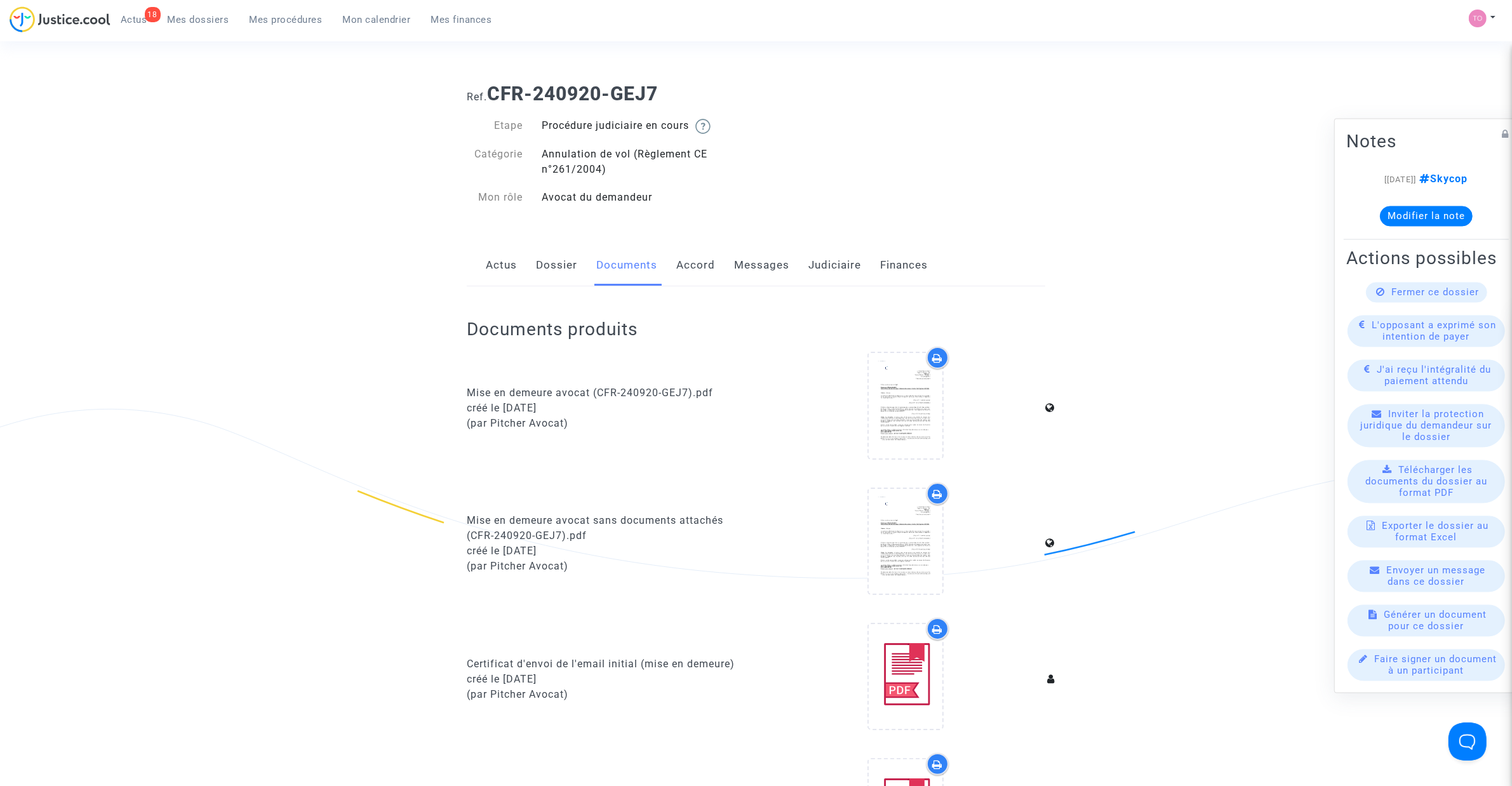
scroll to position [26, 0]
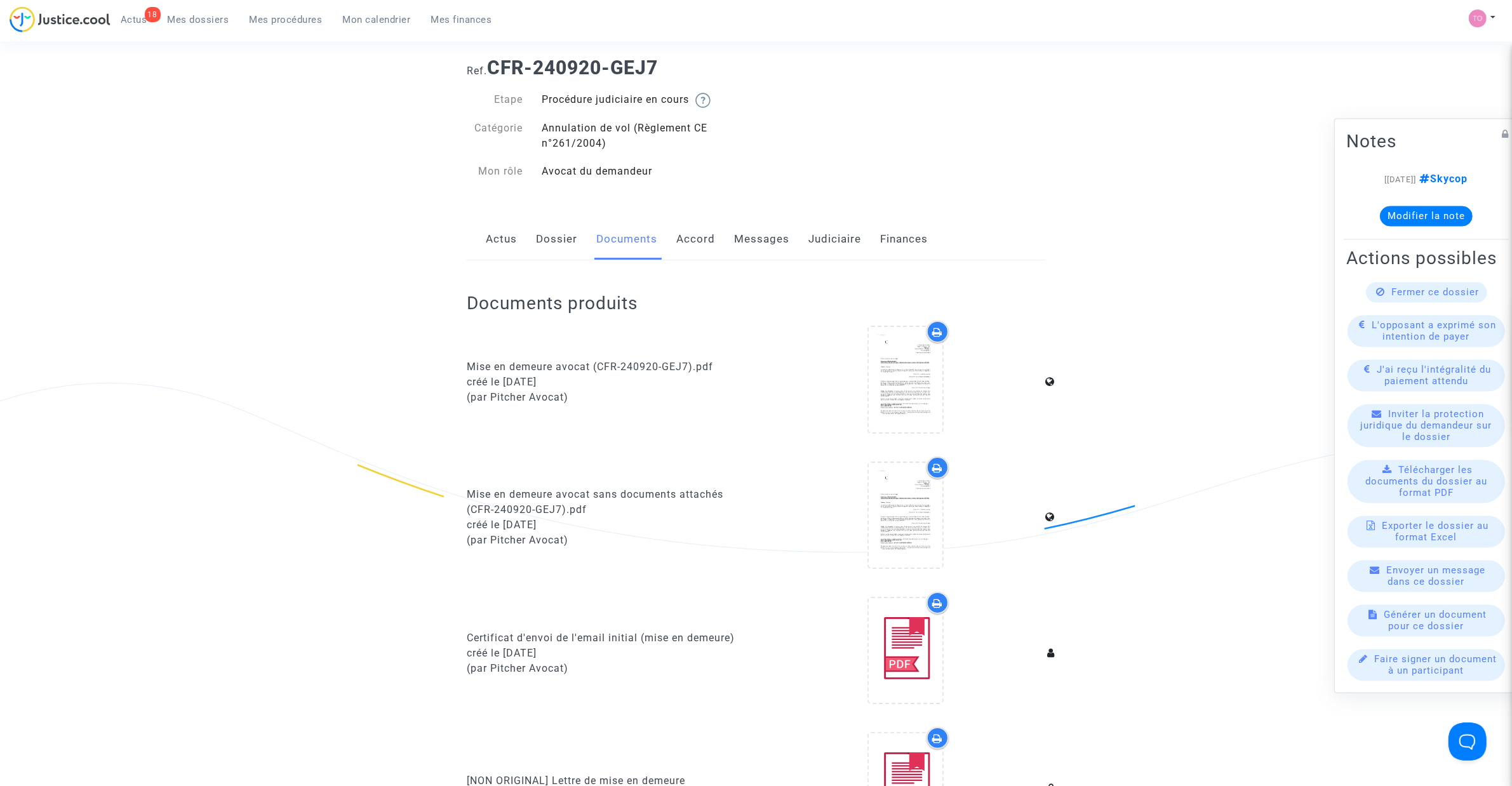
click at [697, 264] on div "Documents produits Mise en demeure avocat (CFR-240920-GEJ7).pdf créé le [DATE] …" at bounding box center [755, 710] width 578 height 899
click at [693, 244] on link "Accord" at bounding box center [695, 239] width 39 height 42
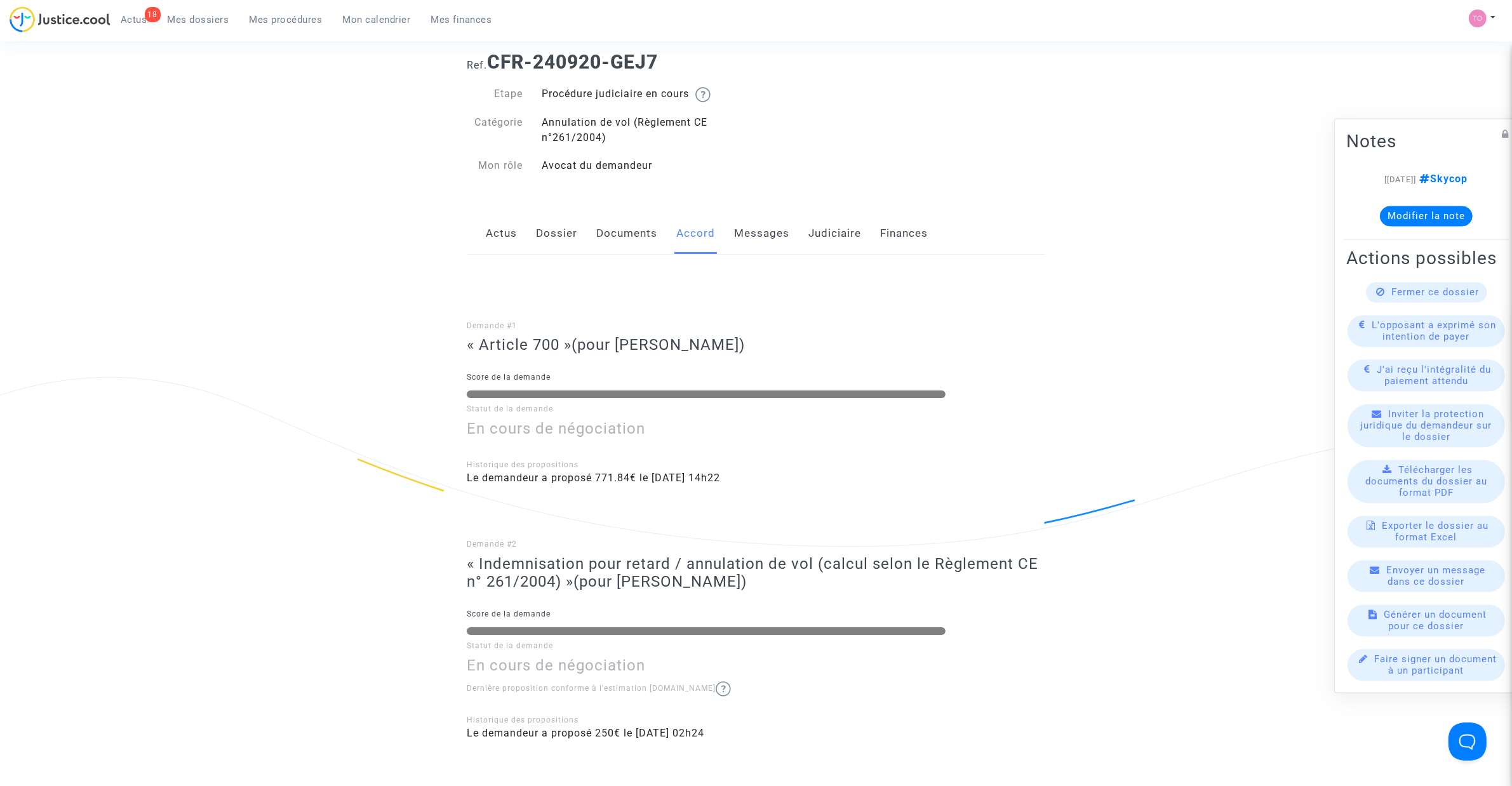
scroll to position [26, 0]
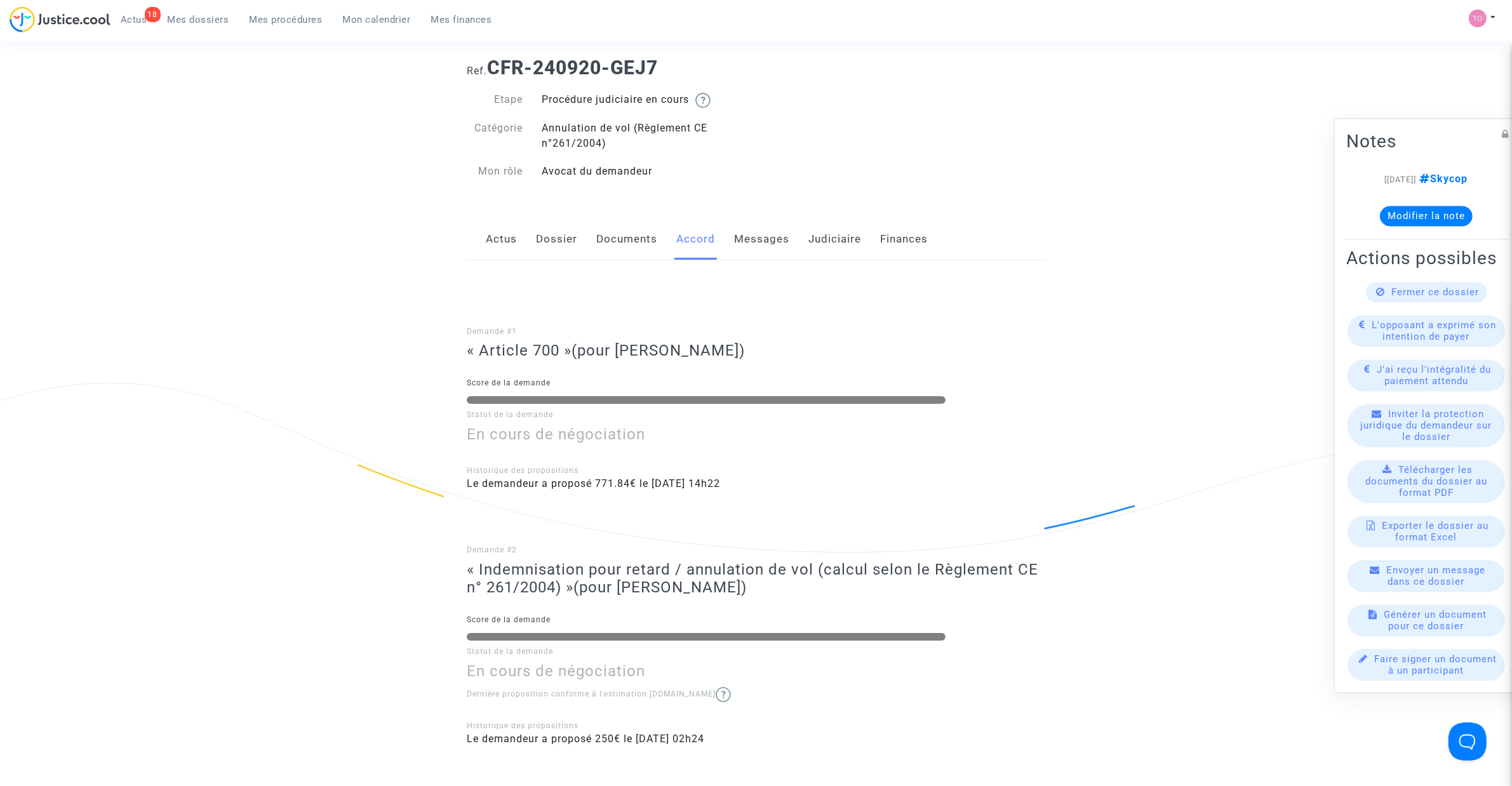
click at [632, 251] on link "Documents" at bounding box center [626, 239] width 61 height 42
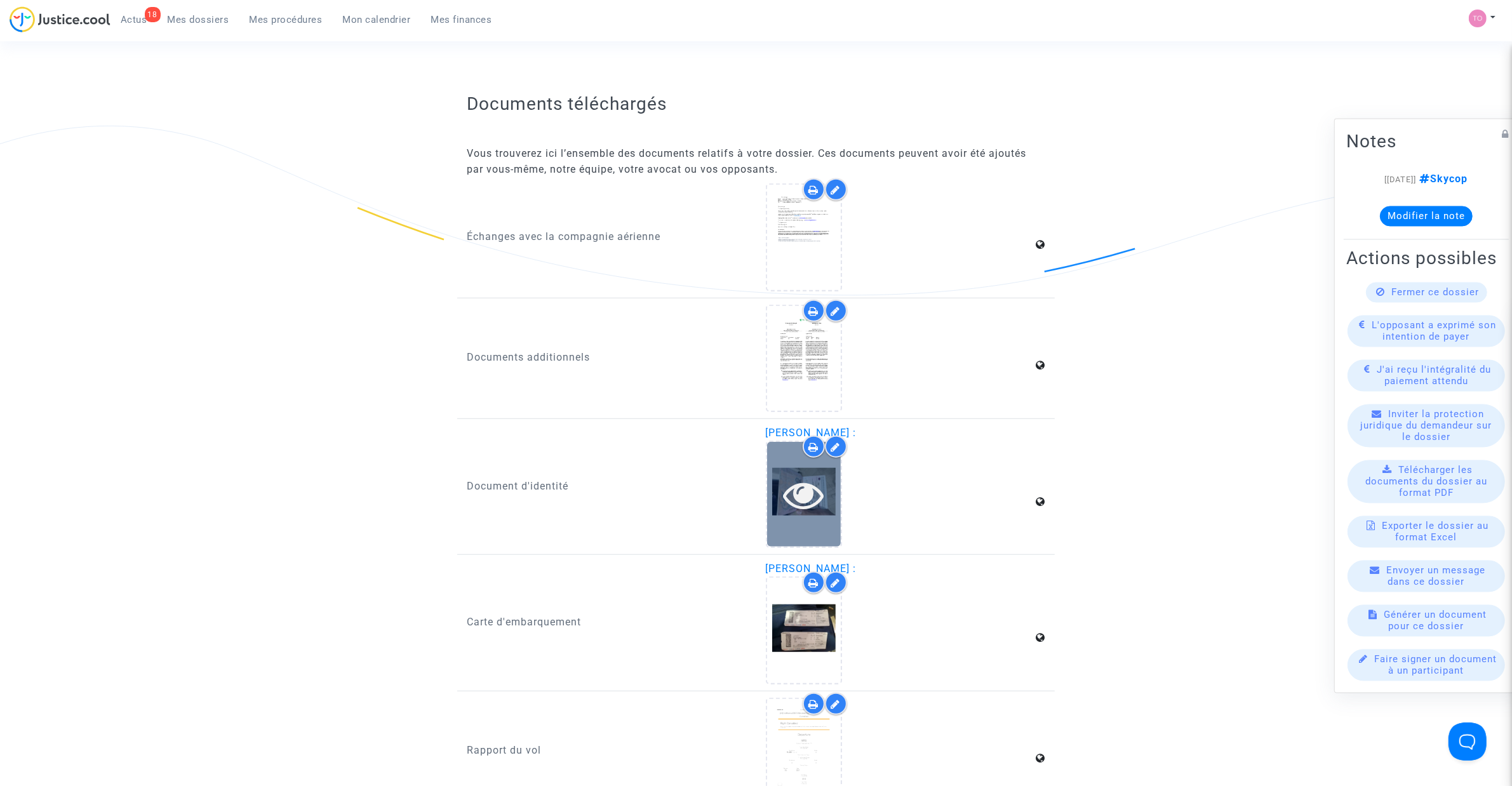
scroll to position [1144, 0]
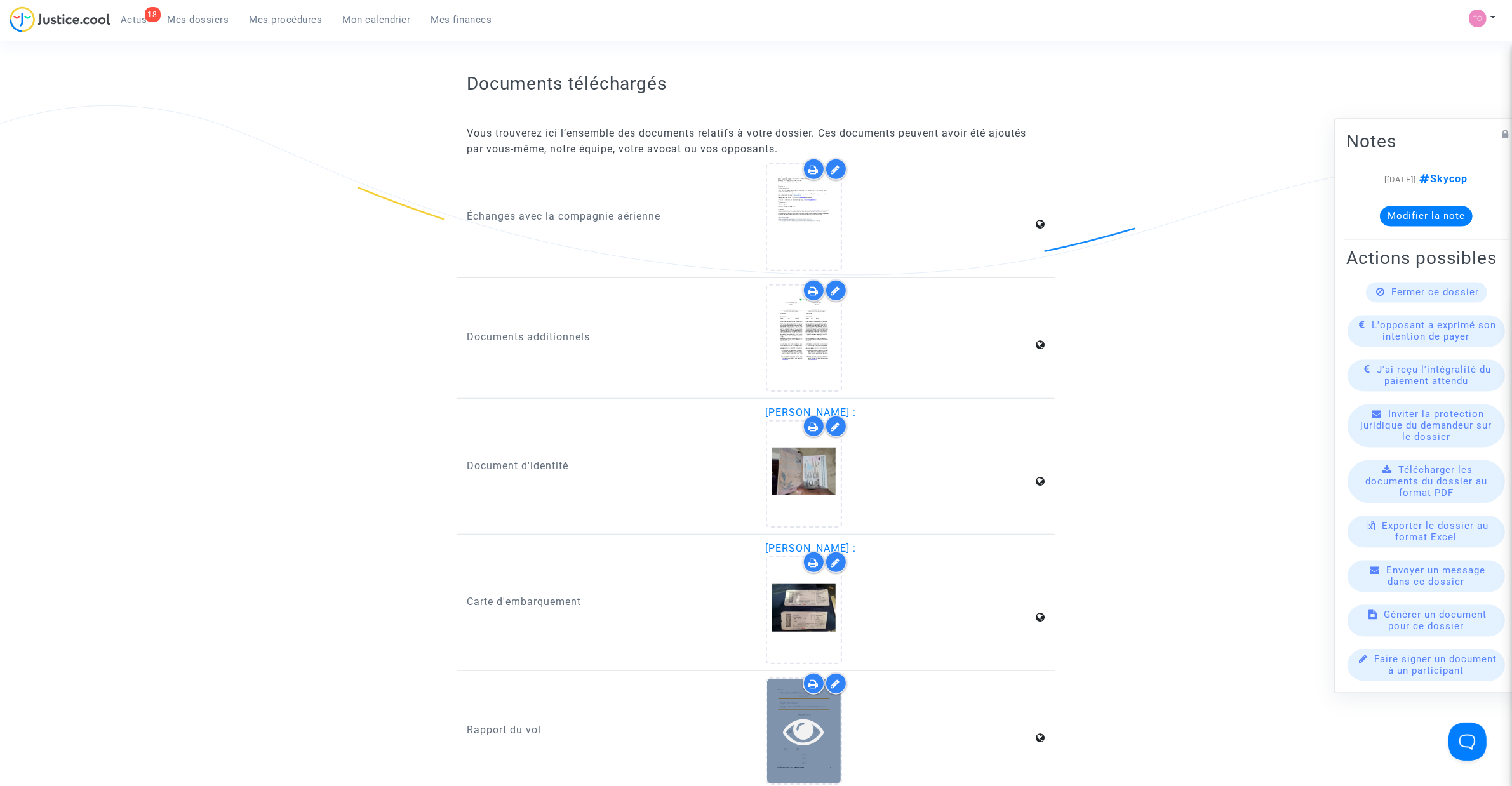
click at [798, 501] on icon at bounding box center [804, 730] width 42 height 41
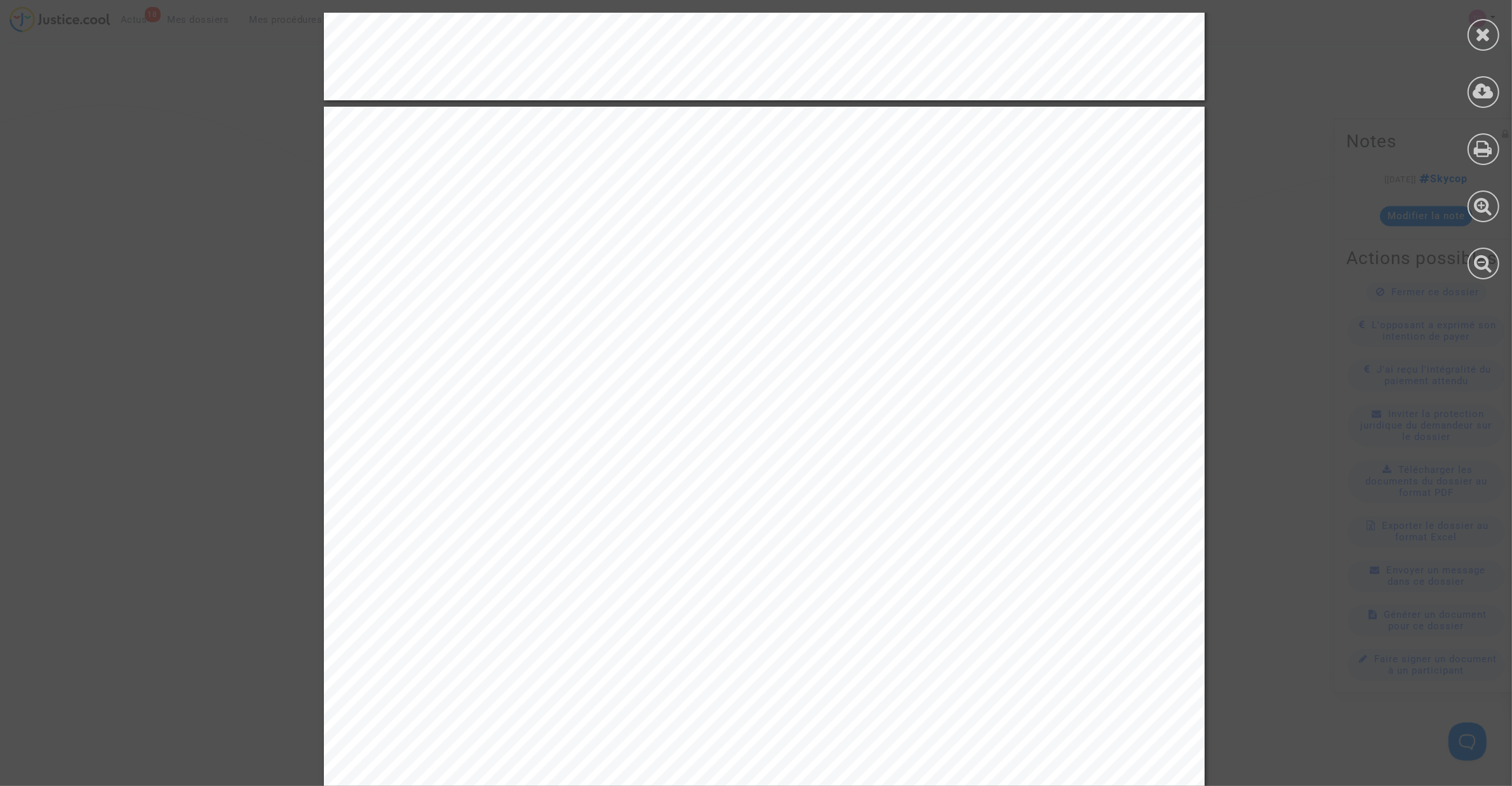
scroll to position [1112, 0]
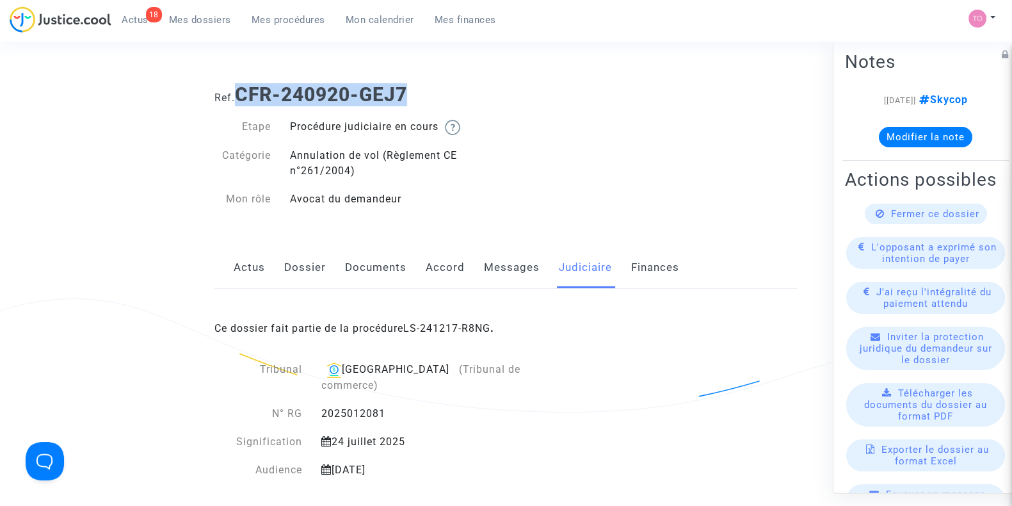
drag, startPoint x: 239, startPoint y: 92, endPoint x: 448, endPoint y: 94, distance: 209.3
click at [448, 94] on h1 "Ref. CFR-240920-GEJ7" at bounding box center [505, 94] width 583 height 23
copy b "CFR-240920-GEJ7"
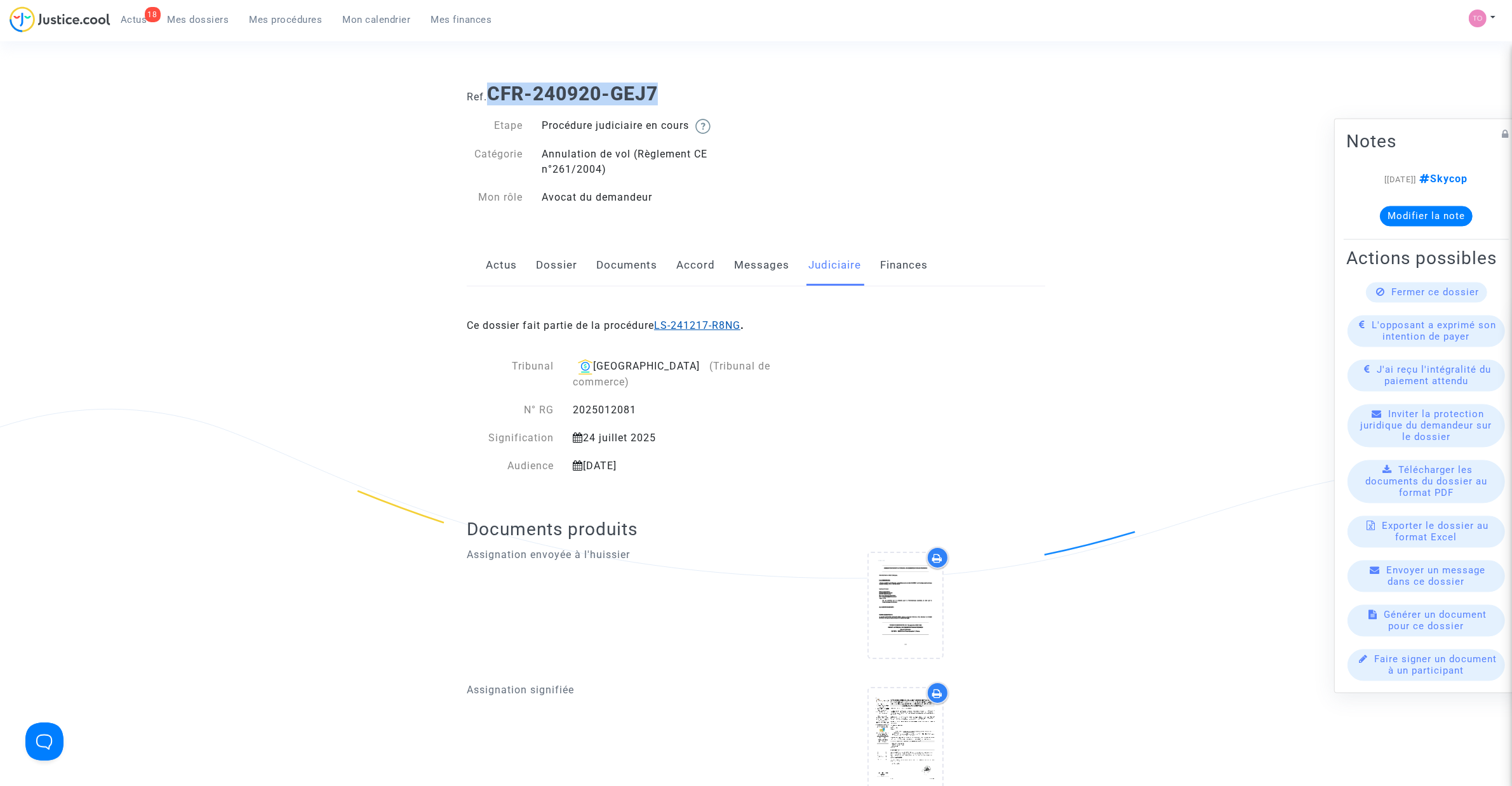
click at [684, 331] on link "LS-241217-R8NG" at bounding box center [696, 326] width 86 height 12
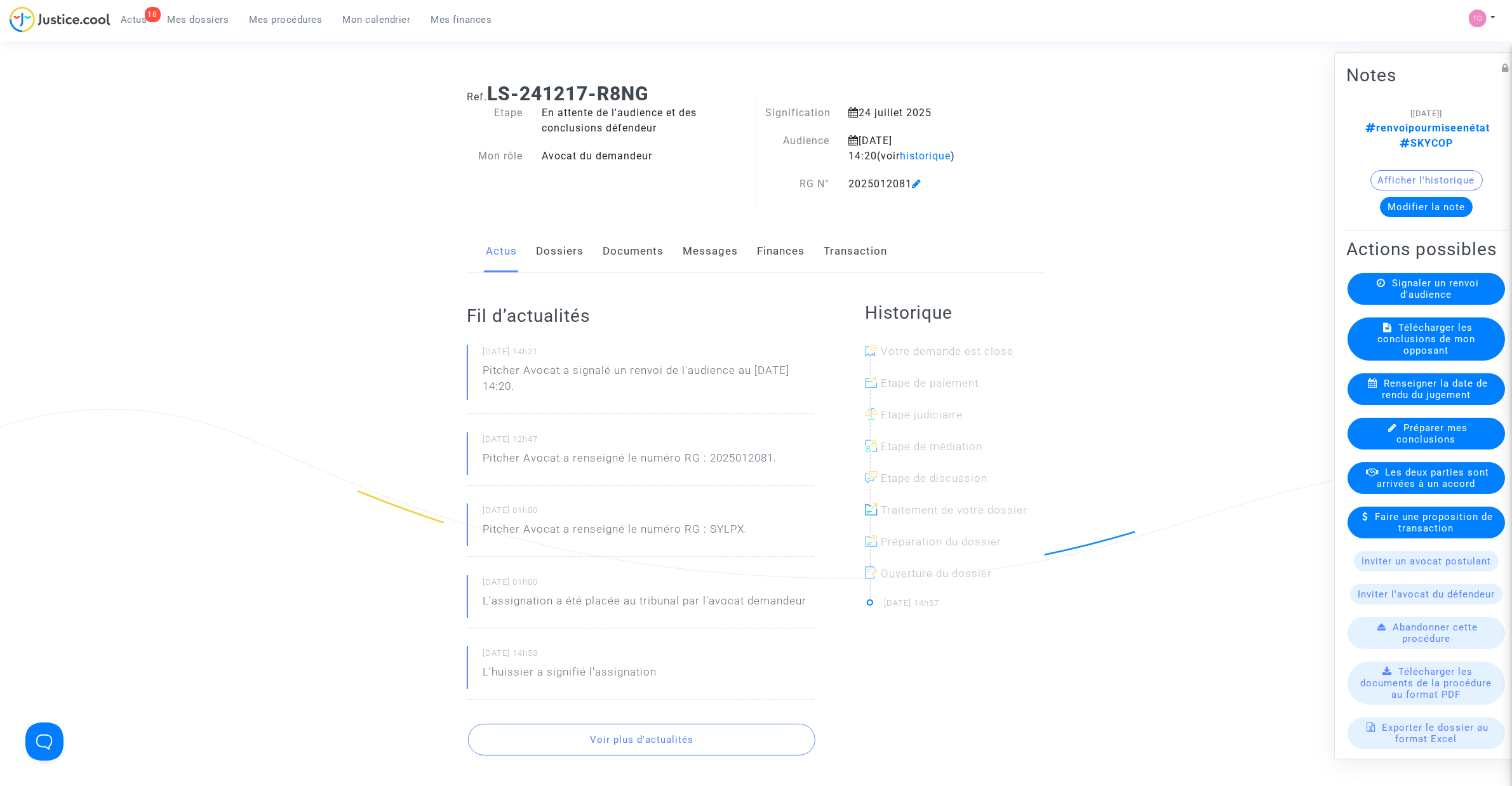
click at [1003, 211] on button "Modifier la note" at bounding box center [1426, 206] width 92 height 20
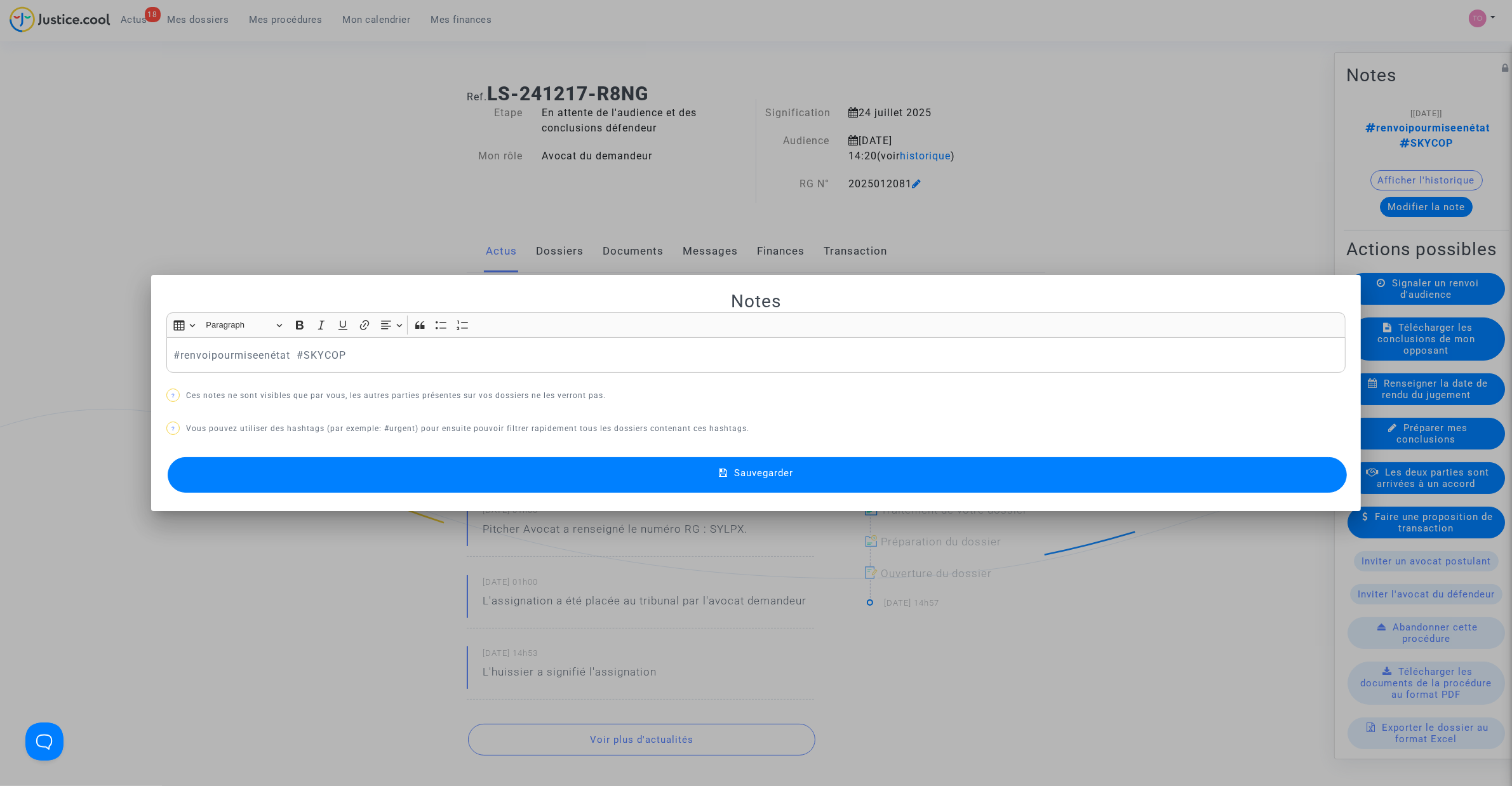
click at [346, 198] on div at bounding box center [756, 393] width 1512 height 786
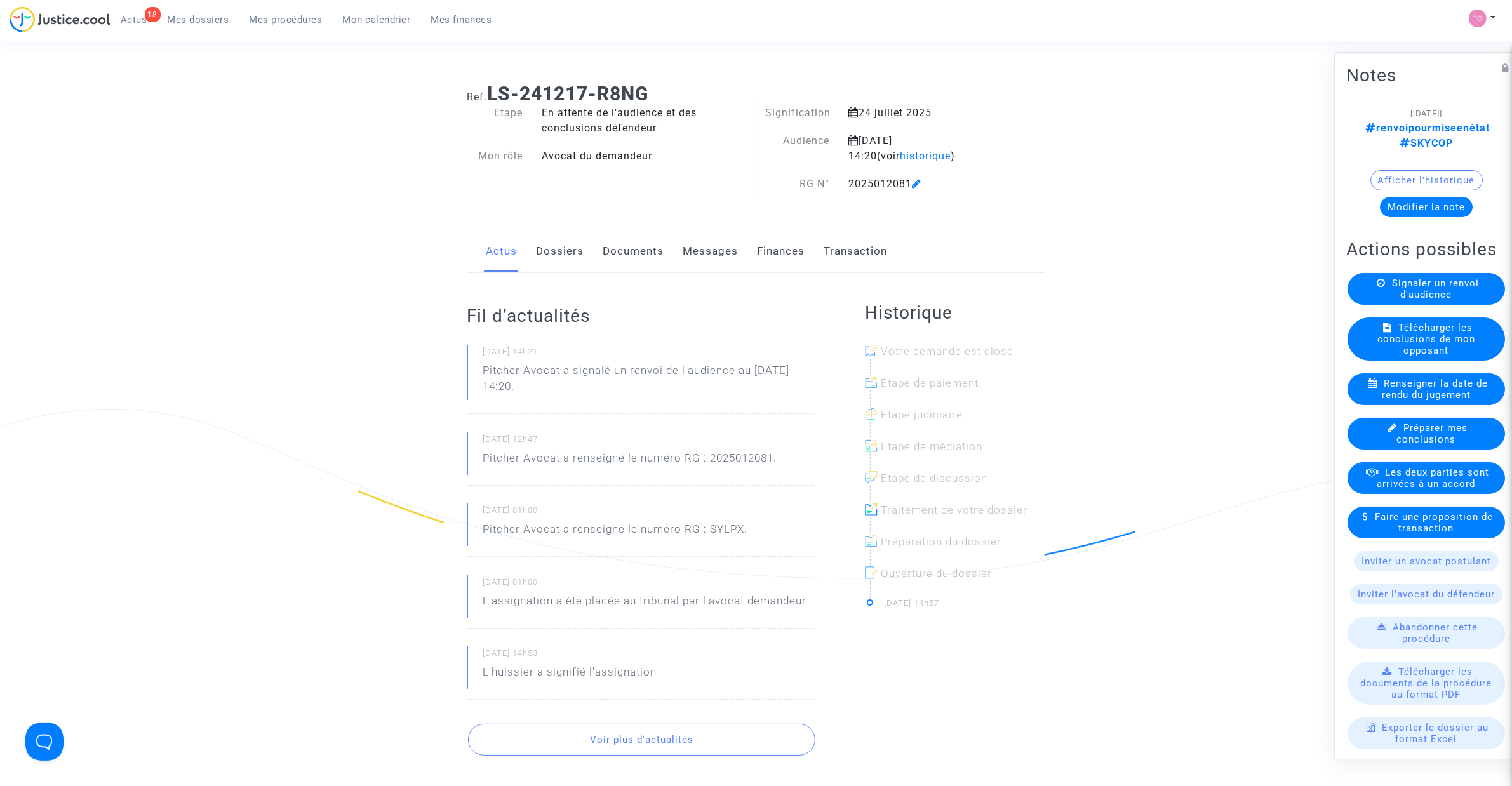
click at [583, 252] on div "Actus Dossiers Documents Messages Finances Transaction" at bounding box center [755, 251] width 578 height 43
click at [564, 255] on link "Dossiers" at bounding box center [560, 251] width 48 height 42
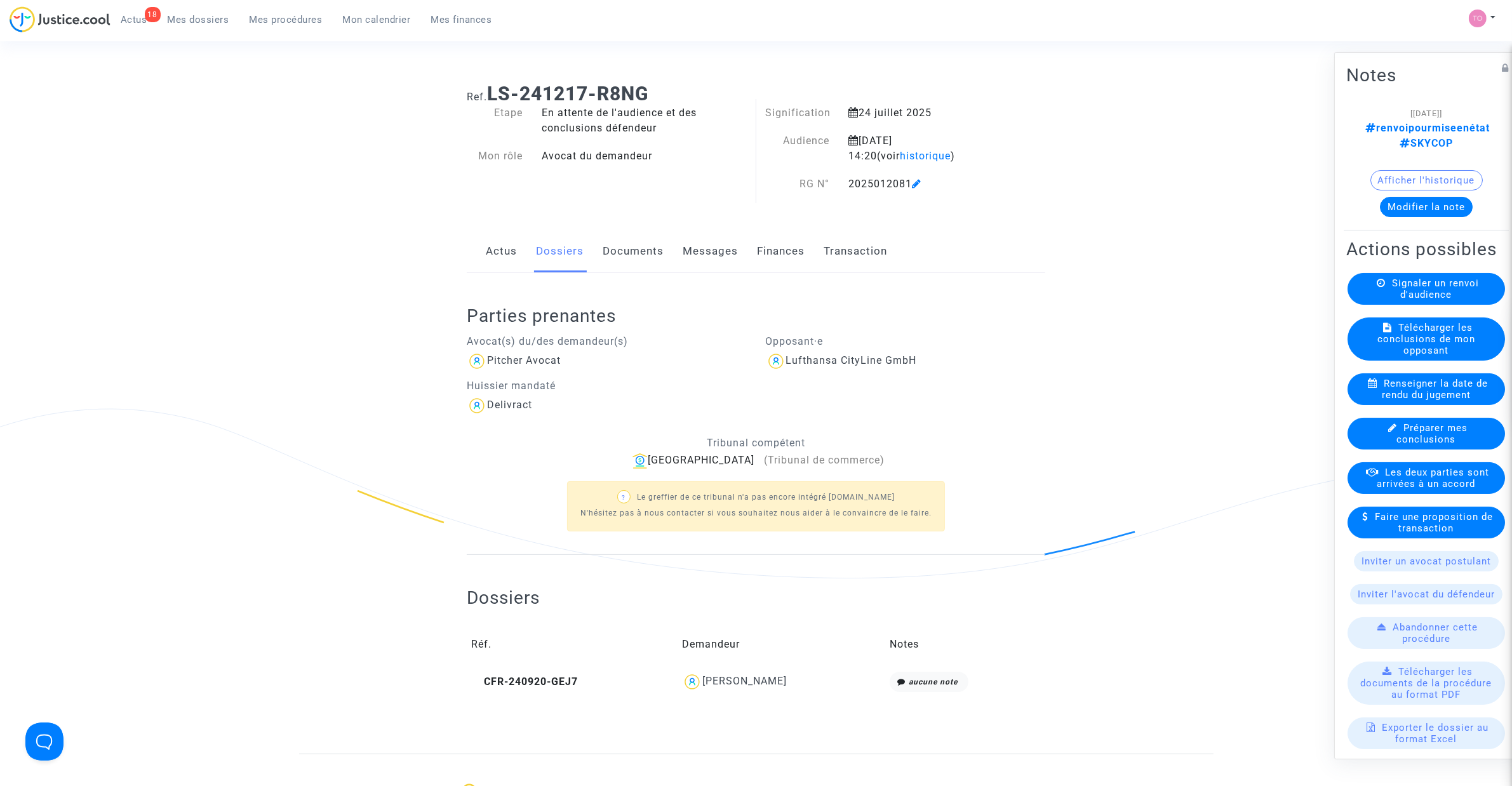
click at [1003, 210] on button "Modifier la note" at bounding box center [1426, 206] width 92 height 20
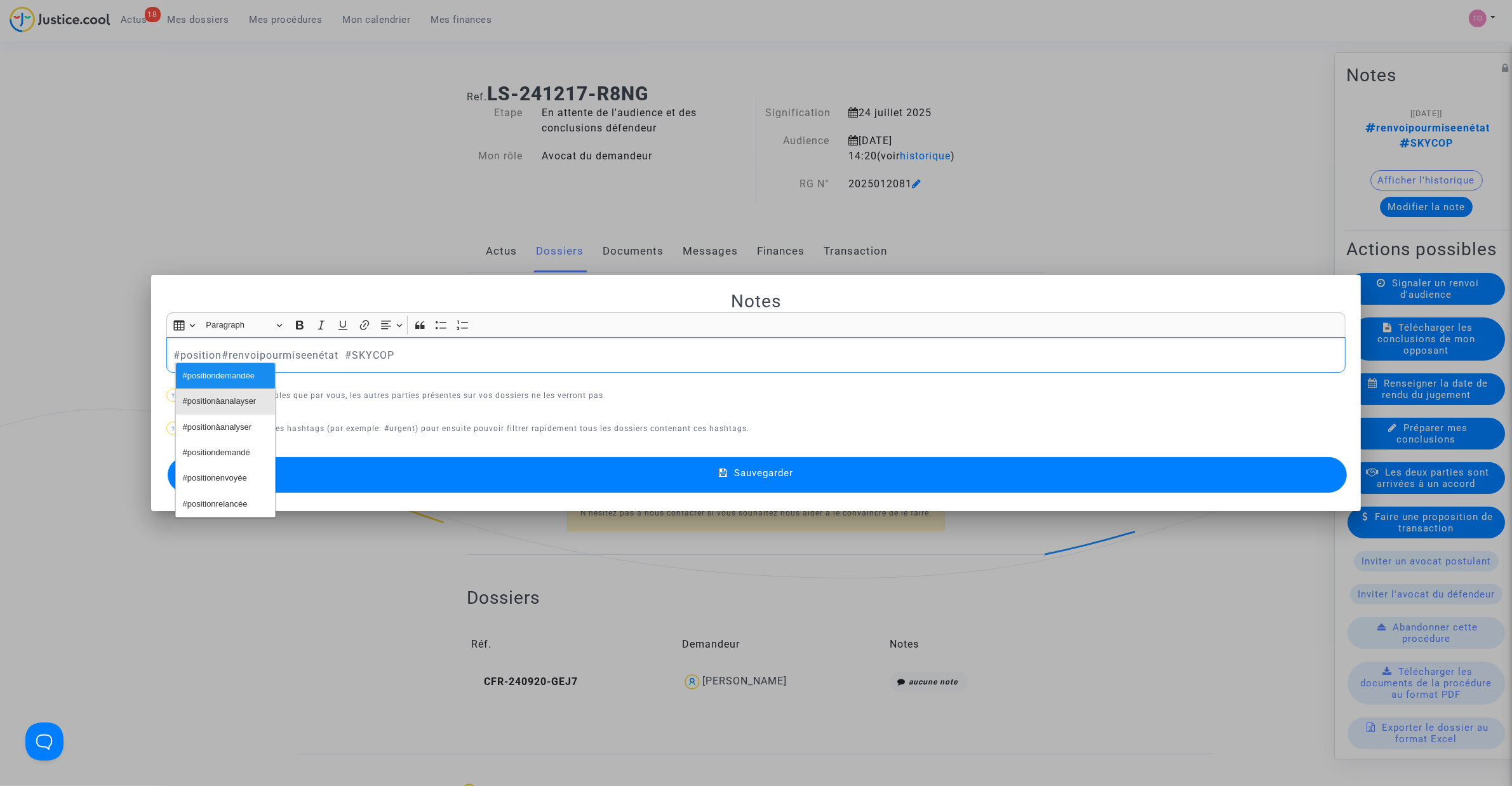
click at [207, 398] on span "#positionàanalayser" at bounding box center [219, 402] width 73 height 19
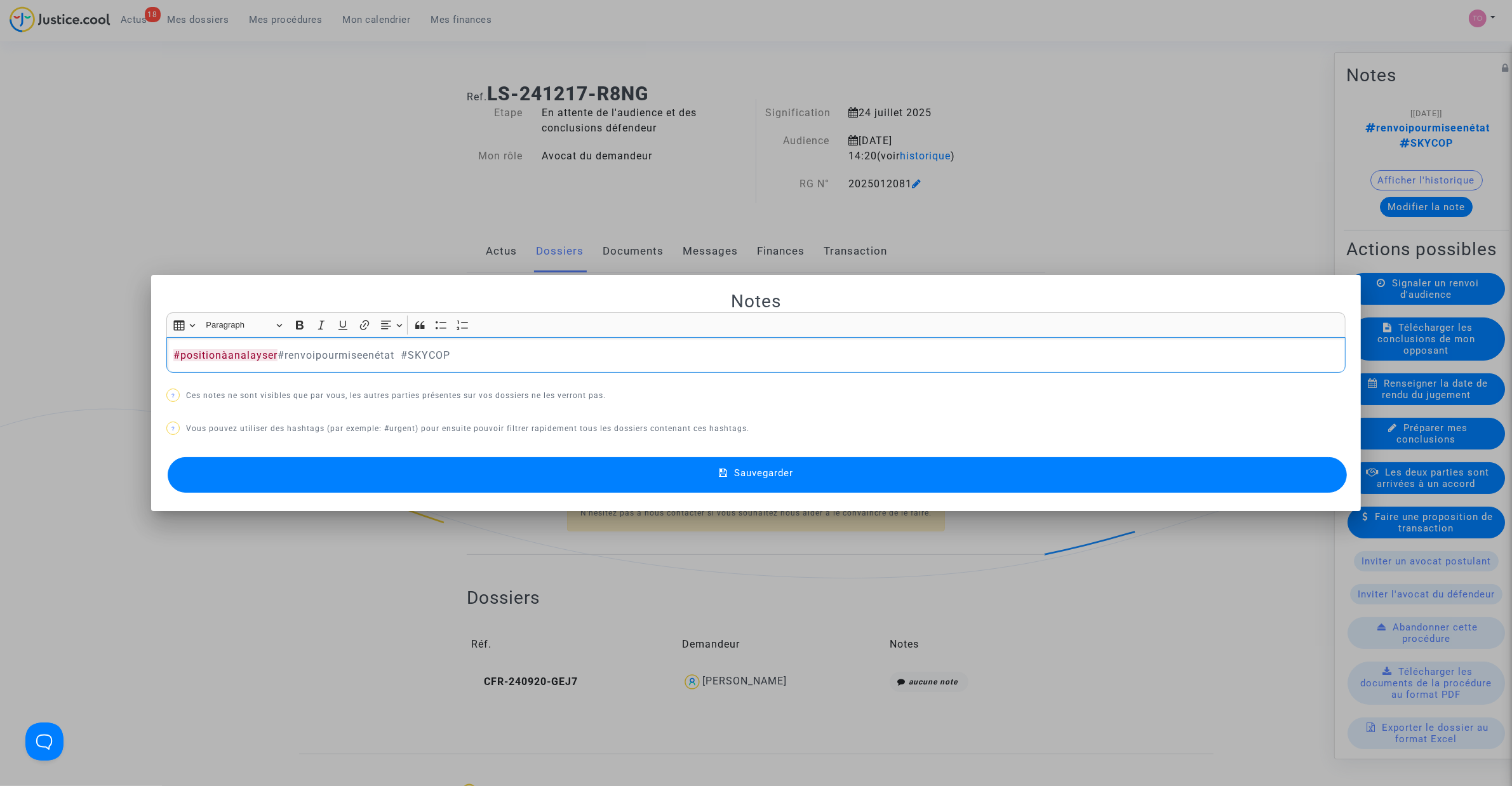
click at [376, 470] on button "Sauvegarder" at bounding box center [757, 475] width 1180 height 36
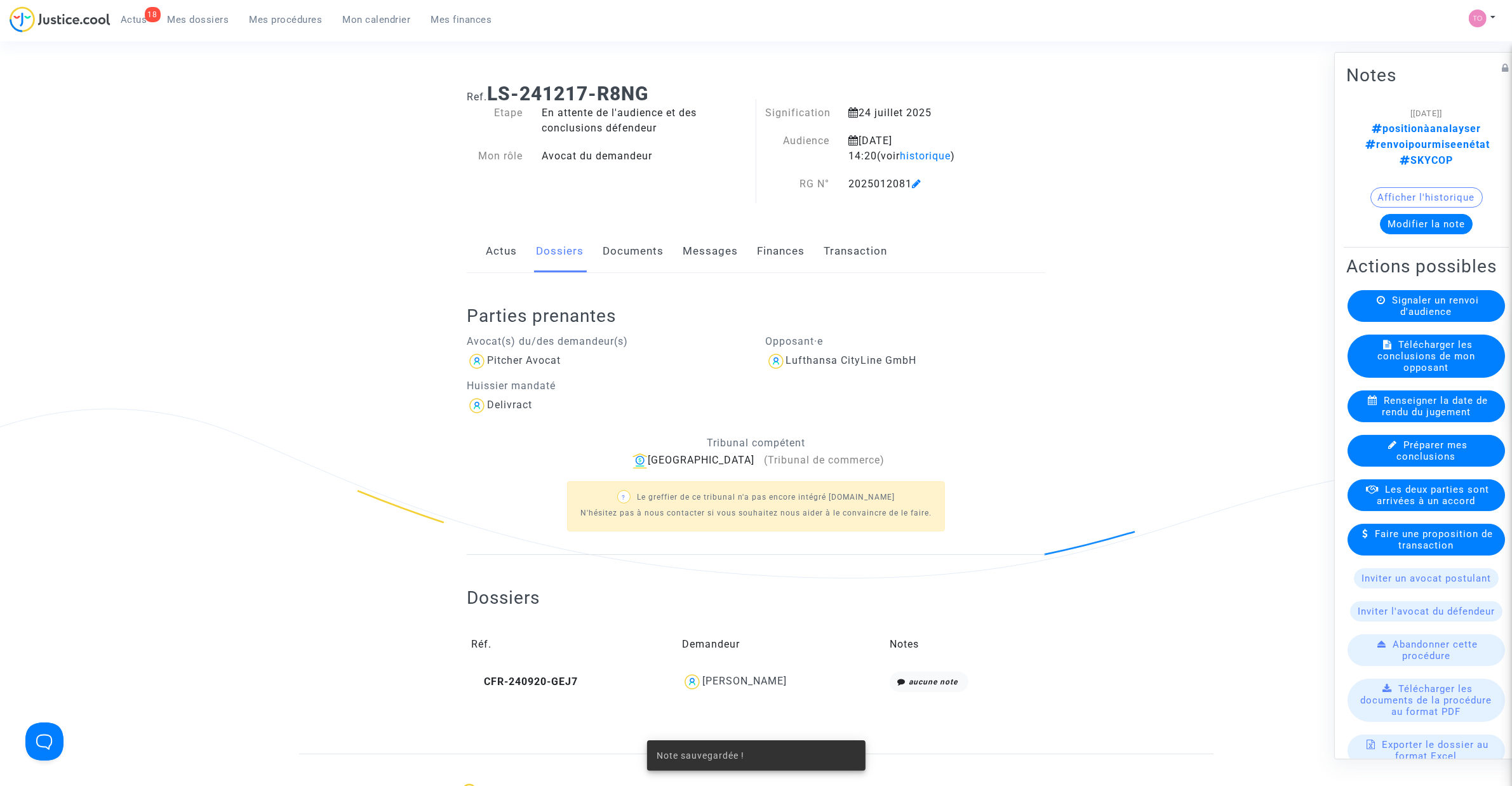
drag, startPoint x: 164, startPoint y: 408, endPoint x: 171, endPoint y: 402, distance: 9.2
click at [158, 405] on div "Ref. LS-241217-R8NG Etape En attente de l'audience et des conclusions défendeur…" at bounding box center [756, 414] width 1512 height 681
click at [1003, 188] on button "Afficher l'historique" at bounding box center [1426, 197] width 112 height 20
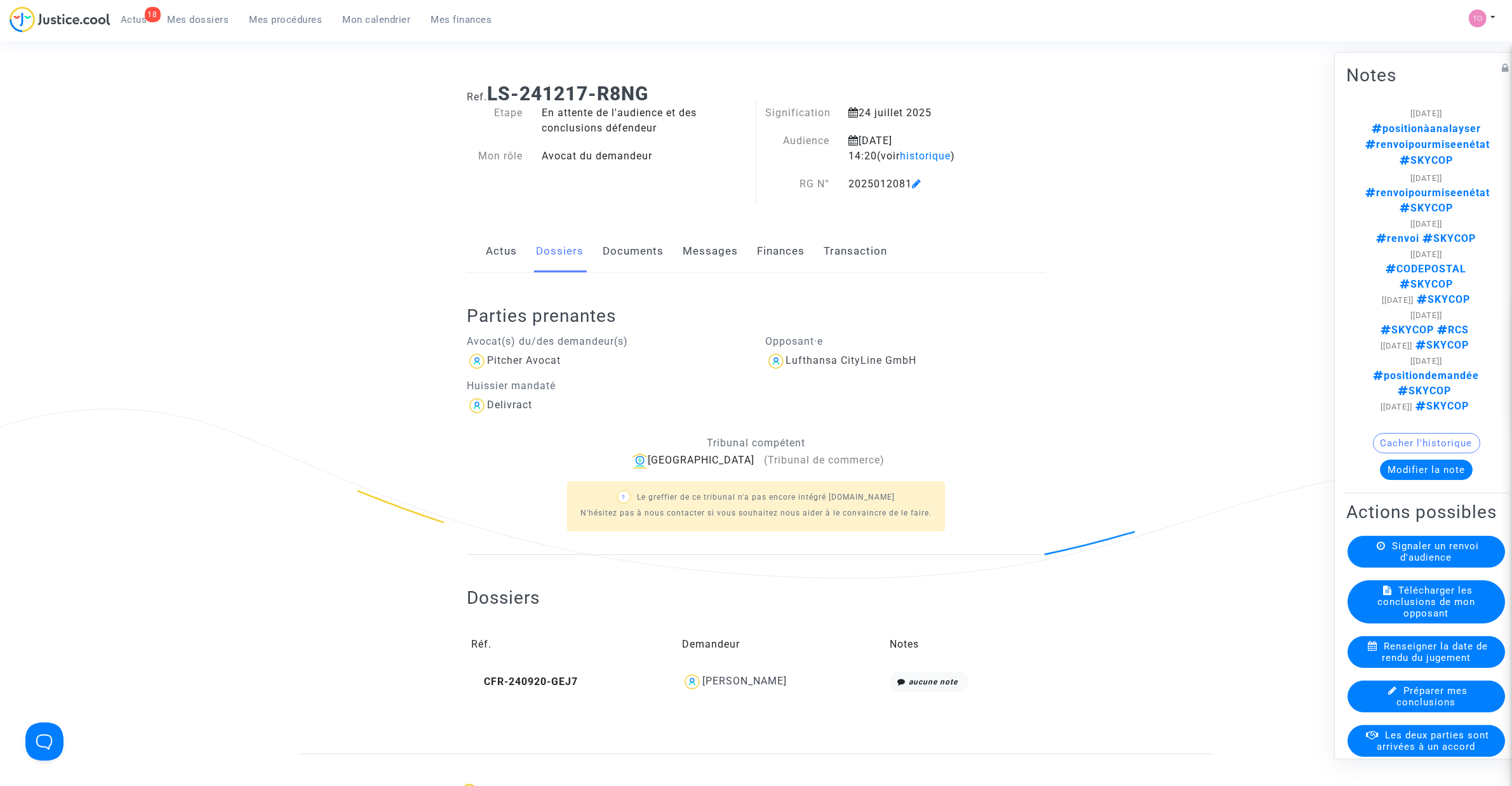
click at [1003, 439] on button "Cacher l'historique" at bounding box center [1427, 444] width 107 height 20
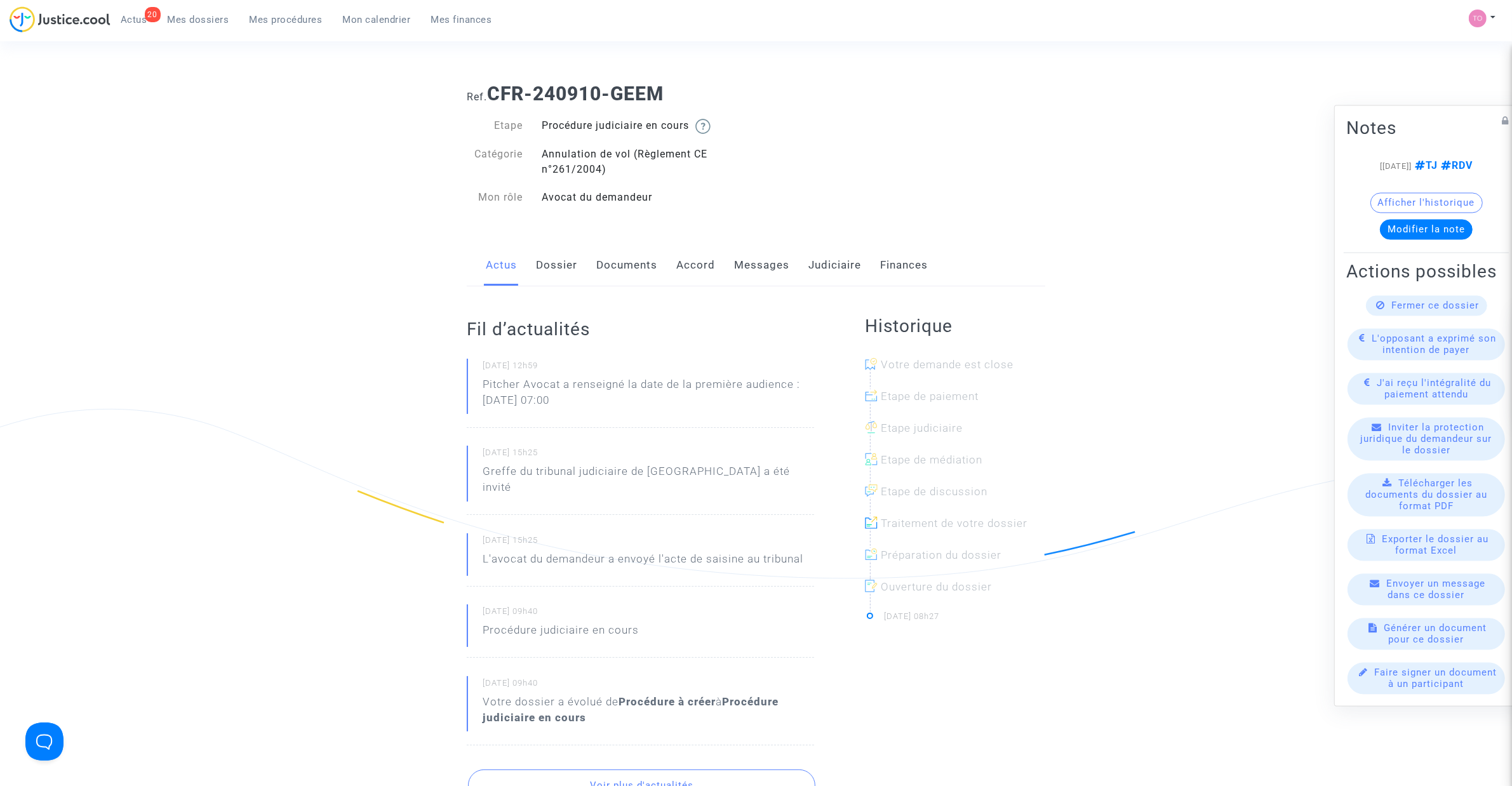
click at [750, 266] on link "Messages" at bounding box center [762, 265] width 56 height 42
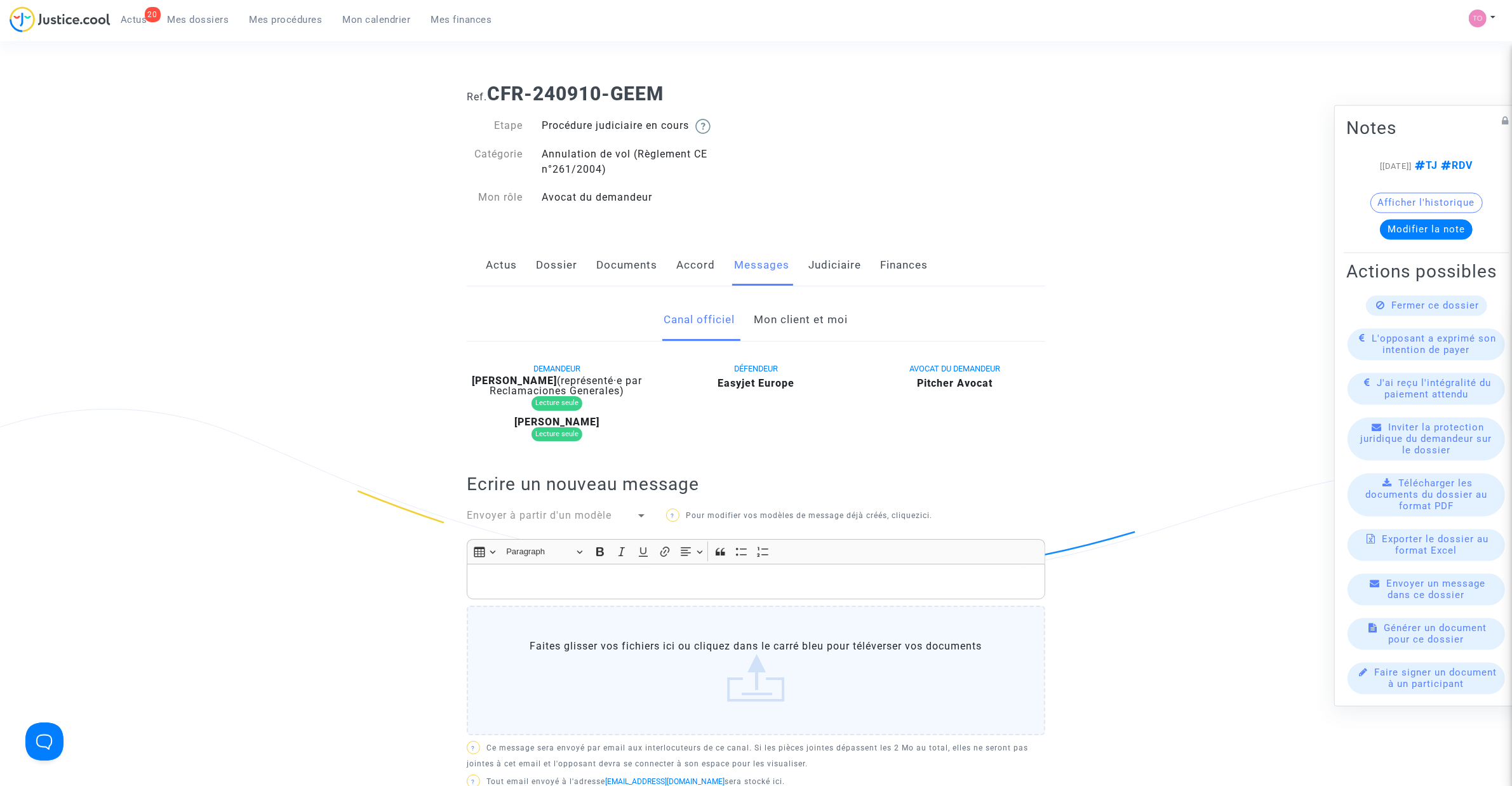
click at [832, 261] on link "Judiciaire" at bounding box center [834, 265] width 53 height 42
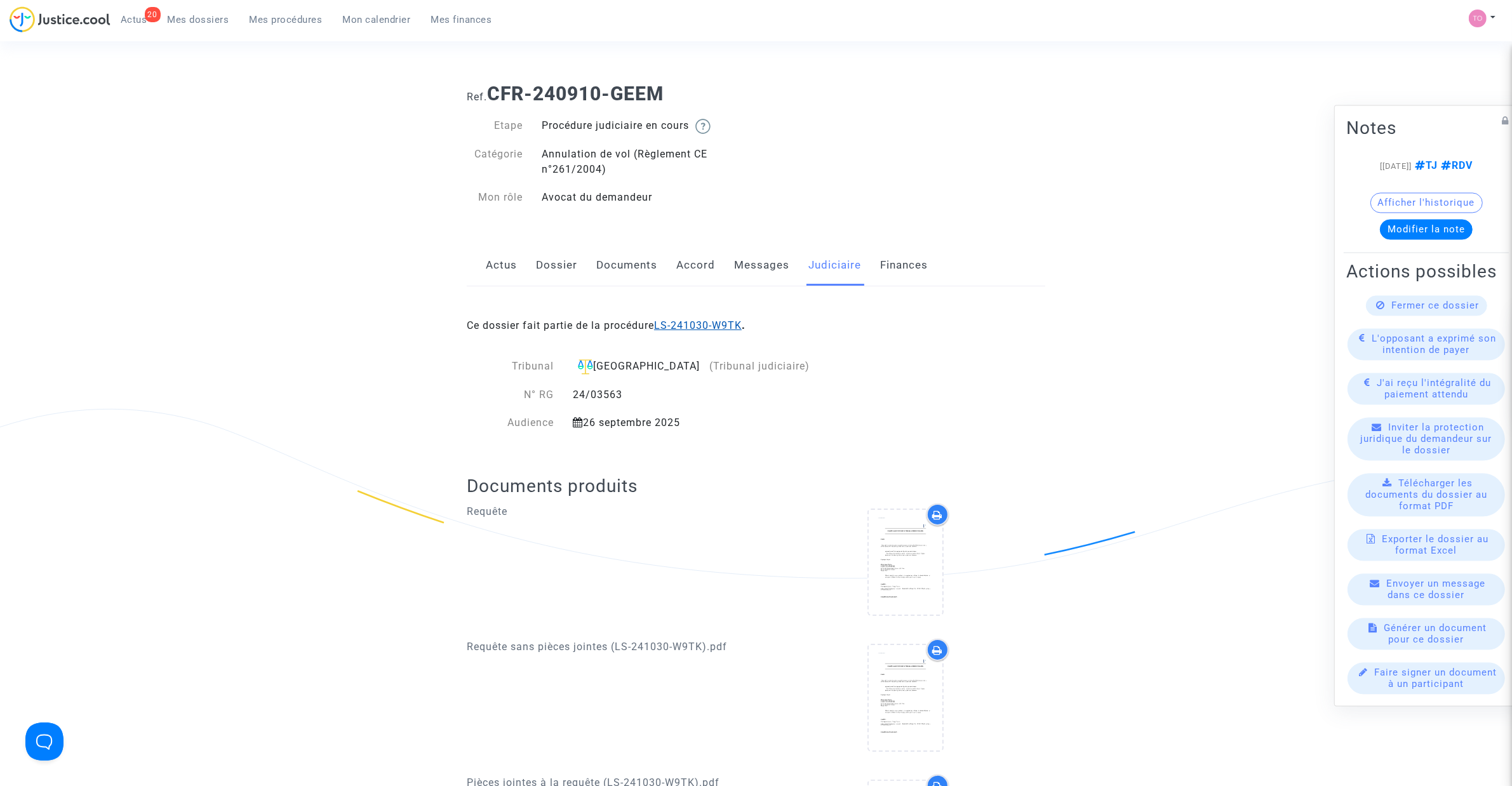
click at [710, 326] on link "LS-241030-W9TK" at bounding box center [697, 326] width 87 height 12
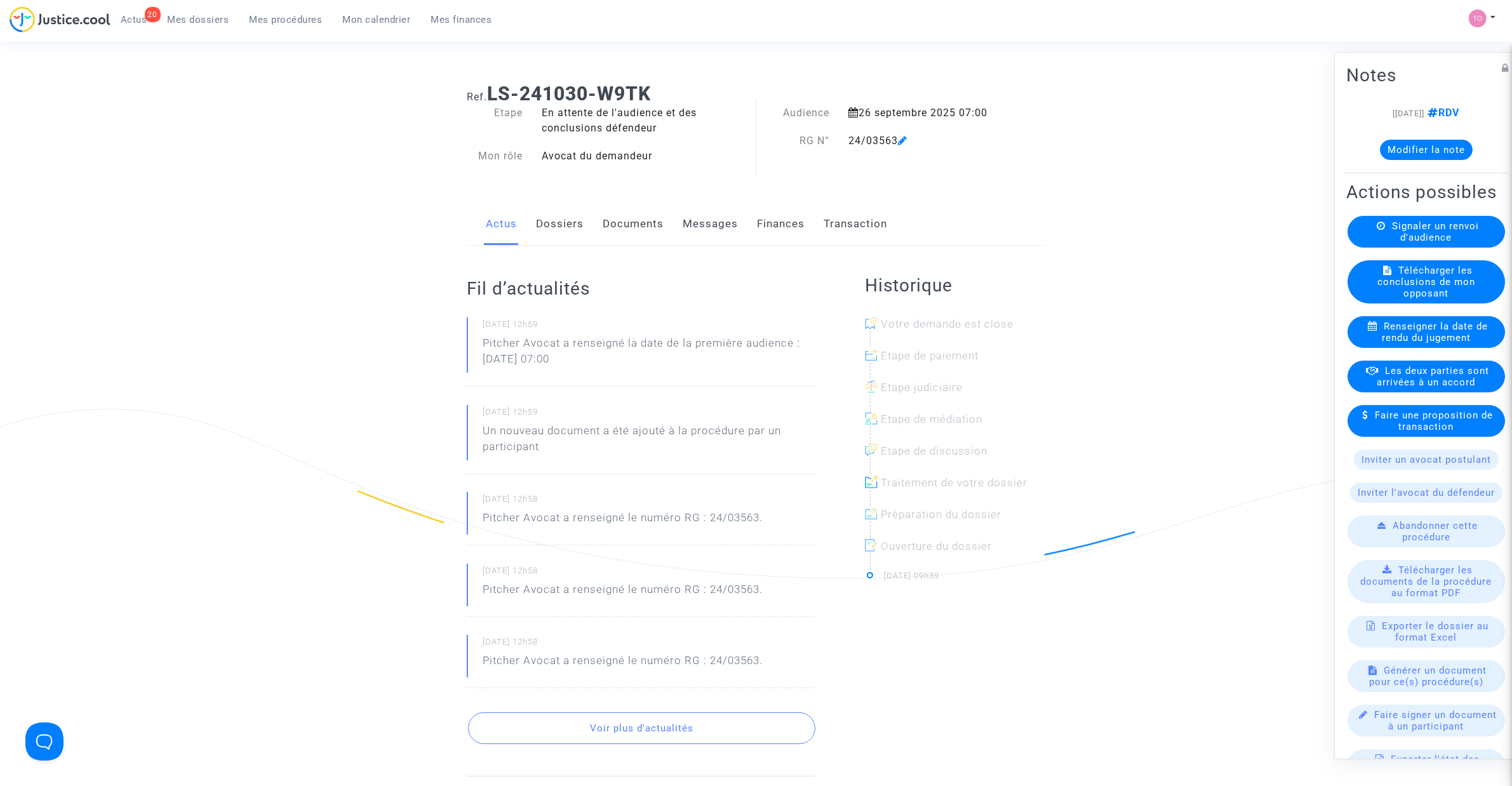
click at [548, 221] on link "Dossiers" at bounding box center [560, 224] width 48 height 42
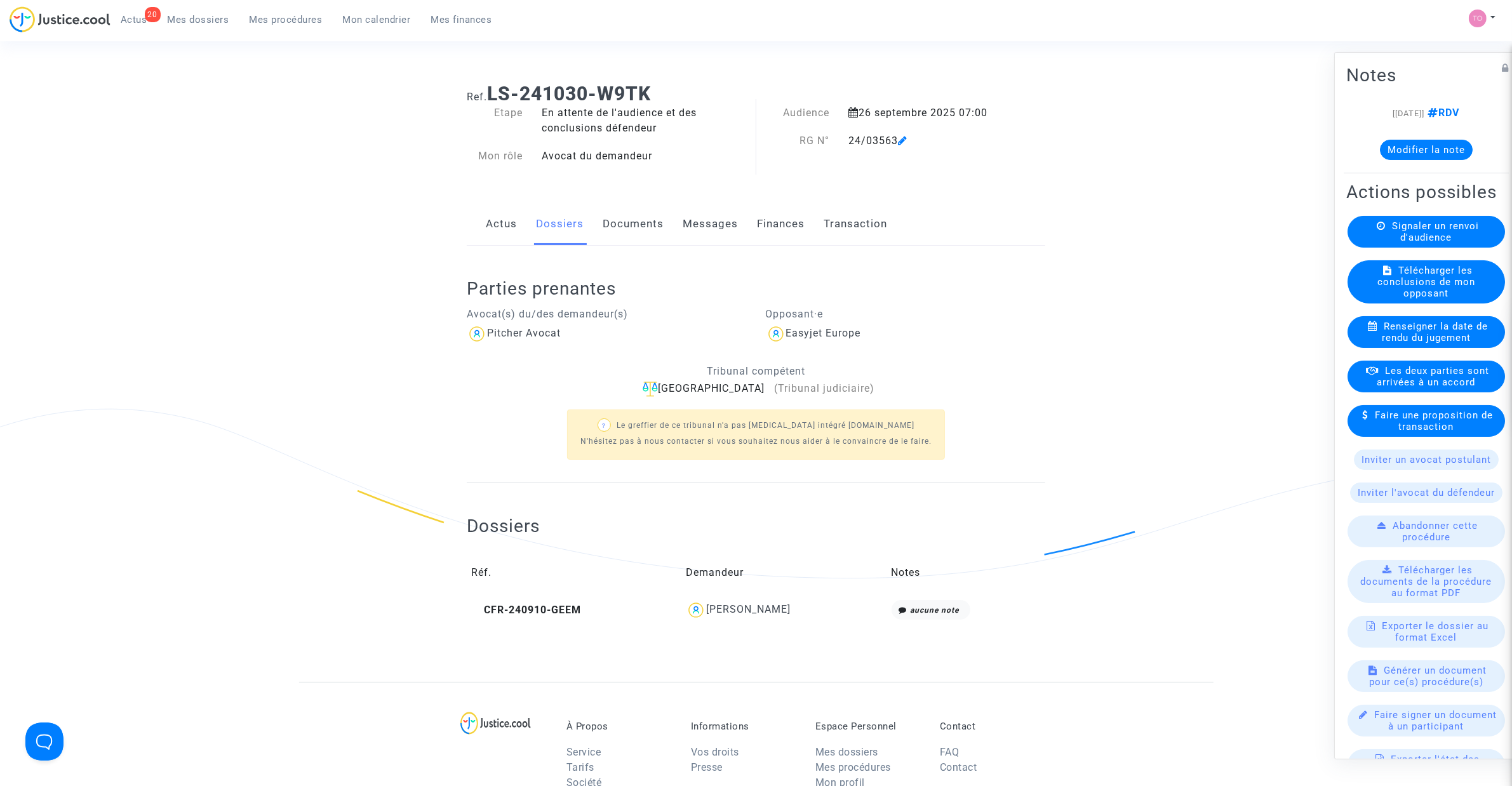
click at [805, 230] on div "Actus Dossiers Documents Messages Finances Transaction" at bounding box center [755, 224] width 578 height 43
click at [1405, 143] on button "Modifier la note" at bounding box center [1426, 150] width 92 height 20
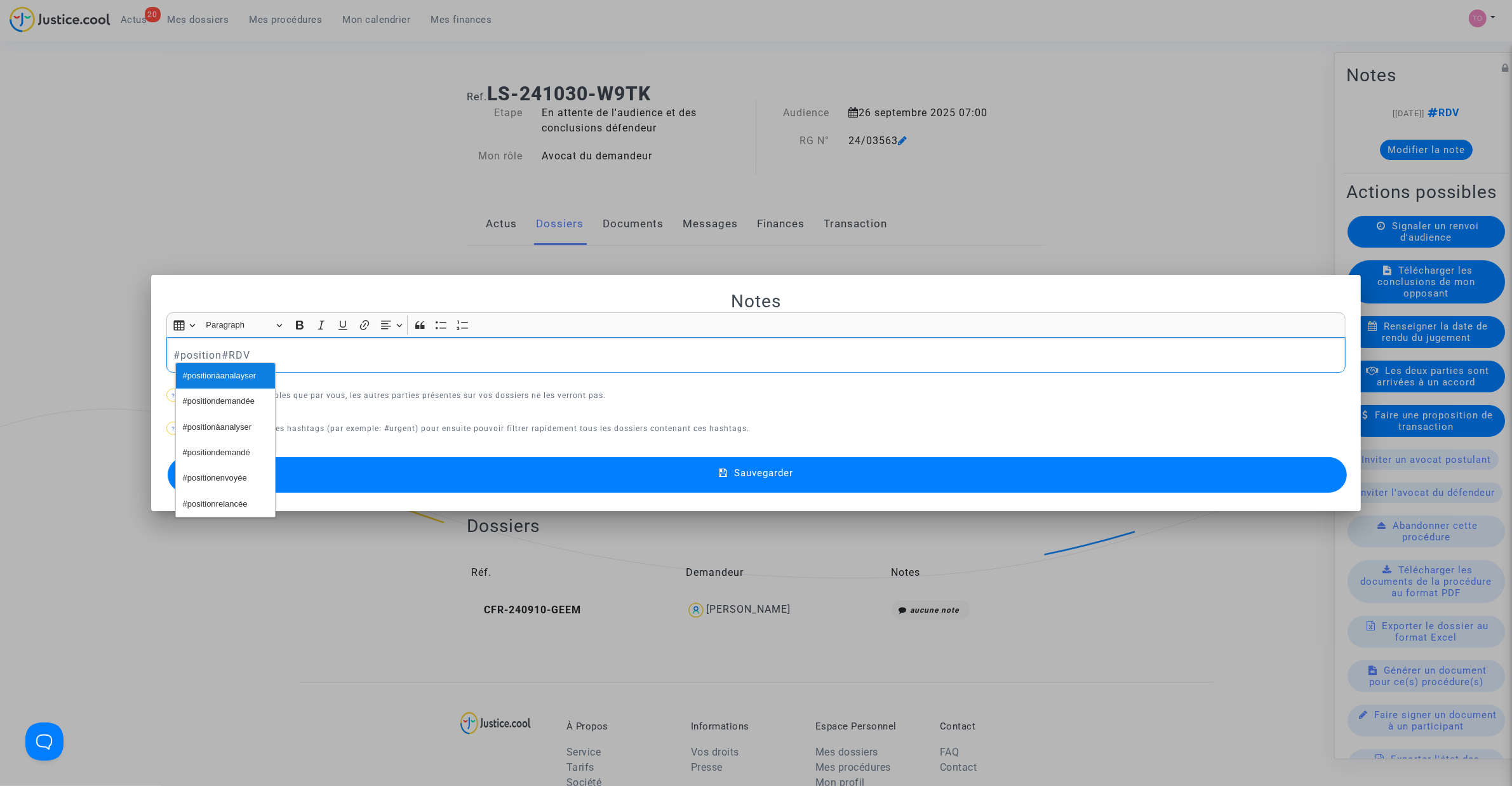
click at [217, 378] on span "#positionàanalayser" at bounding box center [219, 376] width 73 height 19
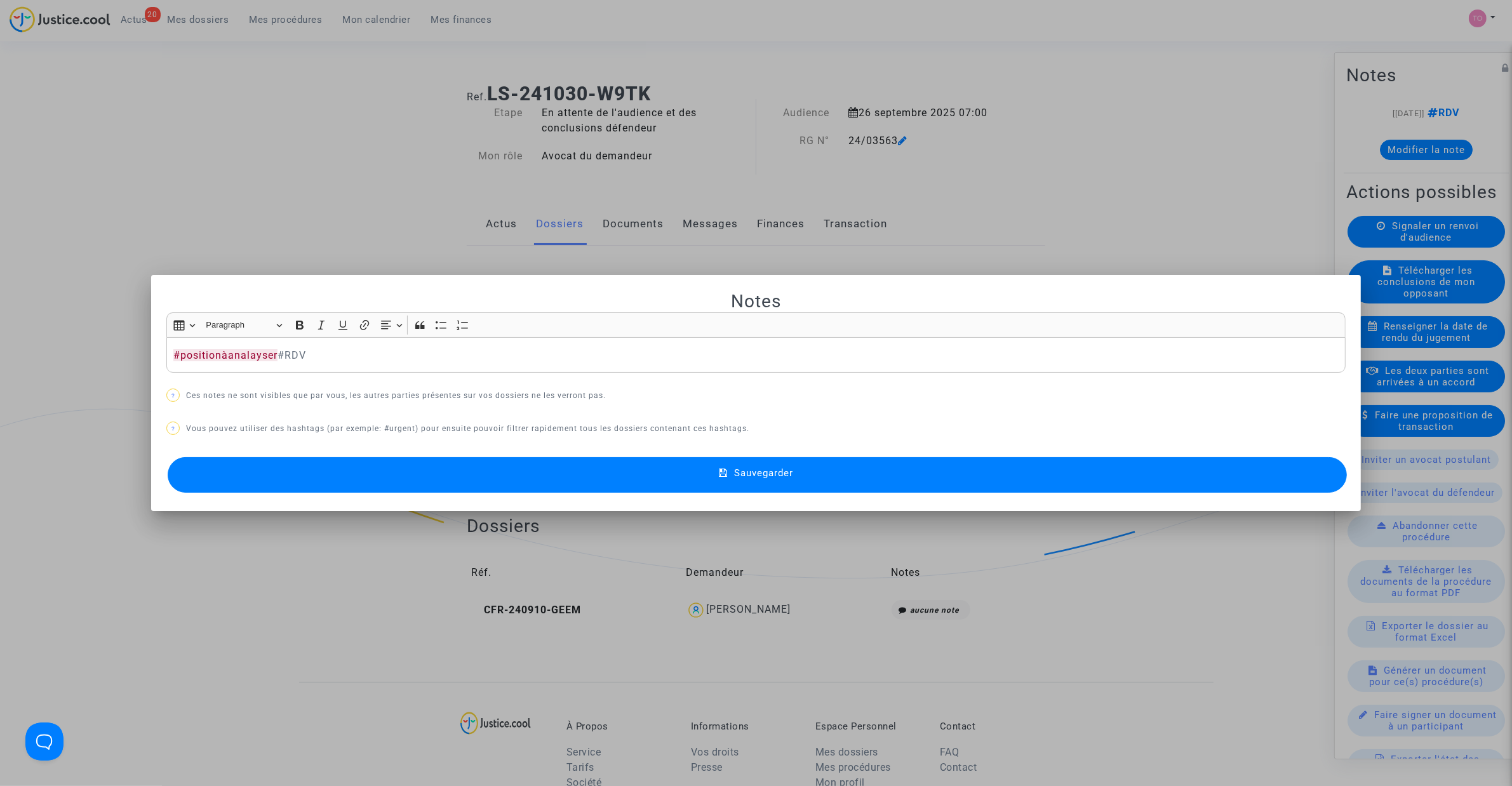
click at [477, 480] on button "Sauvegarder" at bounding box center [757, 475] width 1180 height 36
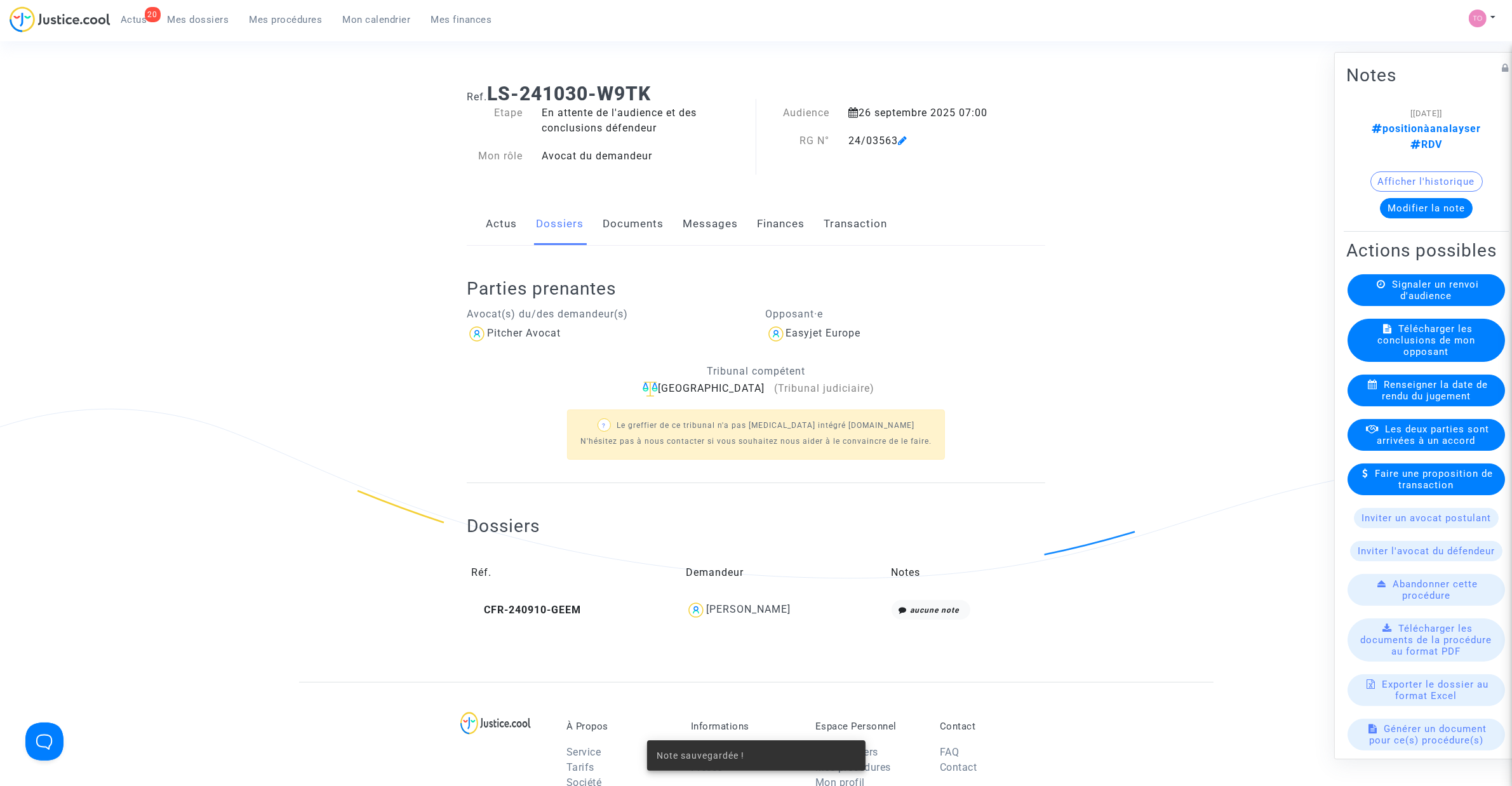
click at [308, 299] on ng-component "Ref. LS-241030-W9TK Etape En attente de l'audience et des conclusions défendeur…" at bounding box center [756, 378] width 915 height 609
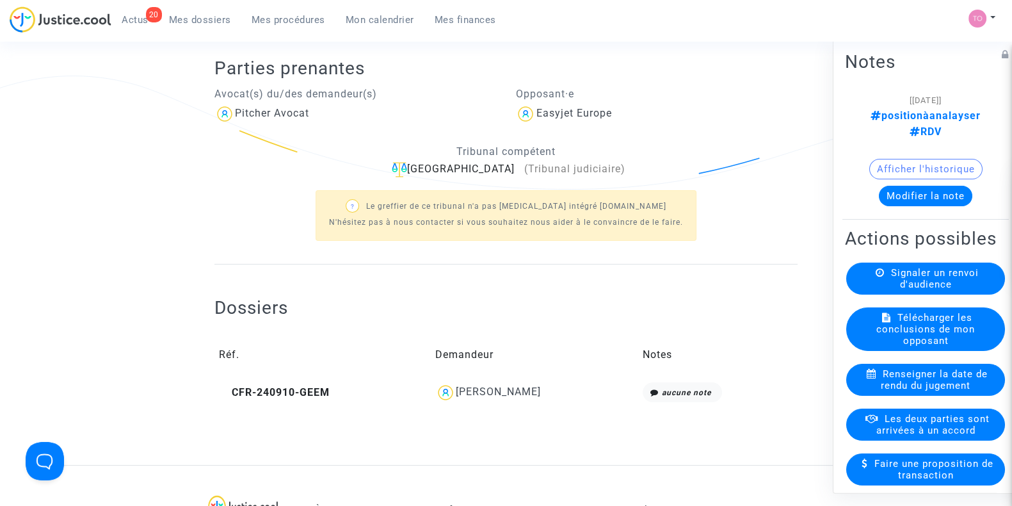
scroll to position [213, 0]
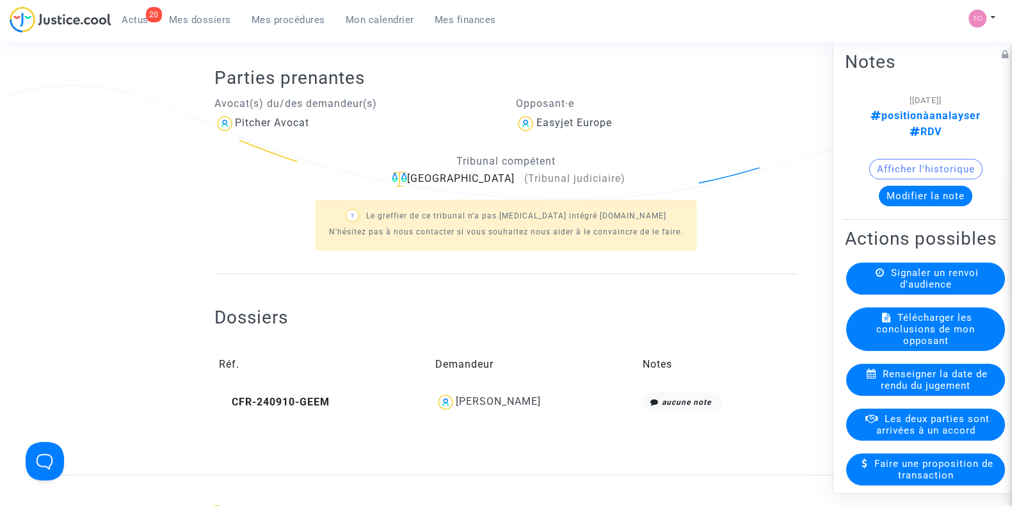
click at [476, 399] on div "[PERSON_NAME]" at bounding box center [498, 401] width 85 height 12
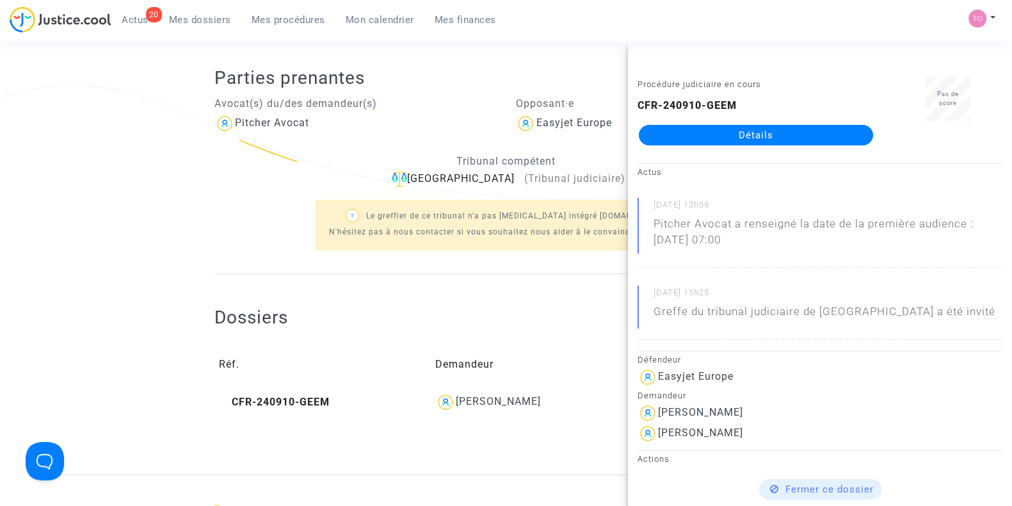
click at [83, 52] on ng-component "Ref. LS-241030-W9TK Etape En attente de l'audience et des conclusions défendeur…" at bounding box center [506, 167] width 911 height 614
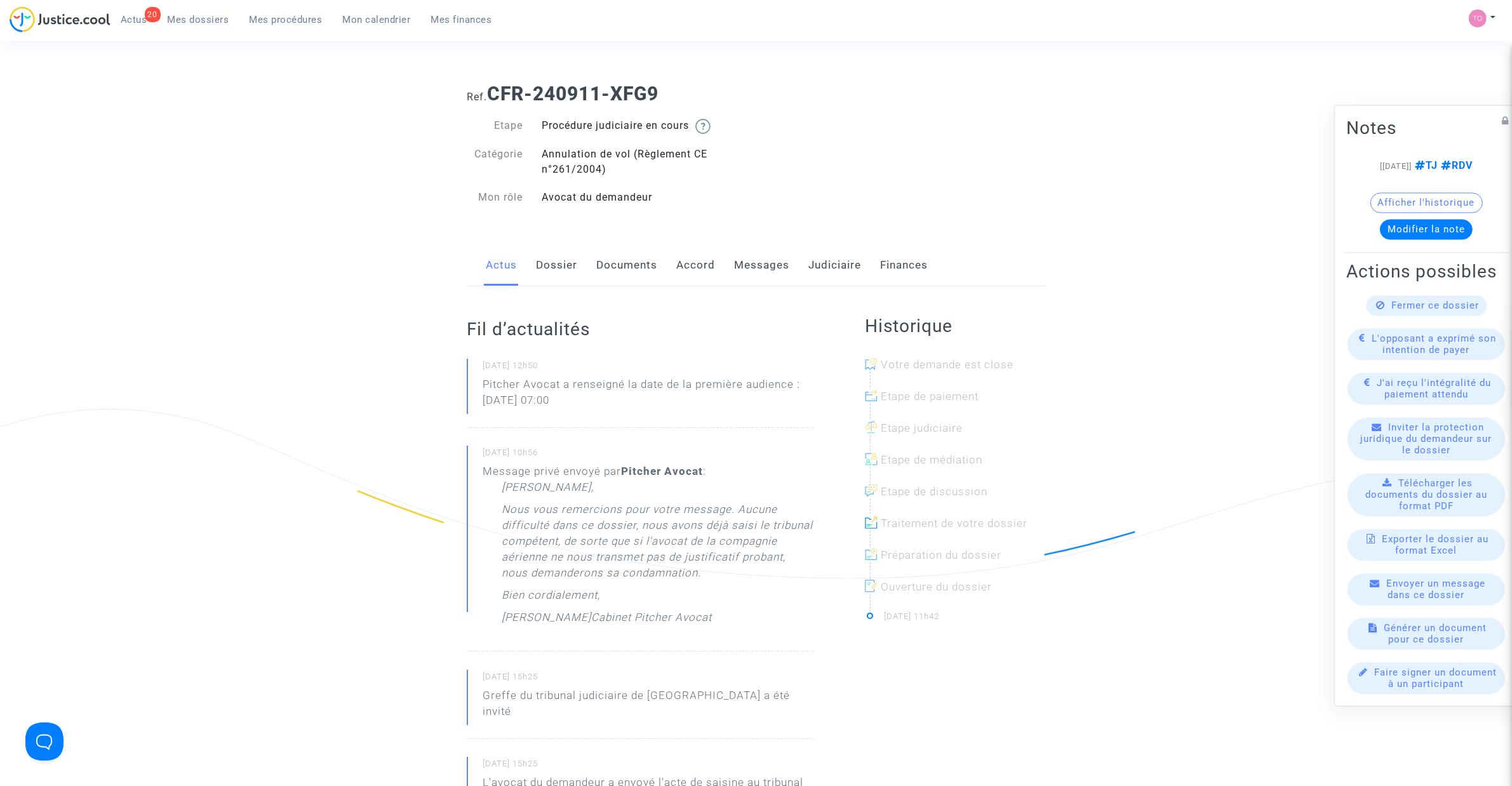
click at [567, 275] on link "Dossier" at bounding box center [557, 265] width 42 height 42
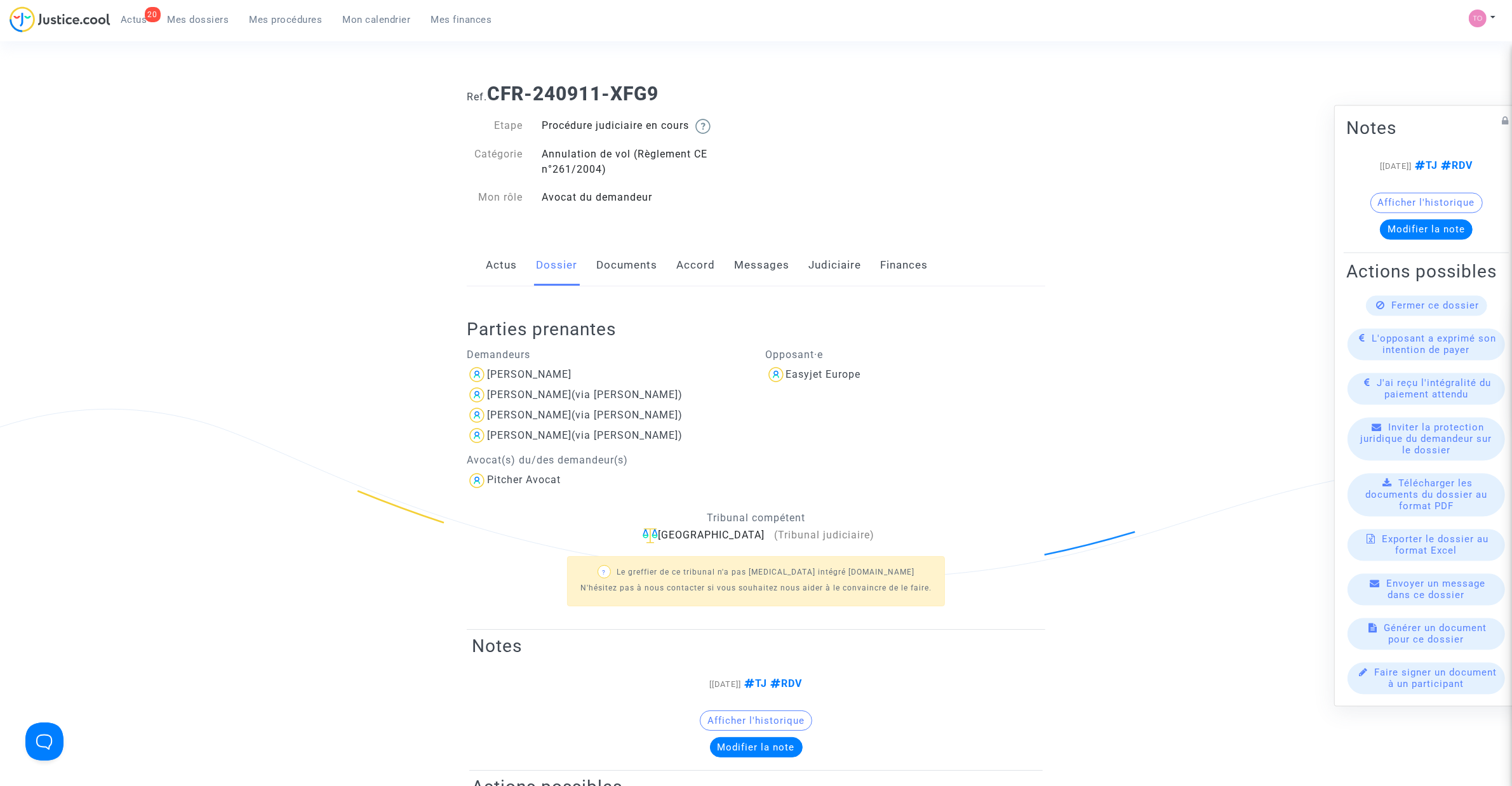
click at [622, 261] on link "Documents" at bounding box center [626, 265] width 61 height 42
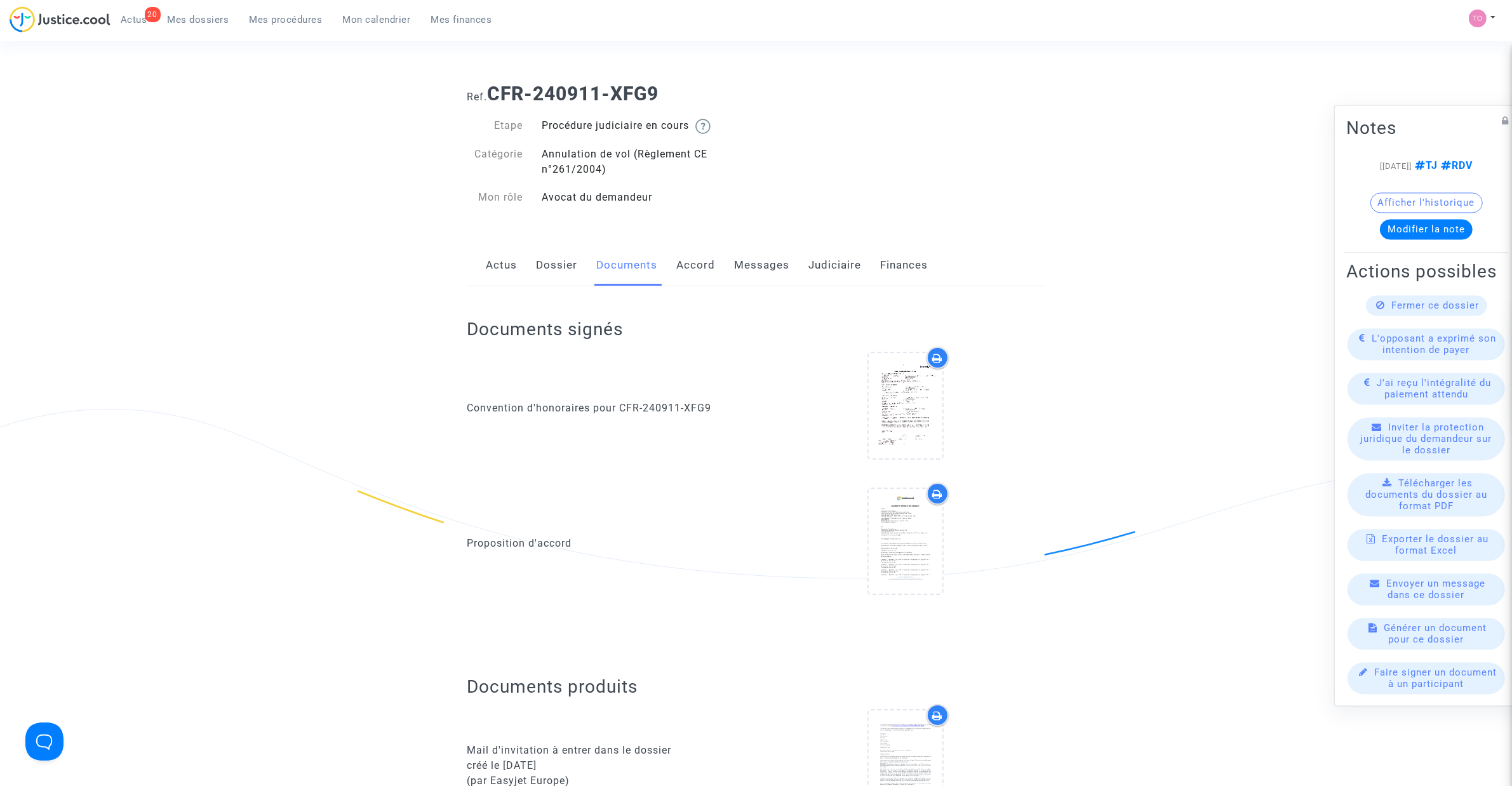
click at [548, 268] on link "Dossier" at bounding box center [557, 265] width 42 height 42
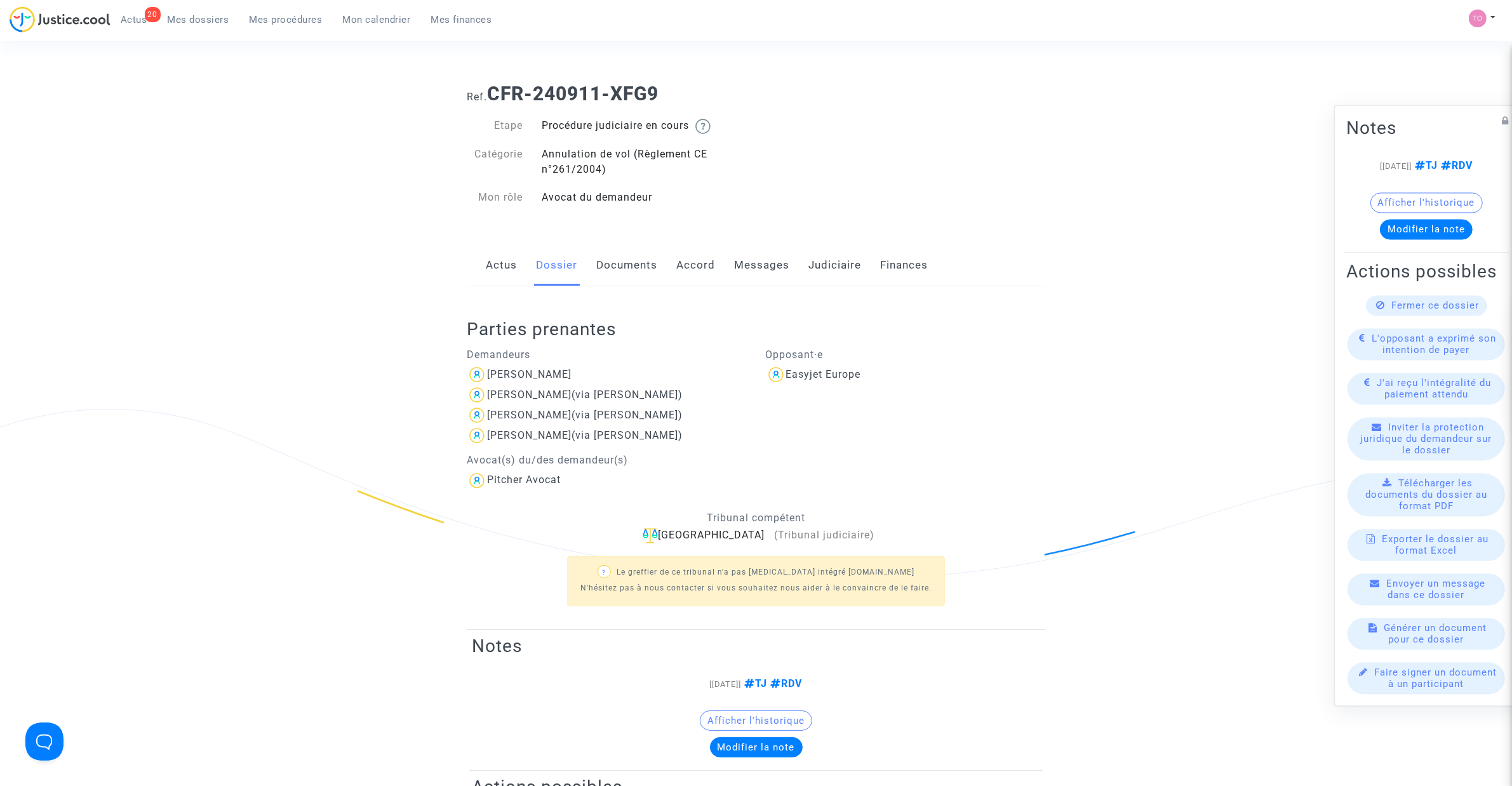
click at [696, 267] on link "Accord" at bounding box center [695, 265] width 39 height 42
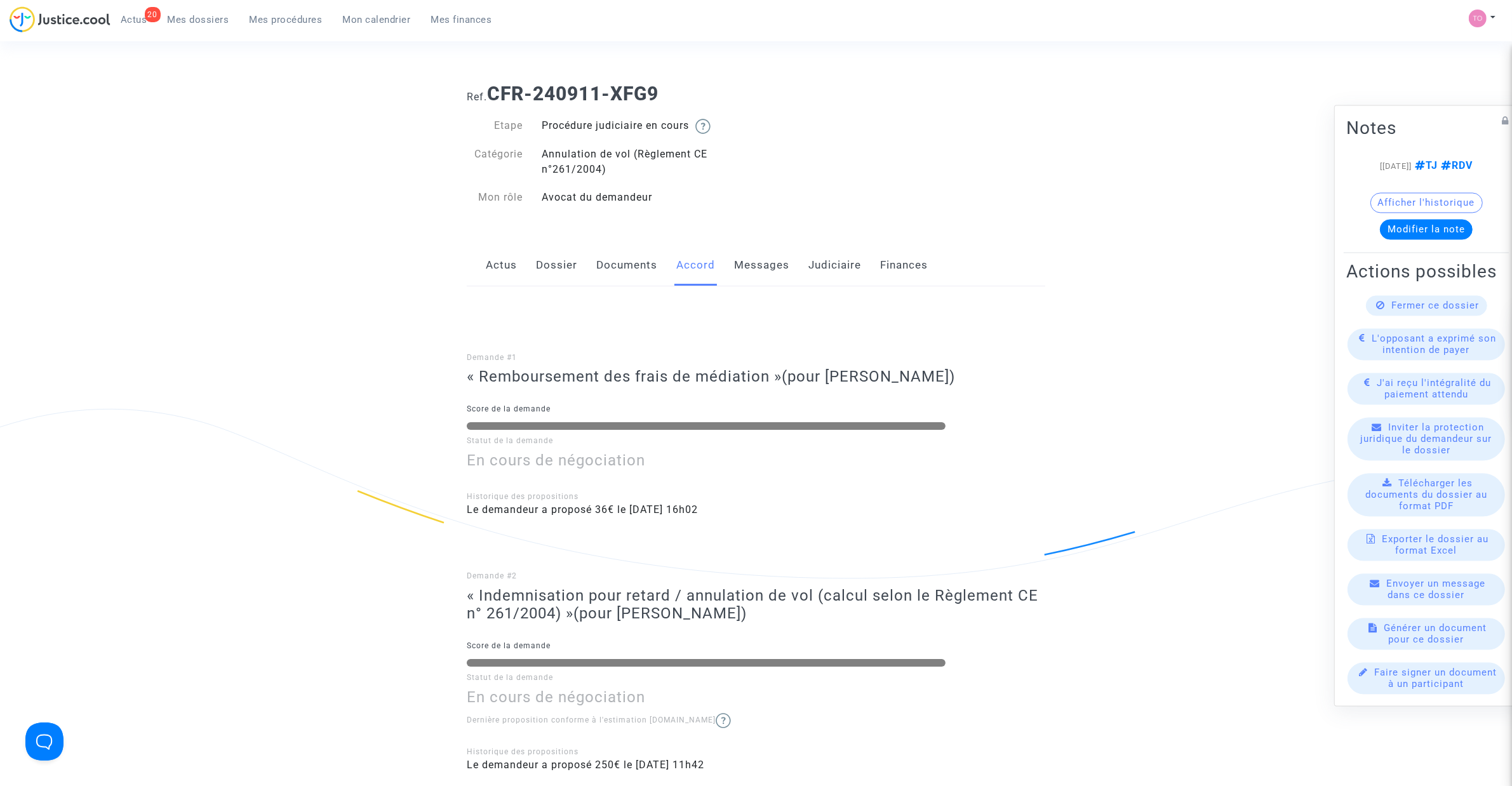
click at [747, 271] on link "Messages" at bounding box center [762, 265] width 56 height 42
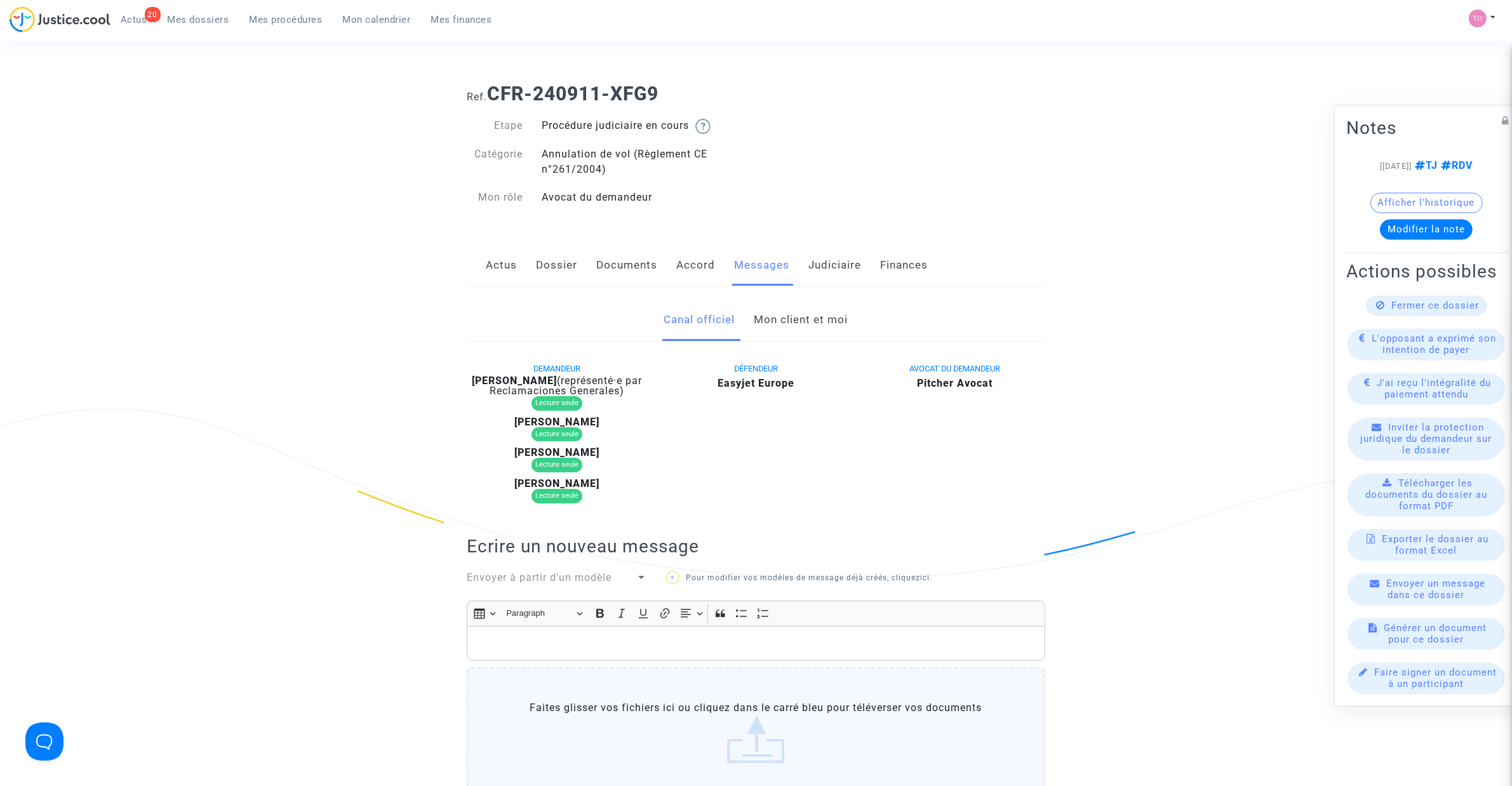
click at [681, 271] on link "Accord" at bounding box center [695, 265] width 39 height 42
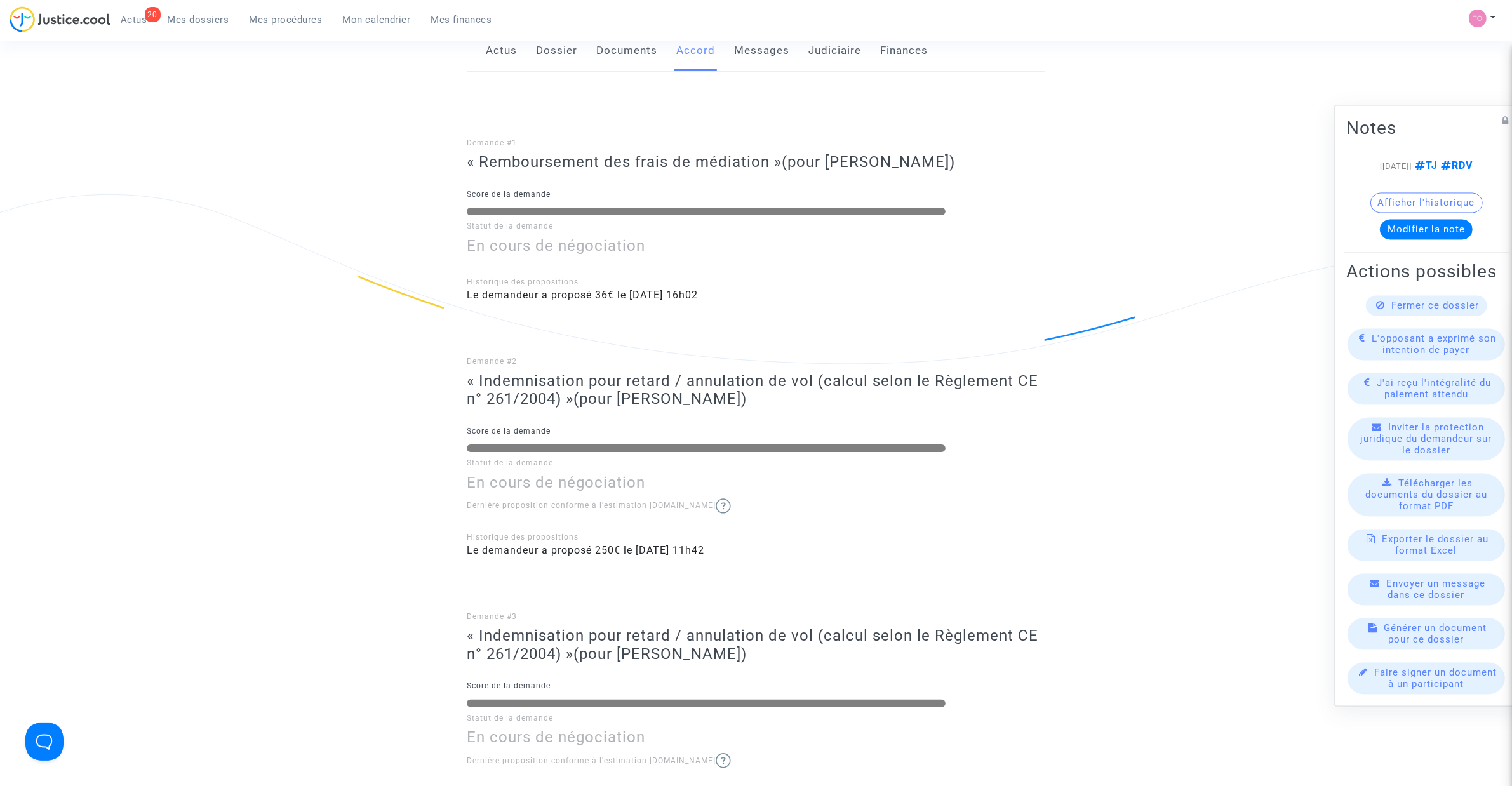
scroll to position [185, 0]
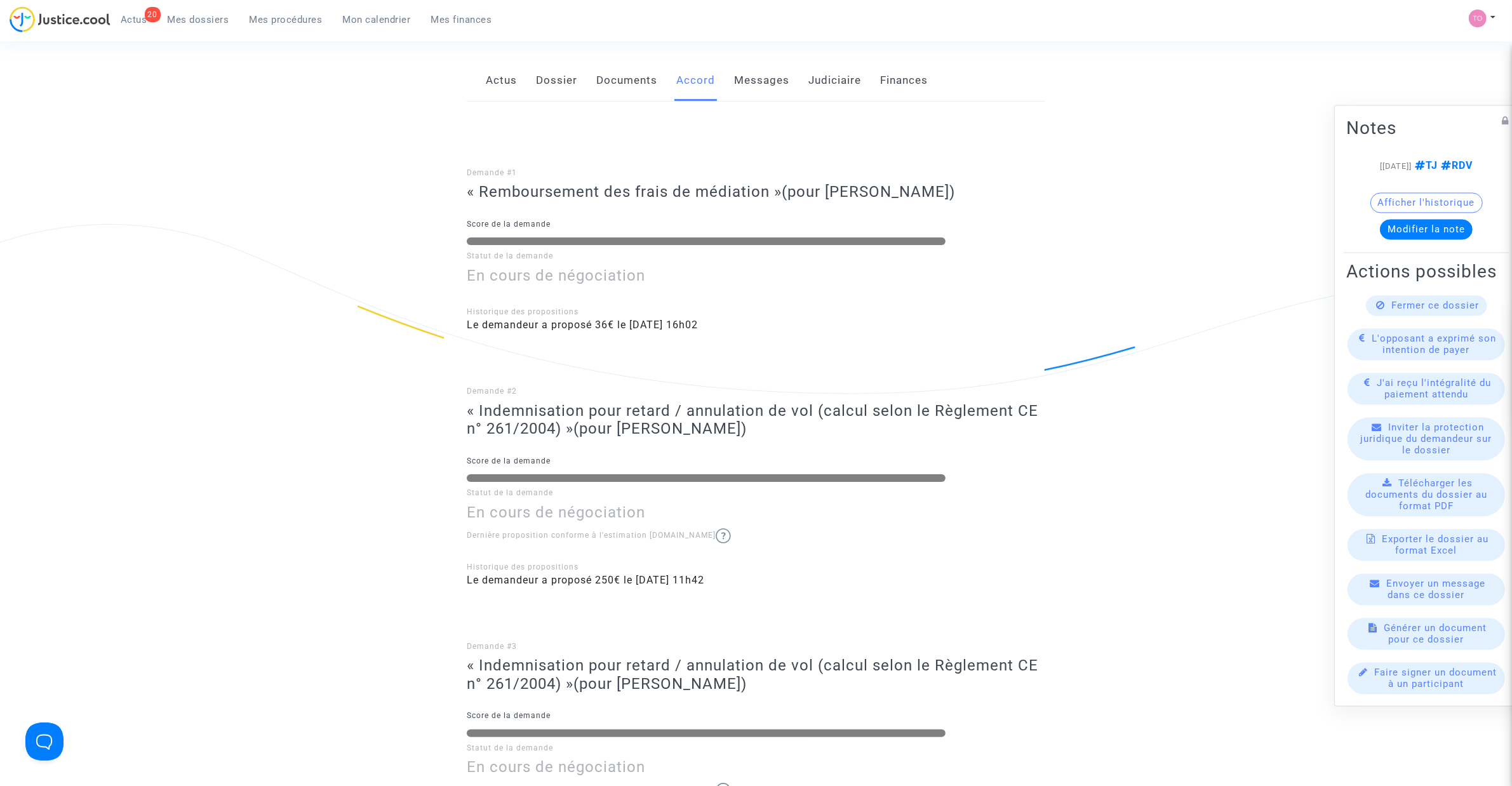
click at [490, 85] on link "Actus" at bounding box center [501, 80] width 31 height 42
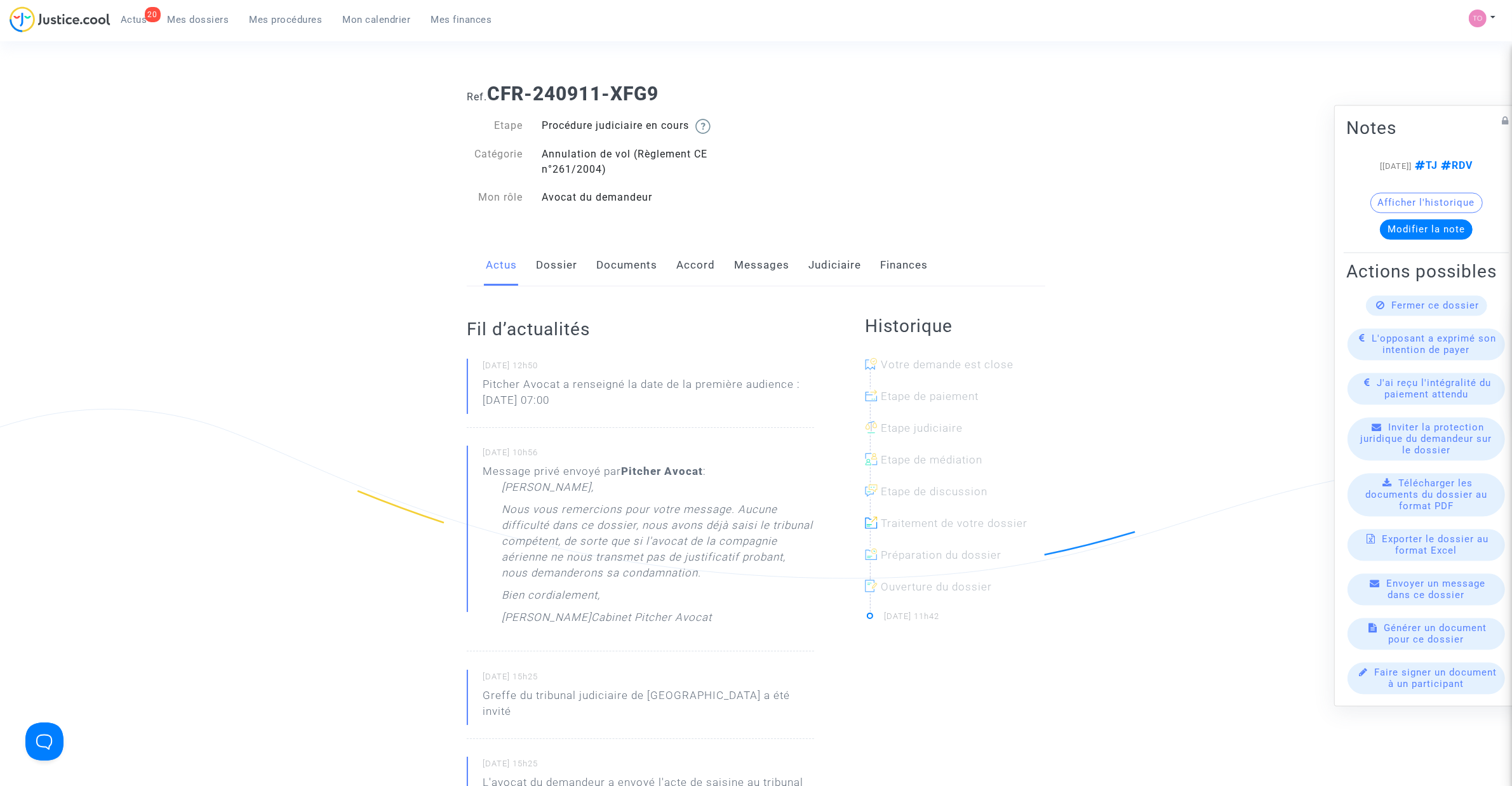
drag, startPoint x: 553, startPoint y: 75, endPoint x: 553, endPoint y: 87, distance: 12.0
click at [554, 75] on div "Ref. CFR-240911-XFG9" at bounding box center [756, 89] width 597 height 33
click at [573, 258] on link "Dossier" at bounding box center [557, 265] width 42 height 42
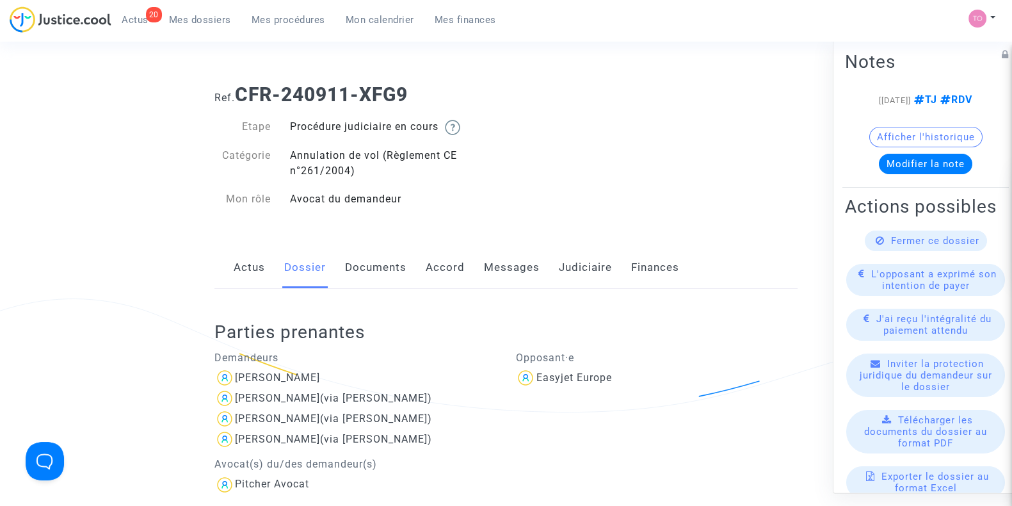
click at [568, 264] on link "Judiciaire" at bounding box center [585, 267] width 53 height 42
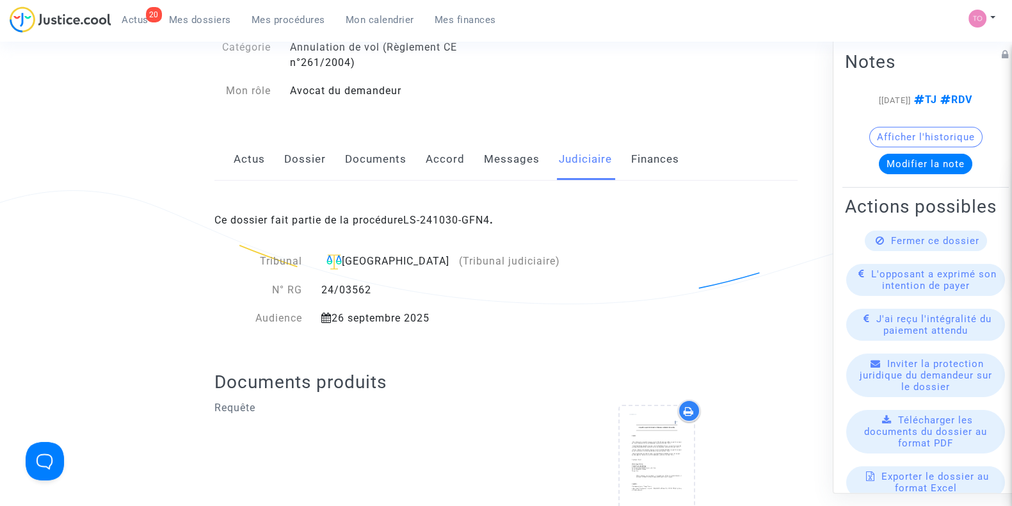
scroll to position [133, 0]
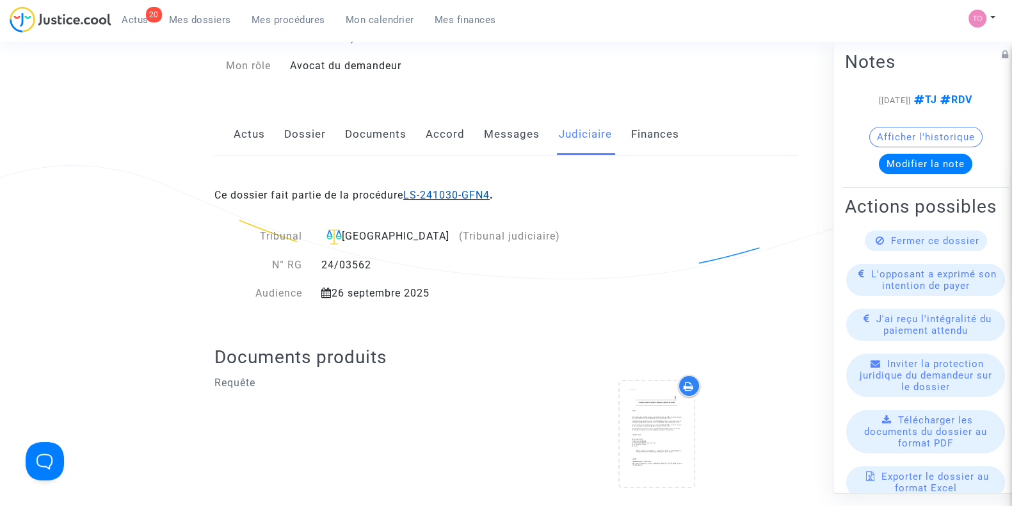
click at [451, 191] on link "LS-241030-GFN4" at bounding box center [446, 195] width 86 height 12
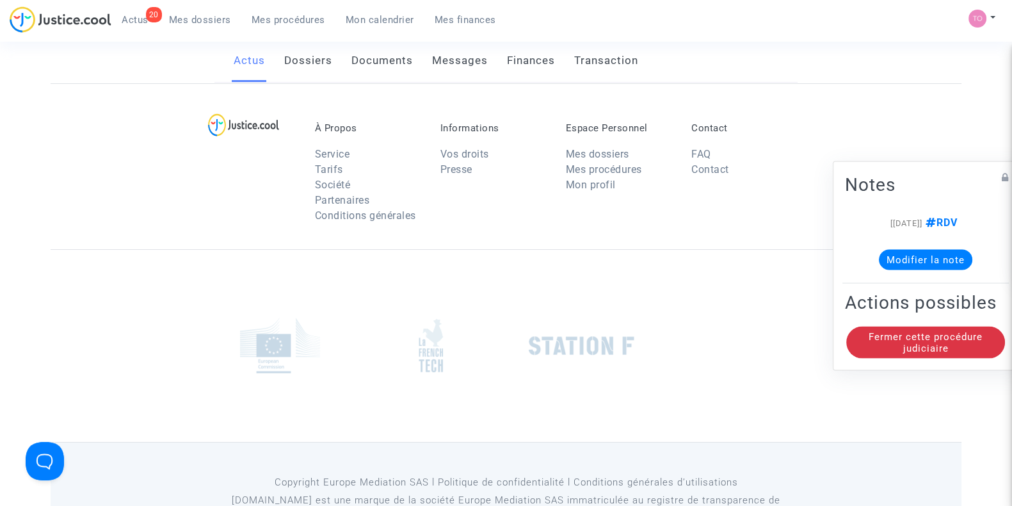
scroll to position [133, 0]
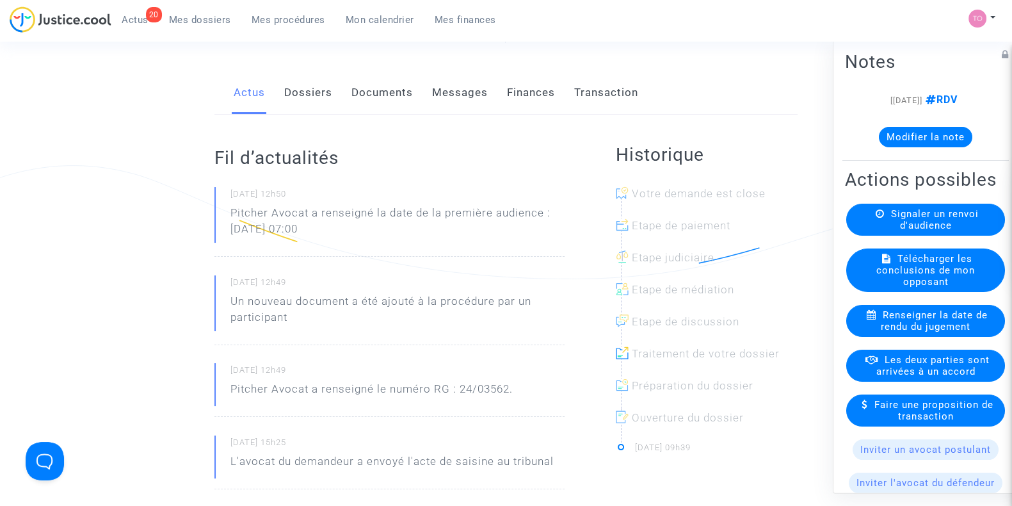
click at [394, 92] on link "Documents" at bounding box center [381, 93] width 61 height 42
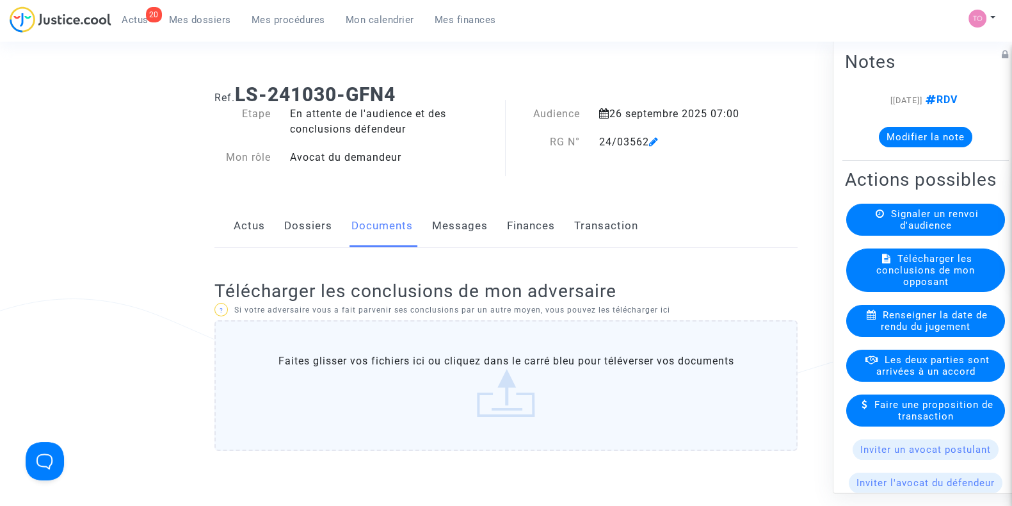
click at [303, 218] on link "Dossiers" at bounding box center [308, 226] width 48 height 42
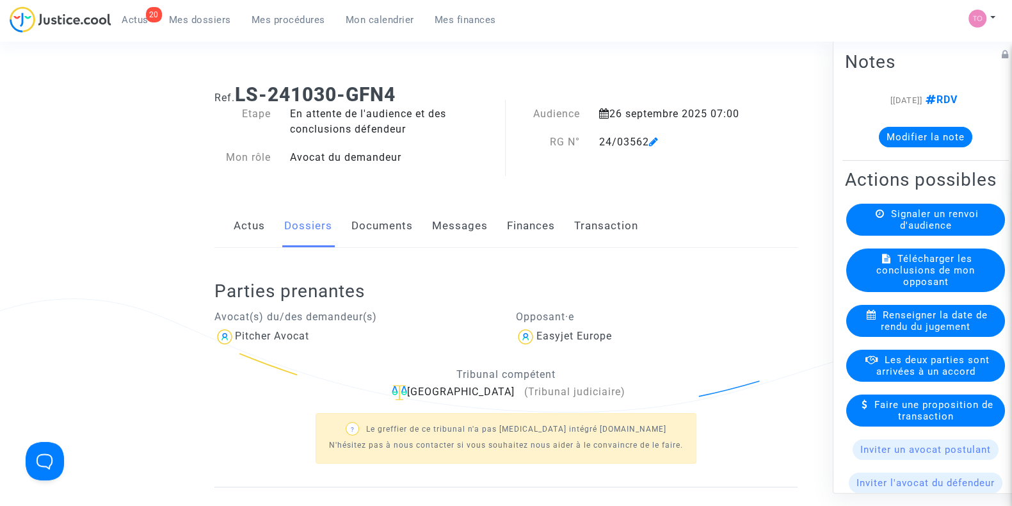
click at [378, 225] on link "Documents" at bounding box center [381, 226] width 61 height 42
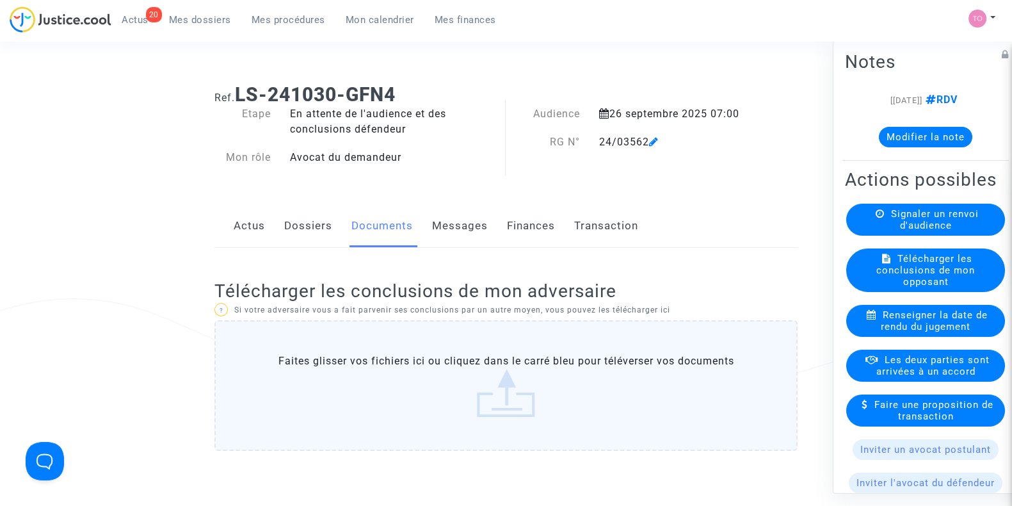
click at [467, 224] on link "Messages" at bounding box center [460, 226] width 56 height 42
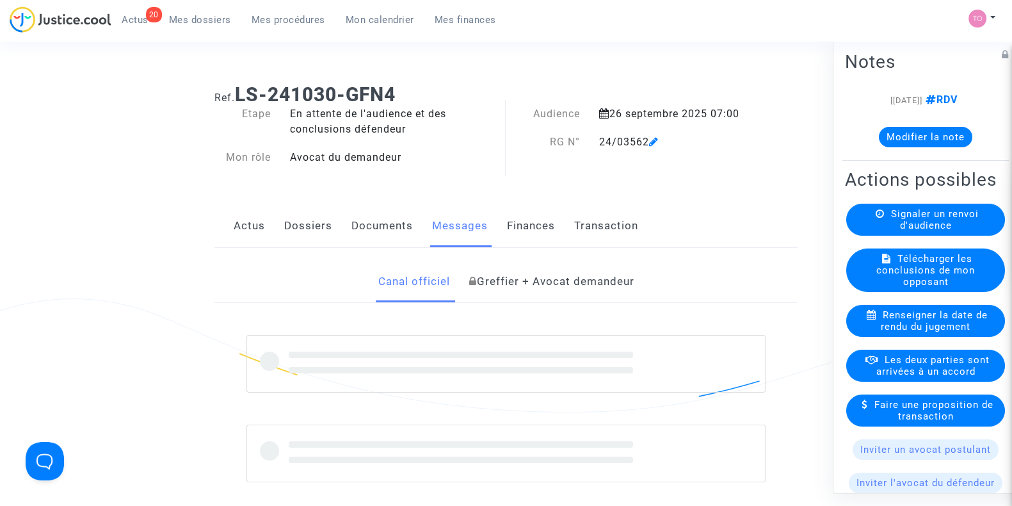
click at [545, 284] on link "Greffier + Avocat demandeur" at bounding box center [551, 282] width 165 height 42
click at [397, 283] on link "Canal officiel" at bounding box center [414, 282] width 72 height 42
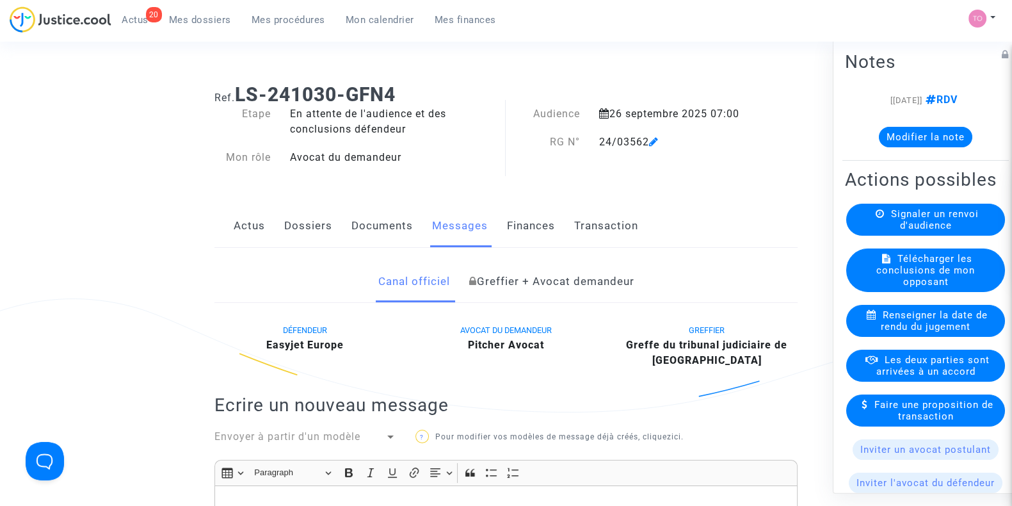
click at [319, 235] on link "Dossiers" at bounding box center [308, 226] width 48 height 42
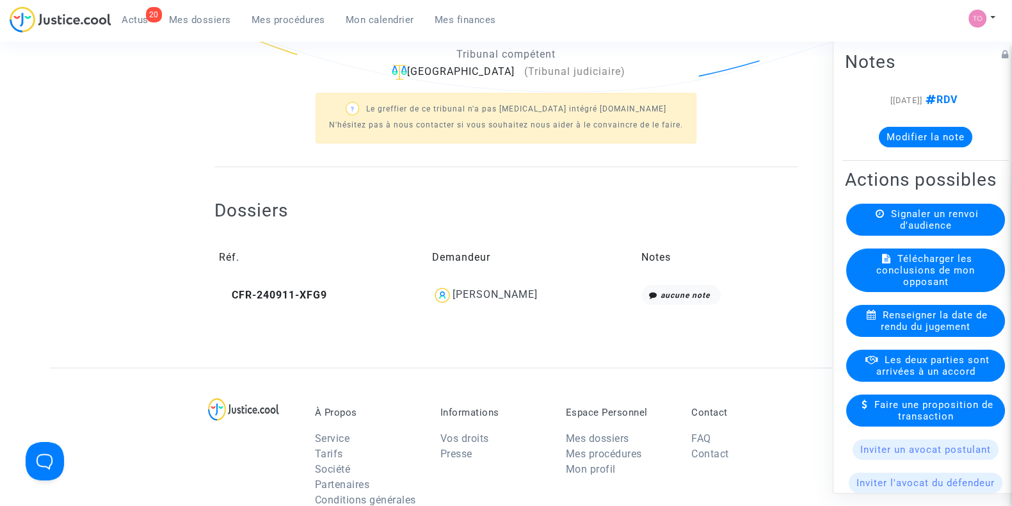
scroll to position [309, 0]
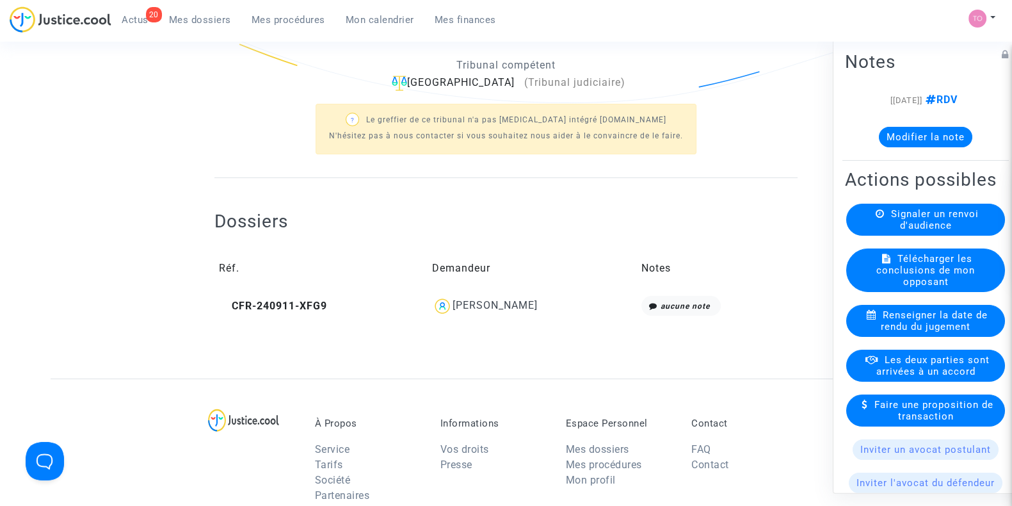
click at [493, 315] on td "Marc Champot" at bounding box center [532, 305] width 209 height 29
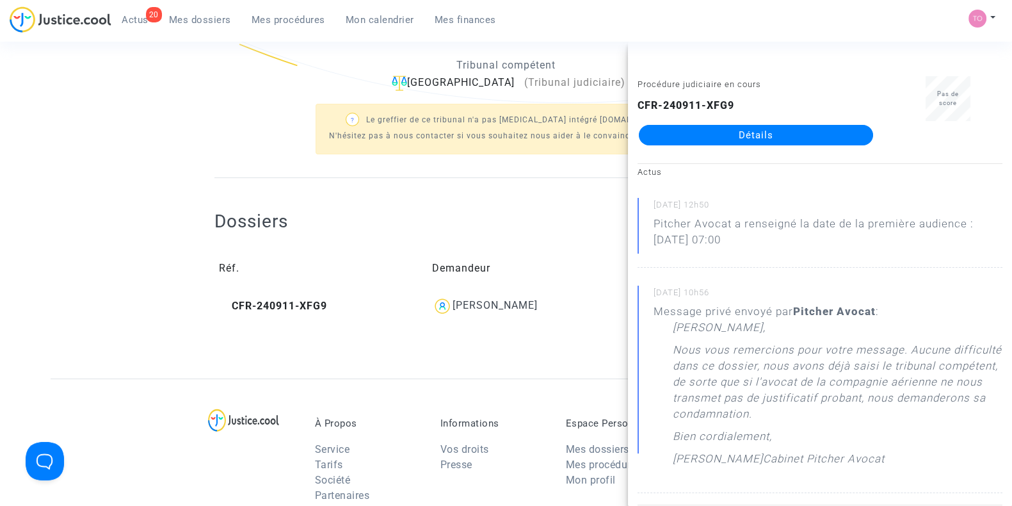
click at [737, 136] on link "Détails" at bounding box center [756, 135] width 234 height 20
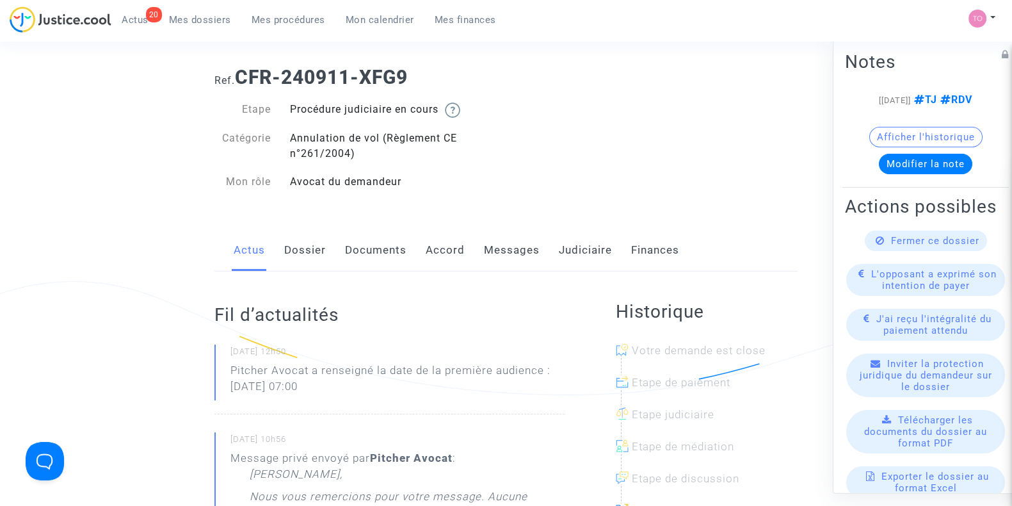
scroll to position [15, 0]
click at [380, 254] on link "Documents" at bounding box center [375, 252] width 61 height 42
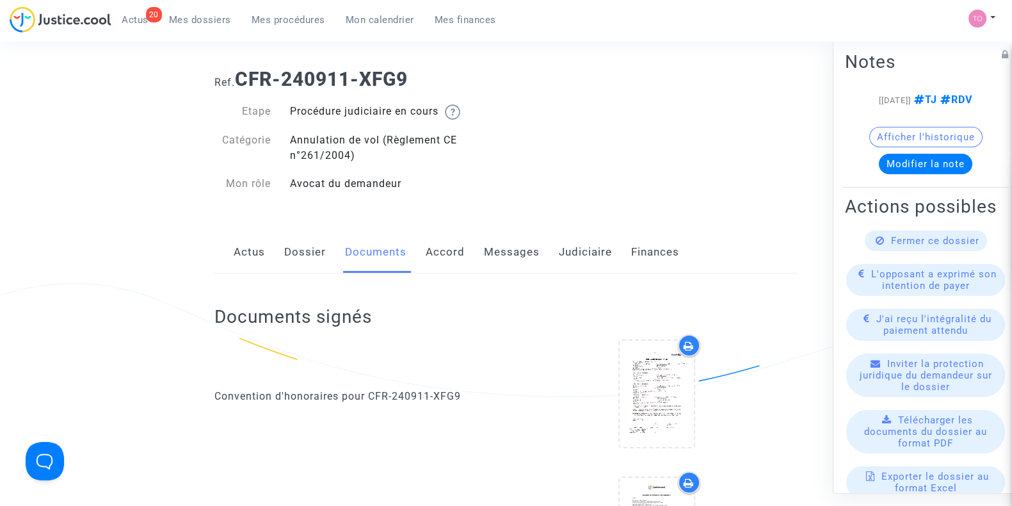
click at [431, 249] on link "Accord" at bounding box center [445, 252] width 39 height 42
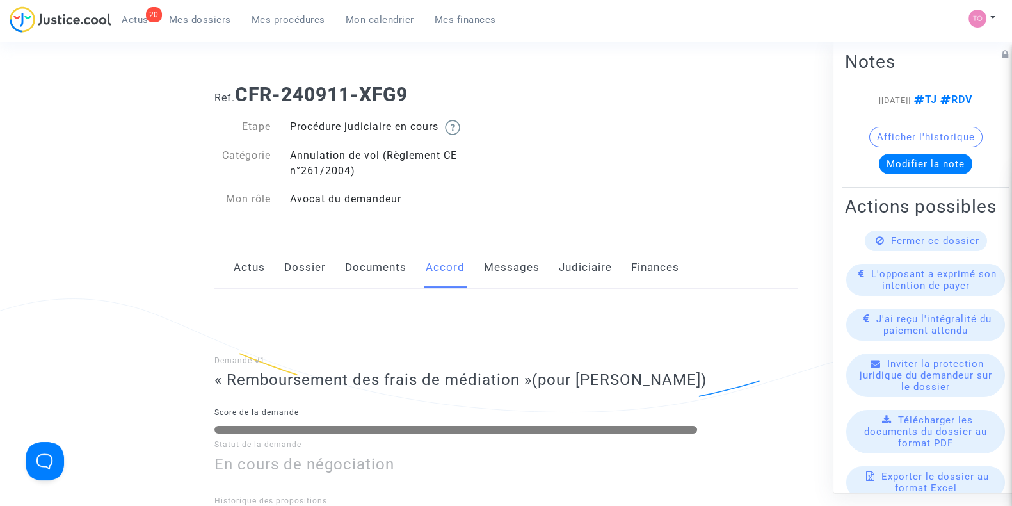
click at [509, 266] on link "Messages" at bounding box center [512, 267] width 56 height 42
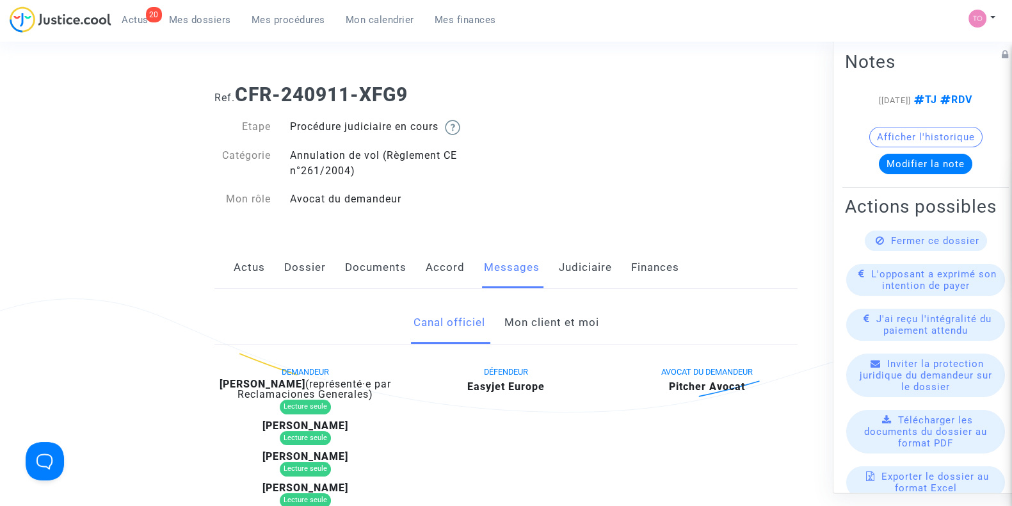
click at [515, 315] on link "Mon client et moi" at bounding box center [551, 322] width 95 height 42
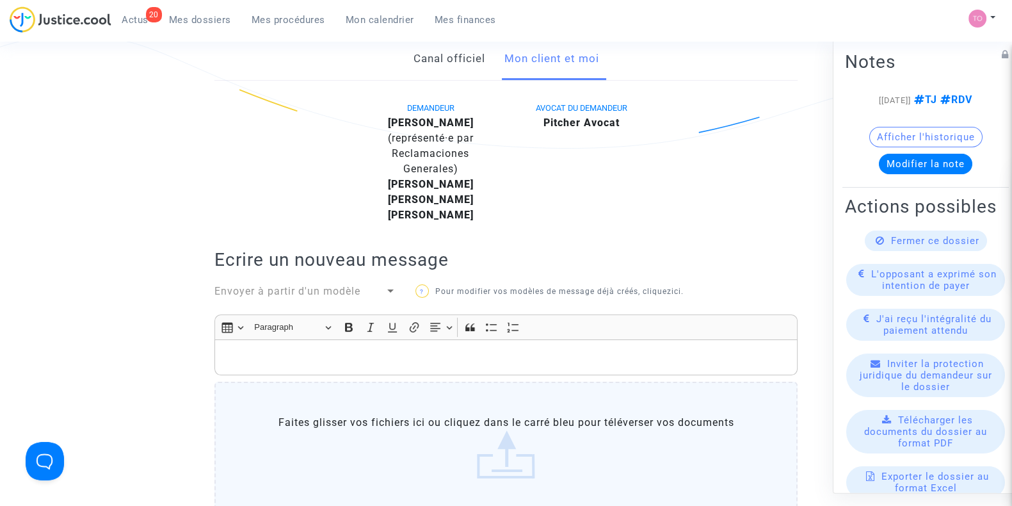
scroll to position [133, 0]
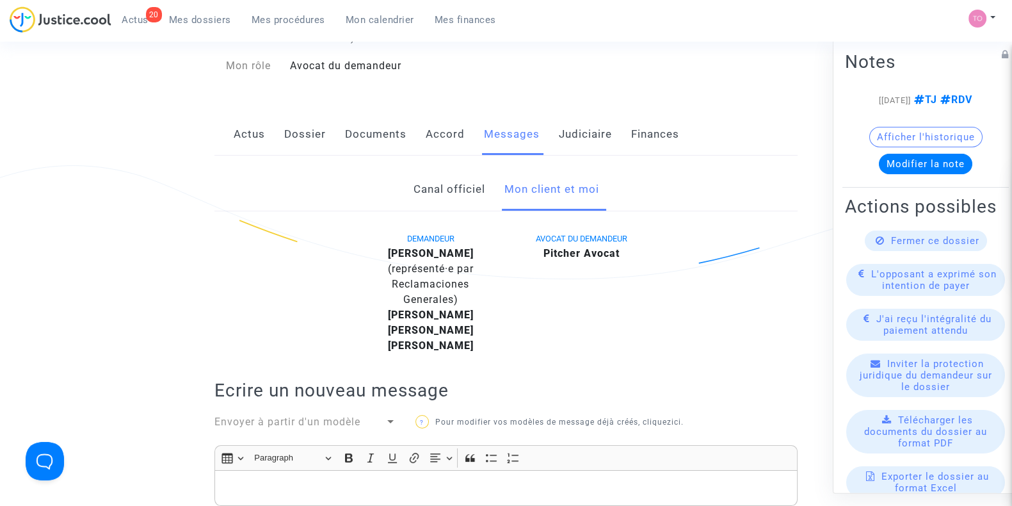
click at [420, 184] on link "Canal officiel" at bounding box center [449, 189] width 72 height 42
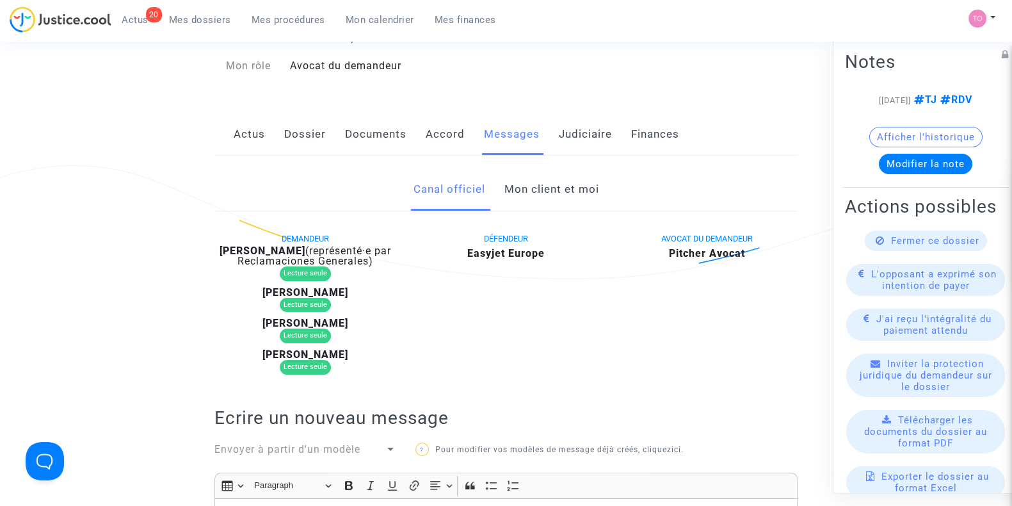
click at [287, 133] on link "Dossier" at bounding box center [305, 134] width 42 height 42
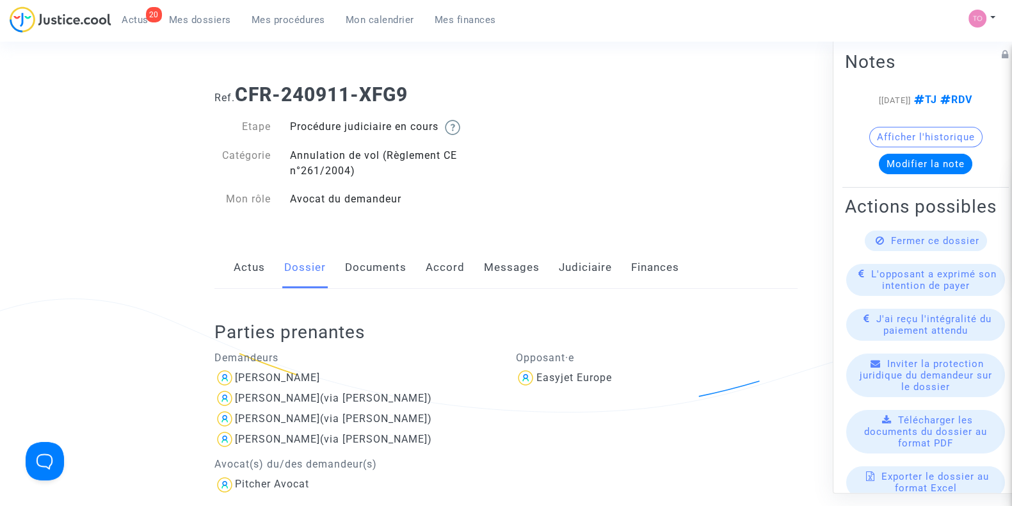
click at [362, 261] on link "Documents" at bounding box center [375, 267] width 61 height 42
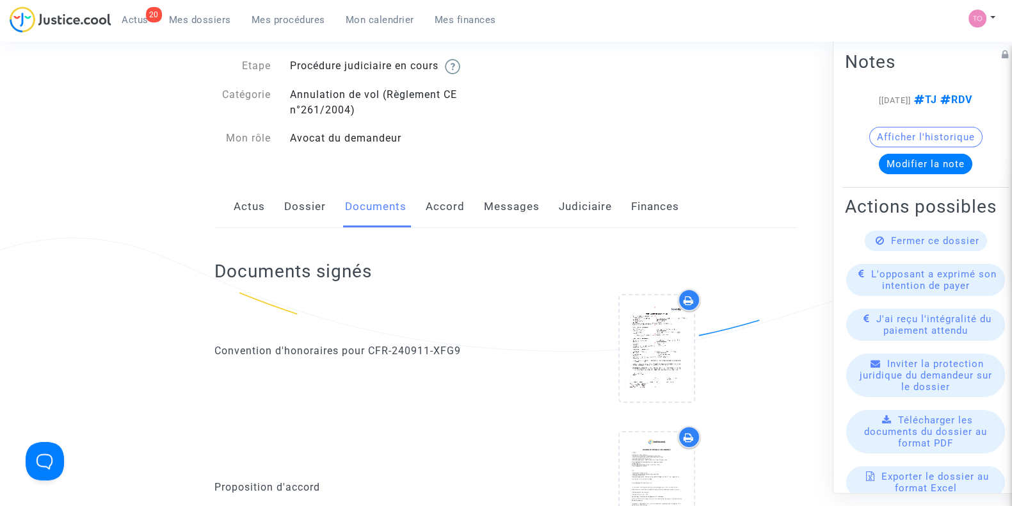
scroll to position [26, 0]
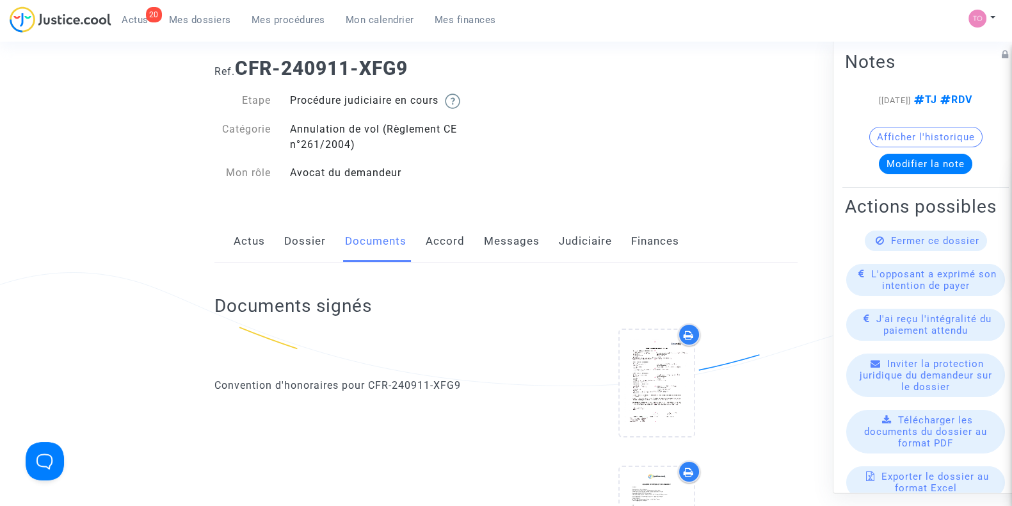
click at [438, 238] on link "Accord" at bounding box center [445, 241] width 39 height 42
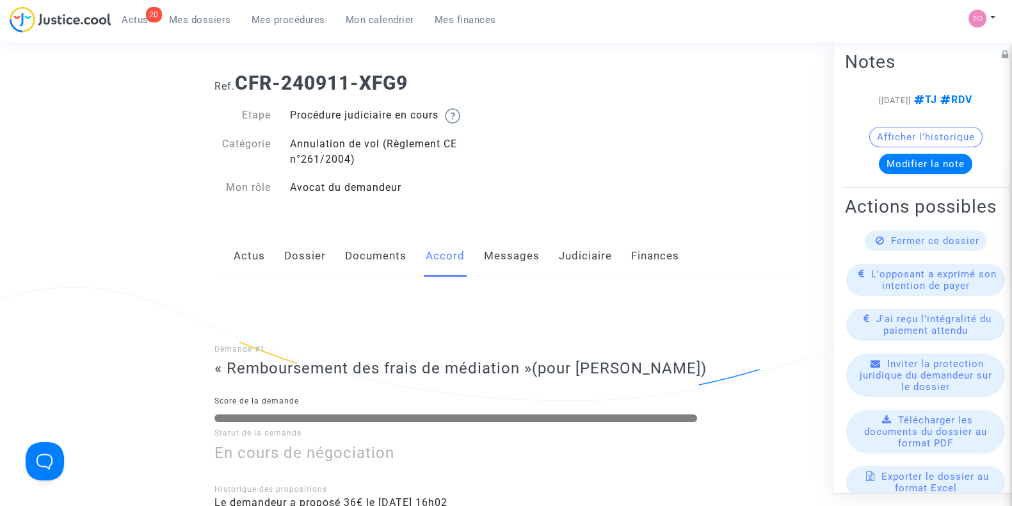
scroll to position [26, 0]
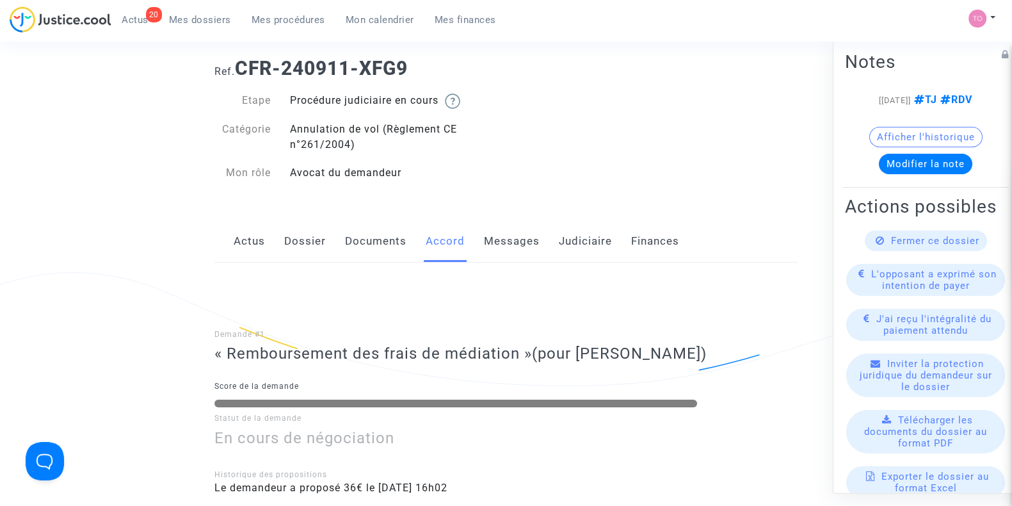
click at [323, 253] on link "Dossier" at bounding box center [305, 241] width 42 height 42
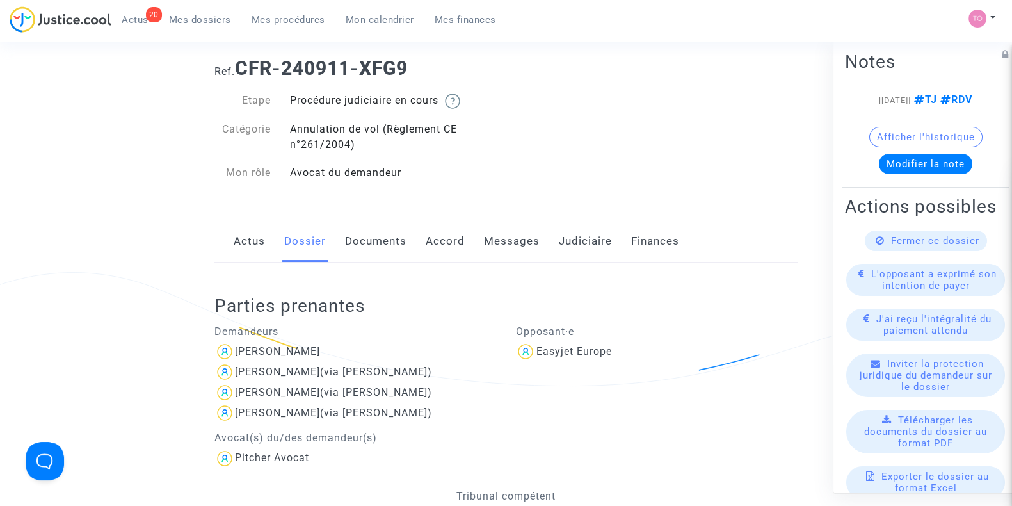
click at [388, 235] on link "Documents" at bounding box center [375, 241] width 61 height 42
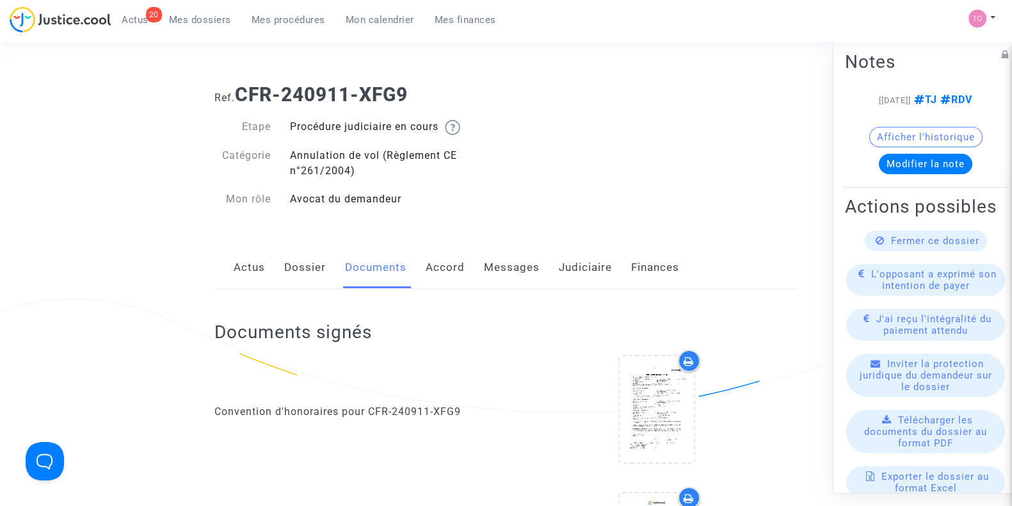
click at [506, 269] on link "Messages" at bounding box center [512, 267] width 56 height 42
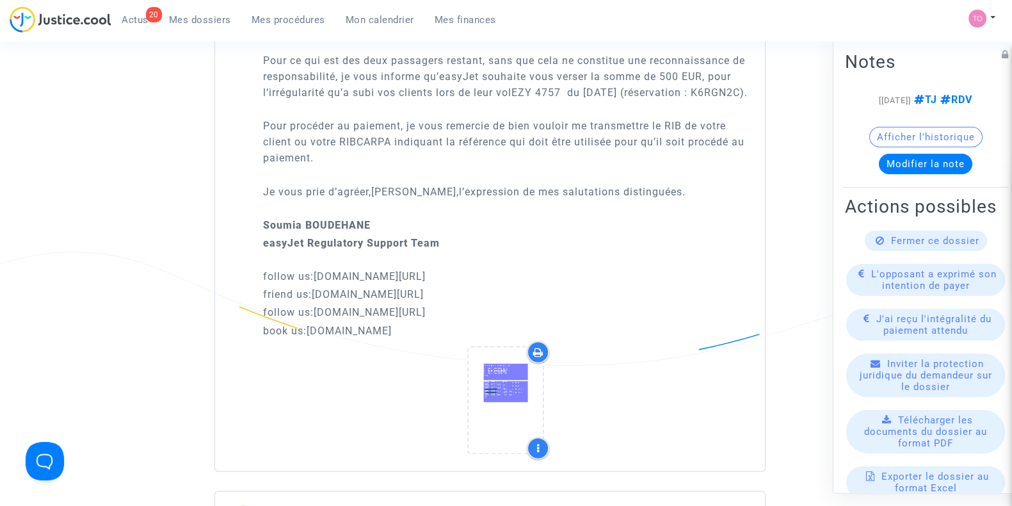
scroll to position [2320, 0]
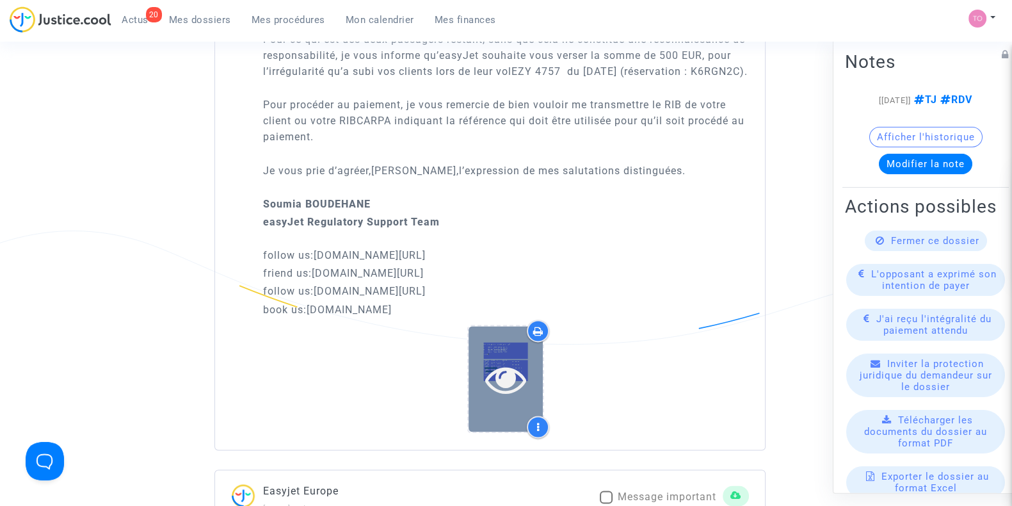
click at [514, 363] on icon at bounding box center [506, 378] width 42 height 41
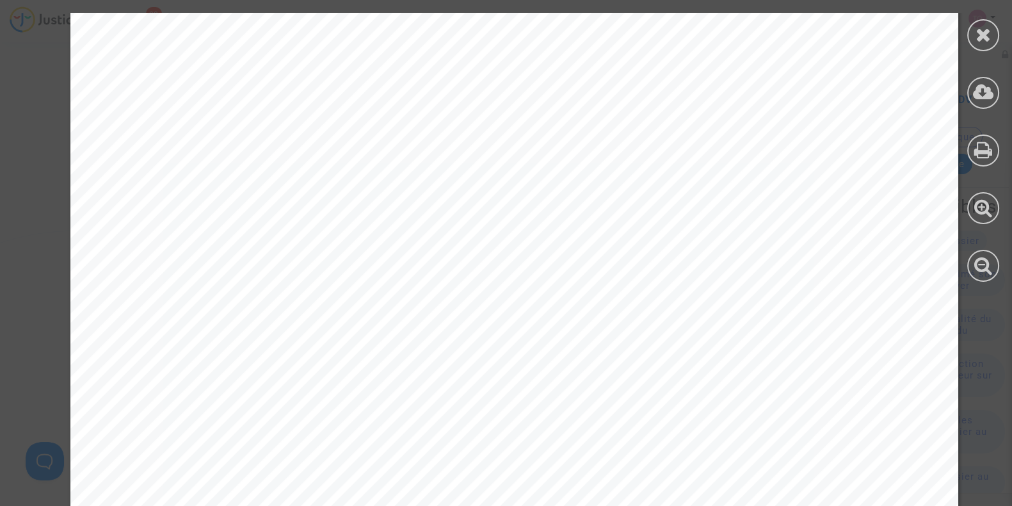
scroll to position [106, 0]
click at [986, 44] on div at bounding box center [983, 35] width 32 height 32
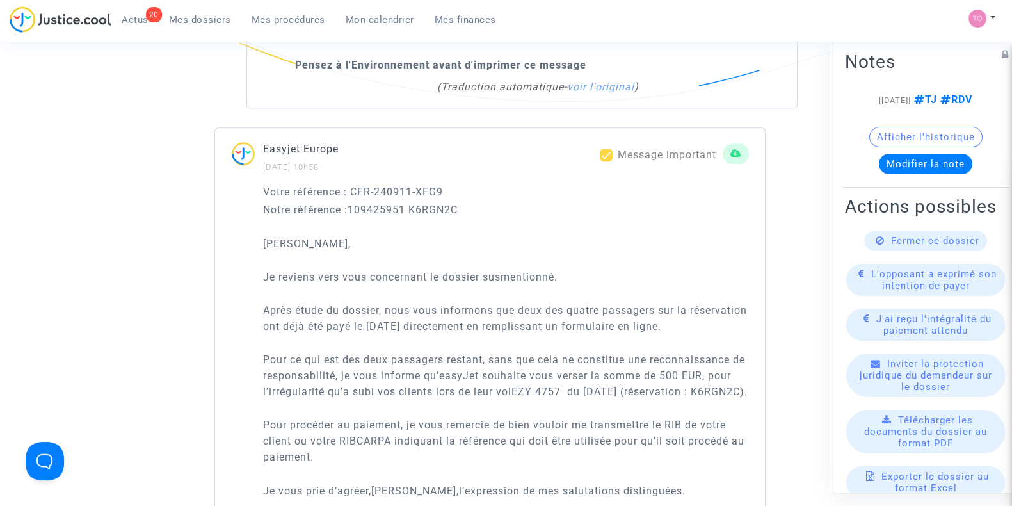
scroll to position [2000, 0]
drag, startPoint x: 368, startPoint y: 271, endPoint x: 598, endPoint y: 276, distance: 230.5
click at [598, 302] on p "Après étude du dossier, nous vous informons que deux des quatre passagers sur l…" at bounding box center [506, 318] width 486 height 32
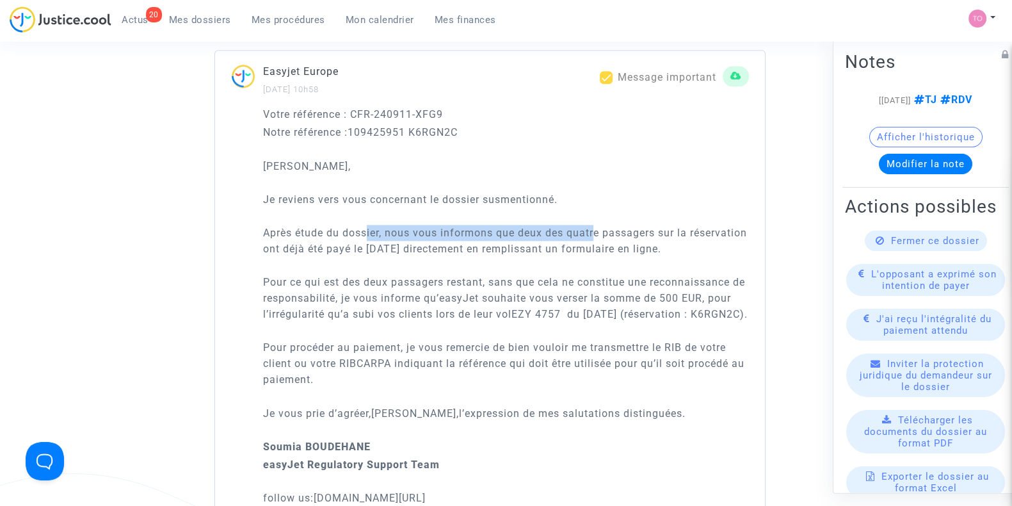
scroll to position [2080, 0]
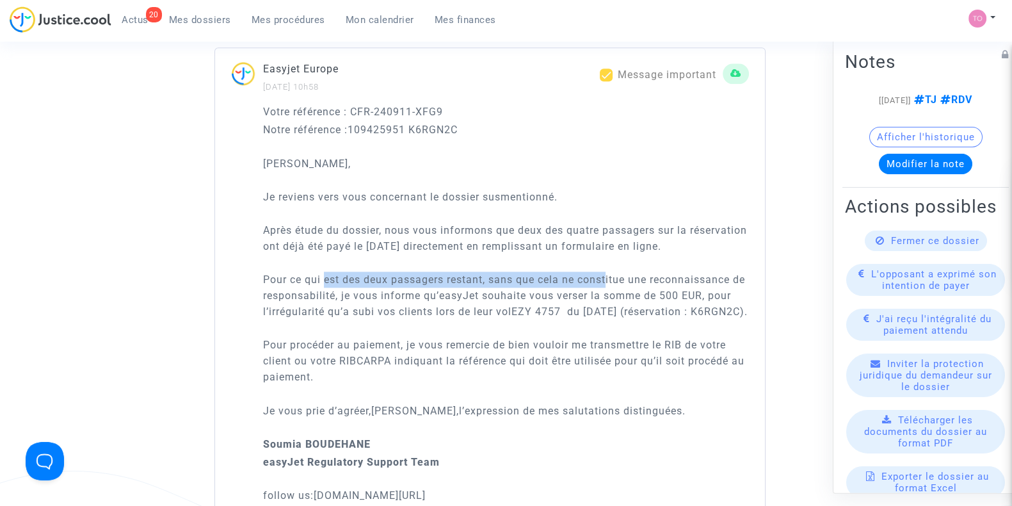
drag, startPoint x: 325, startPoint y: 262, endPoint x: 610, endPoint y: 264, distance: 284.8
click at [610, 271] on p "Pour ce qui est des deux passagers restant, sans que cela ne constitue une reco…" at bounding box center [506, 295] width 486 height 48
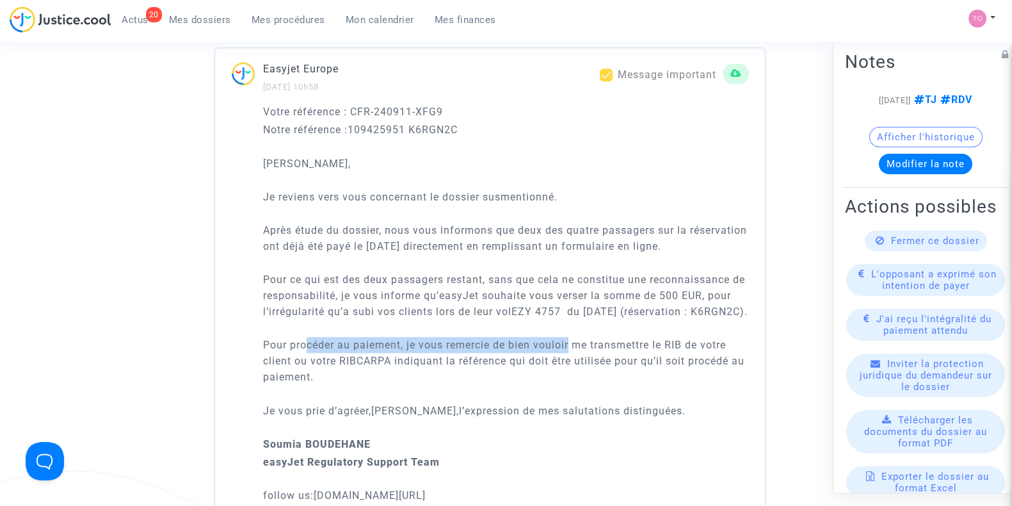
drag, startPoint x: 305, startPoint y: 342, endPoint x: 572, endPoint y: 342, distance: 267.6
click at [572, 342] on p "Pour procéder au paiement, je vous remercie de bien vouloir me transmettre le R…" at bounding box center [506, 361] width 486 height 48
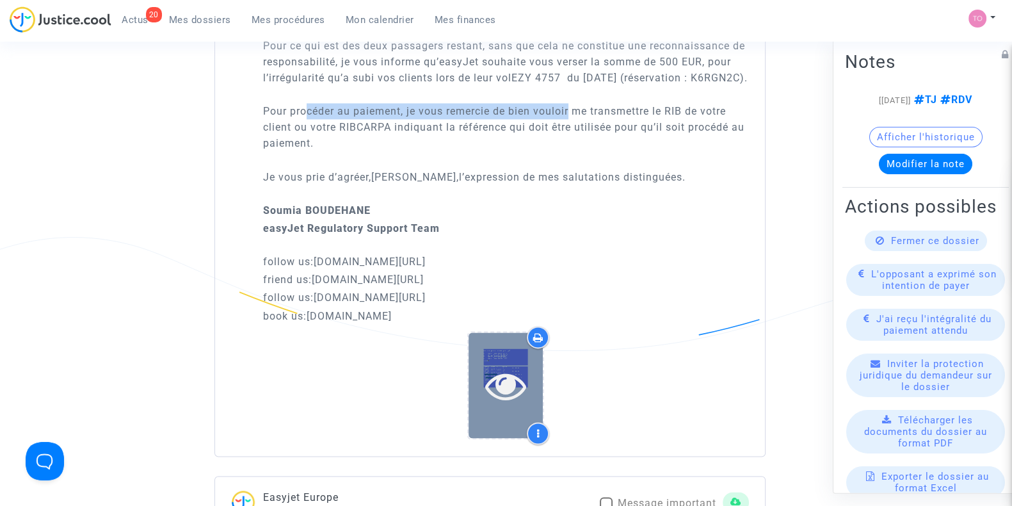
scroll to position [2427, 0]
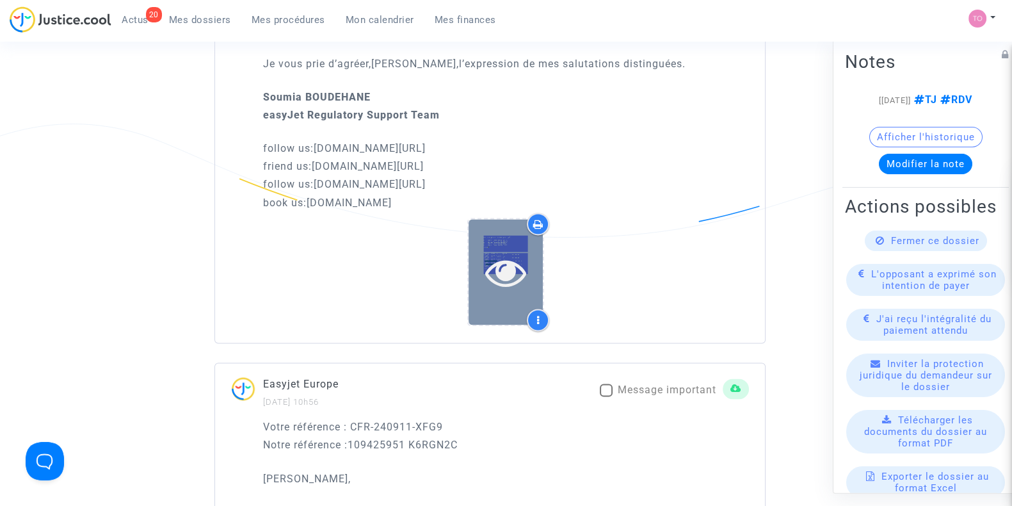
click at [494, 281] on icon at bounding box center [506, 272] width 42 height 41
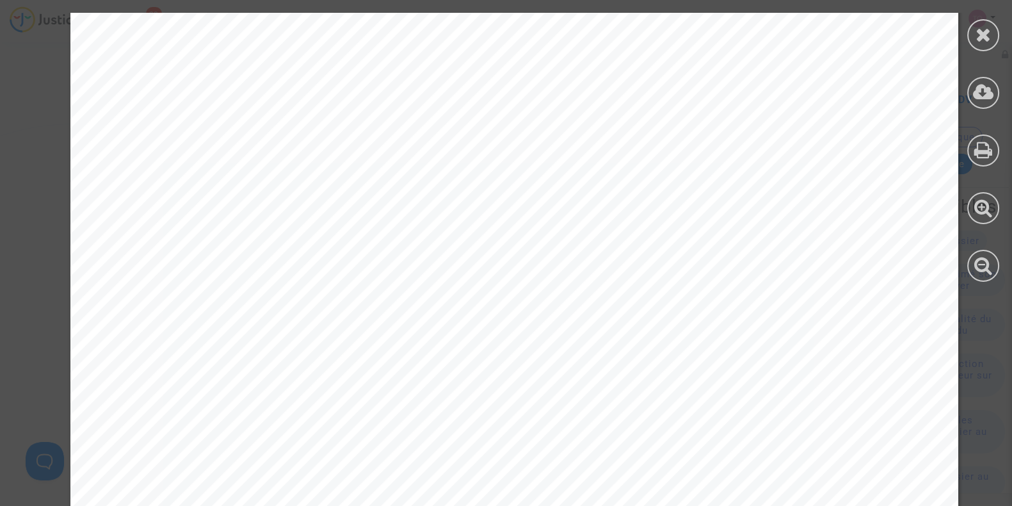
scroll to position [266, 0]
click at [977, 44] on div at bounding box center [983, 35] width 32 height 32
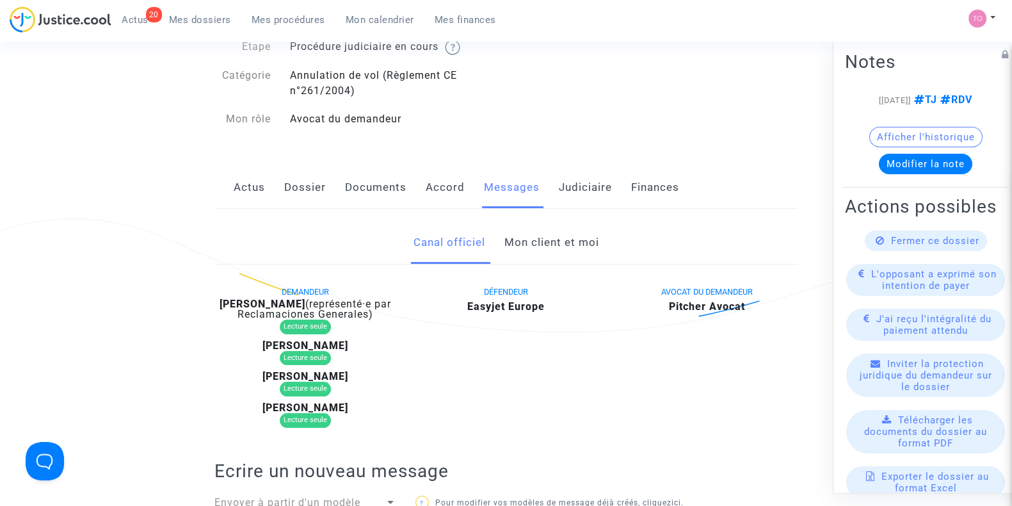
scroll to position [79, 0]
click at [305, 184] on link "Dossier" at bounding box center [305, 188] width 42 height 42
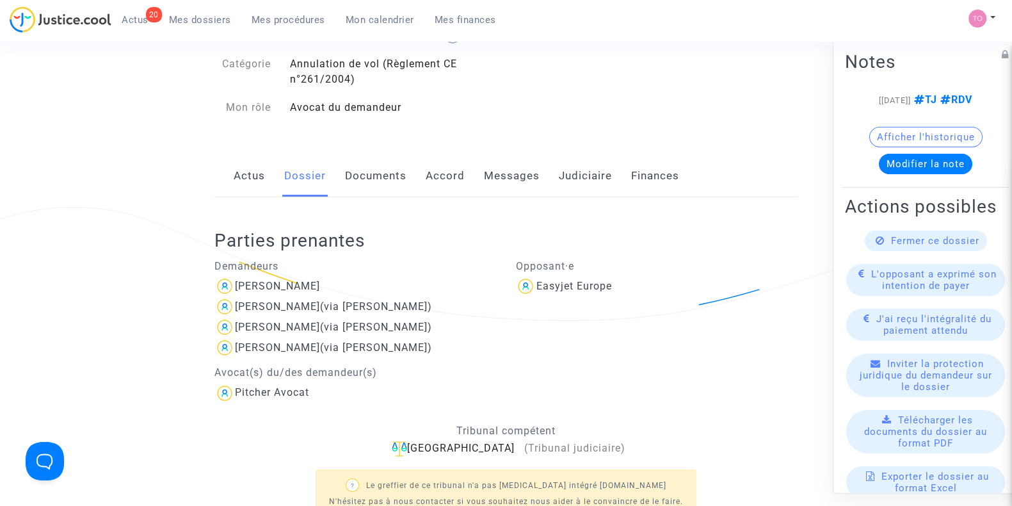
scroll to position [106, 0]
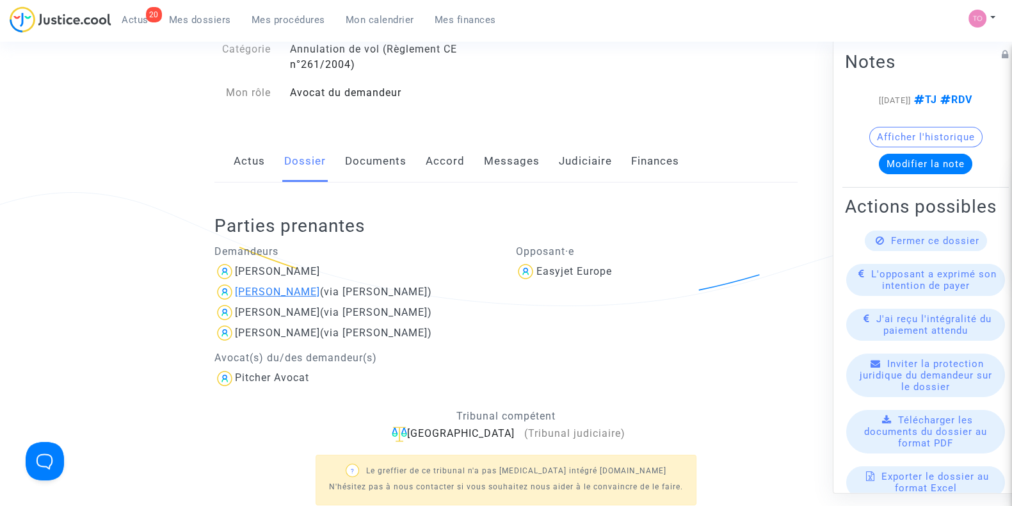
drag, startPoint x: 309, startPoint y: 291, endPoint x: 234, endPoint y: 291, distance: 74.9
click at [235, 291] on span "Dulce Da Silva (via Marc Champot)" at bounding box center [333, 255] width 197 height 86
copy div "Dulce Da Silva"
drag, startPoint x: 328, startPoint y: 310, endPoint x: 234, endPoint y: 312, distance: 94.7
click at [234, 312] on div "Clement Champot (via Marc Champot)" at bounding box center [355, 312] width 282 height 20
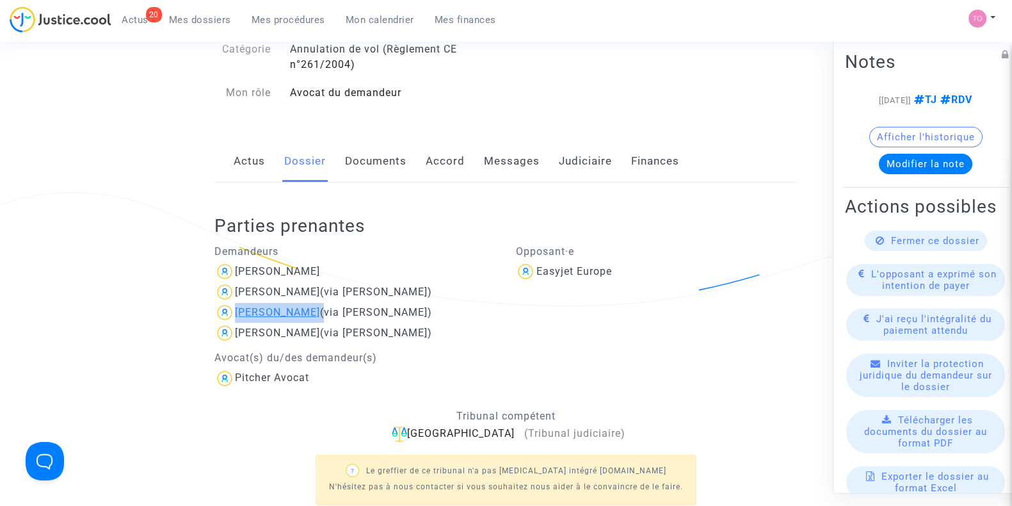
copy span "Clement Champot"
click at [583, 161] on link "Judiciaire" at bounding box center [585, 161] width 53 height 42
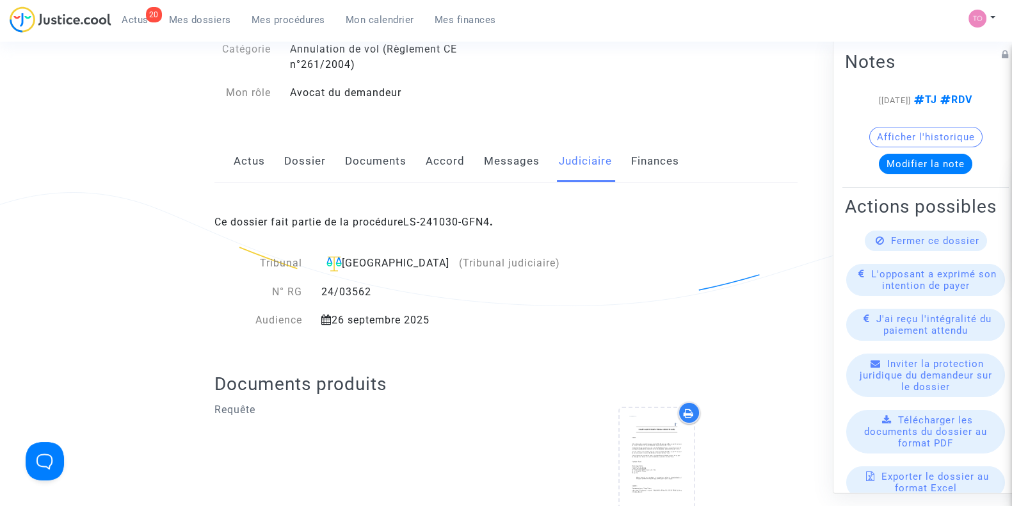
click at [927, 168] on button "Modifier la note" at bounding box center [925, 164] width 93 height 20
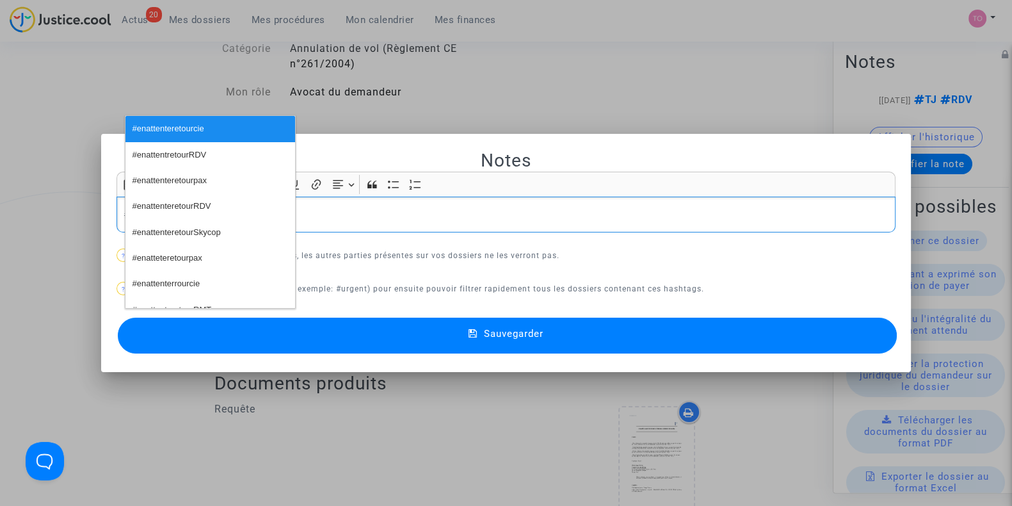
click at [171, 123] on span "#enattenteretourcie" at bounding box center [169, 129] width 72 height 19
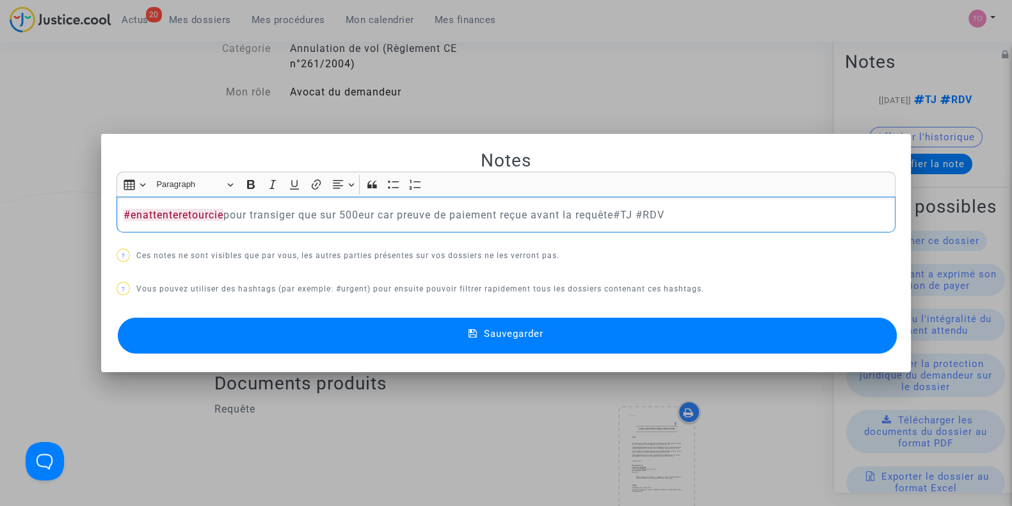
click at [118, 317] on button "Sauvegarder" at bounding box center [507, 335] width 779 height 36
click at [418, 331] on button "Sauvegarder" at bounding box center [507, 335] width 779 height 36
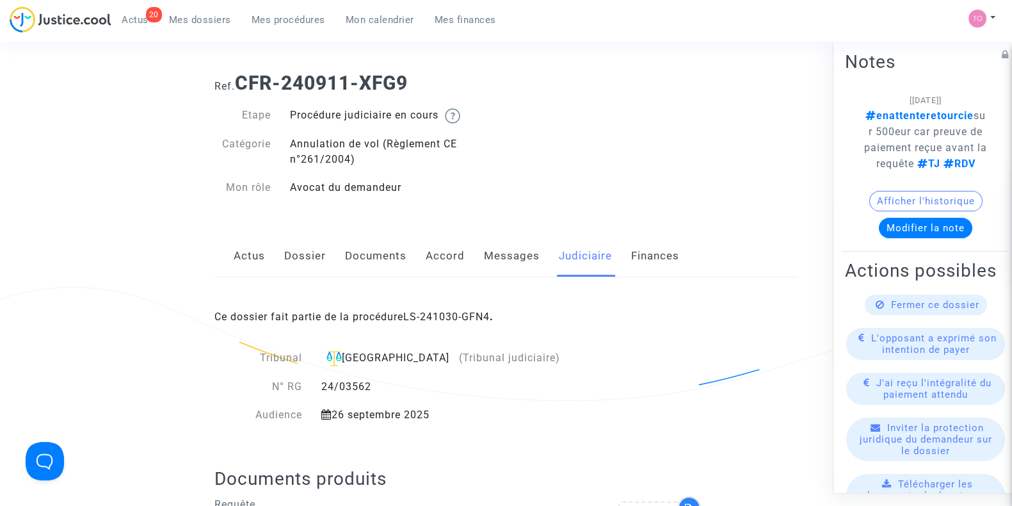
scroll to position [26, 0]
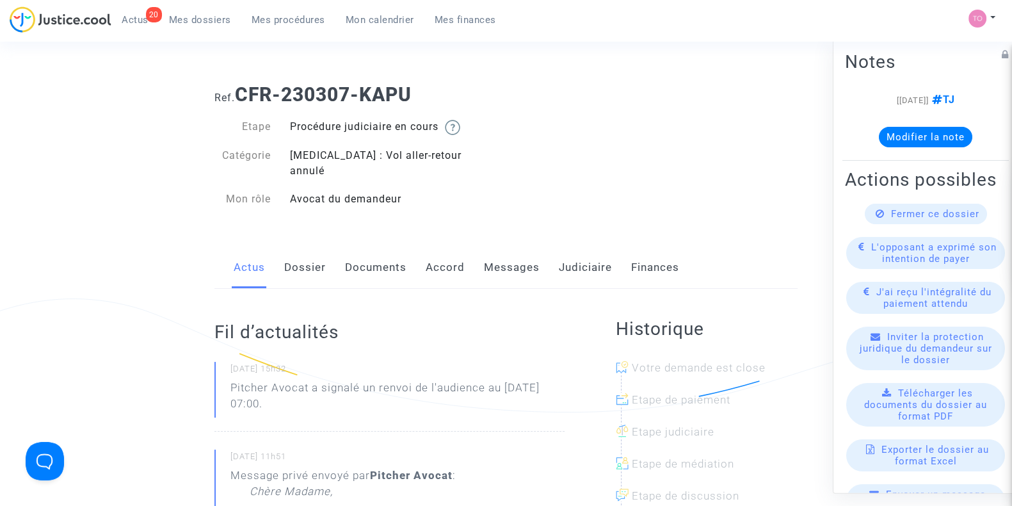
click at [392, 255] on link "Documents" at bounding box center [375, 267] width 61 height 42
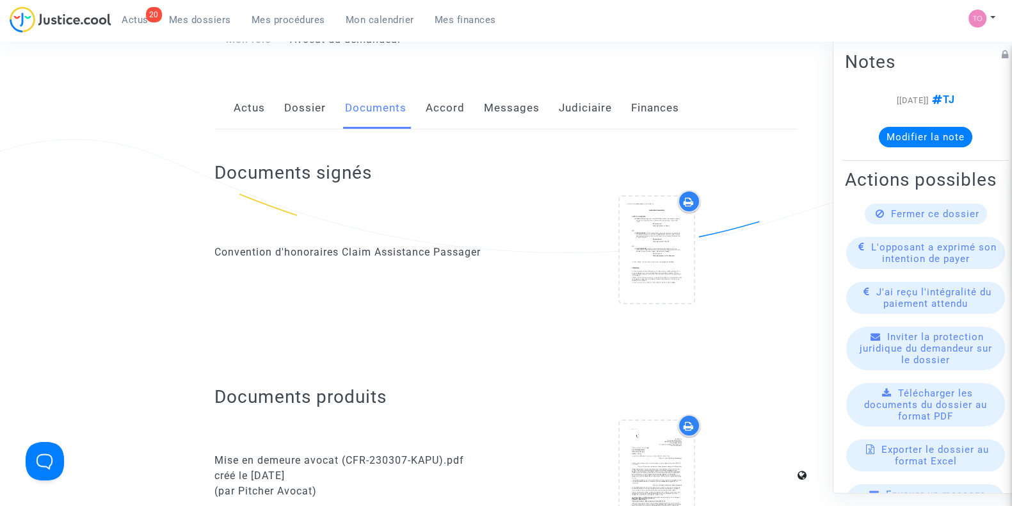
click at [299, 88] on link "Dossier" at bounding box center [305, 108] width 42 height 42
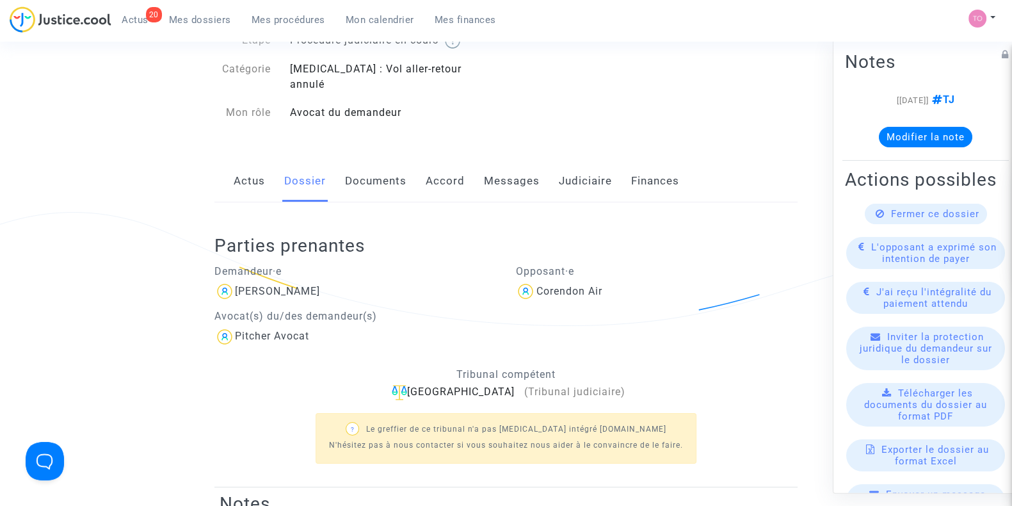
scroll to position [53, 0]
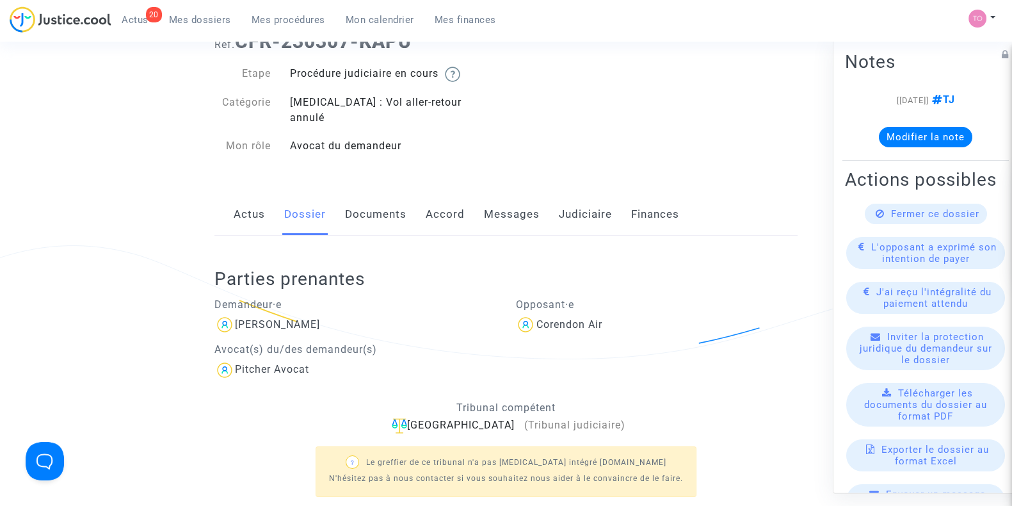
click at [498, 201] on link "Messages" at bounding box center [512, 214] width 56 height 42
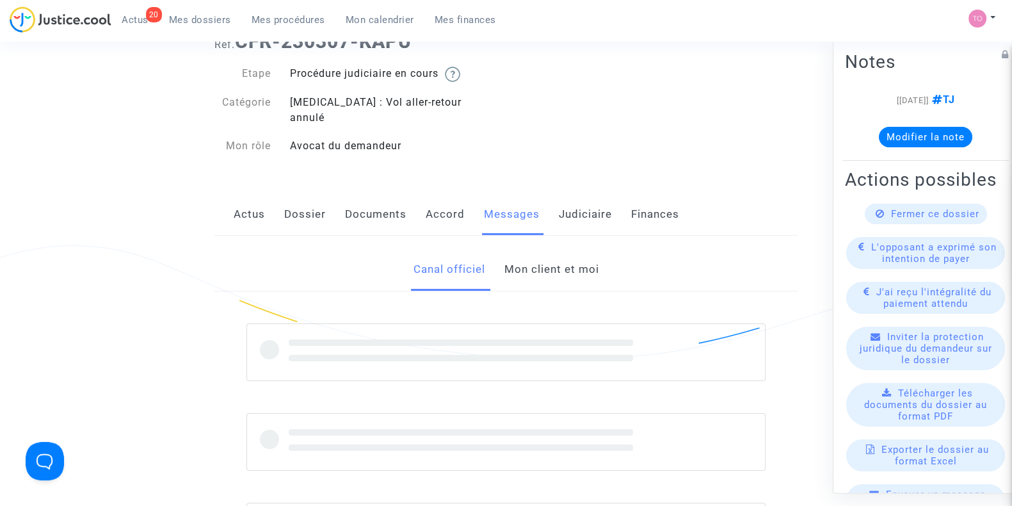
click at [544, 261] on link "Mon client et moi" at bounding box center [551, 269] width 95 height 42
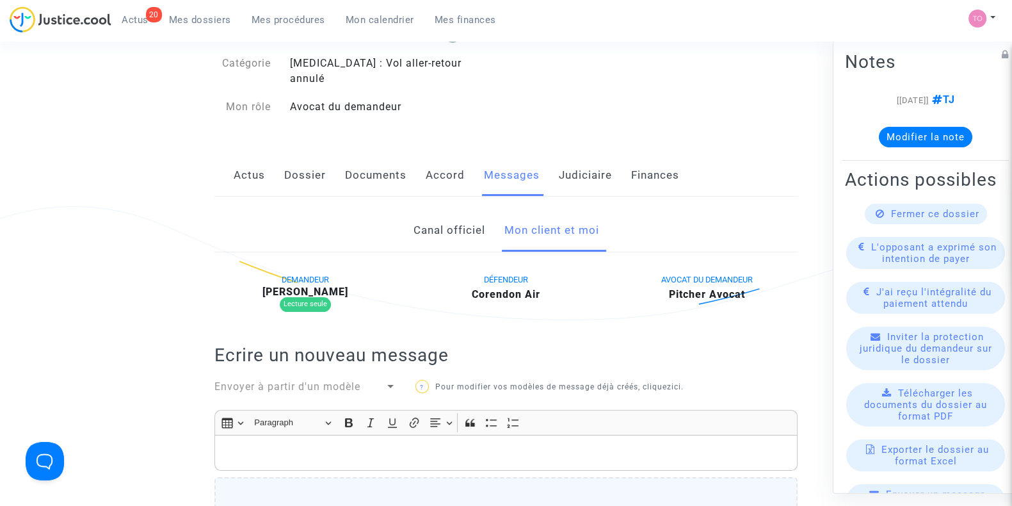
scroll to position [53, 0]
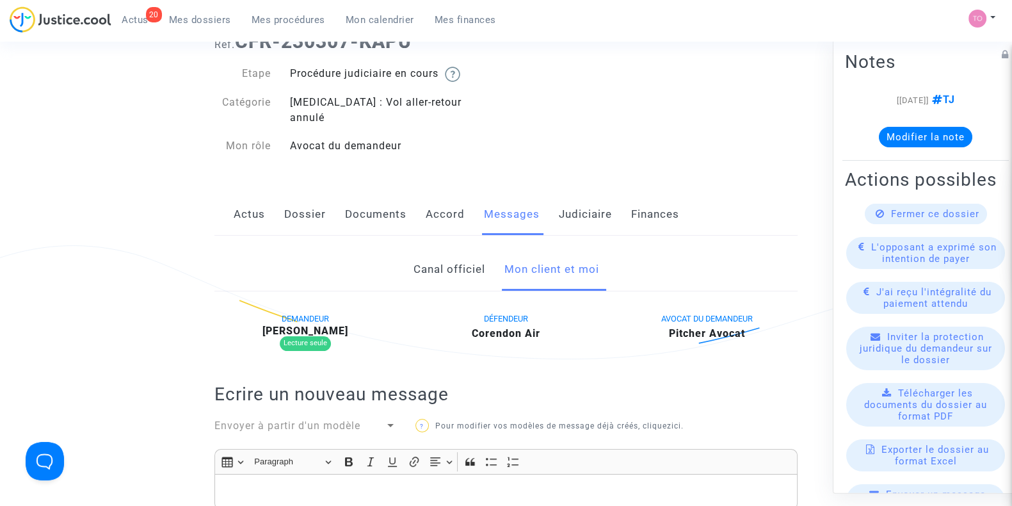
click at [432, 249] on link "Canal officiel" at bounding box center [449, 269] width 72 height 42
click at [553, 258] on link "Mon client et moi" at bounding box center [551, 269] width 95 height 42
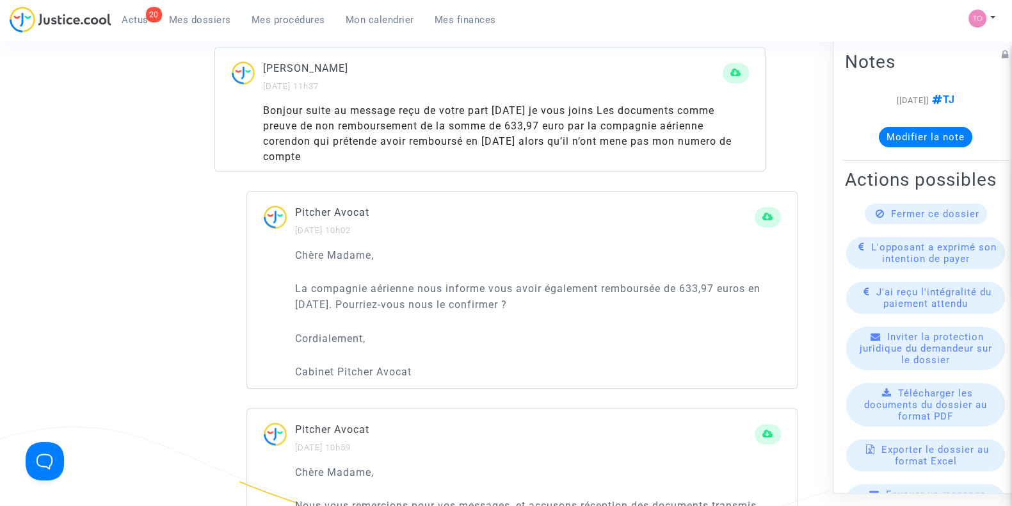
scroll to position [933, 0]
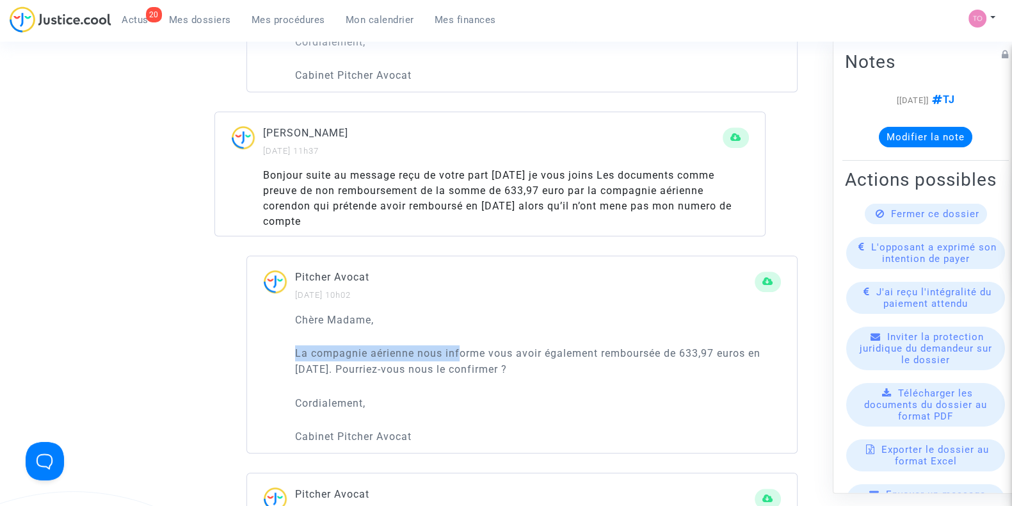
drag, startPoint x: 293, startPoint y: 336, endPoint x: 458, endPoint y: 337, distance: 164.5
click at [458, 337] on div "Chère Madame, La compagnie aérienne nous informe vous avoir également remboursé…" at bounding box center [522, 382] width 550 height 141
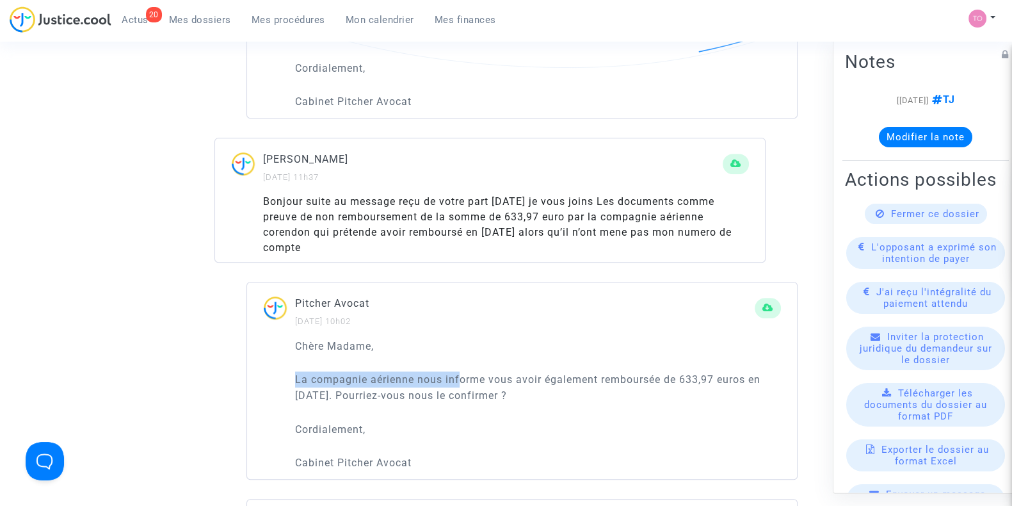
scroll to position [906, 0]
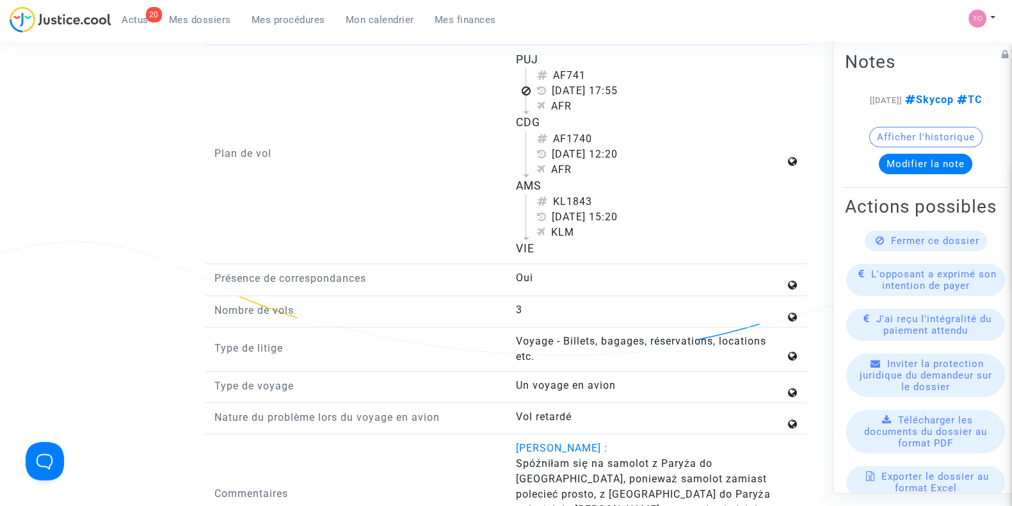
scroll to position [1733, 0]
